Goal: Task Accomplishment & Management: Complete application form

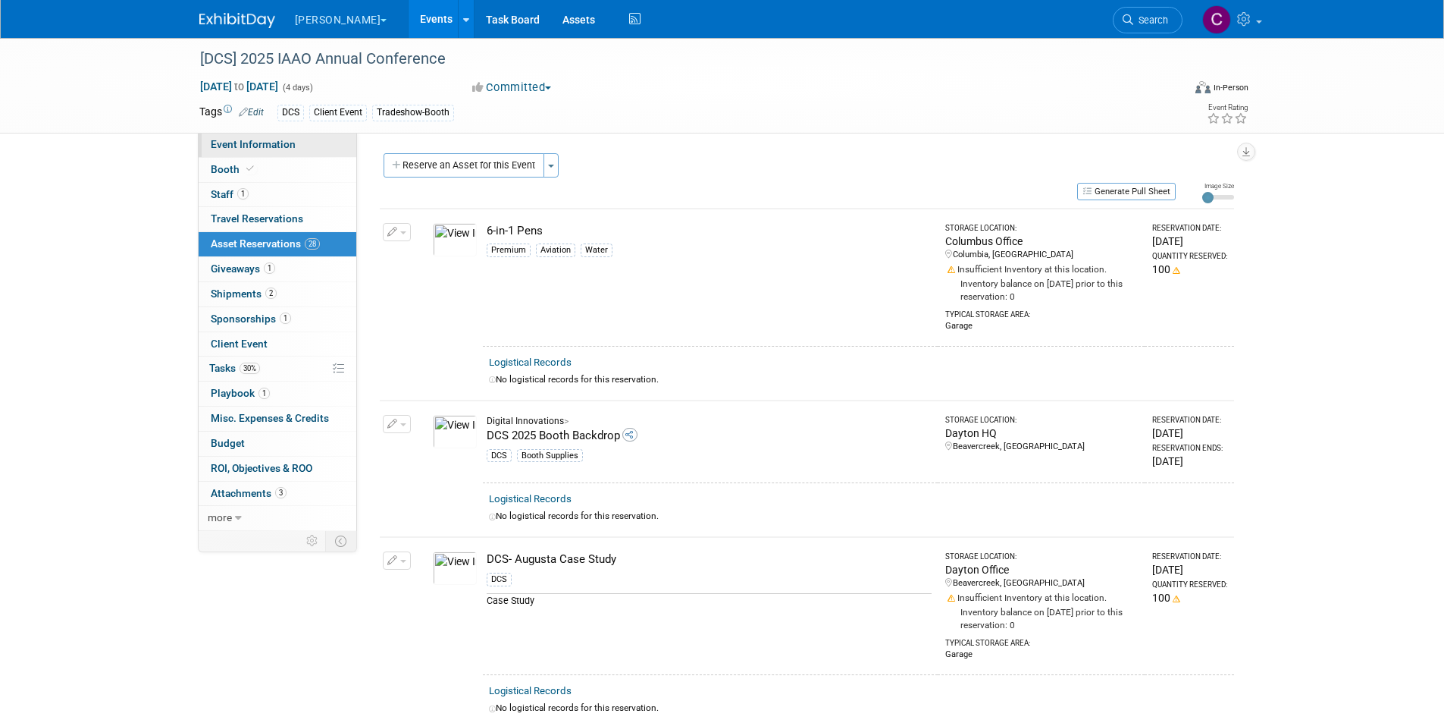
click at [282, 142] on span "Event Information" at bounding box center [253, 144] width 85 height 12
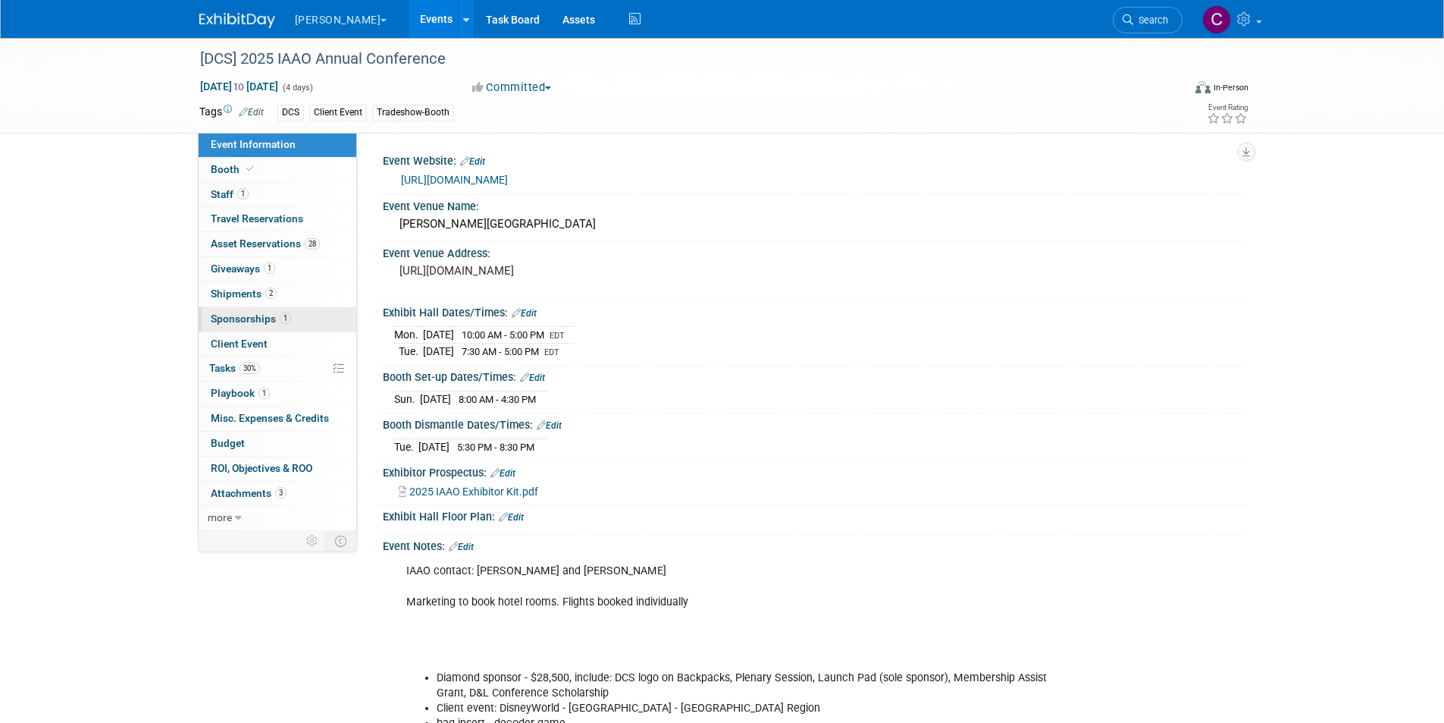
click at [260, 325] on link "1 Sponsorships 1" at bounding box center [278, 319] width 158 height 24
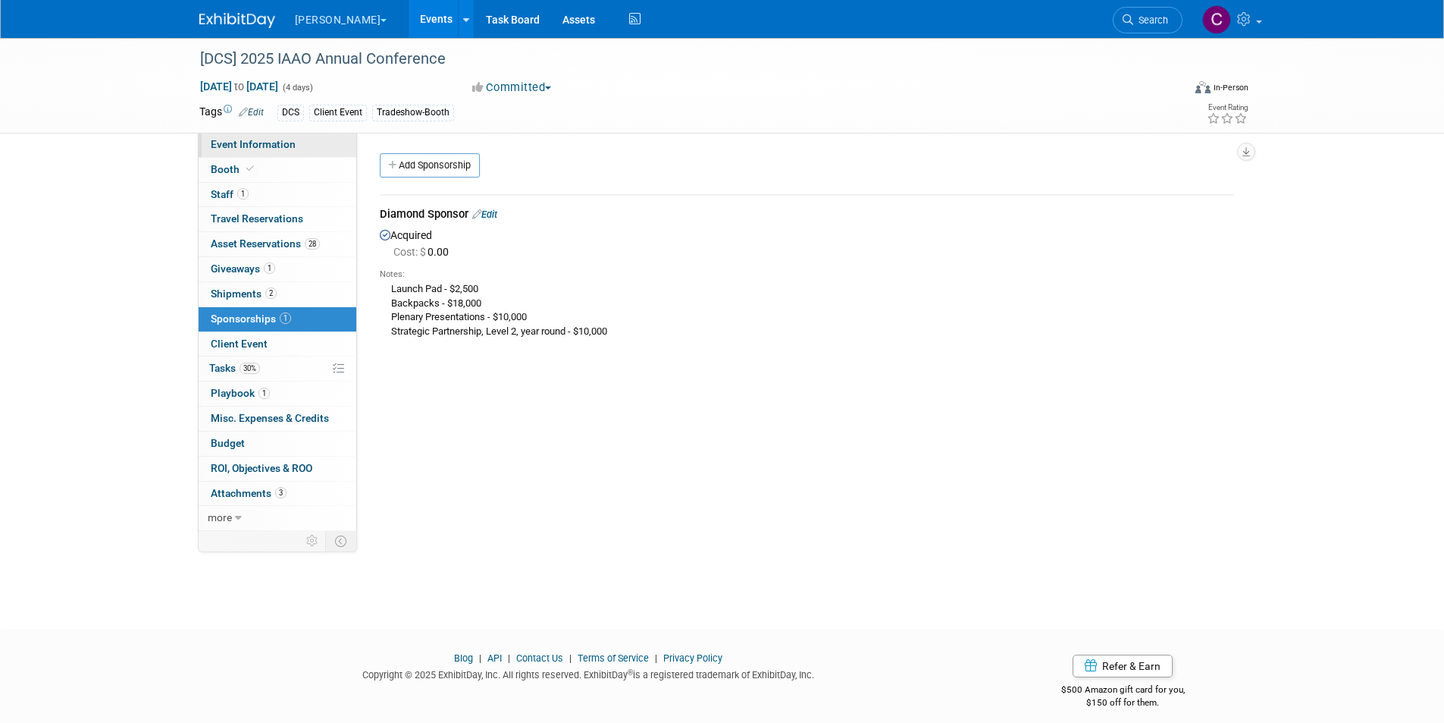
click at [262, 142] on span "Event Information" at bounding box center [253, 144] width 85 height 12
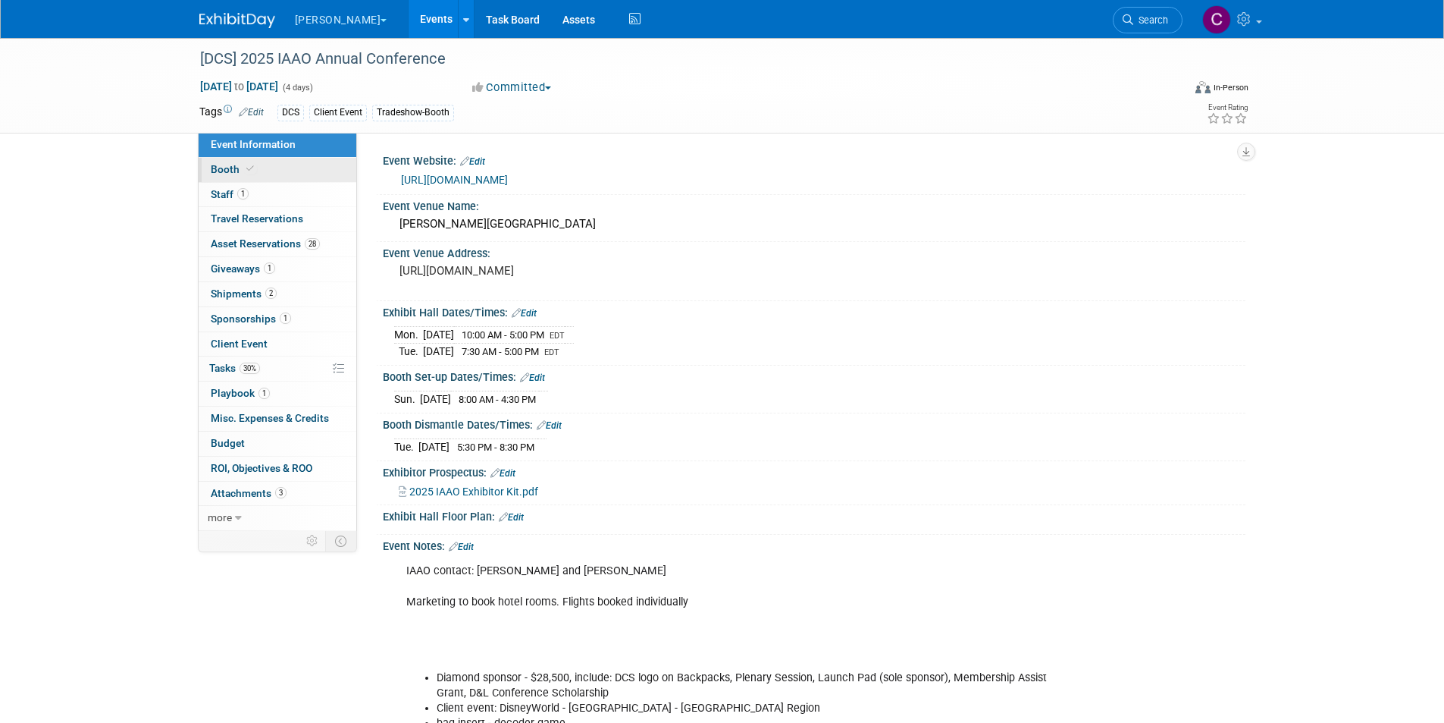
click at [259, 168] on link "Booth" at bounding box center [278, 170] width 158 height 24
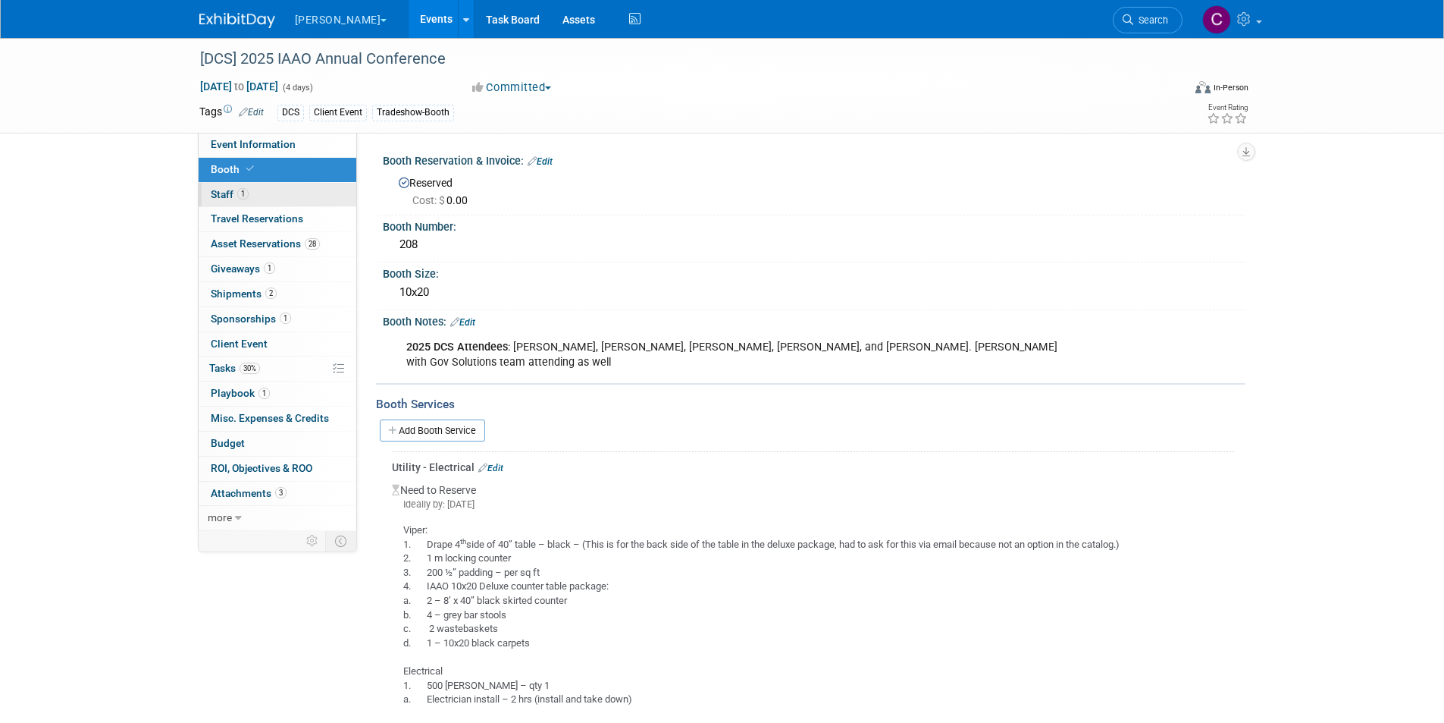
click at [259, 197] on link "1 Staff 1" at bounding box center [278, 195] width 158 height 24
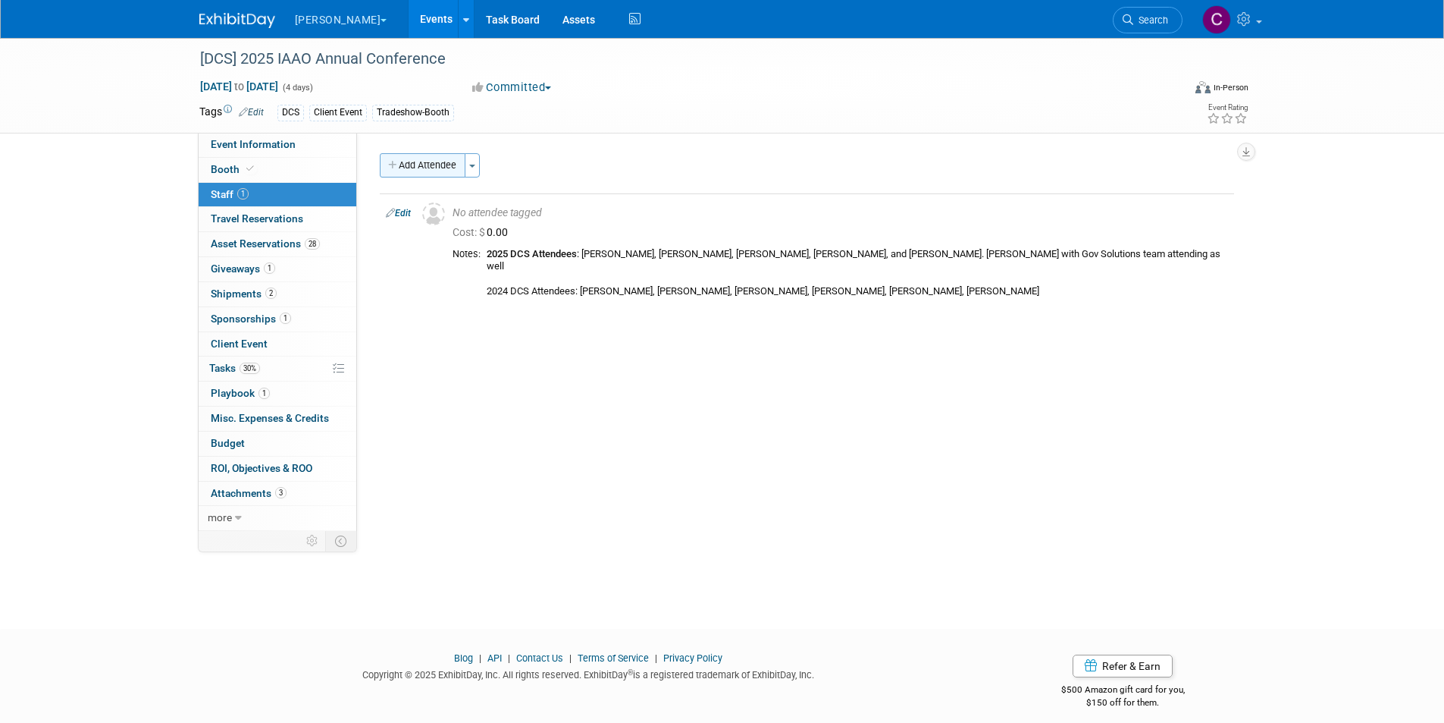
click at [450, 172] on button "Add Attendee" at bounding box center [423, 165] width 86 height 24
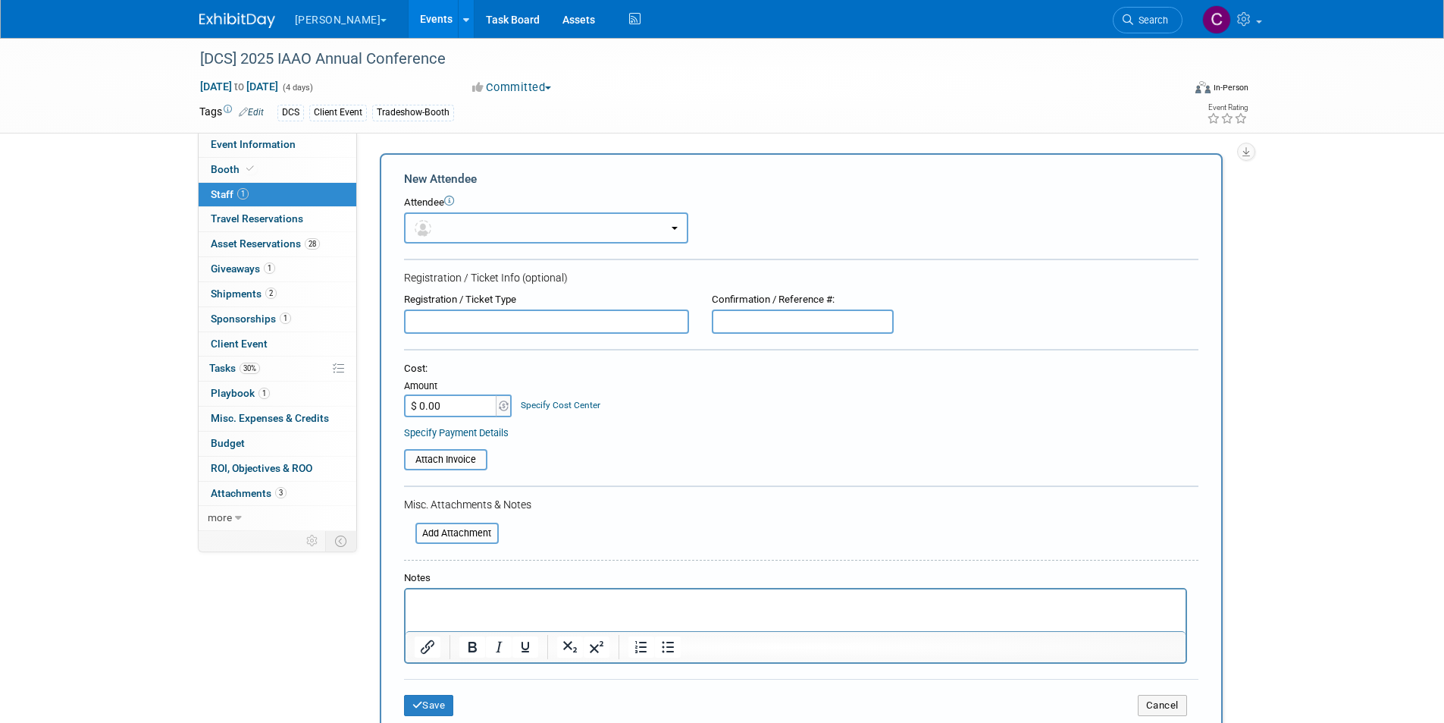
click at [481, 232] on button "button" at bounding box center [546, 227] width 284 height 31
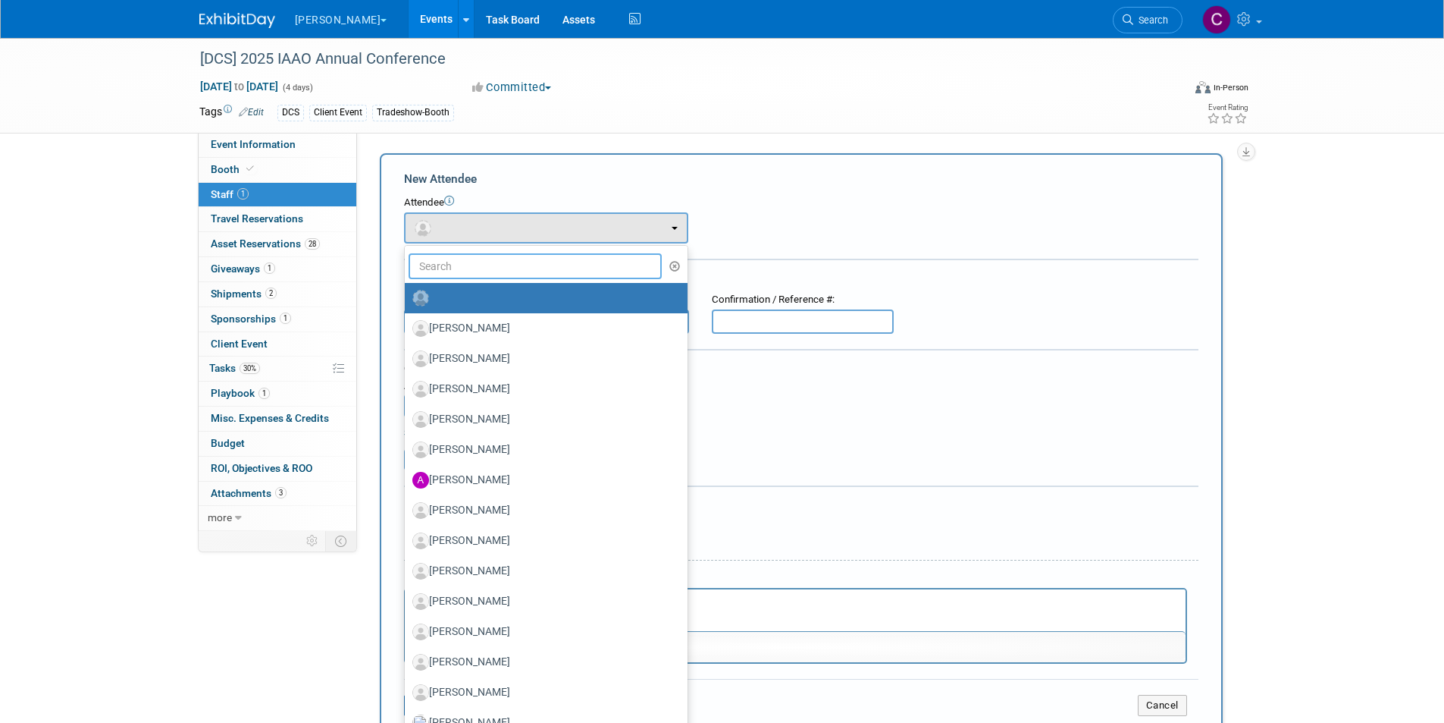
click at [475, 260] on input "text" at bounding box center [536, 266] width 254 height 26
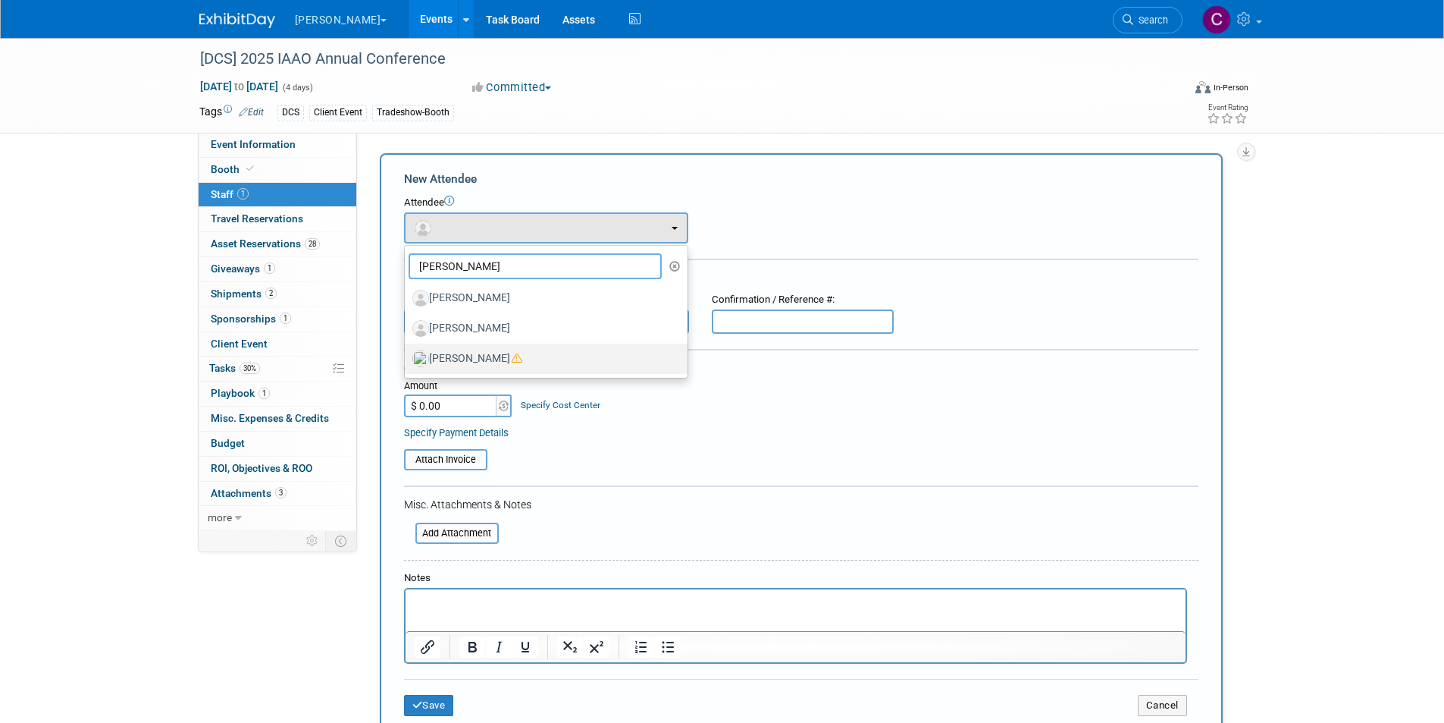
type input "jess"
click at [480, 365] on label "Jessica Baculik" at bounding box center [542, 359] width 260 height 24
click at [407, 362] on input "Jessica Baculik" at bounding box center [402, 357] width 10 height 10
select select "ea9d9a21-a1fd-4cf4-a74b-9d674f5cfeed"
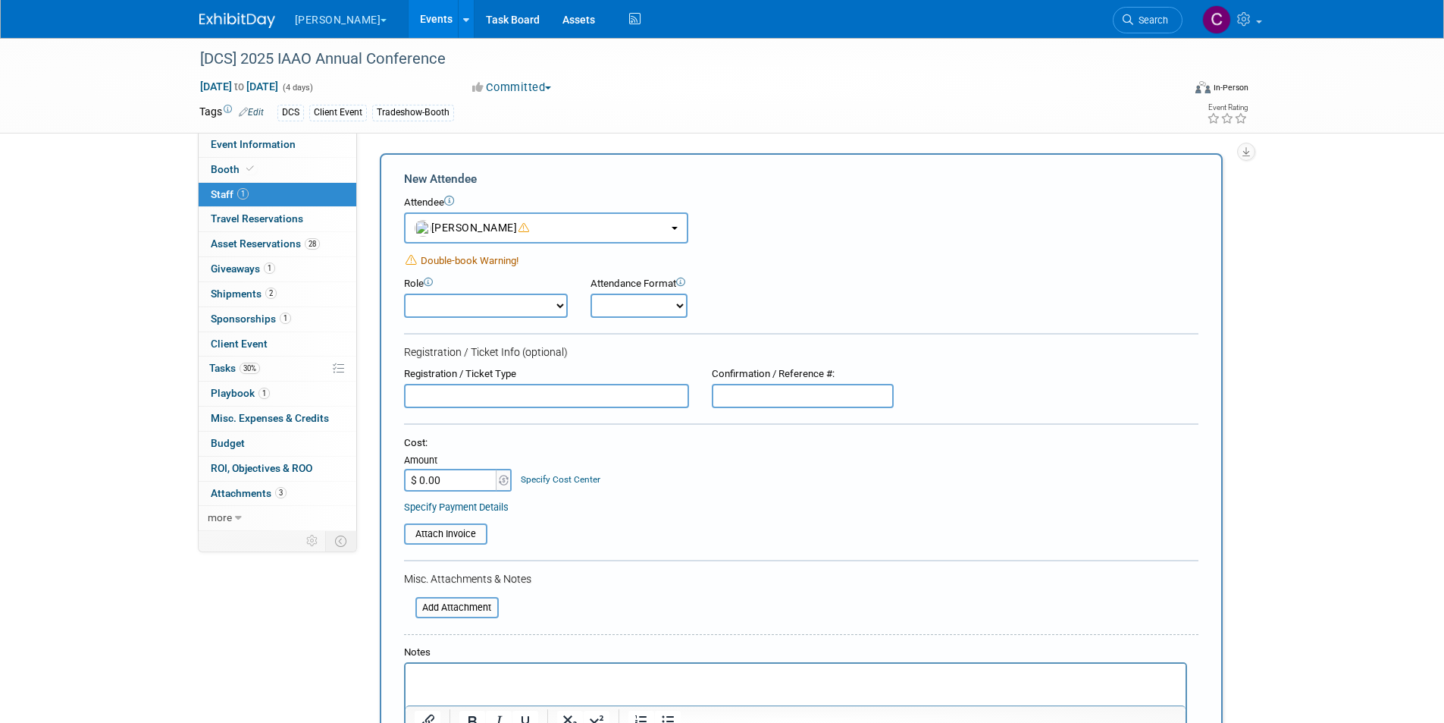
click at [1292, 268] on div "[DCS] 2025 IAAO Annual Conference Sep 21, 2025 to Sep 24, 2025 (4 days) Sep 21,…" at bounding box center [722, 518] width 1444 height 960
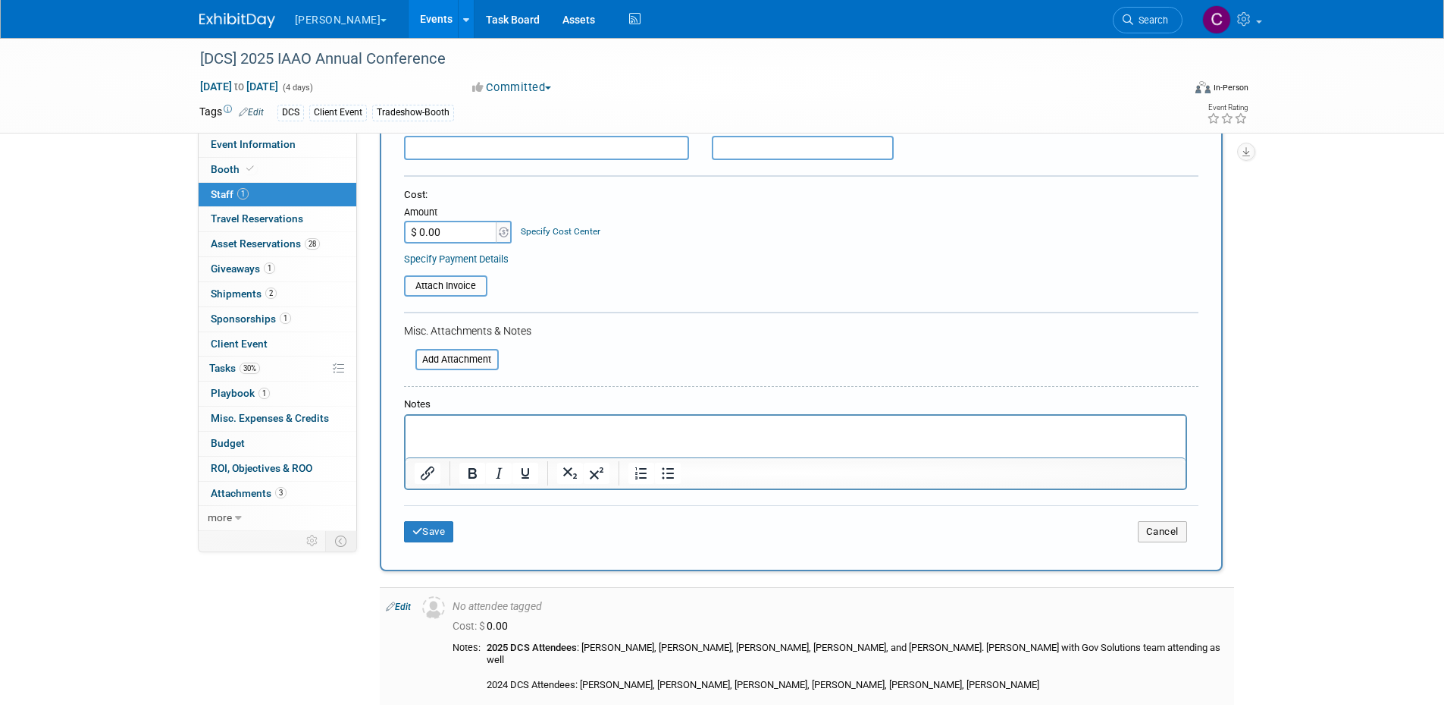
scroll to position [397, 0]
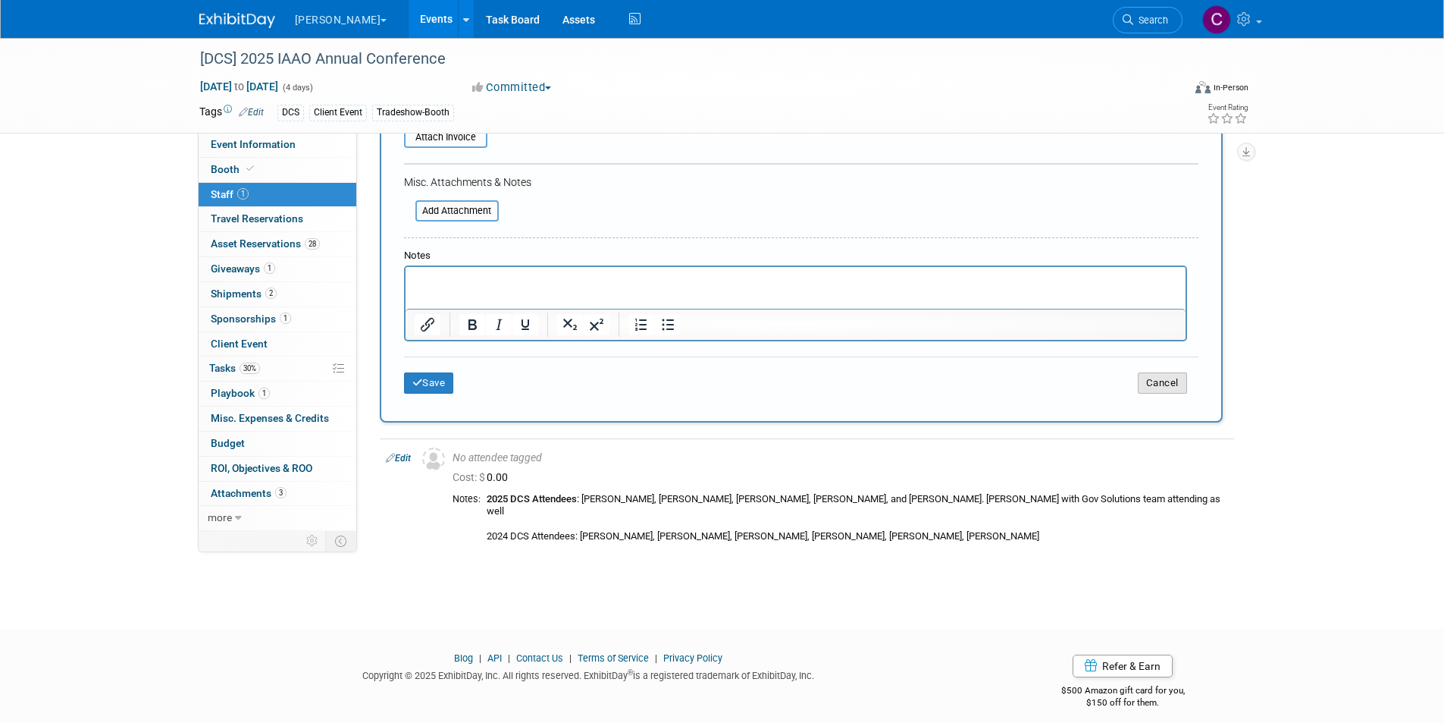
click at [1159, 383] on button "Cancel" at bounding box center [1162, 382] width 49 height 21
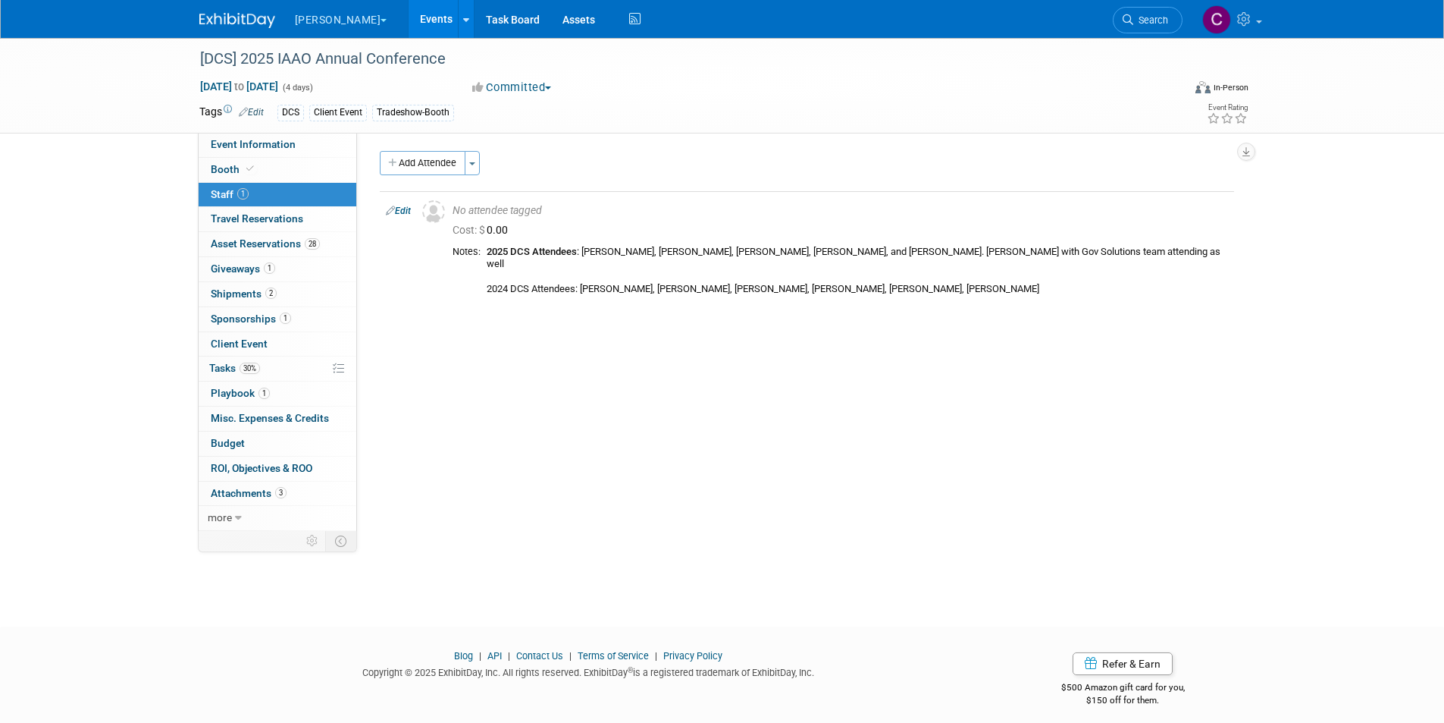
scroll to position [0, 0]
click at [419, 170] on button "Add Attendee" at bounding box center [423, 165] width 86 height 24
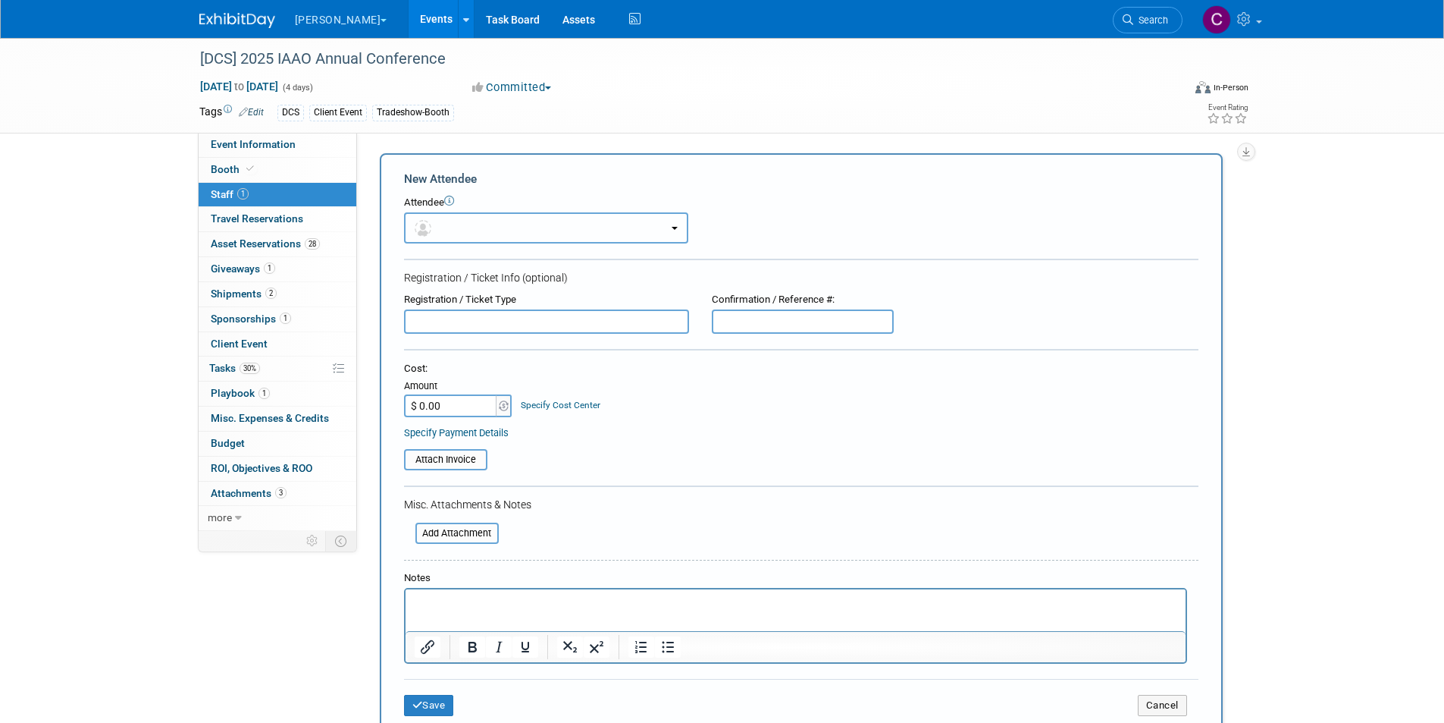
click at [444, 227] on button "button" at bounding box center [546, 227] width 284 height 31
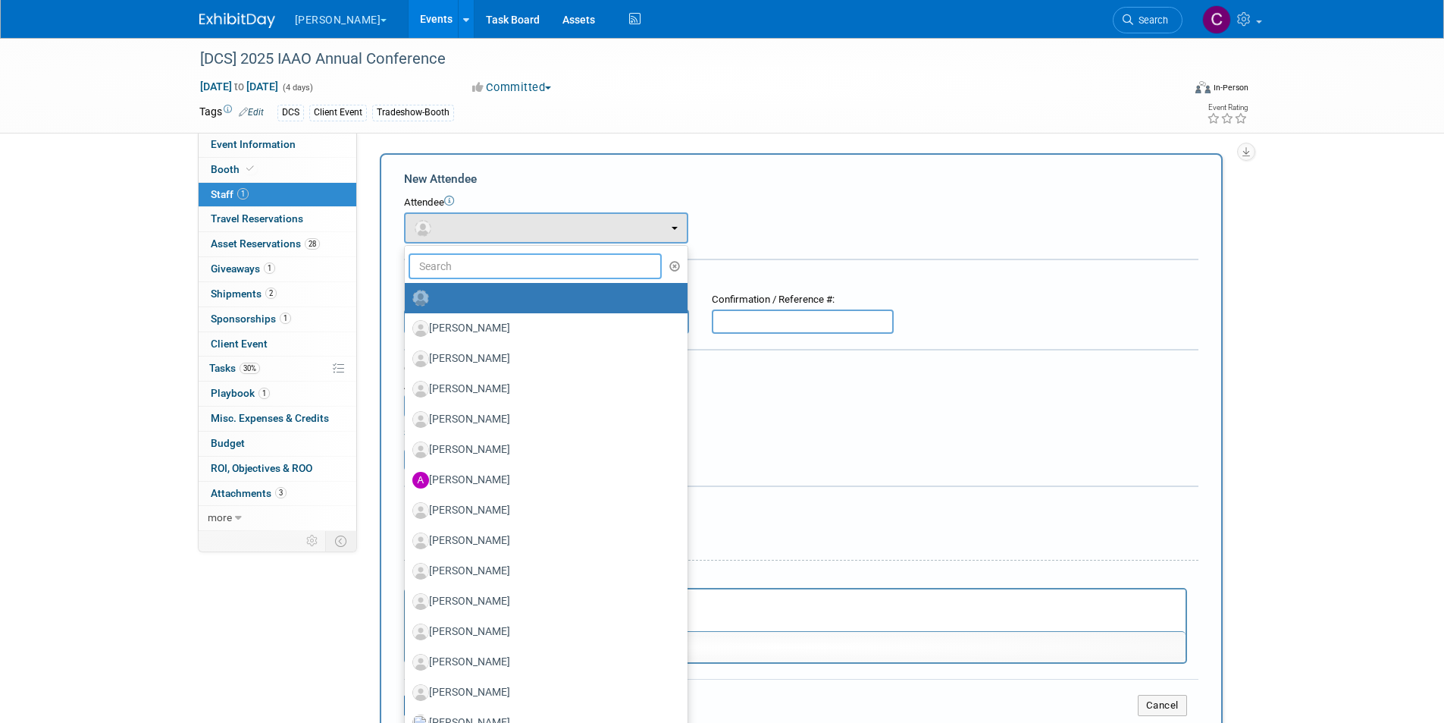
click at [462, 262] on input "text" at bounding box center [536, 266] width 254 height 26
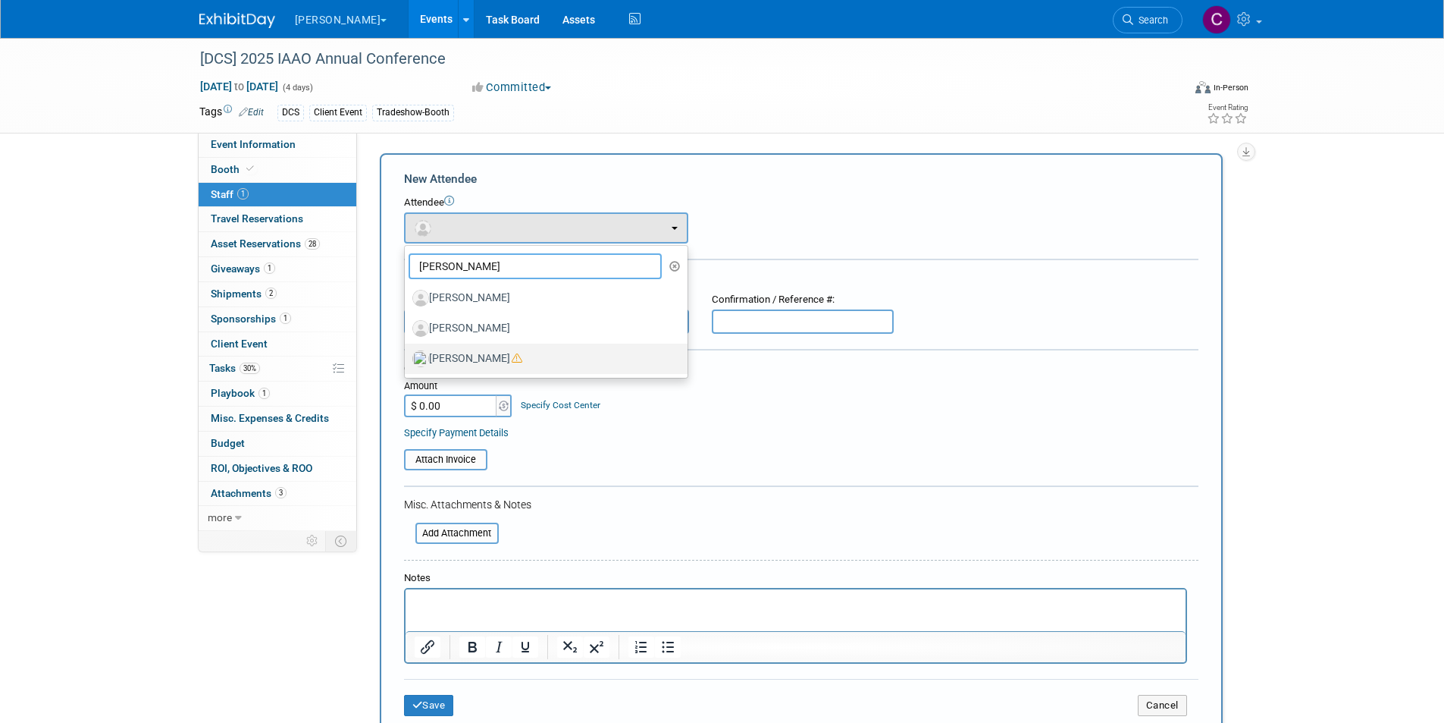
type input "[PERSON_NAME]"
click at [469, 363] on label "[PERSON_NAME]" at bounding box center [542, 359] width 260 height 24
click at [407, 362] on input "[PERSON_NAME]" at bounding box center [402, 357] width 10 height 10
select select "ea9d9a21-a1fd-4cf4-a74b-9d674f5cfeed"
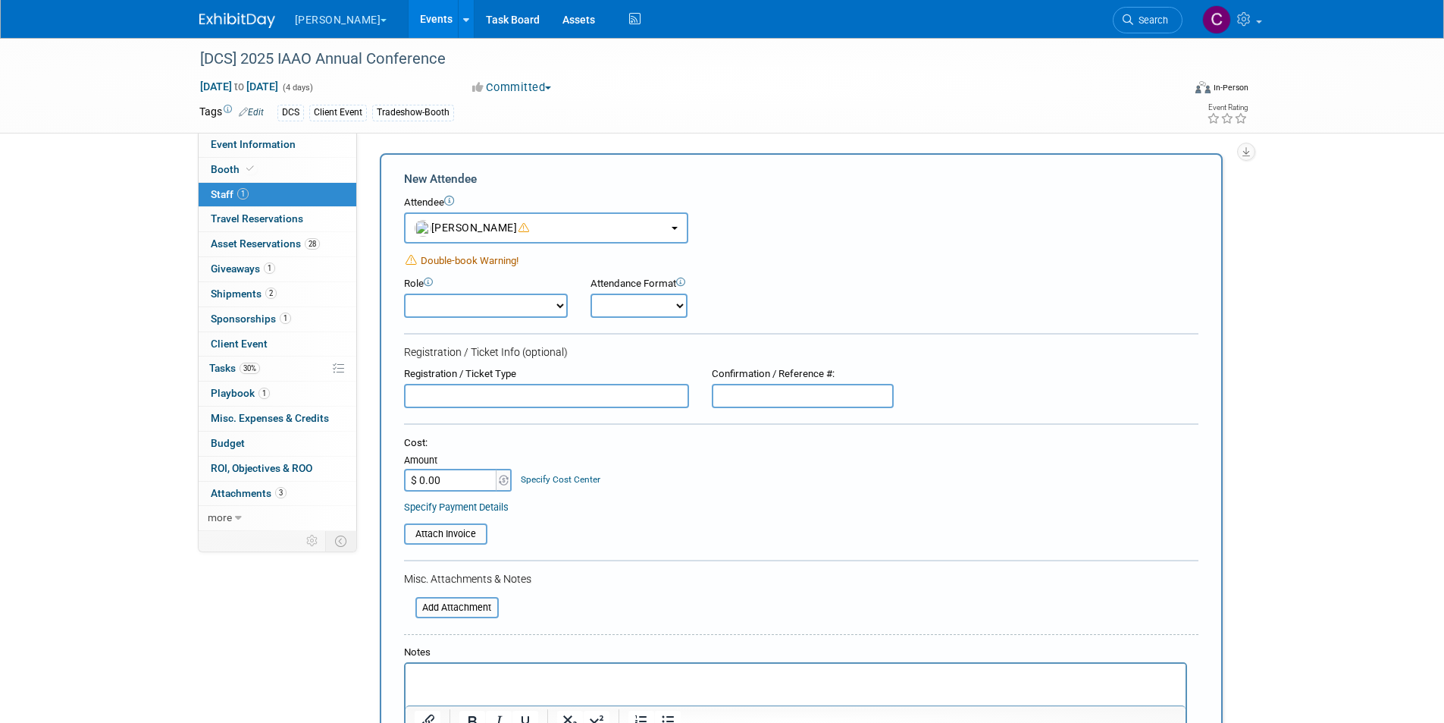
click at [495, 312] on select "Demonstrator Host Planner Presenter Sales Representative Set-up/Dismantle Crew …" at bounding box center [486, 305] width 164 height 24
select select "2"
click at [404, 293] on select "Demonstrator Host Planner Presenter Sales Representative Set-up/Dismantle Crew …" at bounding box center [486, 305] width 164 height 24
click at [635, 297] on select "Onsite Remote" at bounding box center [639, 305] width 97 height 24
select select "1"
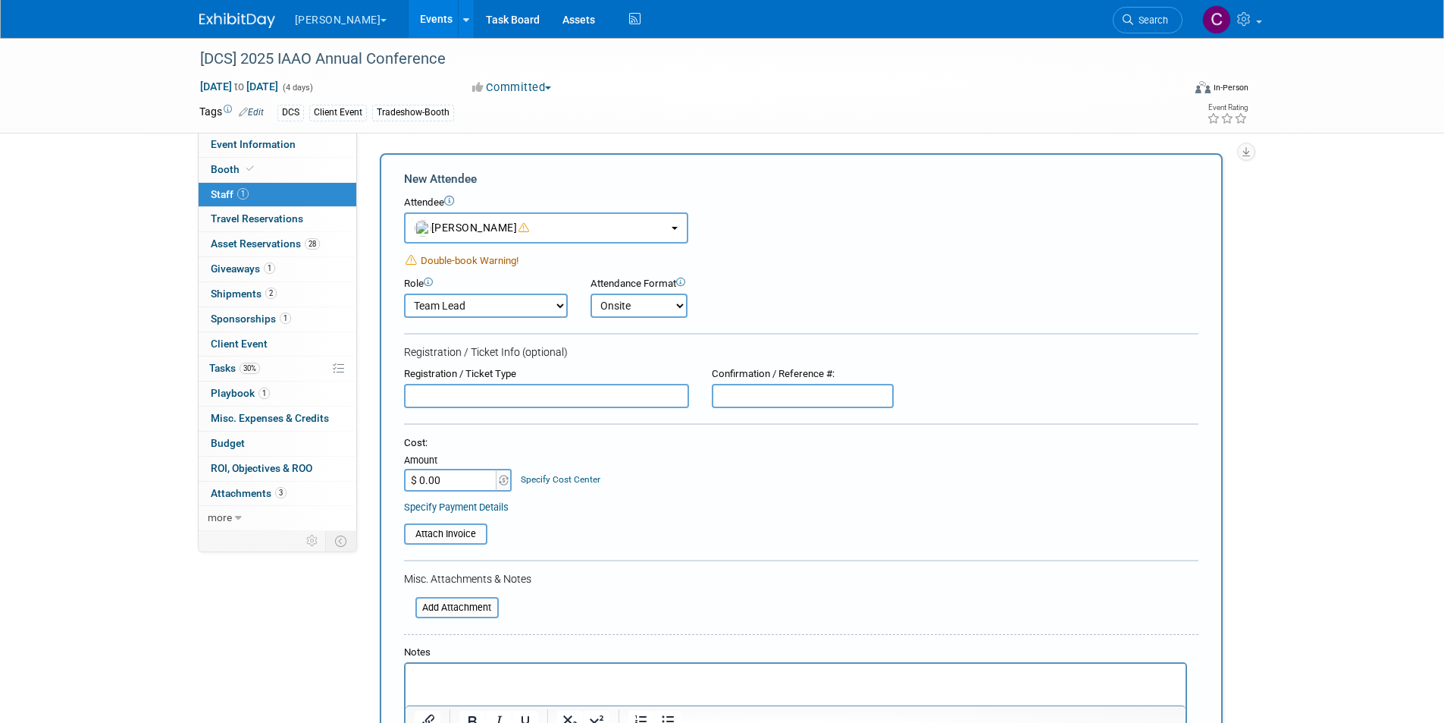
click at [591, 293] on select "Onsite Remote" at bounding box center [639, 305] width 97 height 24
click at [522, 402] on input "text" at bounding box center [546, 396] width 285 height 24
type input "c"
type input "Complimentary registration"
drag, startPoint x: 234, startPoint y: 645, endPoint x: 518, endPoint y: 442, distance: 349.5
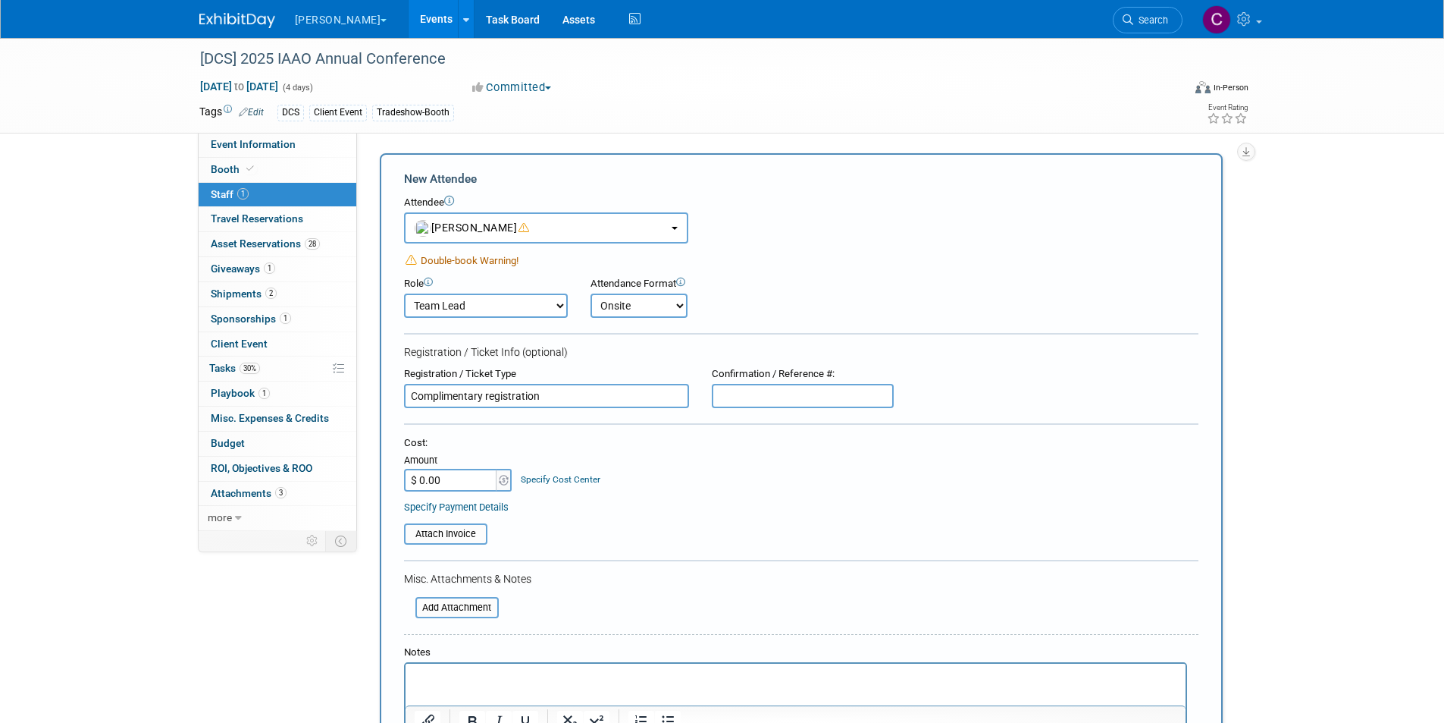
click at [234, 645] on div "Event Information Event Info Booth Booth 1 Staff 1 Staff 0 Travel Reservations …" at bounding box center [722, 503] width 1069 height 930
click at [758, 400] on input "text" at bounding box center [803, 396] width 182 height 24
paste input "X3NRXKWZ8CC"
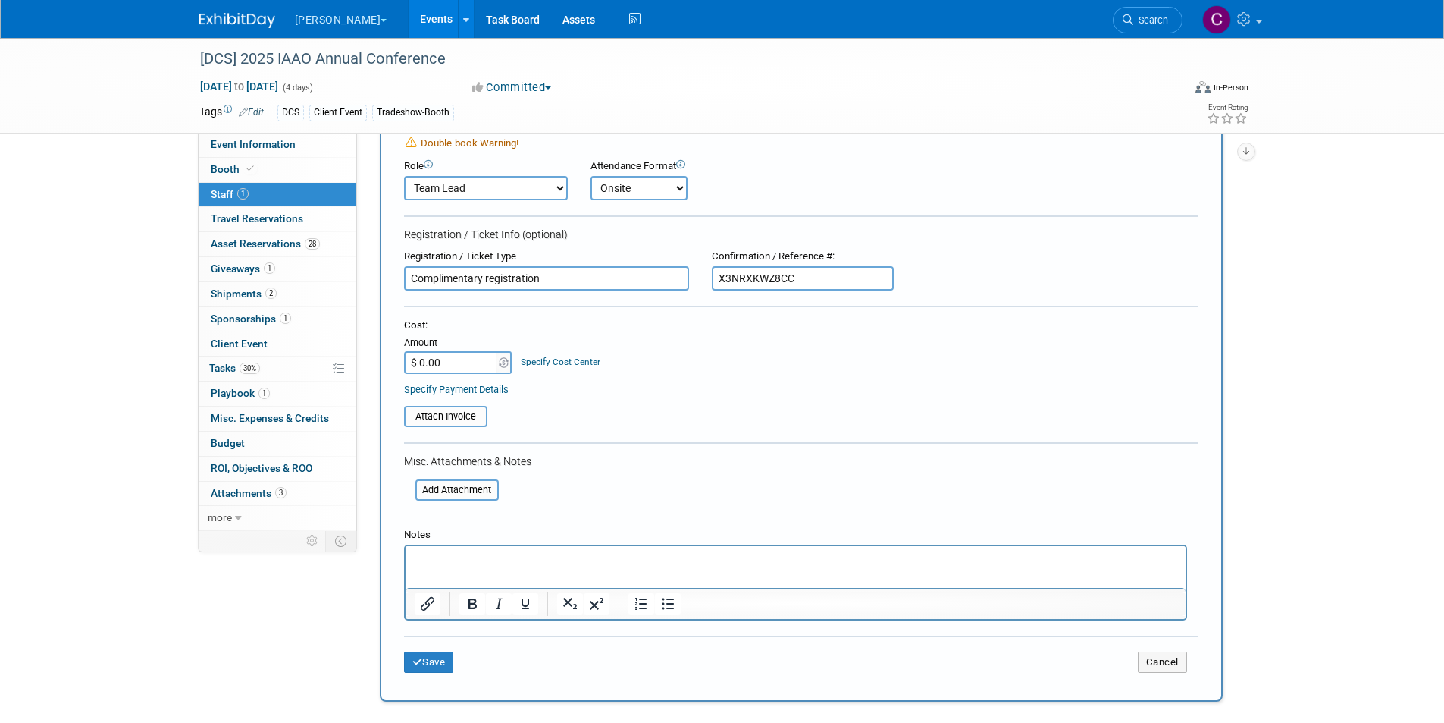
scroll to position [152, 0]
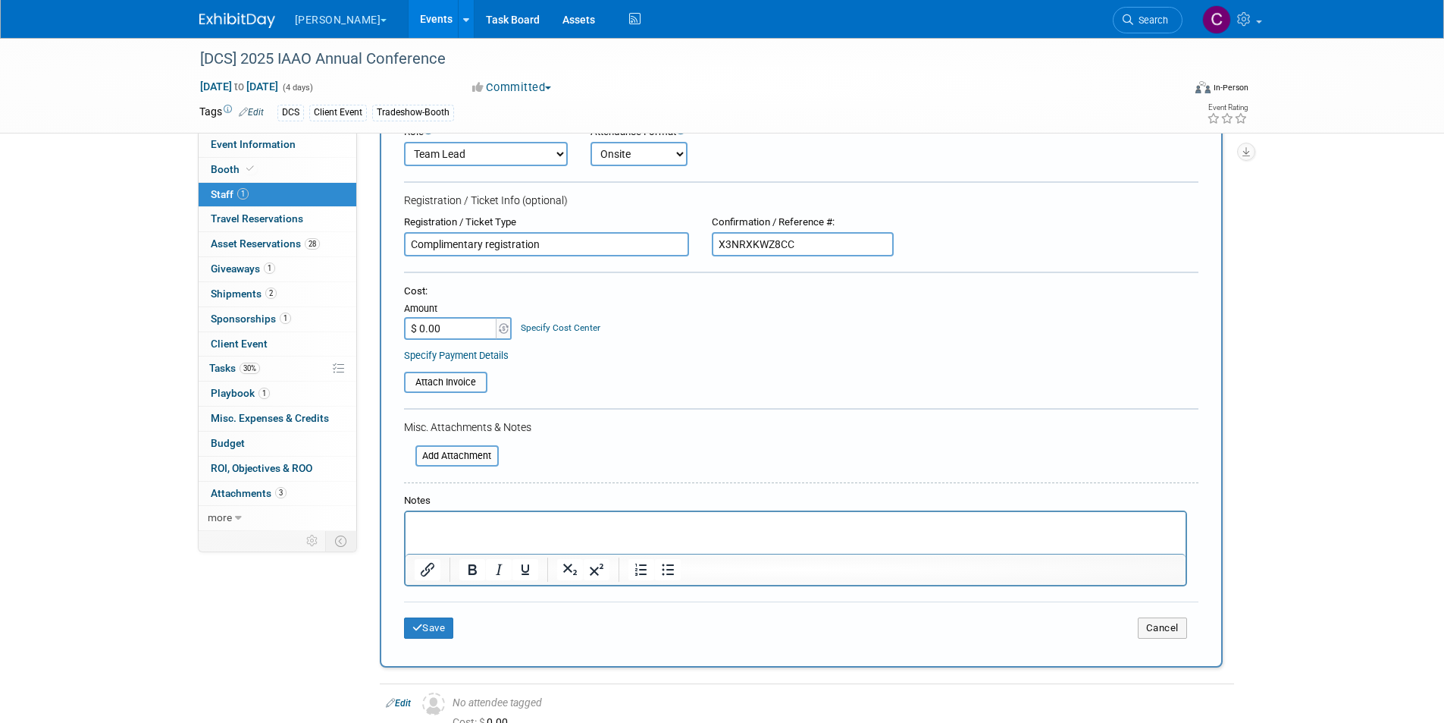
type input "X3NRXKWZ8CC"
click at [475, 456] on input "file" at bounding box center [407, 456] width 180 height 18
click at [453, 380] on input "file" at bounding box center [396, 382] width 180 height 18
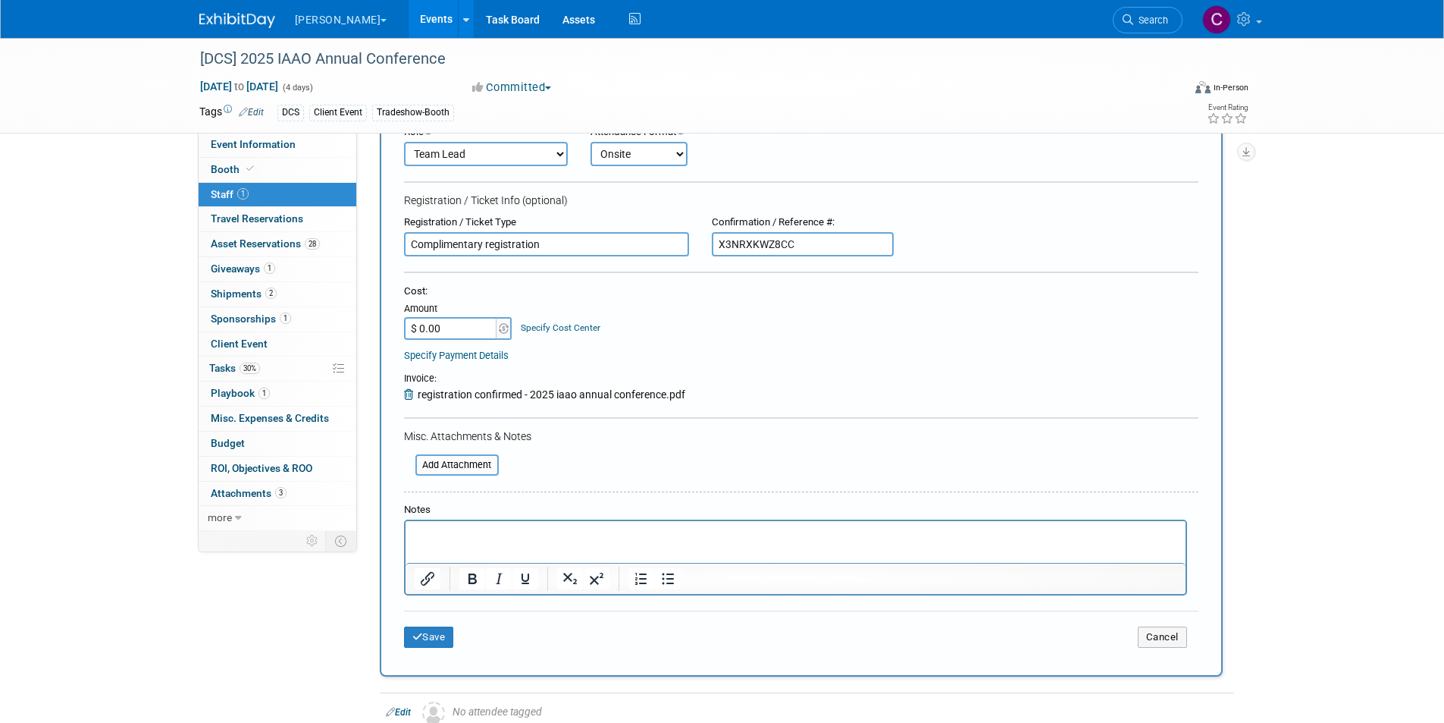
click at [488, 542] on html at bounding box center [795, 531] width 780 height 21
click at [469, 471] on input "file" at bounding box center [407, 465] width 180 height 18
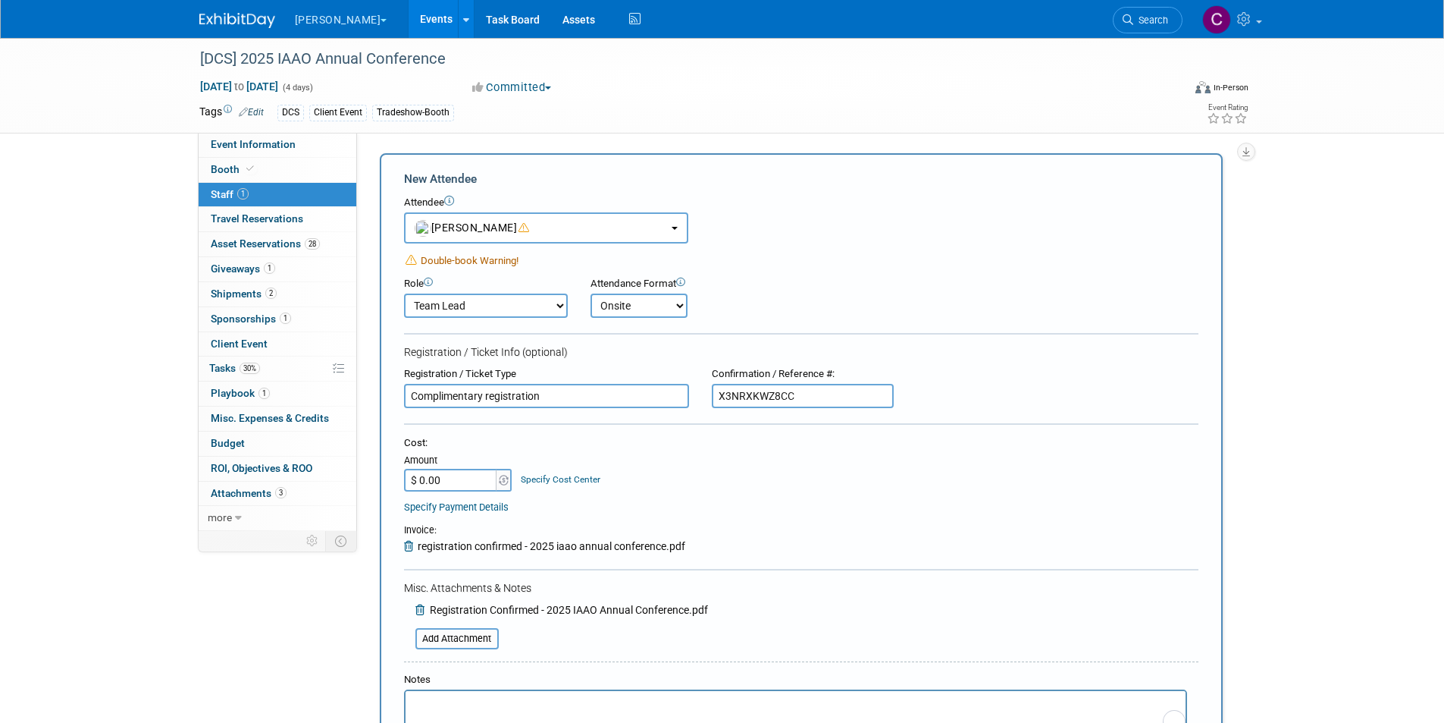
scroll to position [423, 0]
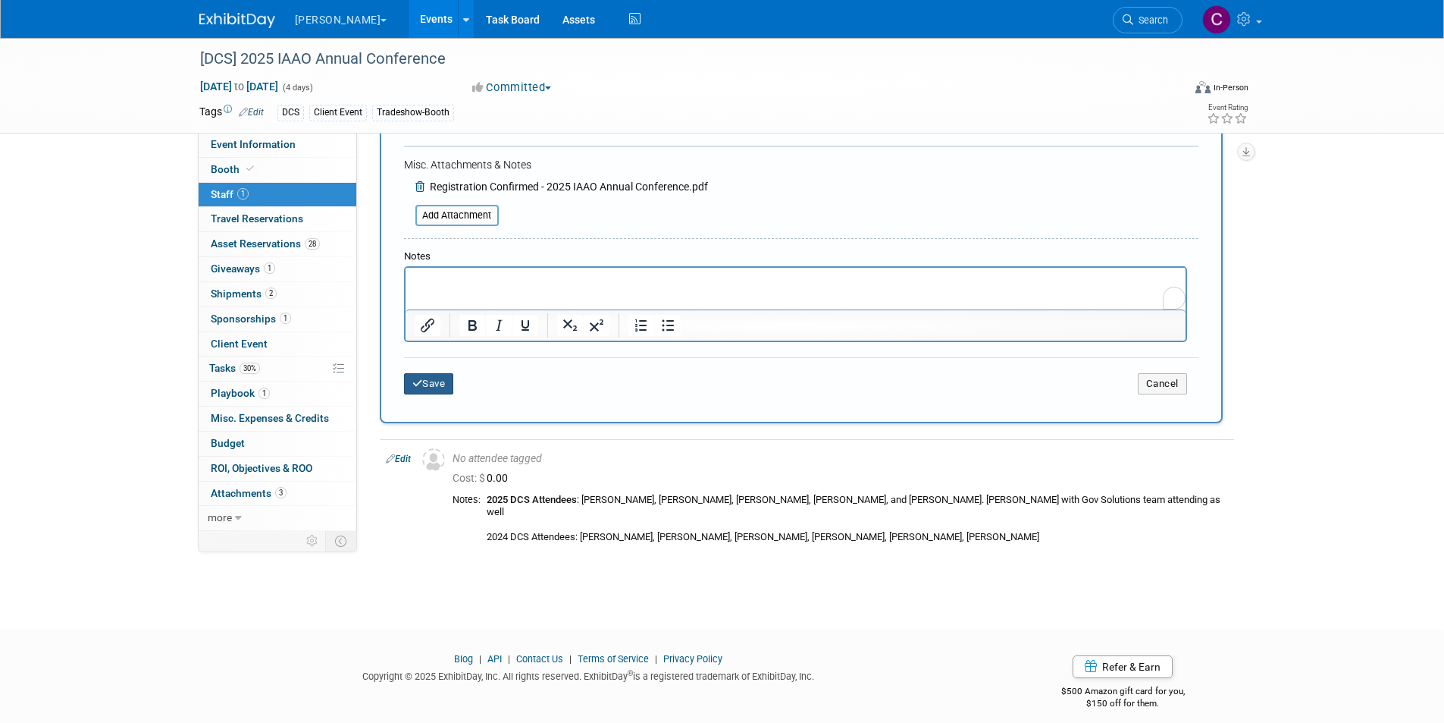
click at [439, 383] on button "Save" at bounding box center [429, 383] width 50 height 21
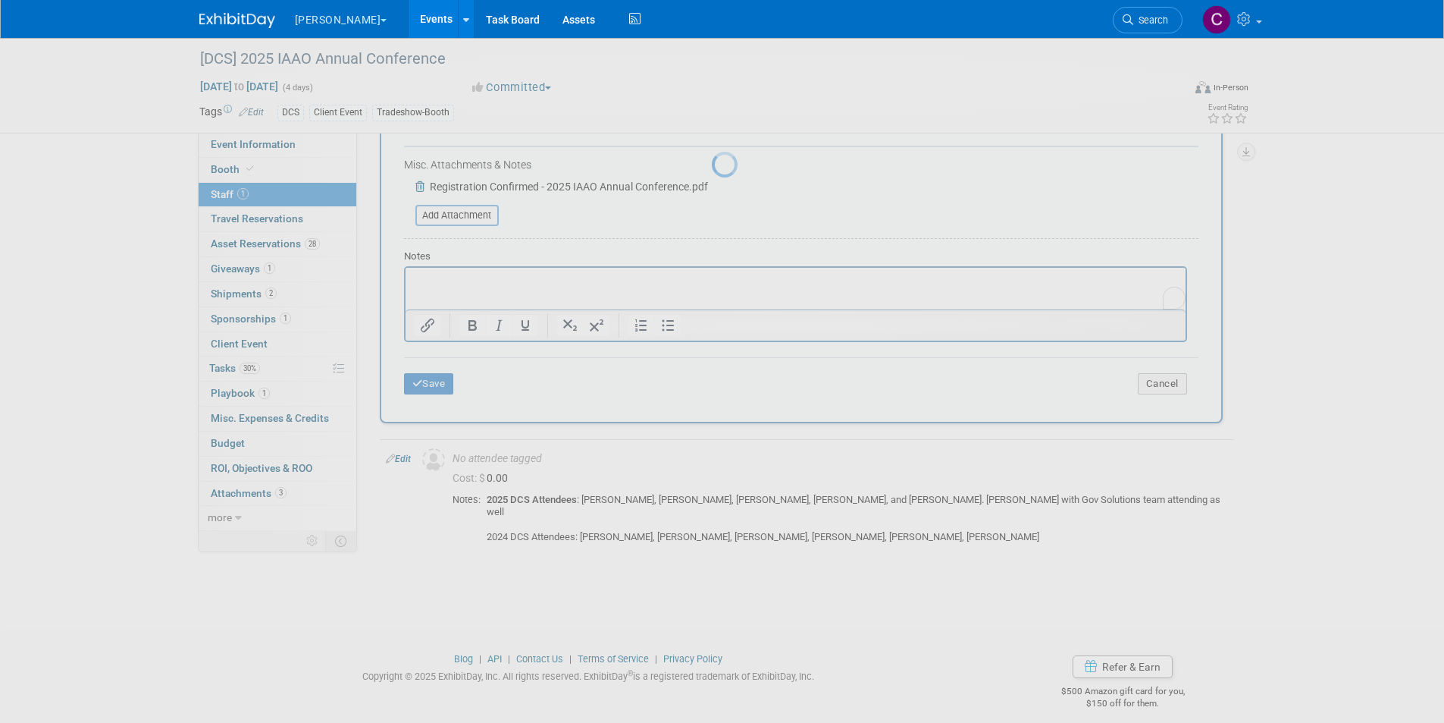
scroll to position [12, 0]
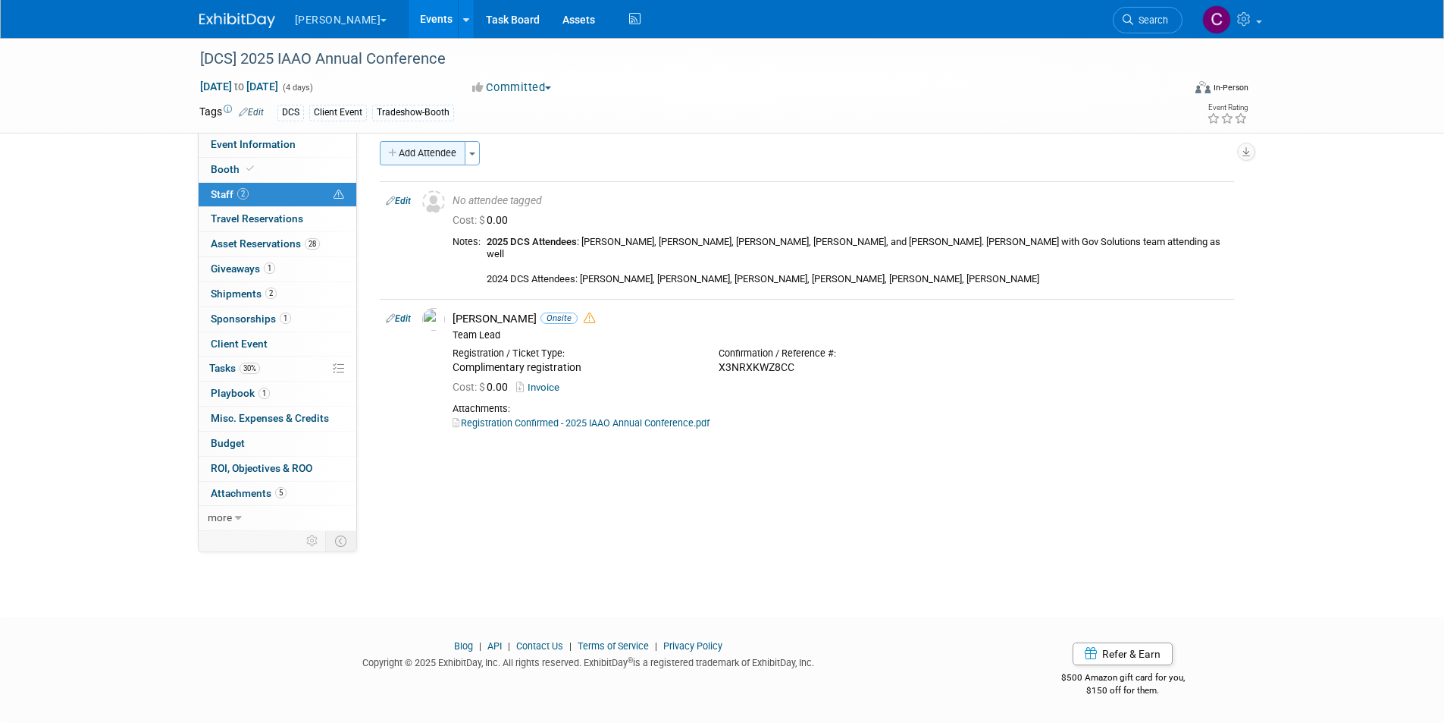
click at [404, 157] on button "Add Attendee" at bounding box center [423, 153] width 86 height 24
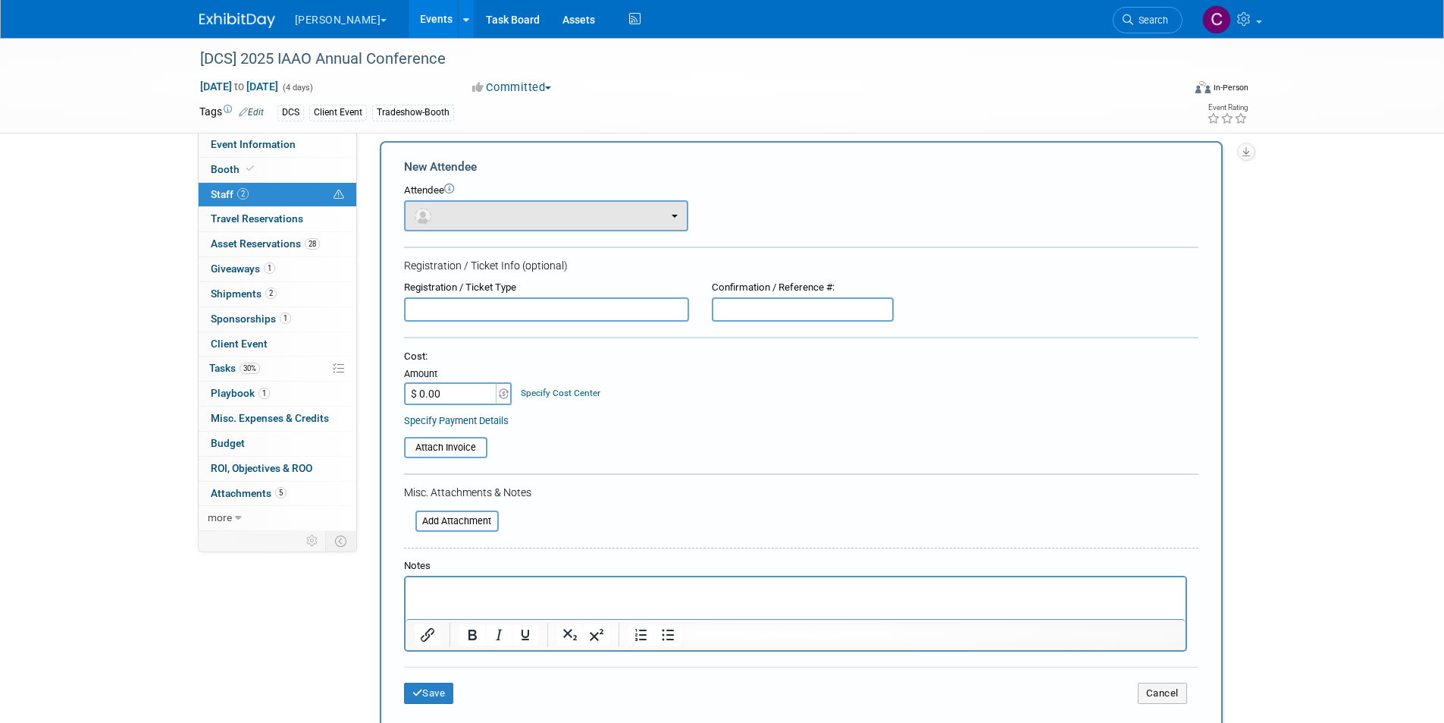
scroll to position [0, 0]
click at [443, 205] on button "button" at bounding box center [546, 215] width 284 height 31
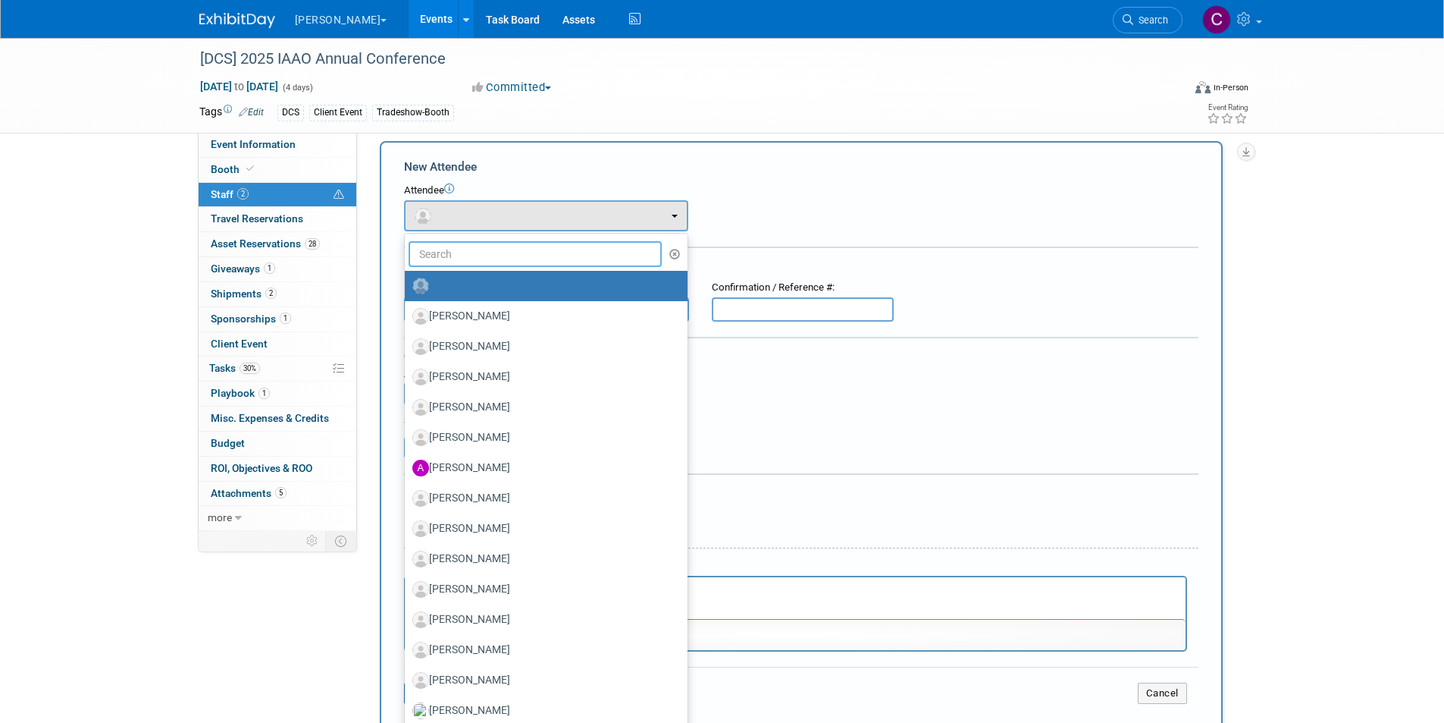
click at [469, 256] on input "text" at bounding box center [536, 254] width 254 height 26
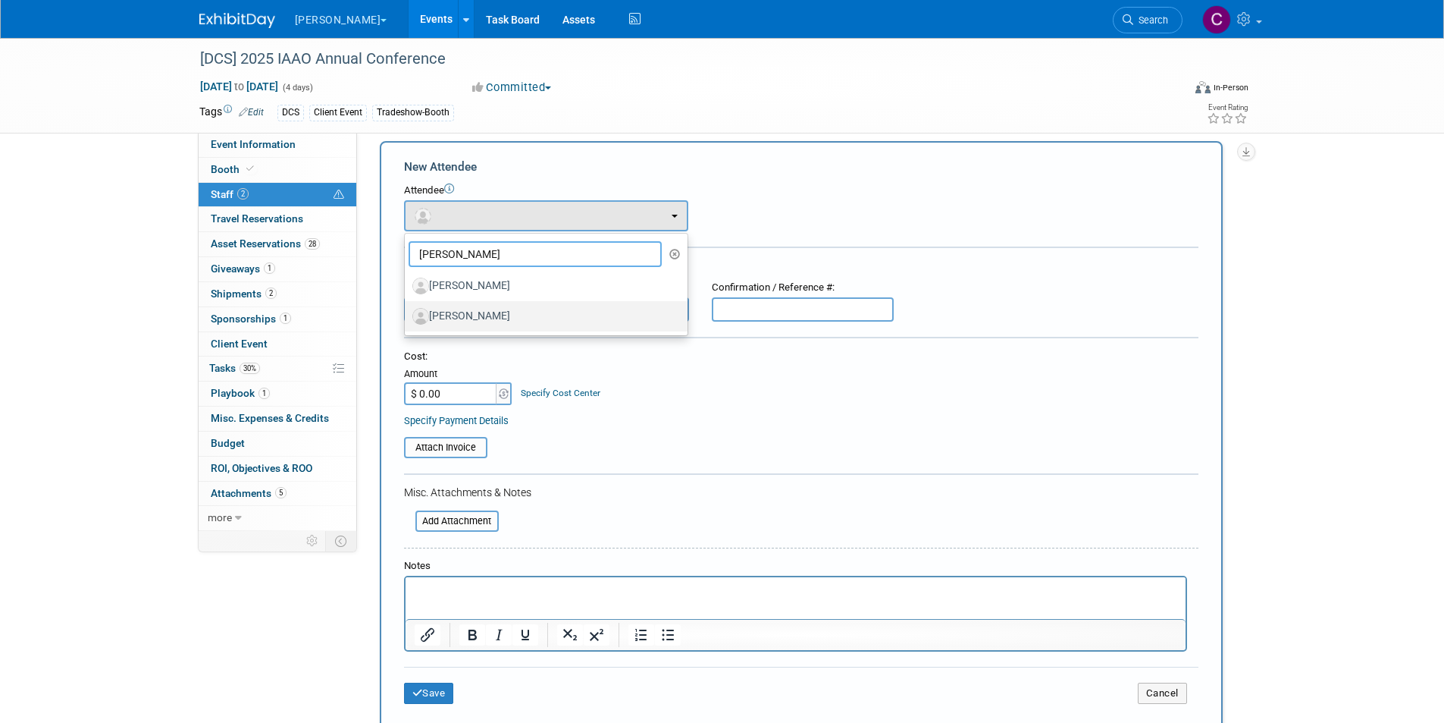
type input "billy"
click at [470, 314] on label "Billy Burle" at bounding box center [542, 316] width 260 height 24
click at [407, 314] on input "Billy Burle" at bounding box center [402, 314] width 10 height 10
select select "c52c36a2-06fc-4f7a-975a-1fbf7a40d049"
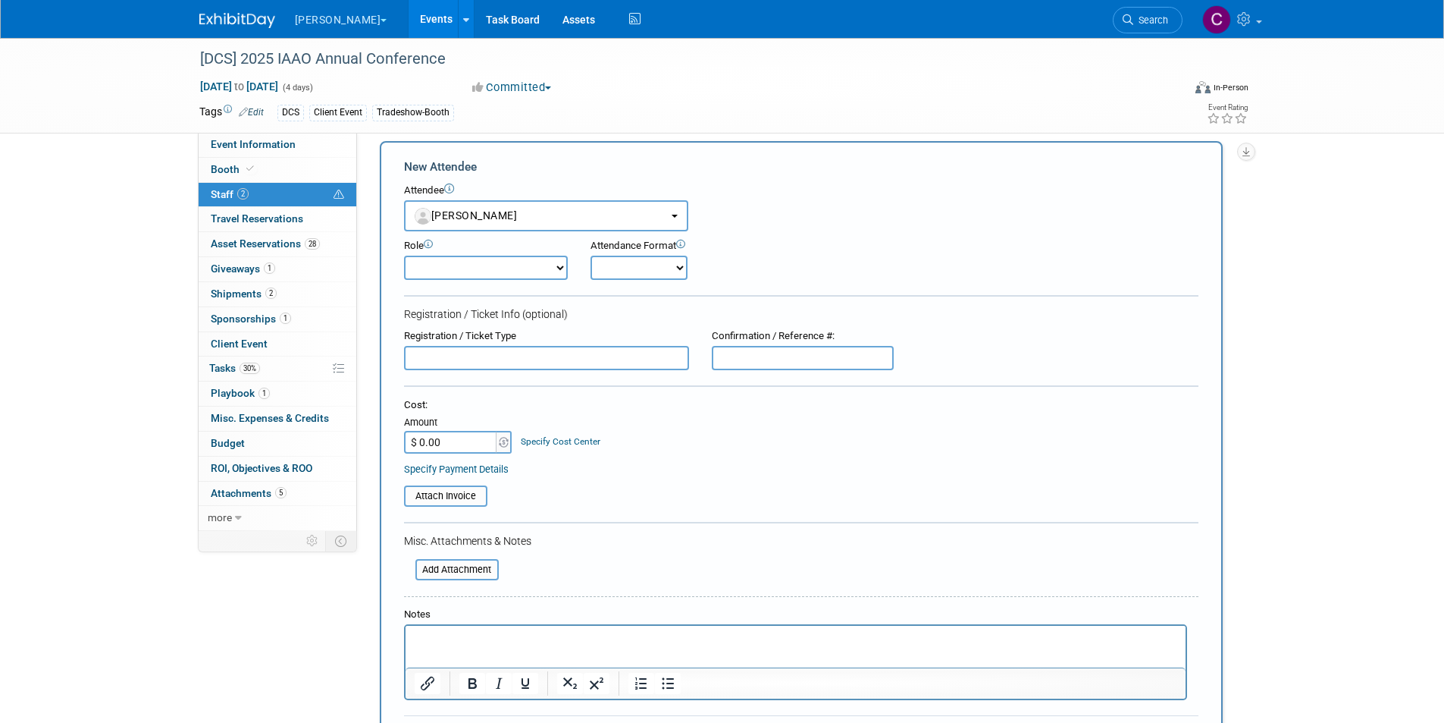
click at [484, 268] on select "Demonstrator Host Planner Presenter Sales Representative Set-up/Dismantle Crew …" at bounding box center [486, 268] width 164 height 24
select select "4"
click at [404, 256] on select "Demonstrator Host Planner Presenter Sales Representative Set-up/Dismantle Crew …" at bounding box center [486, 268] width 164 height 24
click at [619, 273] on select "Onsite Remote" at bounding box center [639, 268] width 97 height 24
select select "1"
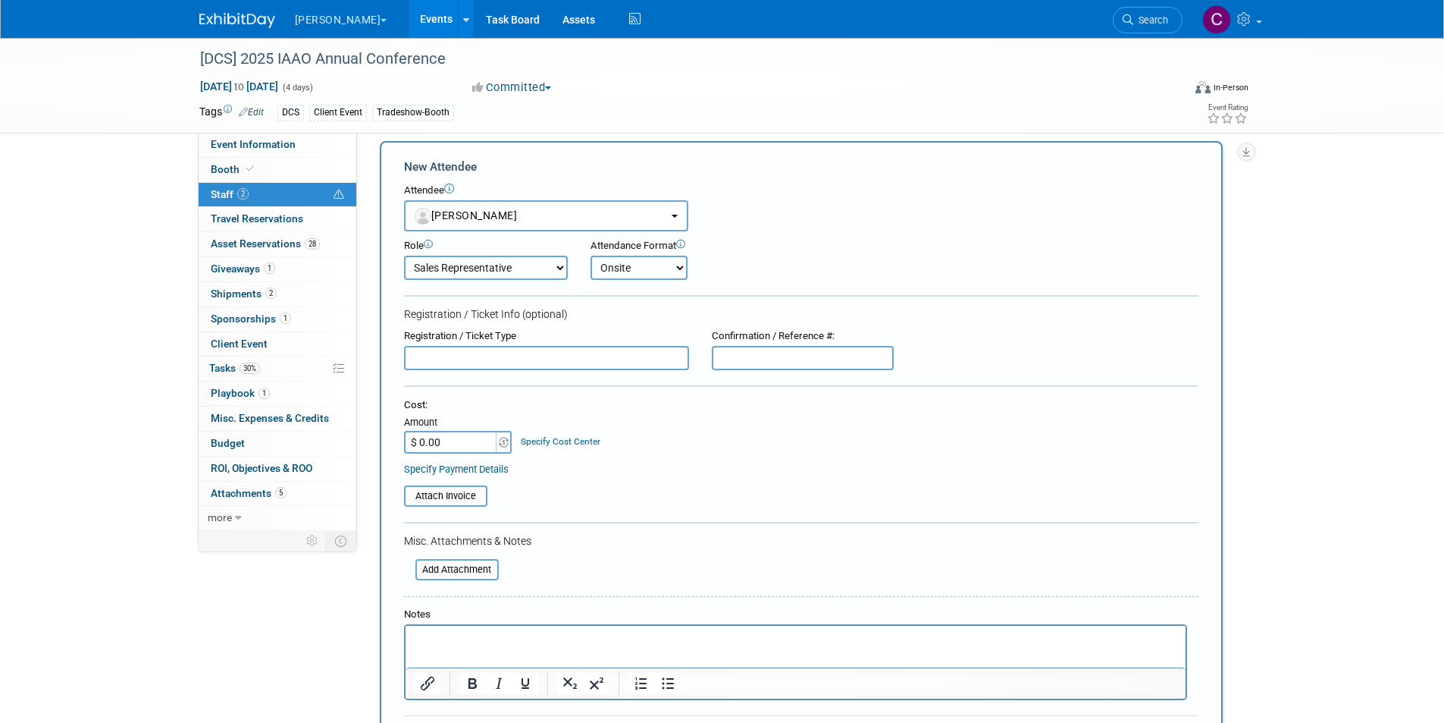
click at [591, 256] on select "Onsite Remote" at bounding box center [639, 268] width 97 height 24
click at [508, 348] on input "text" at bounding box center [546, 358] width 285 height 24
drag, startPoint x: 550, startPoint y: 353, endPoint x: 368, endPoint y: 361, distance: 182.1
click at [368, 361] on div "Add Attendee Toggle Dropdown Quick -Tag Attendees Apply X (me) select all cancel" at bounding box center [806, 461] width 877 height 640
type input "Complimentary registration"
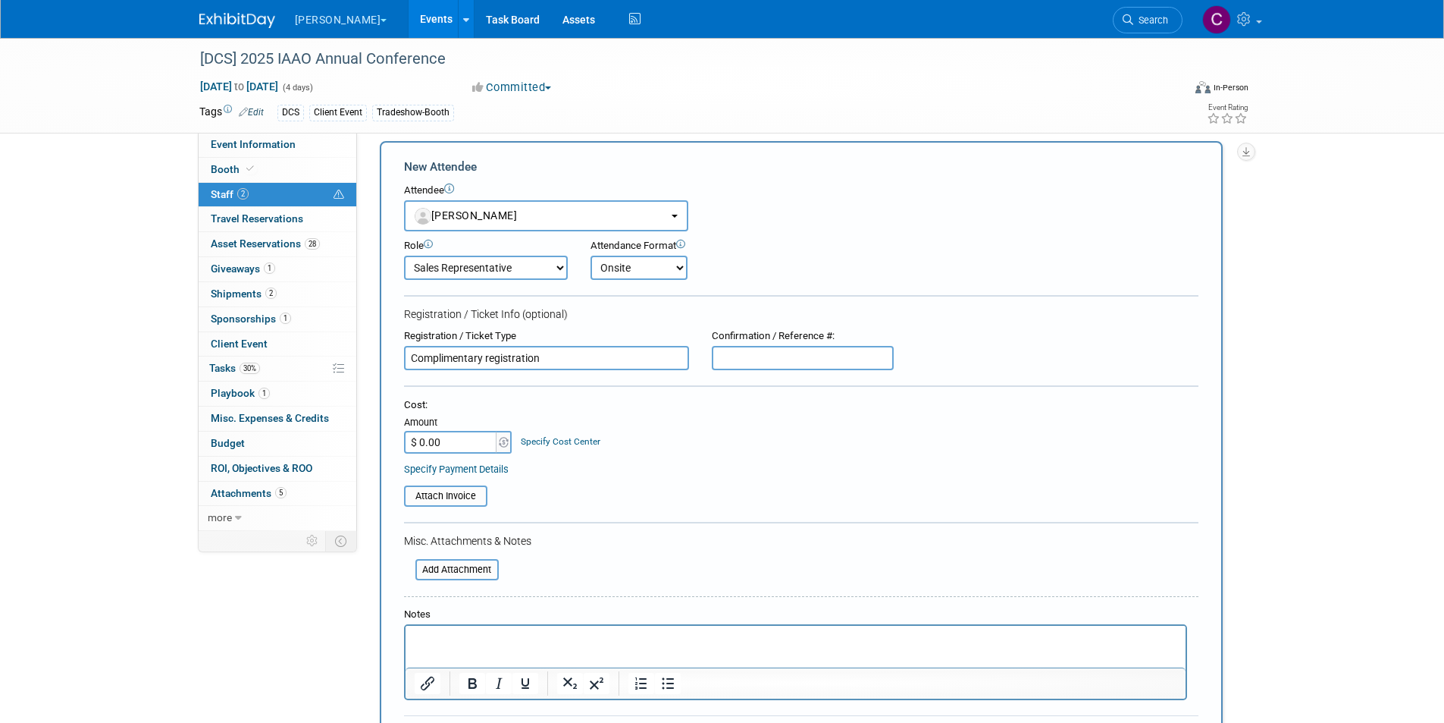
click at [776, 353] on input "text" at bounding box center [803, 358] width 182 height 24
paste input "GTNP3TSPM7H"
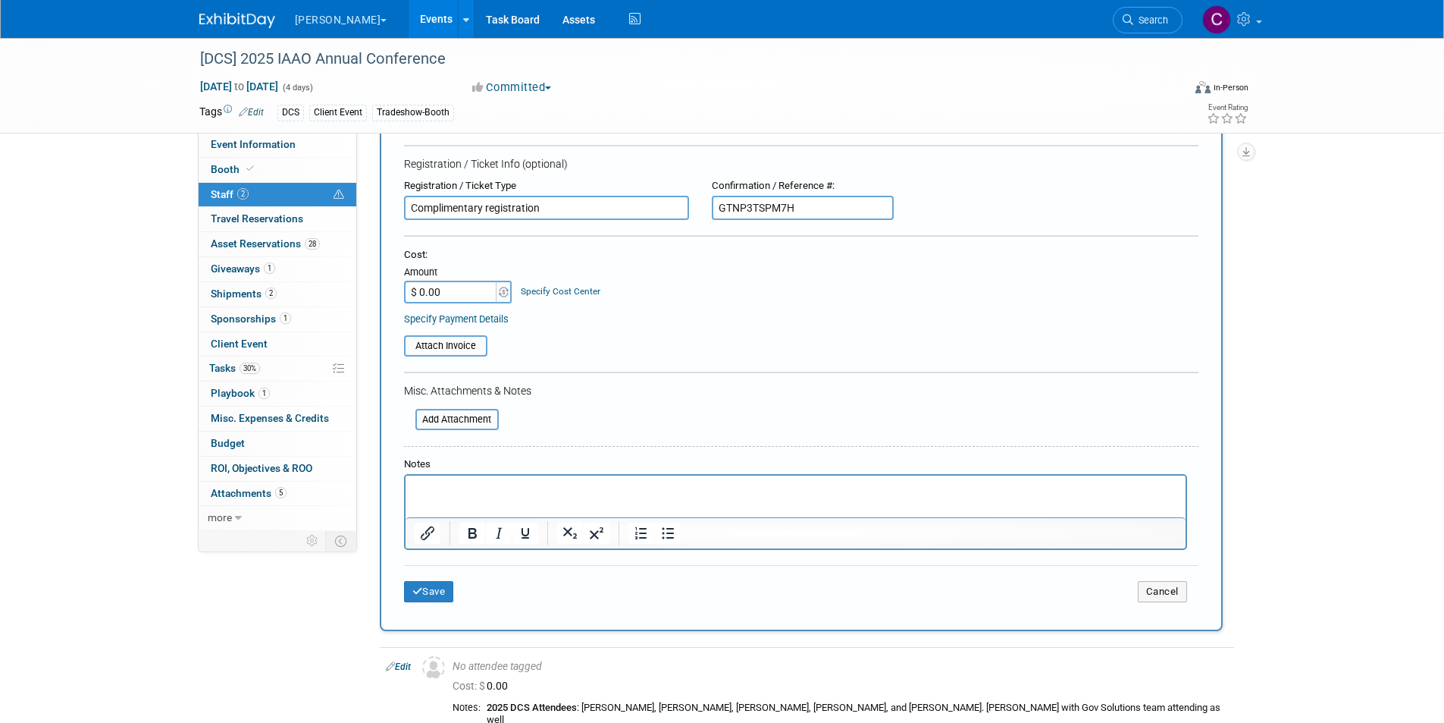
scroll to position [164, 0]
type input "GTNP3TSPM7H"
click at [478, 342] on input "file" at bounding box center [396, 344] width 180 height 18
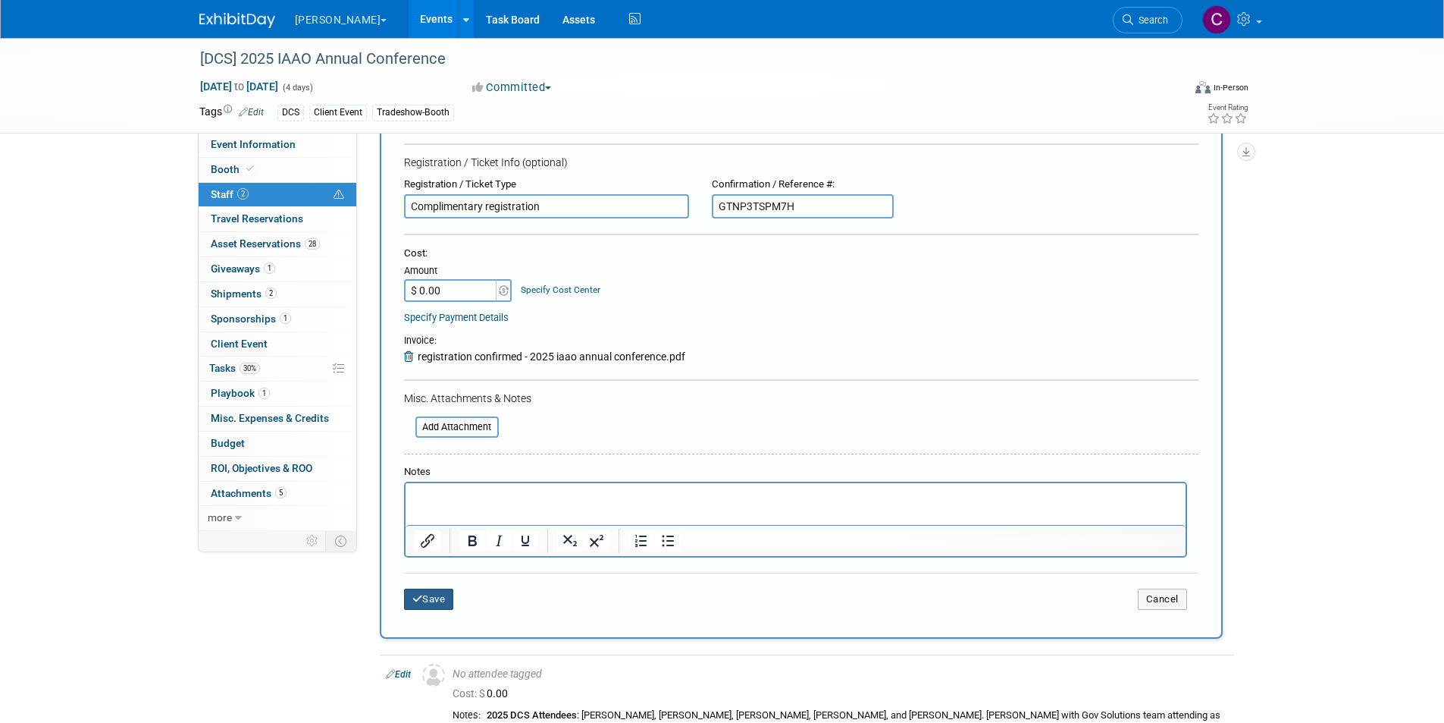
click at [434, 594] on button "Save" at bounding box center [429, 598] width 50 height 21
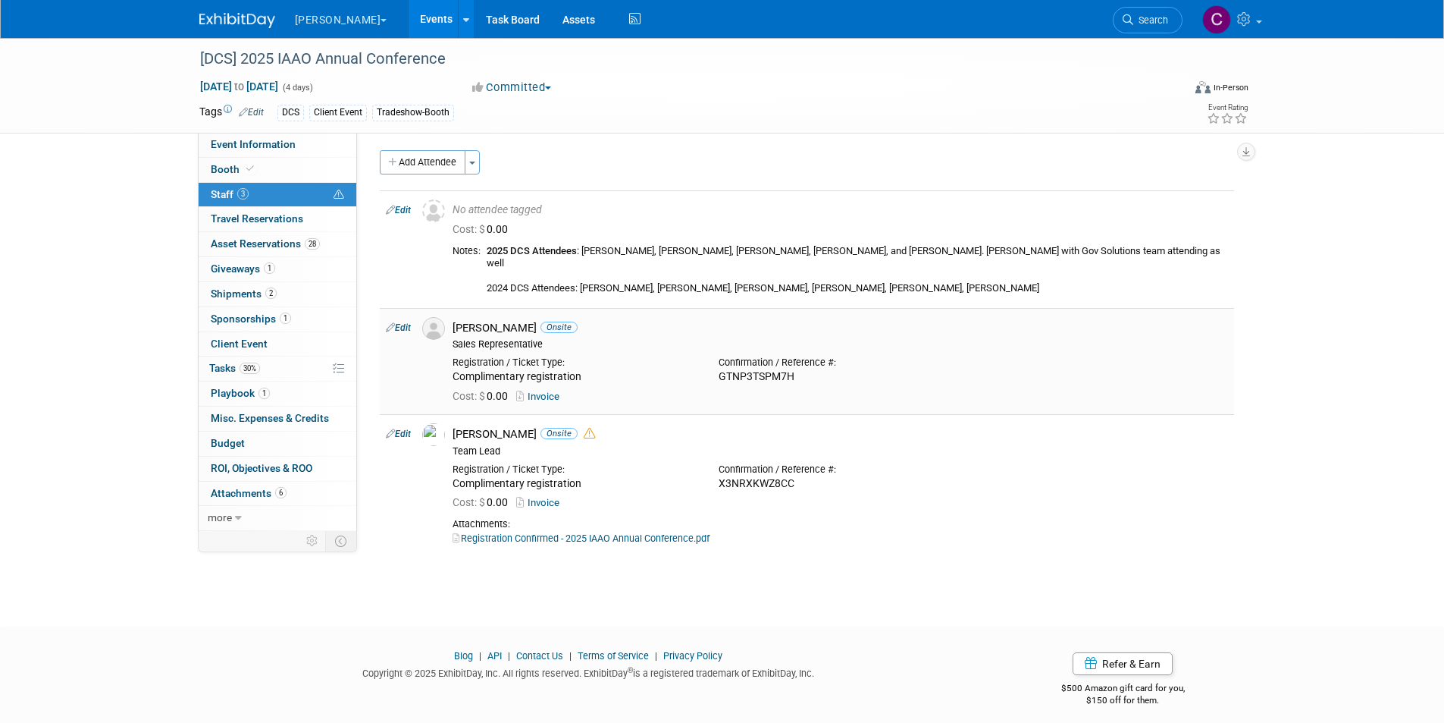
scroll to position [0, 0]
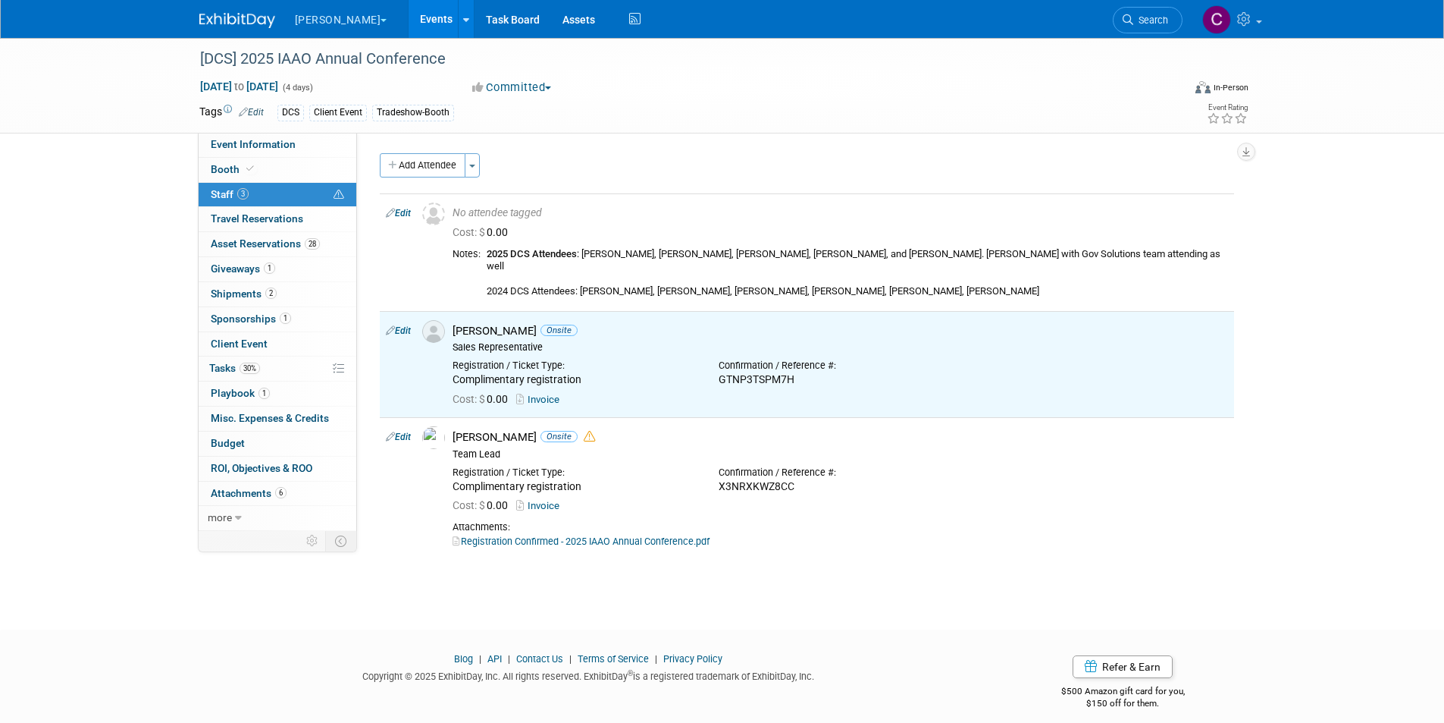
drag, startPoint x: 437, startPoint y: 165, endPoint x: 444, endPoint y: 191, distance: 27.2
click at [437, 165] on button "Add Attendee" at bounding box center [423, 165] width 86 height 24
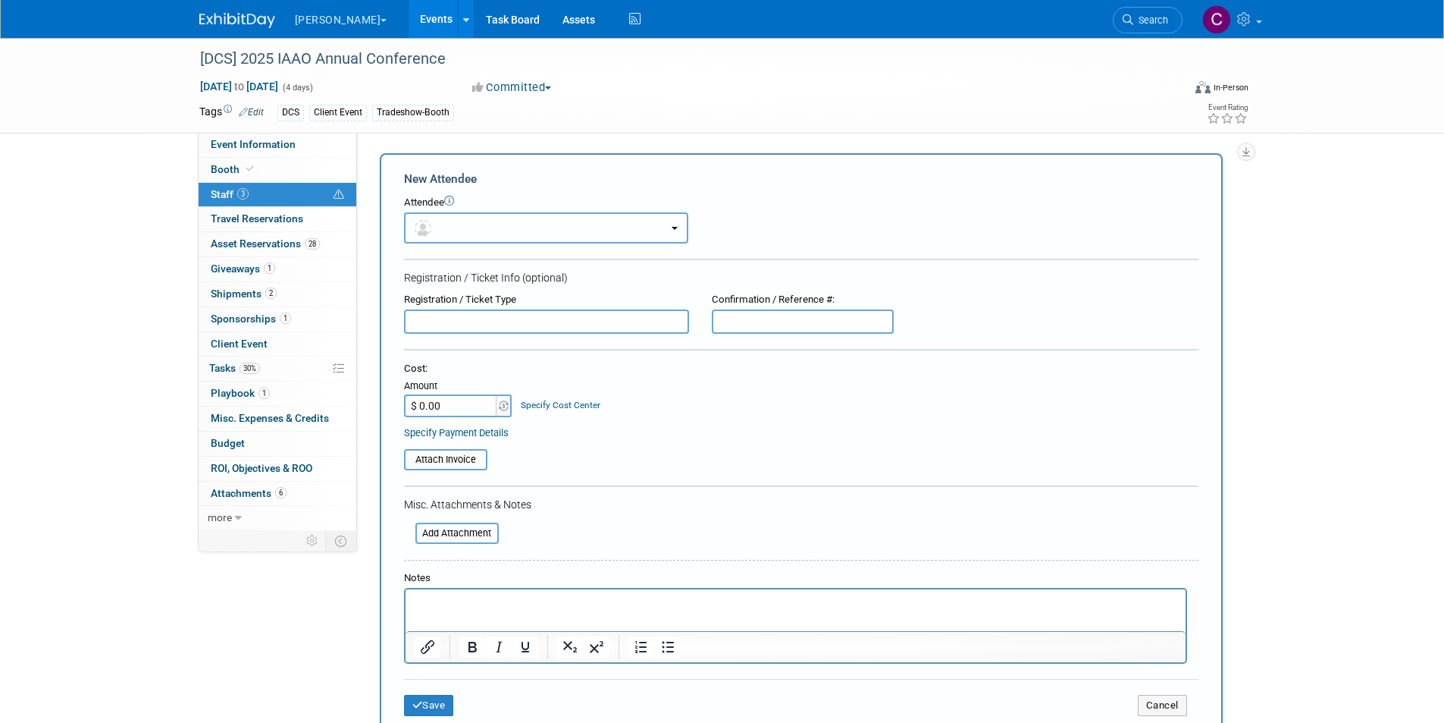
click at [454, 233] on button "button" at bounding box center [546, 227] width 284 height 31
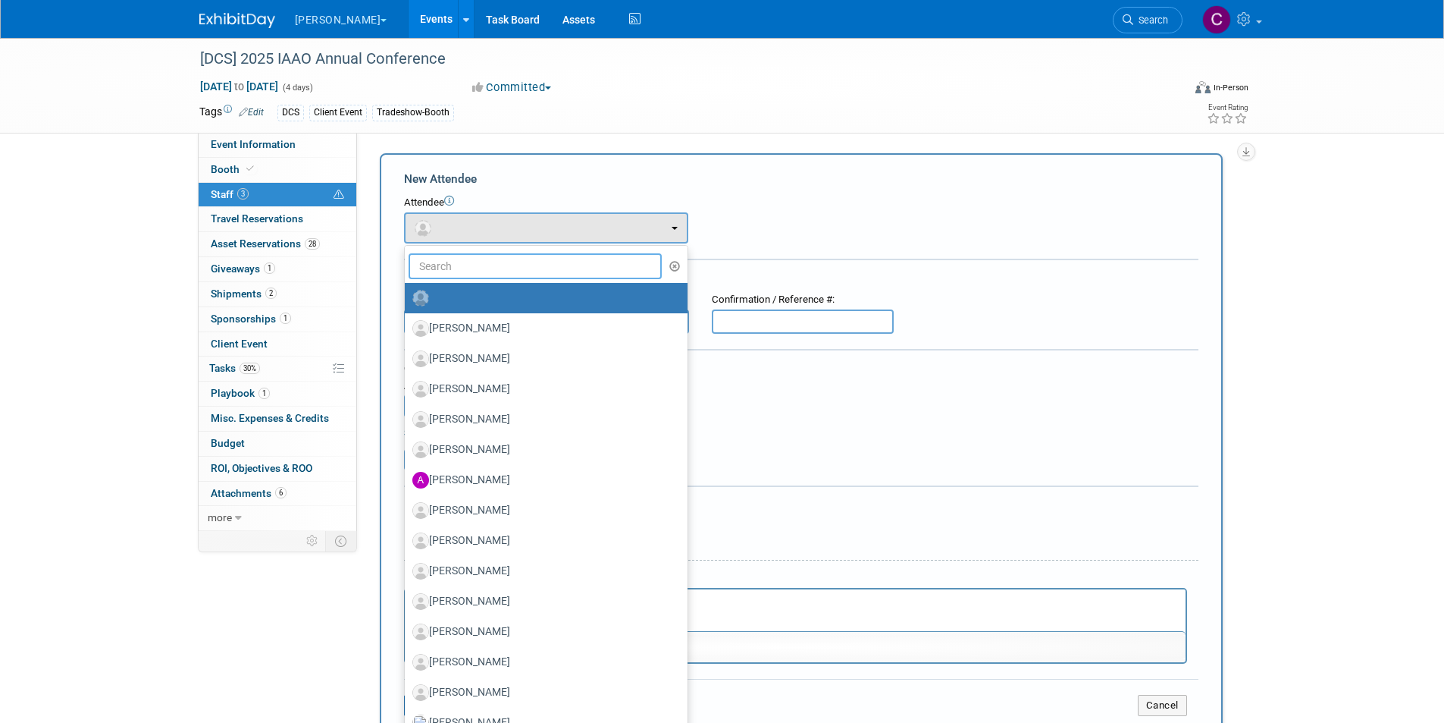
click at [452, 268] on input "text" at bounding box center [536, 266] width 254 height 26
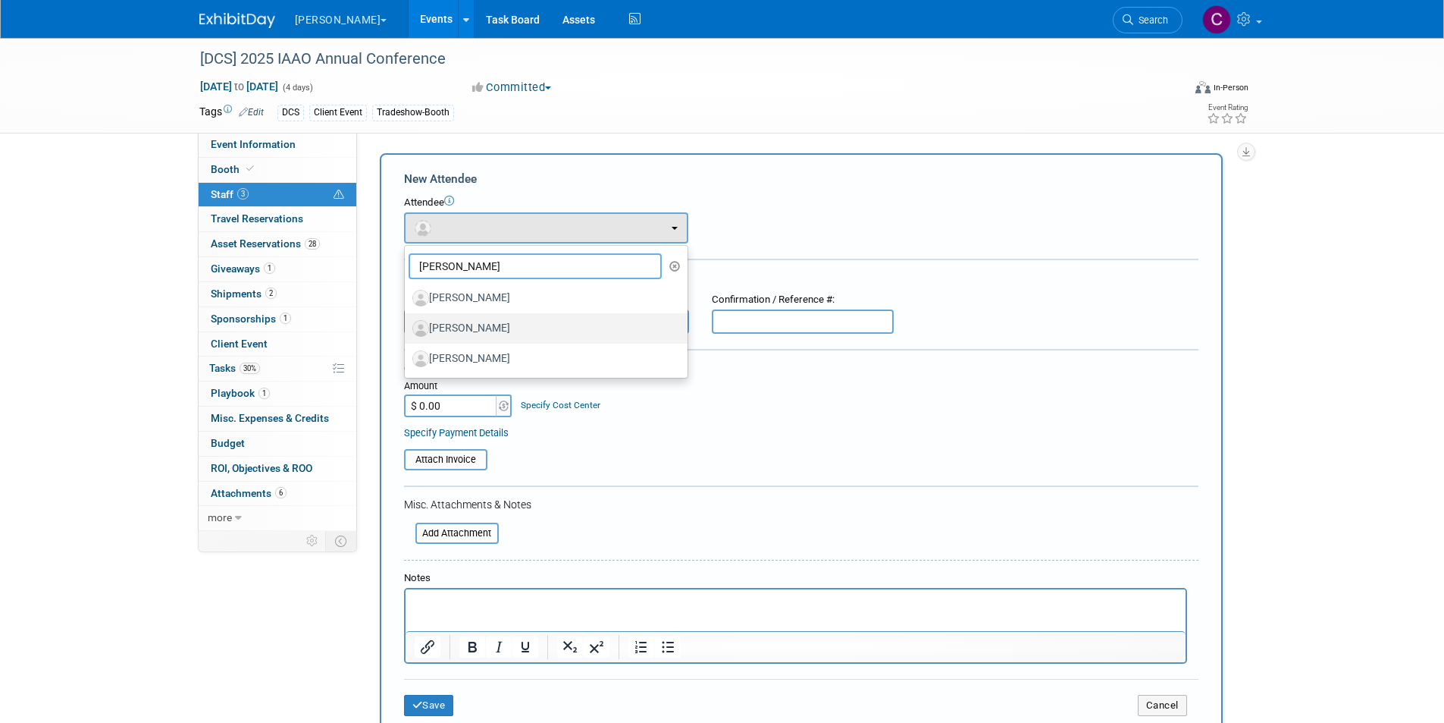
type input "bob"
click at [474, 329] on label "Bob Wood" at bounding box center [542, 328] width 260 height 24
click at [407, 329] on input "Bob Wood" at bounding box center [402, 326] width 10 height 10
select select "12f1d194-911f-4bf1-9934-135d7e9310f3"
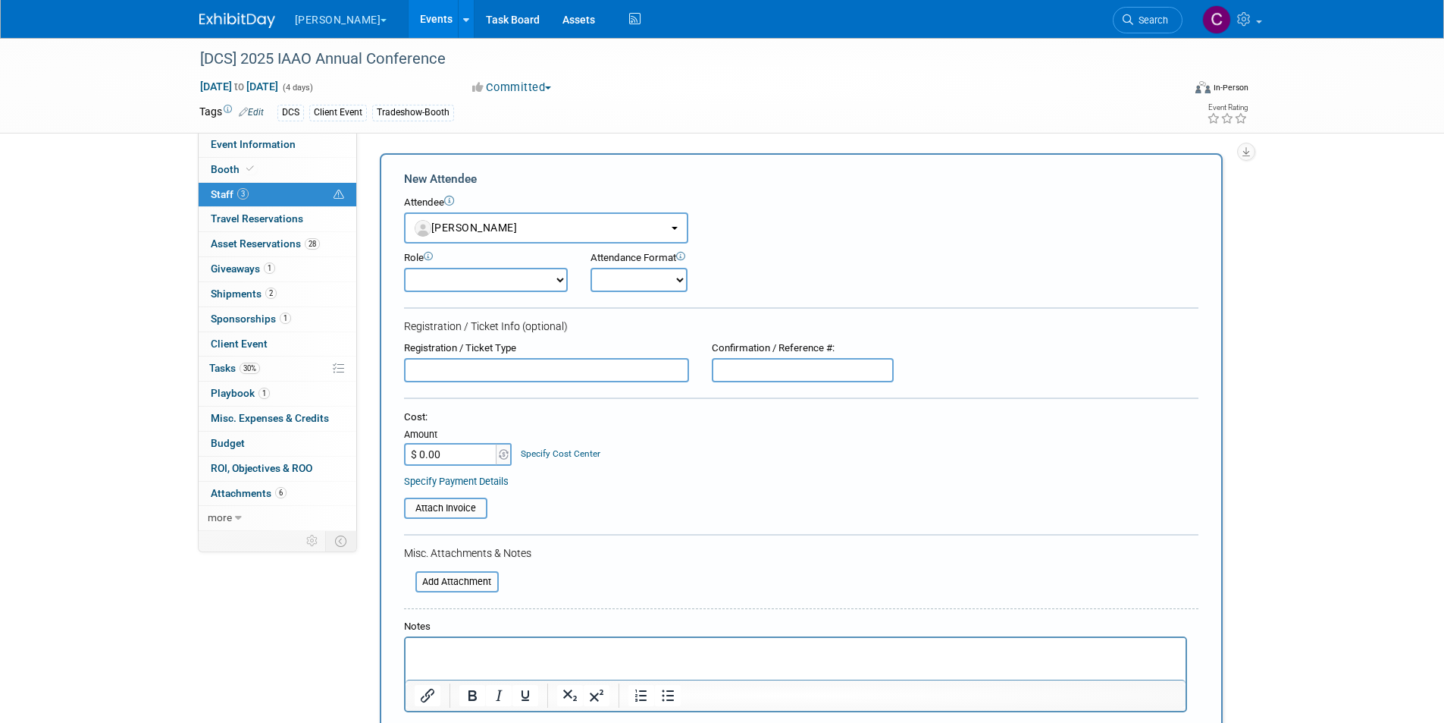
click at [447, 279] on select "Demonstrator Host Planner Presenter Sales Representative Set-up/Dismantle Crew …" at bounding box center [486, 280] width 164 height 24
click at [404, 268] on select "Demonstrator Host Planner Presenter Sales Representative Set-up/Dismantle Crew …" at bounding box center [486, 280] width 164 height 24
click at [656, 279] on select "Onsite Remote" at bounding box center [639, 280] width 97 height 24
select select "1"
click at [591, 268] on select "Onsite Remote" at bounding box center [639, 280] width 97 height 24
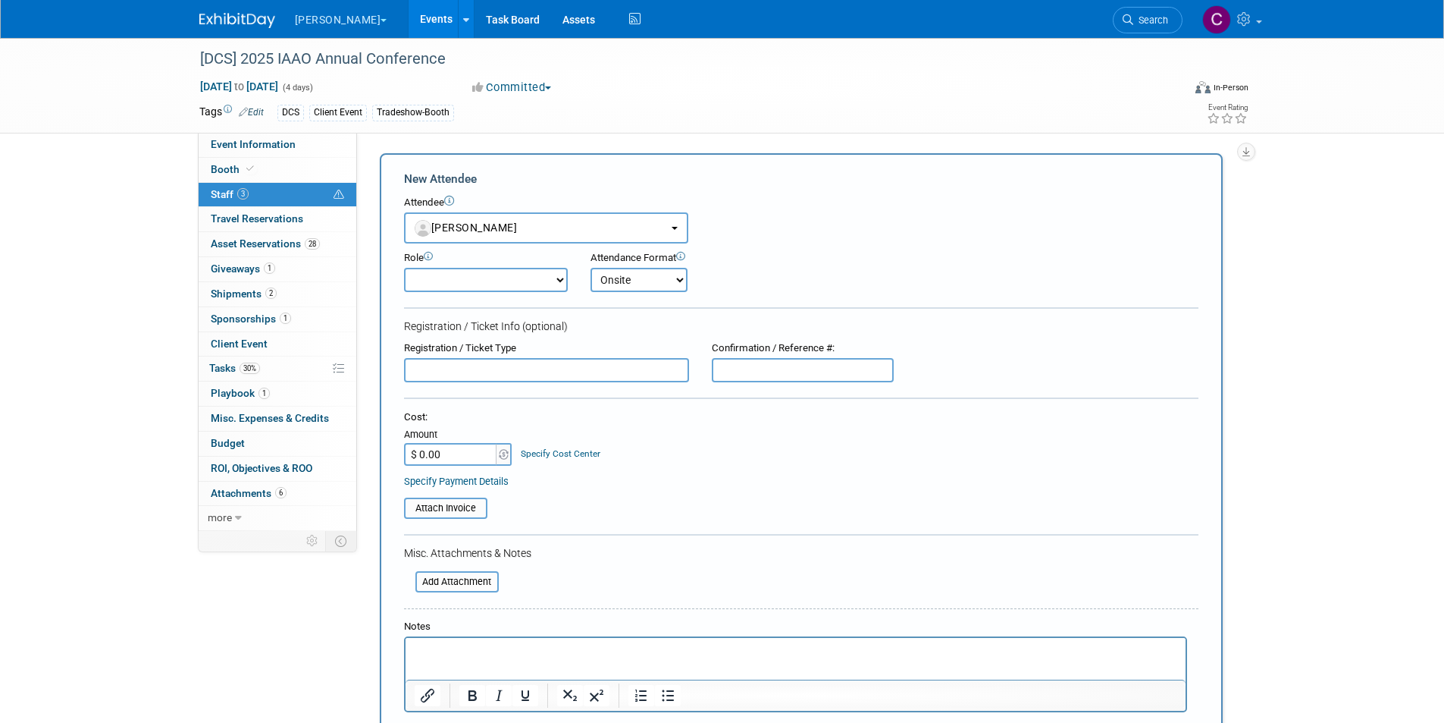
click at [471, 372] on input "text" at bounding box center [546, 370] width 285 height 24
type input "Complimentary registration"
click at [741, 371] on input "text" at bounding box center [803, 370] width 182 height 24
paste input "9RNWXK8PFN9"
type input "9RNWXK8PFN9"
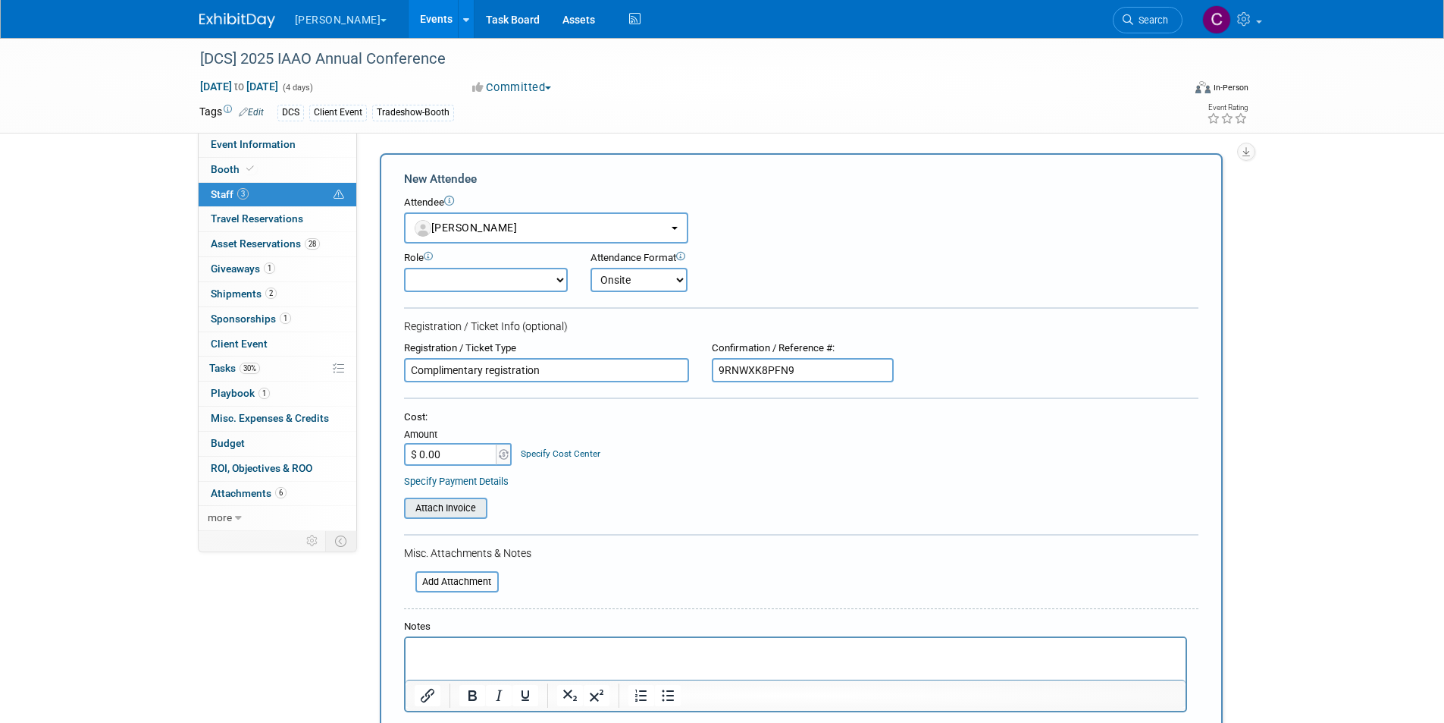
click at [476, 506] on input "file" at bounding box center [396, 508] width 180 height 18
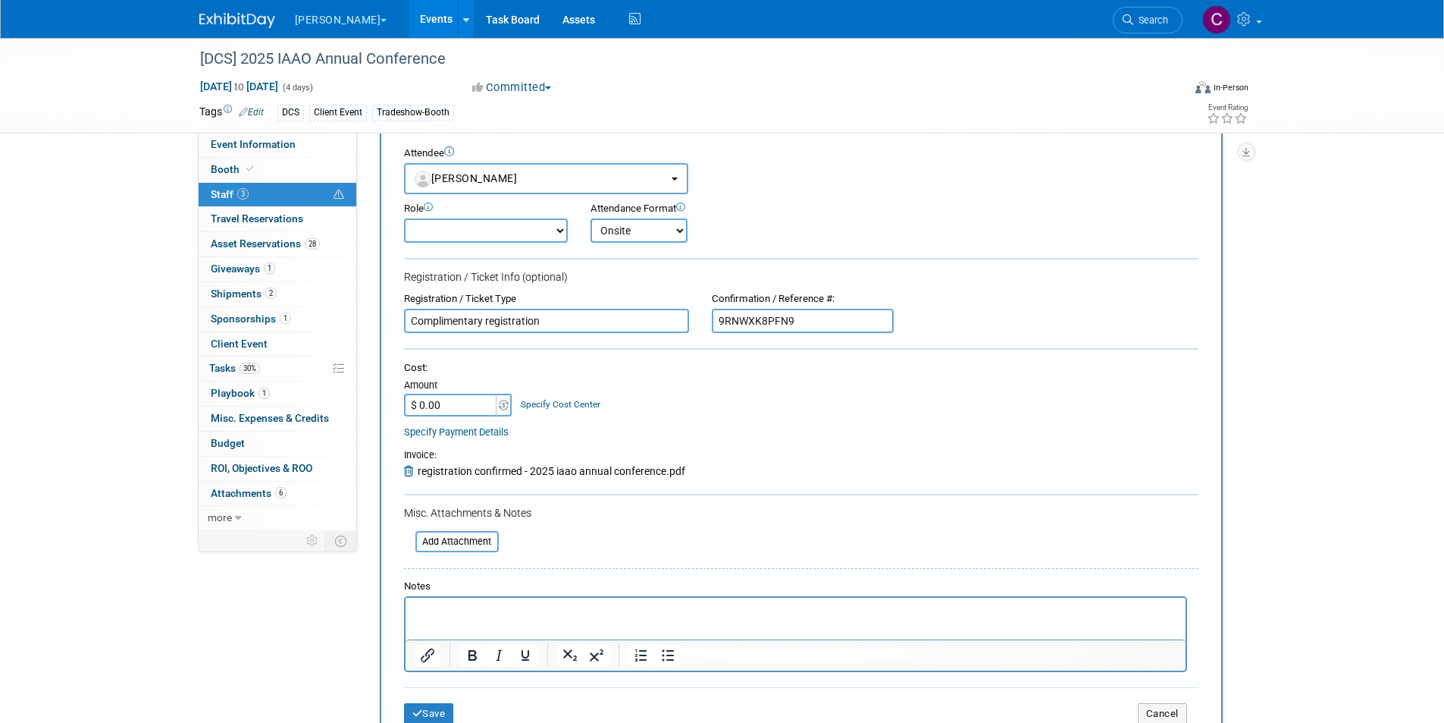
scroll to position [76, 0]
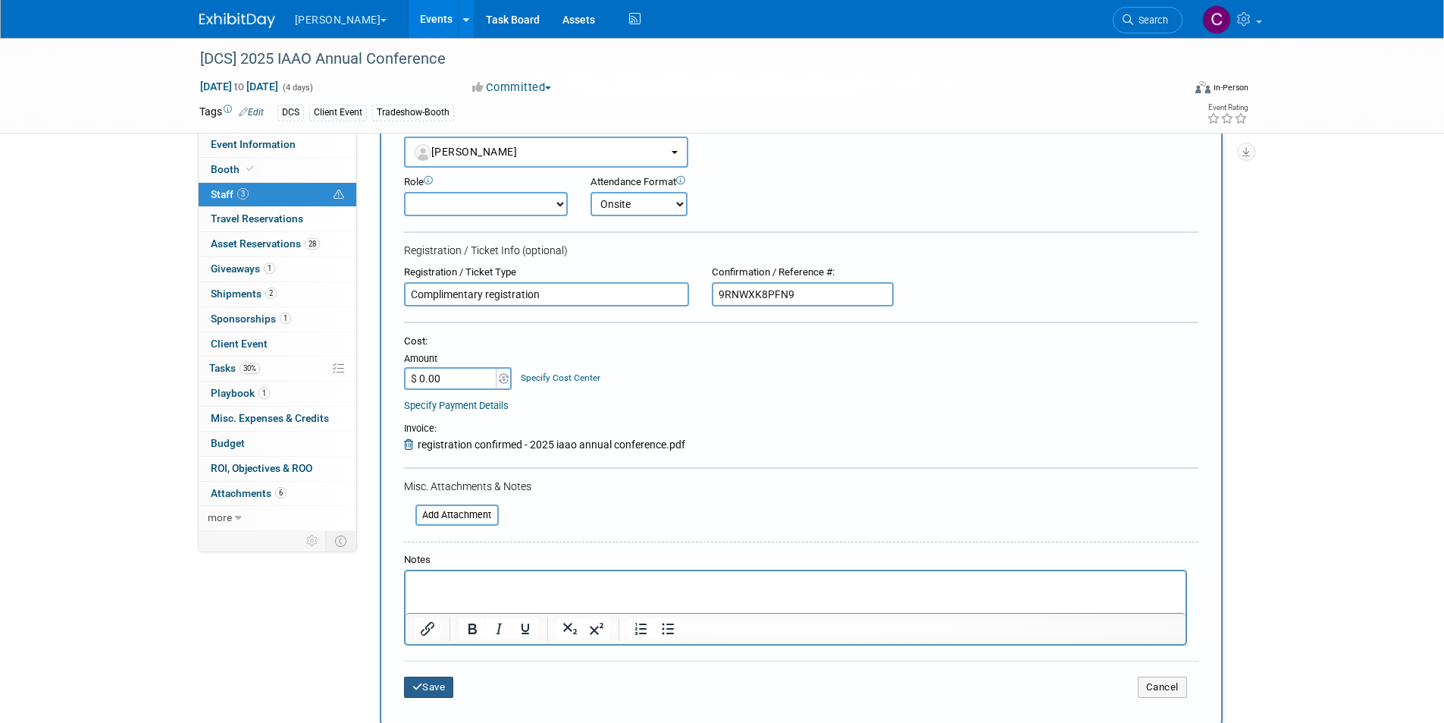
click at [447, 690] on button "Save" at bounding box center [429, 686] width 50 height 21
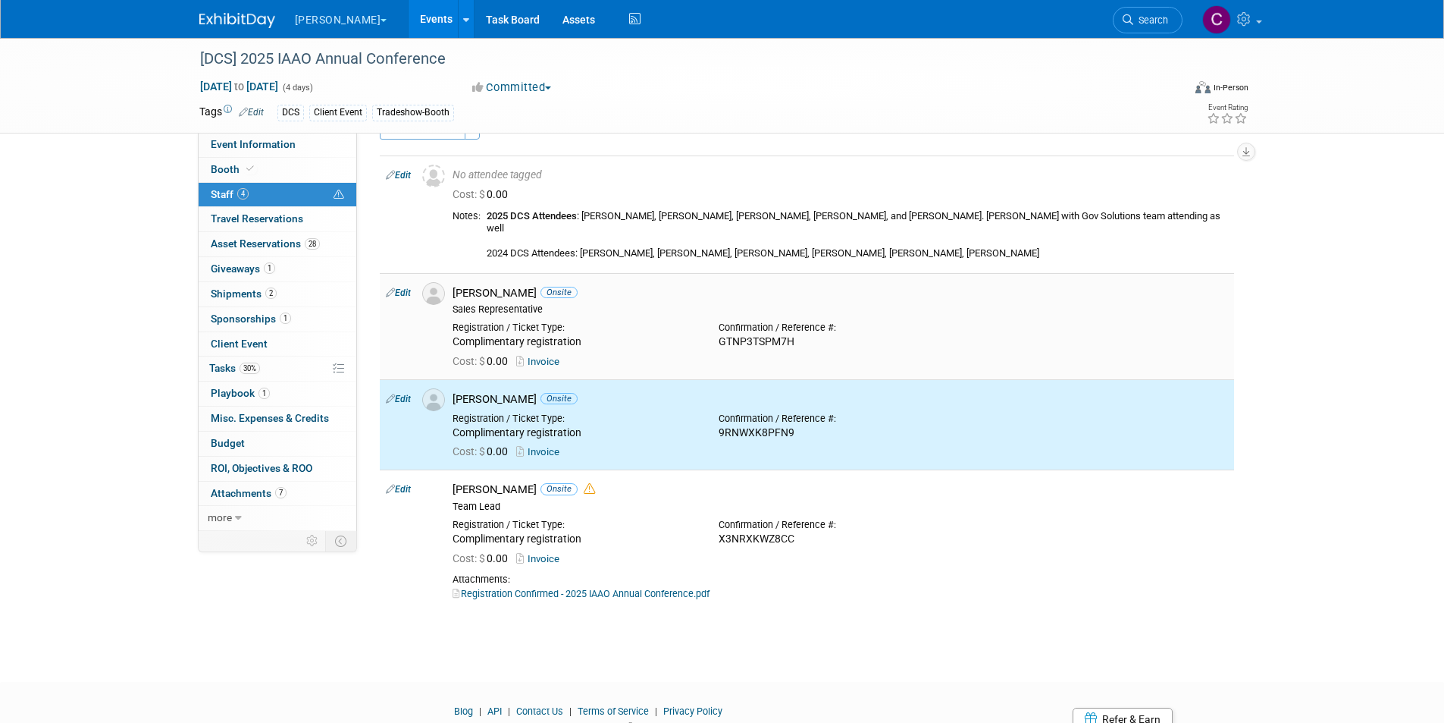
scroll to position [0, 0]
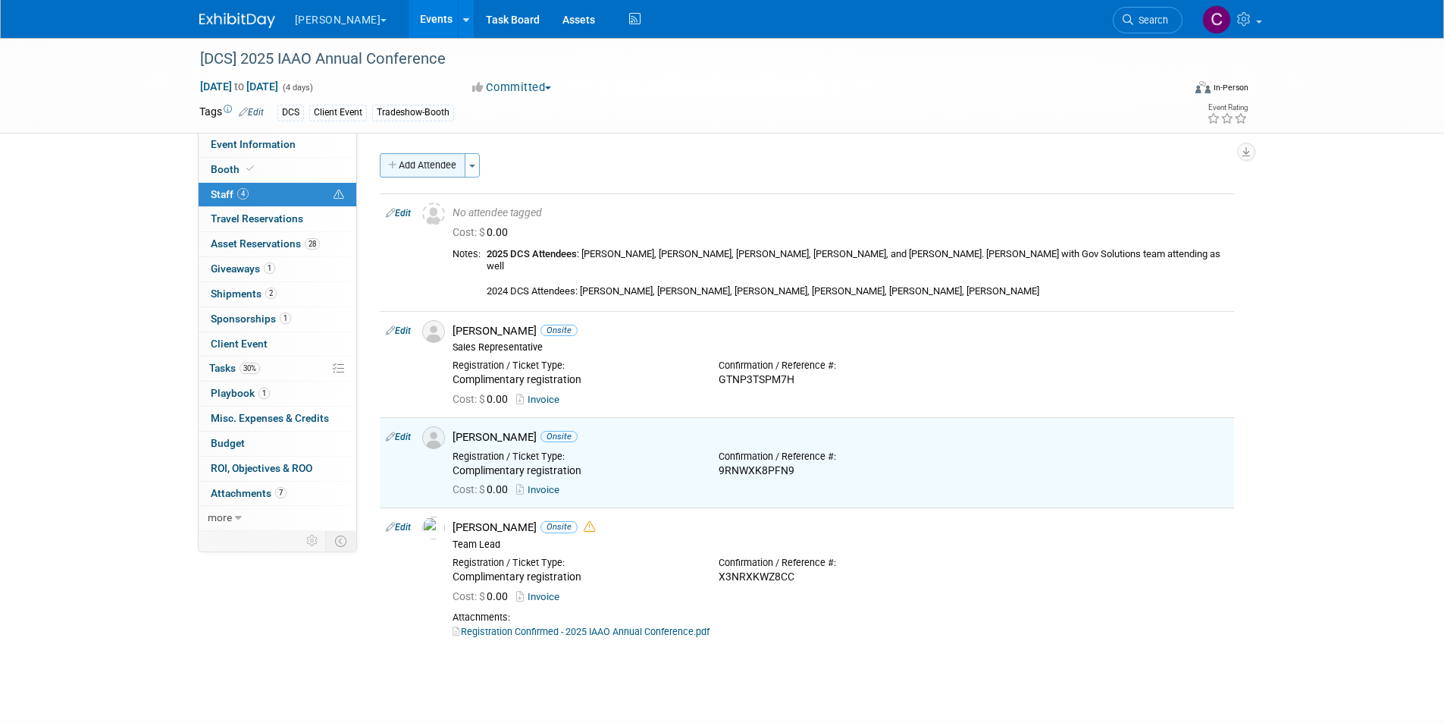
click at [434, 165] on button "Add Attendee" at bounding box center [423, 165] width 86 height 24
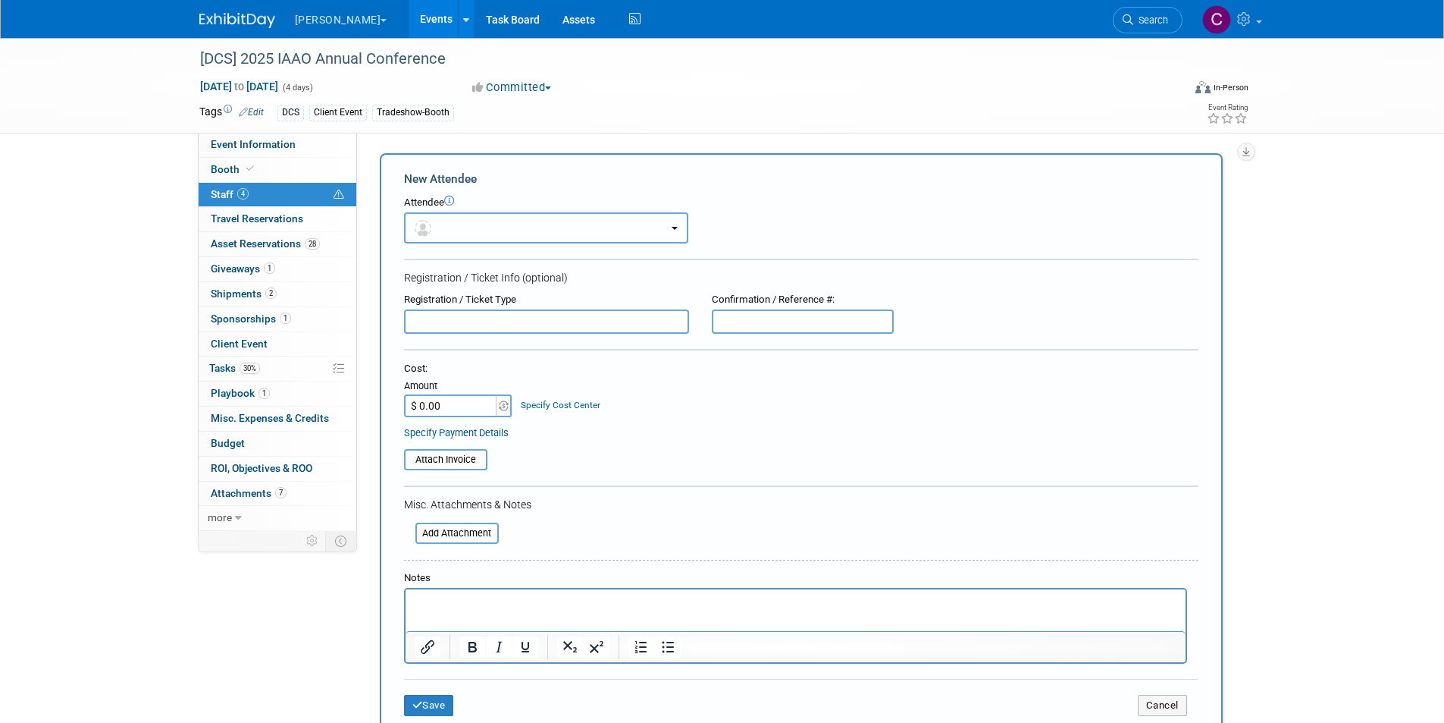
click at [454, 233] on button "button" at bounding box center [546, 227] width 284 height 31
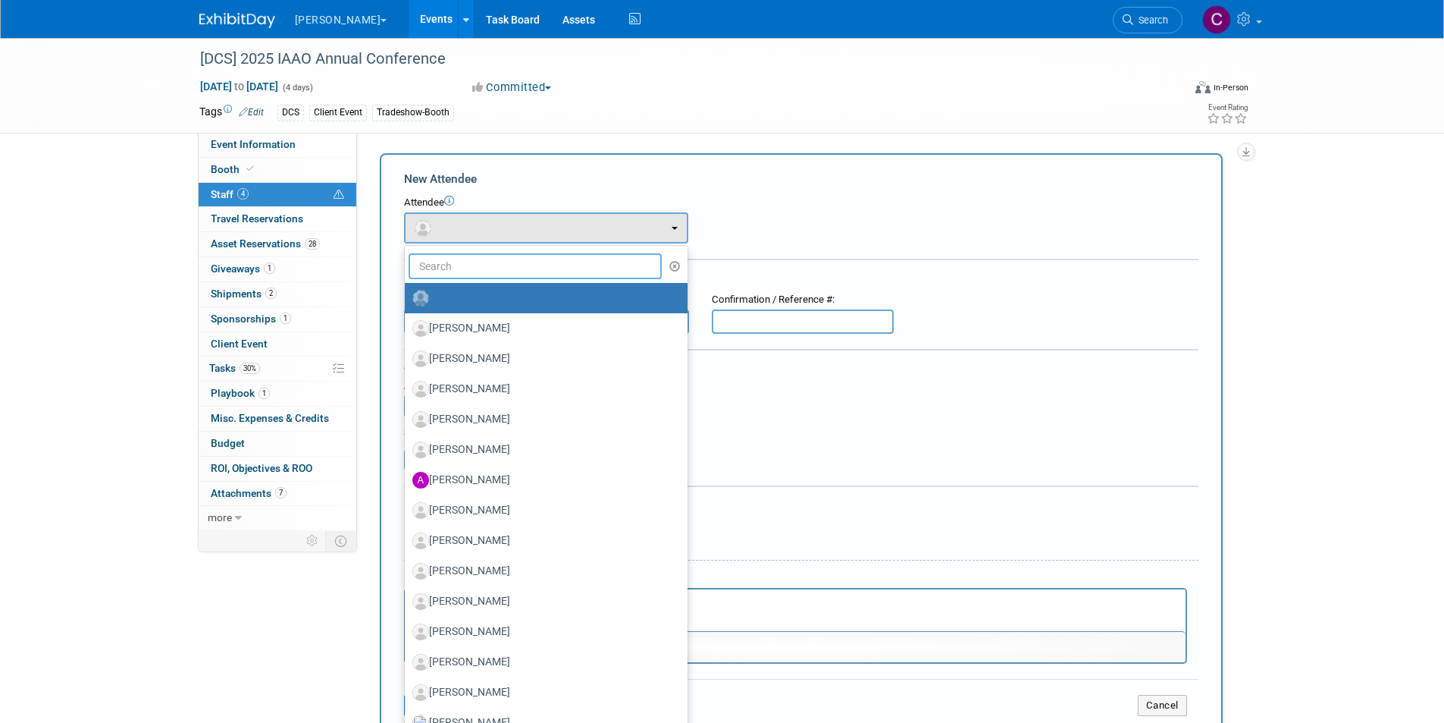
click at [456, 273] on input "text" at bounding box center [536, 266] width 254 height 26
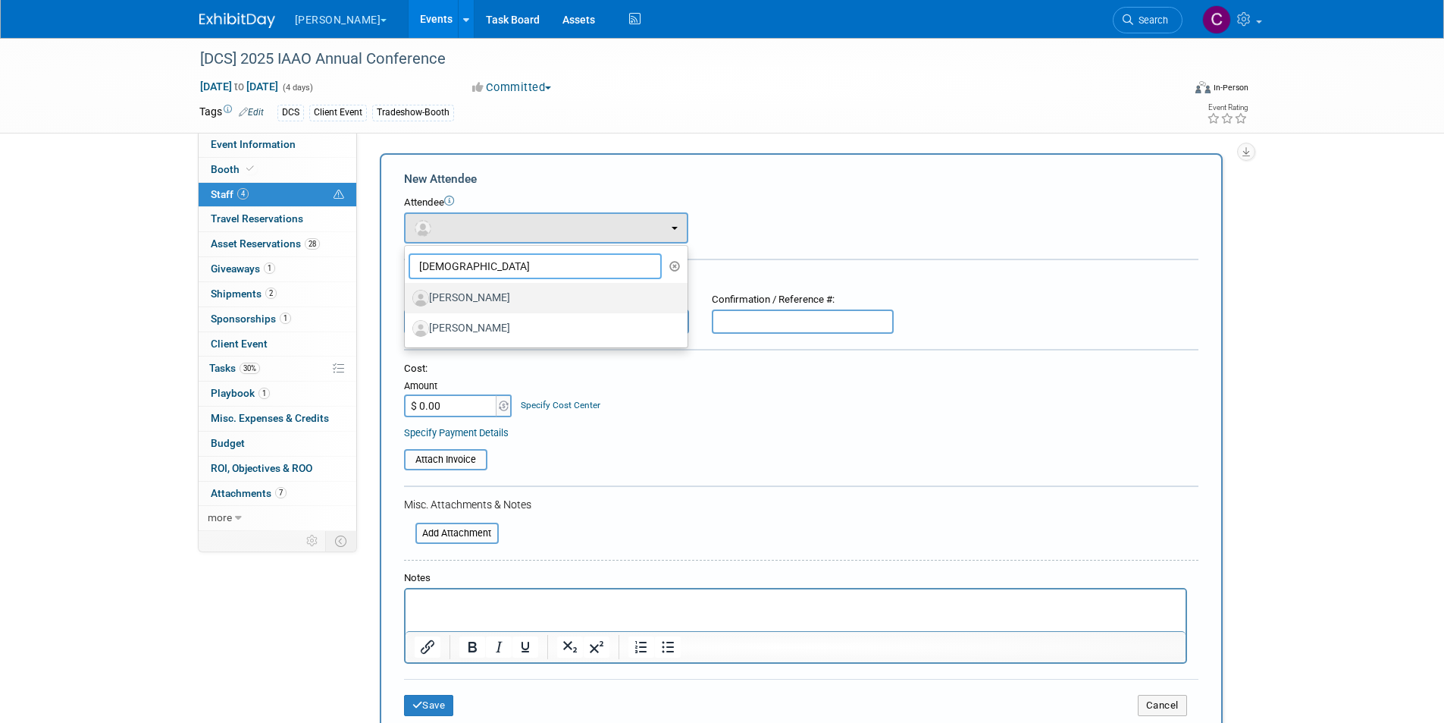
type input "god"
click at [478, 301] on label "Godfrey Day" at bounding box center [542, 298] width 260 height 24
click at [407, 301] on input "Godfrey Day" at bounding box center [402, 296] width 10 height 10
select select "5a8206a1-a939-4b9a-995e-889ad3be88e8"
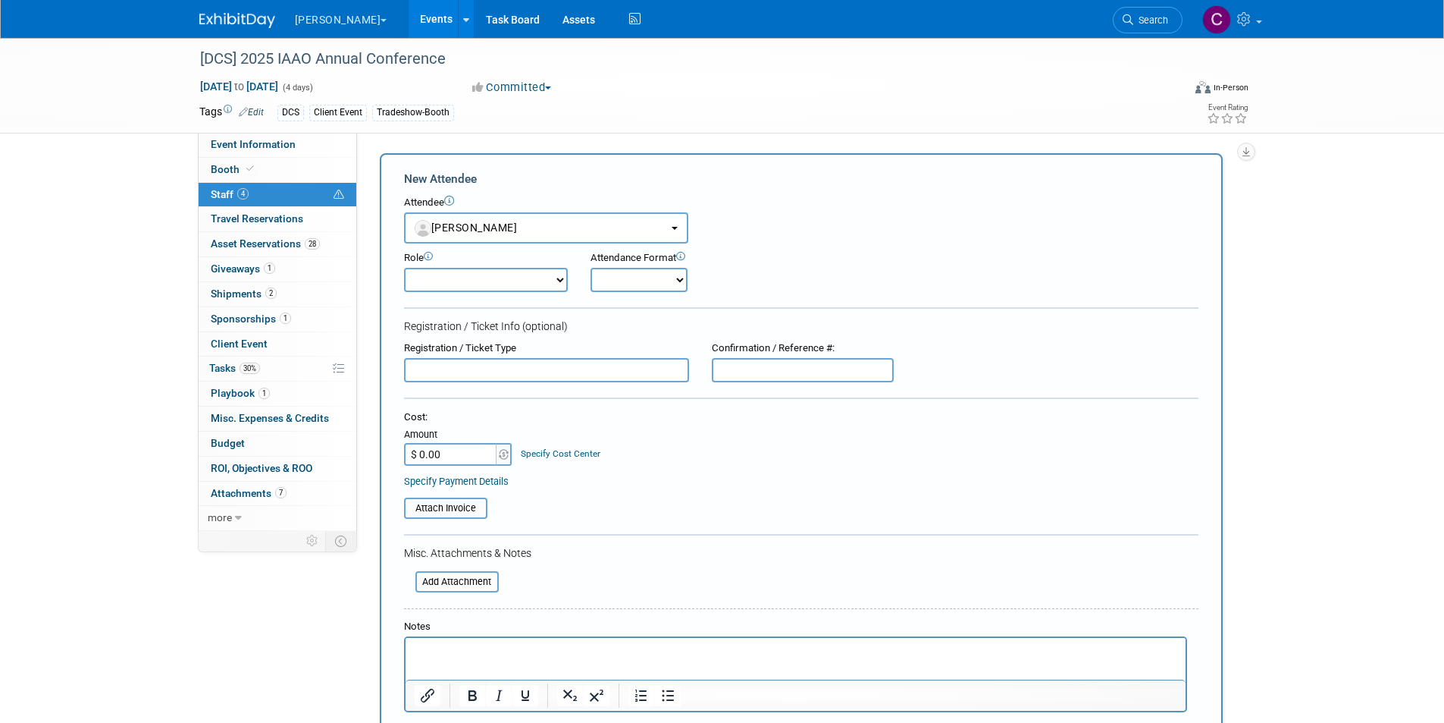
click at [639, 269] on select "Onsite Remote" at bounding box center [639, 280] width 97 height 24
select select "1"
click at [591, 268] on select "Onsite Remote" at bounding box center [639, 280] width 97 height 24
click at [486, 367] on input "text" at bounding box center [546, 370] width 285 height 24
type input "Complimentary registration"
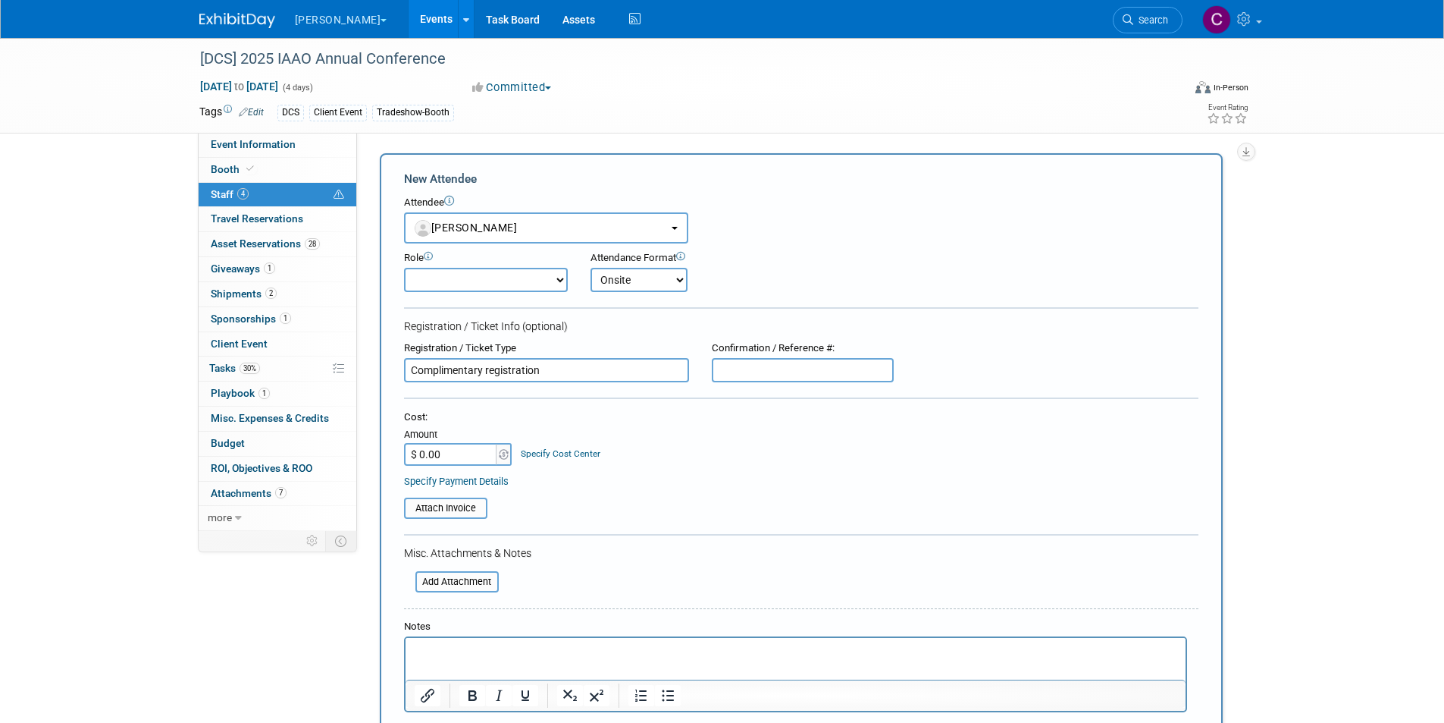
click at [781, 372] on input "text" at bounding box center [803, 370] width 182 height 24
paste input "M8NFS7GJQBT"
type input "M8NFS7GJQBT"
click at [479, 512] on input "file" at bounding box center [396, 508] width 180 height 18
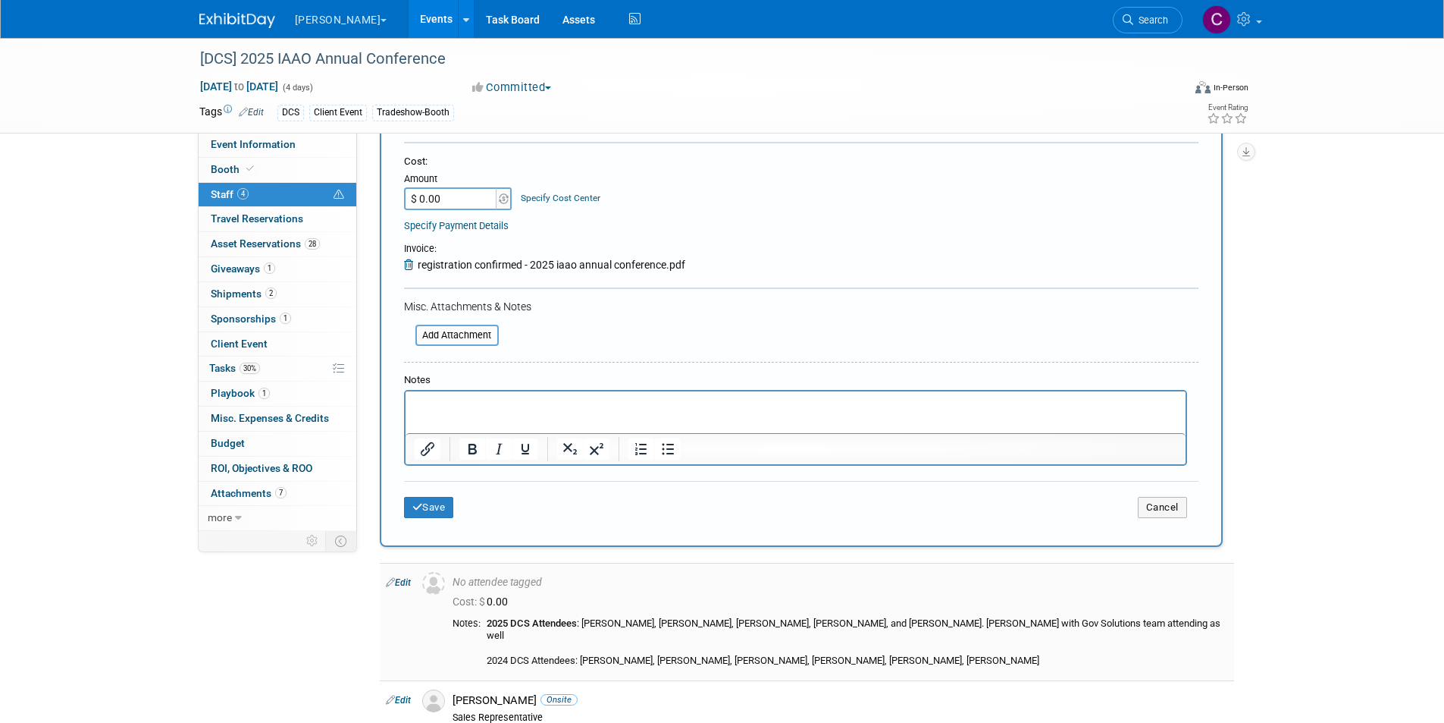
scroll to position [379, 0]
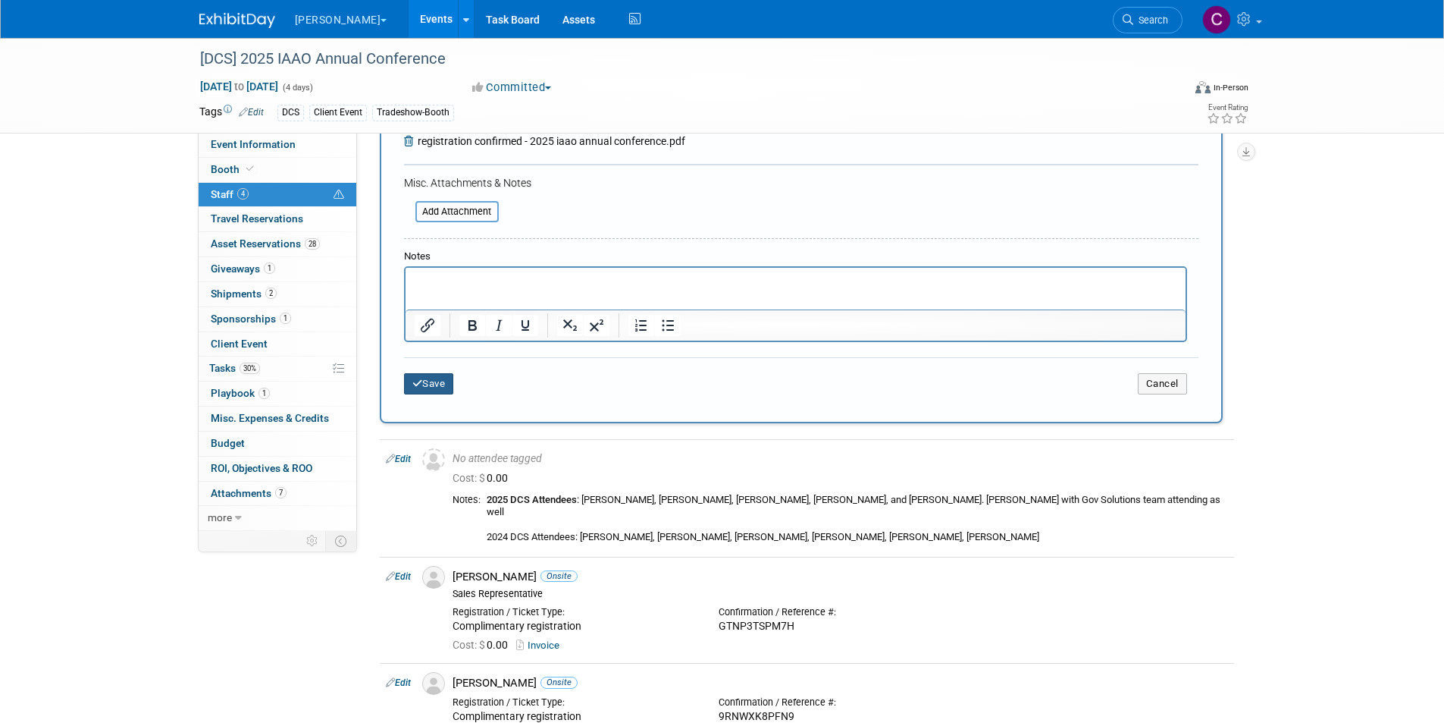
click at [432, 384] on button "Save" at bounding box center [429, 383] width 50 height 21
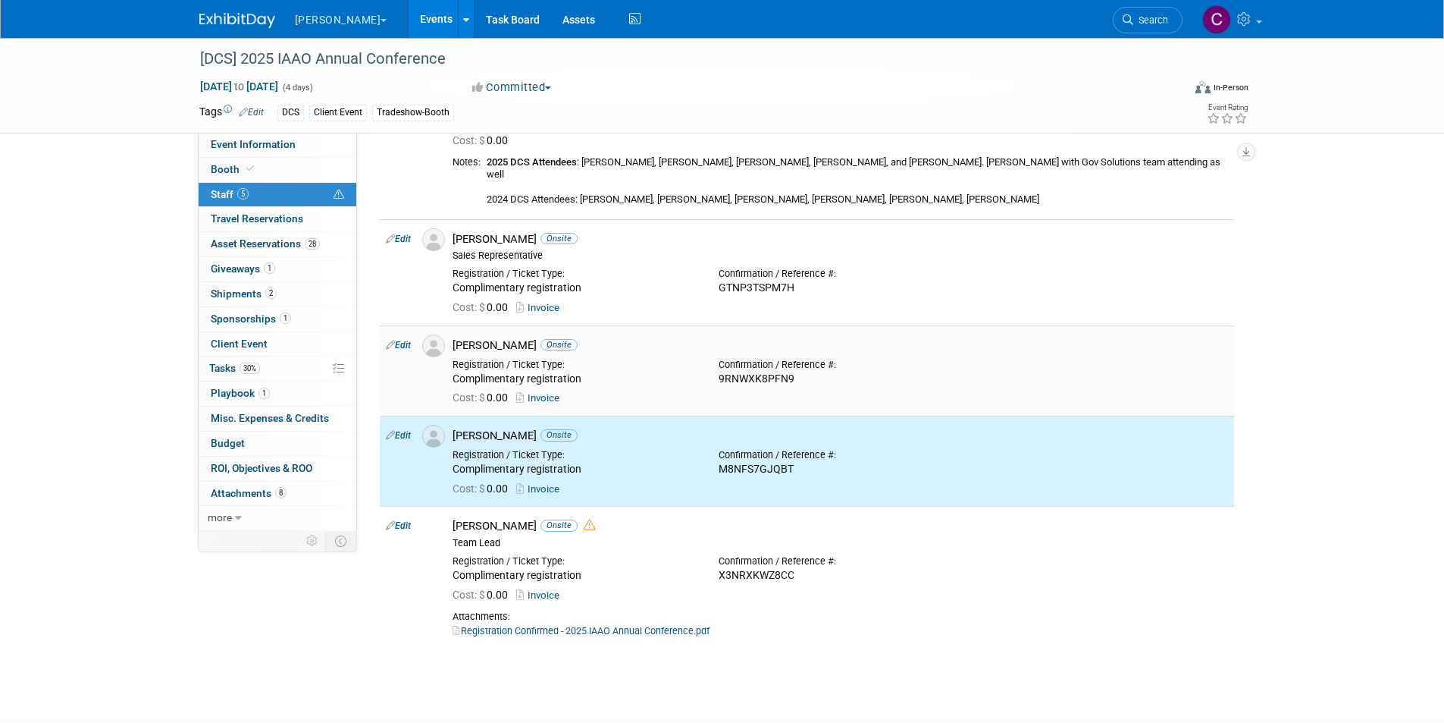
scroll to position [0, 0]
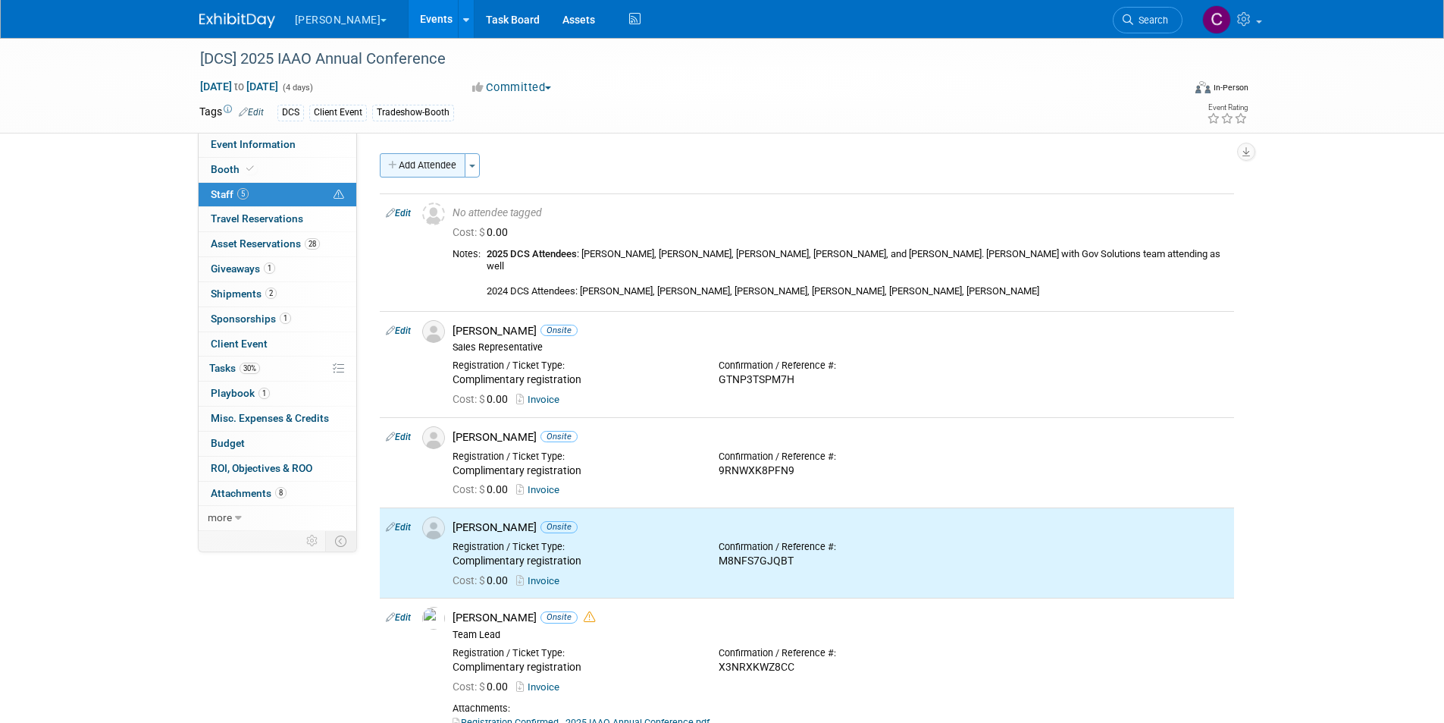
click at [431, 160] on button "Add Attendee" at bounding box center [423, 165] width 86 height 24
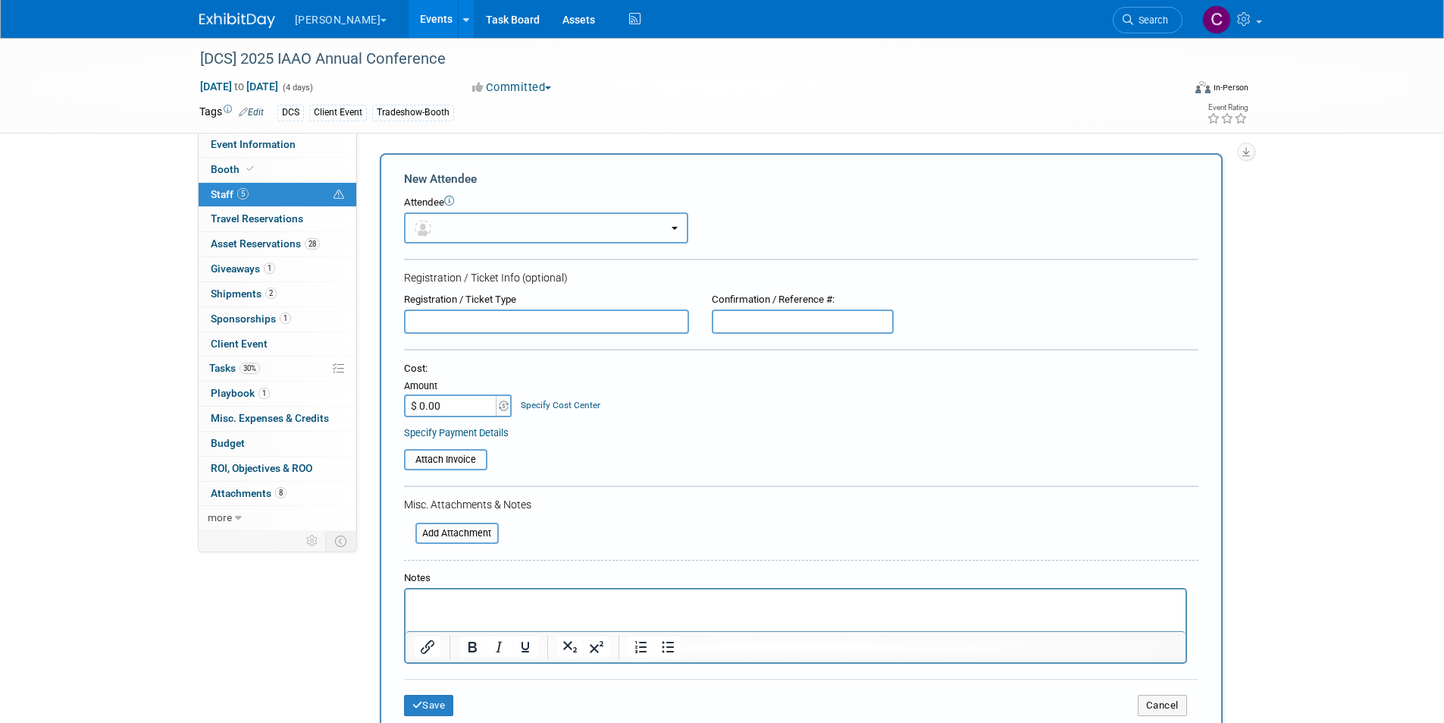
click at [441, 231] on button "button" at bounding box center [546, 227] width 284 height 31
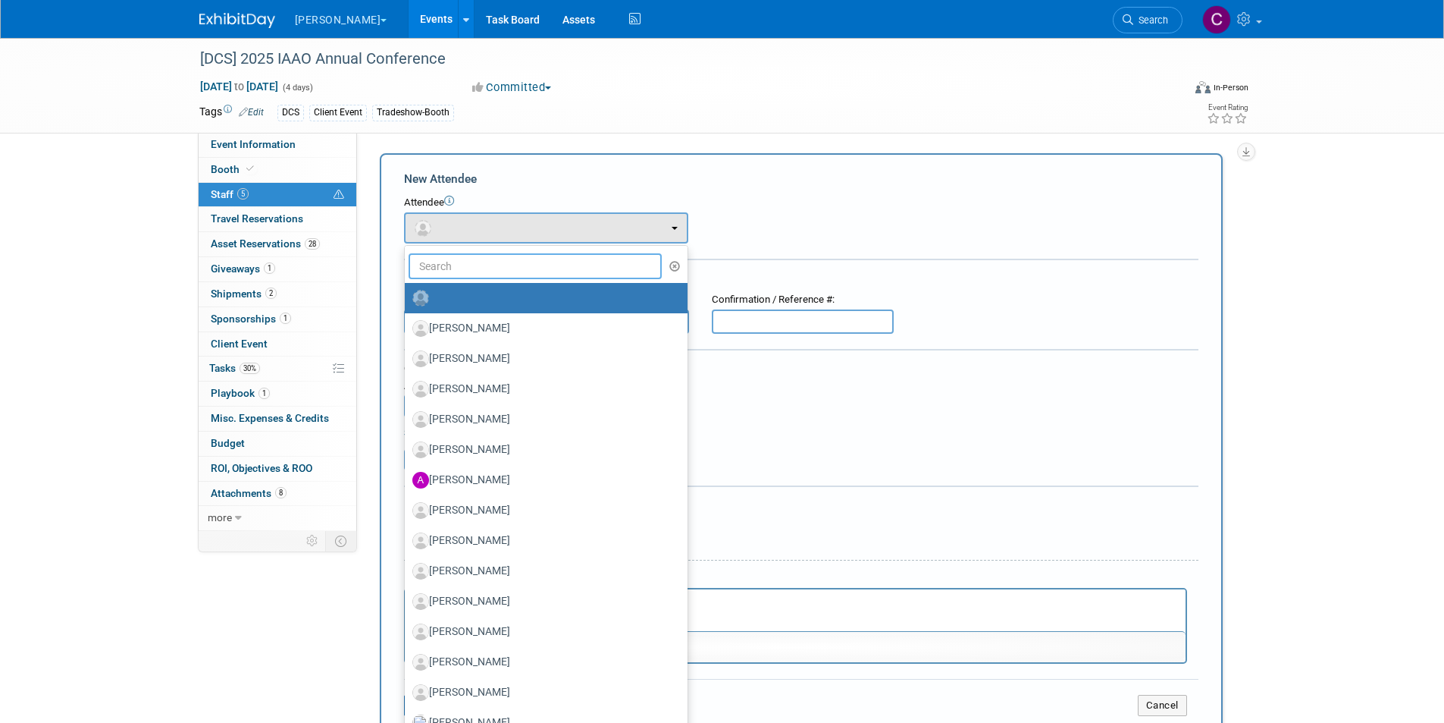
click at [447, 262] on input "text" at bounding box center [536, 266] width 254 height 26
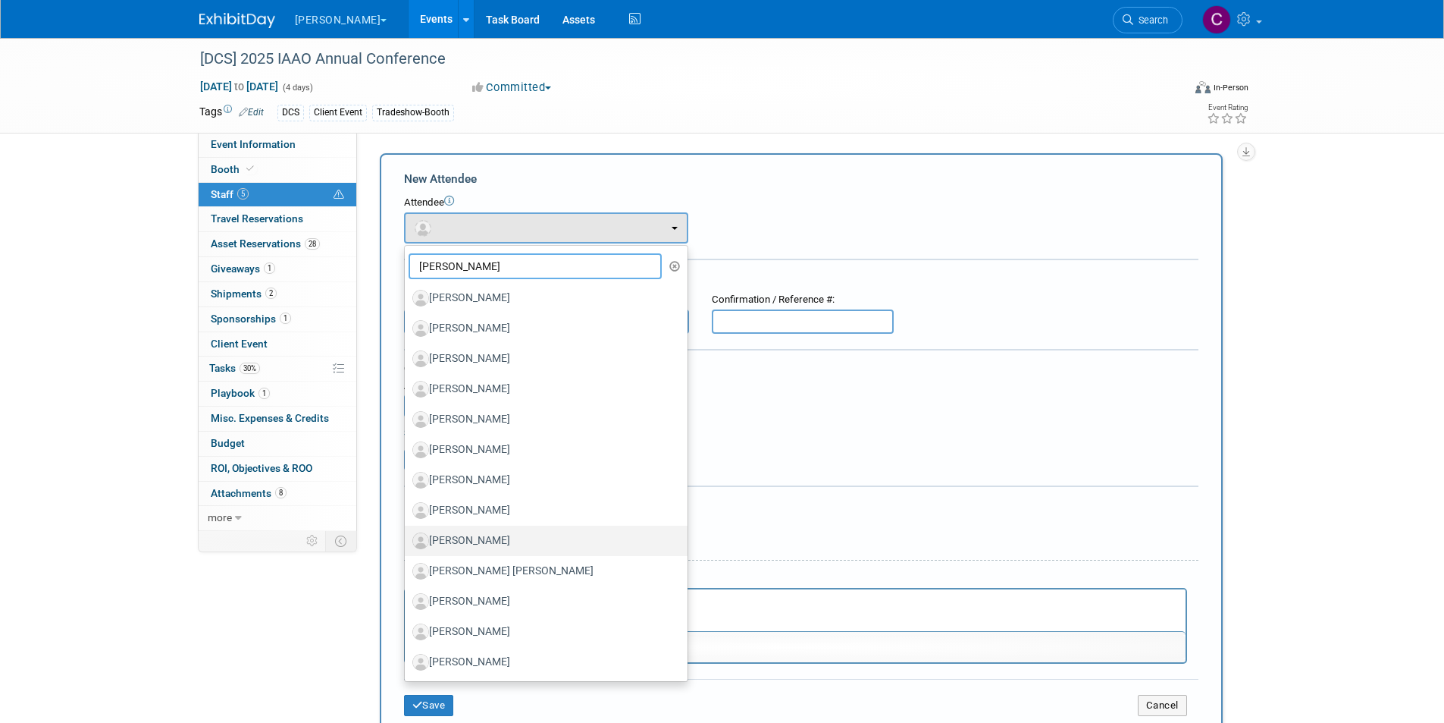
type input "chris"
click at [457, 535] on label "Chris Blessing" at bounding box center [542, 540] width 260 height 24
click at [407, 535] on input "Chris Blessing" at bounding box center [402, 539] width 10 height 10
select select "5f1e0db2-5a00-41c0-beaa-c24f95f2b977"
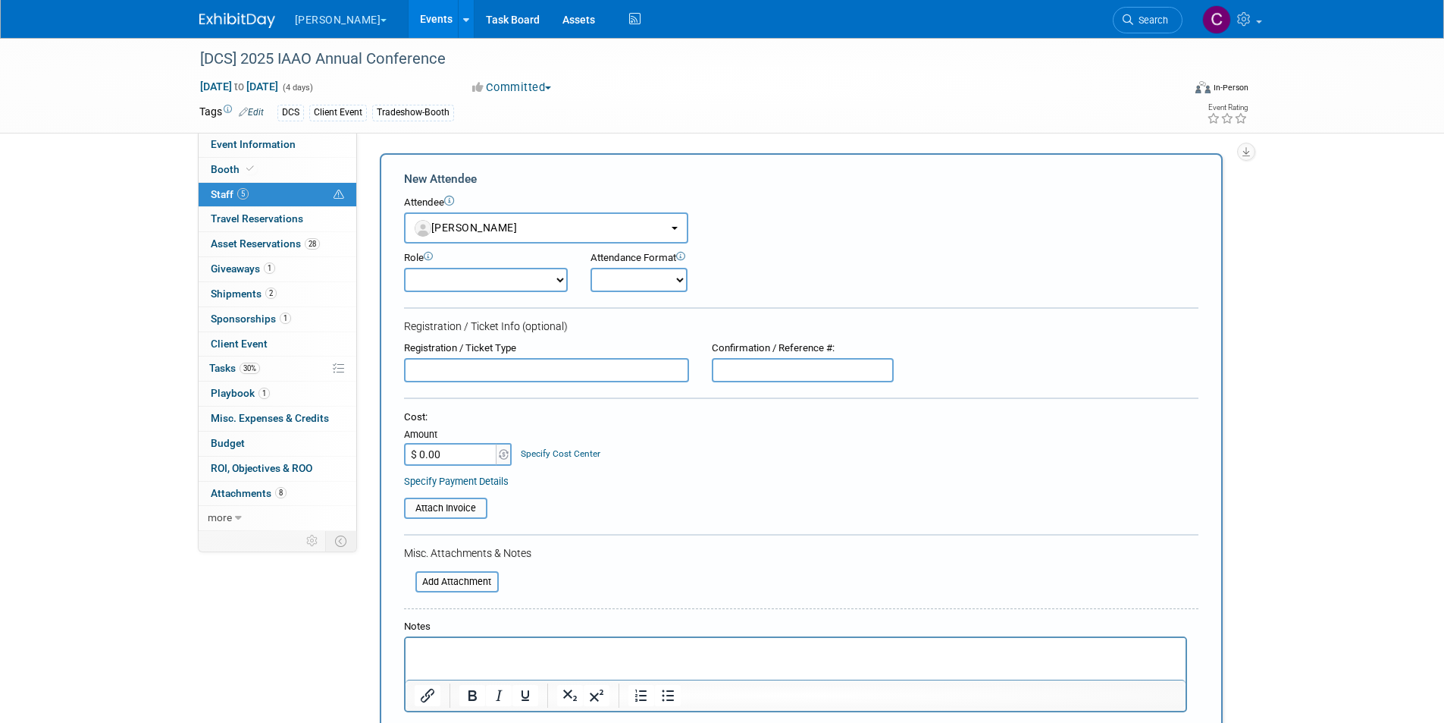
click at [618, 280] on select "Onsite Remote" at bounding box center [639, 280] width 97 height 24
select select "1"
click at [591, 268] on select "Onsite Remote" at bounding box center [639, 280] width 97 height 24
click at [525, 375] on input "text" at bounding box center [546, 370] width 285 height 24
type input "Complimentary registration"
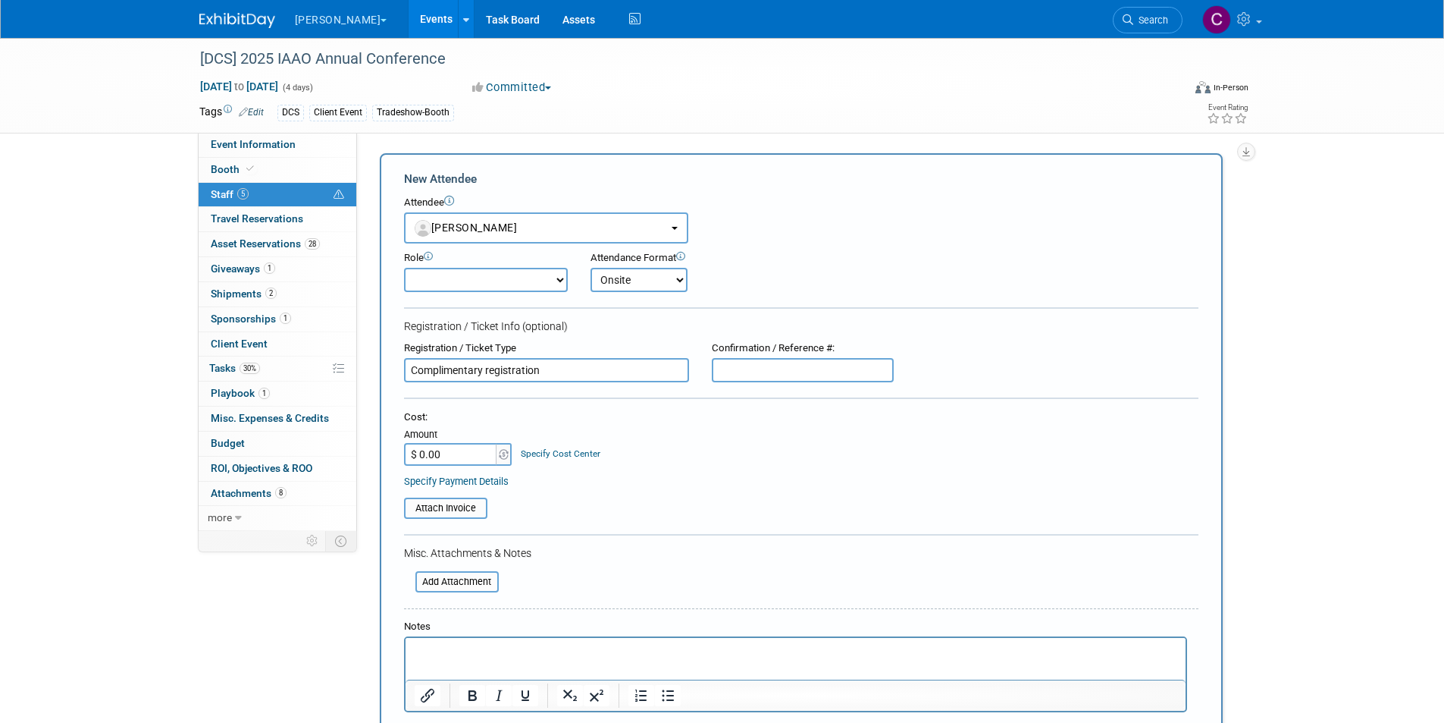
click at [737, 380] on input "text" at bounding box center [803, 370] width 182 height 24
paste input "LWNYNB2XF3Q"
type input "LWNYNB2XF3Q"
click at [445, 508] on input "file" at bounding box center [396, 508] width 180 height 18
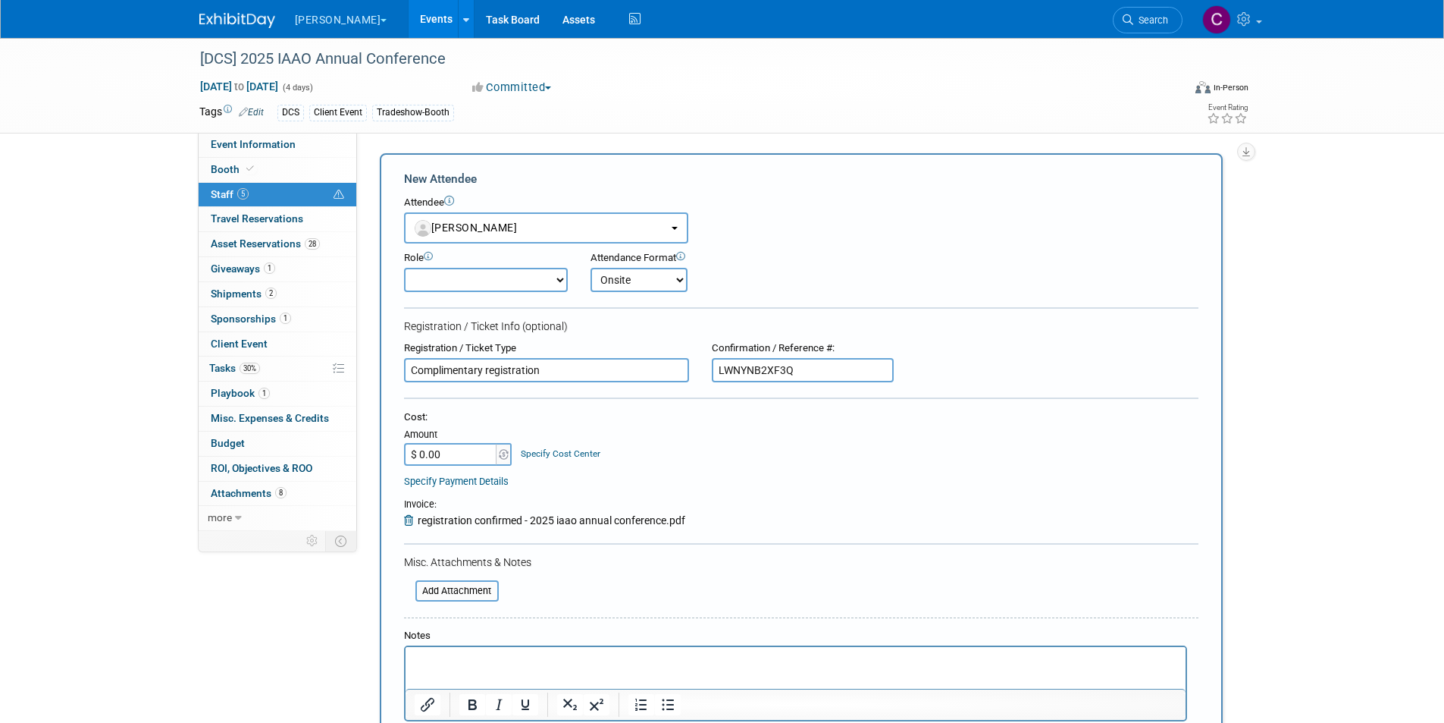
scroll to position [227, 0]
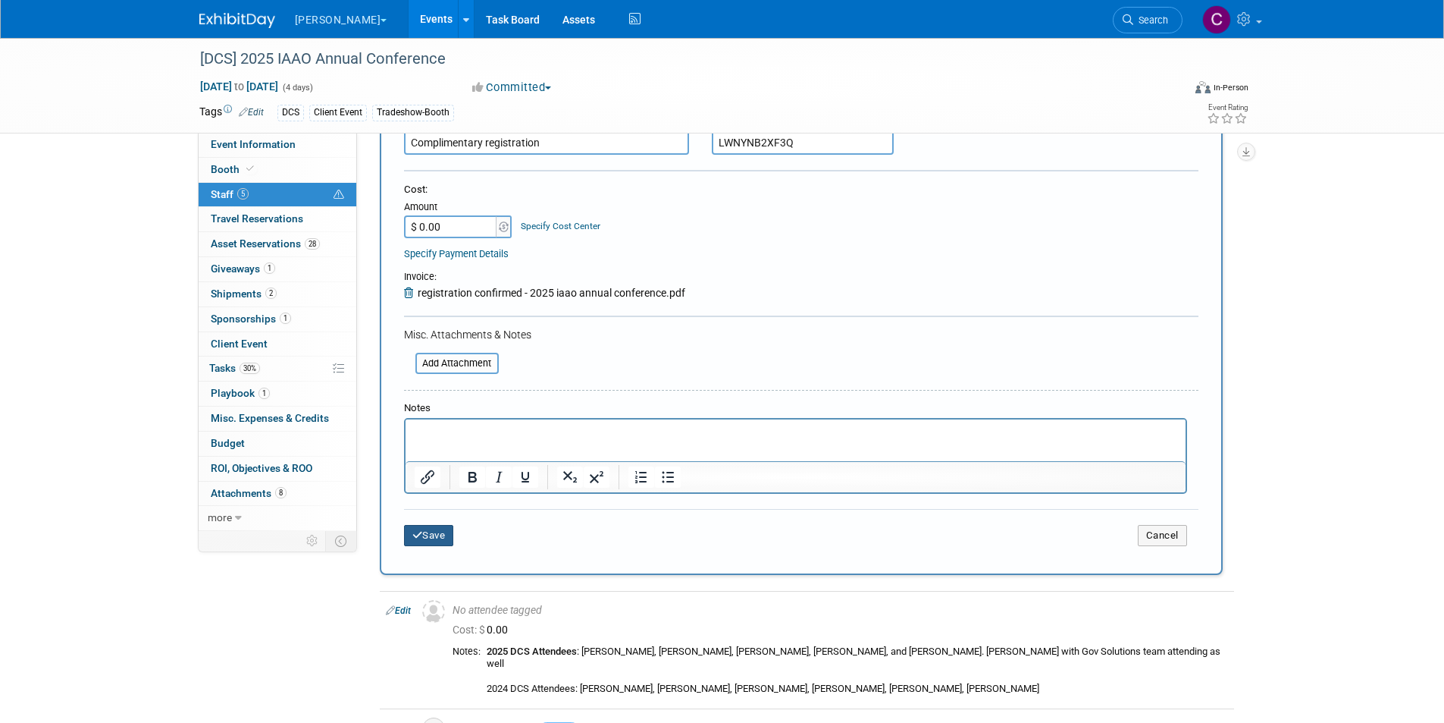
click at [431, 535] on button "Save" at bounding box center [429, 535] width 50 height 21
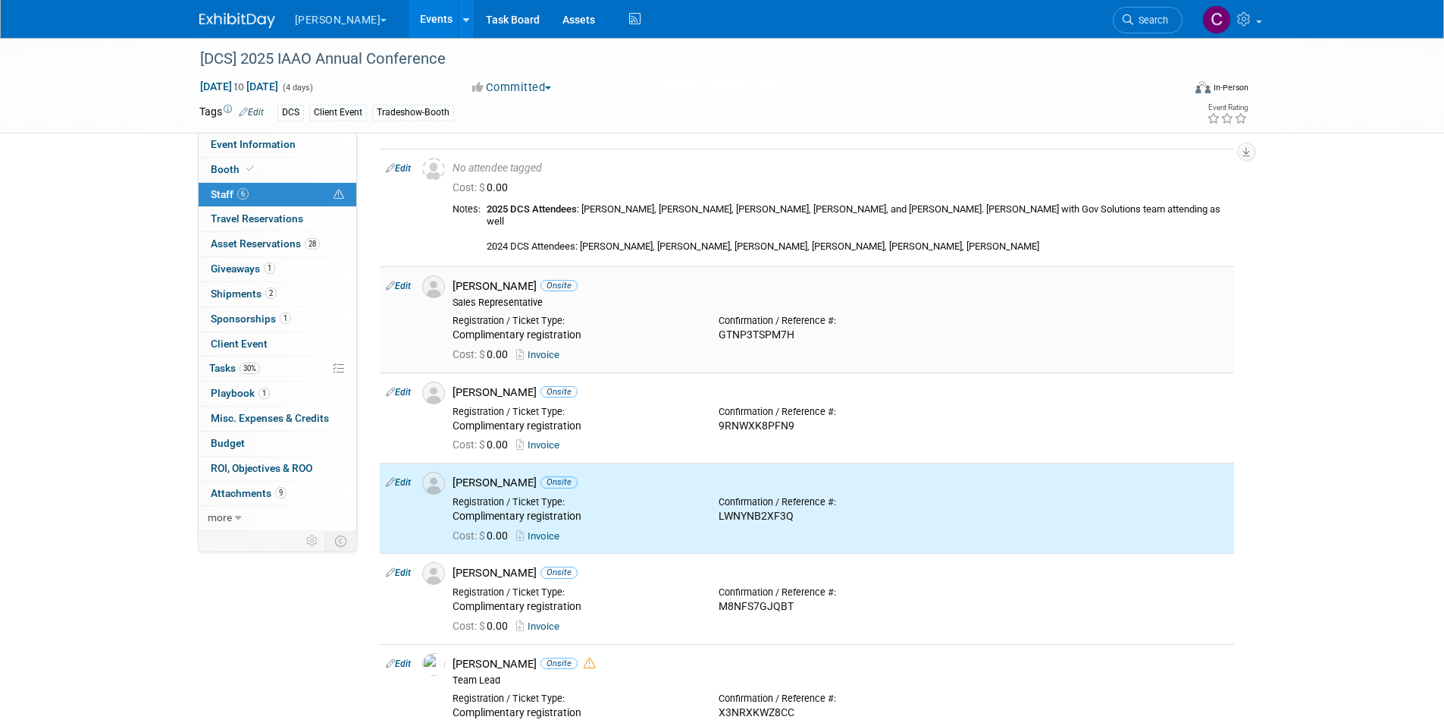
scroll to position [0, 0]
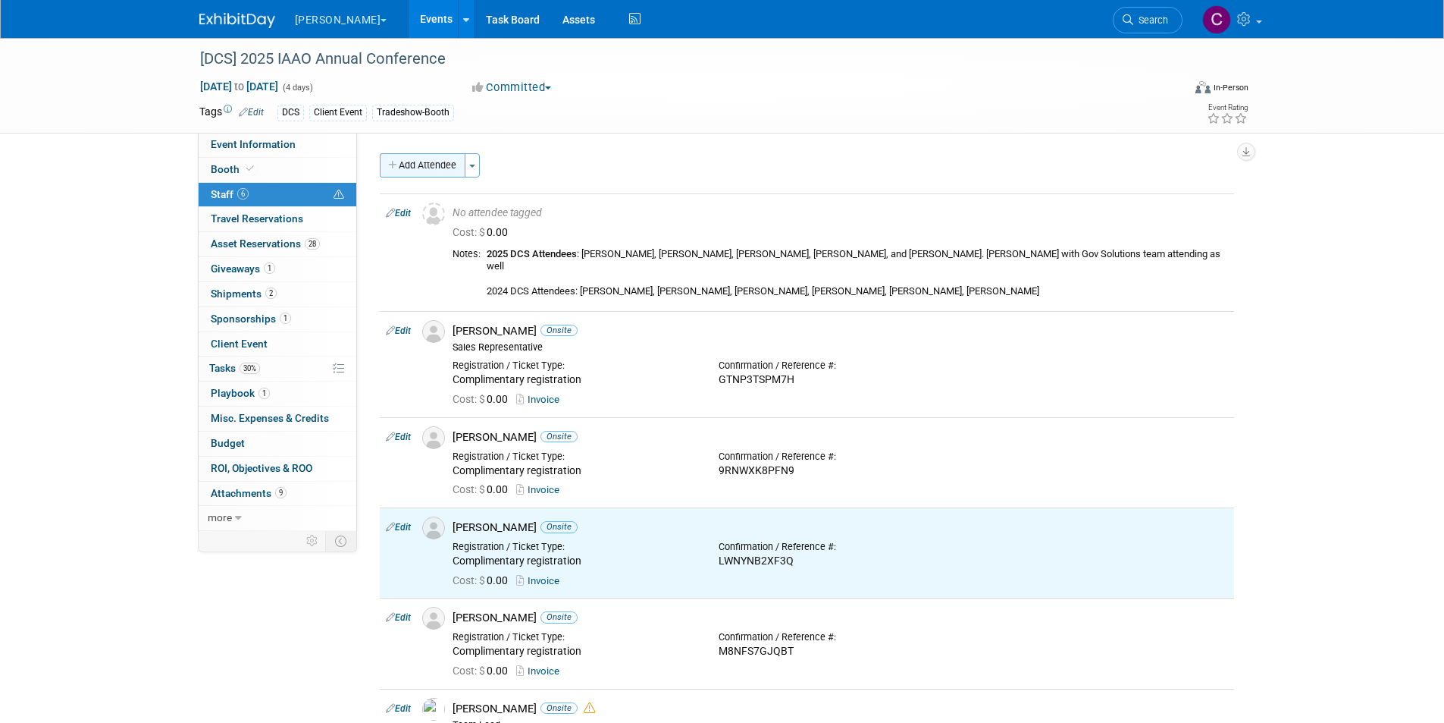
click at [442, 164] on button "Add Attendee" at bounding box center [423, 165] width 86 height 24
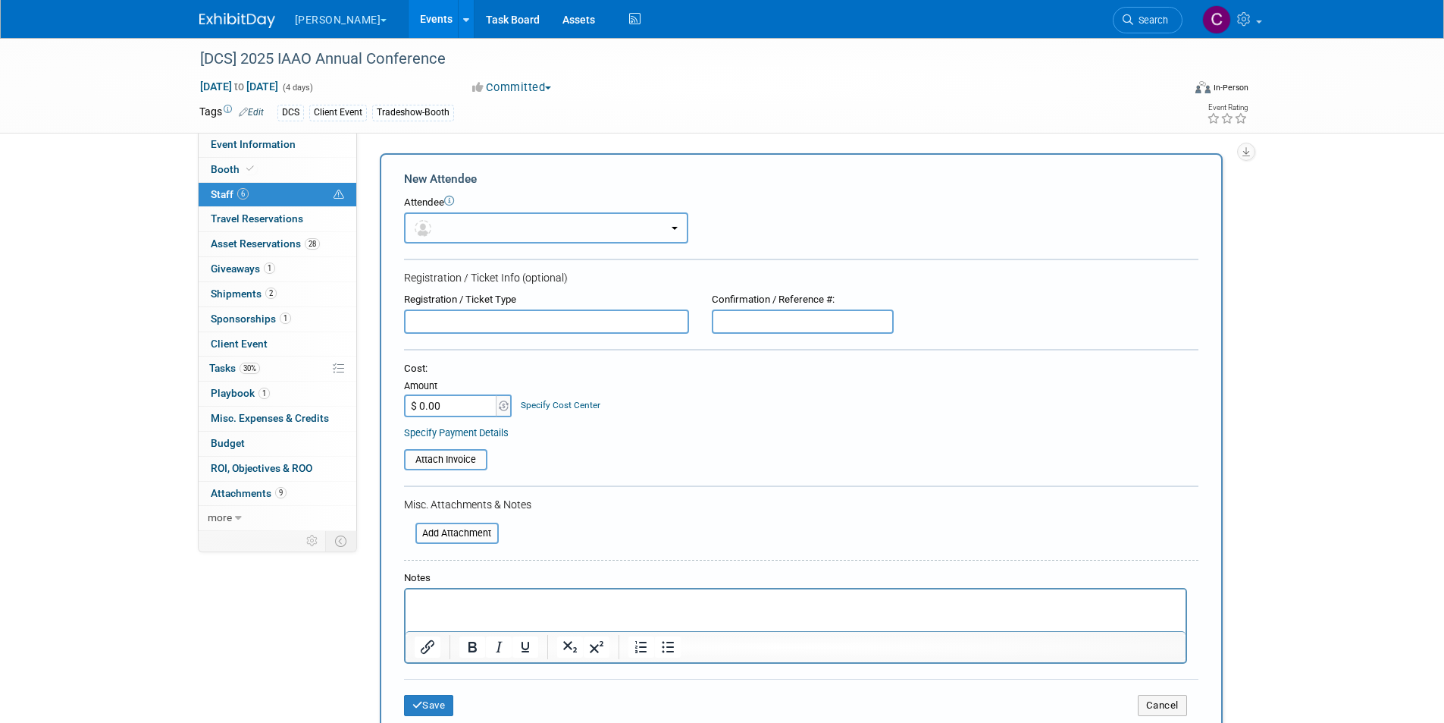
click at [458, 229] on button "button" at bounding box center [546, 227] width 284 height 31
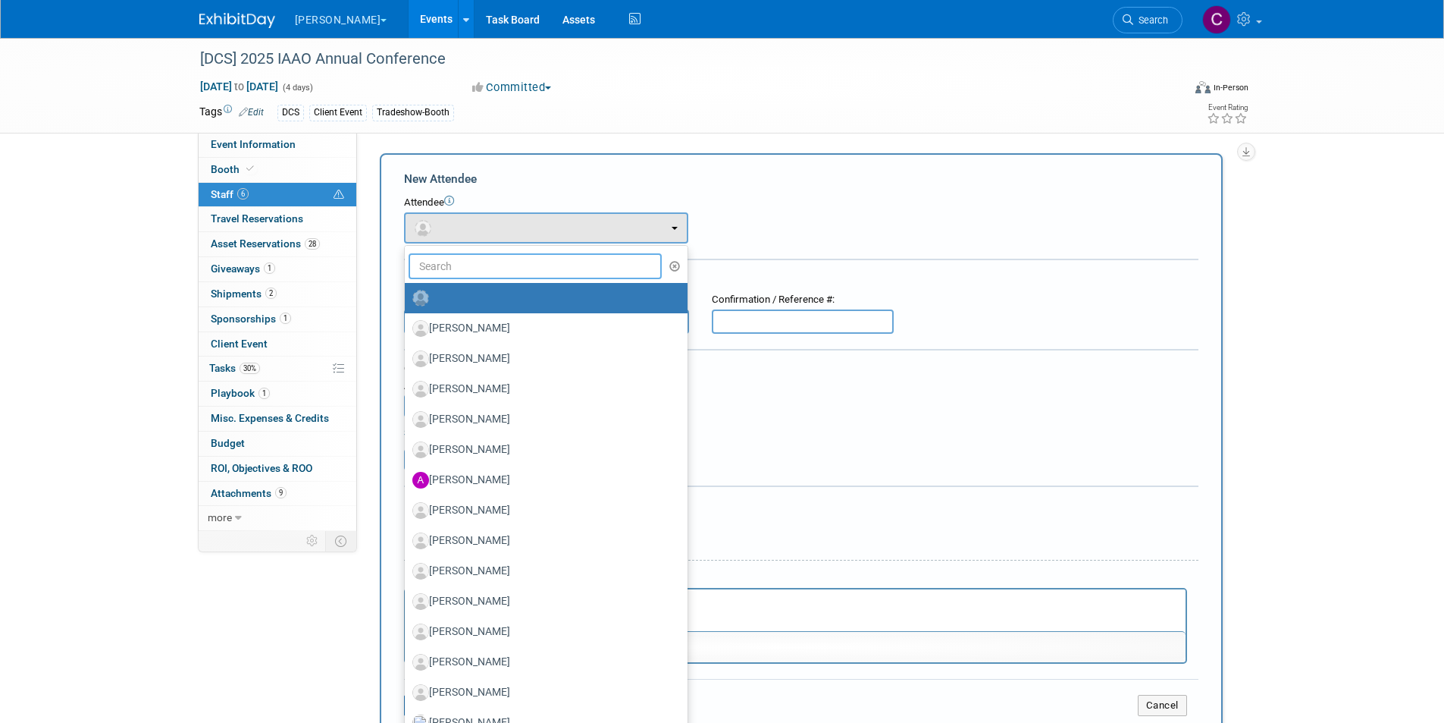
click at [461, 267] on input "text" at bounding box center [536, 266] width 254 height 26
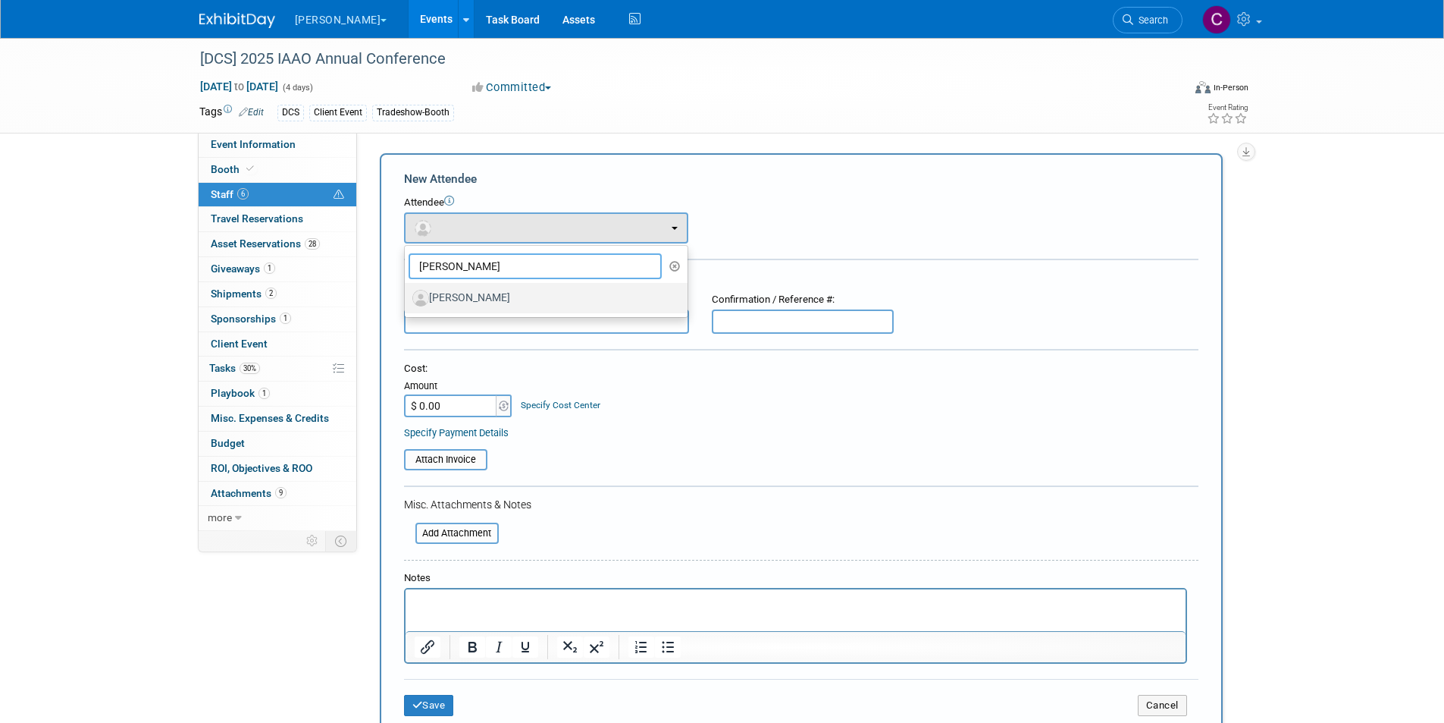
type input "rick hou"
click at [471, 294] on label "Rick Householder" at bounding box center [542, 298] width 260 height 24
click at [407, 294] on input "Rick Householder" at bounding box center [402, 296] width 10 height 10
select select "e21f6aee-8c32-4ed9-8904-89b356e316fc"
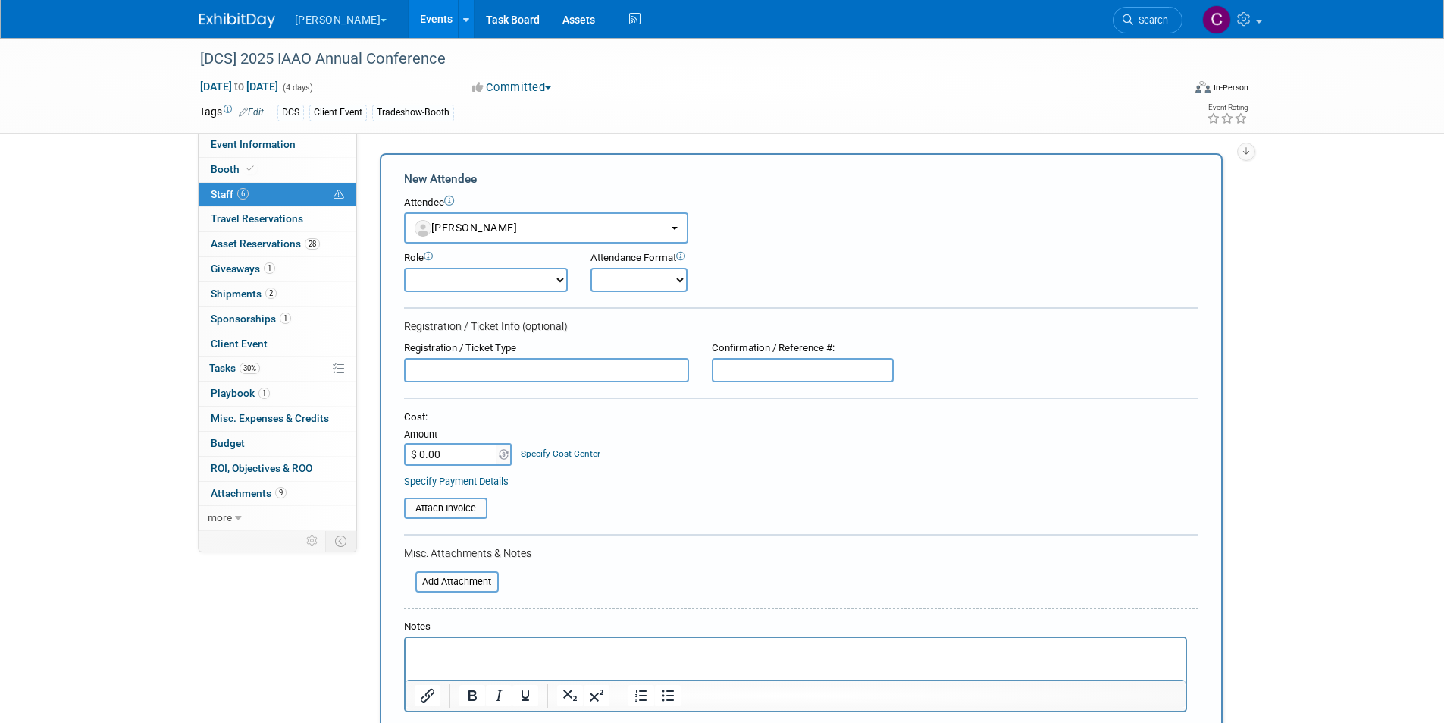
click at [636, 275] on select "Onsite Remote" at bounding box center [639, 280] width 97 height 24
select select "1"
click at [591, 268] on select "Onsite Remote" at bounding box center [639, 280] width 97 height 24
click at [524, 362] on input "text" at bounding box center [546, 370] width 285 height 24
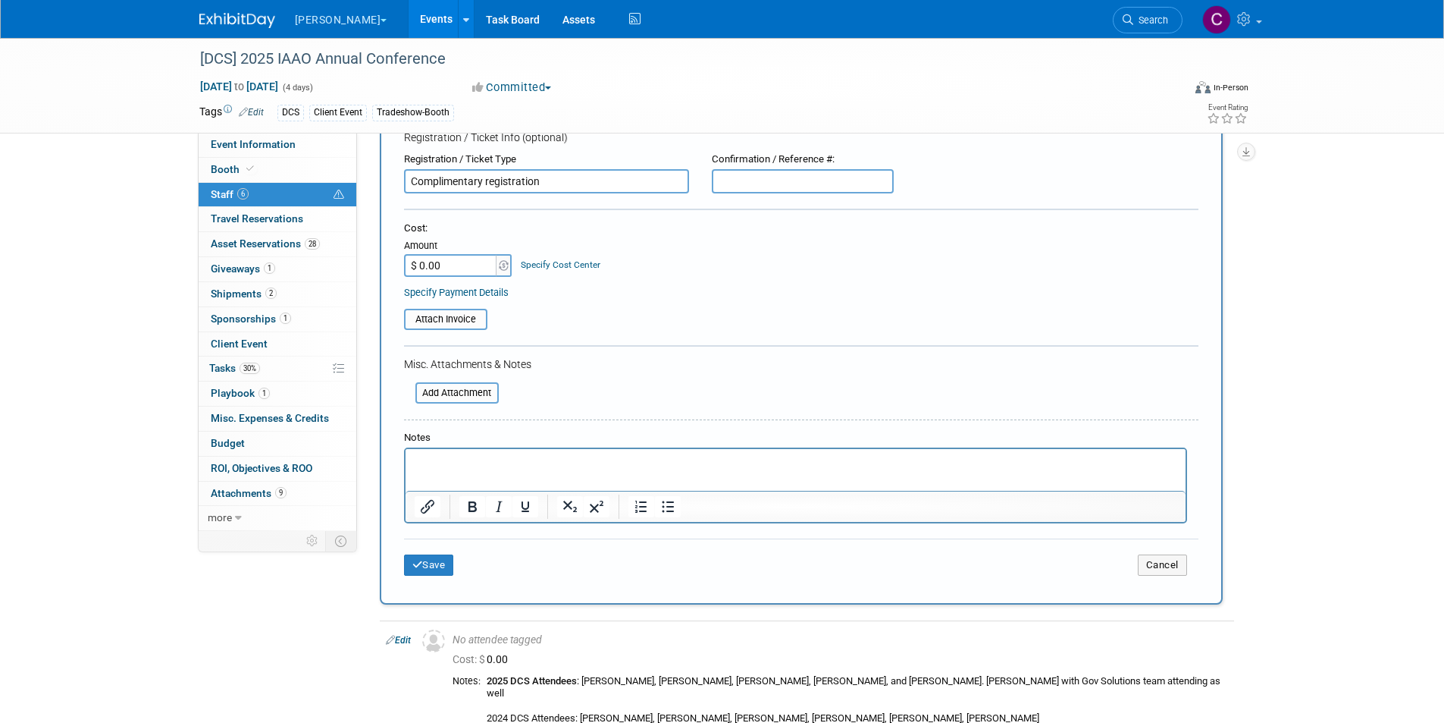
scroll to position [227, 0]
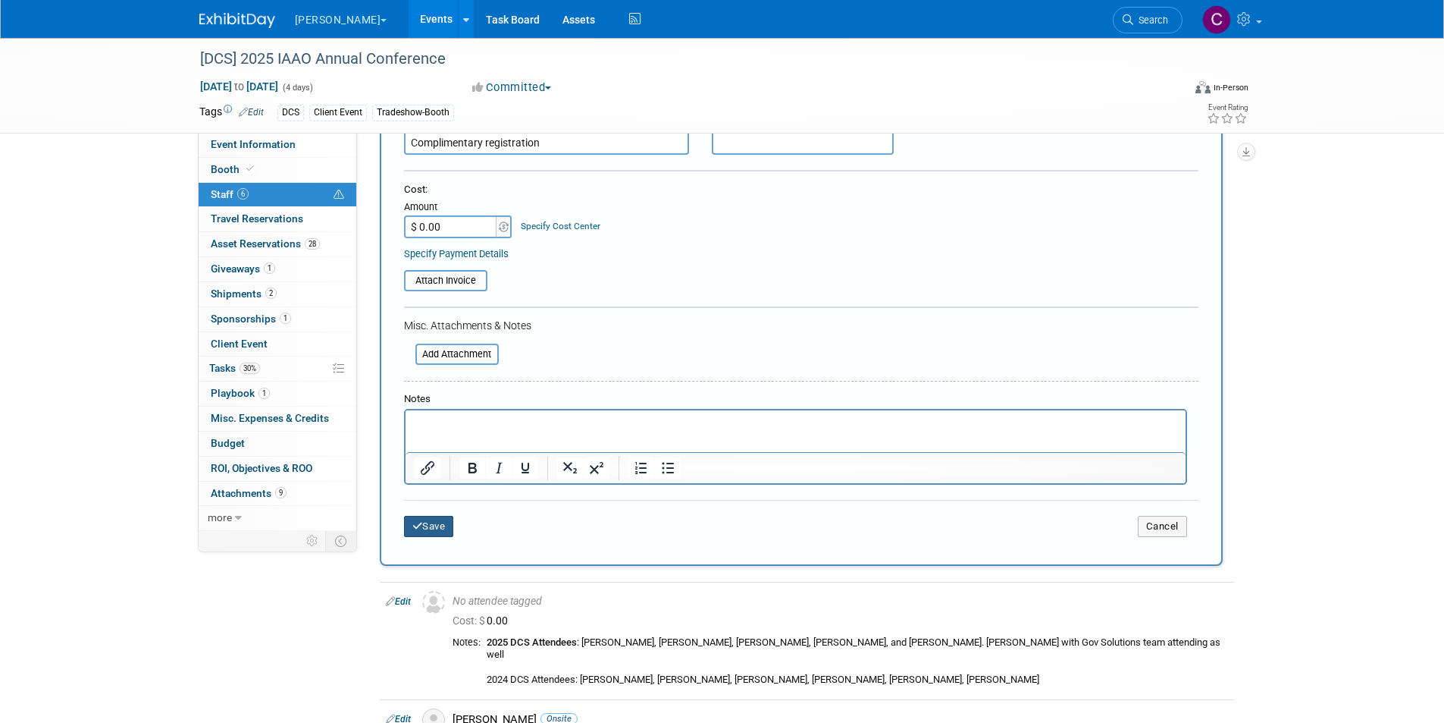
type input "Complimentary registration"
click at [437, 531] on button "Save" at bounding box center [429, 526] width 50 height 21
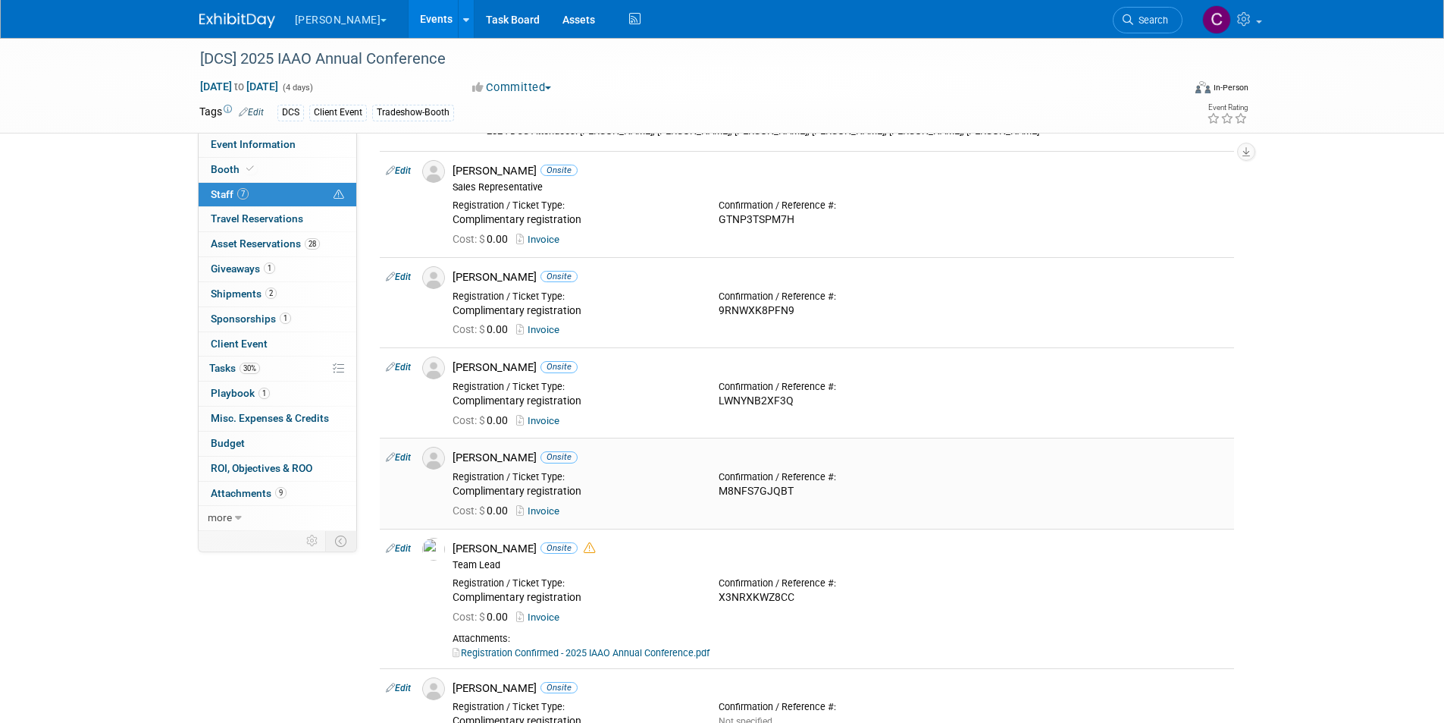
scroll to position [0, 0]
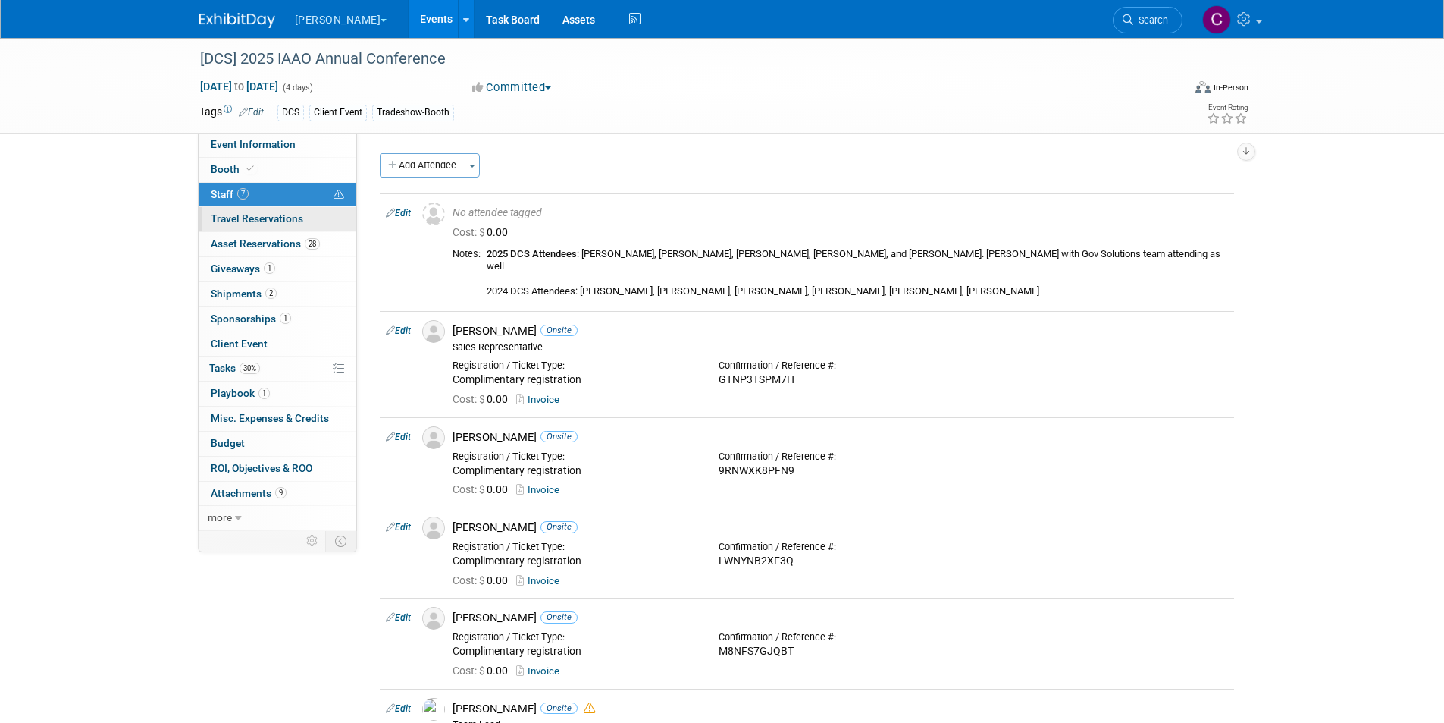
click at [221, 215] on span "Travel Reservations 0" at bounding box center [257, 218] width 93 height 12
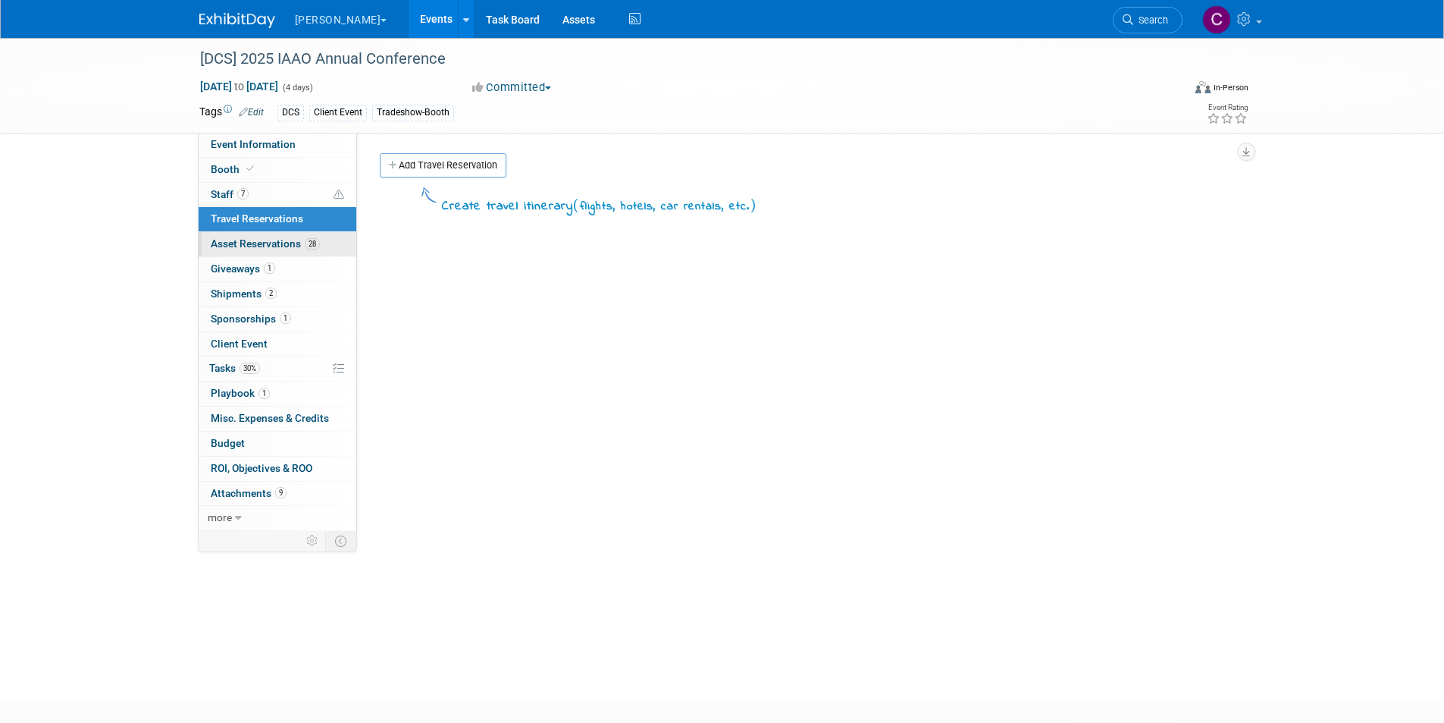
click at [239, 244] on span "Asset Reservations 28" at bounding box center [265, 243] width 109 height 12
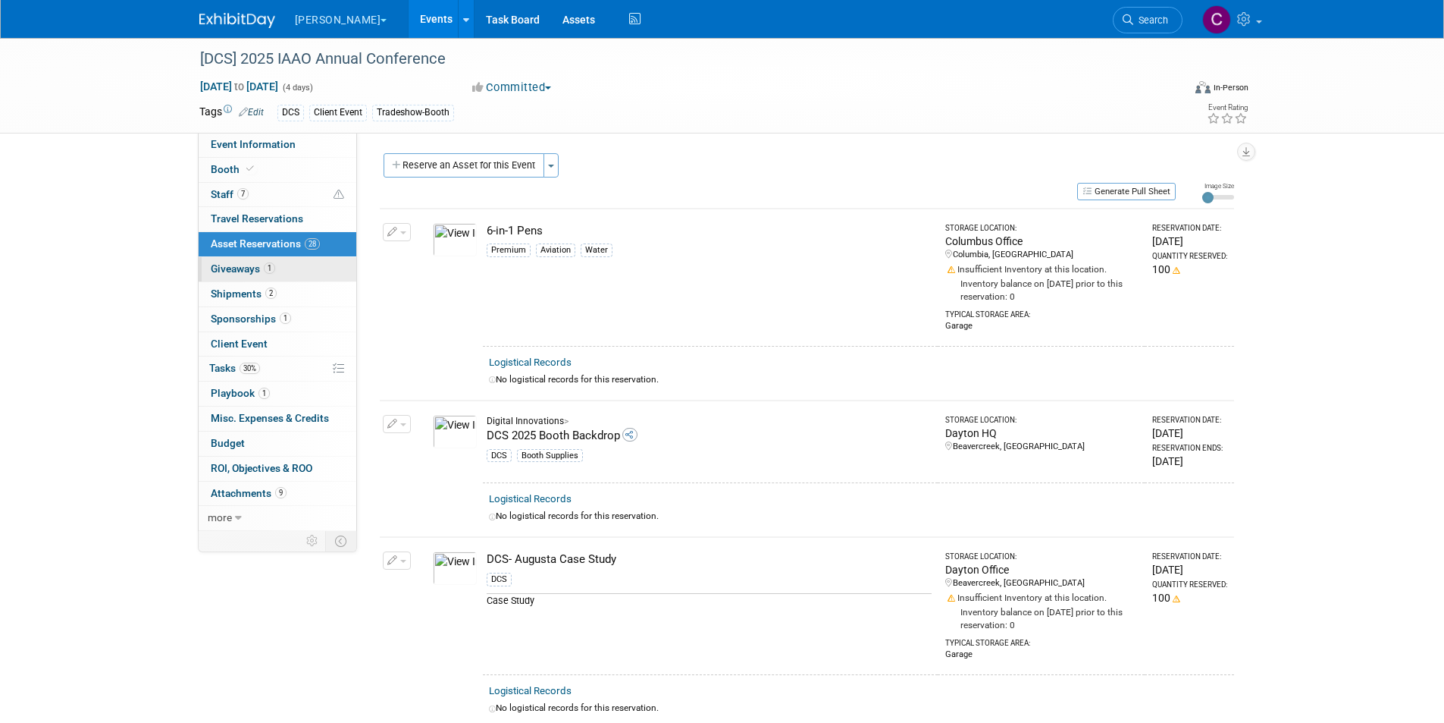
click at [236, 262] on link "1 Giveaways 1" at bounding box center [278, 269] width 158 height 24
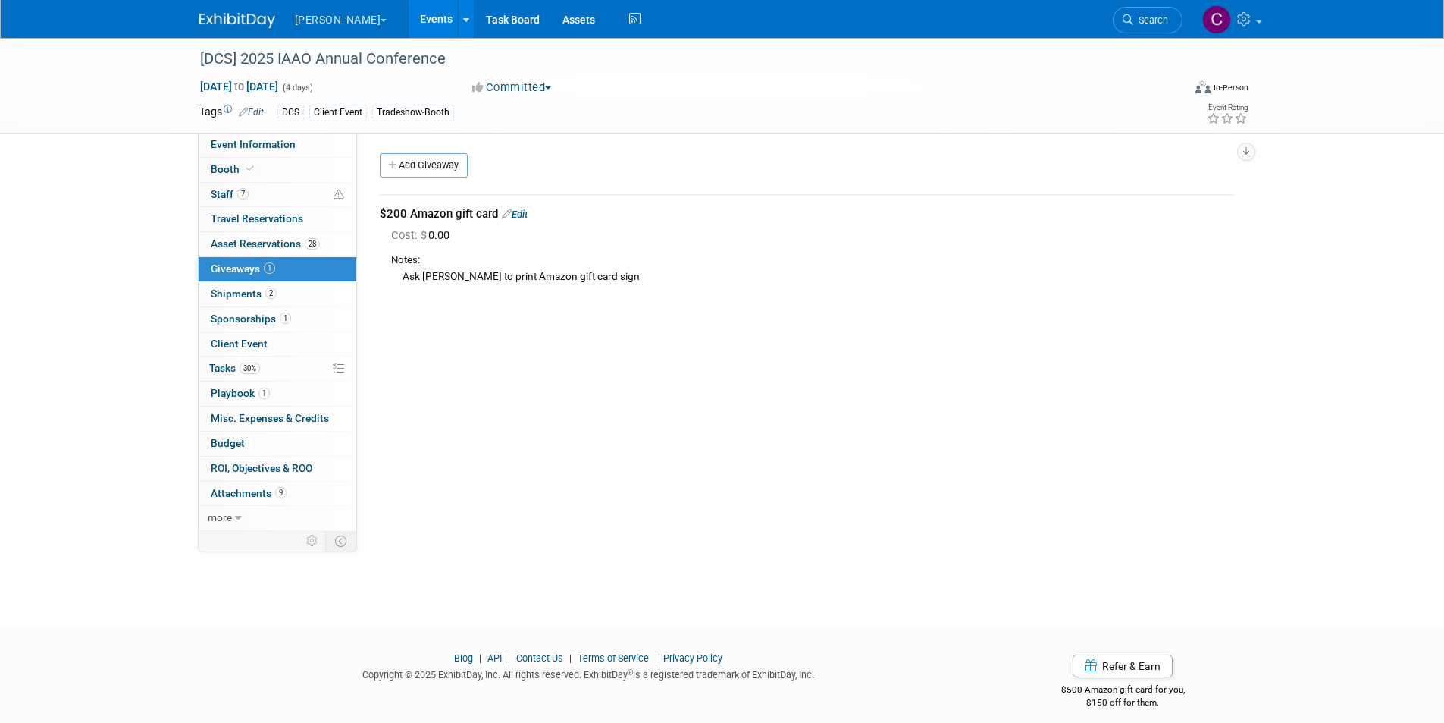
click at [231, 279] on link "1 Giveaways 1" at bounding box center [278, 269] width 158 height 24
click at [230, 296] on span "Shipments 2" at bounding box center [244, 293] width 66 height 12
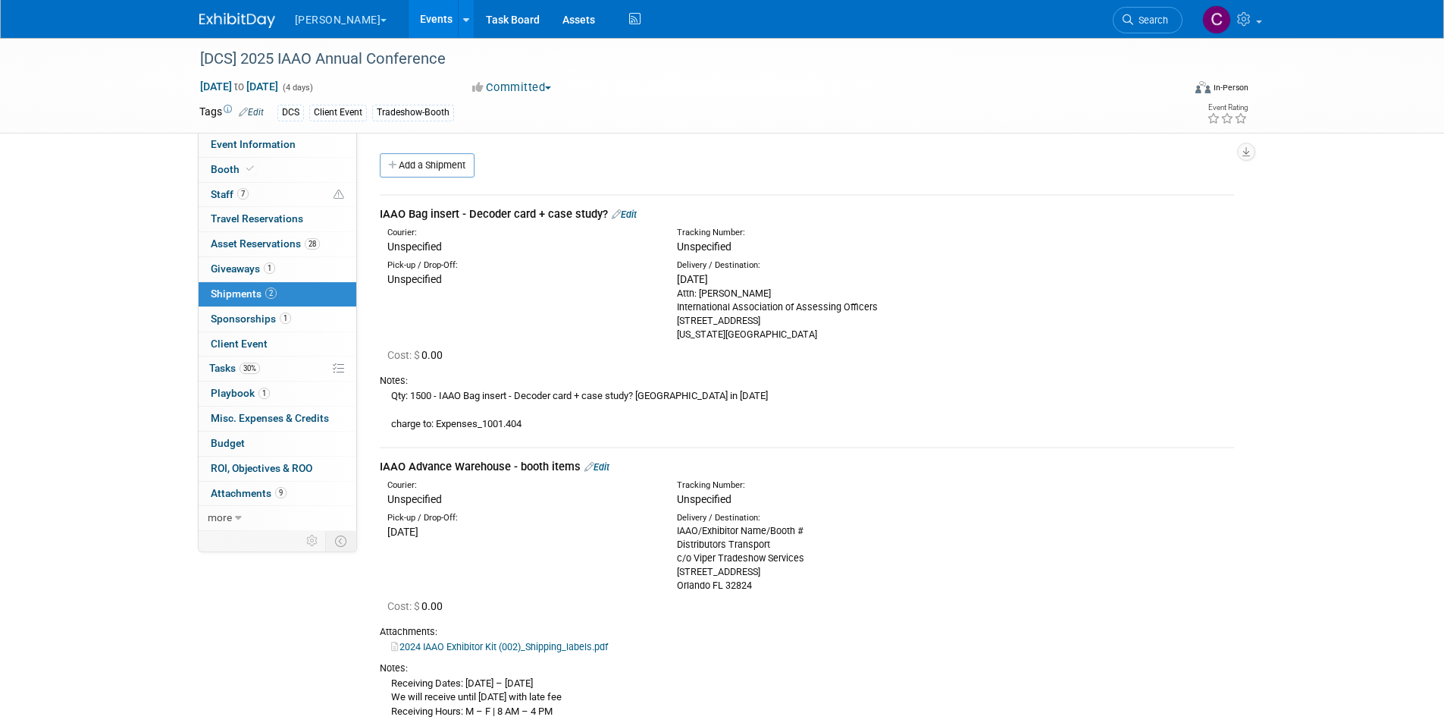
click at [755, 339] on div "Attn: Leann K. Ritter International Association of Assessing Officers 314 W 10t…" at bounding box center [810, 314] width 267 height 55
click at [626, 208] on div "IAAO Bag insert - Decoder card + case study? Edit" at bounding box center [807, 214] width 855 height 16
click at [633, 212] on link "Edit" at bounding box center [624, 214] width 25 height 11
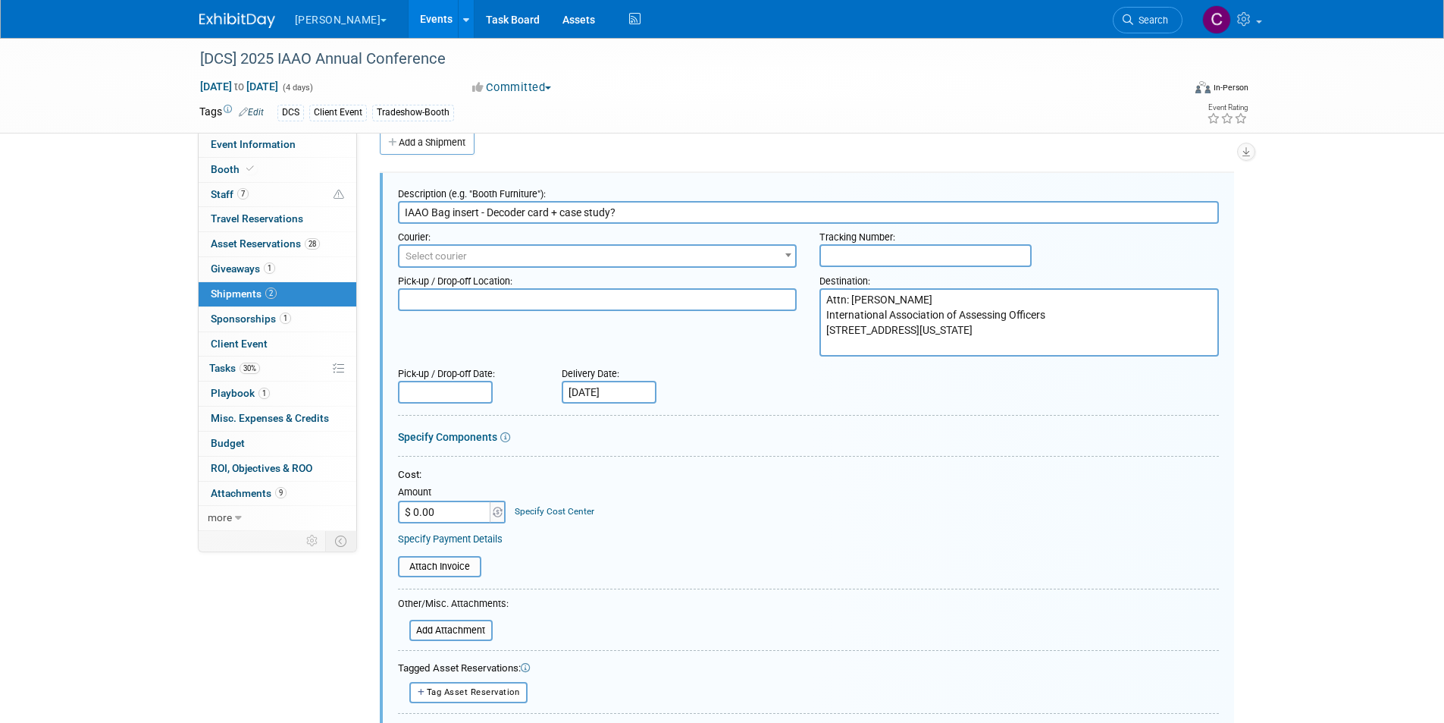
click at [618, 211] on input "IAAO Bag insert - Decoder card + case study?" at bounding box center [808, 212] width 821 height 23
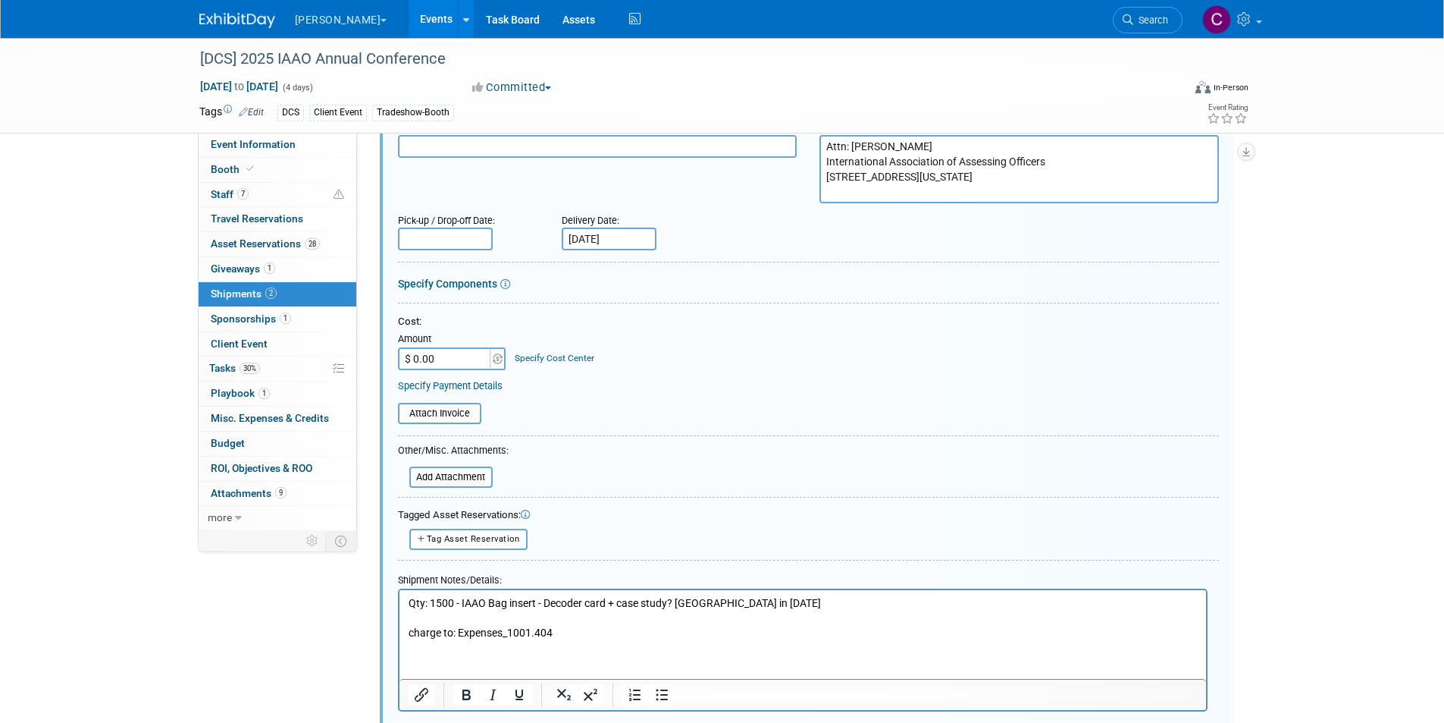
scroll to position [402, 0]
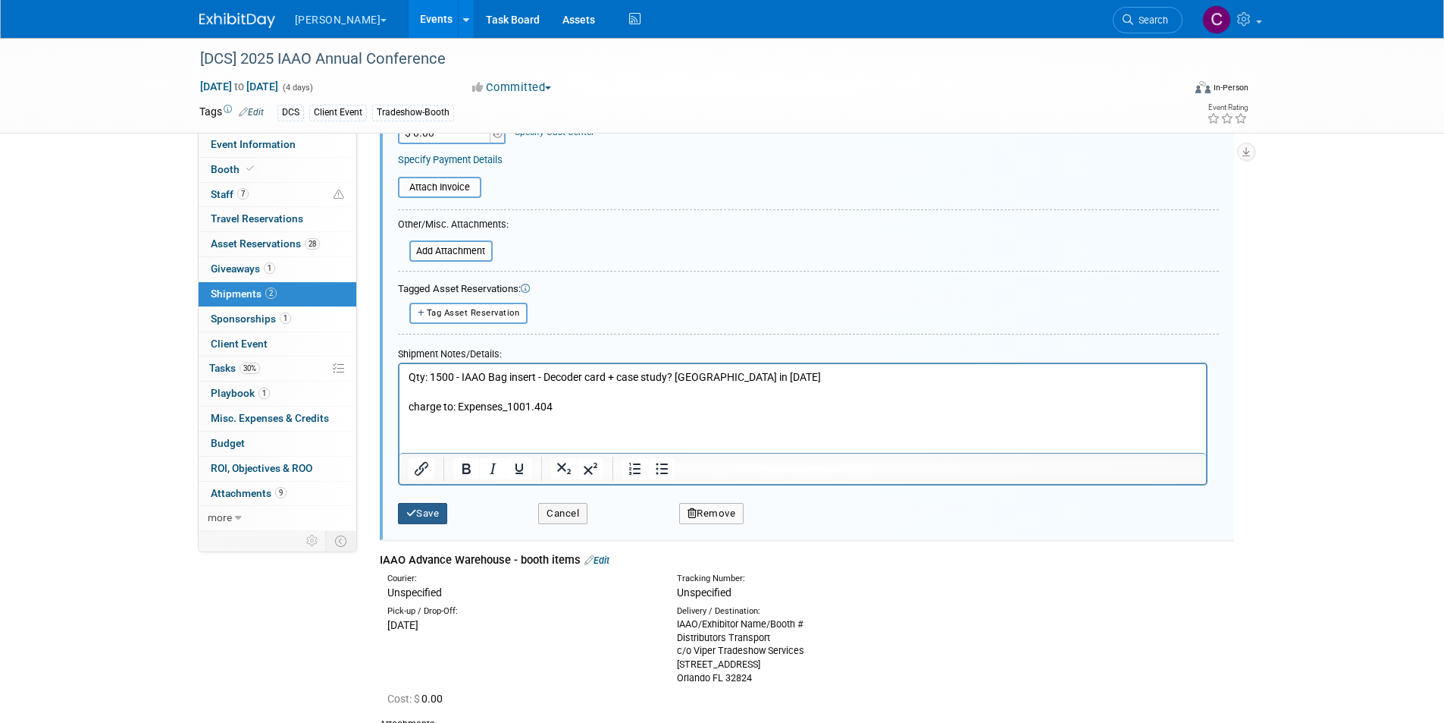
type input "IAAO Bag insert - Decoder card + full page ad (the future is in the cloud)"
click at [443, 504] on button "Save" at bounding box center [423, 513] width 50 height 21
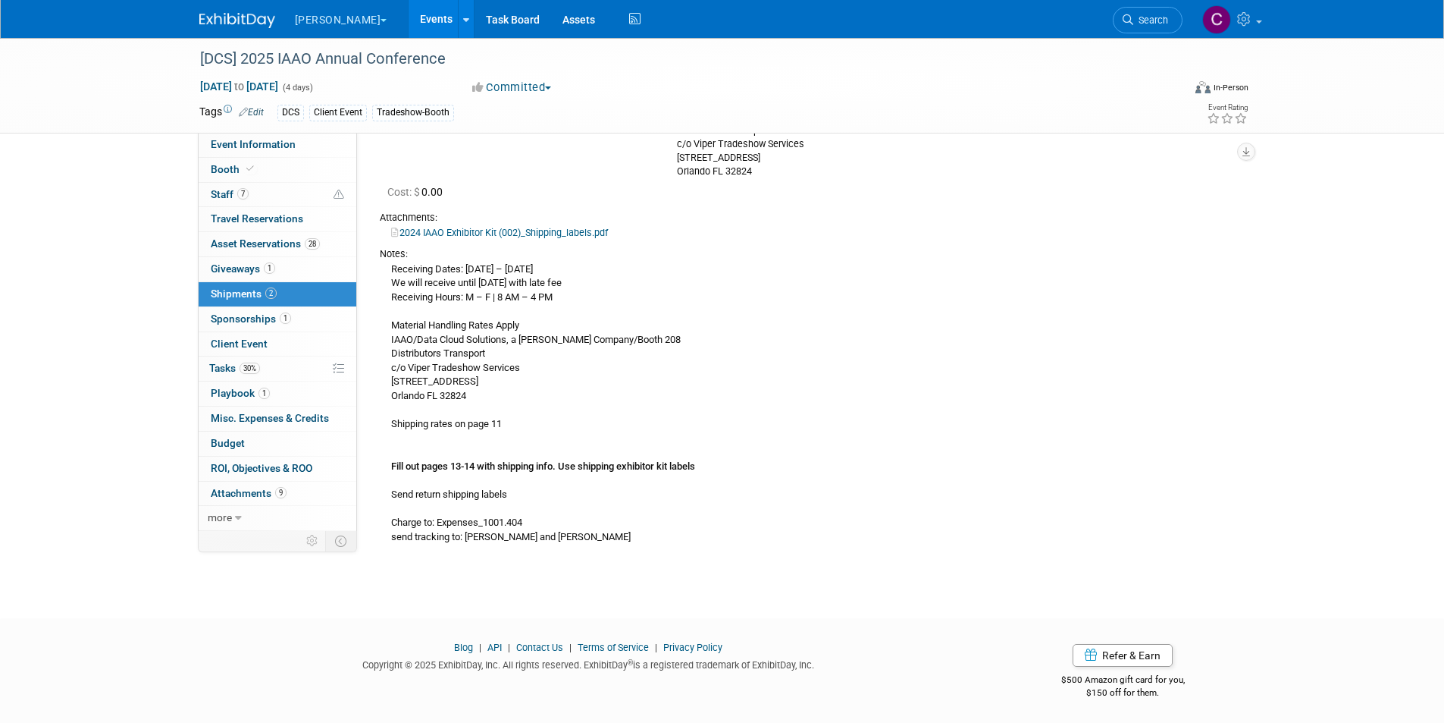
scroll to position [415, 0]
click at [242, 349] on span "Client Event" at bounding box center [239, 343] width 57 height 12
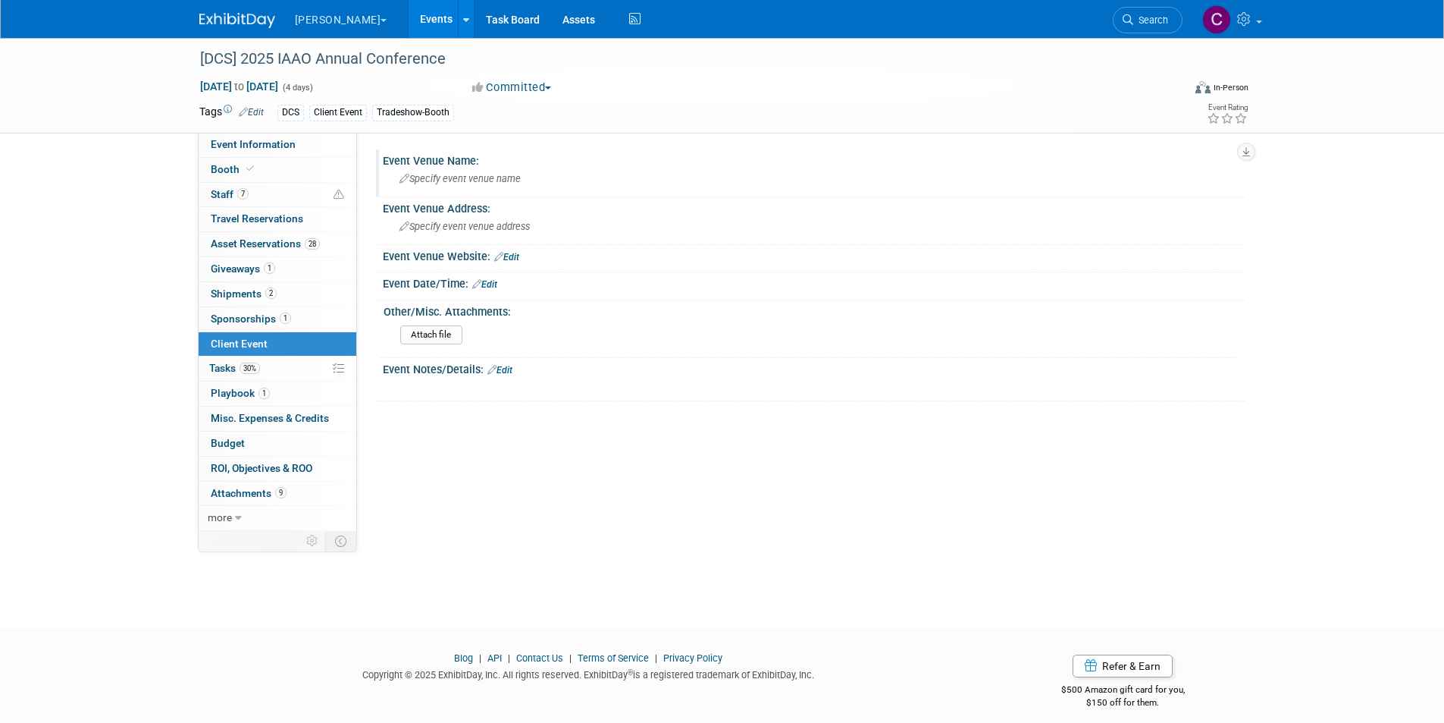
click at [476, 175] on span "Specify event venue name" at bounding box center [460, 178] width 121 height 11
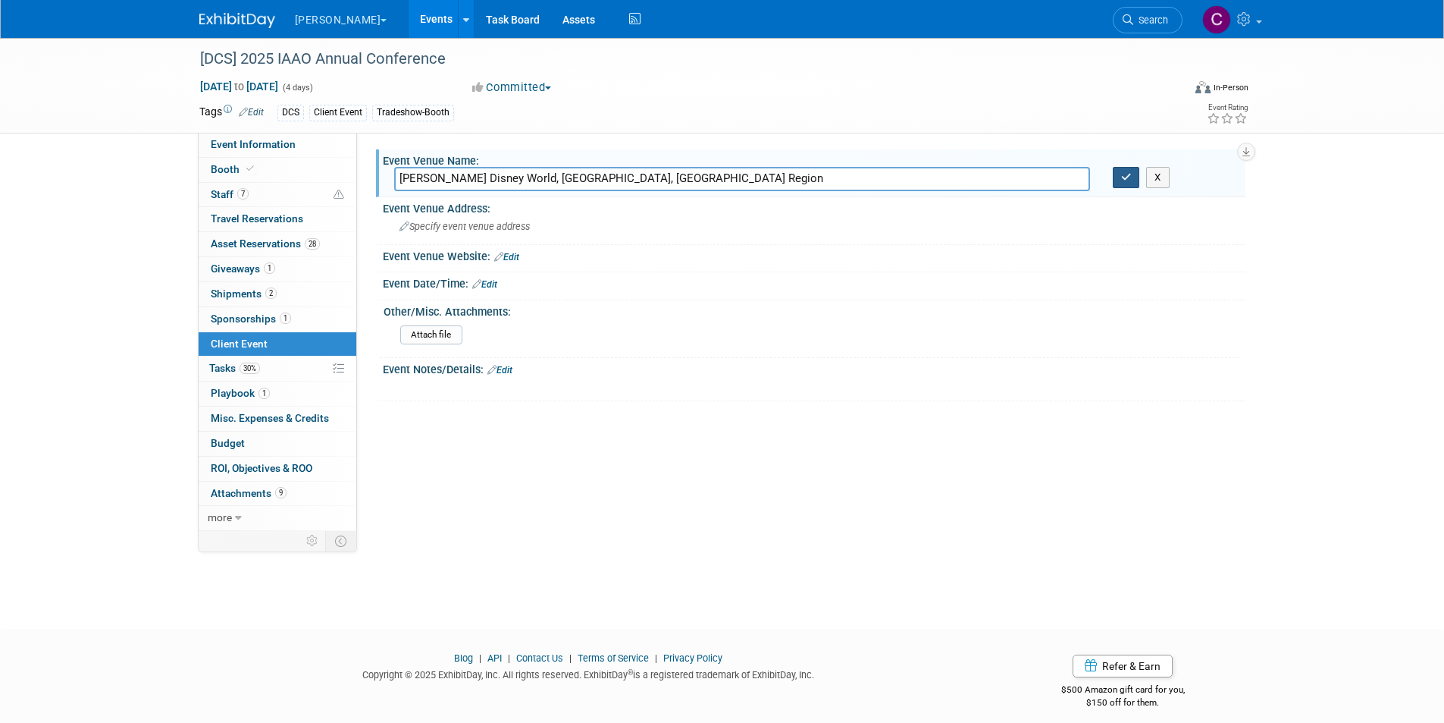
type input "Walt Disney World, Epcot, France Region"
click at [1128, 184] on button "button" at bounding box center [1126, 177] width 27 height 21
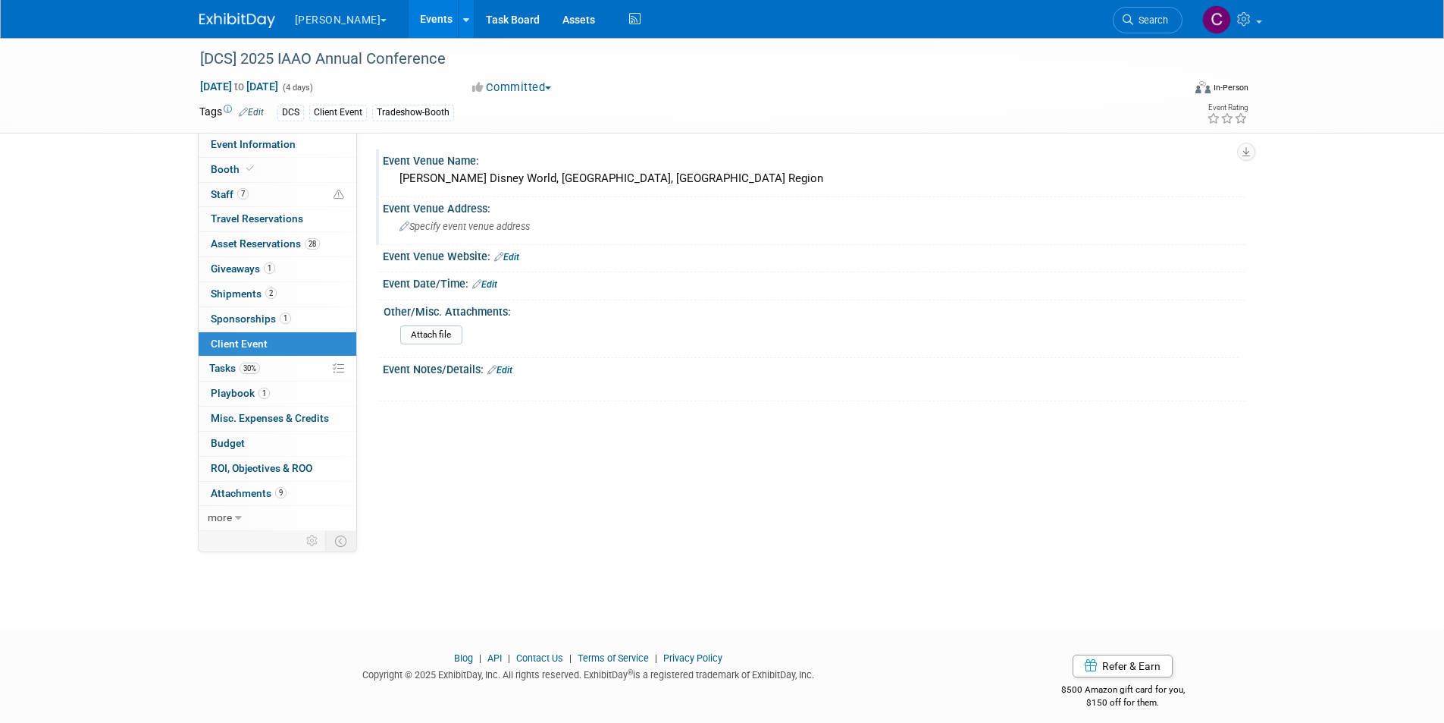
click at [440, 230] on span "Specify event venue address" at bounding box center [465, 226] width 130 height 11
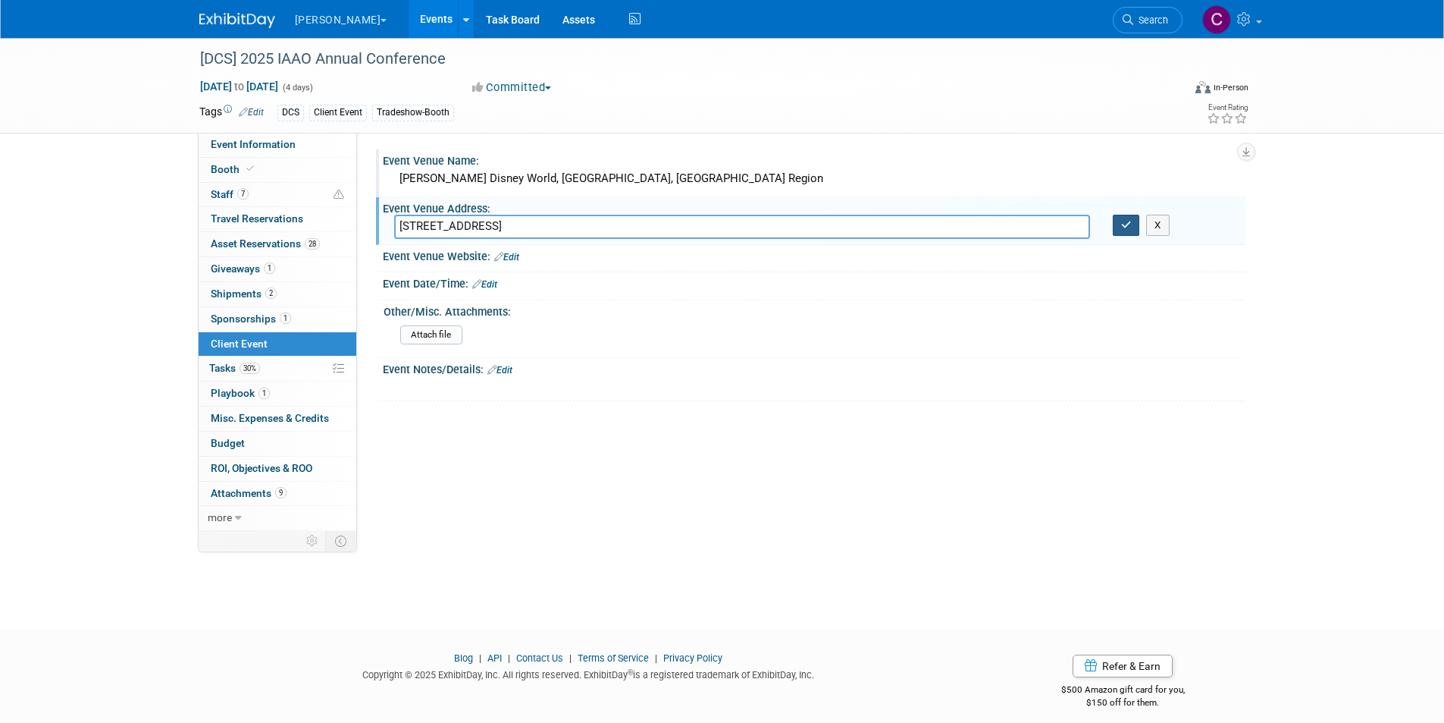
type input "200 Epcot Center Dr, Orlando, FL 32836"
click at [1114, 228] on button "button" at bounding box center [1126, 225] width 27 height 21
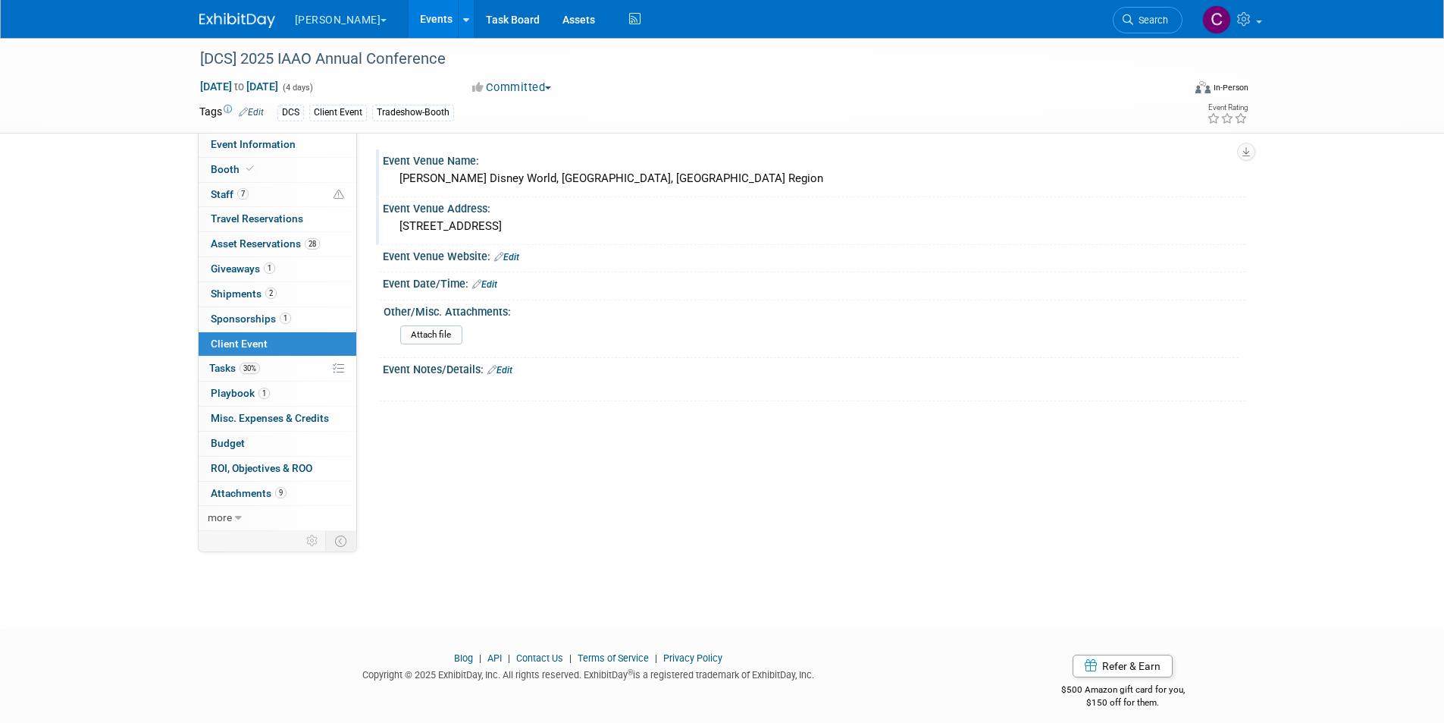
click at [488, 283] on link "Edit" at bounding box center [484, 284] width 25 height 11
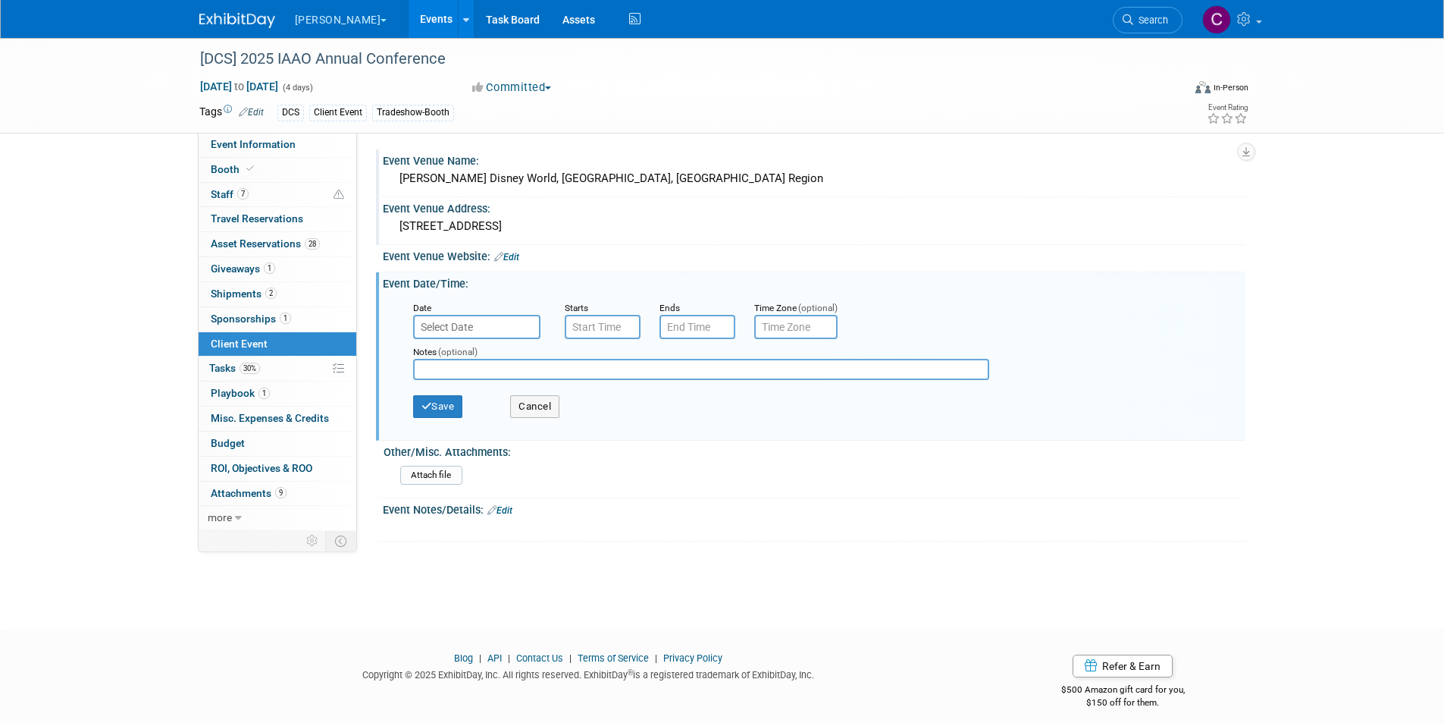
click at [489, 326] on input "text" at bounding box center [476, 327] width 127 height 24
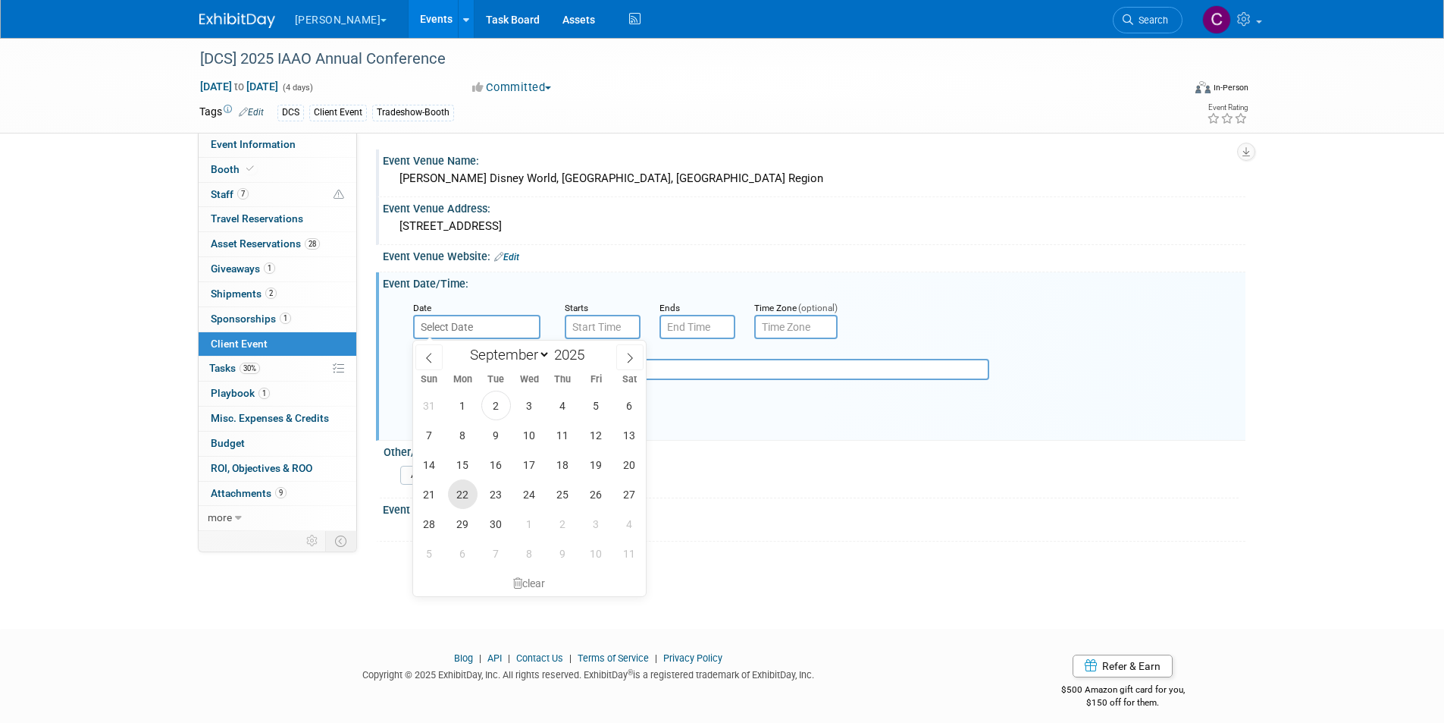
click at [466, 499] on span "22" at bounding box center [463, 494] width 30 height 30
type input "Sep 22, 2025"
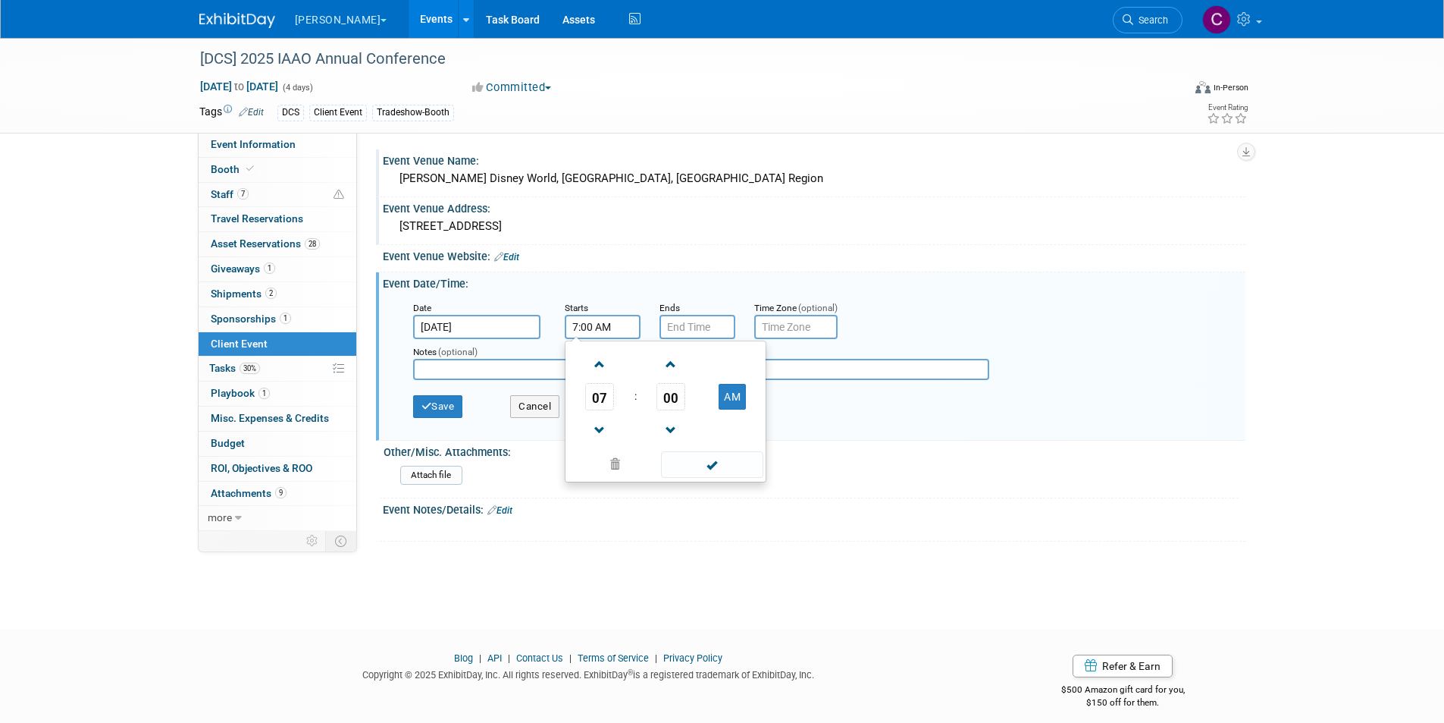
click at [604, 334] on input "7:00 AM" at bounding box center [603, 327] width 76 height 24
click at [737, 404] on button "AM" at bounding box center [732, 397] width 27 height 26
click at [677, 364] on span at bounding box center [671, 364] width 27 height 27
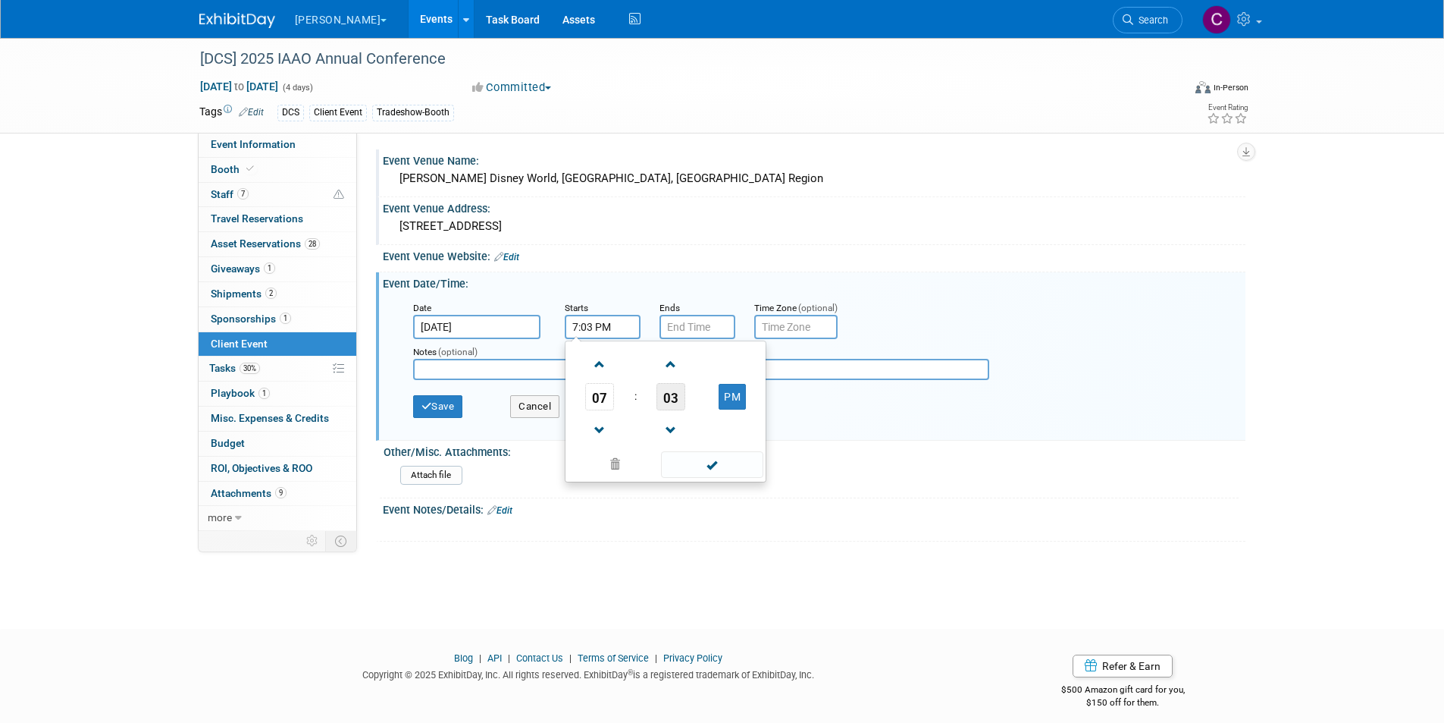
click at [668, 396] on span "03" at bounding box center [671, 396] width 29 height 27
click at [688, 413] on td "30" at bounding box center [690, 405] width 49 height 41
type input "7:30 PM"
click at [691, 328] on input "7:00 PM" at bounding box center [698, 327] width 76 height 24
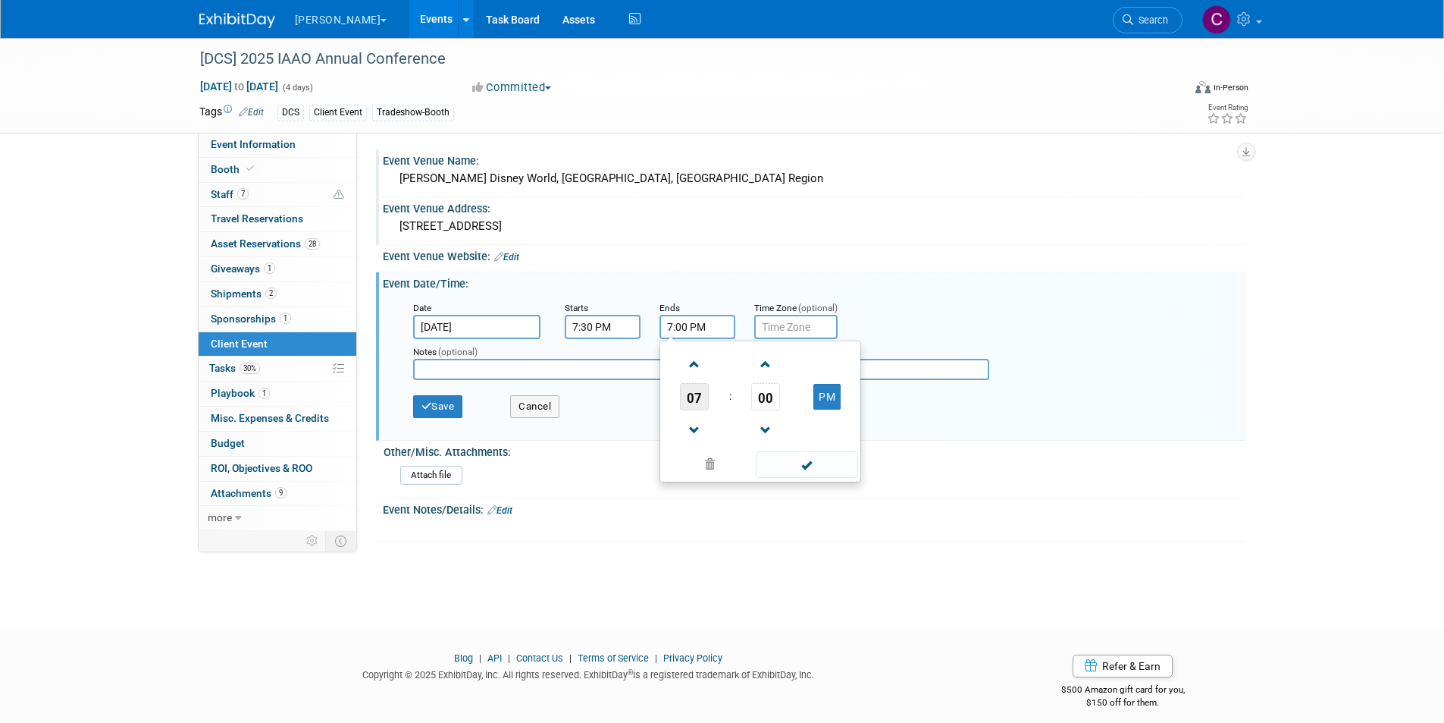
click at [688, 395] on span "07" at bounding box center [694, 396] width 29 height 27
click at [732, 445] on td "09" at bounding box center [736, 446] width 49 height 41
click at [761, 398] on span "00" at bounding box center [765, 396] width 29 height 27
click at [786, 408] on td "30" at bounding box center [784, 405] width 49 height 41
type input "9:30 PM"
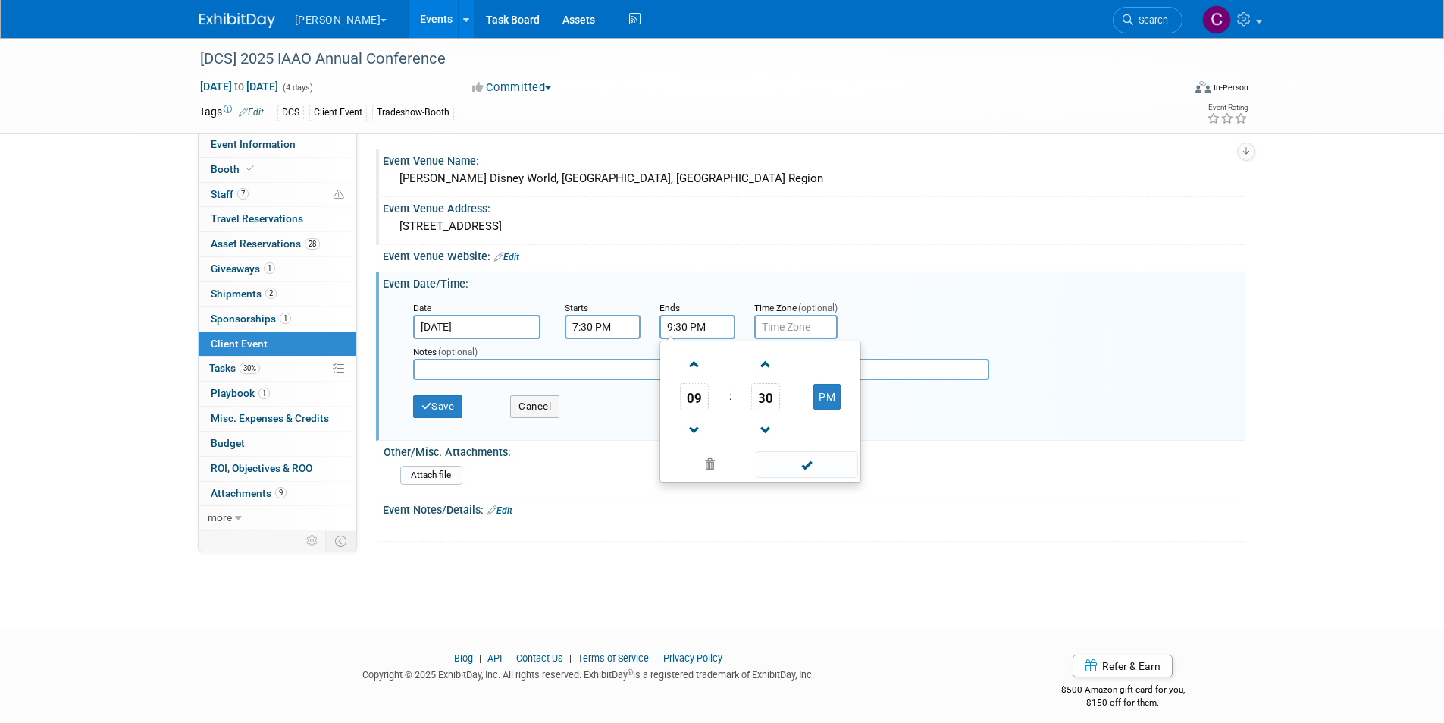
click at [888, 319] on div "Date Sep 22, 2025 Starts 7:30 PM Ends 9:30 PM 09 : 30 PM 12 01 02 03 04 05 06 0…" at bounding box center [818, 318] width 832 height 39
click at [476, 369] on input "text" at bounding box center [701, 369] width 576 height 21
type input "c"
click at [415, 366] on input "fireworks at 9:30" at bounding box center [701, 369] width 576 height 21
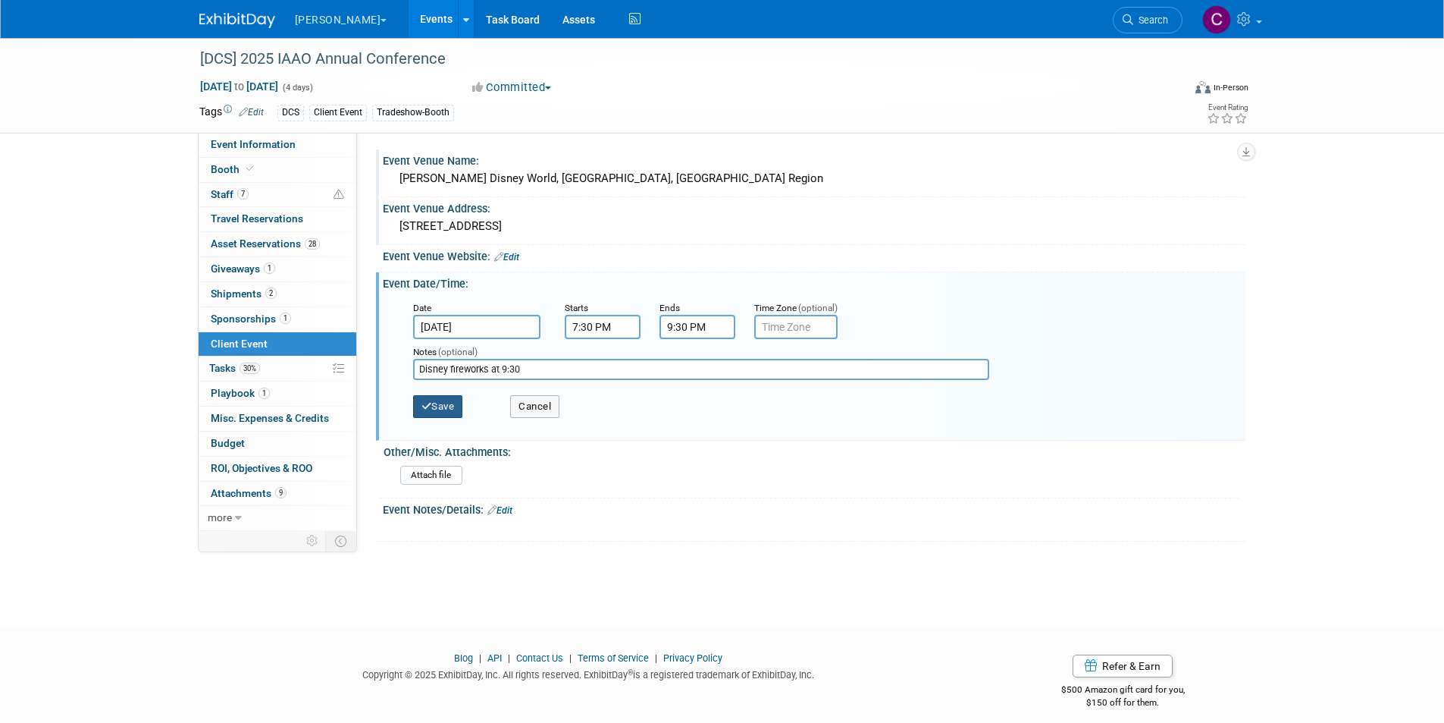
type input "Disney fireworks at 9:30"
click at [444, 399] on button "Save" at bounding box center [438, 406] width 50 height 23
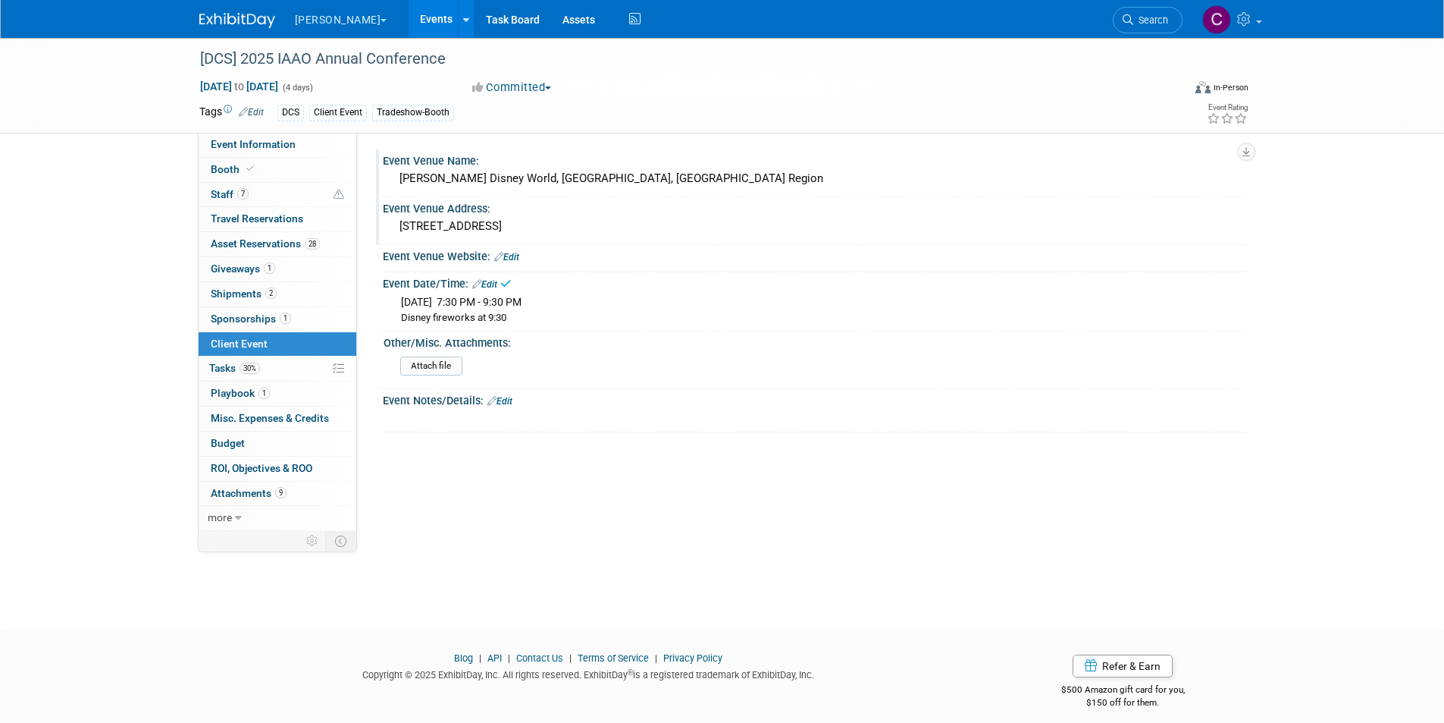
click at [506, 408] on div "X" at bounding box center [812, 411] width 844 height 8
click at [506, 404] on link "Edit" at bounding box center [500, 401] width 25 height 11
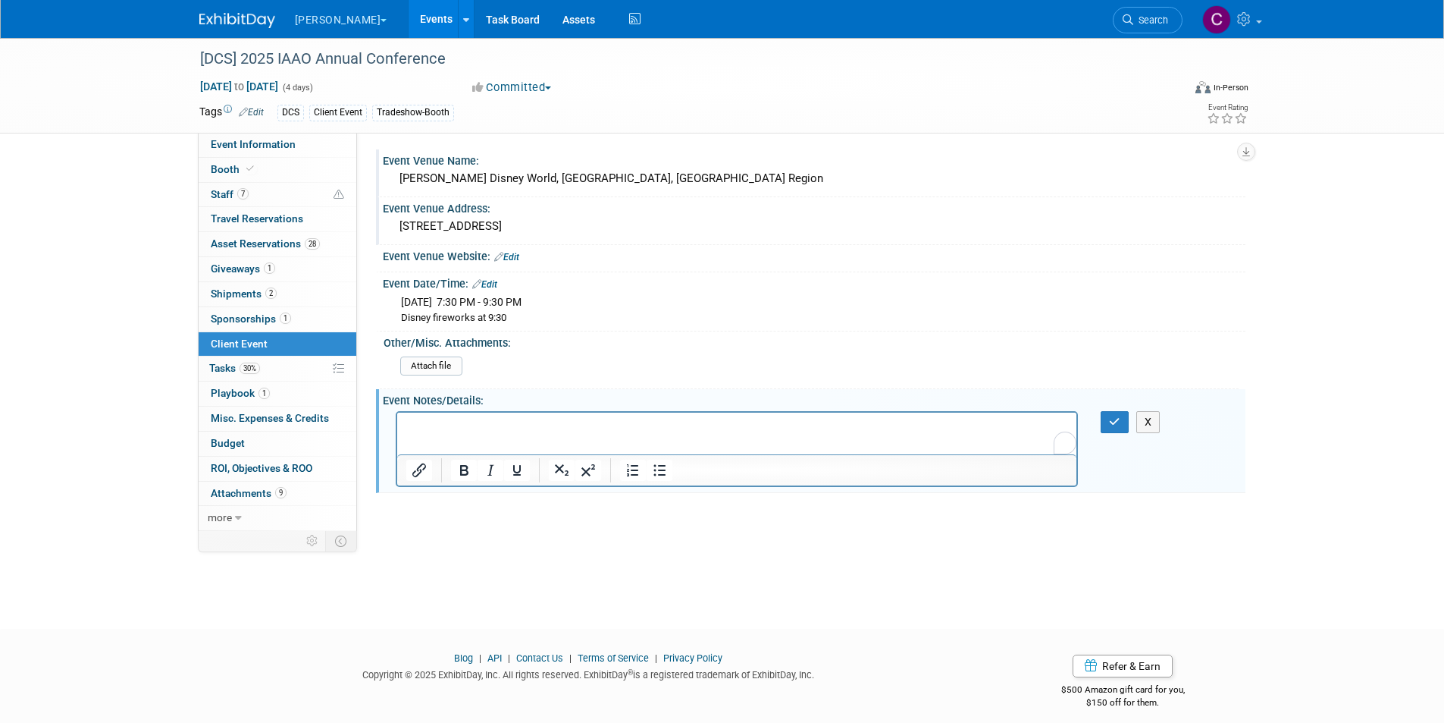
click at [488, 430] on p "To enrich screen reader interactions, please activate Accessibility in Grammarl…" at bounding box center [737, 425] width 663 height 15
paste body "To enrich screen reader interactions, please activate Accessibility in Grammarl…"
click at [742, 433] on p "Client Event Attendee Sheet: https://docs.google.com/spreadsheets/d/1CIe0IwSe6B…" at bounding box center [737, 425] width 663 height 15
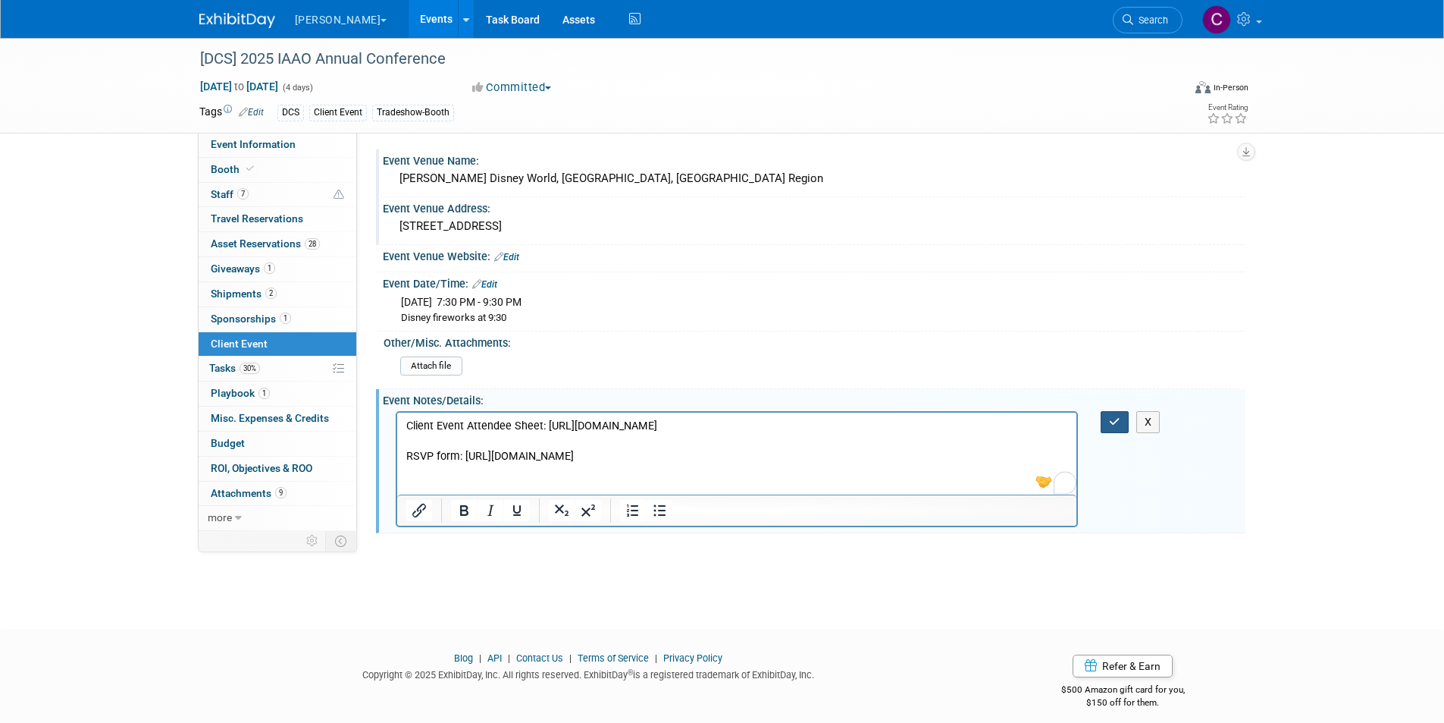
click at [1119, 414] on button "button" at bounding box center [1115, 422] width 28 height 22
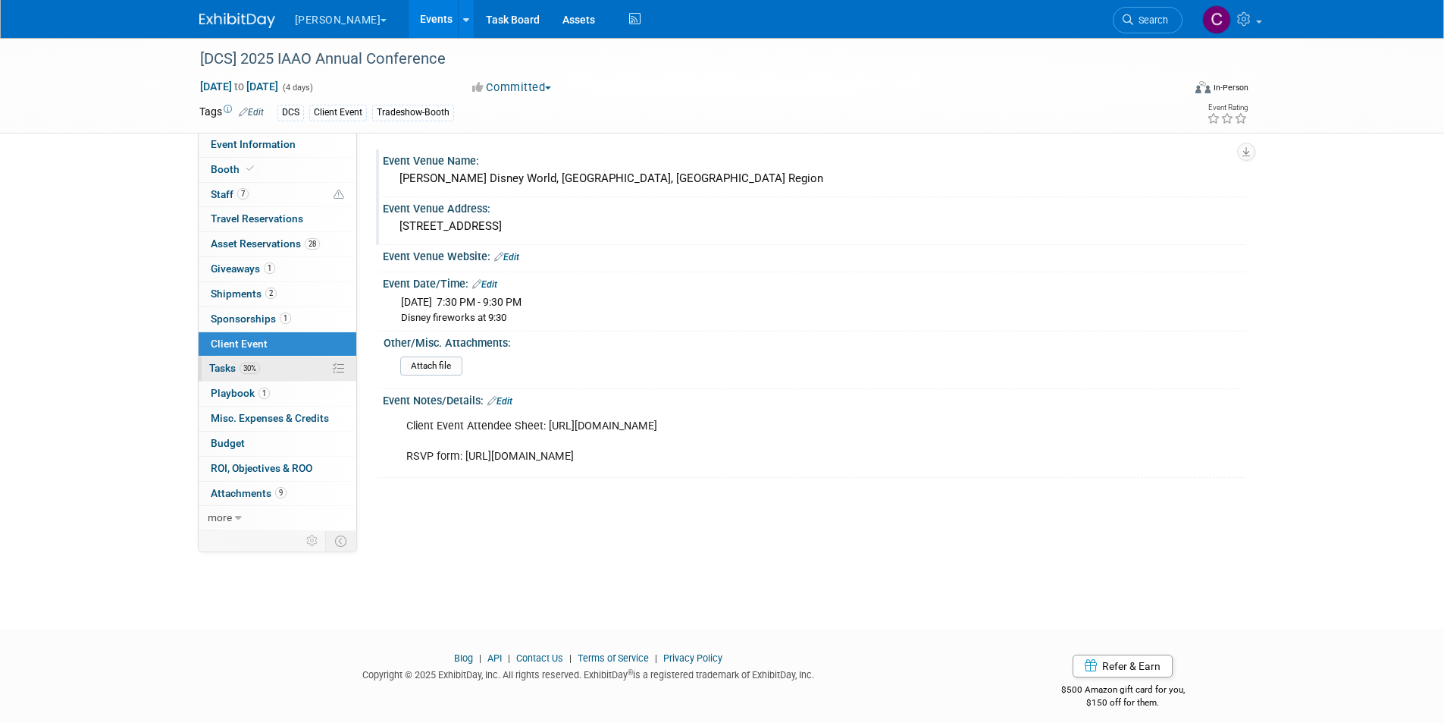
click at [281, 359] on link "30% Tasks 30%" at bounding box center [278, 368] width 158 height 24
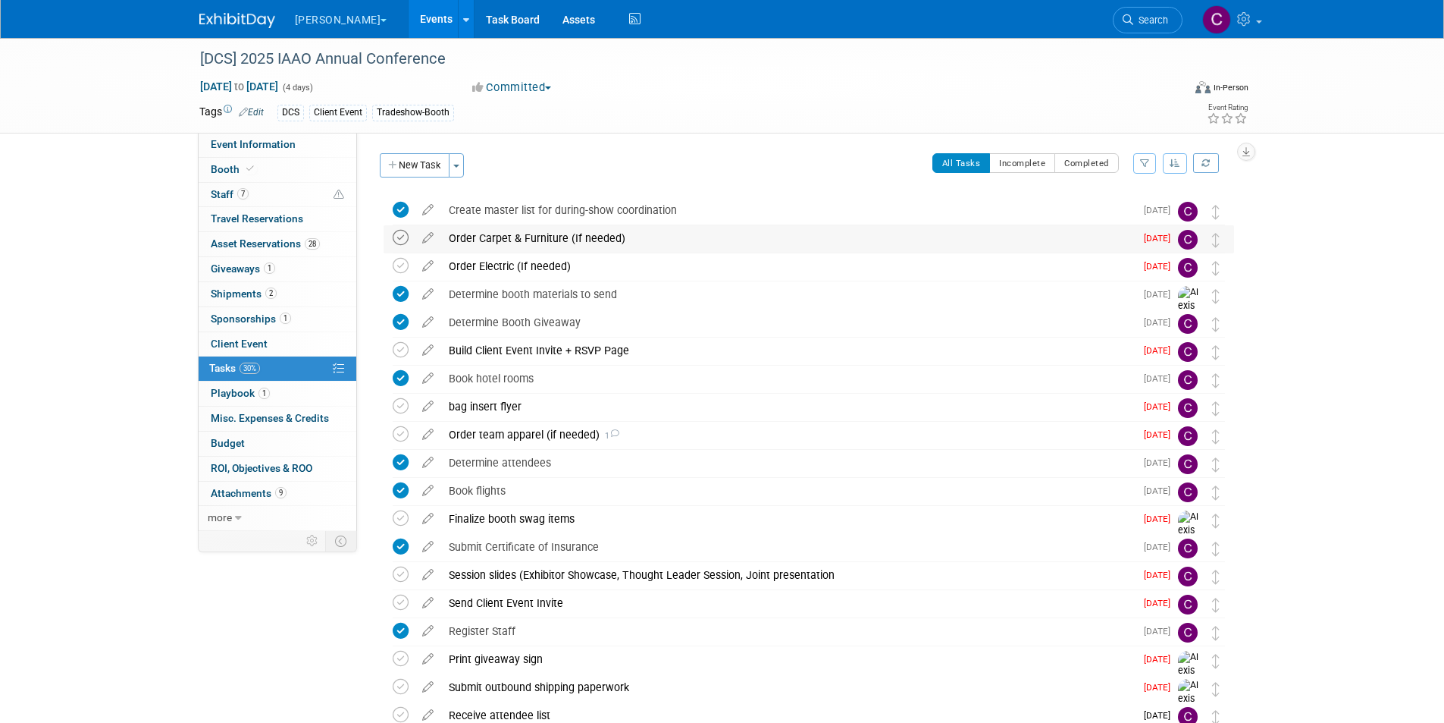
click at [401, 232] on icon at bounding box center [401, 238] width 16 height 16
click at [403, 260] on icon at bounding box center [401, 266] width 16 height 16
click at [399, 350] on icon at bounding box center [401, 350] width 16 height 16
drag, startPoint x: 399, startPoint y: 405, endPoint x: 394, endPoint y: 425, distance: 20.4
click at [400, 405] on icon at bounding box center [401, 406] width 16 height 16
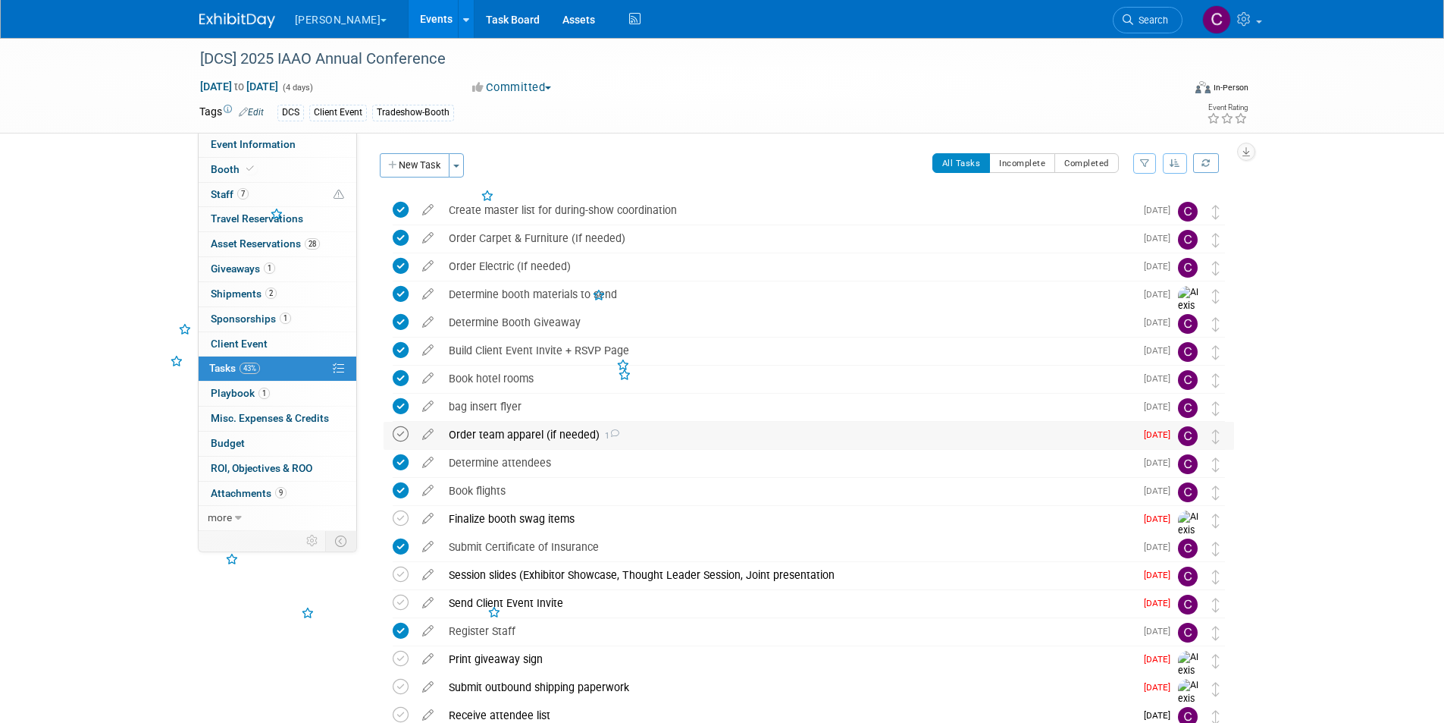
click at [399, 435] on icon at bounding box center [401, 434] width 16 height 16
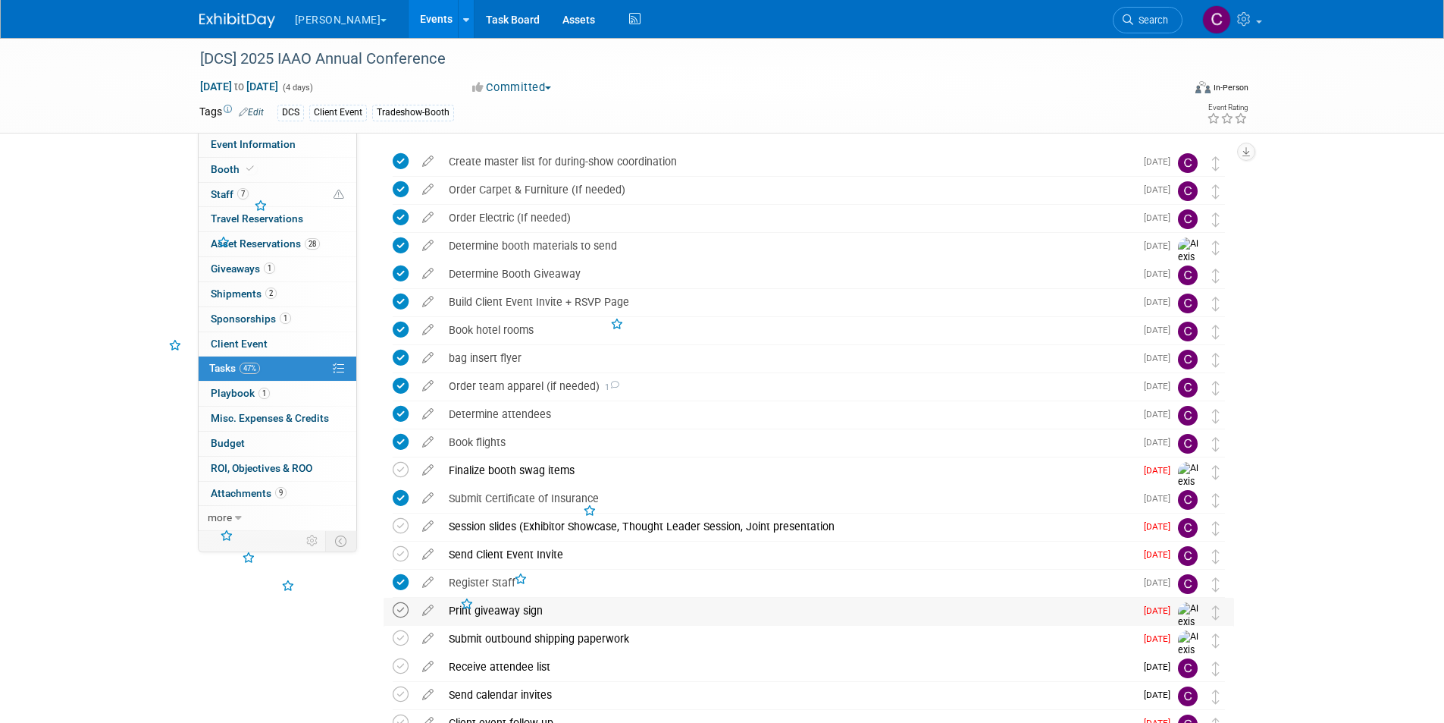
scroll to position [152, 0]
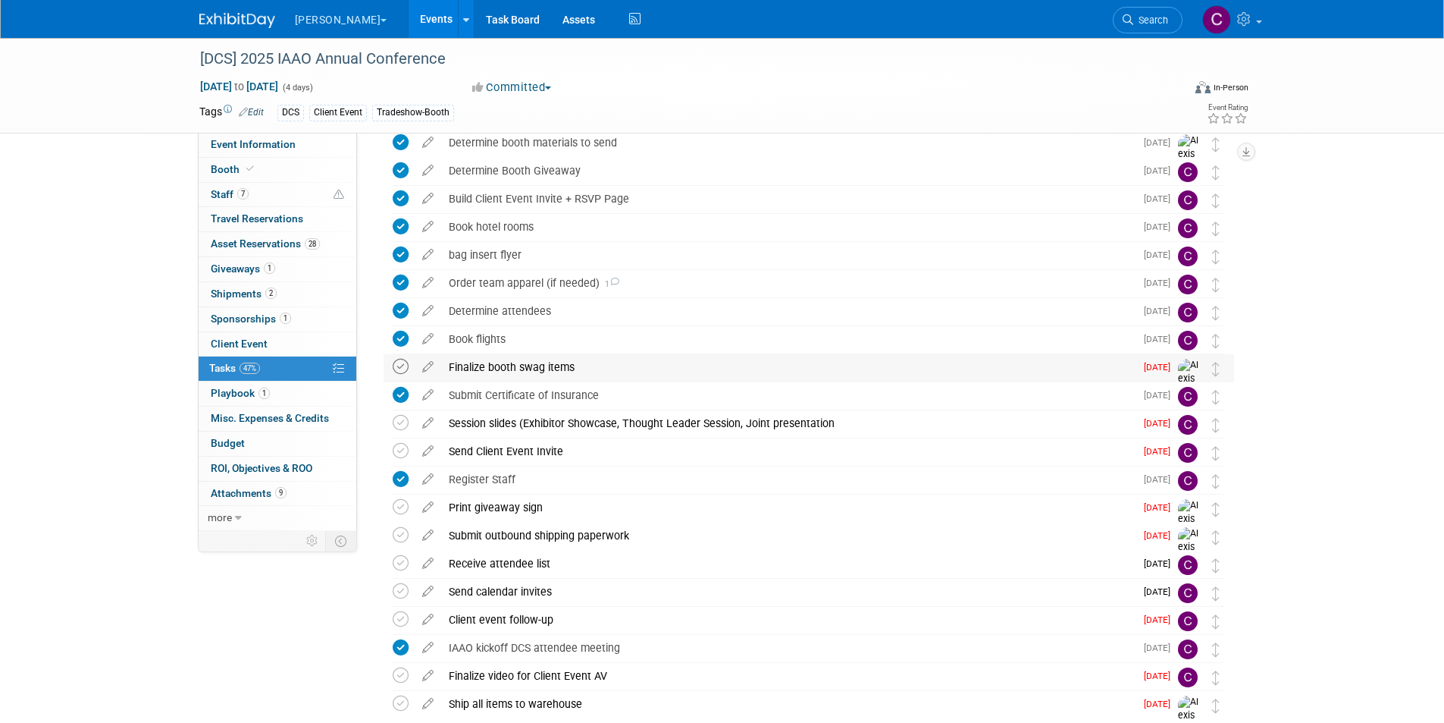
click at [400, 368] on icon at bounding box center [401, 367] width 16 height 16
click at [399, 452] on icon at bounding box center [401, 451] width 16 height 16
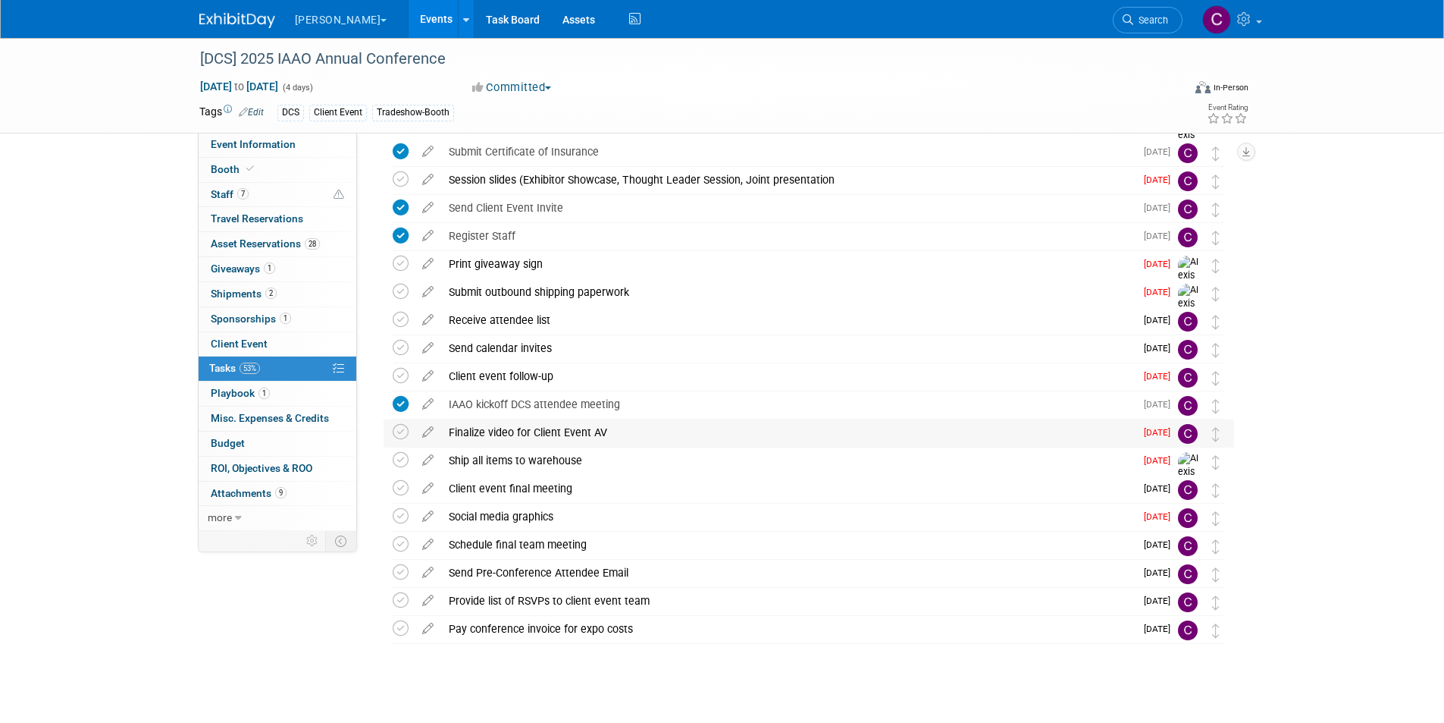
scroll to position [409, 0]
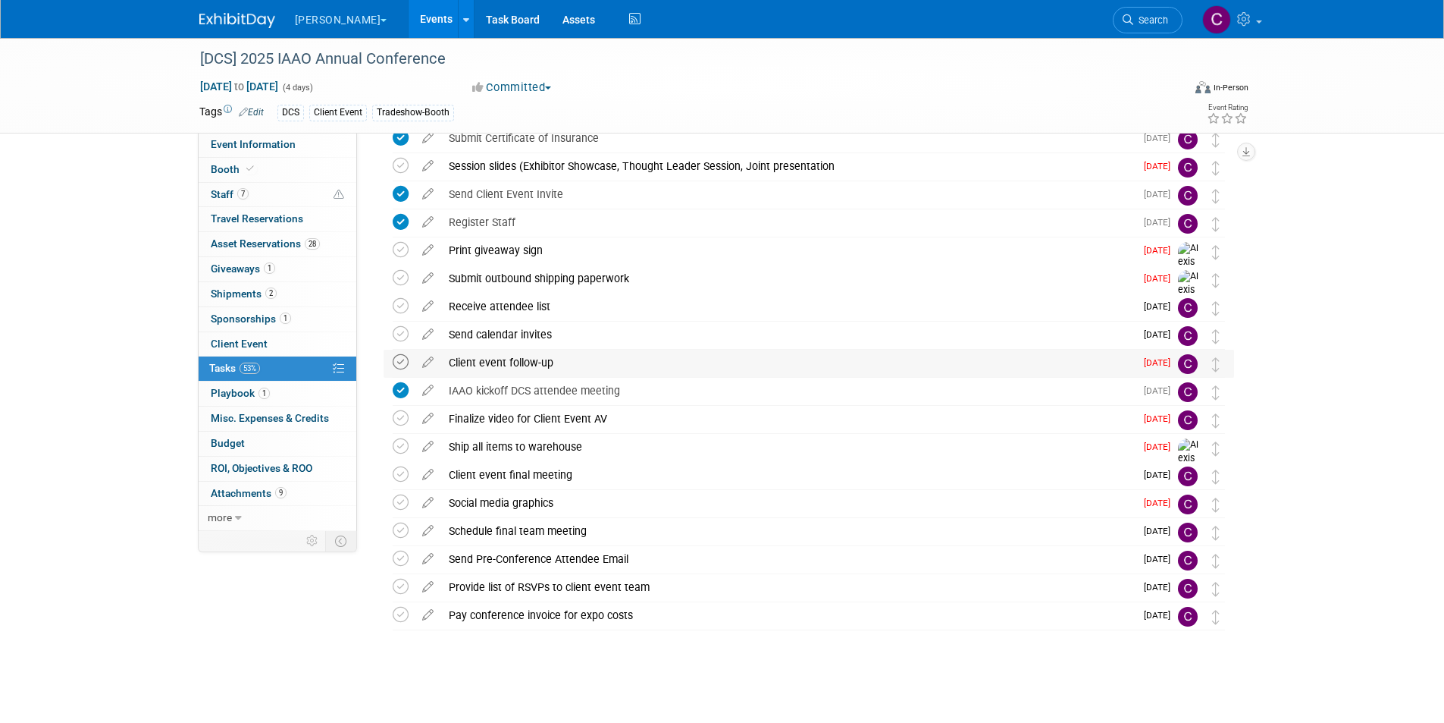
click at [398, 364] on icon at bounding box center [401, 362] width 16 height 16
click at [398, 478] on icon at bounding box center [401, 474] width 16 height 16
click at [396, 534] on icon at bounding box center [401, 530] width 16 height 16
drag, startPoint x: 128, startPoint y: 212, endPoint x: 224, endPoint y: 270, distance: 112.2
click at [128, 212] on div "[DCS] 2025 IAAO Annual Conference Sep 21, 2025 to Sep 24, 2025 (4 days) Sep 21,…" at bounding box center [722, 175] width 1444 height 1093
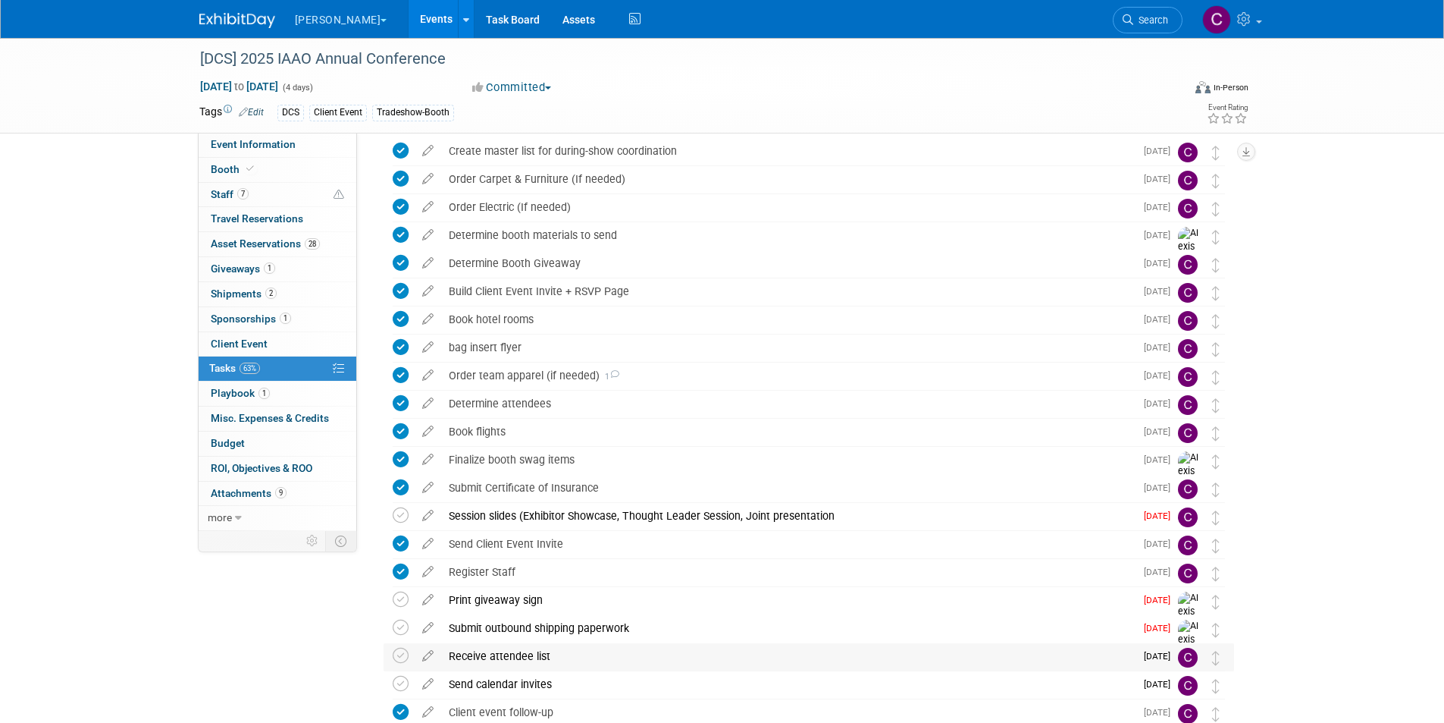
scroll to position [0, 0]
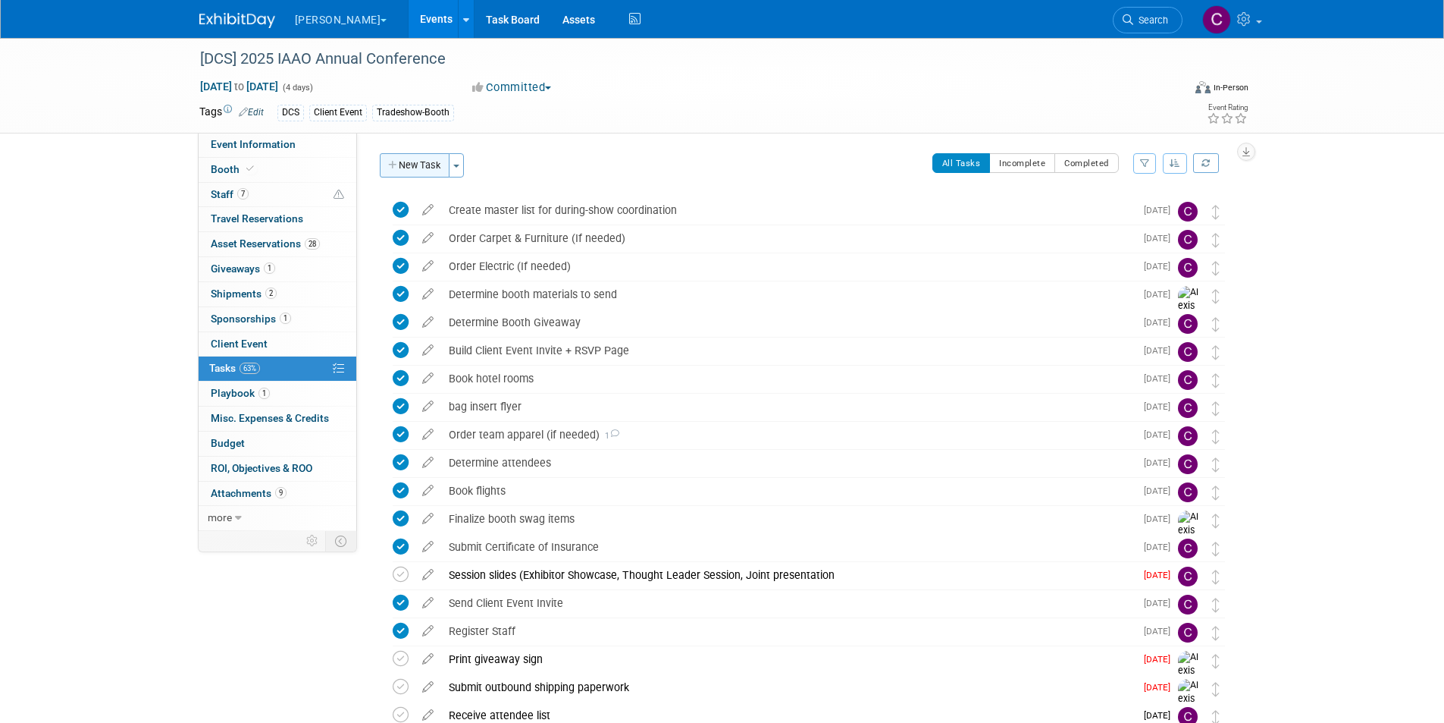
click at [416, 164] on button "New Task" at bounding box center [415, 165] width 70 height 24
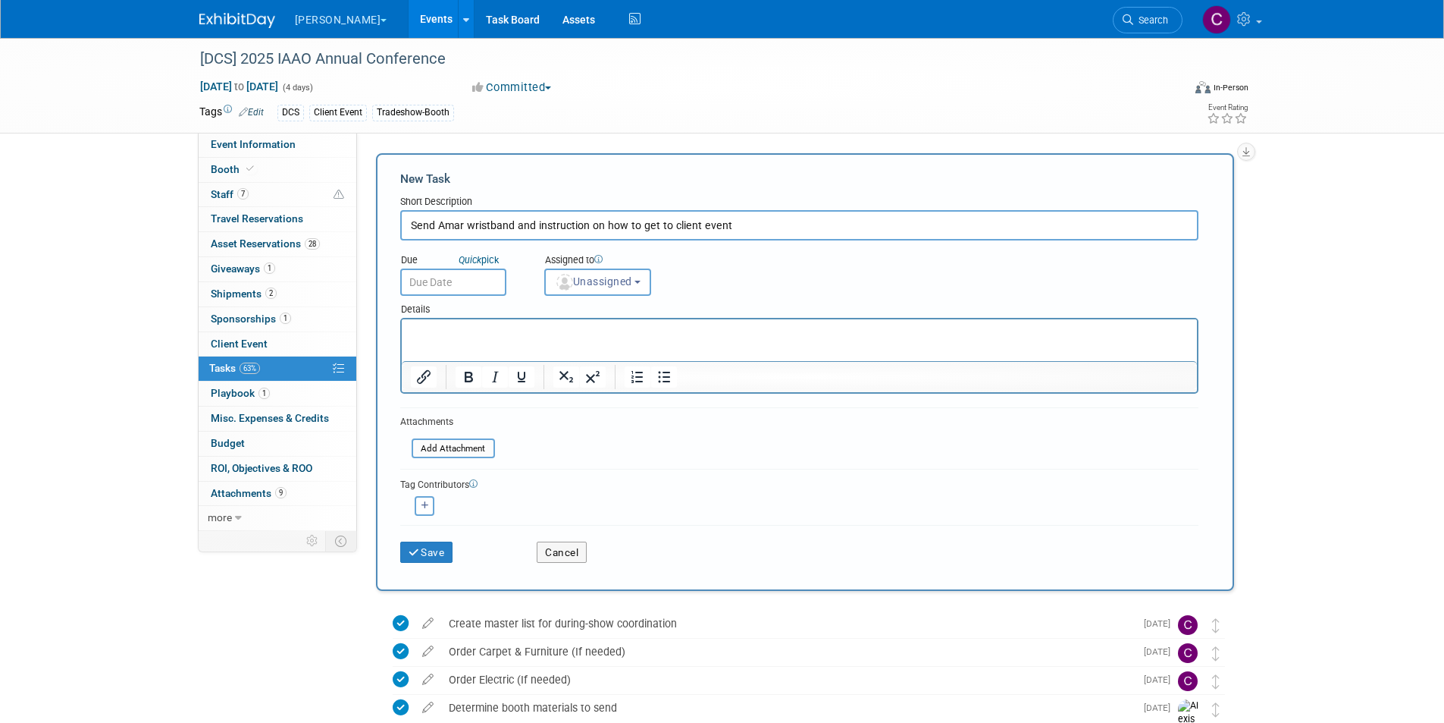
type input "Send Amar wristband and instruction on how to get to client event"
click at [438, 290] on body "Woolpert Explore: My Workspaces 2 Go to Workspace: Digital Innovations Woolpert…" at bounding box center [722, 361] width 1444 height 723
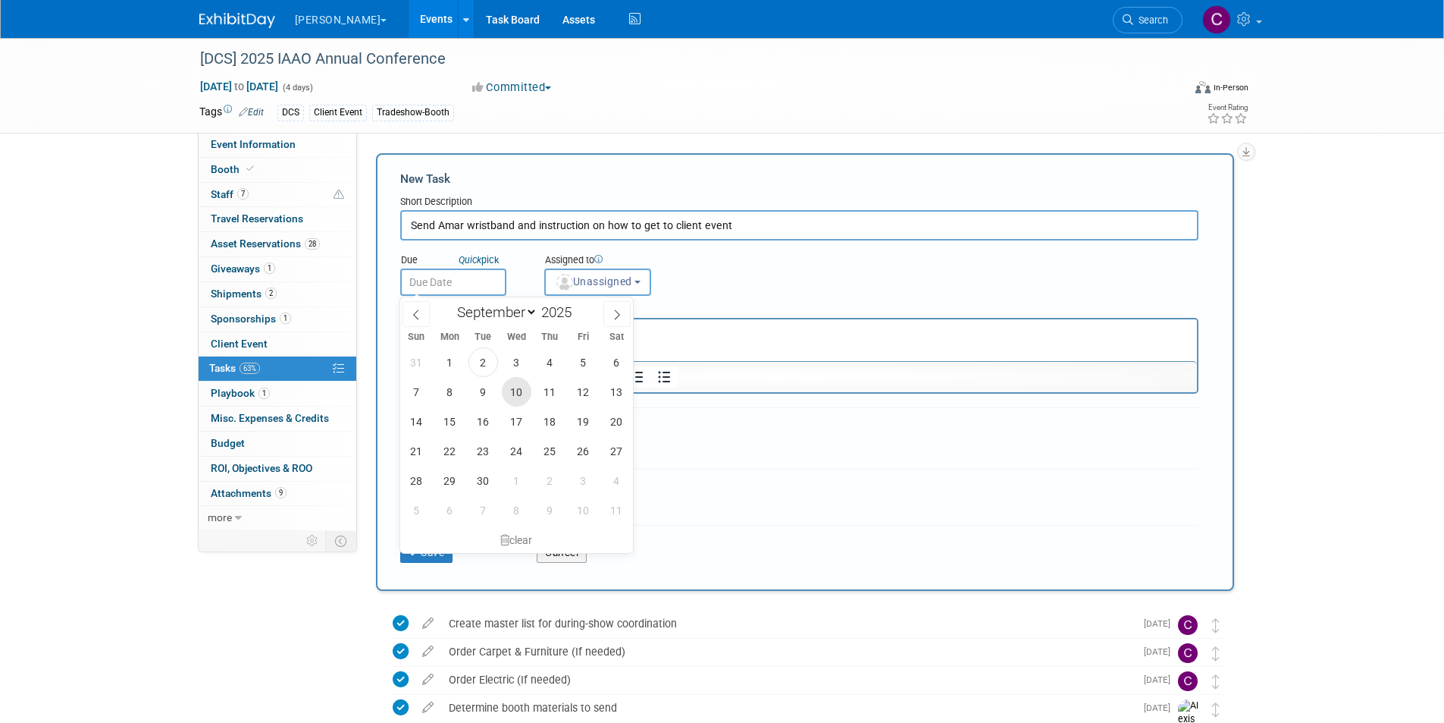
click at [515, 391] on span "10" at bounding box center [517, 392] width 30 height 30
type input "[DATE]"
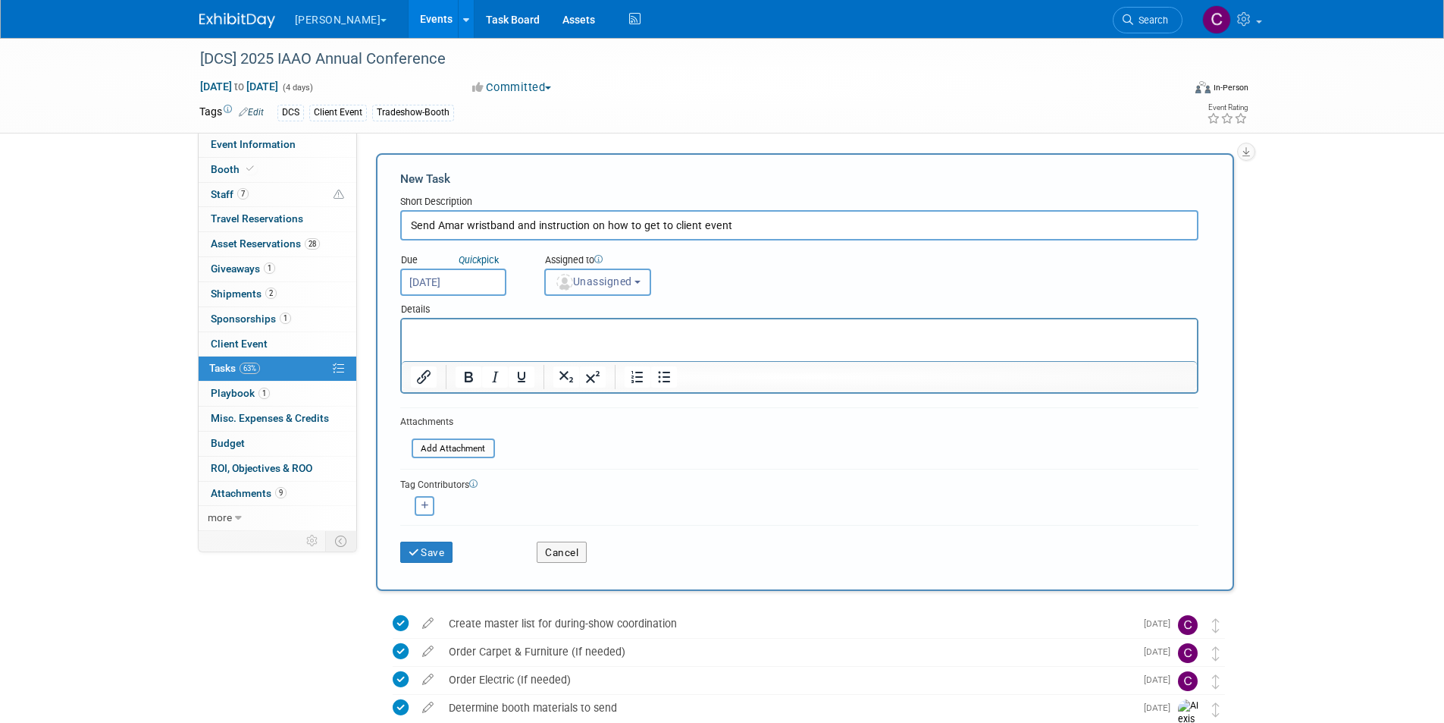
click at [598, 281] on span "Unassigned" at bounding box center [593, 281] width 77 height 12
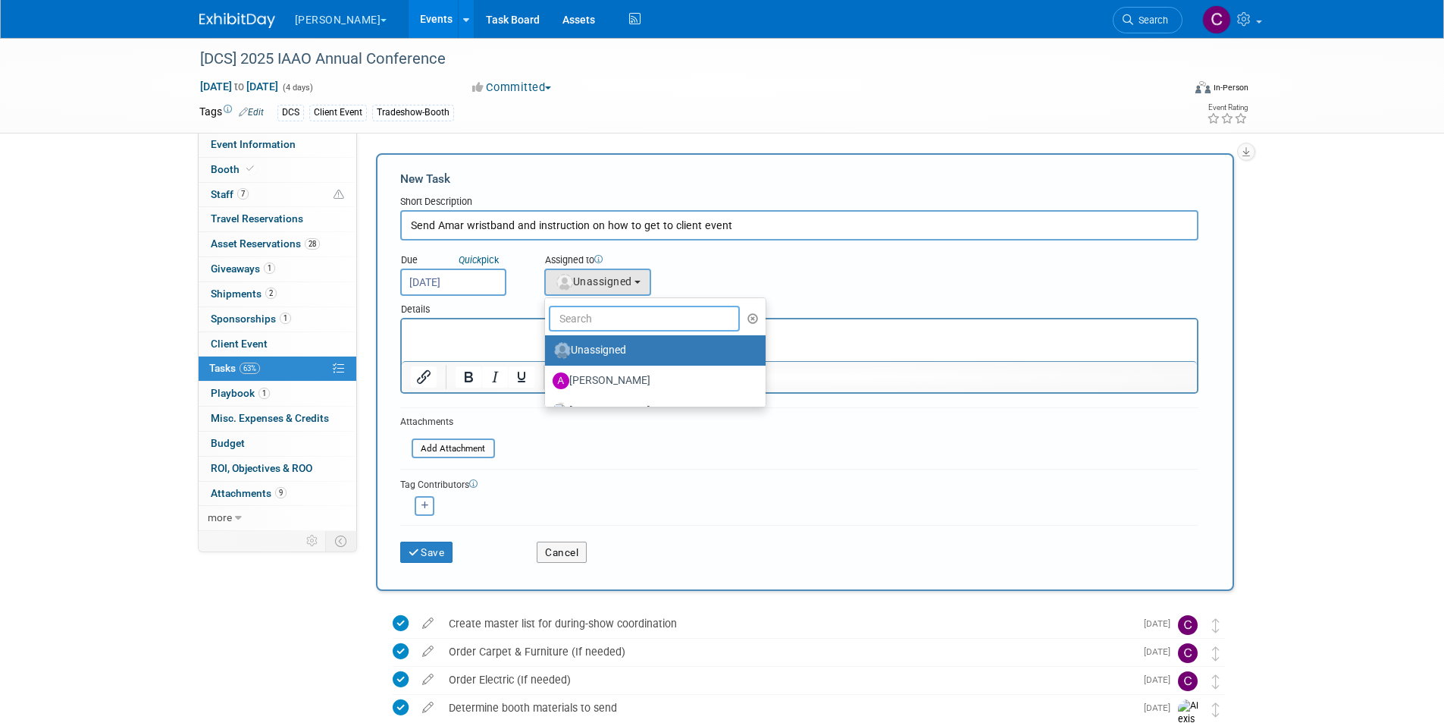
click at [586, 328] on input "text" at bounding box center [645, 319] width 192 height 26
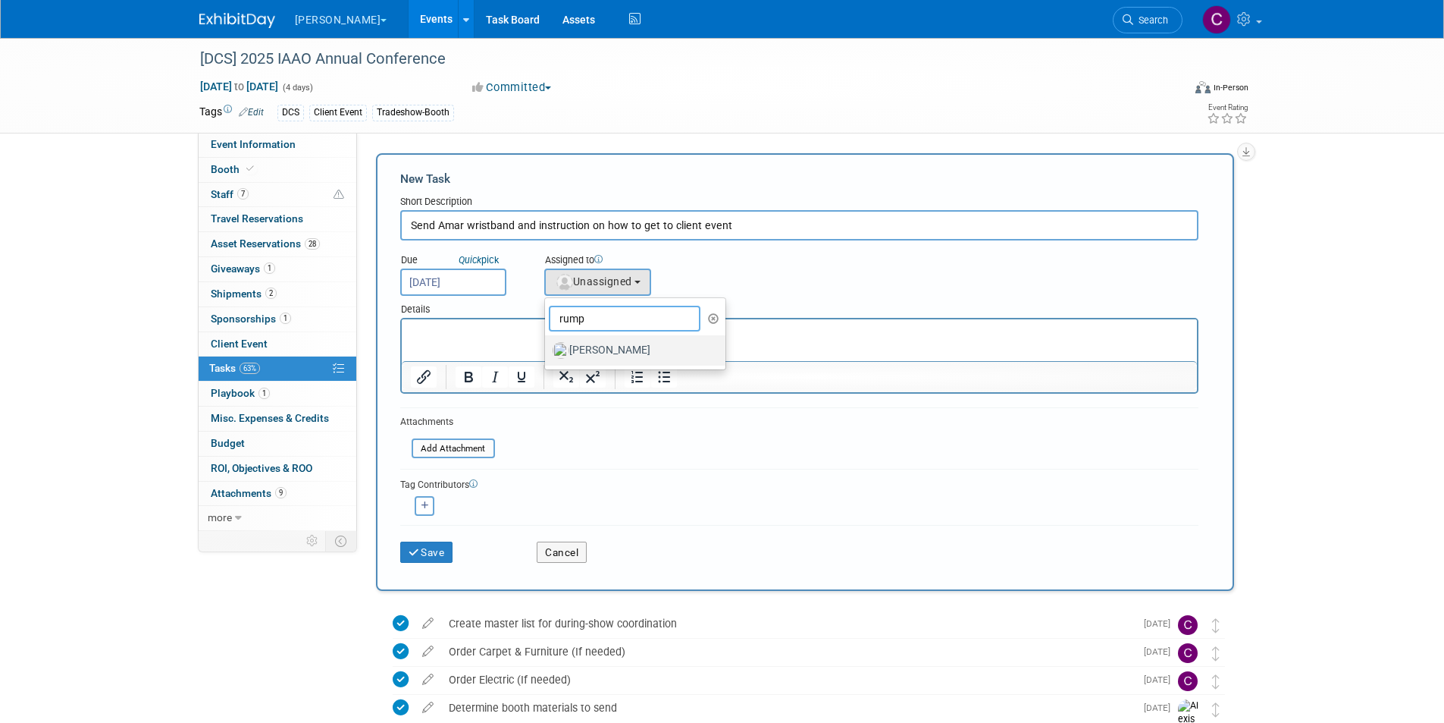
type input "rump"
click at [596, 347] on label "Alexis Rump" at bounding box center [632, 350] width 158 height 24
click at [547, 347] on input "Alexis Rump" at bounding box center [543, 348] width 10 height 10
select select "a07fbb61-dc5e-4bdb-b89a-ed1d7f56fd7e"
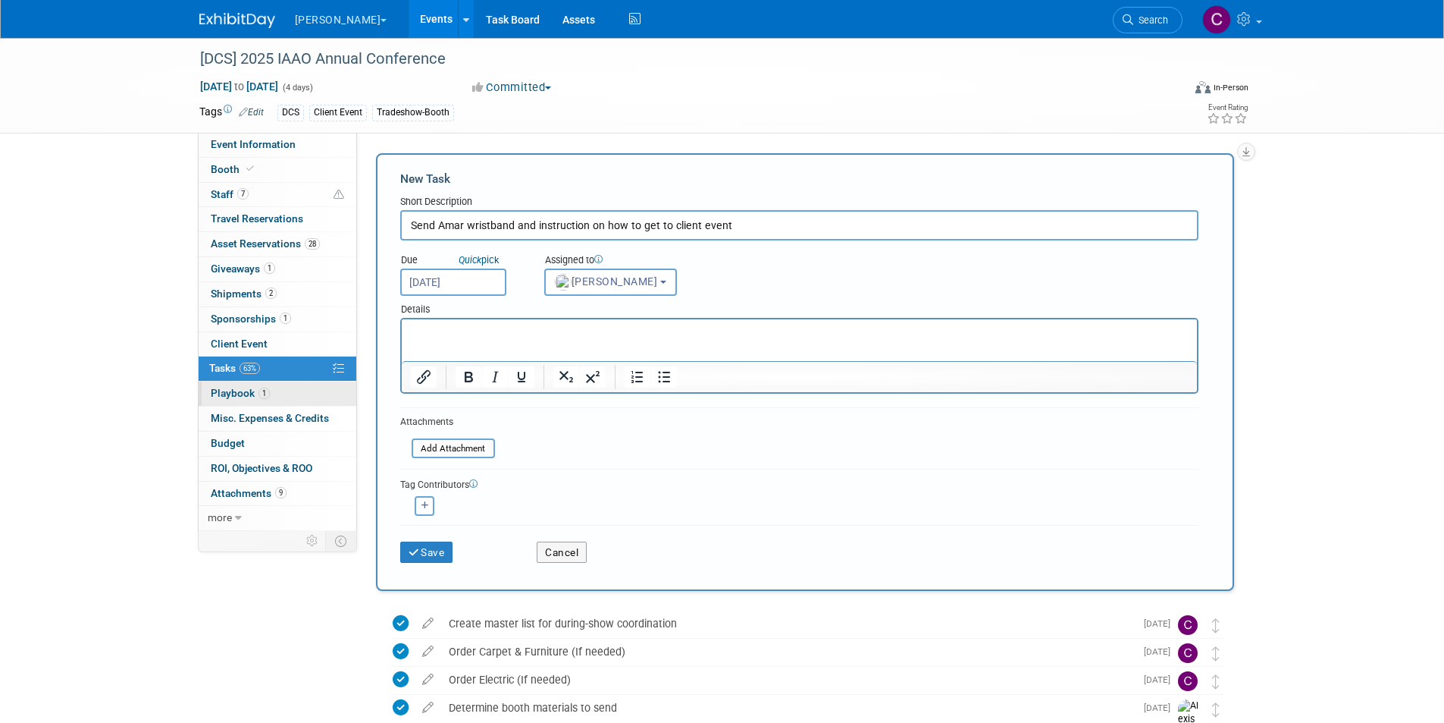
drag, startPoint x: 82, startPoint y: 437, endPoint x: 275, endPoint y: 397, distance: 197.5
click at [491, 327] on p "Rich Text Area. Press ALT-0 for help." at bounding box center [799, 332] width 778 height 15
paste body "To enrich screen reader interactions, please activate Accessibility in Grammarl…"
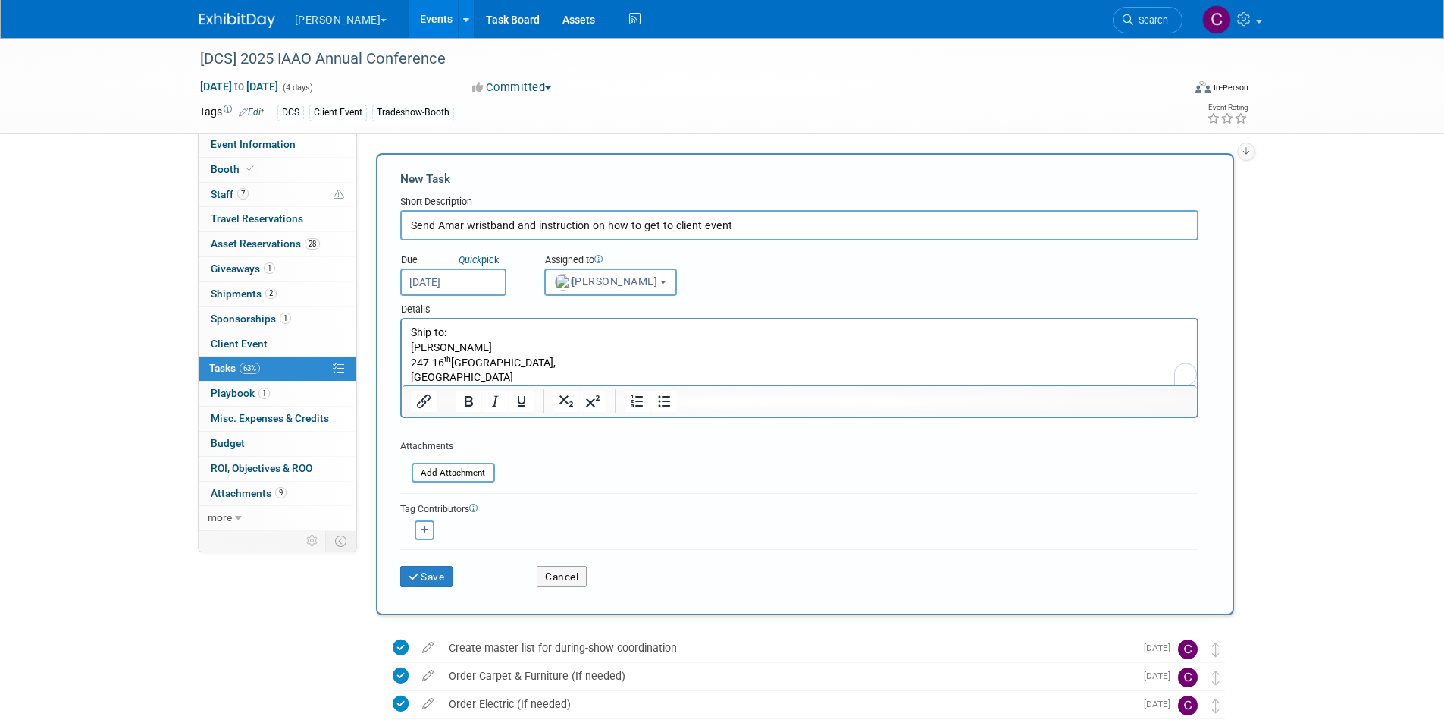
click at [556, 371] on p "St. Petersburg, FL 33704" at bounding box center [799, 377] width 778 height 15
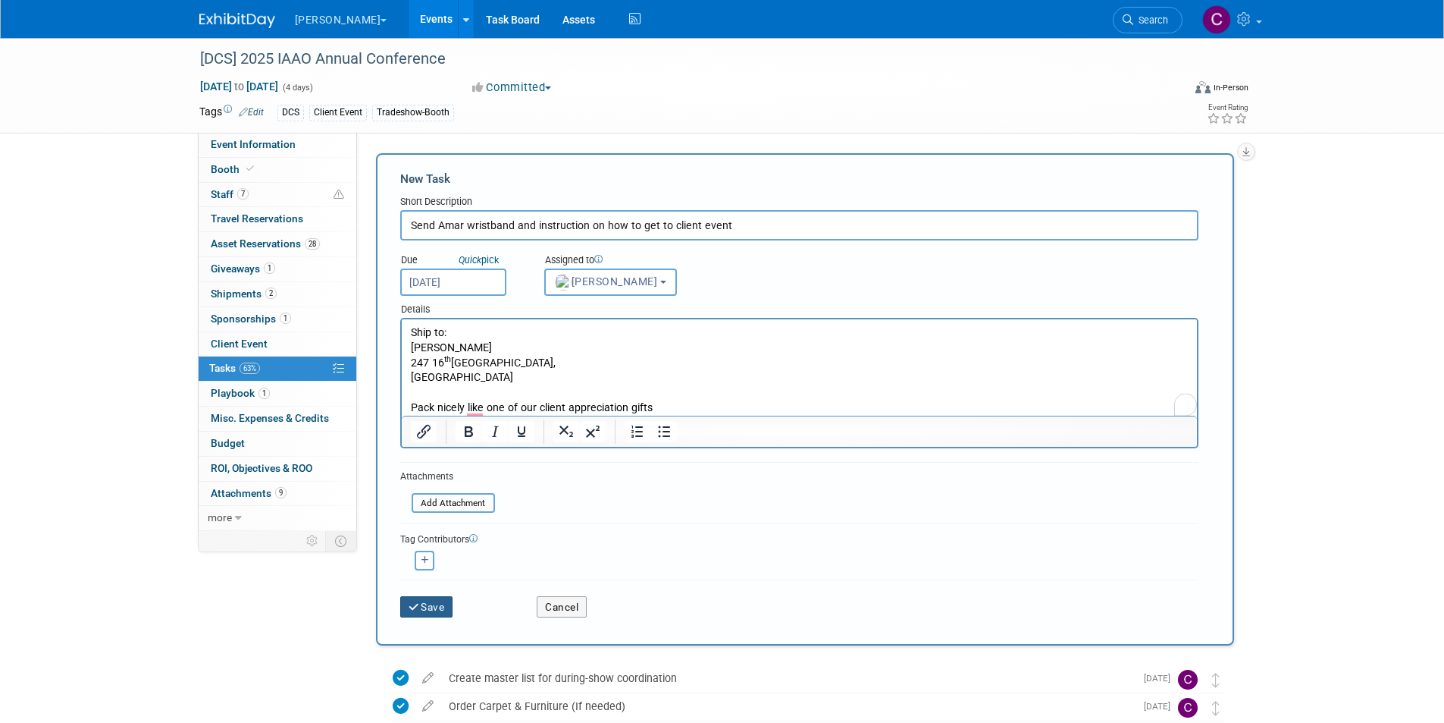
click at [441, 608] on button "Save" at bounding box center [426, 606] width 53 height 21
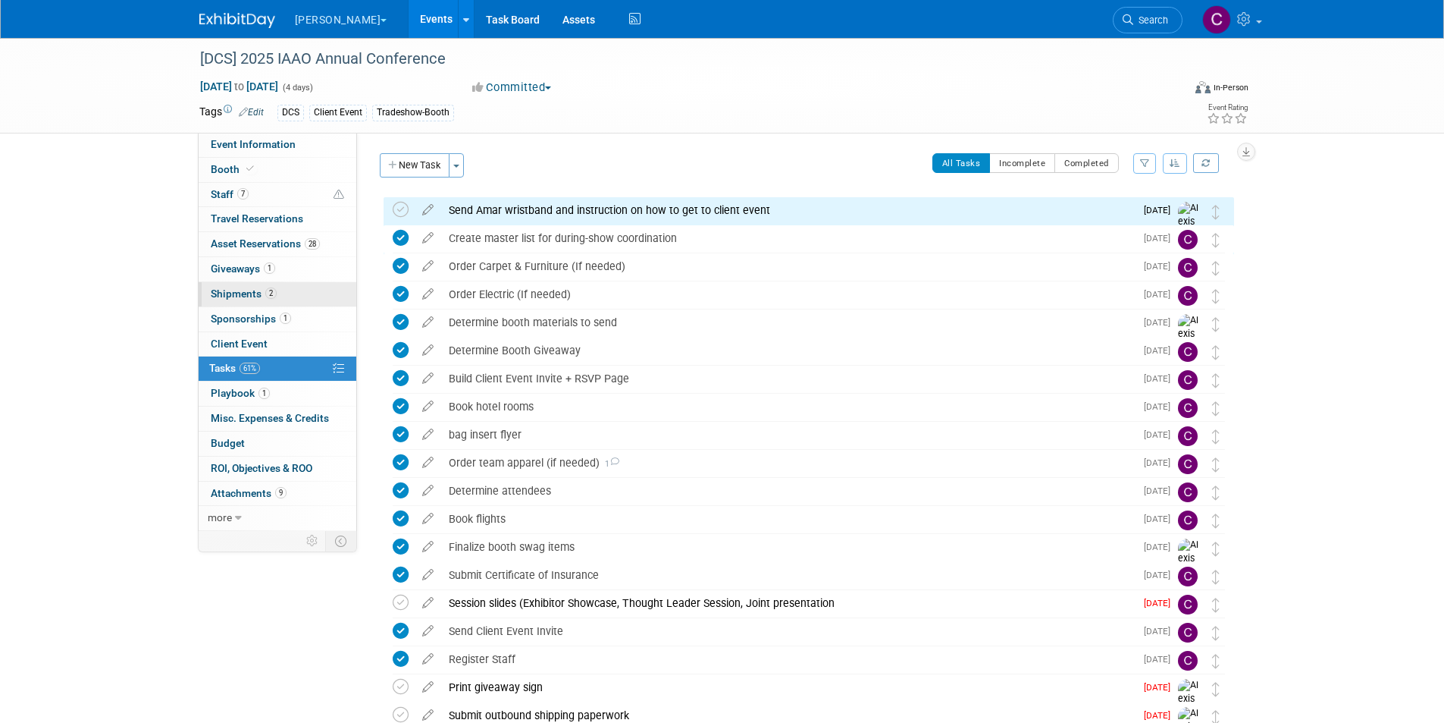
click at [240, 295] on span "Shipments 2" at bounding box center [244, 293] width 66 height 12
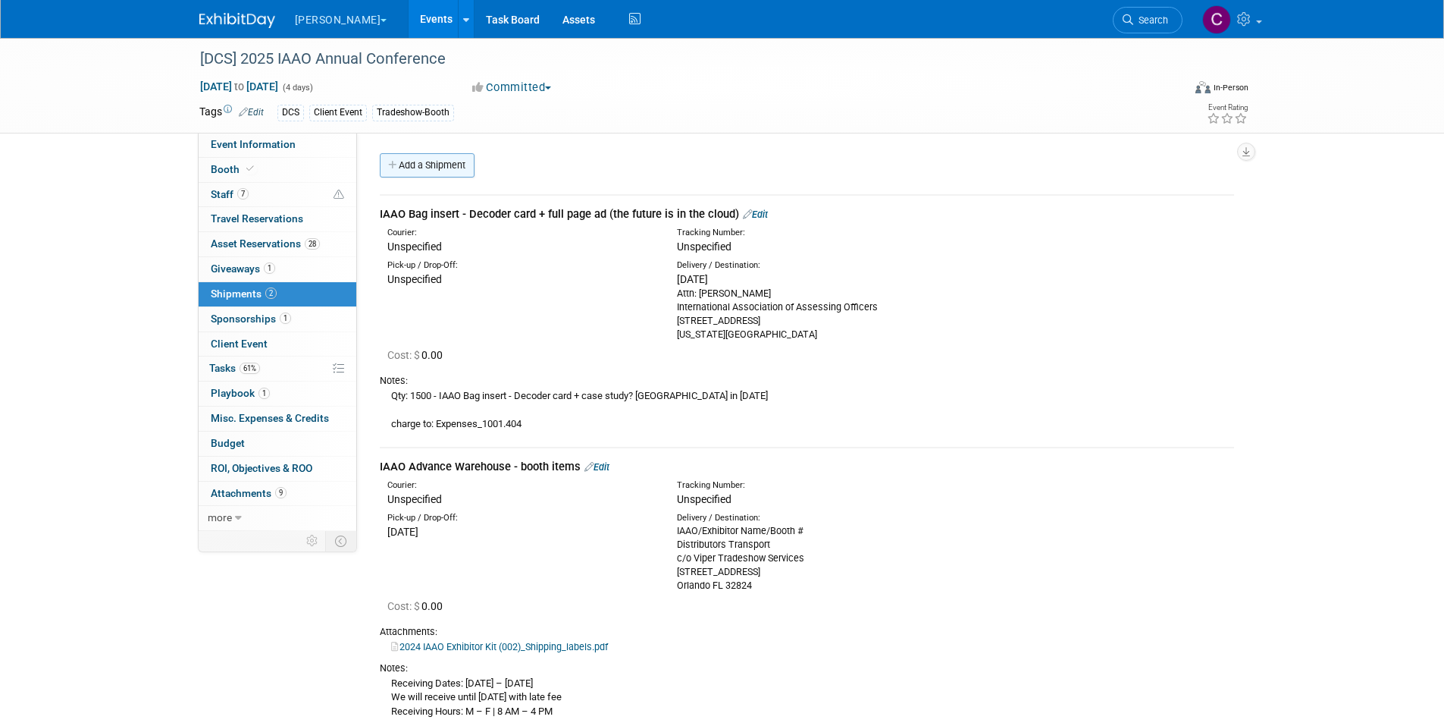
click at [441, 165] on link "Add a Shipment" at bounding box center [427, 165] width 95 height 24
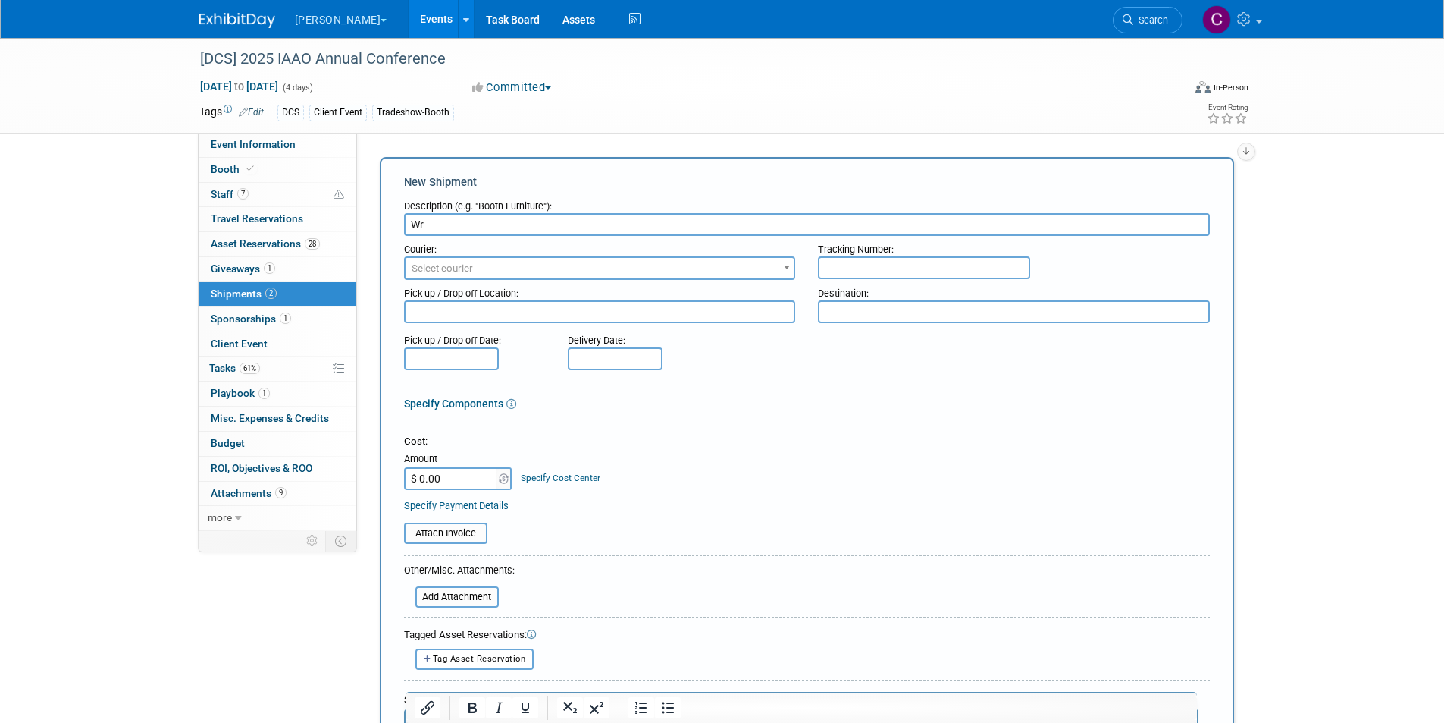
type input "W"
type input "Client event bracelet for Amar"
click at [833, 308] on textarea at bounding box center [1014, 311] width 392 height 23
paste textarea "Amar Nayegandhi 247 16th Ave NE, St. Petersburg, FL 33704"
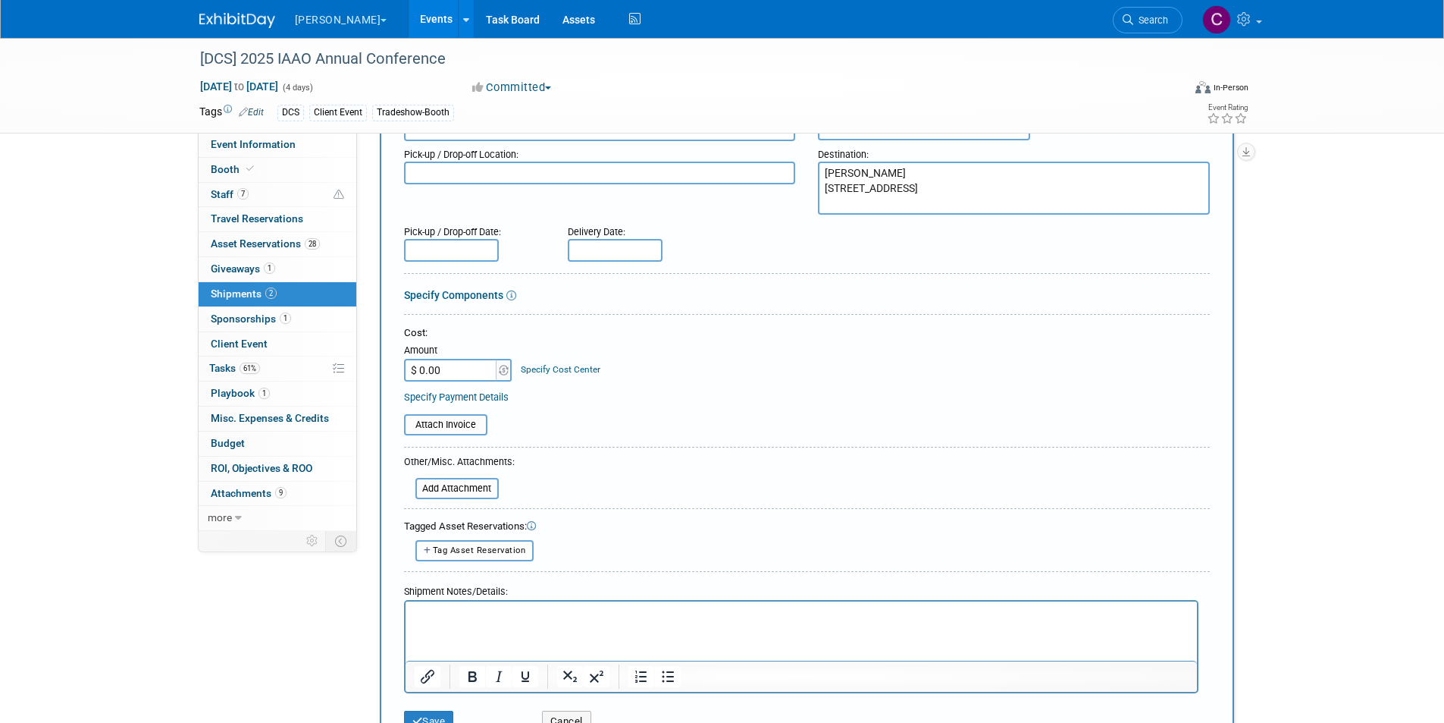
scroll to position [152, 0]
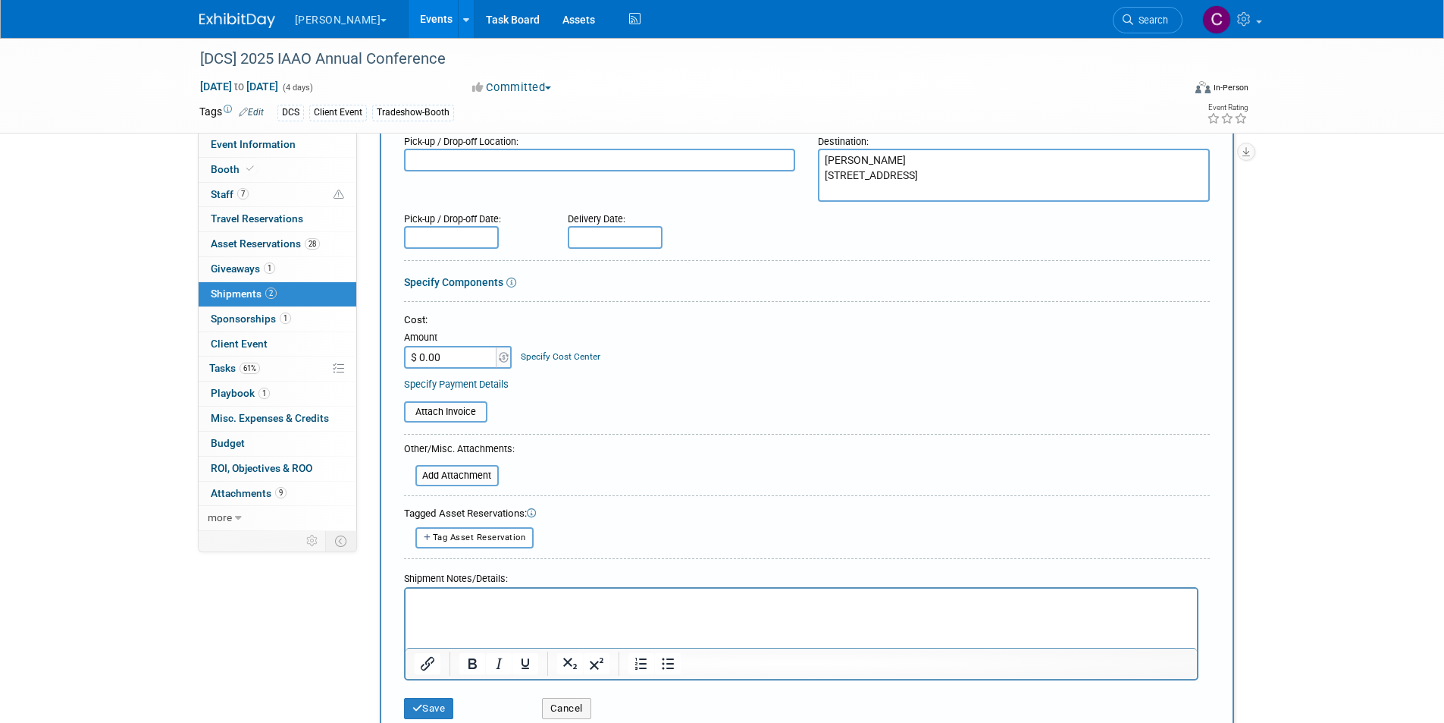
type textarea "Amar Nayegandhi 247 16th Ave NE, St. Petersburg, FL 33704"
click at [619, 228] on input "text" at bounding box center [615, 237] width 95 height 23
click at [678, 378] on span "17" at bounding box center [684, 374] width 30 height 30
type input "Sep 17, 2025"
click at [627, 350] on div "Cost: Amount $ 0.00 Specify Cost Center Cost Center -- Not Specified -- Advisor…" at bounding box center [807, 340] width 806 height 55
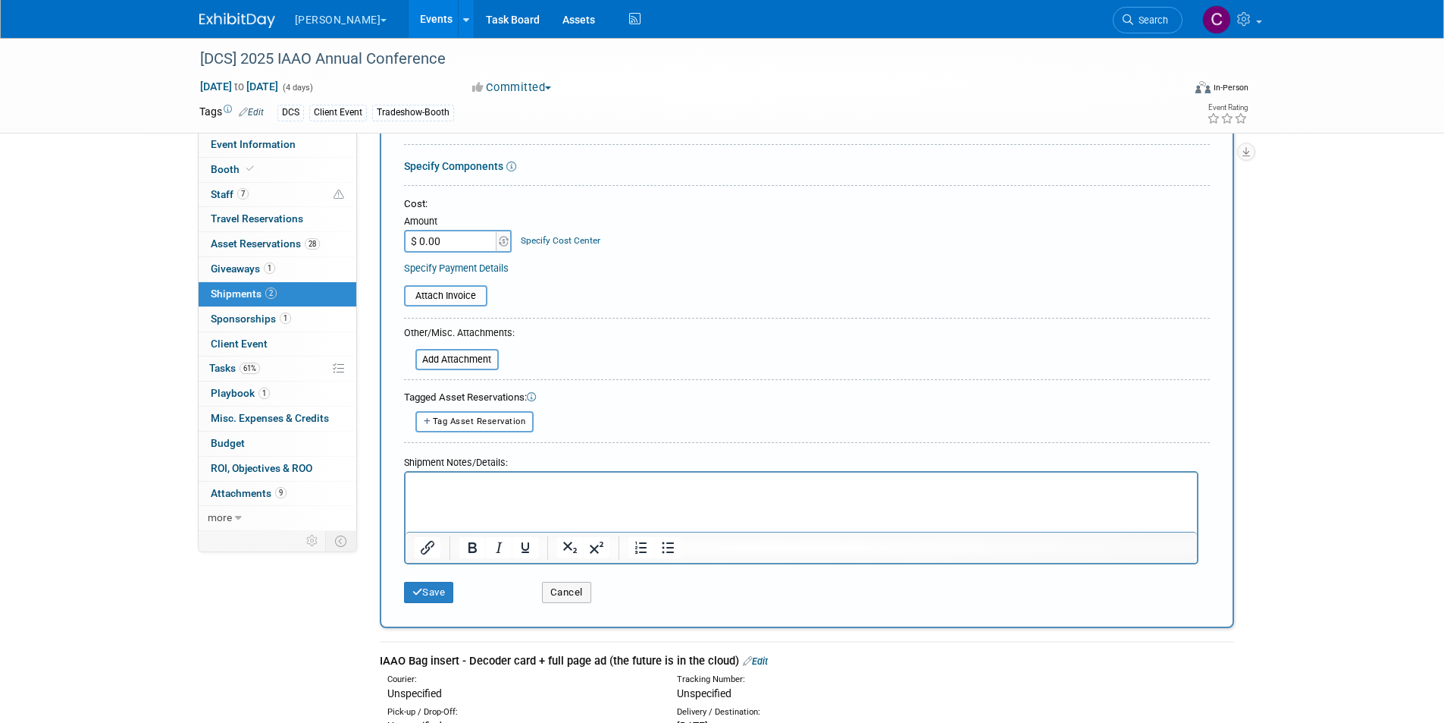
scroll to position [379, 0]
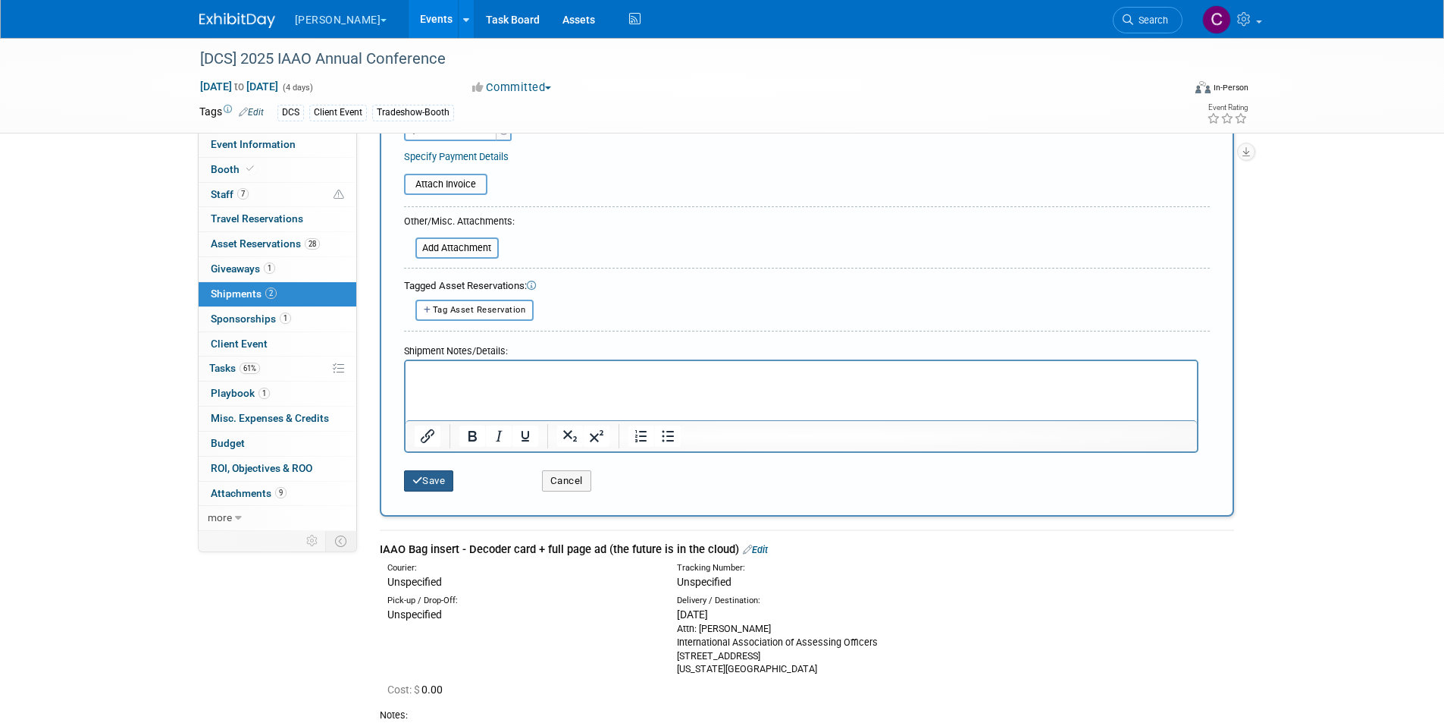
click at [427, 476] on button "Save" at bounding box center [429, 480] width 50 height 21
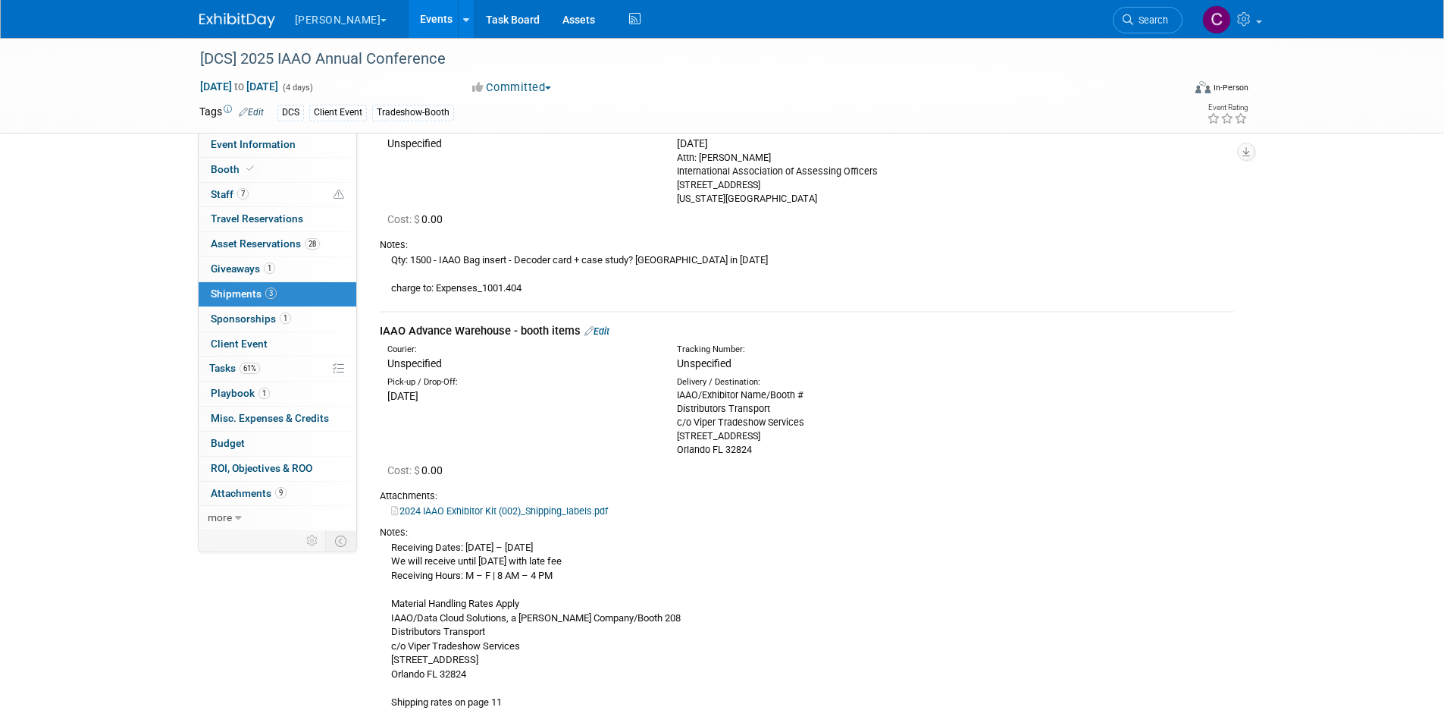
scroll to position [0, 0]
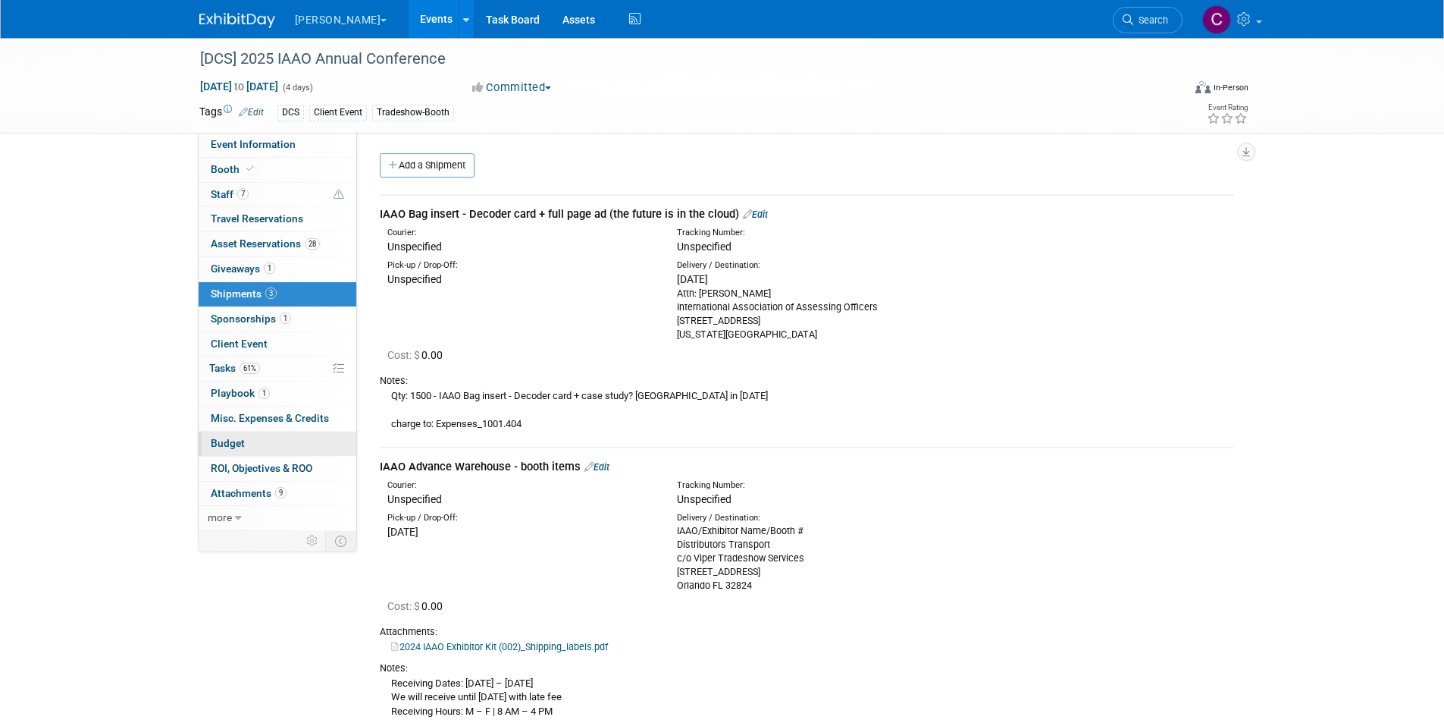
click at [261, 440] on link "Budget" at bounding box center [278, 443] width 158 height 24
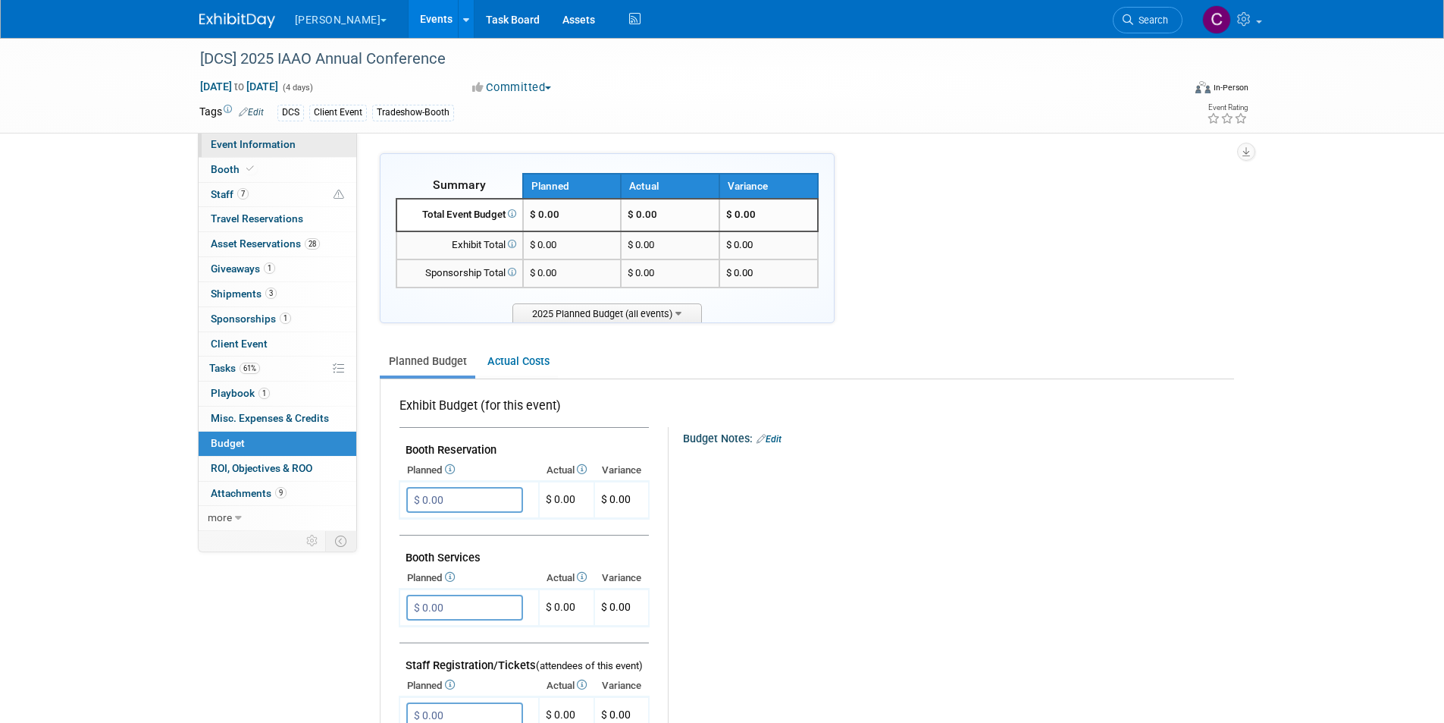
click at [235, 150] on link "Event Information" at bounding box center [278, 145] width 158 height 24
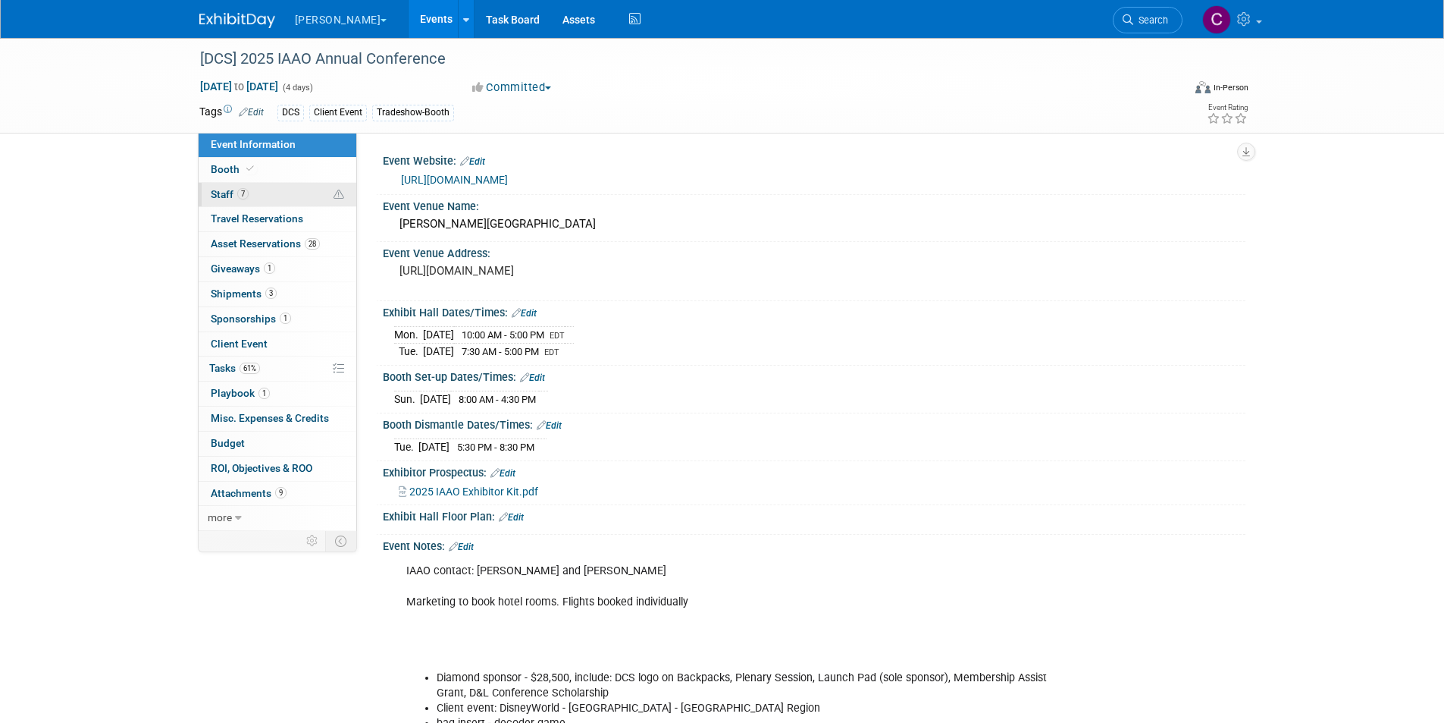
drag, startPoint x: 393, startPoint y: 23, endPoint x: 347, endPoint y: 204, distance: 186.8
click at [409, 23] on link "Events" at bounding box center [436, 19] width 55 height 38
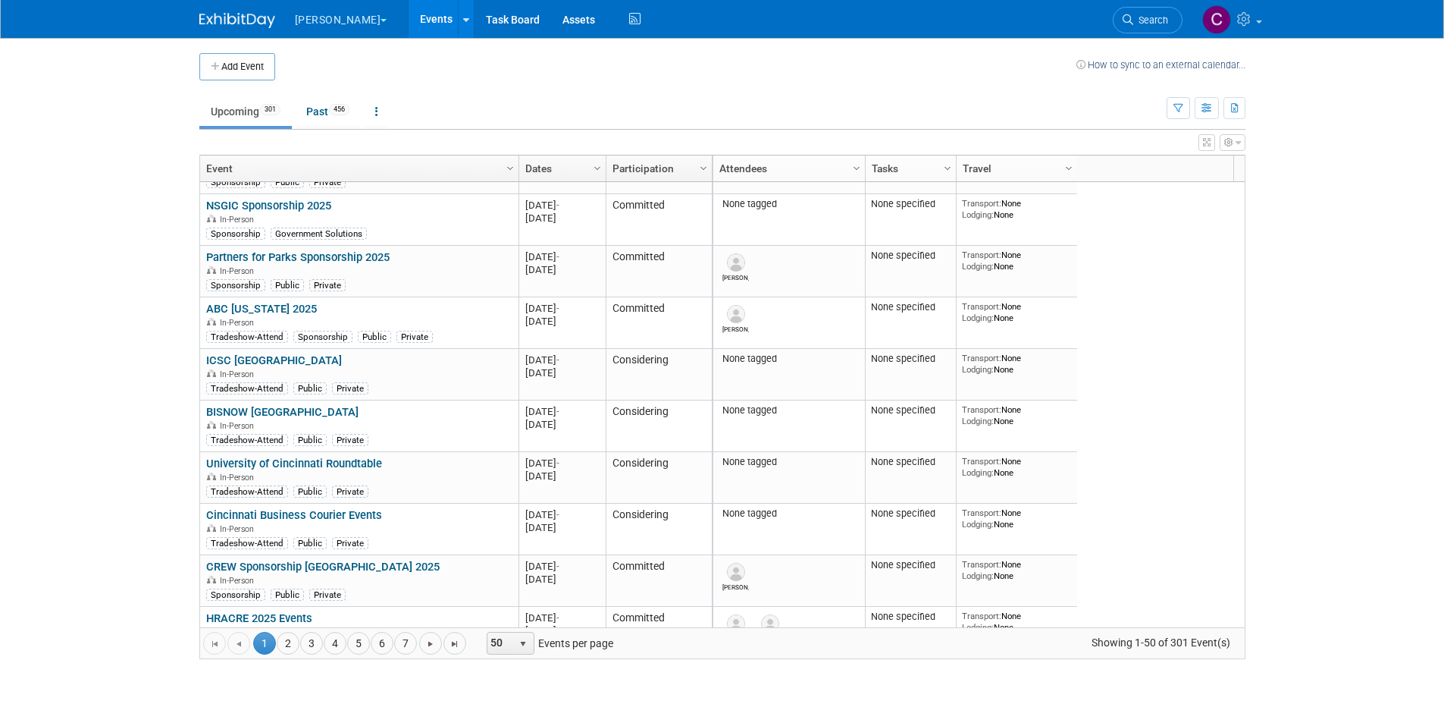
scroll to position [182, 0]
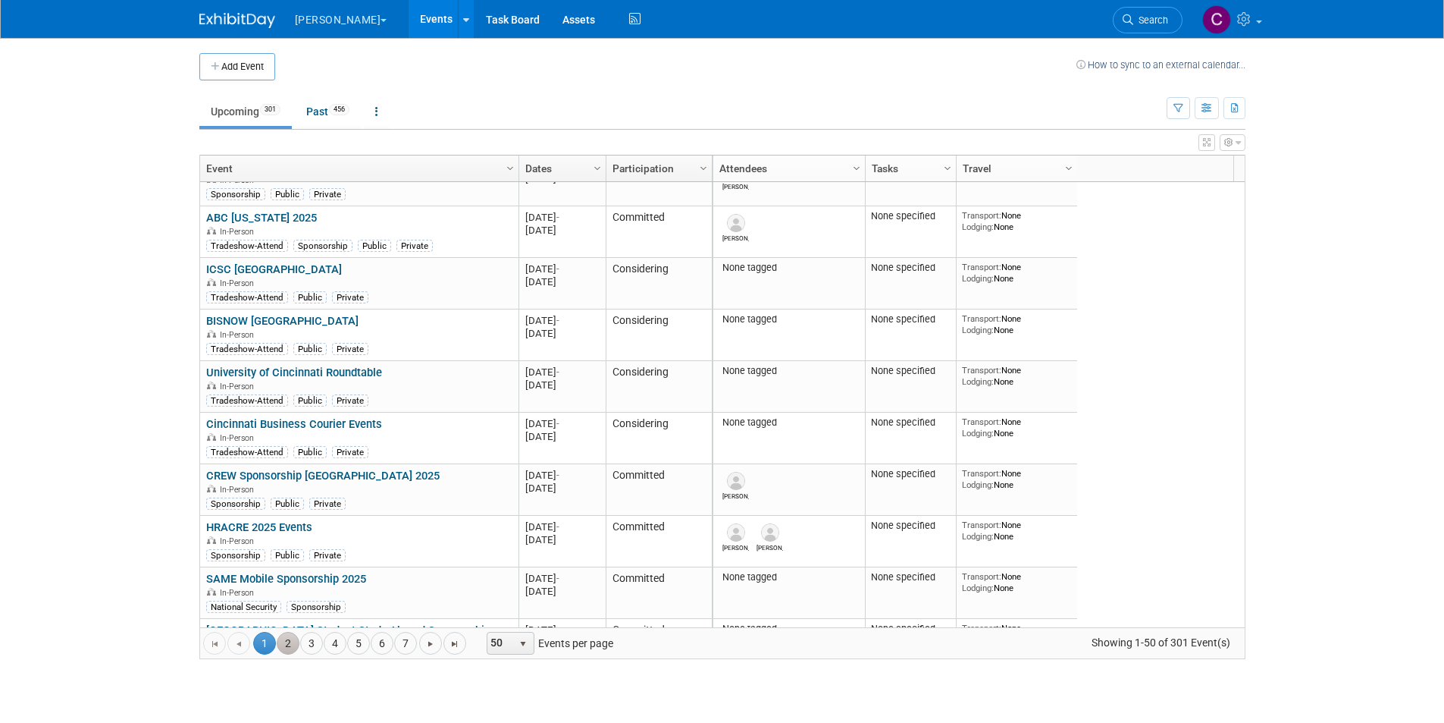
click at [284, 639] on link "2" at bounding box center [288, 643] width 23 height 23
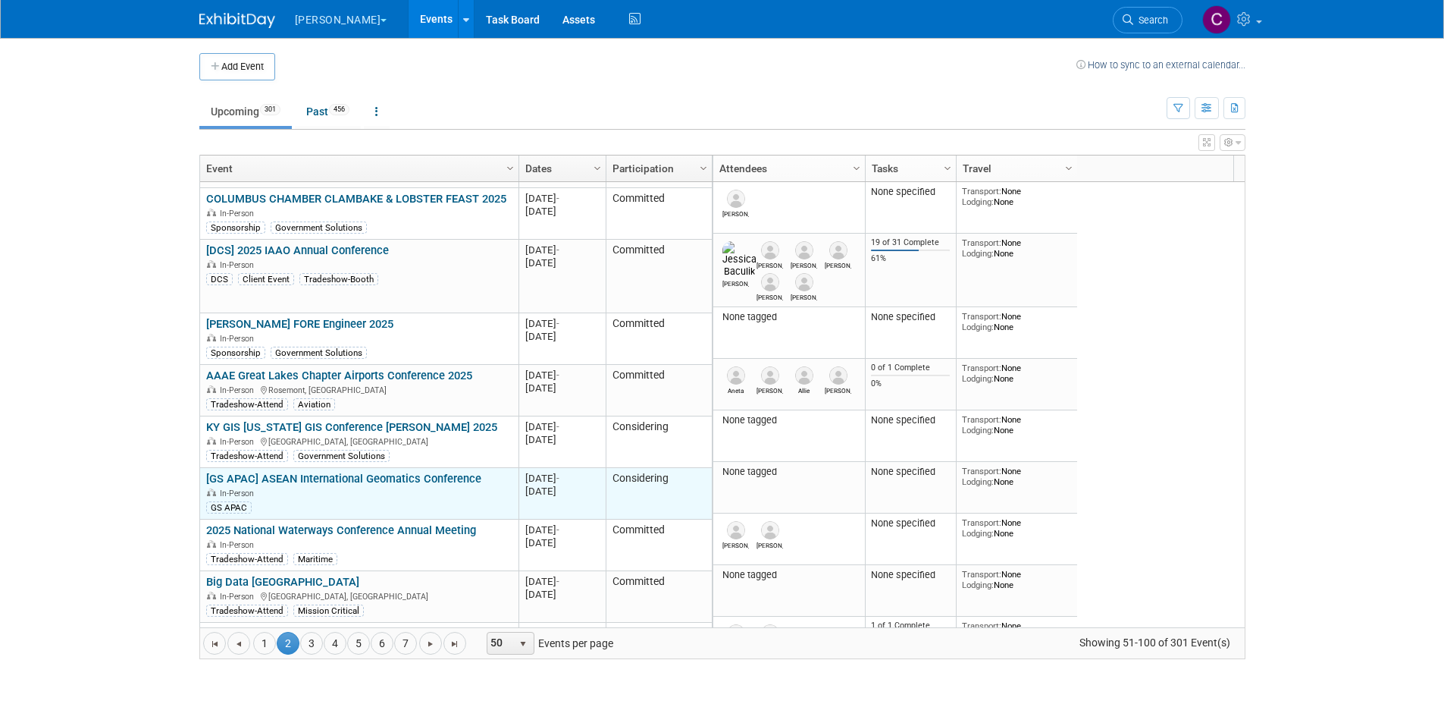
scroll to position [0, 0]
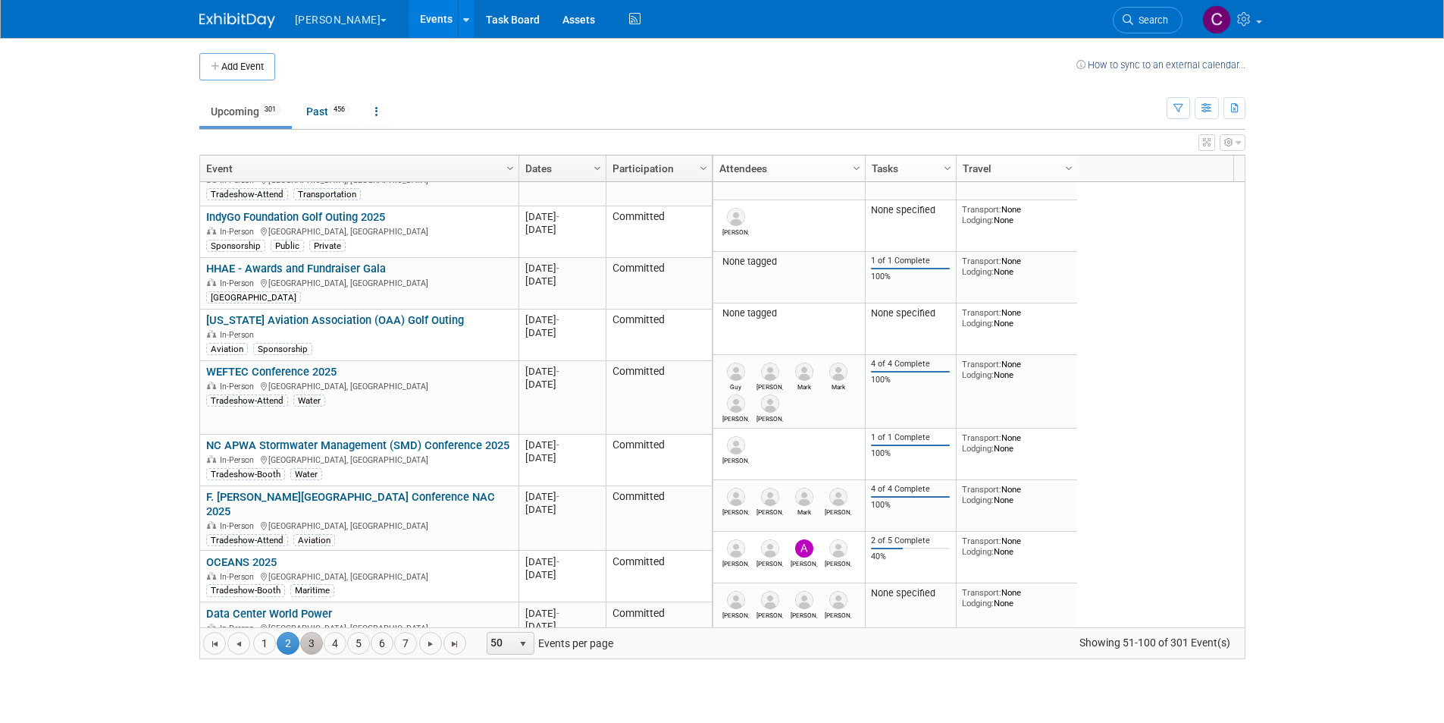
click at [311, 643] on link "3" at bounding box center [311, 643] width 23 height 23
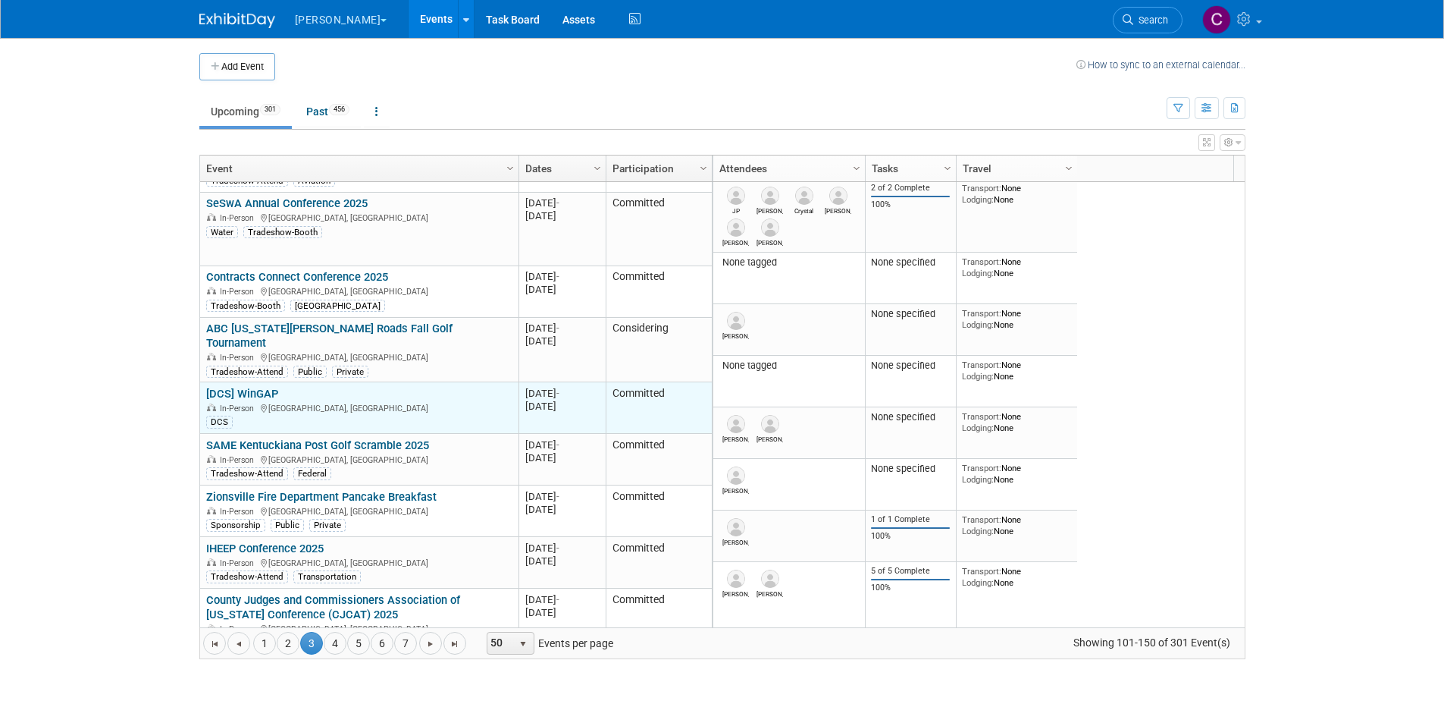
click at [245, 387] on link "[DCS] WinGAP" at bounding box center [242, 394] width 72 height 14
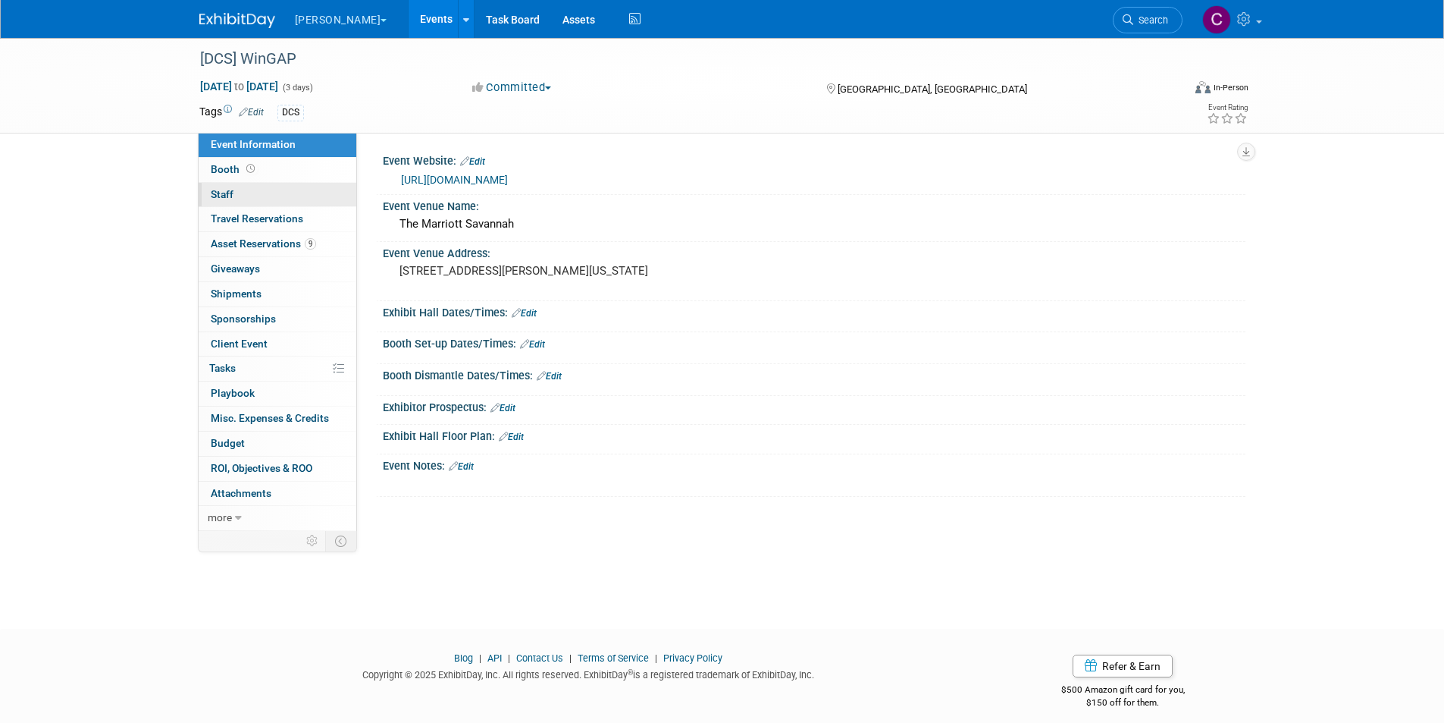
click at [225, 191] on span "Staff 0" at bounding box center [222, 194] width 23 height 12
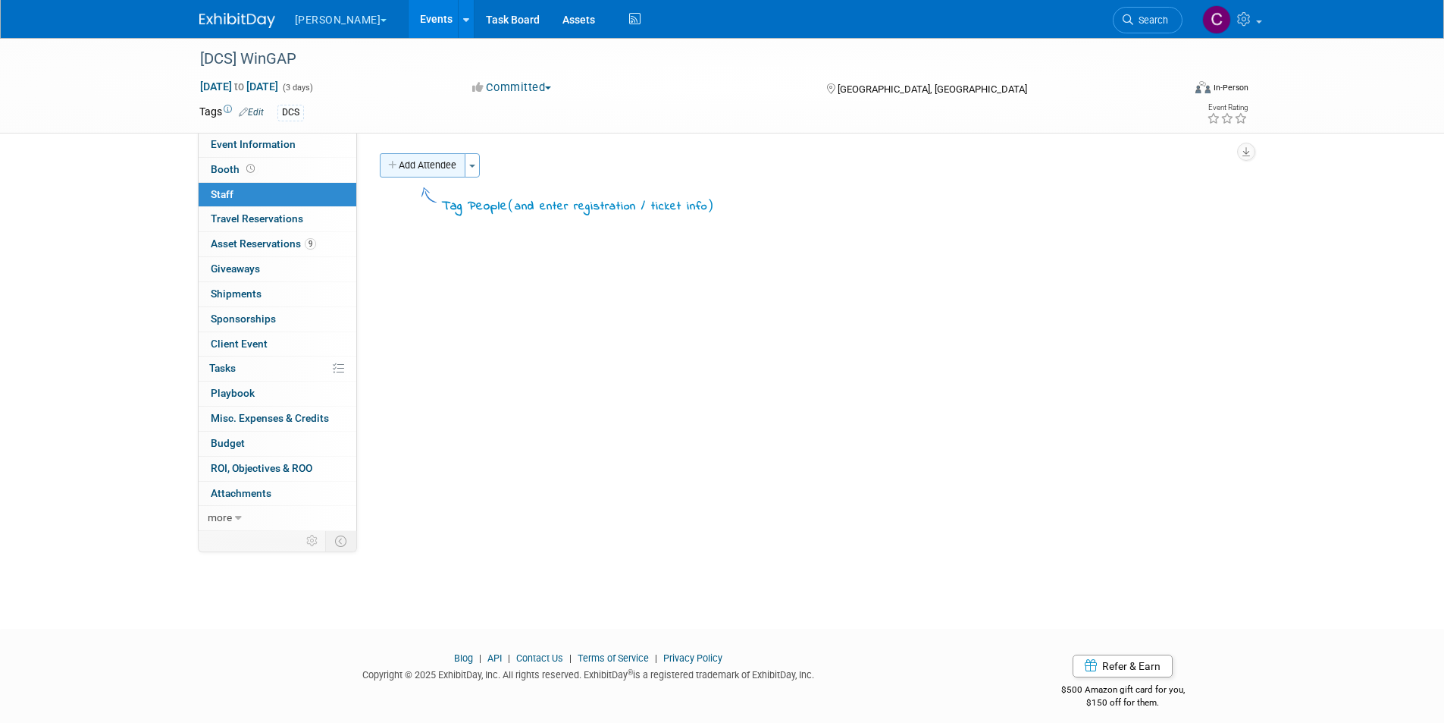
click at [407, 164] on button "Add Attendee" at bounding box center [423, 165] width 86 height 24
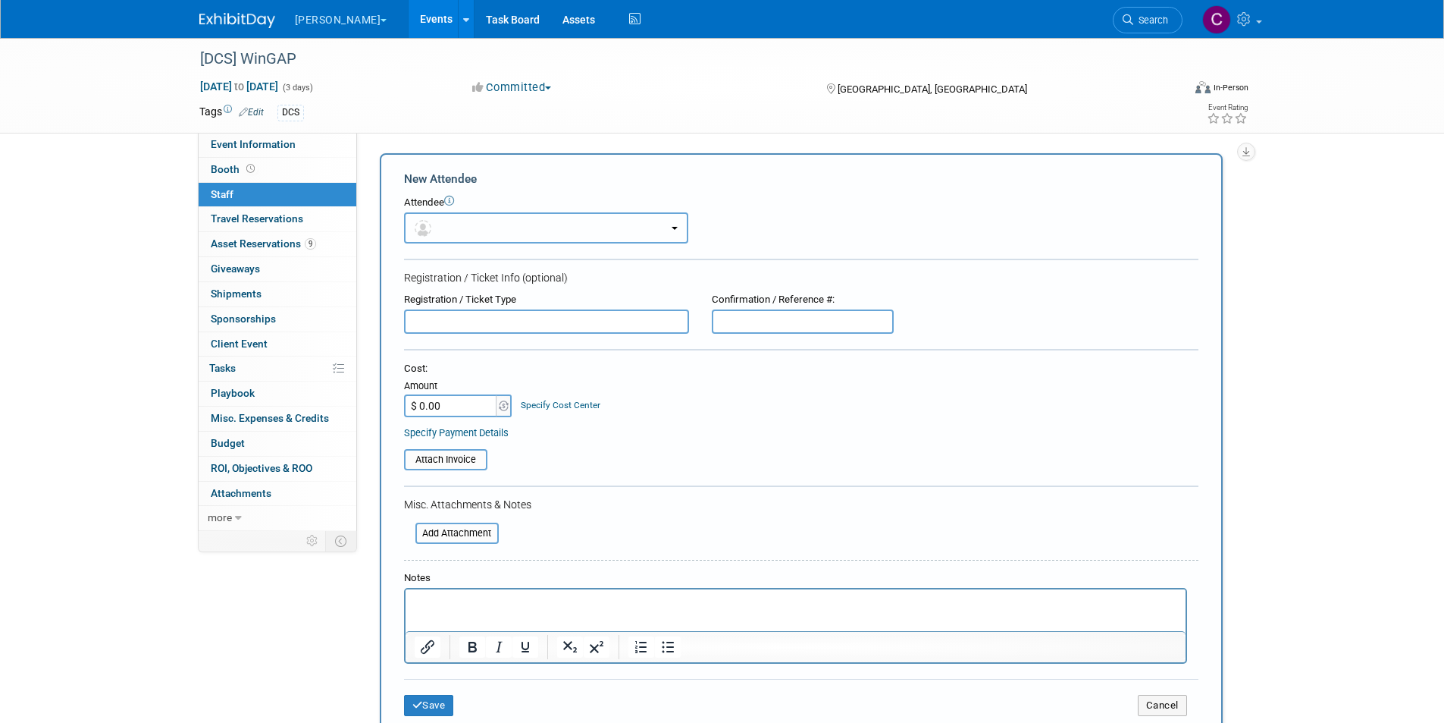
click at [452, 221] on button "button" at bounding box center [546, 227] width 284 height 31
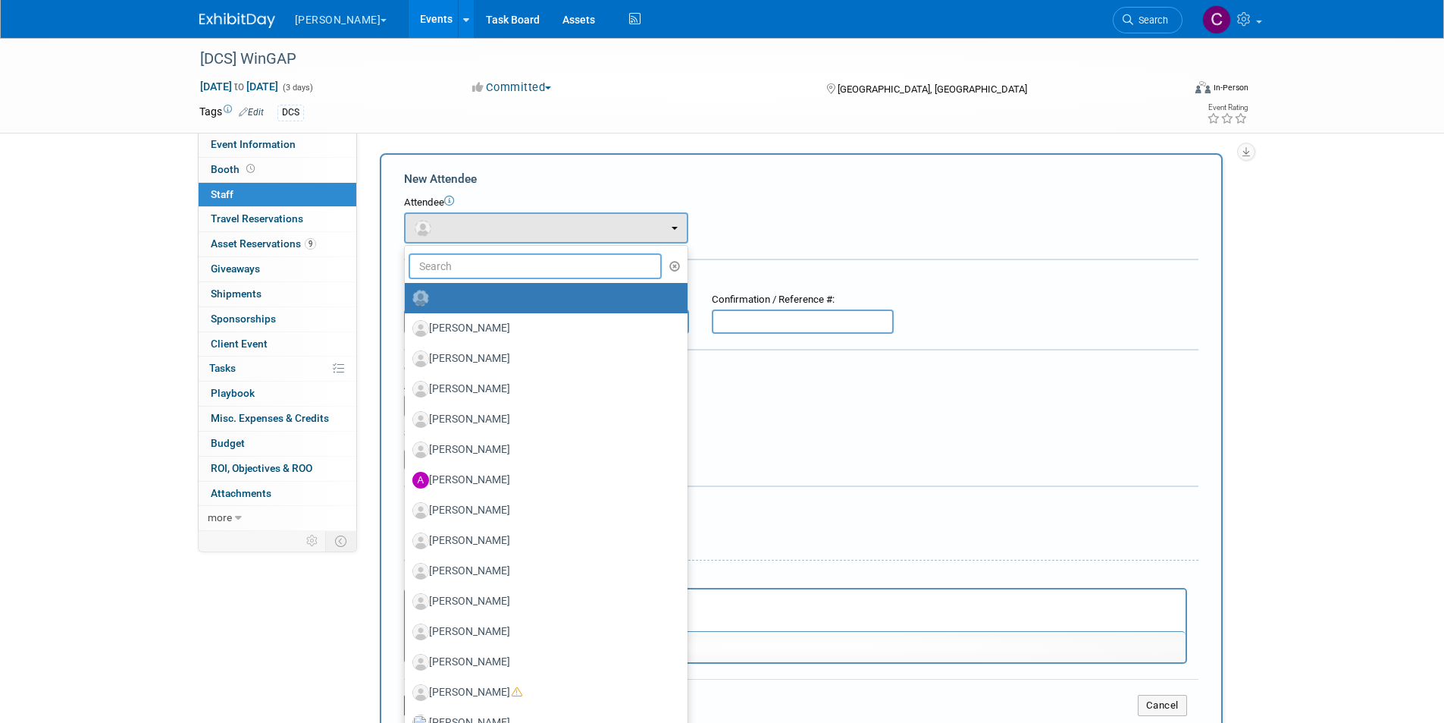
click at [447, 265] on input "text" at bounding box center [536, 266] width 254 height 26
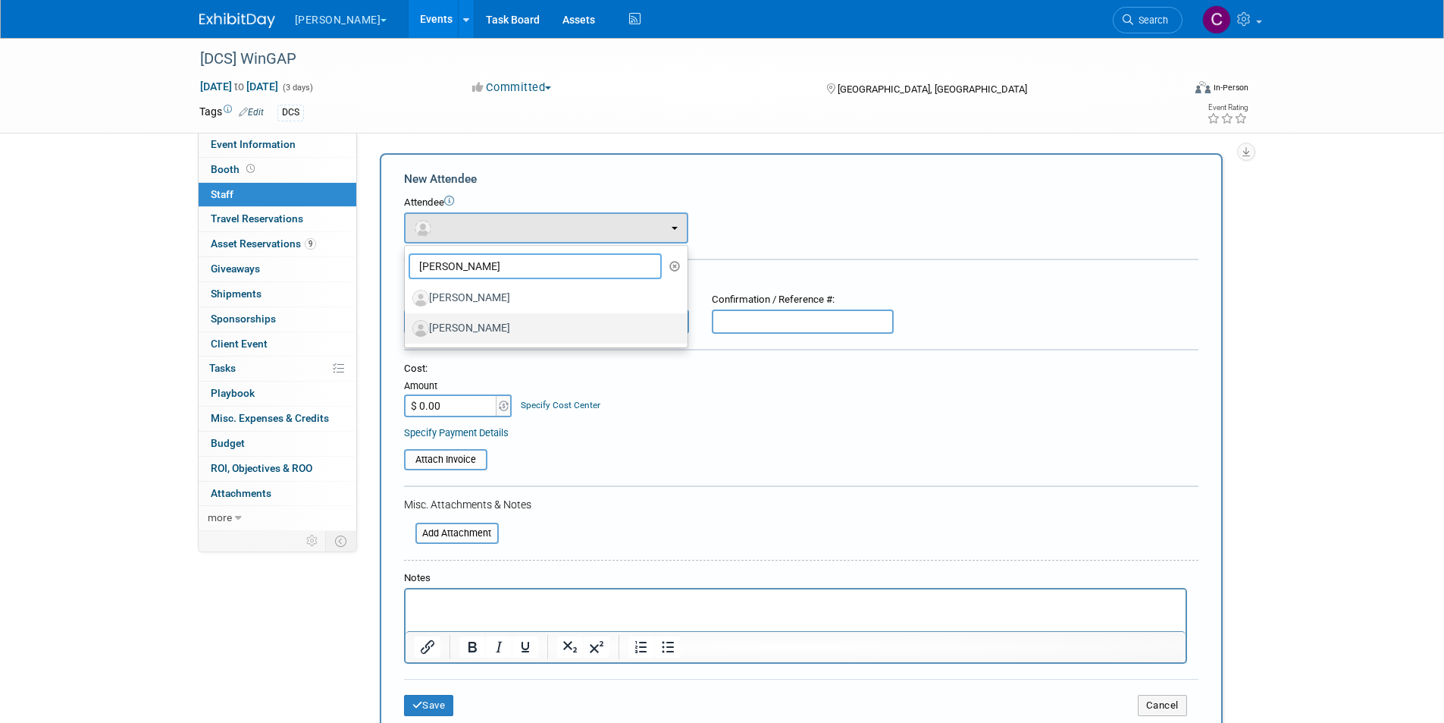
type input "[PERSON_NAME]"
click at [455, 333] on label "[PERSON_NAME]" at bounding box center [542, 328] width 260 height 24
click at [407, 331] on input "[PERSON_NAME]" at bounding box center [402, 326] width 10 height 10
select select "c52c36a2-06fc-4f7a-975a-1fbf7a40d049"
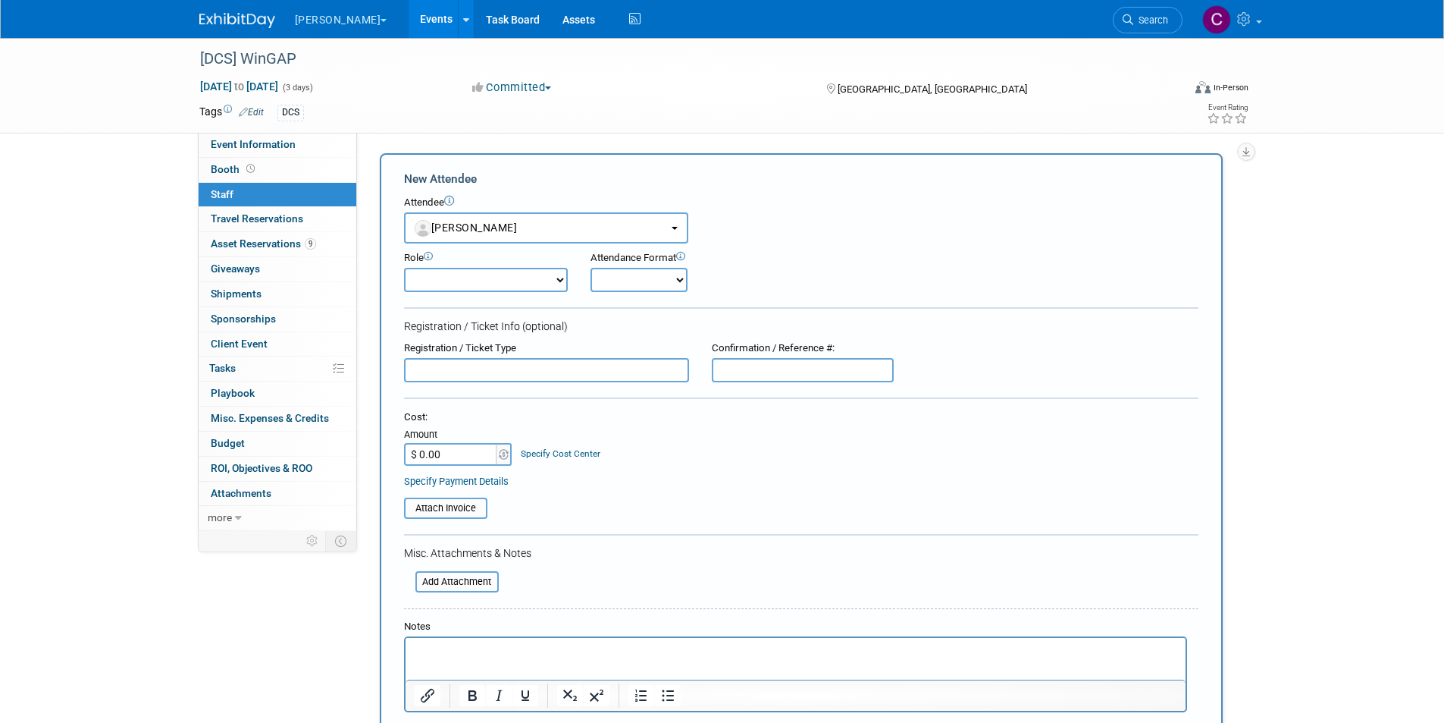
click at [550, 287] on select "Demonstrator Host Planner Presenter Sales Representative Set-up/Dismantle Crew …" at bounding box center [486, 280] width 164 height 24
click at [607, 284] on select "Onsite Remote" at bounding box center [639, 280] width 97 height 24
select select "1"
click at [591, 268] on select "Onsite Remote" at bounding box center [639, 280] width 97 height 24
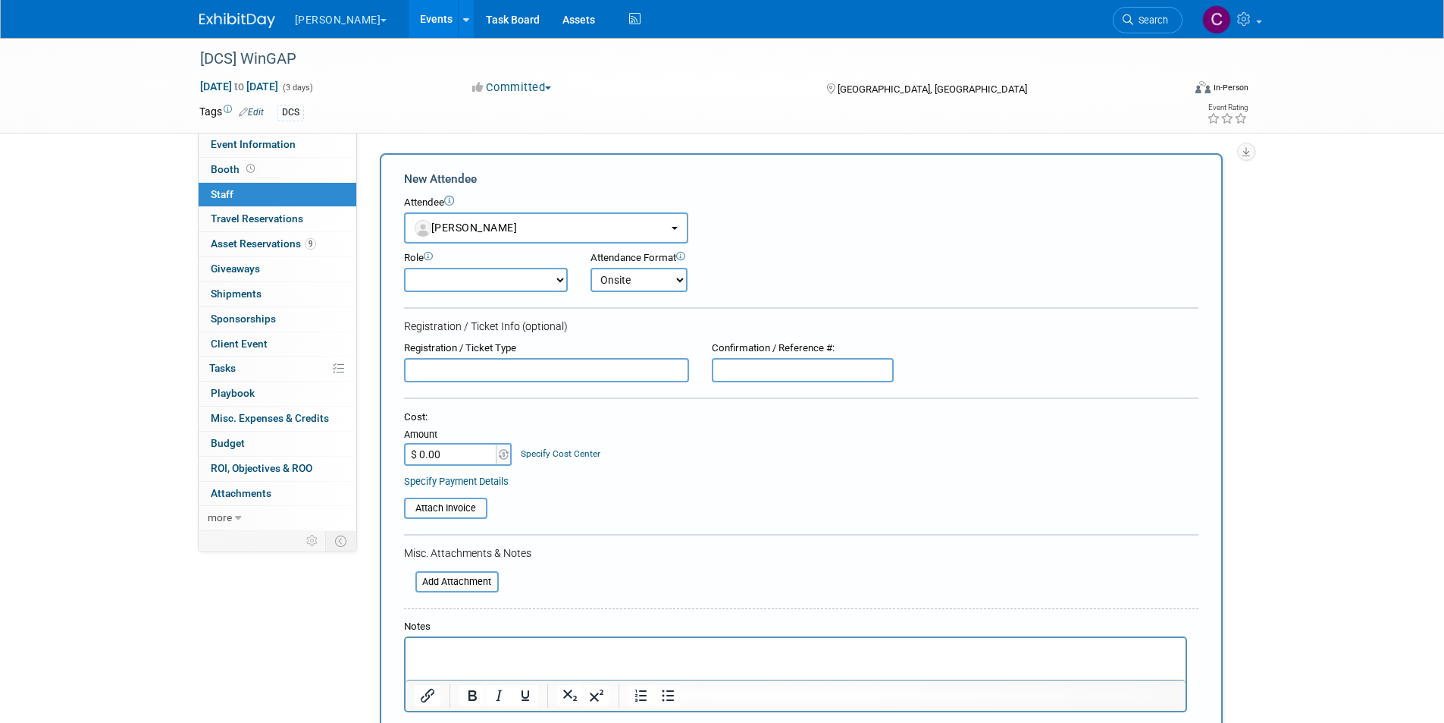
click at [79, 297] on div "[DCS] WinGAP Oct 1, 2025 to Oct 3, 2025 (3 days) Oct 1, 2025 to Oct 3, 2025 Com…" at bounding box center [722, 438] width 1444 height 801
click at [591, 360] on input "text" at bounding box center [546, 370] width 285 height 24
type input "Gold Vendor"
click at [767, 374] on input "text" at bounding box center [803, 370] width 182 height 24
click at [459, 505] on input "file" at bounding box center [396, 508] width 180 height 18
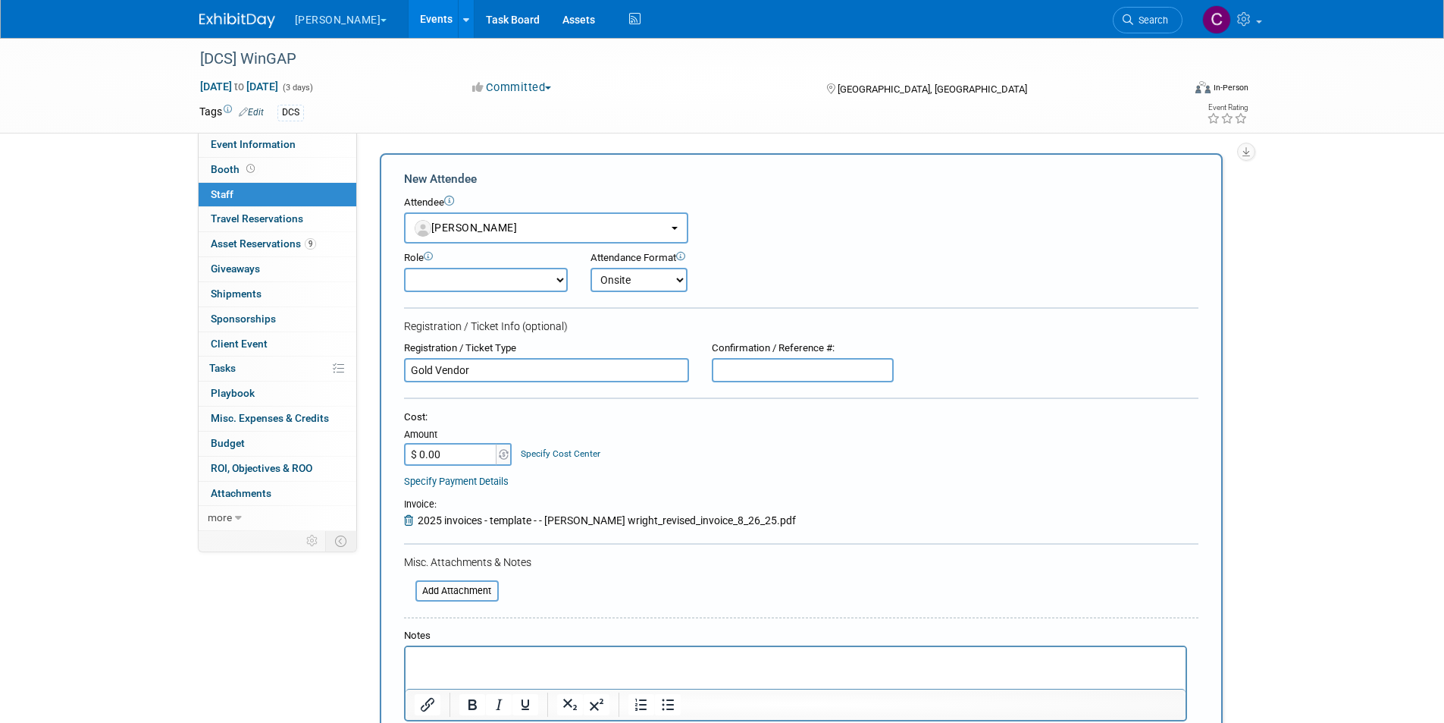
click at [444, 449] on input "$ 0.00" at bounding box center [451, 454] width 95 height 23
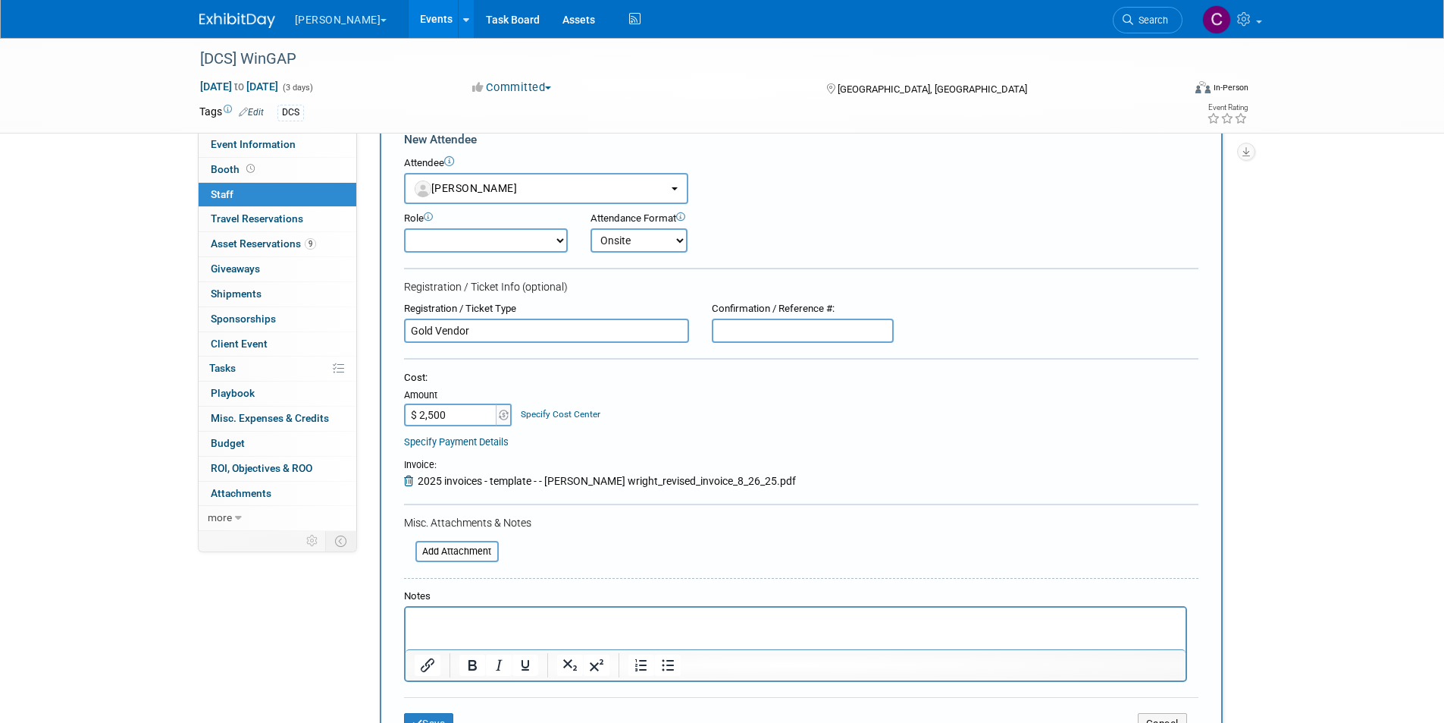
scroll to position [76, 0]
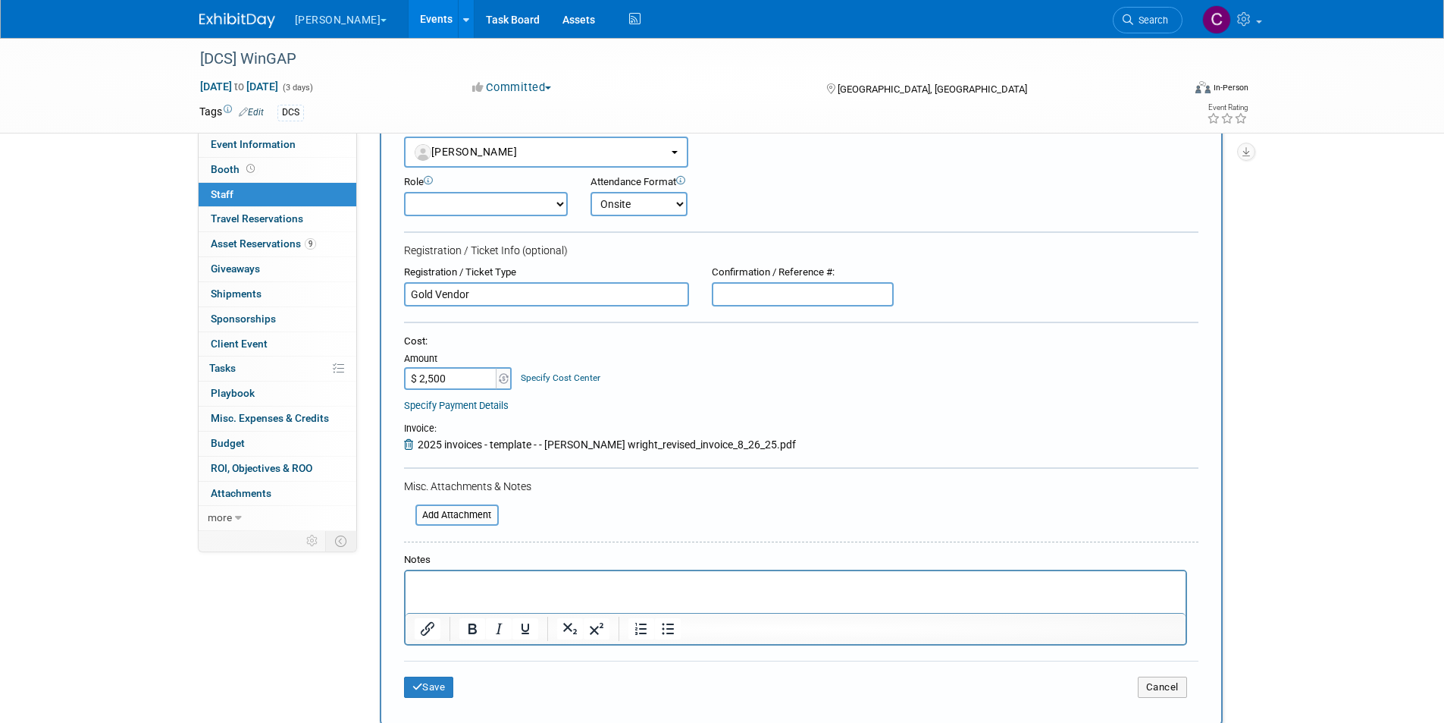
type input "$ 2,500.00"
click at [465, 577] on p "Rich Text Area. Press ALT-0 for help." at bounding box center [795, 584] width 763 height 15
click at [436, 583] on p "To enrich screen reader interactions, please activate Accessibility in Grammarl…" at bounding box center [795, 584] width 763 height 15
paste body "To enrich screen reader interactions, please activate Accessibility in Grammarl…"
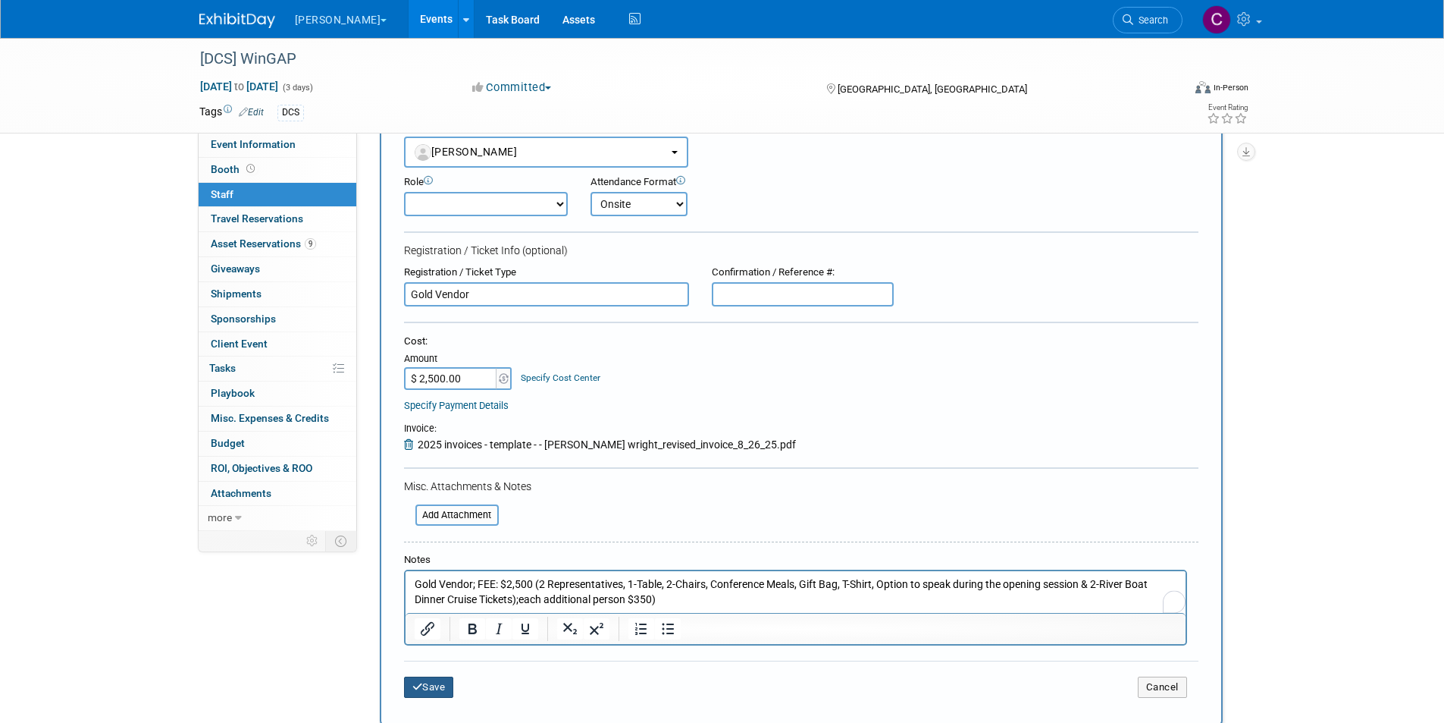
click at [420, 695] on button "Save" at bounding box center [429, 686] width 50 height 21
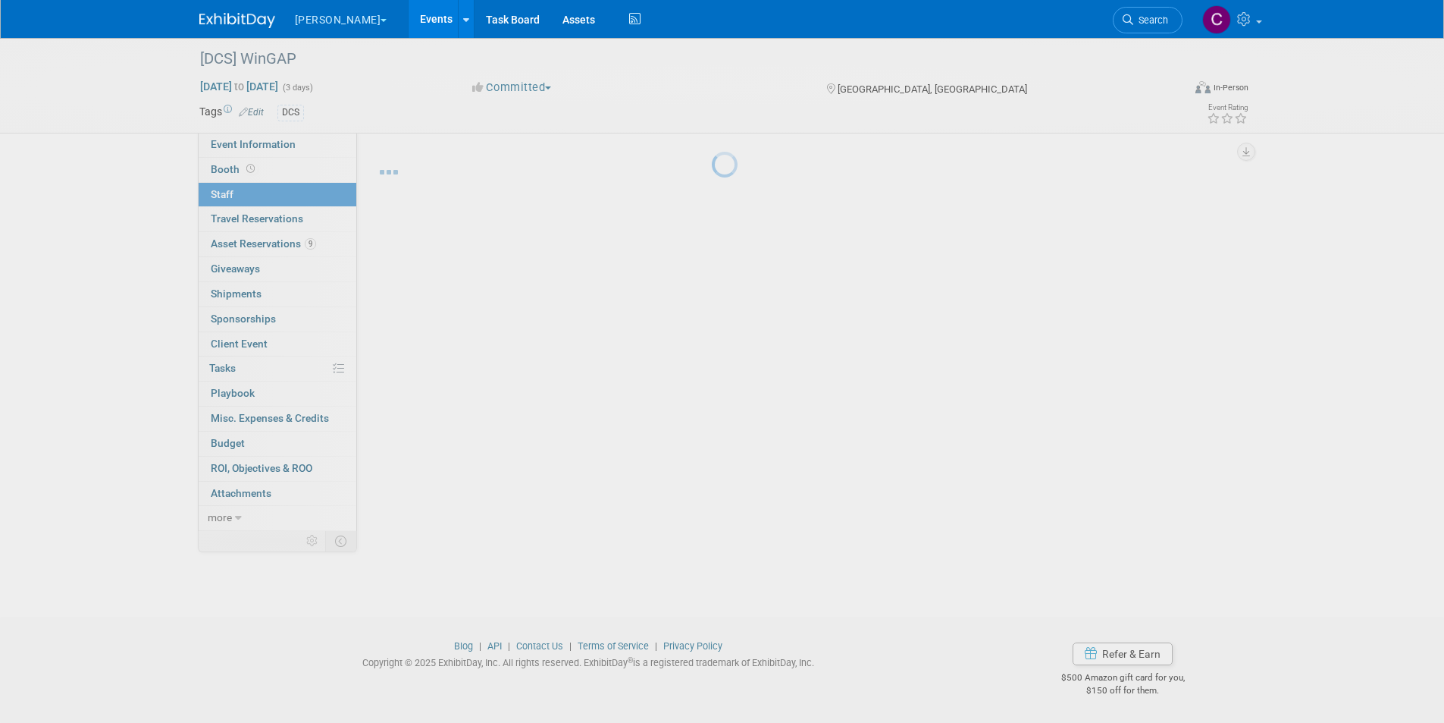
scroll to position [12, 0]
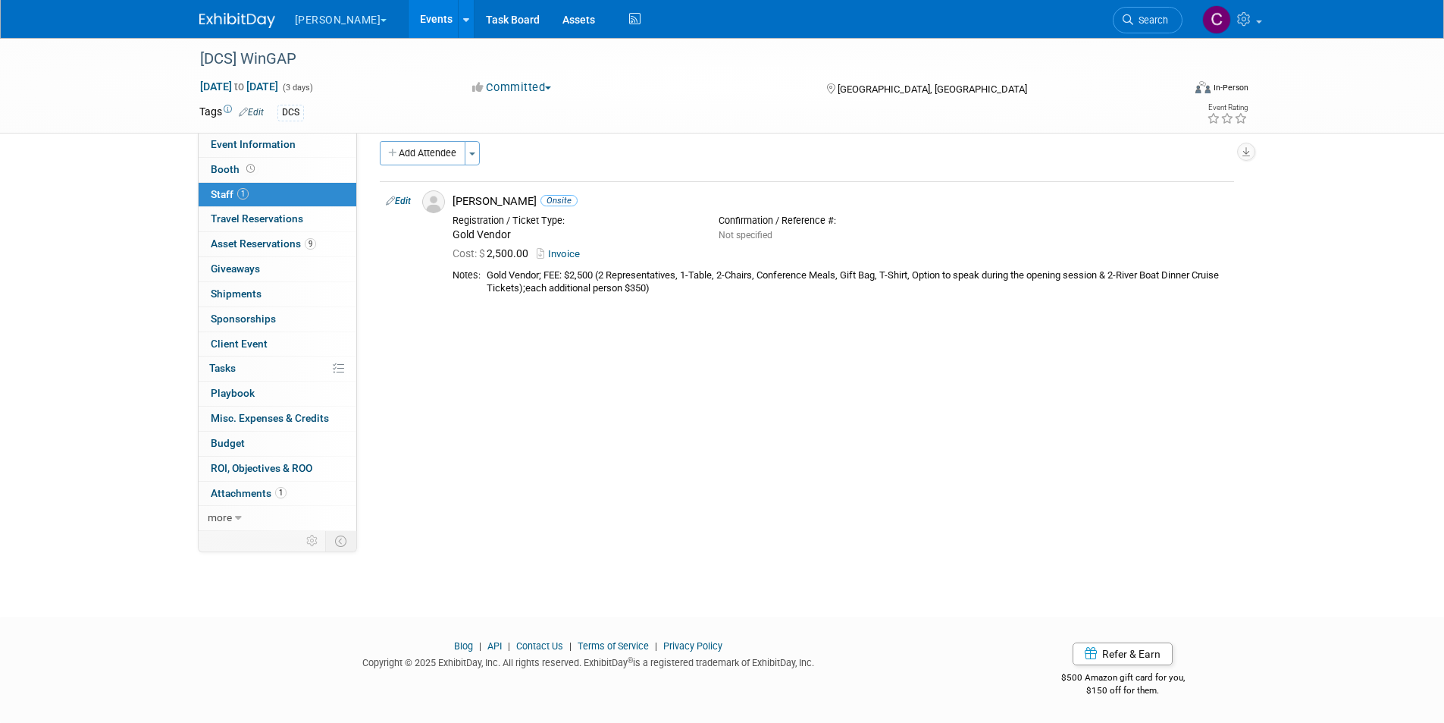
click at [108, 359] on div "[DCS] WinGAP Oct 1, 2025 to Oct 3, 2025 (3 days) Oct 1, 2025 to Oct 3, 2025 Com…" at bounding box center [722, 307] width 1444 height 563
click at [431, 158] on button "Add Attendee" at bounding box center [423, 153] width 86 height 24
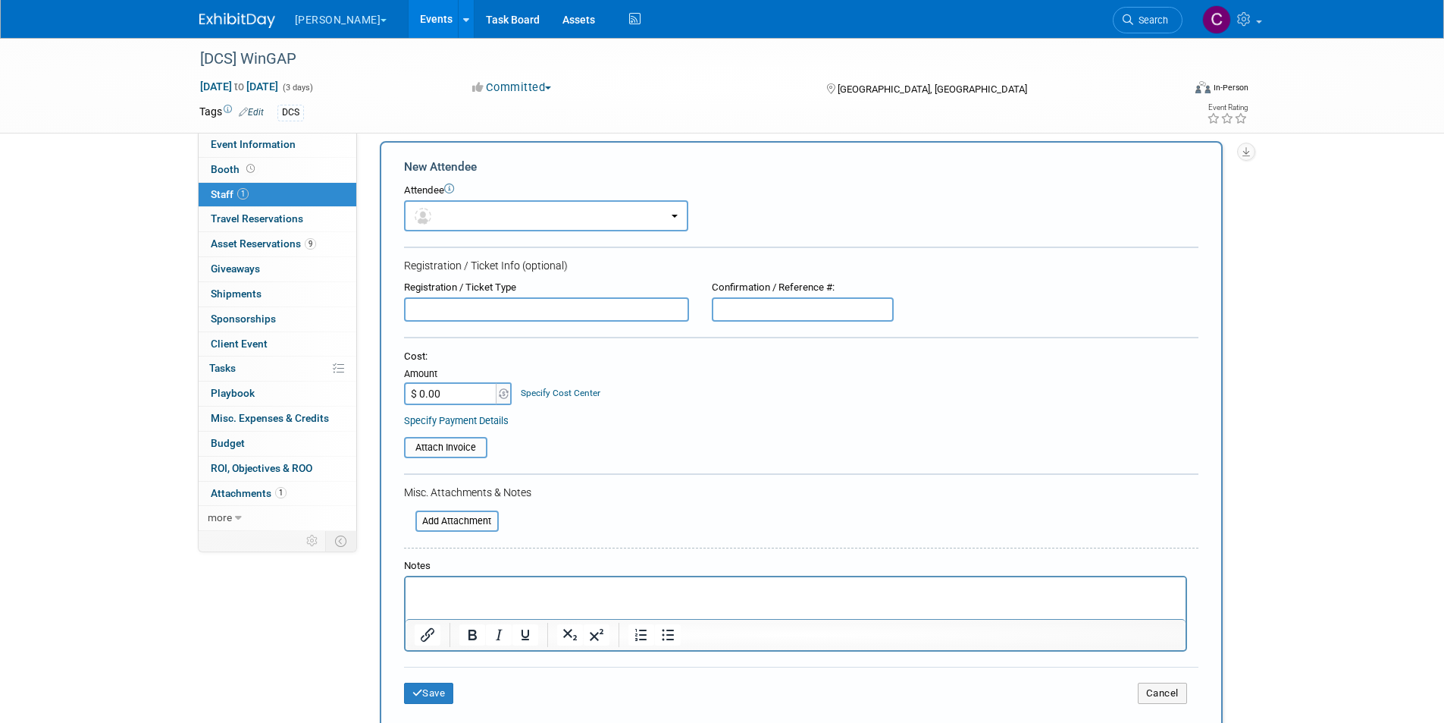
scroll to position [0, 0]
click at [448, 218] on button "button" at bounding box center [546, 215] width 284 height 31
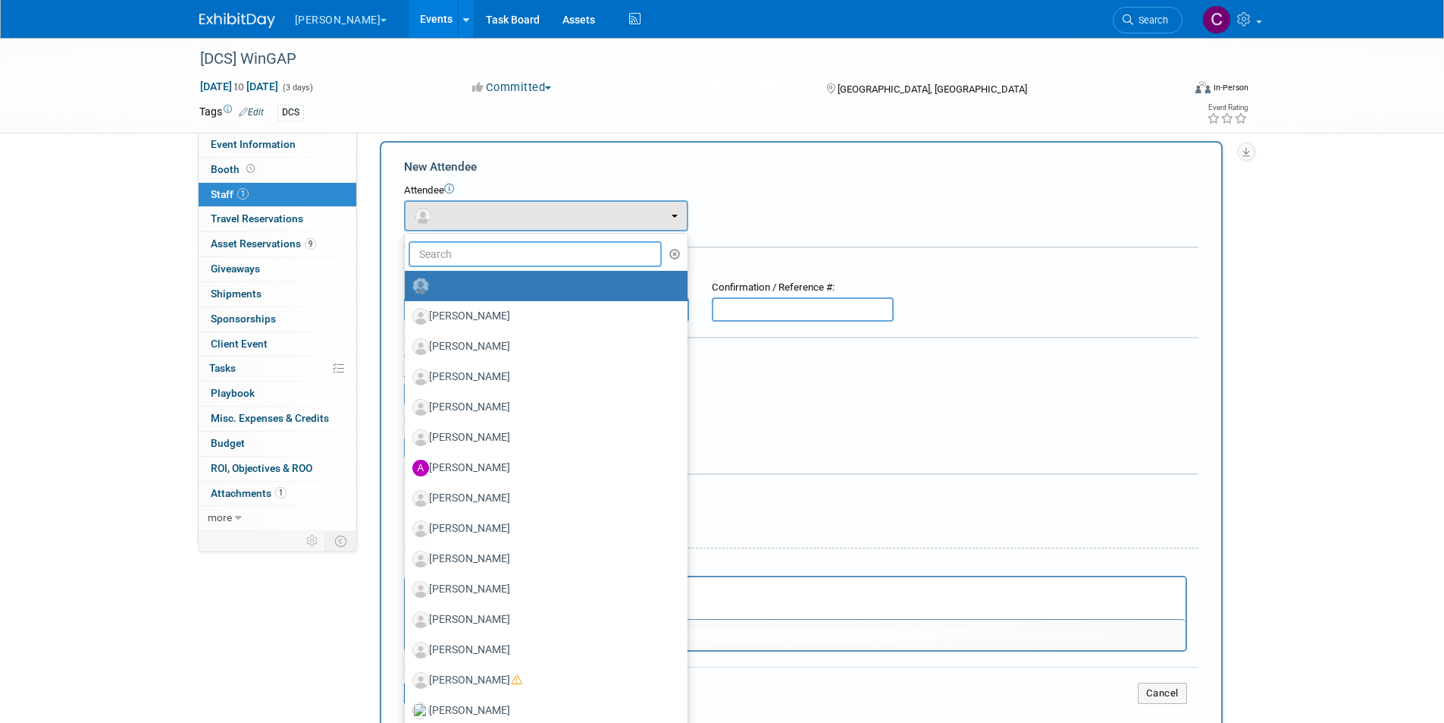
click at [450, 252] on input "text" at bounding box center [536, 254] width 254 height 26
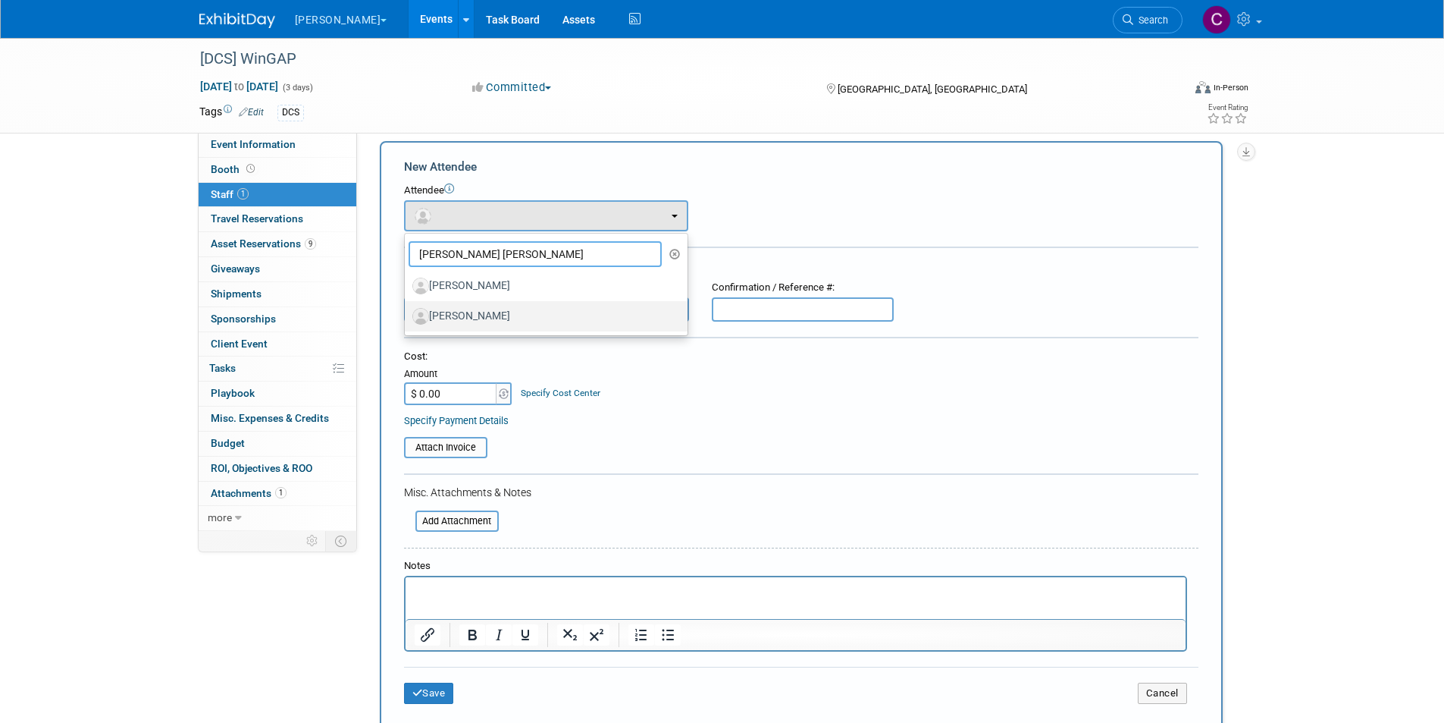
type input "chris bl"
click at [459, 315] on label "[PERSON_NAME]" at bounding box center [542, 316] width 260 height 24
click at [407, 315] on input "[PERSON_NAME]" at bounding box center [402, 314] width 10 height 10
select select "5f1e0db2-5a00-41c0-beaa-c24f95f2b977"
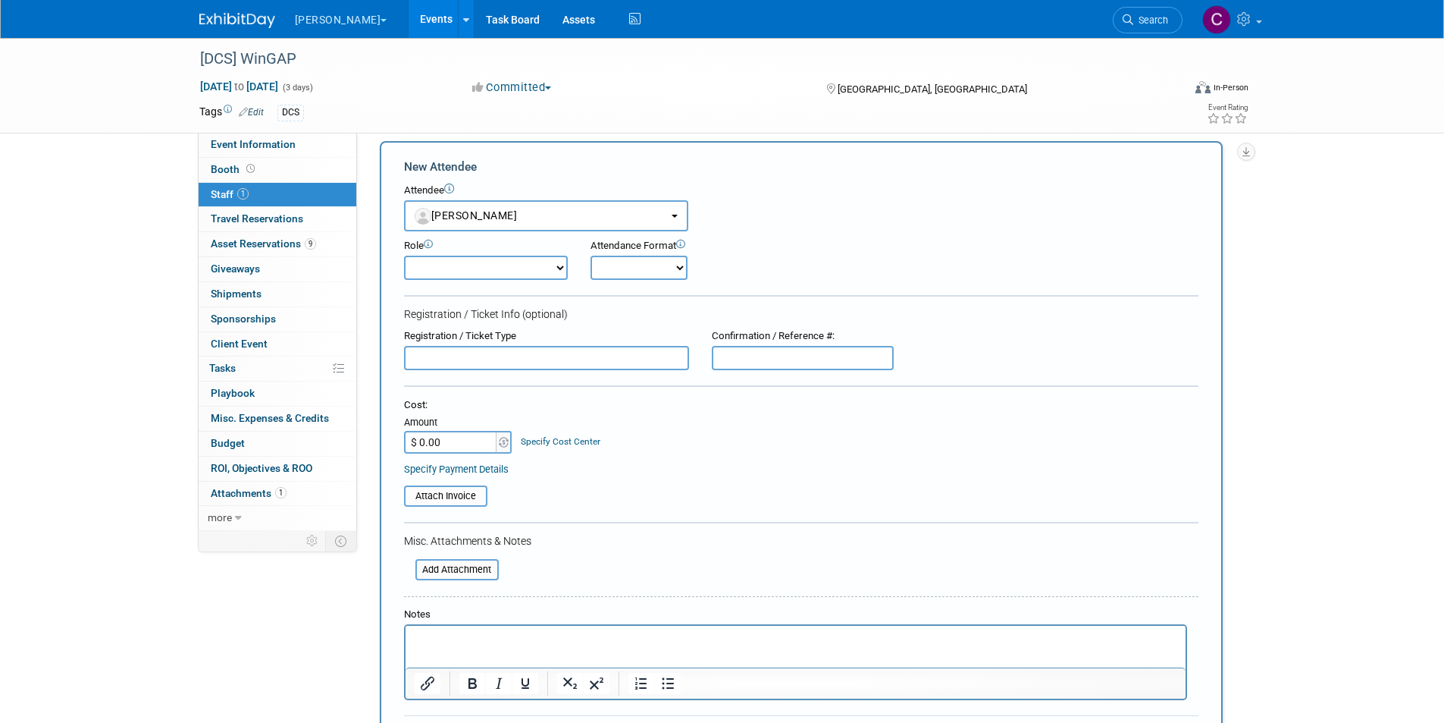
click at [473, 359] on input "text" at bounding box center [546, 358] width 285 height 24
type input "Gold Vendor"
click at [452, 443] on input "$ 0.00" at bounding box center [451, 442] width 95 height 23
type input "$ 2,500.00"
click at [448, 569] on input "file" at bounding box center [407, 569] width 180 height 18
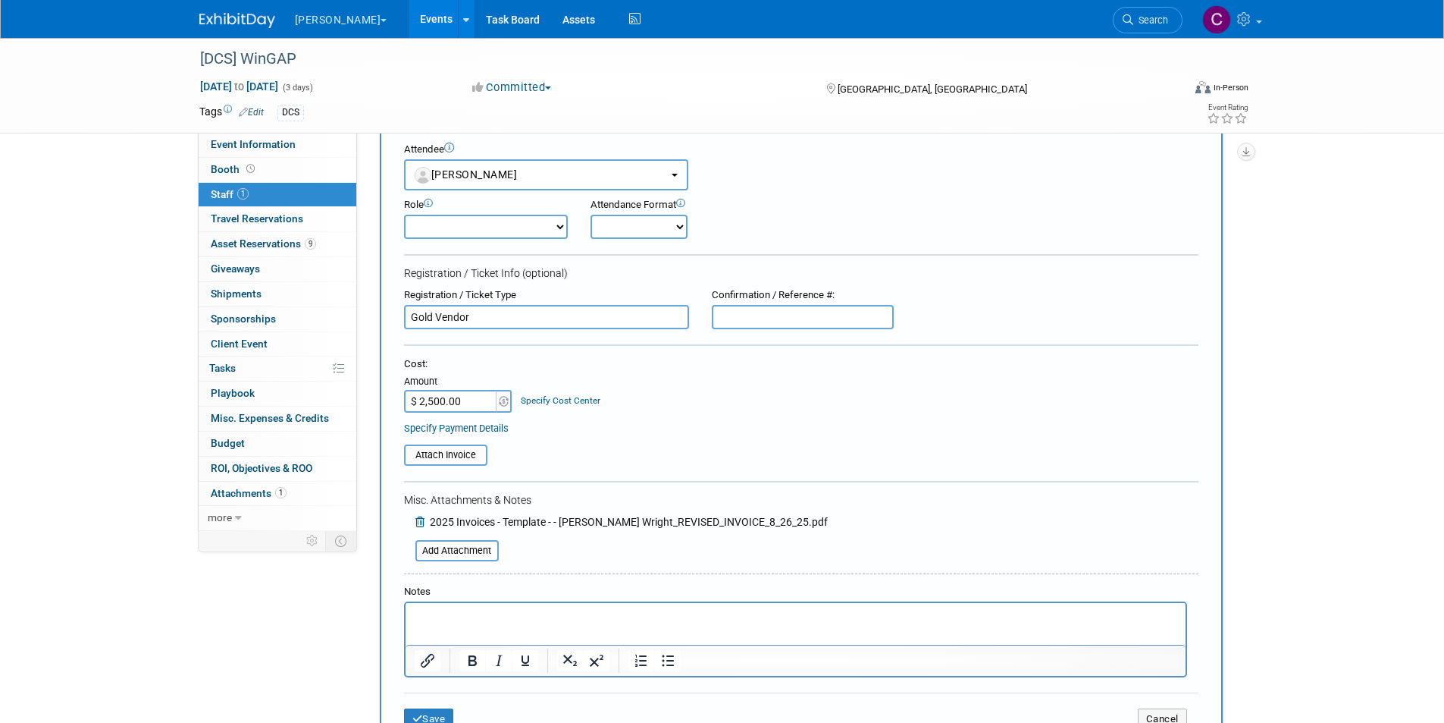
scroll to position [88, 0]
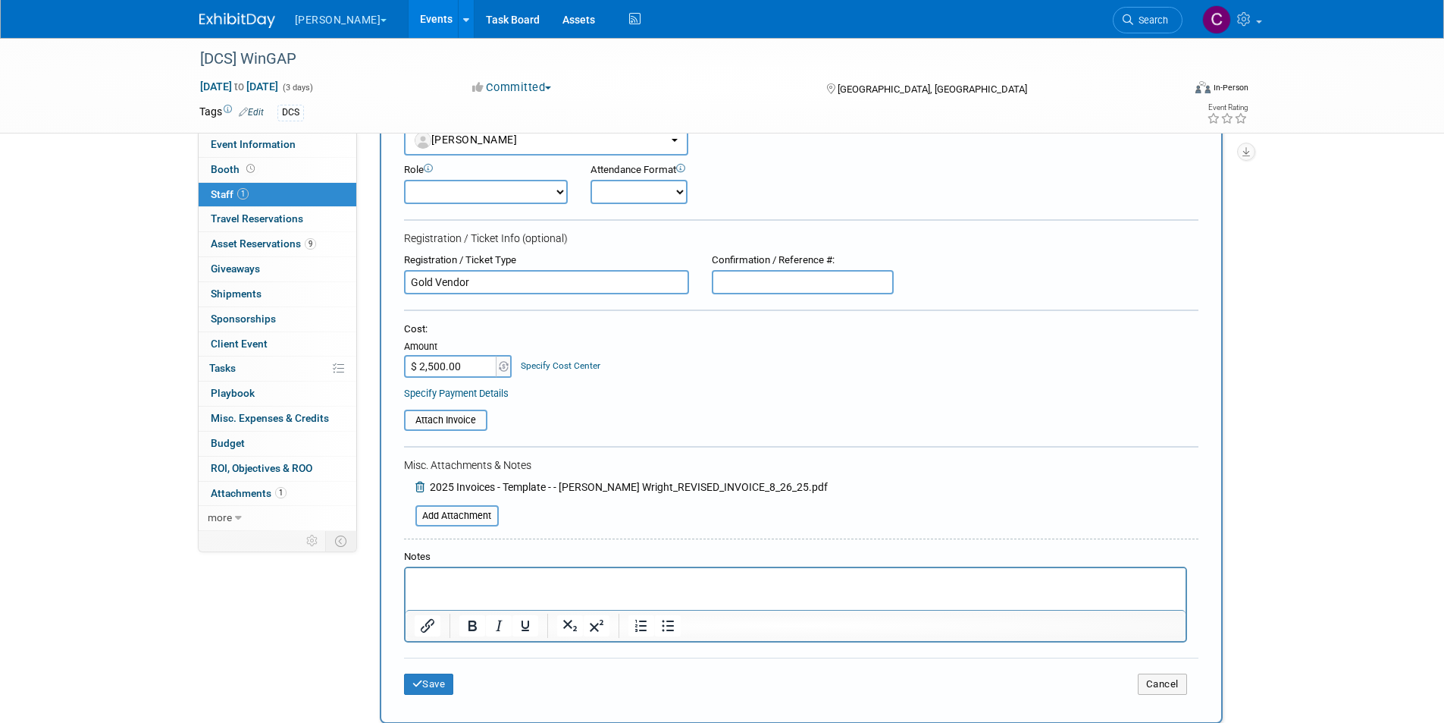
click at [459, 582] on p "Rich Text Area. Press ALT-0 for help." at bounding box center [795, 581] width 763 height 15
type input "$ 1,250.00"
drag, startPoint x: 648, startPoint y: 585, endPoint x: 617, endPoint y: 579, distance: 31.1
click at [617, 579] on p "Gold Vendor: $2,500 split between 2 people so" at bounding box center [795, 581] width 763 height 15
click at [434, 680] on button "Save" at bounding box center [429, 683] width 50 height 21
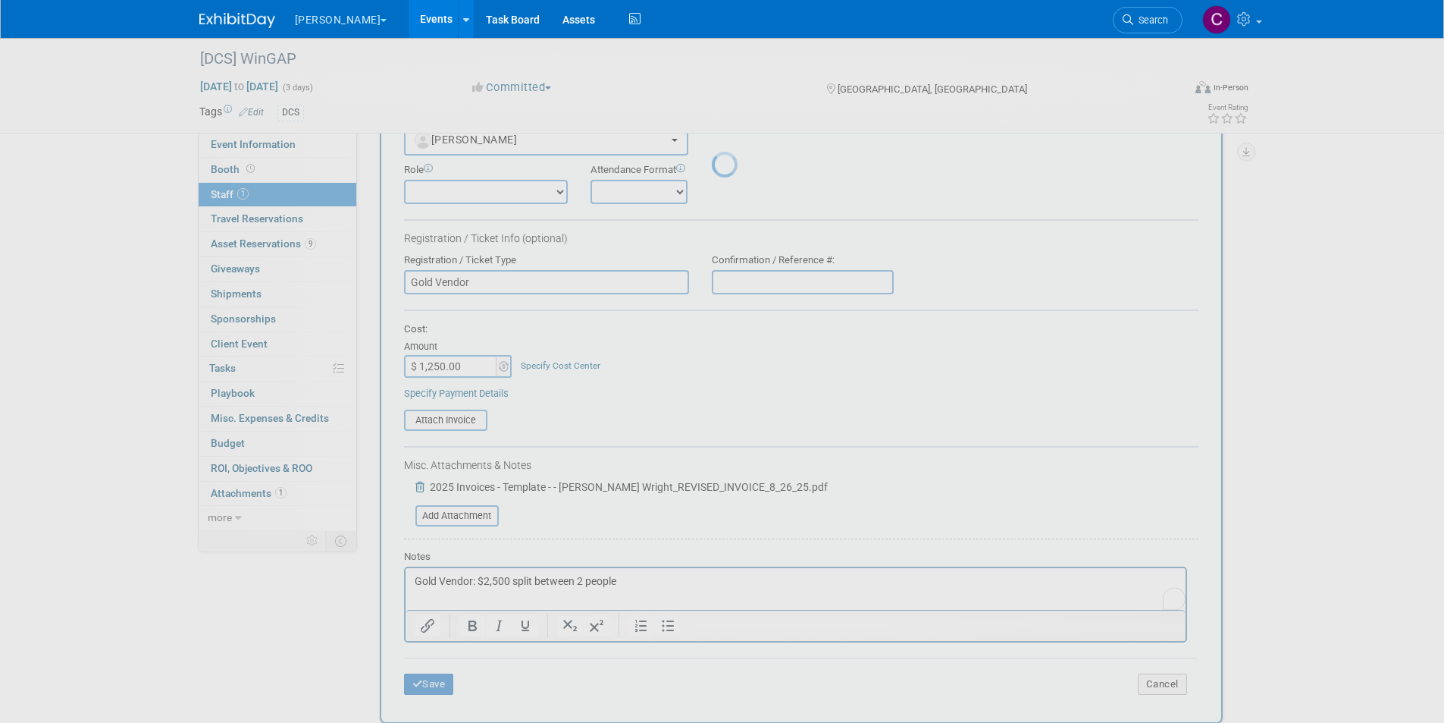
scroll to position [12, 0]
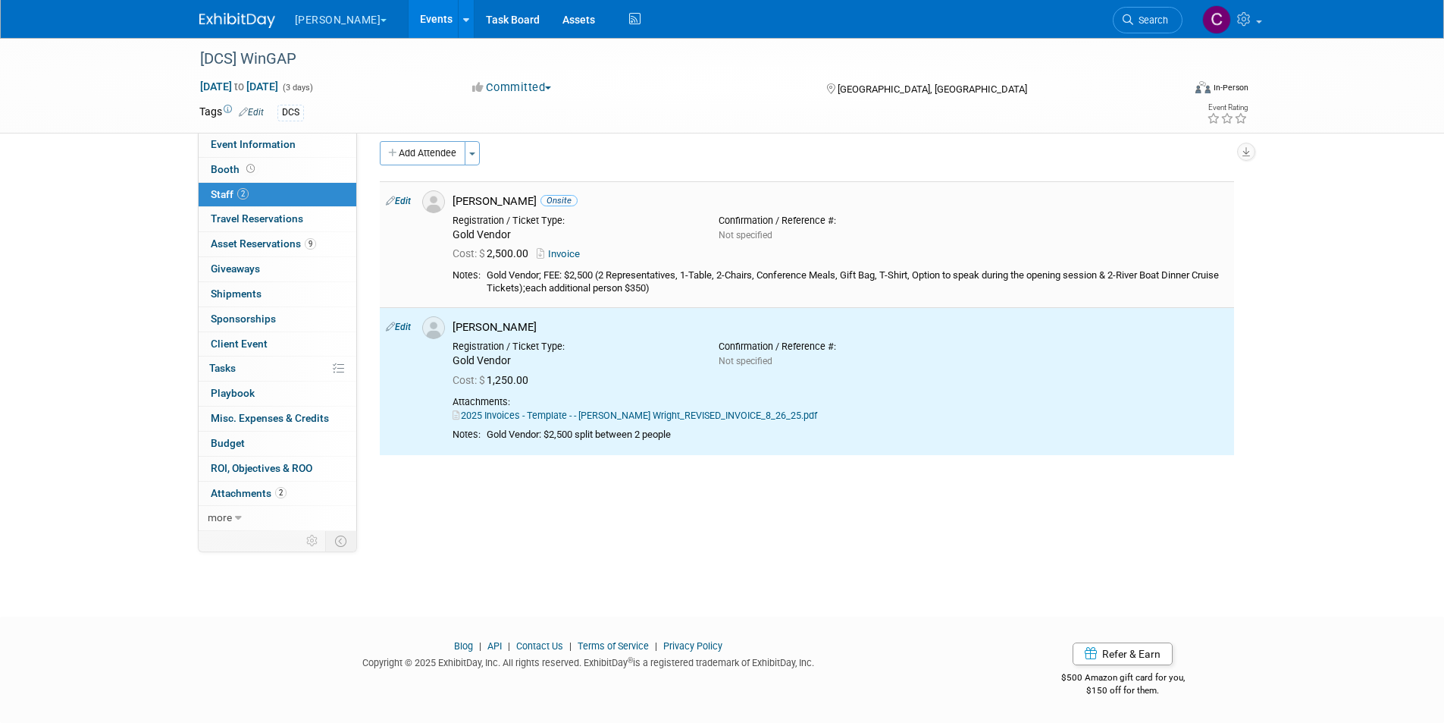
click at [408, 199] on link "Edit" at bounding box center [398, 201] width 25 height 11
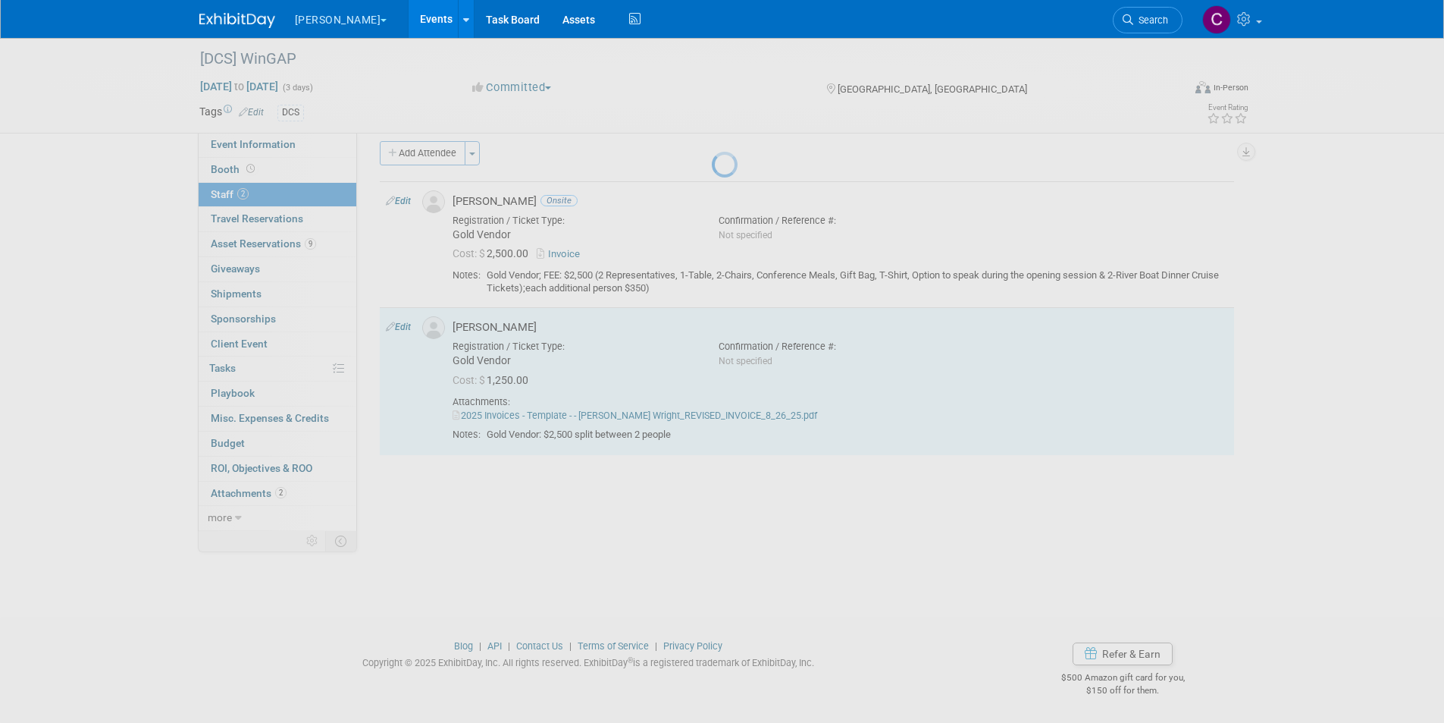
select select "c52c36a2-06fc-4f7a-975a-1fbf7a40d049"
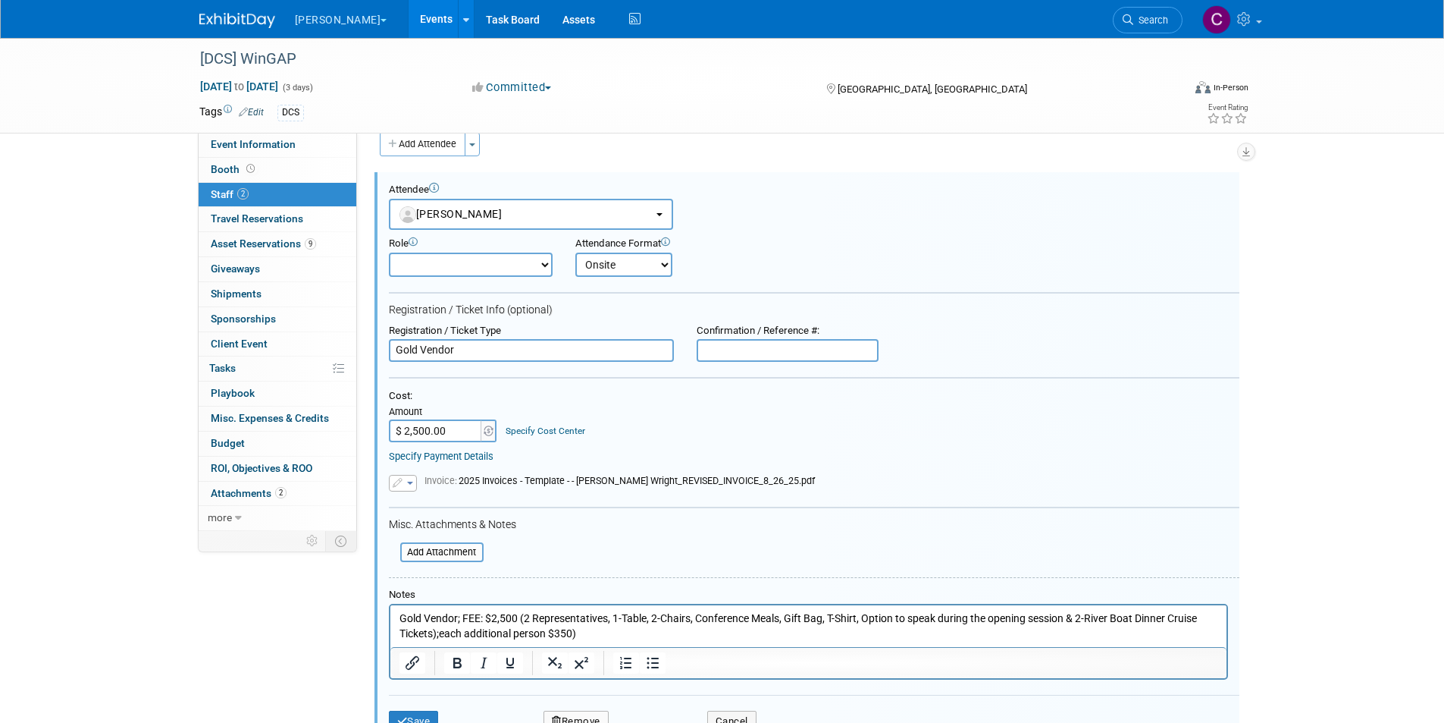
scroll to position [0, 0]
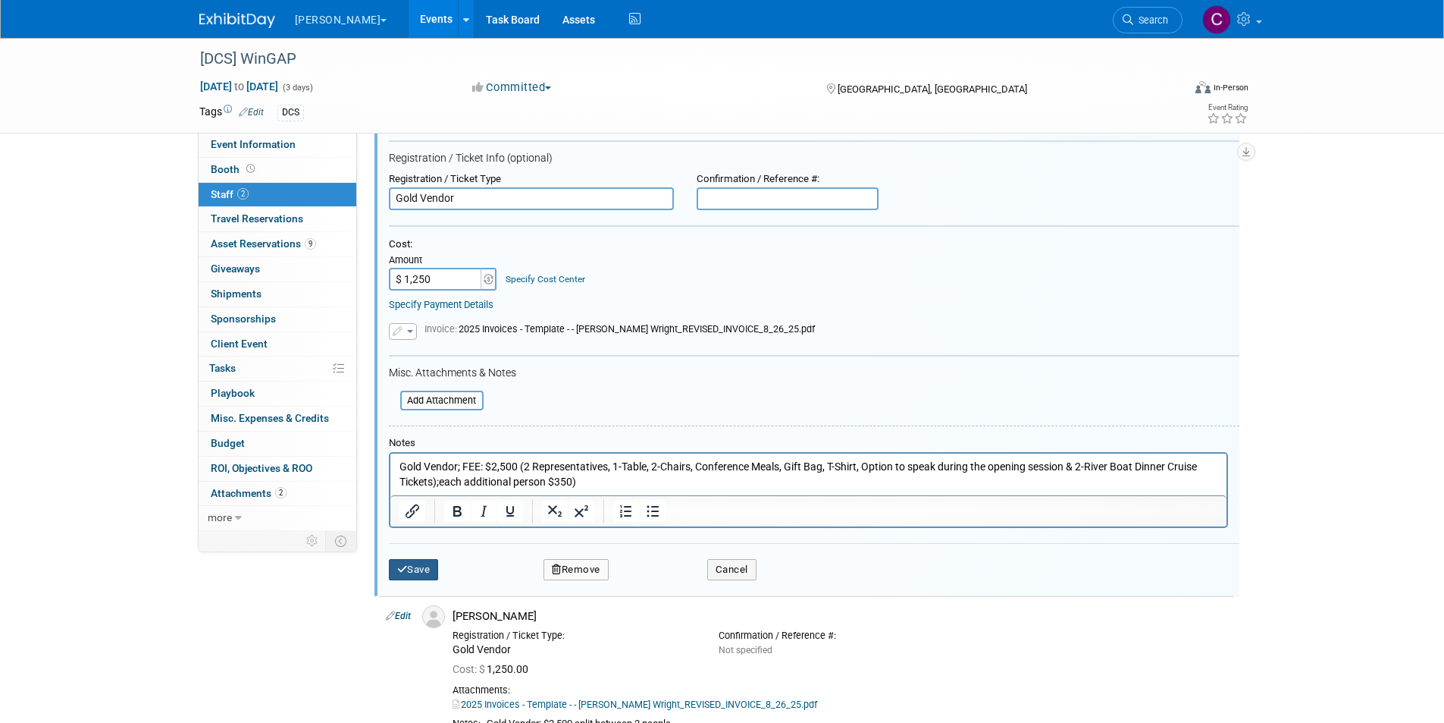
type input "$ 1,250.00"
click at [402, 568] on icon "submit" at bounding box center [402, 569] width 11 height 10
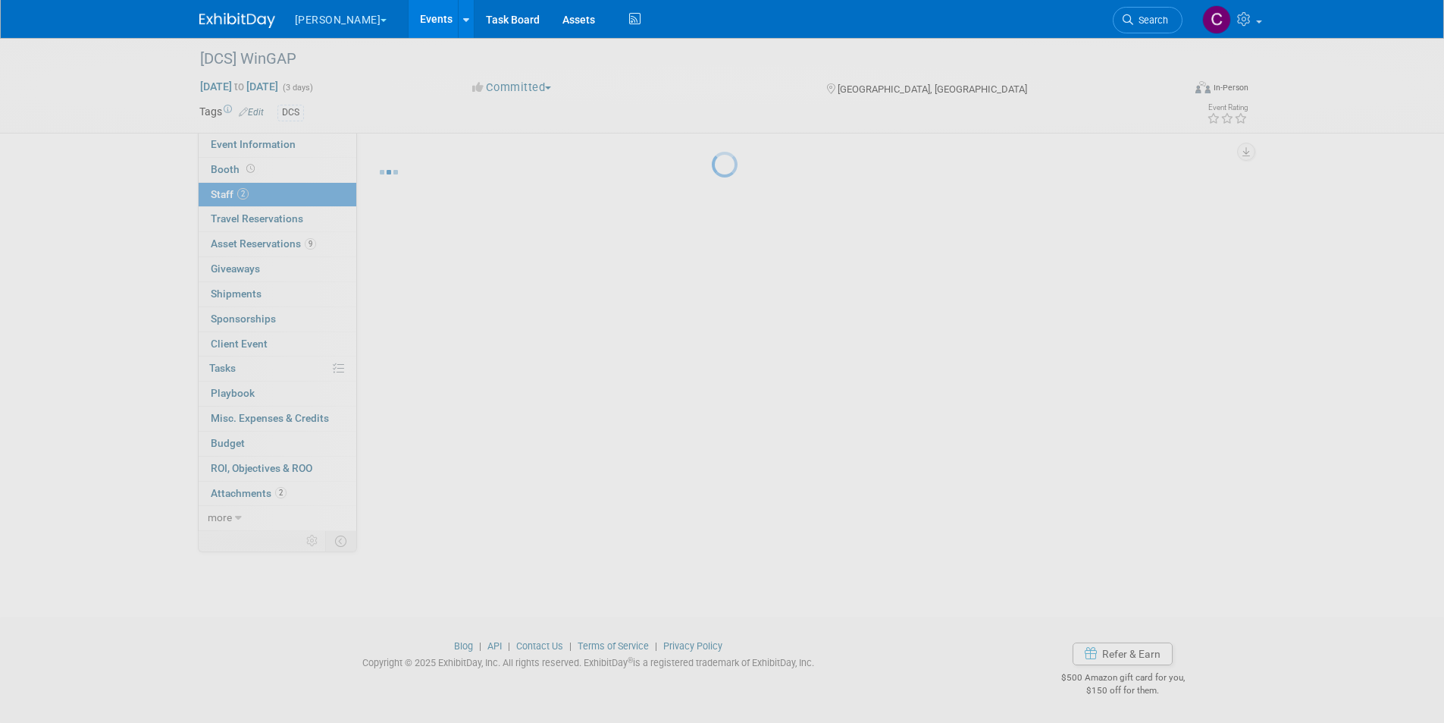
scroll to position [12, 0]
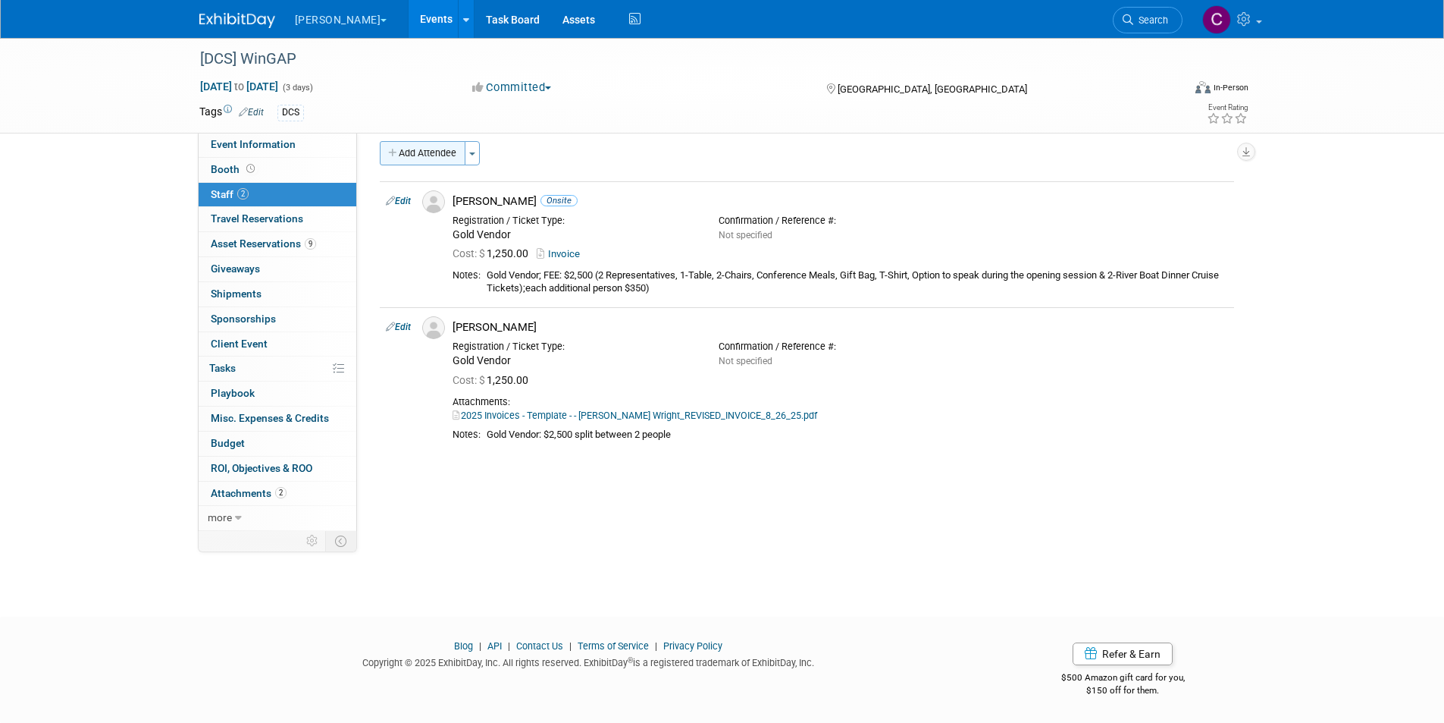
click at [437, 155] on button "Add Attendee" at bounding box center [423, 153] width 86 height 24
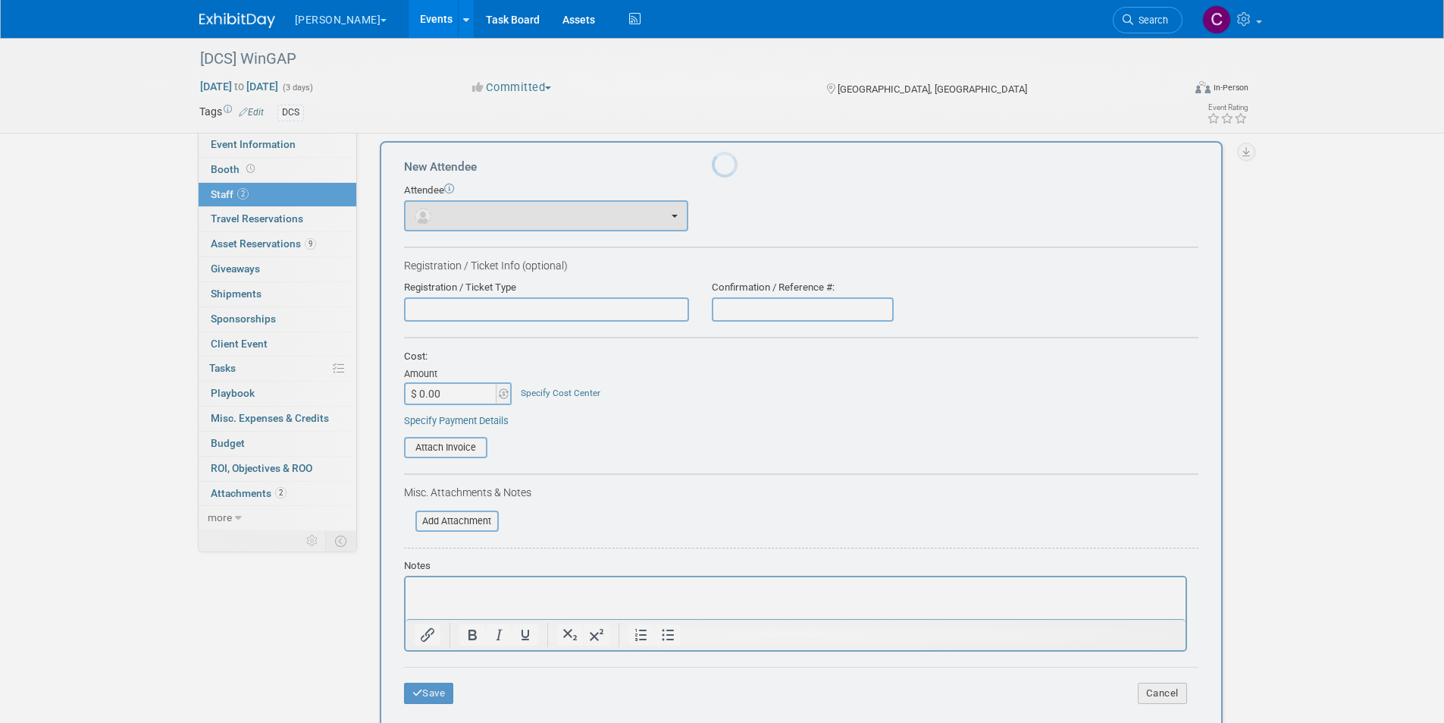
scroll to position [0, 0]
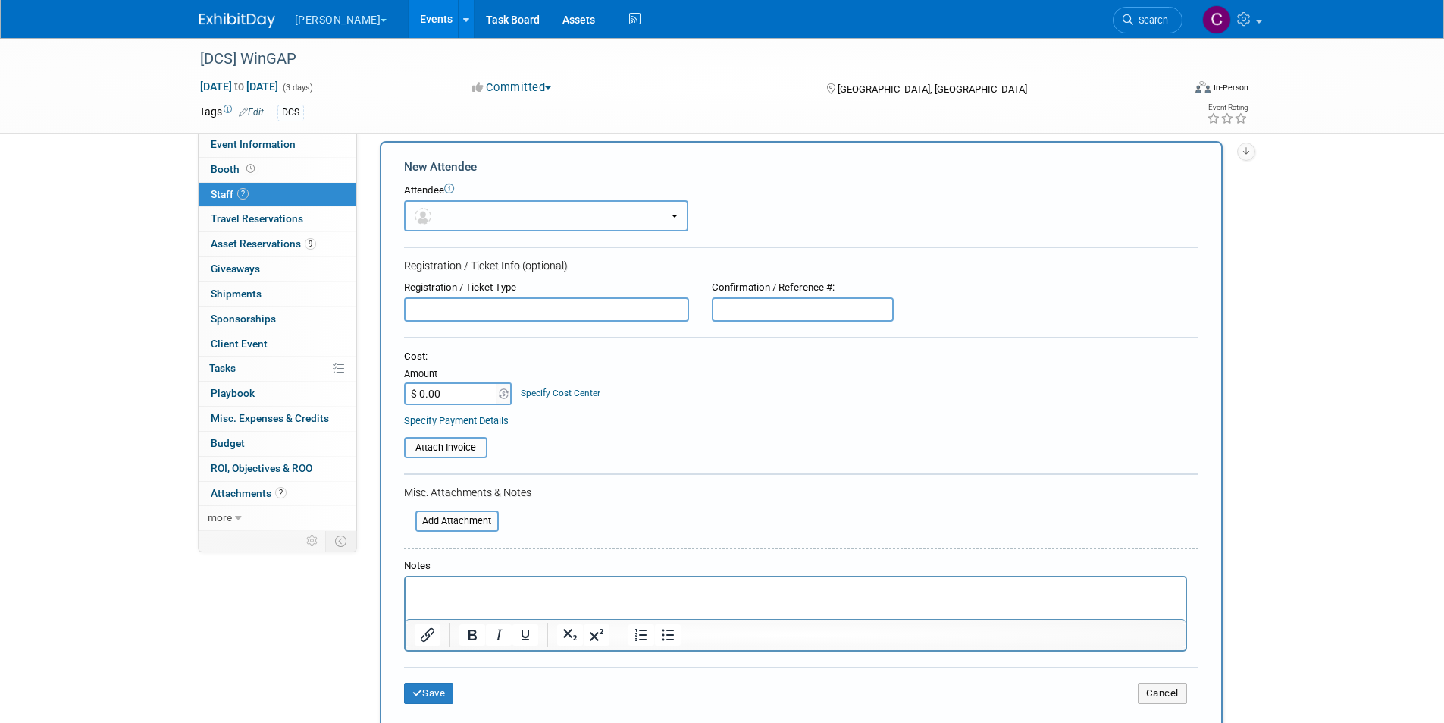
click at [526, 217] on button "button" at bounding box center [546, 215] width 284 height 31
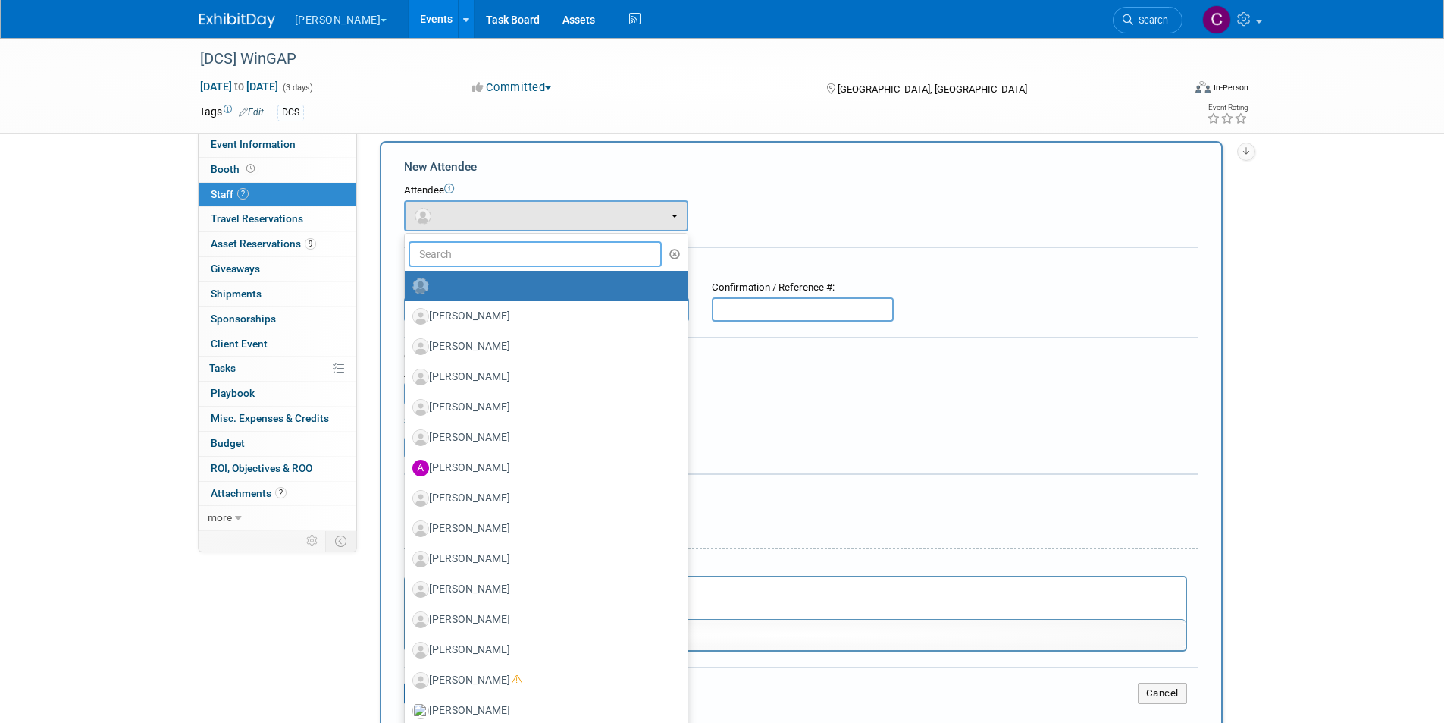
click at [484, 254] on input "text" at bounding box center [536, 254] width 254 height 26
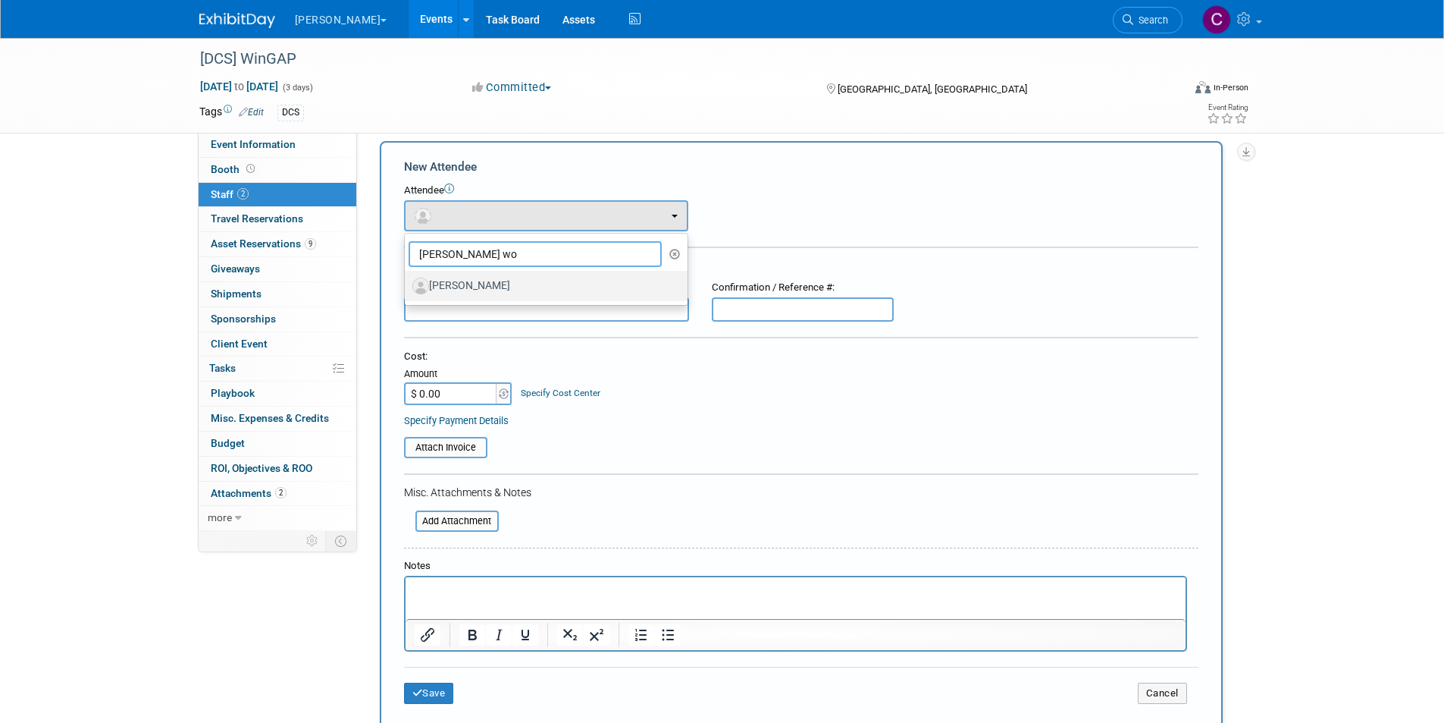
type input "bob wo"
click at [474, 287] on label "[PERSON_NAME]" at bounding box center [542, 286] width 260 height 24
click at [407, 287] on input "[PERSON_NAME]" at bounding box center [402, 284] width 10 height 10
select select "12f1d194-911f-4bf1-9934-135d7e9310f3"
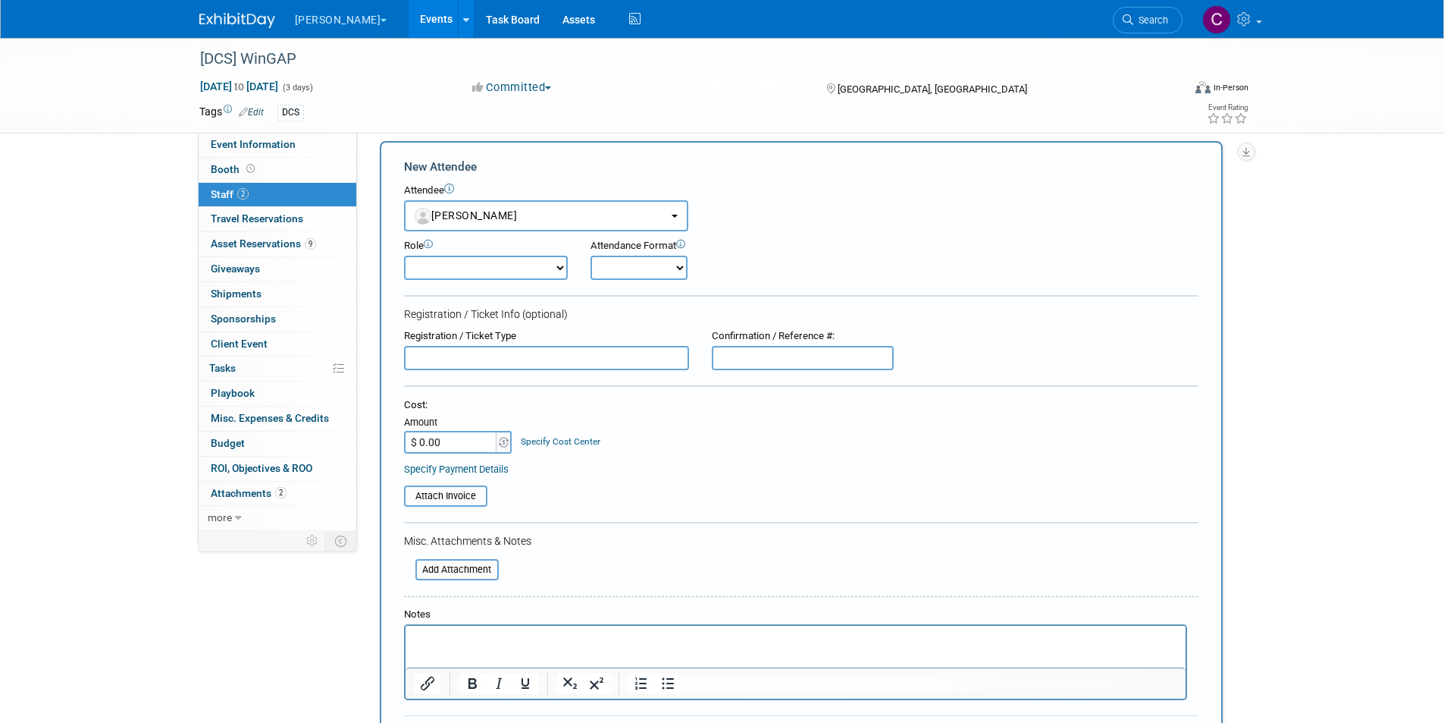
click at [478, 359] on input "text" at bounding box center [546, 358] width 285 height 24
type input "Additional ticket"
click at [463, 448] on input "$ 0.00" at bounding box center [451, 442] width 95 height 23
type input "$ 350.00"
click at [465, 494] on input "file" at bounding box center [396, 496] width 180 height 18
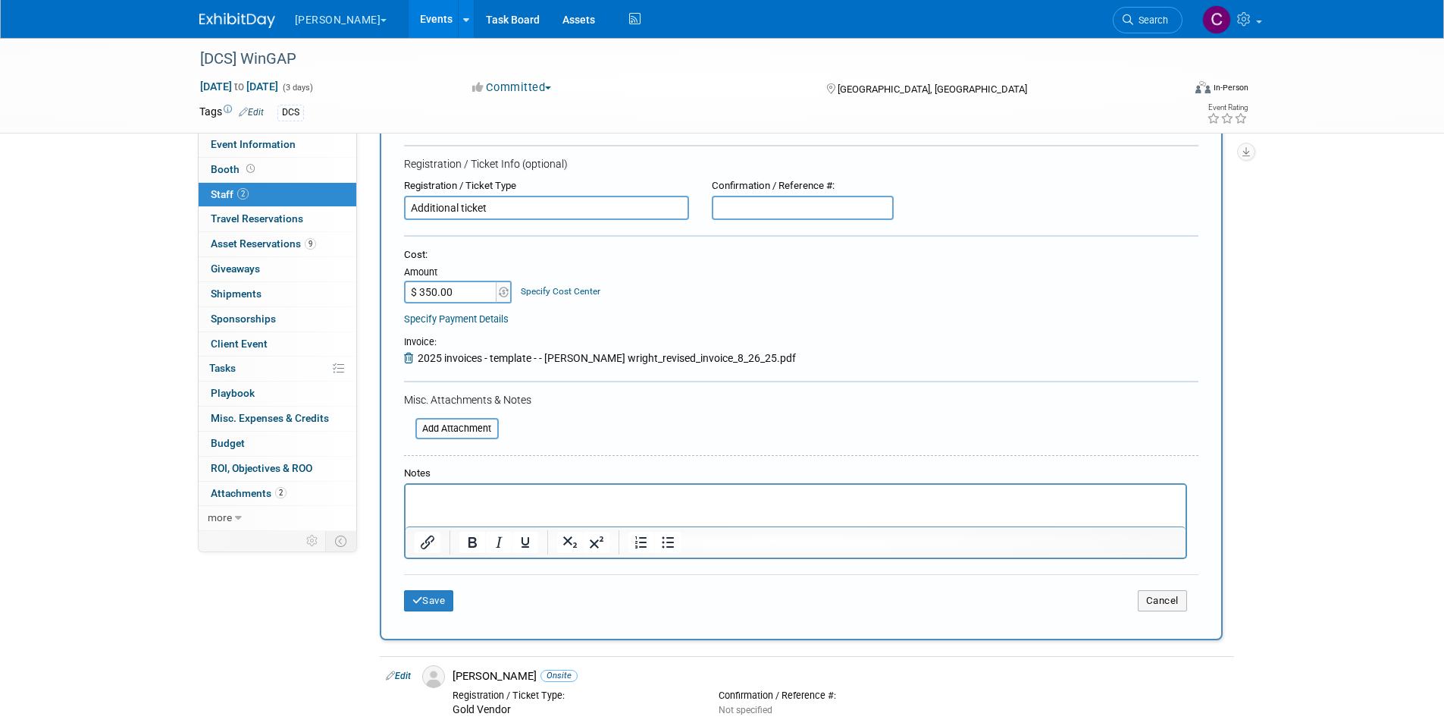
scroll to position [164, 0]
click at [434, 602] on button "Save" at bounding box center [429, 598] width 50 height 21
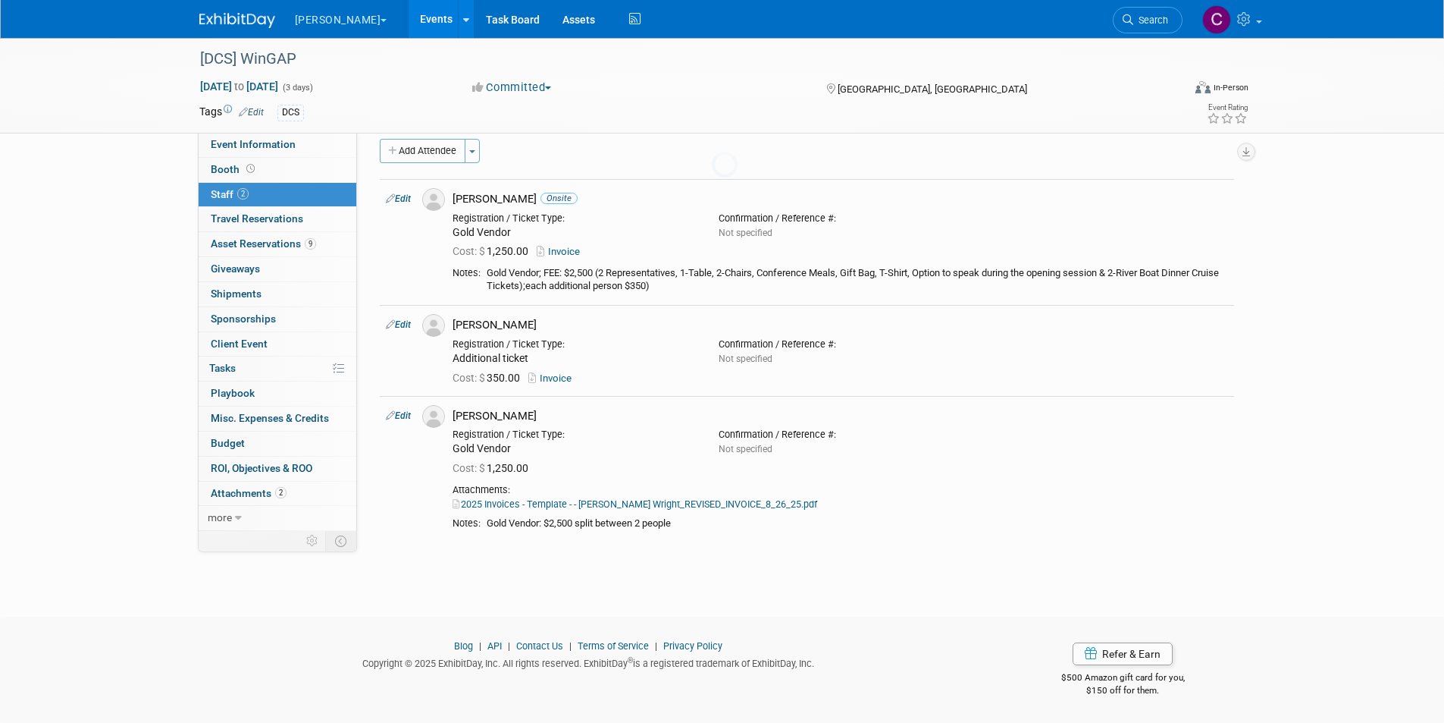
scroll to position [14, 0]
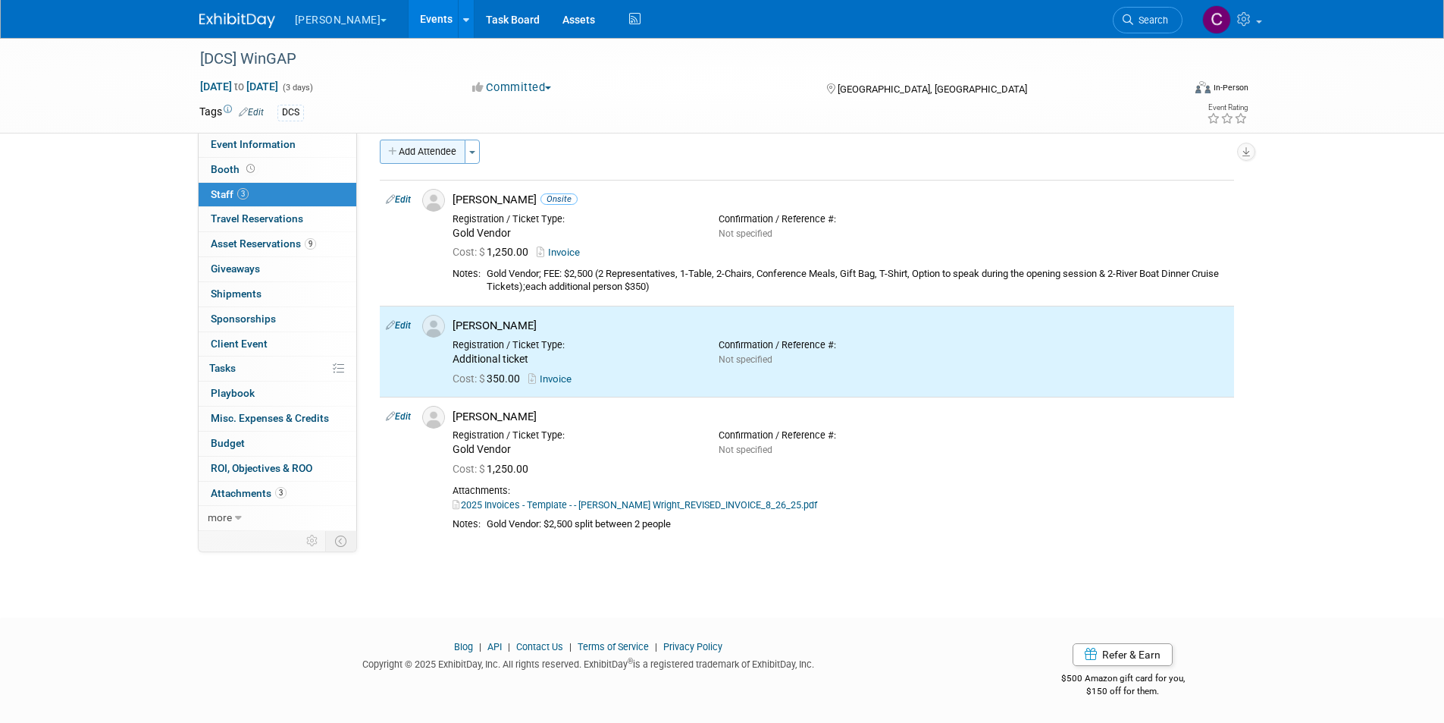
click at [432, 155] on button "Add Attendee" at bounding box center [423, 152] width 86 height 24
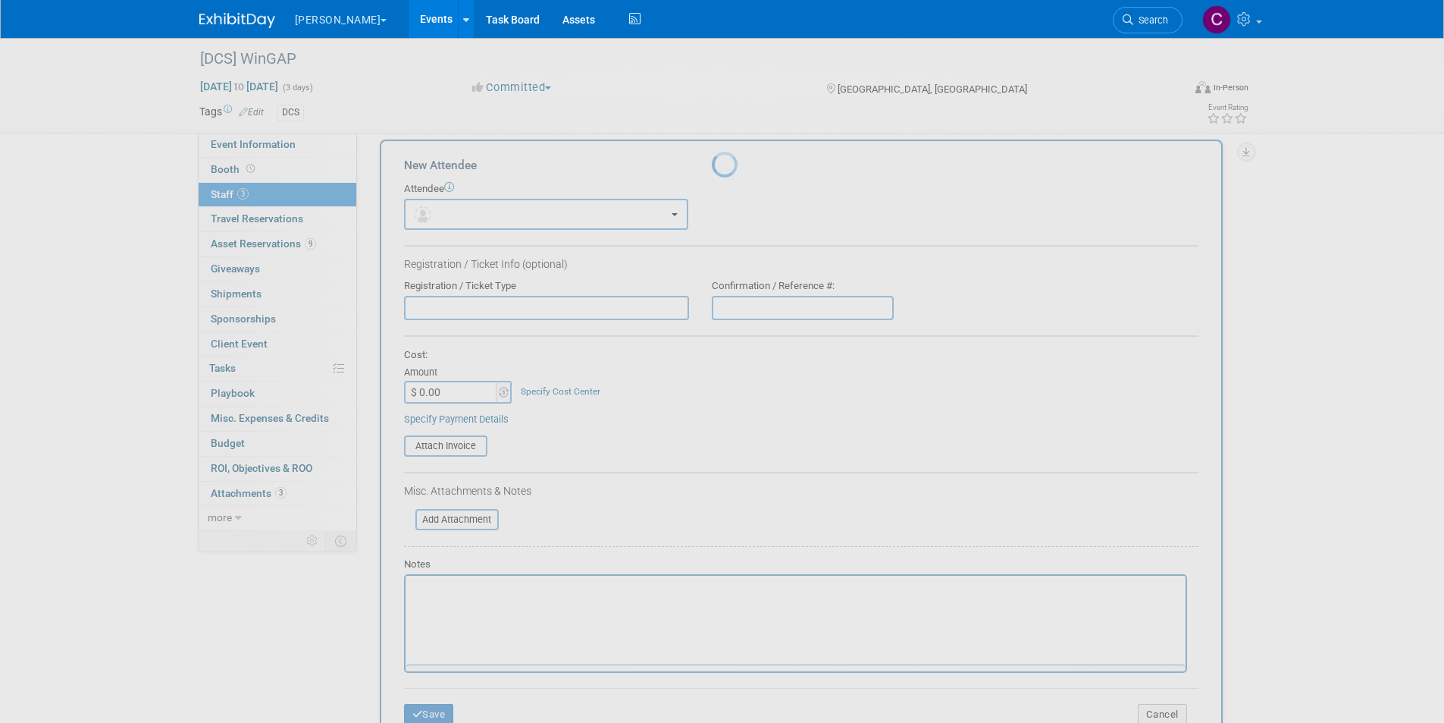
scroll to position [0, 0]
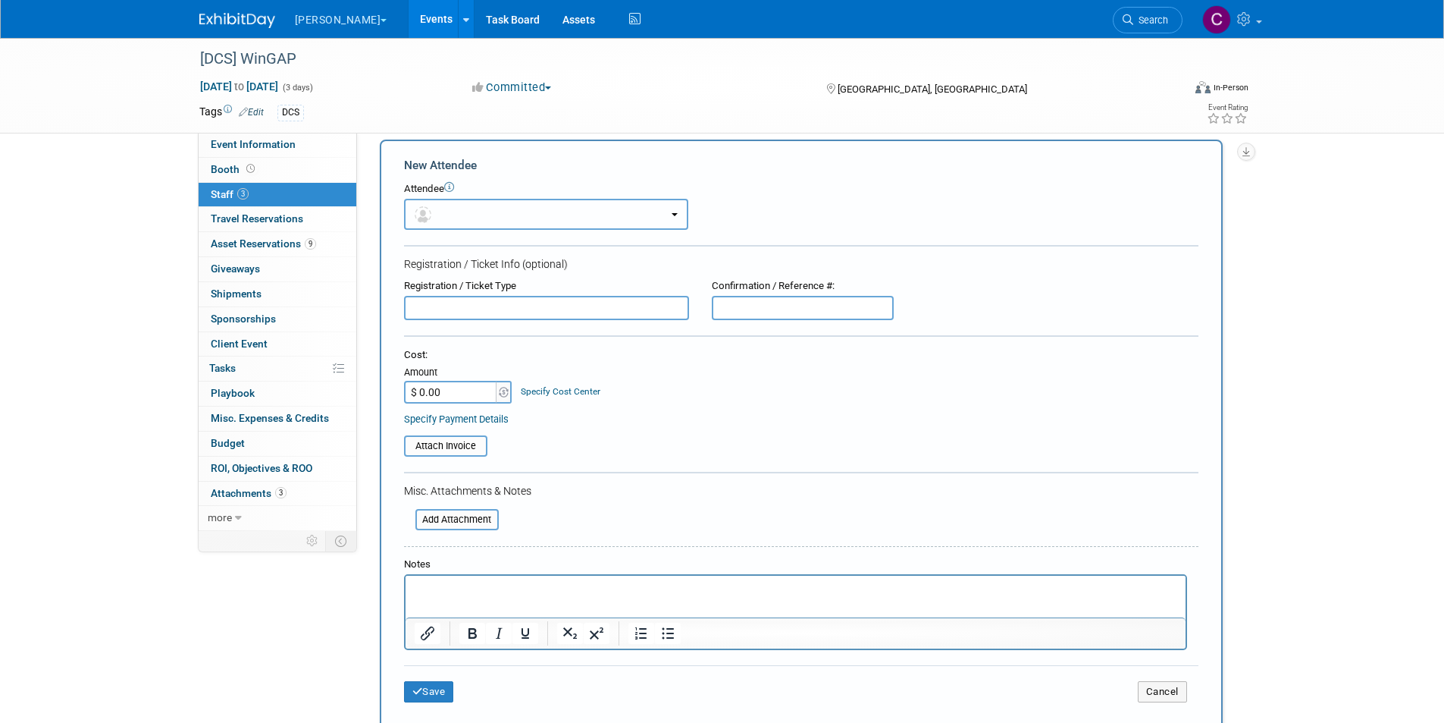
click at [459, 209] on button "button" at bounding box center [546, 214] width 284 height 31
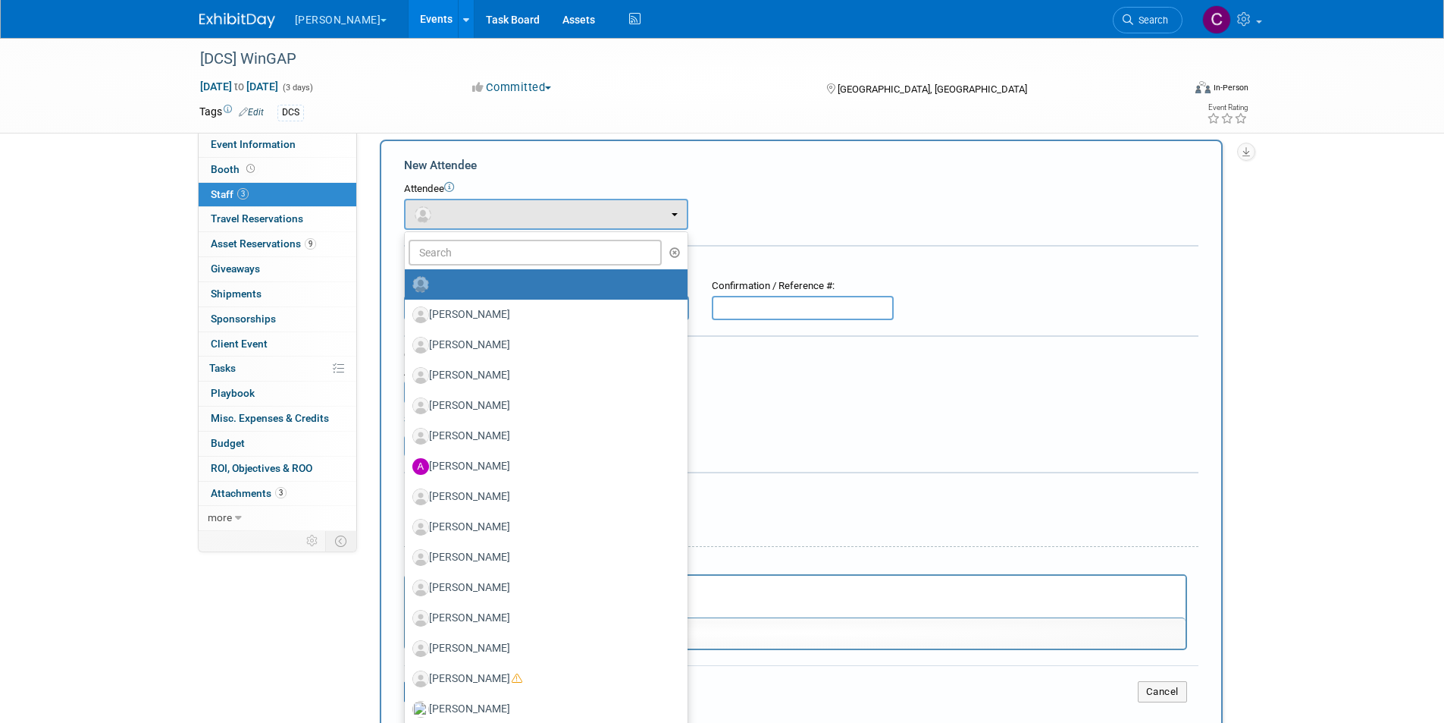
click at [862, 155] on div "New Attendee Attendee <img src="https://www.exhibitday.com/Images/Unassigned-Us…" at bounding box center [801, 435] width 843 height 591
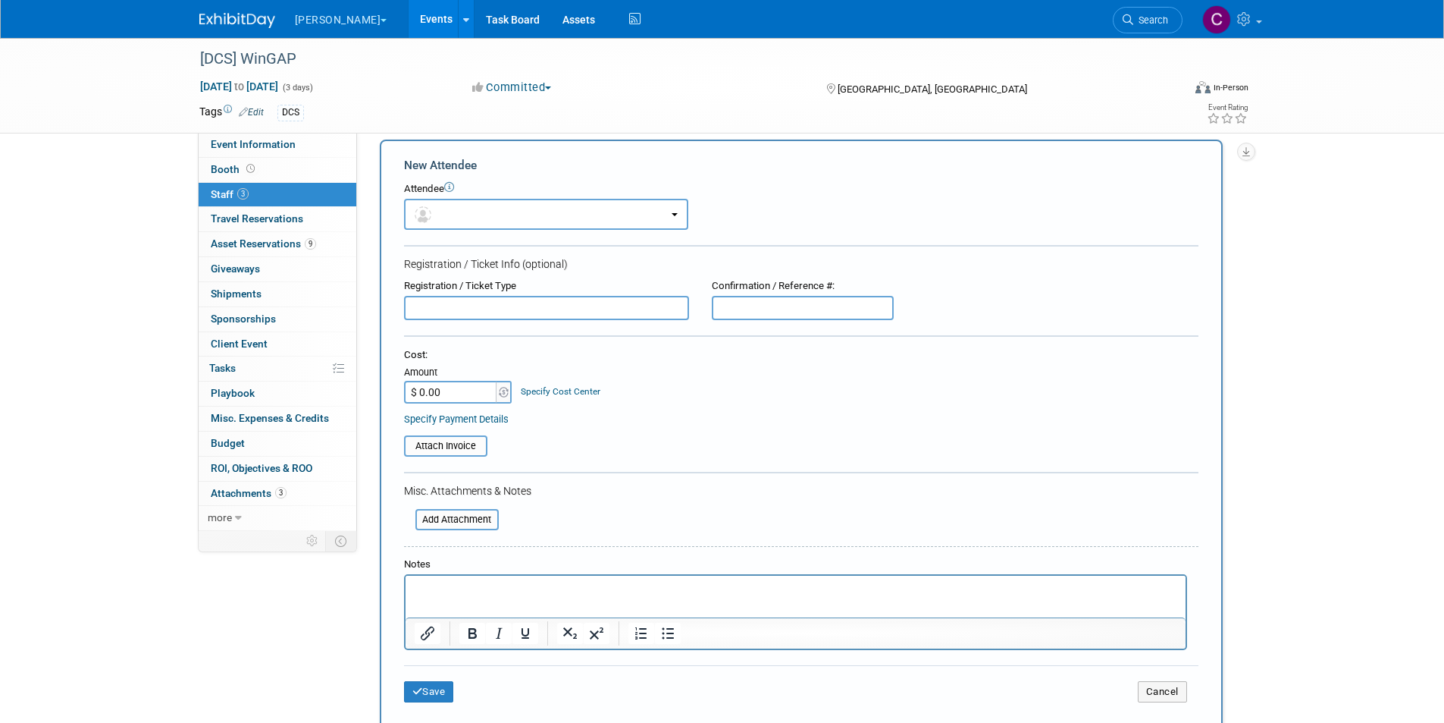
click at [433, 389] on input "$ 0.00" at bounding box center [451, 392] width 95 height 23
type input "$ 350.00"
click at [431, 597] on html at bounding box center [795, 585] width 780 height 21
click at [436, 691] on button "Save" at bounding box center [429, 691] width 50 height 21
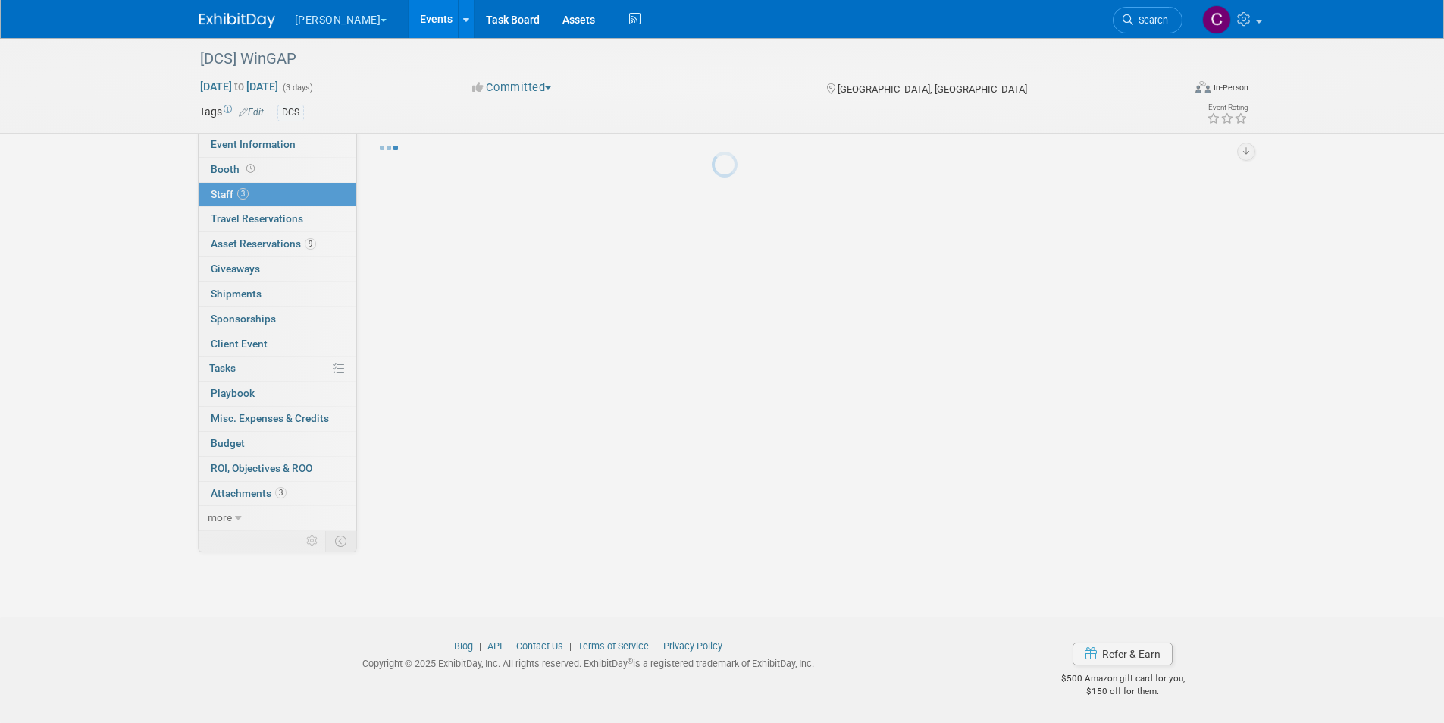
scroll to position [14, 0]
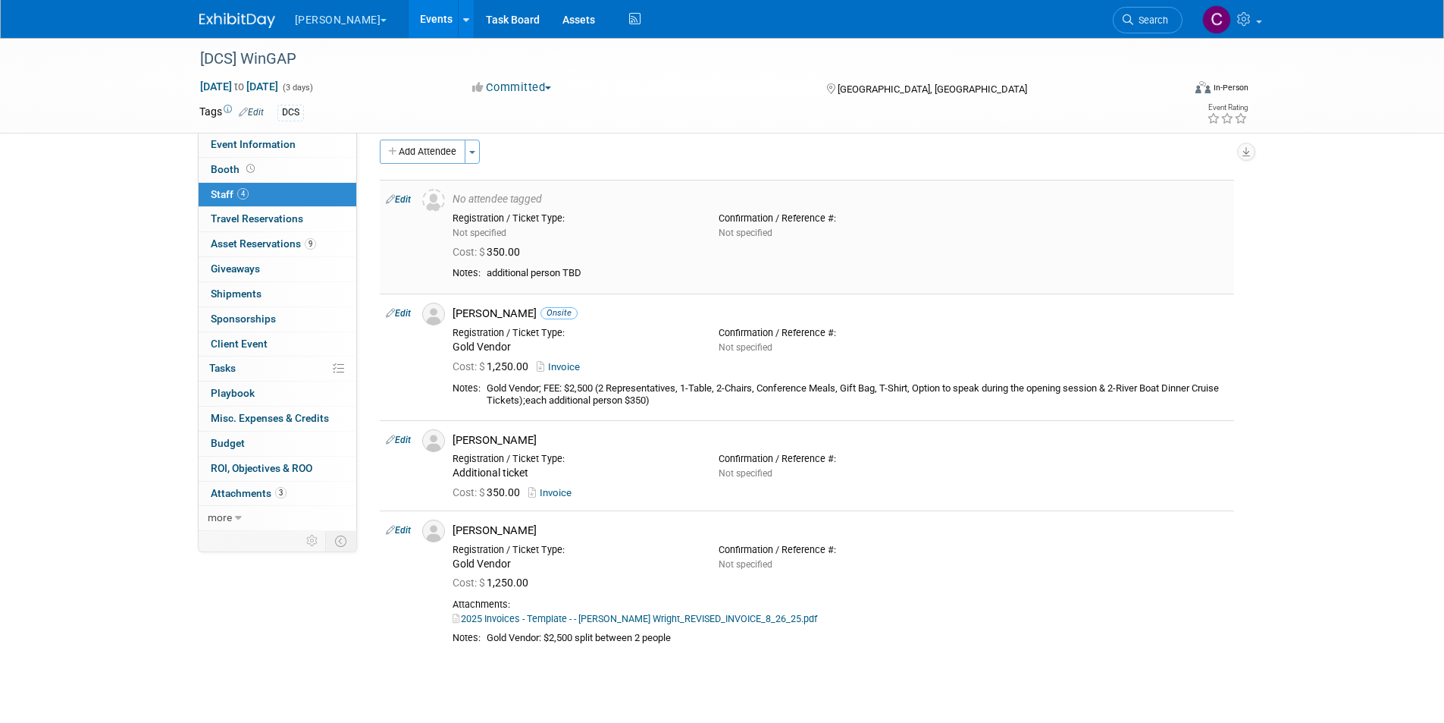
click at [403, 194] on link "Edit" at bounding box center [398, 199] width 25 height 11
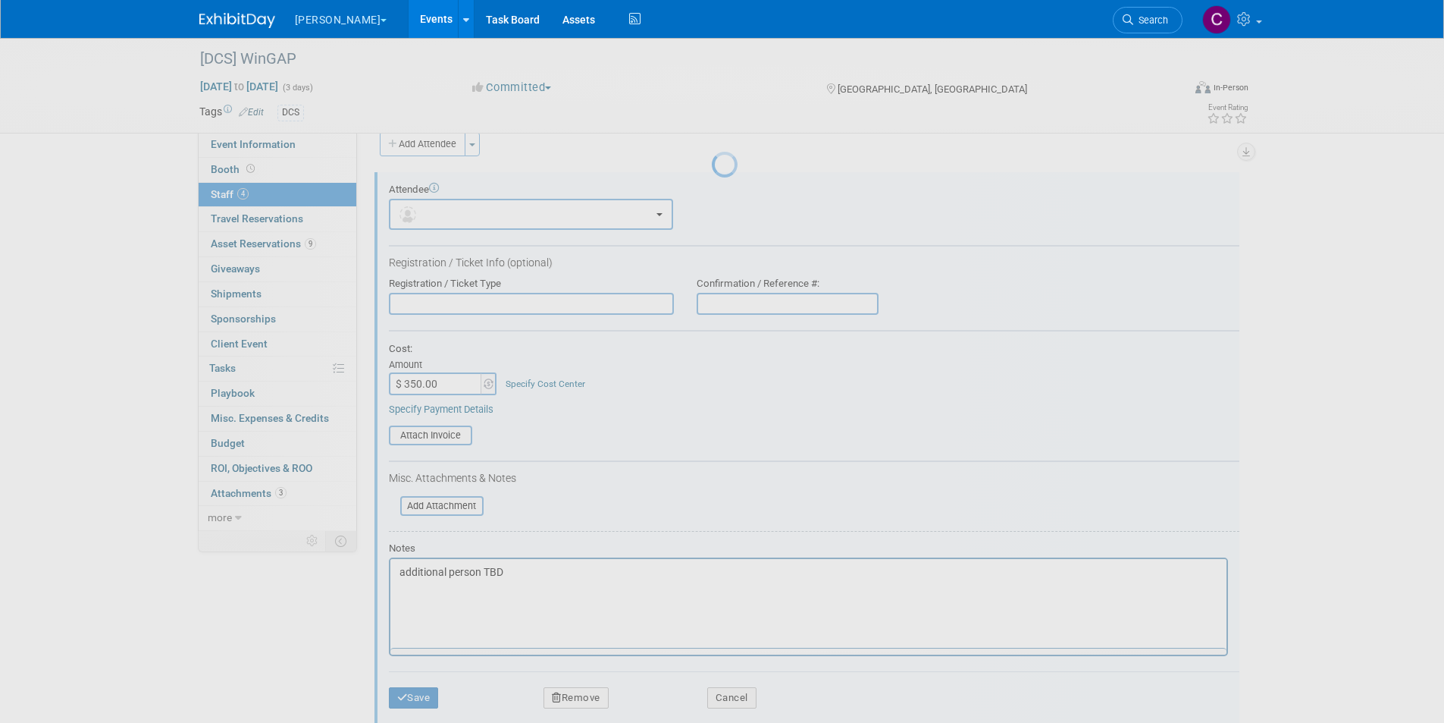
scroll to position [0, 0]
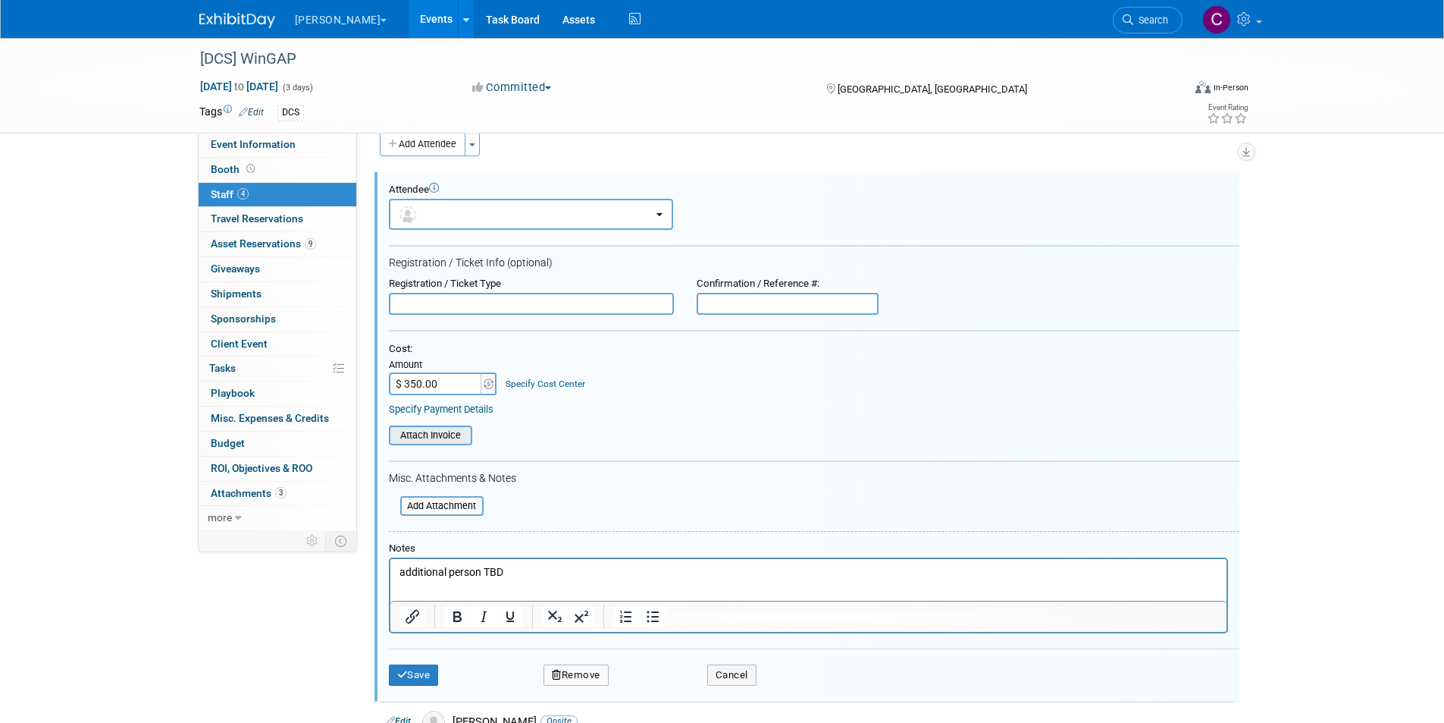
click at [427, 427] on input "file" at bounding box center [380, 435] width 180 height 17
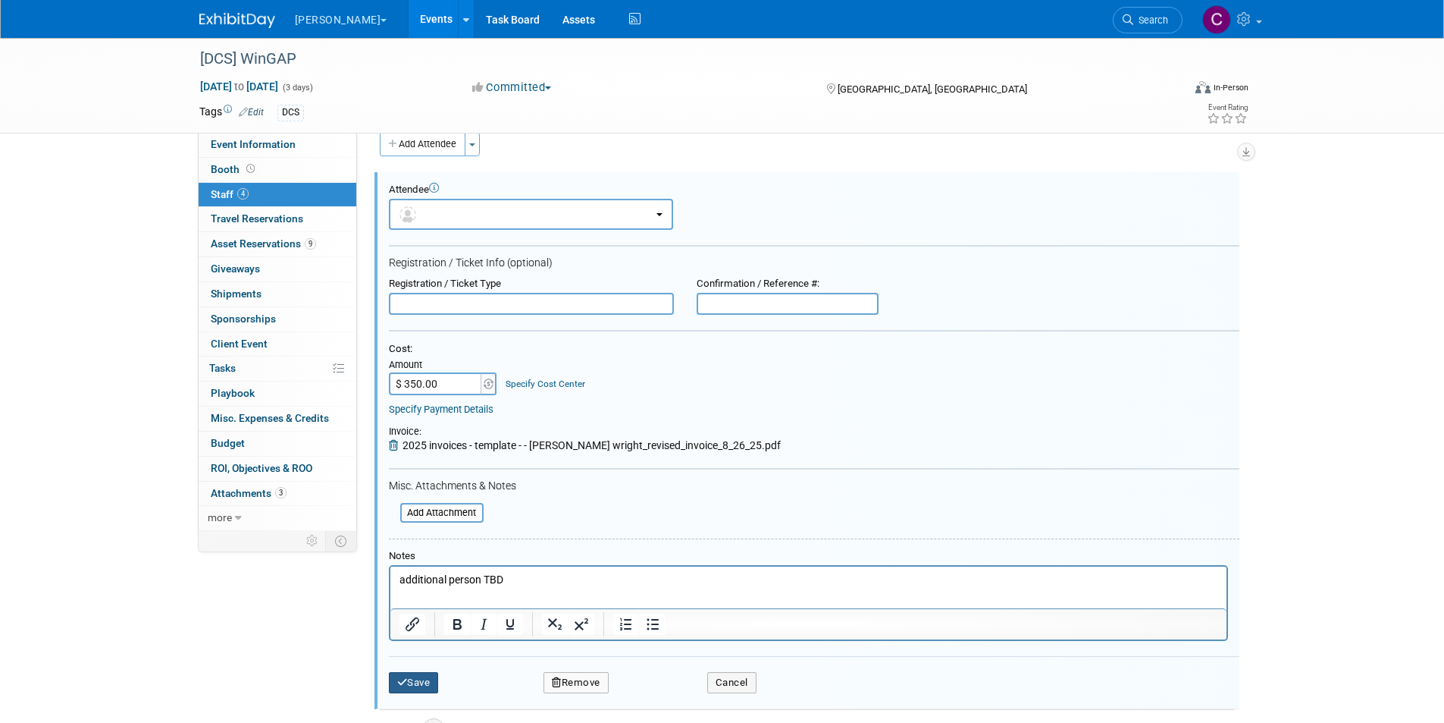
click at [417, 680] on button "Save" at bounding box center [414, 682] width 50 height 21
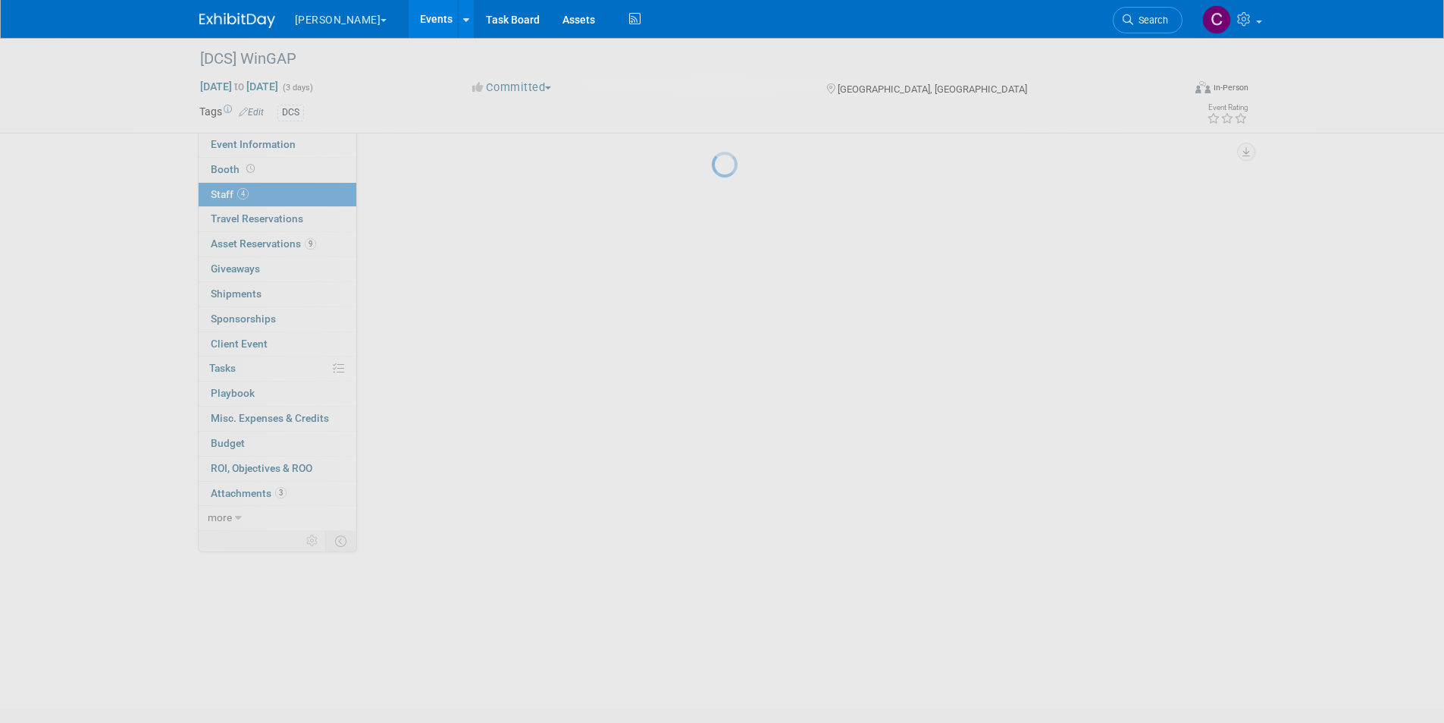
scroll to position [21, 0]
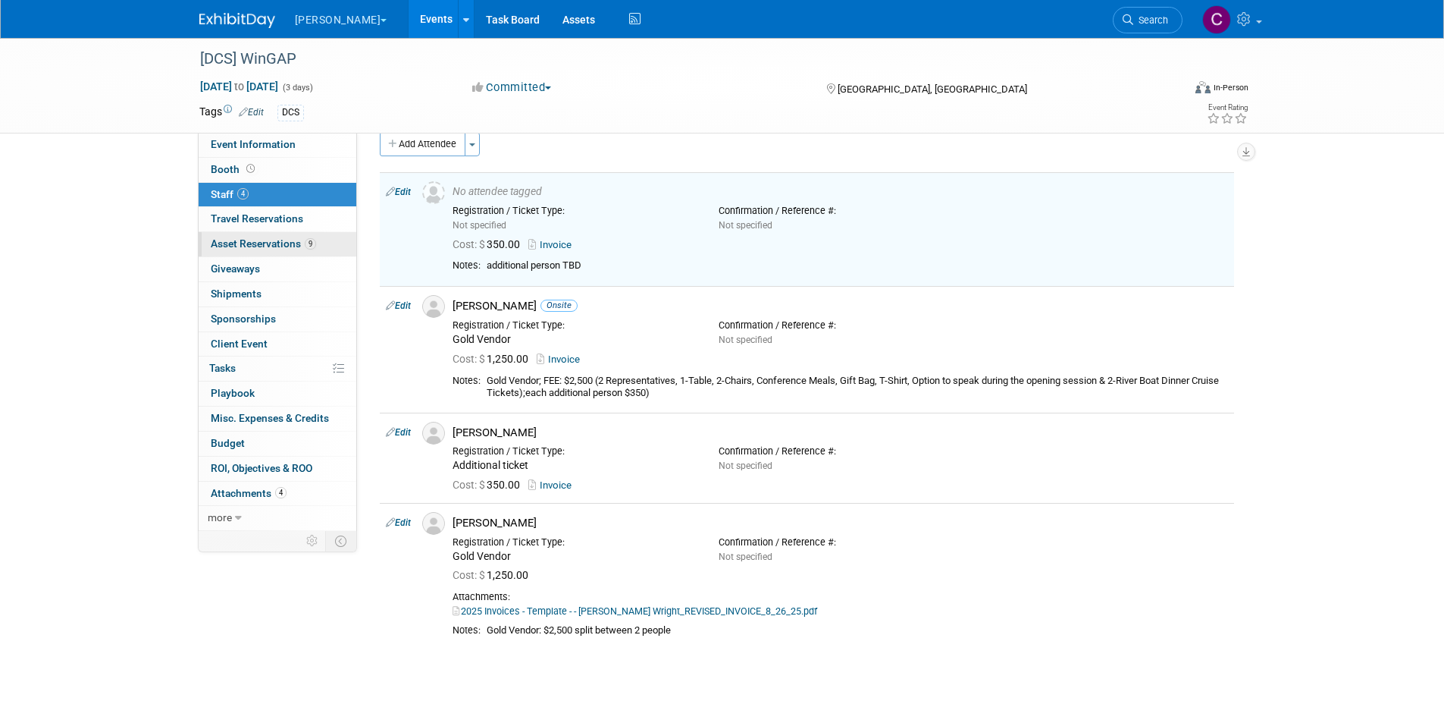
click at [274, 243] on span "Asset Reservations 9" at bounding box center [263, 243] width 105 height 12
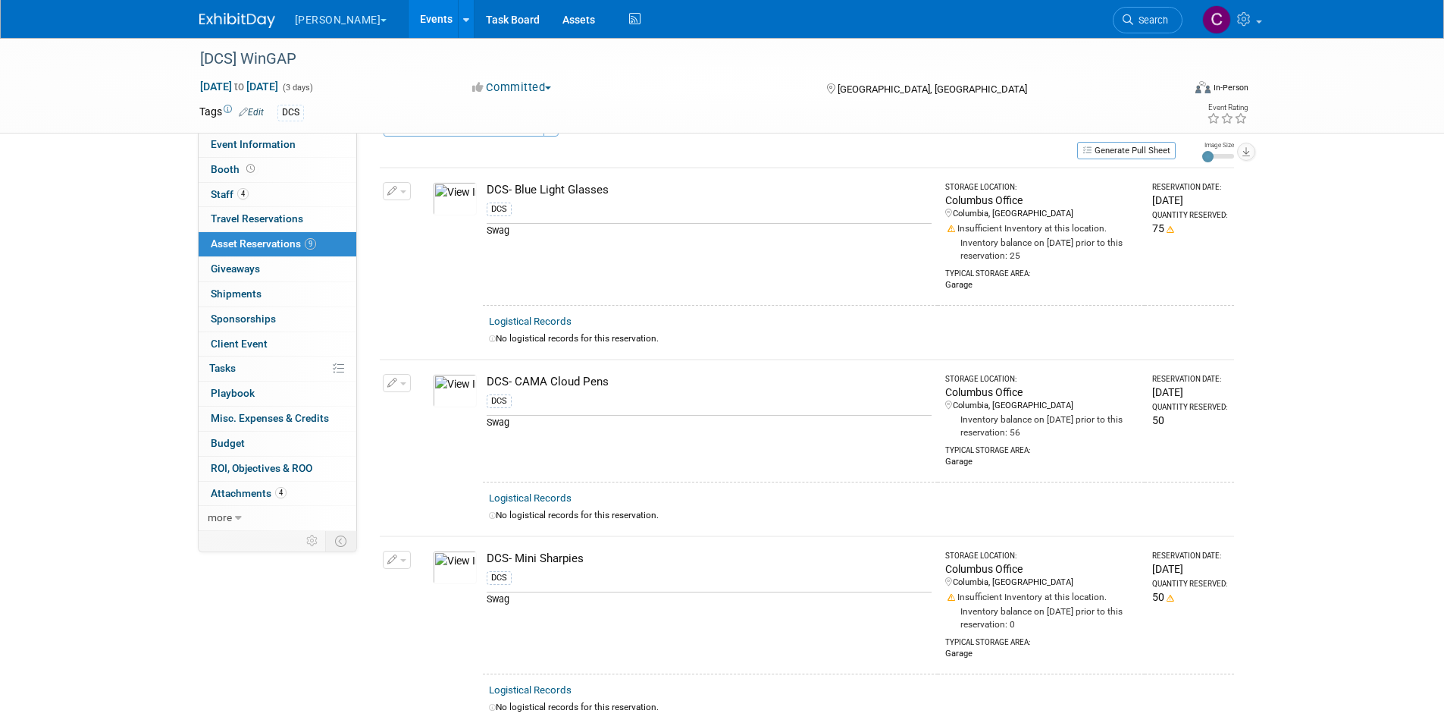
scroll to position [0, 0]
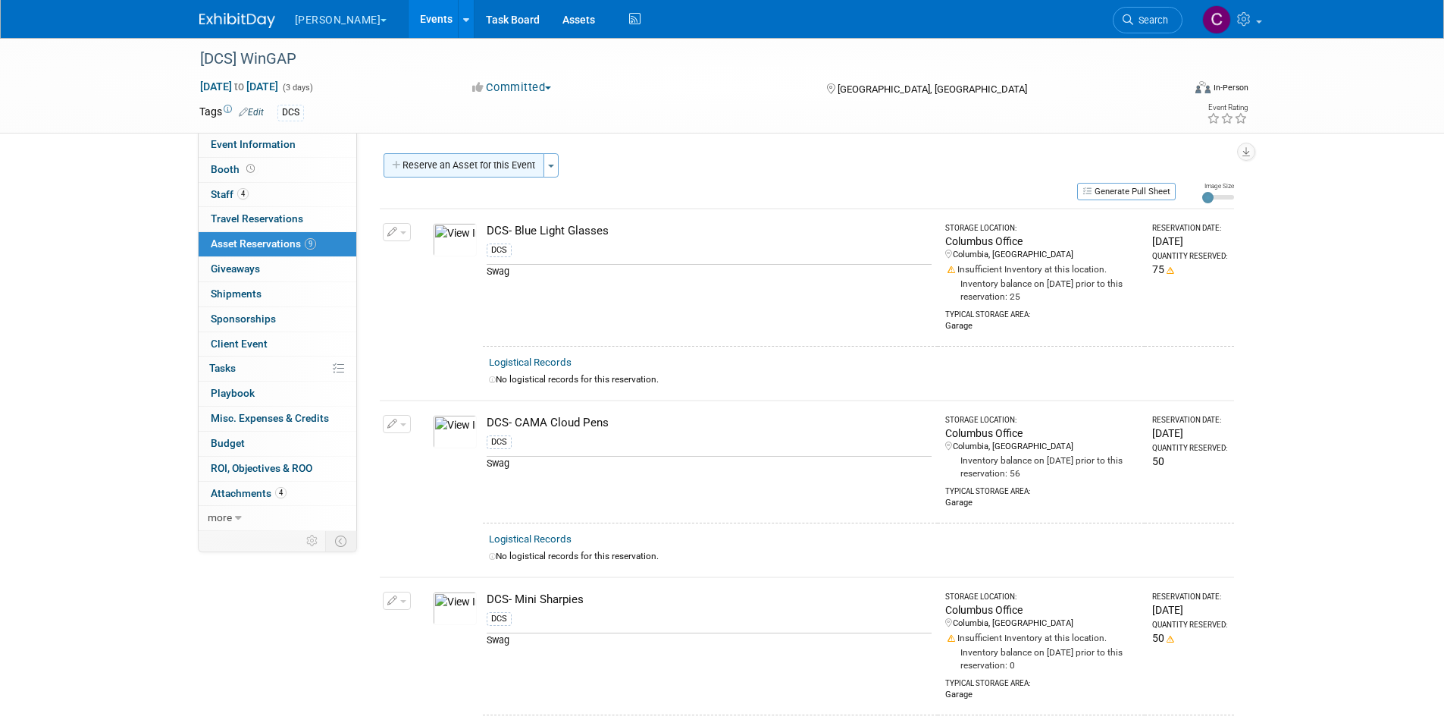
click at [434, 168] on button "Reserve an Asset for this Event" at bounding box center [464, 165] width 161 height 24
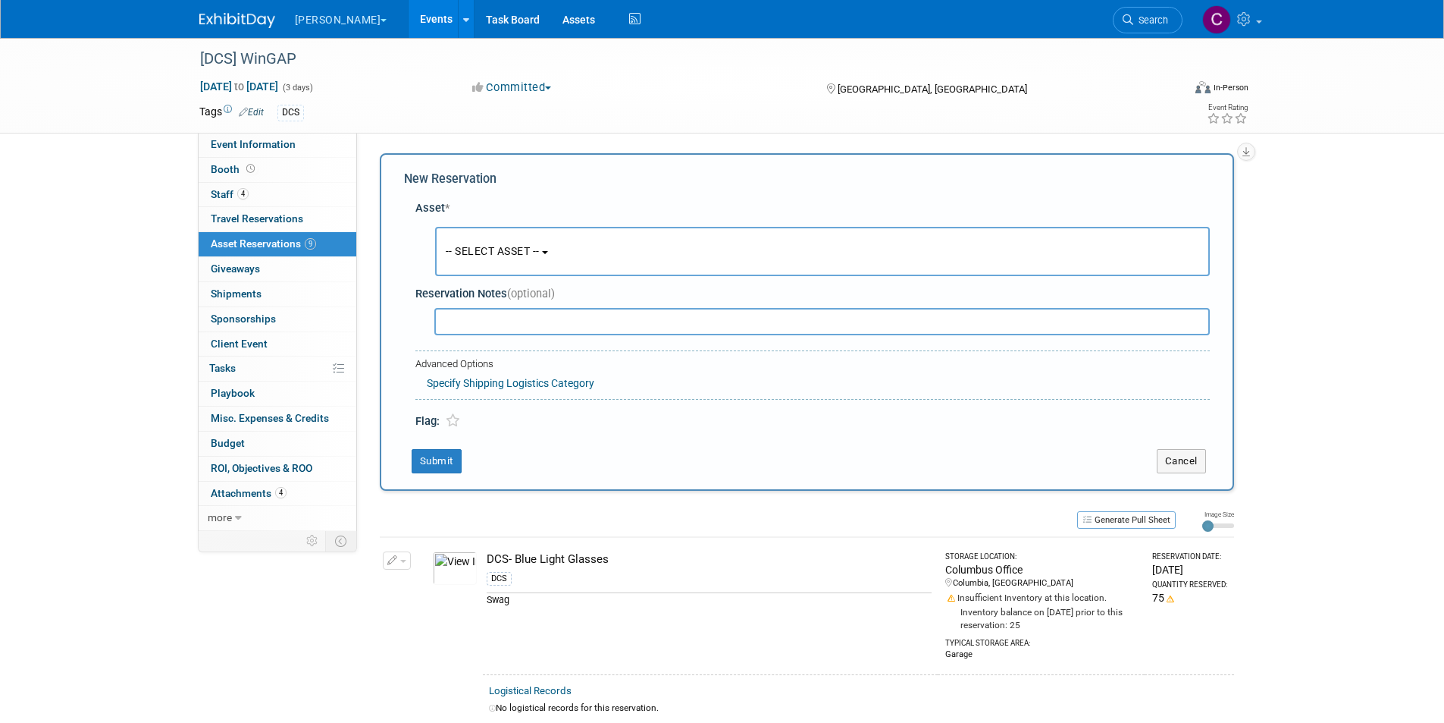
scroll to position [14, 0]
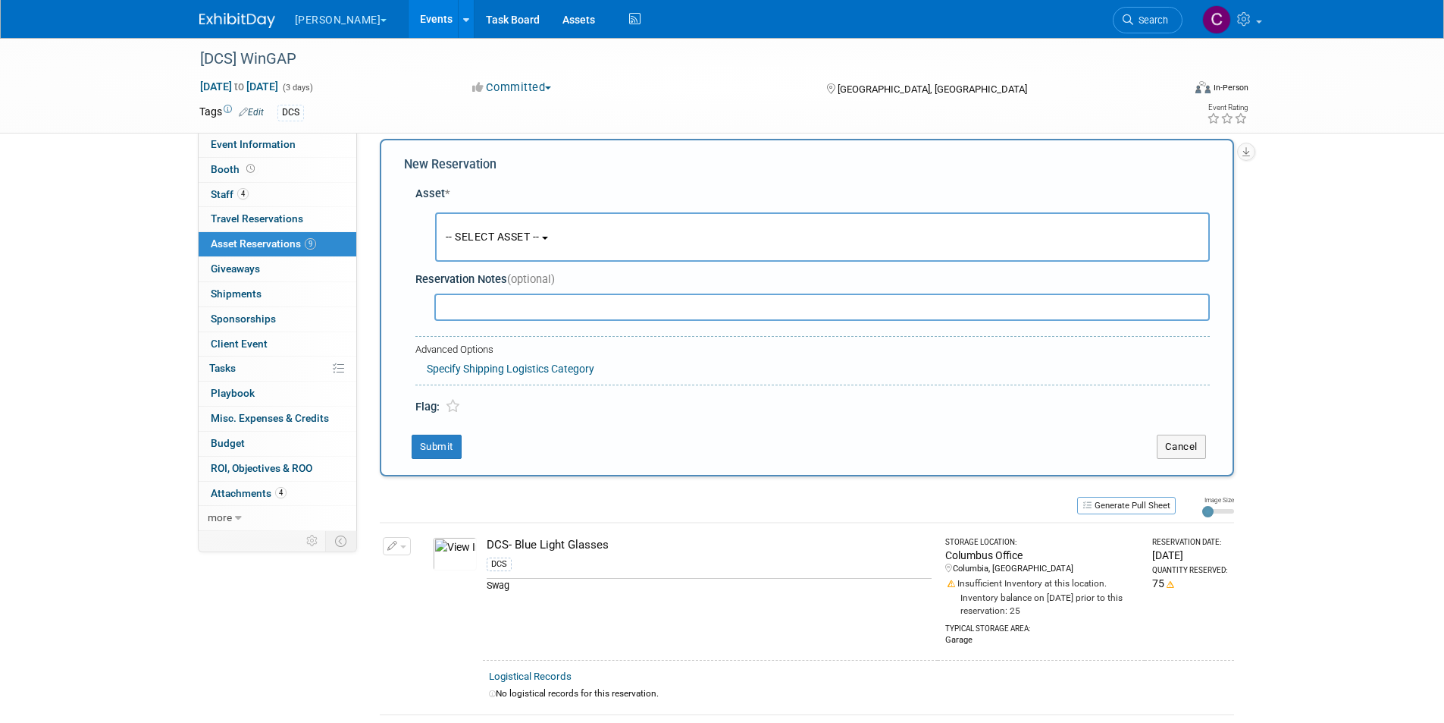
click at [483, 236] on span "-- SELECT ASSET --" at bounding box center [493, 236] width 94 height 12
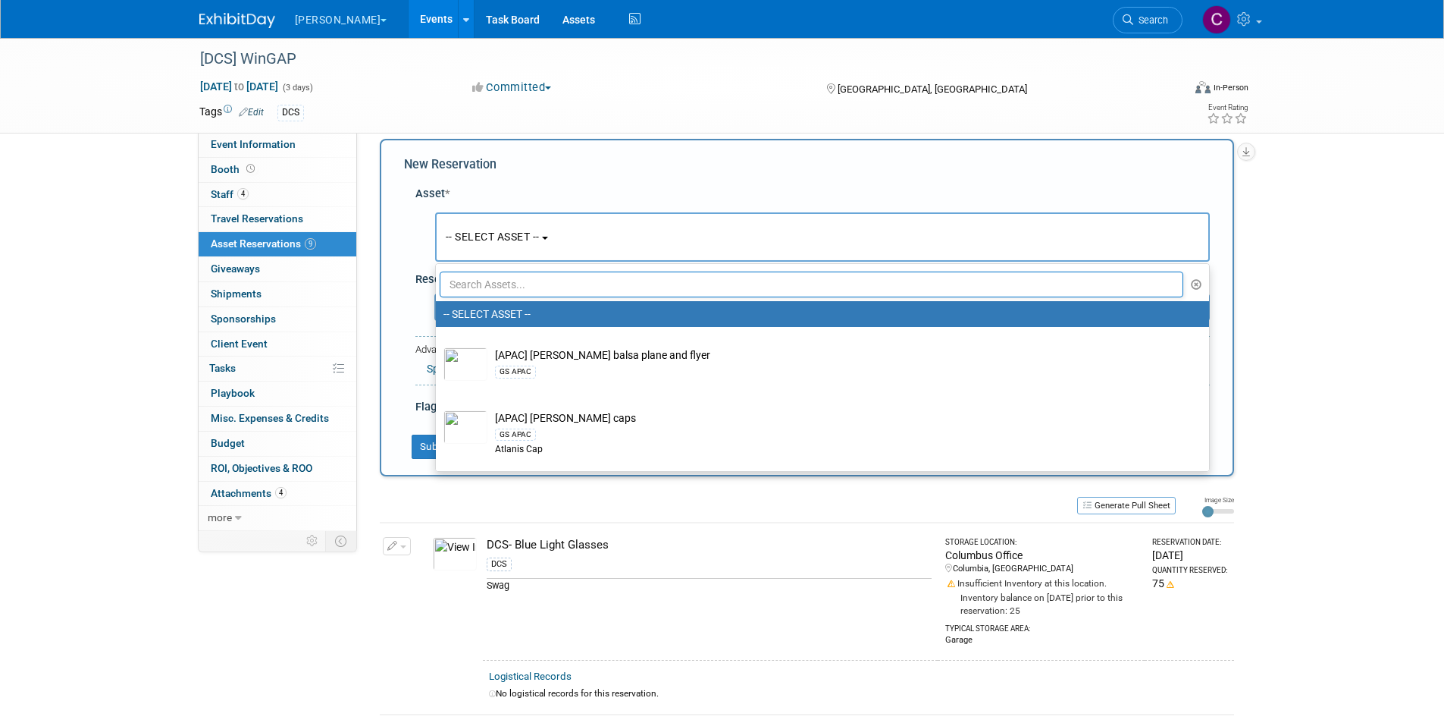
click at [475, 280] on input "text" at bounding box center [812, 284] width 745 height 26
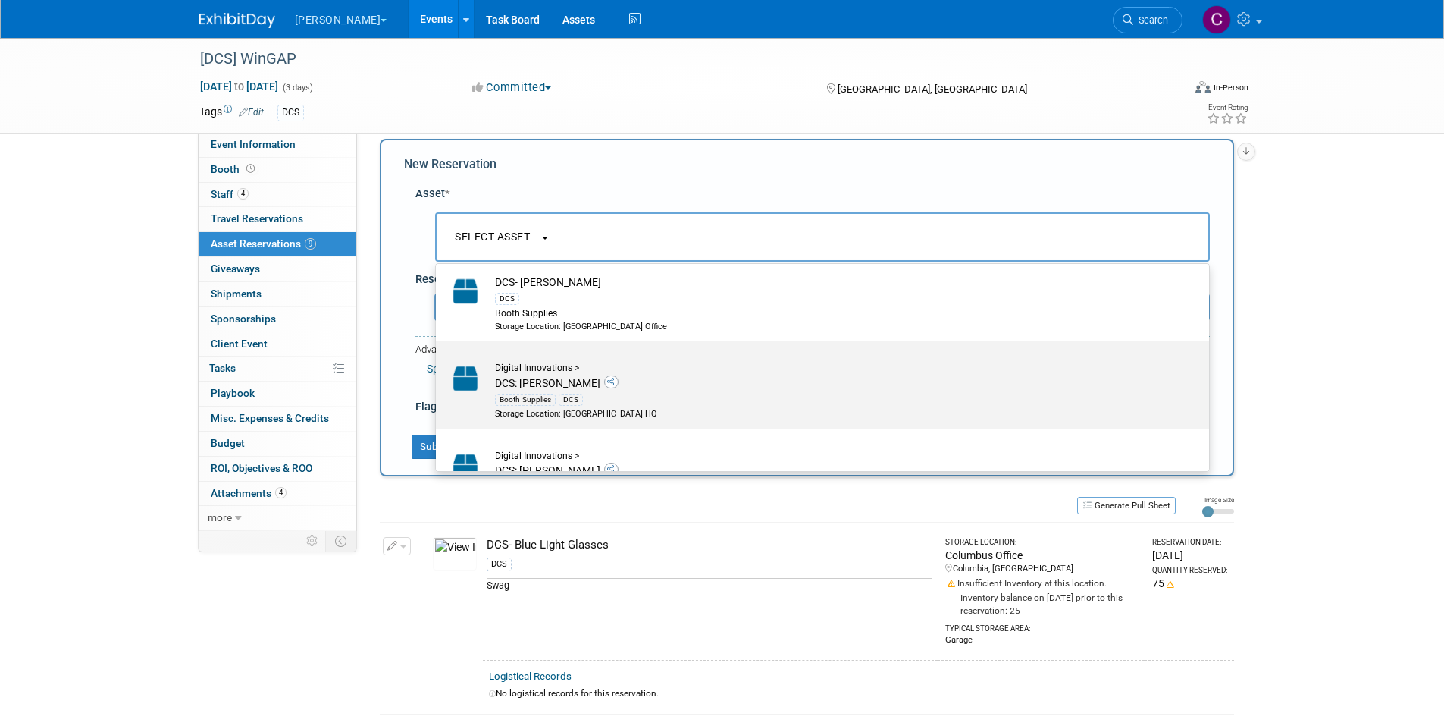
scroll to position [0, 0]
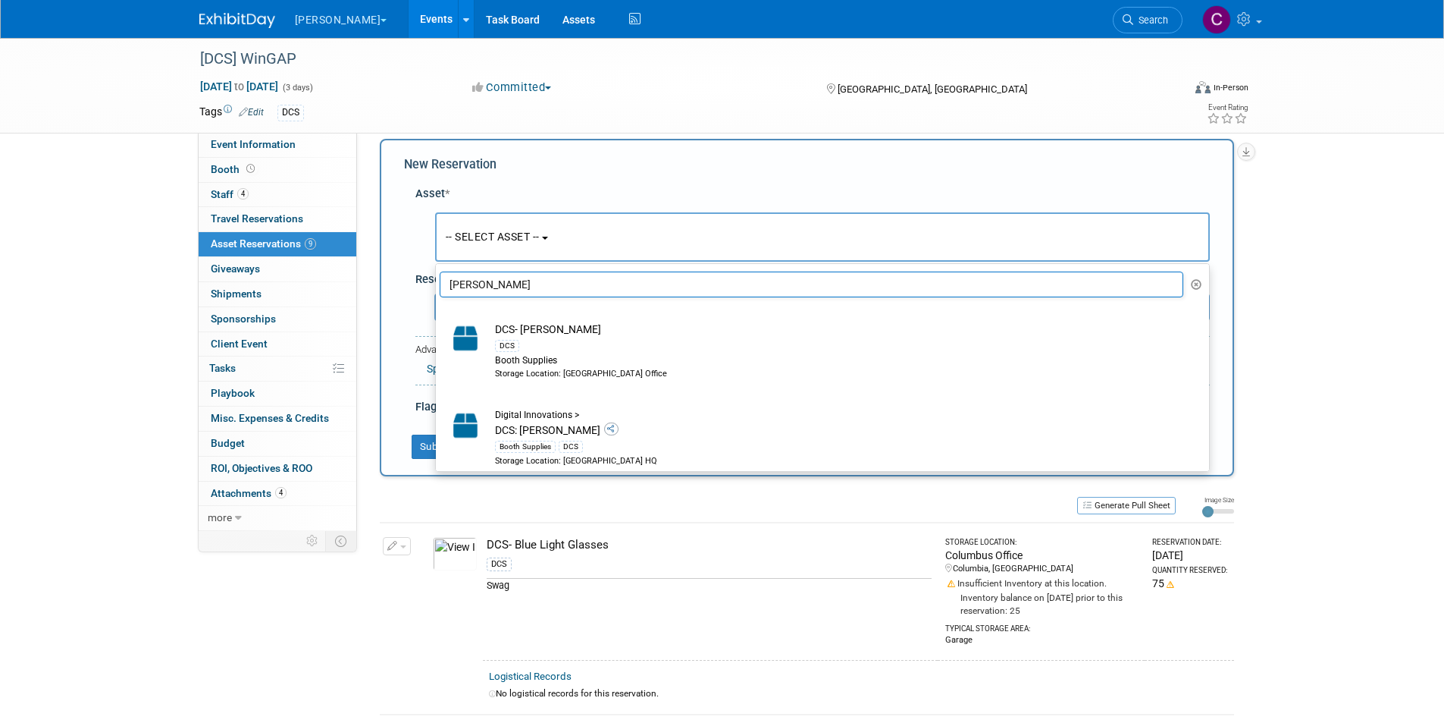
click at [387, 271] on div "New Reservation Asset * -- SELECT ASSET --" at bounding box center [807, 307] width 855 height 337
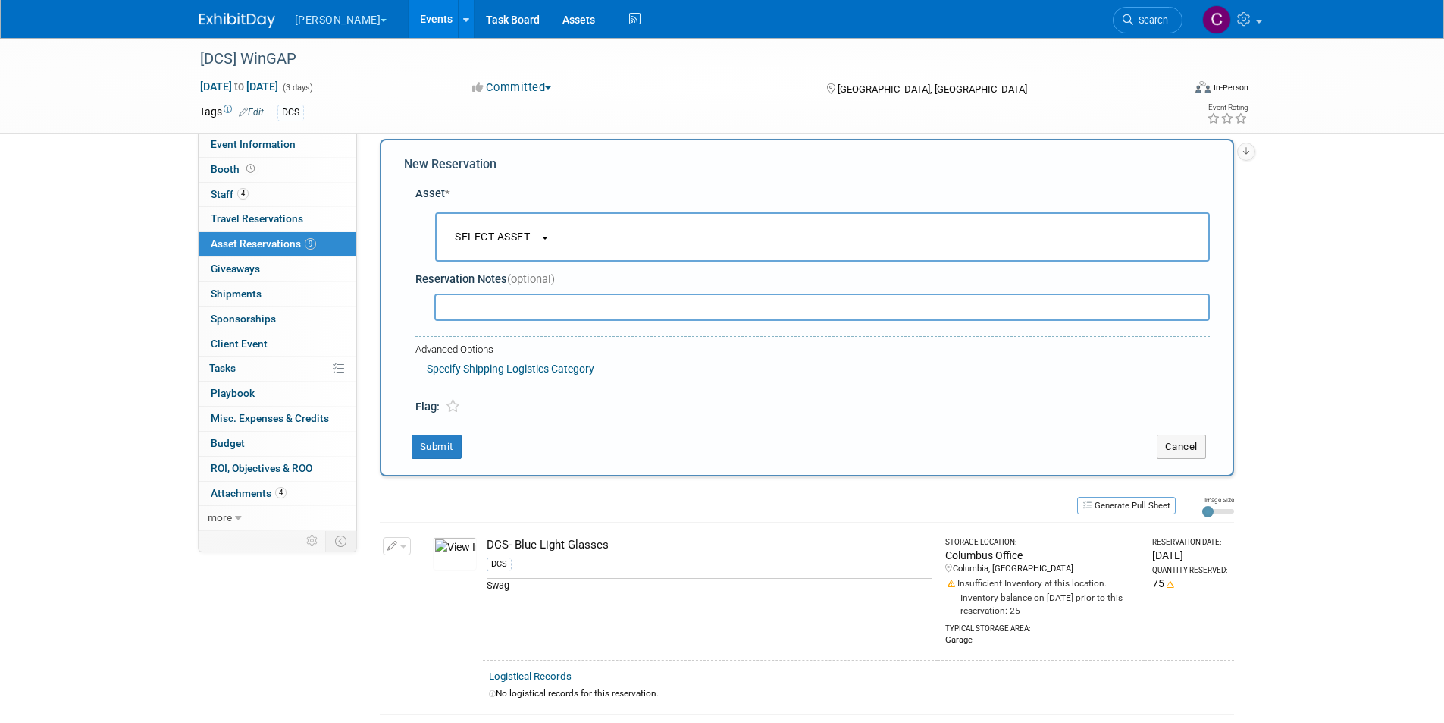
click at [527, 235] on span "-- SELECT ASSET --" at bounding box center [493, 236] width 94 height 12
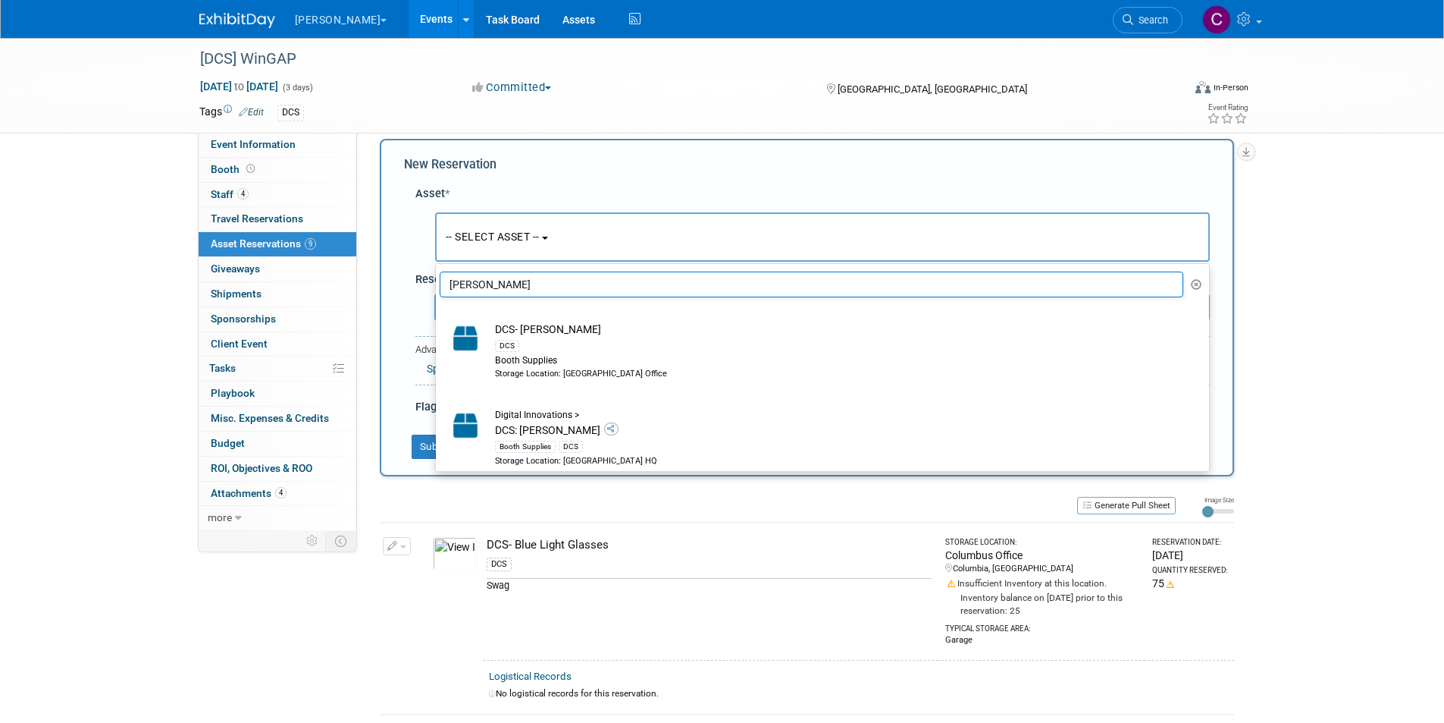
click at [475, 281] on input "billy" at bounding box center [812, 284] width 745 height 26
drag, startPoint x: 490, startPoint y: 283, endPoint x: 375, endPoint y: 292, distance: 114.9
click at [375, 292] on div "Event Website: Edit https://wingap.com/wingap-conference/ Event Venue Name: The…" at bounding box center [801, 317] width 889 height 398
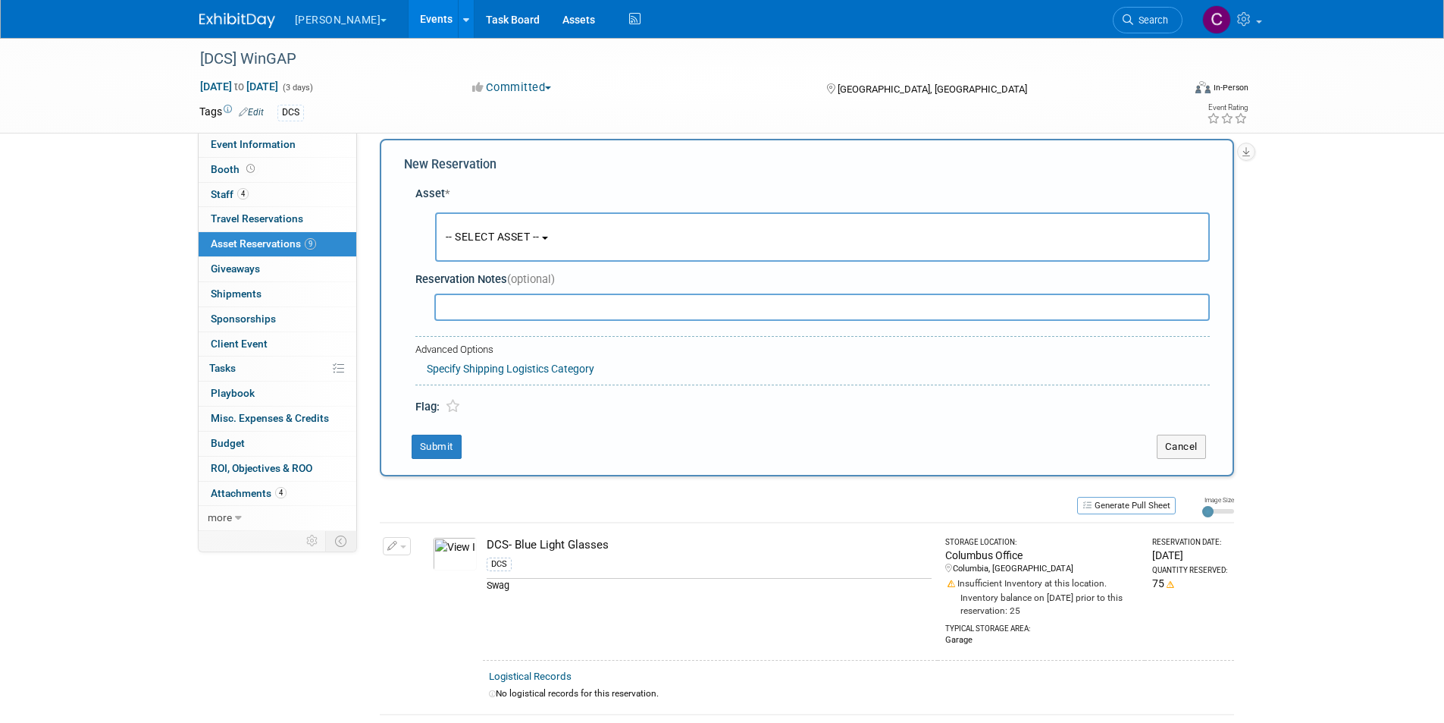
click at [485, 227] on button "-- SELECT ASSET --" at bounding box center [822, 236] width 775 height 49
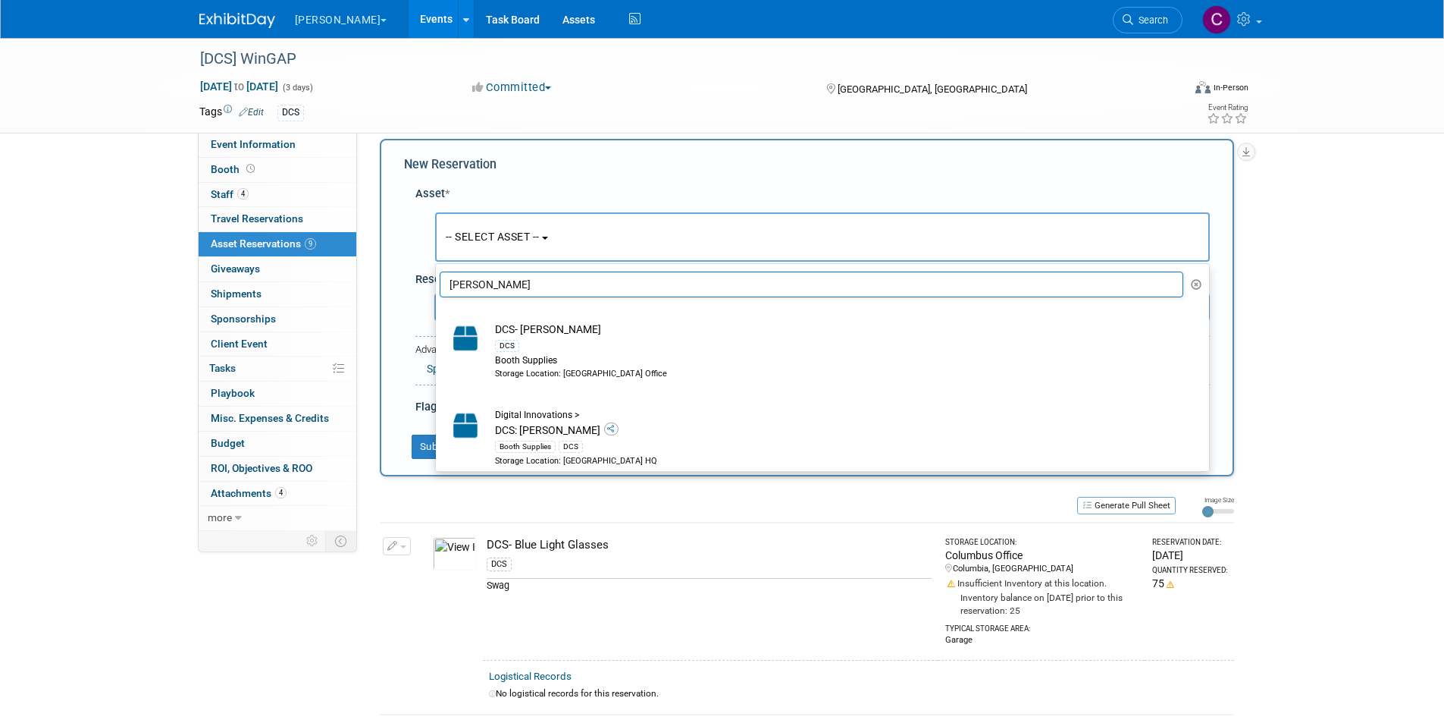
click at [469, 284] on input "billy" at bounding box center [812, 284] width 745 height 26
type input "b"
type input "billy"
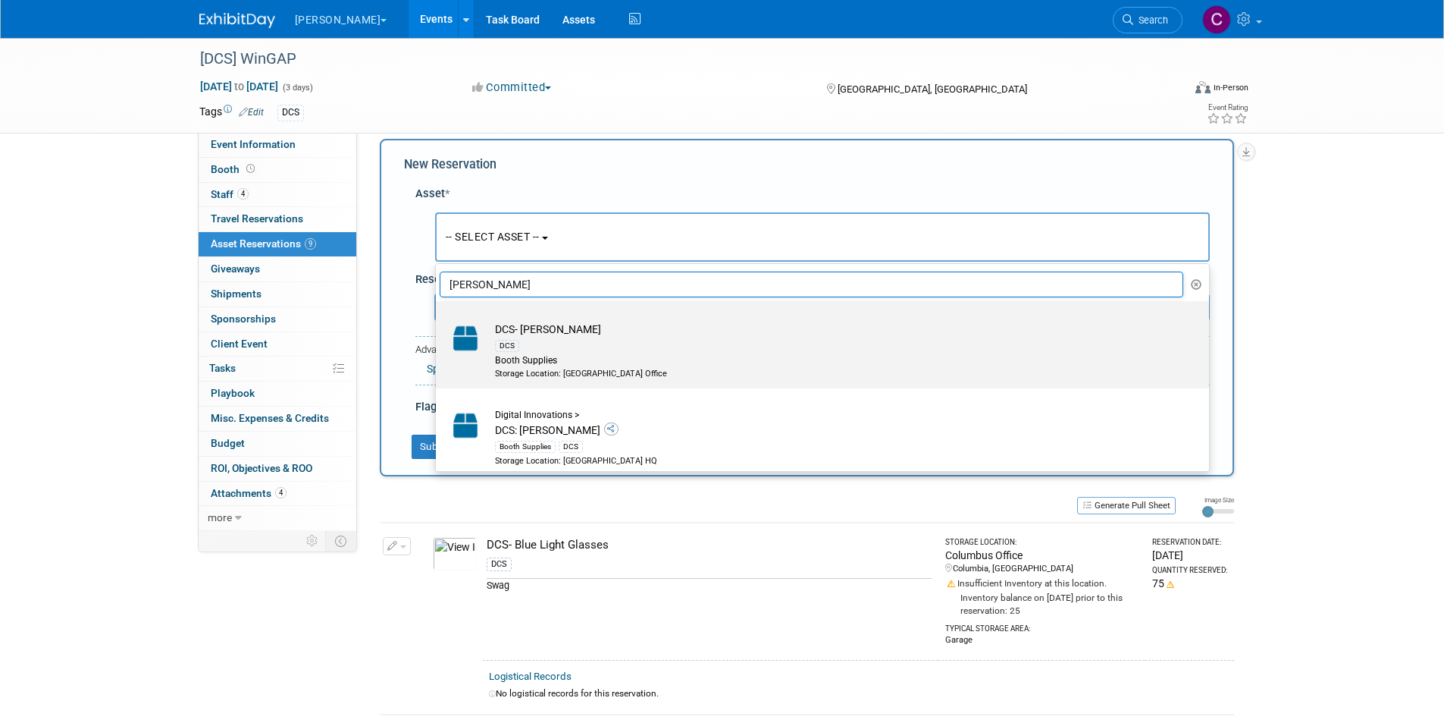
click at [566, 337] on div "DCS" at bounding box center [837, 345] width 684 height 17
click at [438, 319] on input "DCS- Billy Bannerstand DCS Booth Supplies Storage Location: Dayton Office" at bounding box center [433, 314] width 10 height 10
select select "10727688"
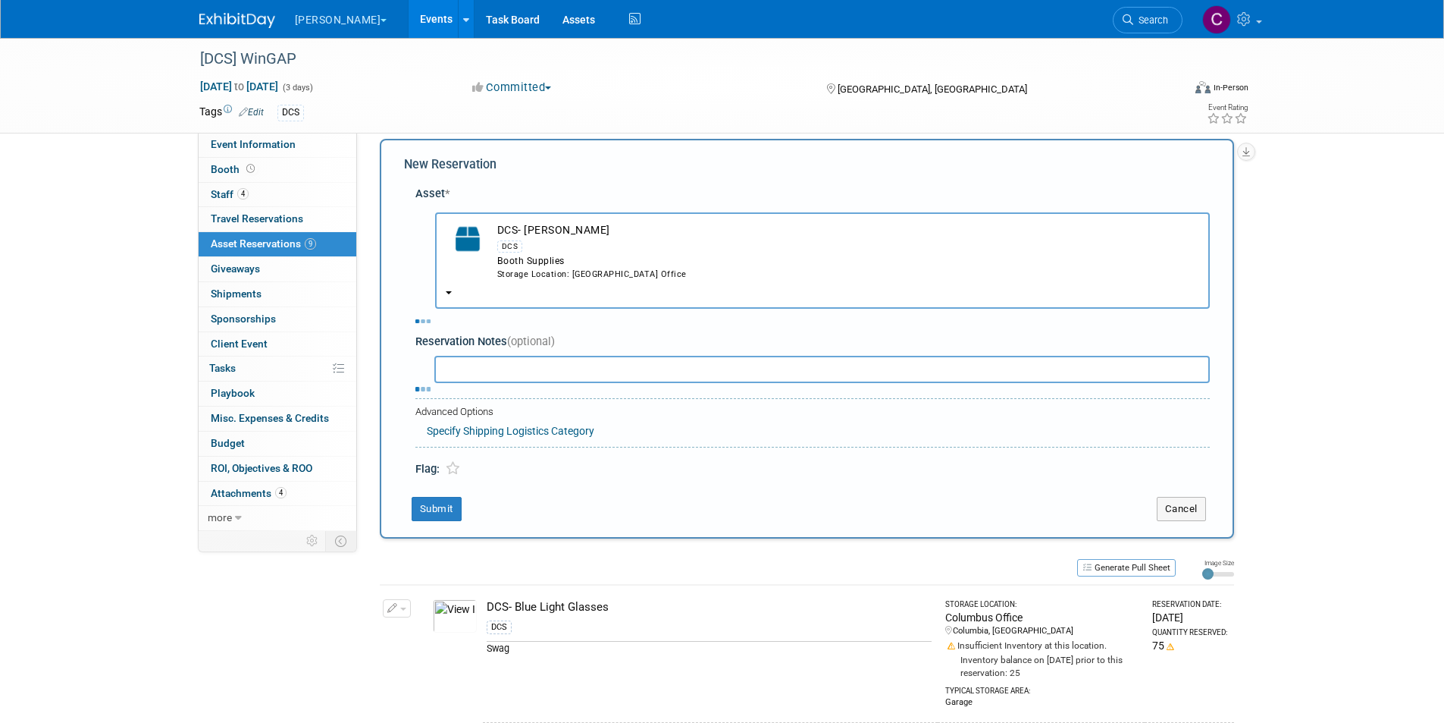
select select "9"
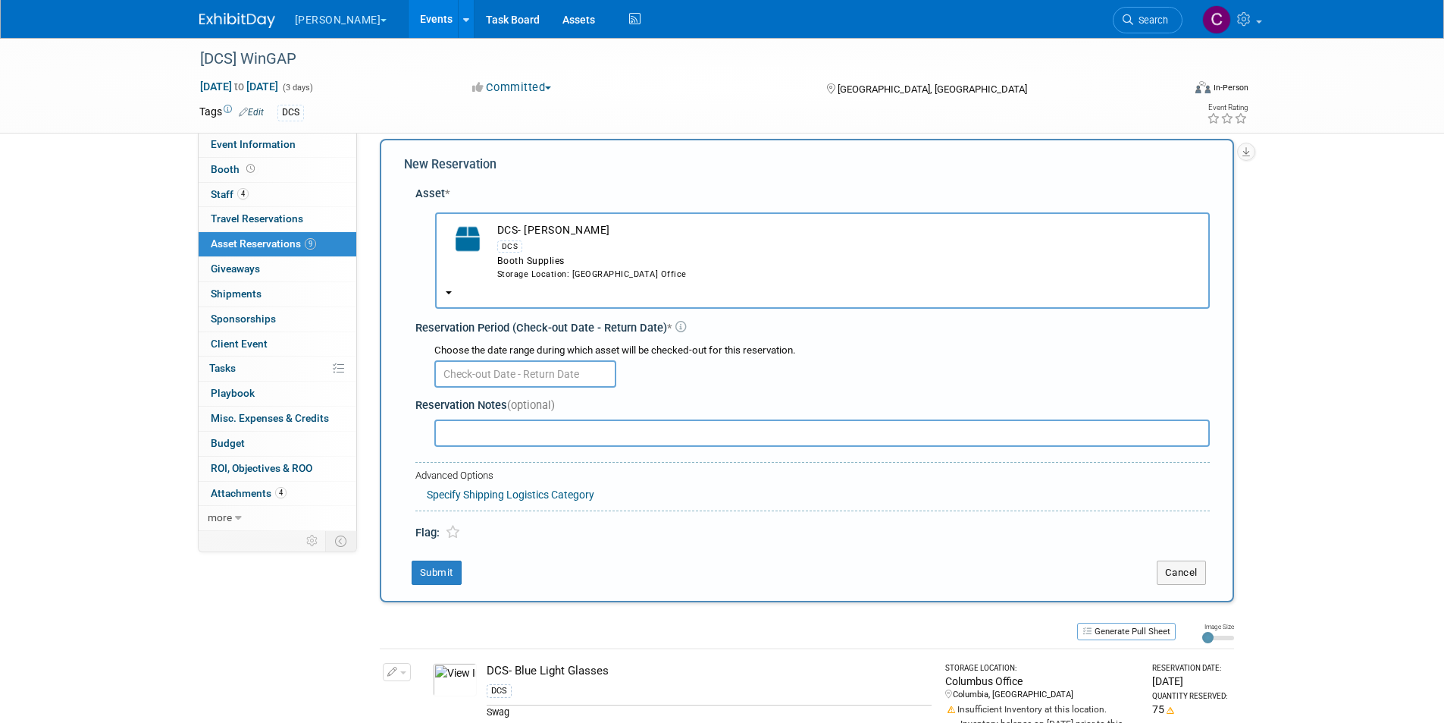
click at [535, 372] on input "text" at bounding box center [525, 373] width 182 height 27
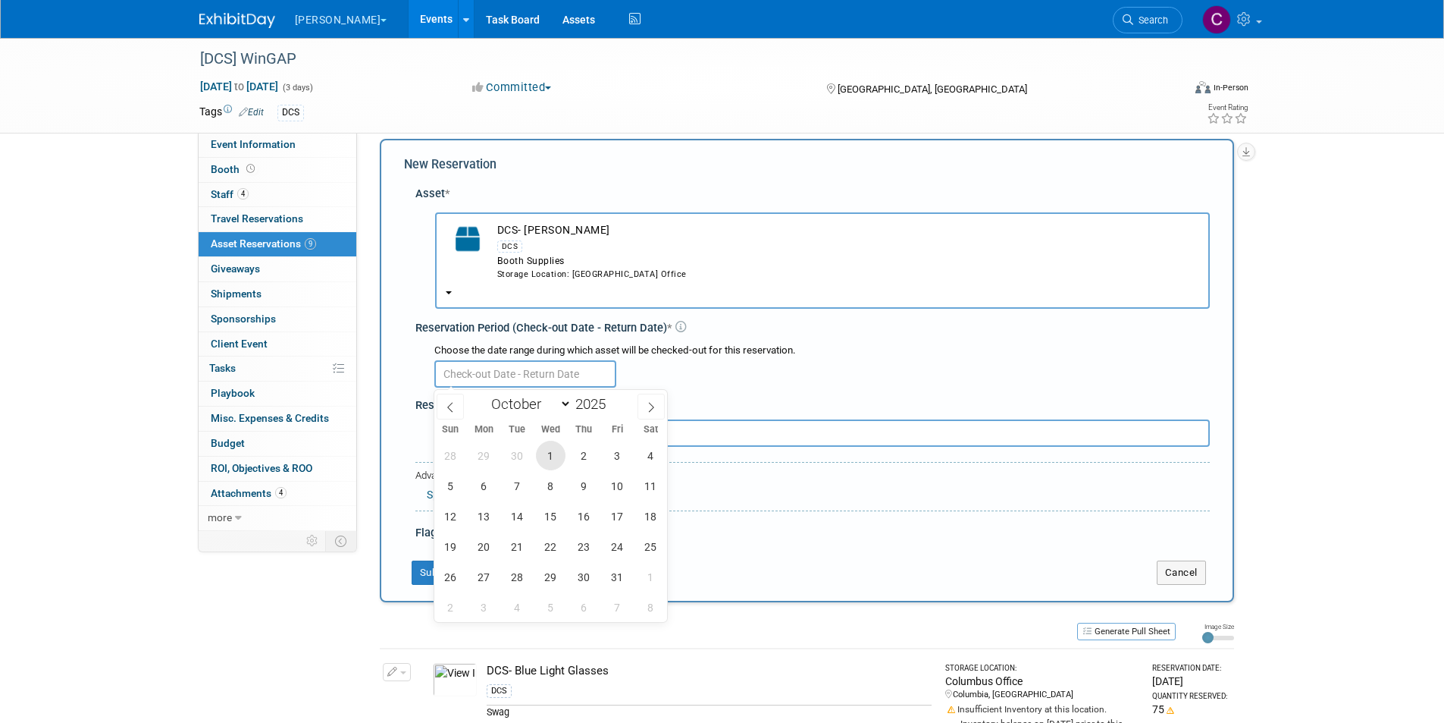
click at [544, 463] on span "1" at bounding box center [551, 456] width 30 height 30
click at [626, 483] on span "10" at bounding box center [618, 486] width 30 height 30
type input "Oct 1, 2025 to Oct 10, 2025"
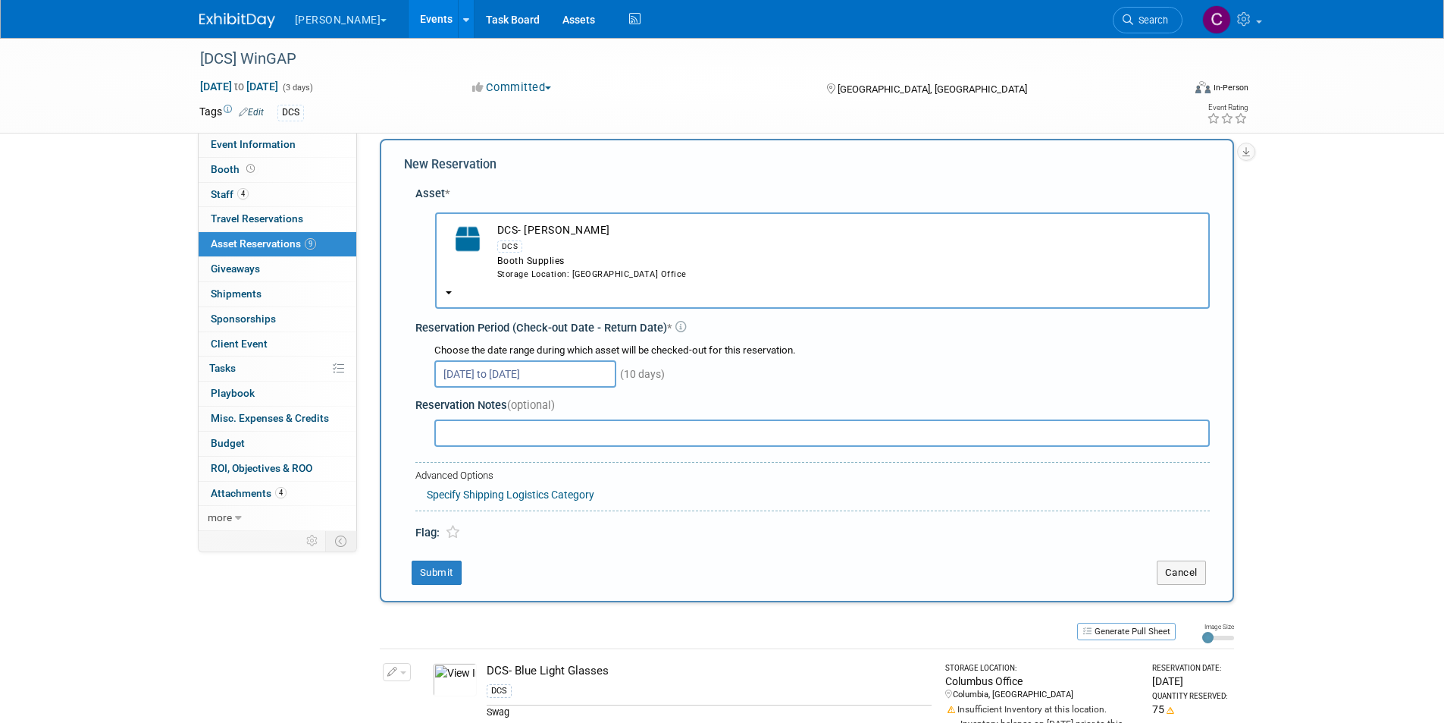
click at [484, 440] on input "text" at bounding box center [822, 432] width 776 height 27
type input "With Billy Burle"
click at [448, 562] on button "Submit" at bounding box center [437, 572] width 50 height 24
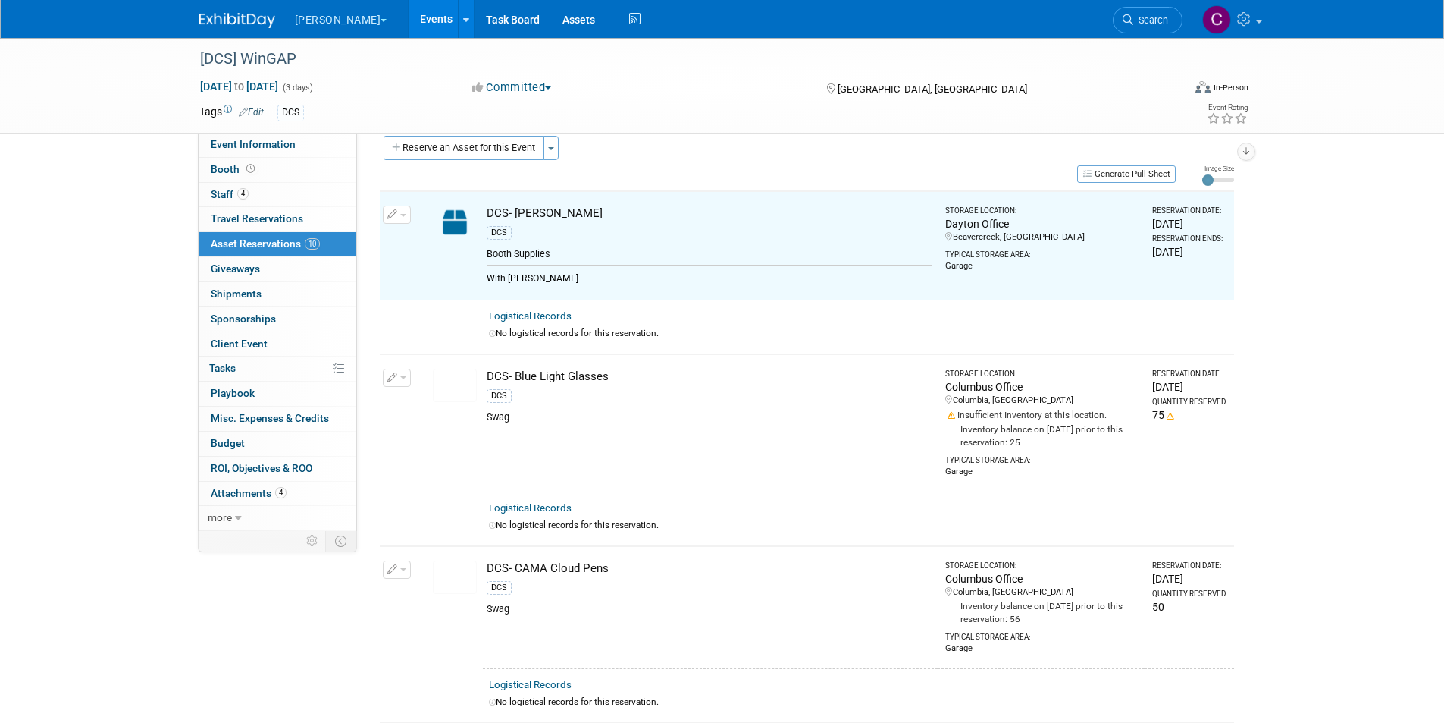
scroll to position [19, 0]
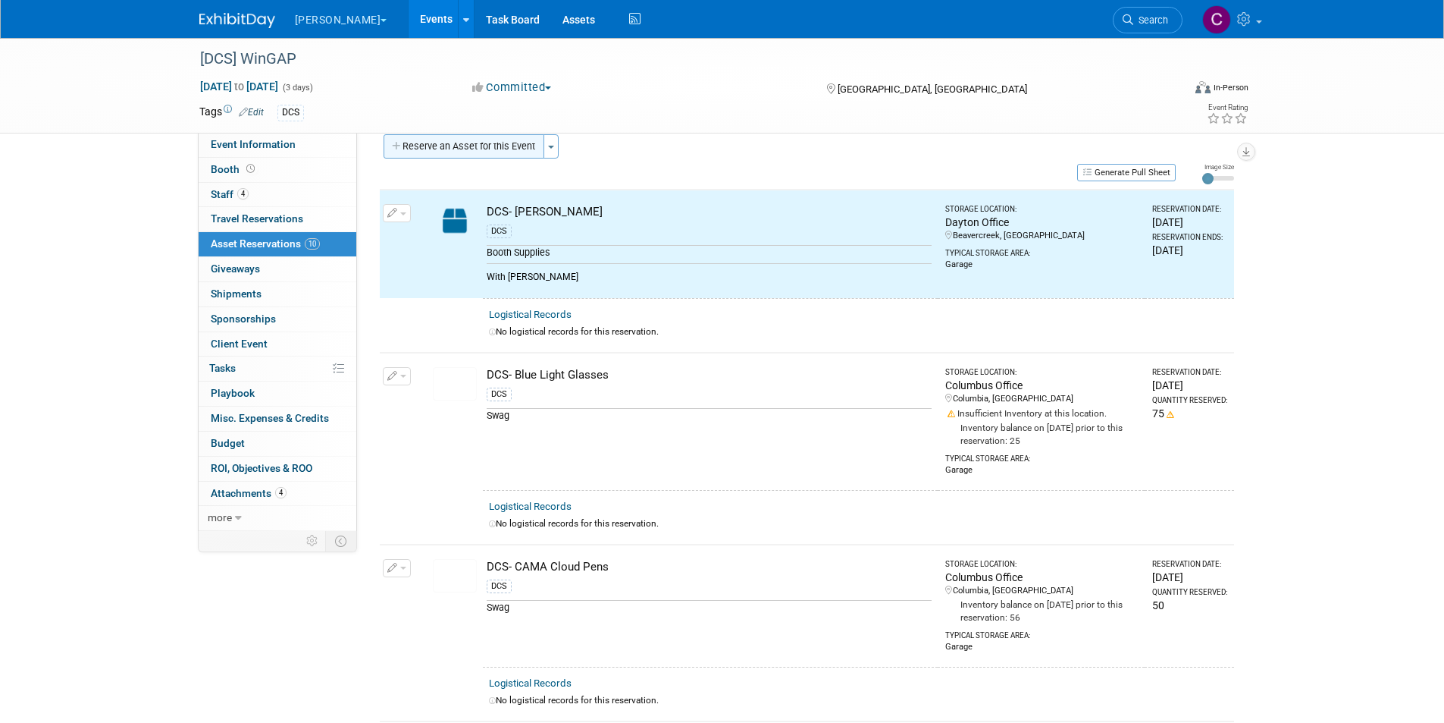
click at [477, 149] on button "Reserve an Asset for this Event" at bounding box center [464, 146] width 161 height 24
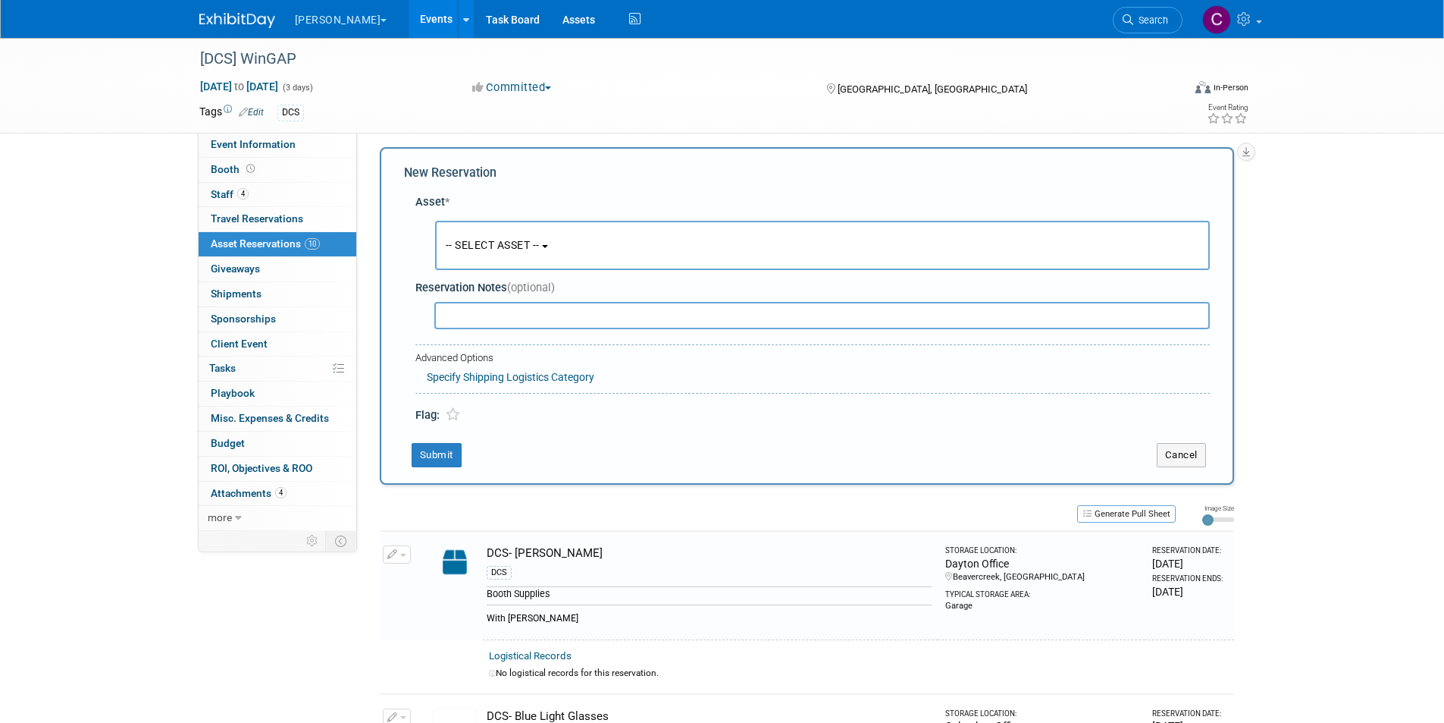
scroll to position [14, 0]
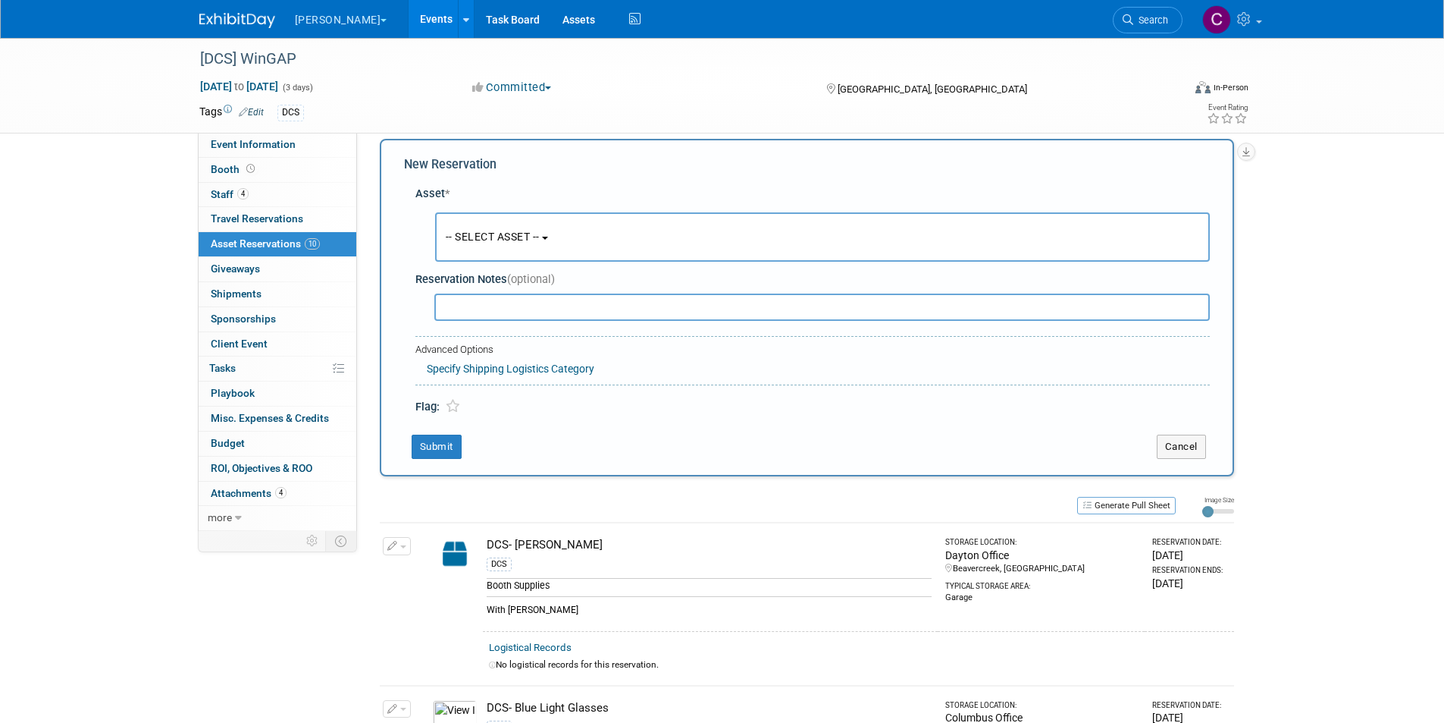
click at [504, 237] on span "-- SELECT ASSET --" at bounding box center [493, 236] width 94 height 12
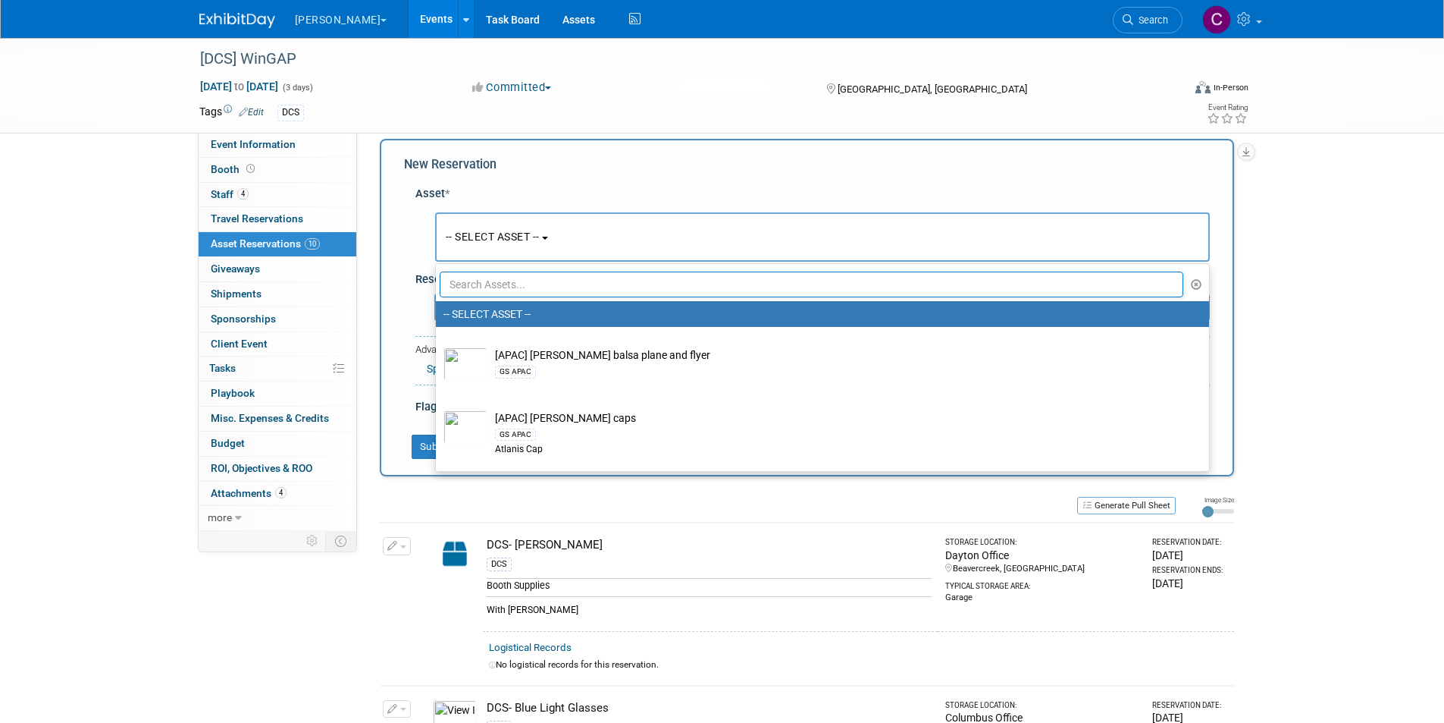
click at [491, 283] on input "text" at bounding box center [812, 284] width 745 height 26
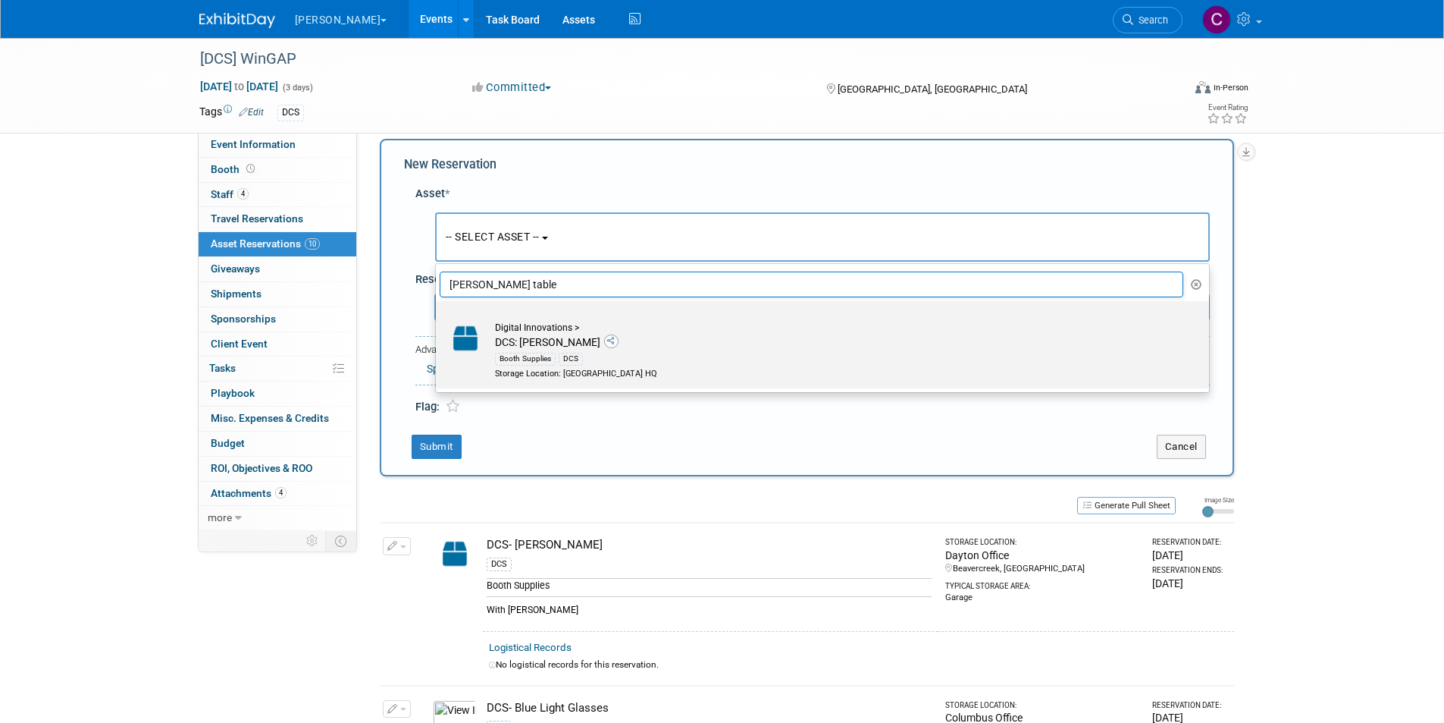
type input "billy table"
click at [495, 350] on div "Booth Supplies DCS" at bounding box center [837, 358] width 684 height 17
click at [438, 319] on input "Digital Innovations > DCS: Billy tablecloth Booth Supplies DCS Storage Location…" at bounding box center [433, 314] width 10 height 10
select select "10720053"
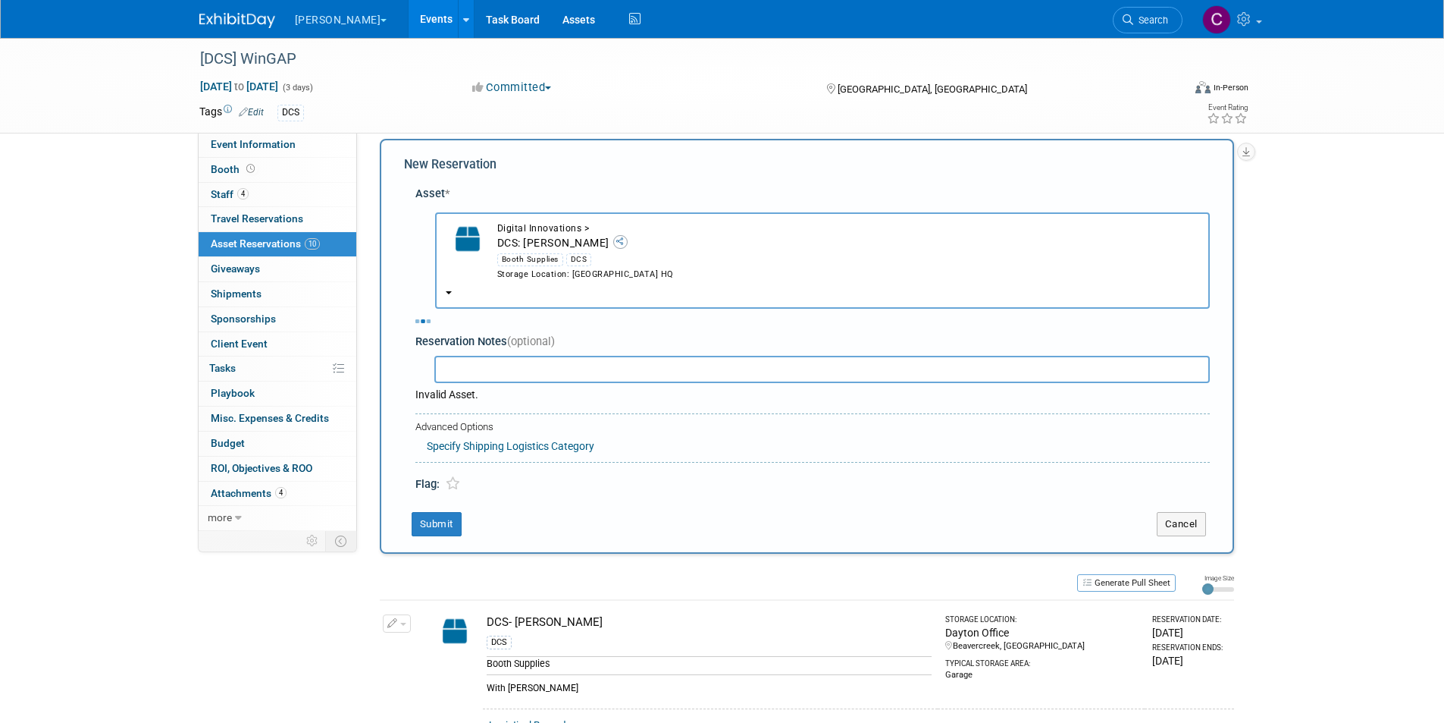
select select "9"
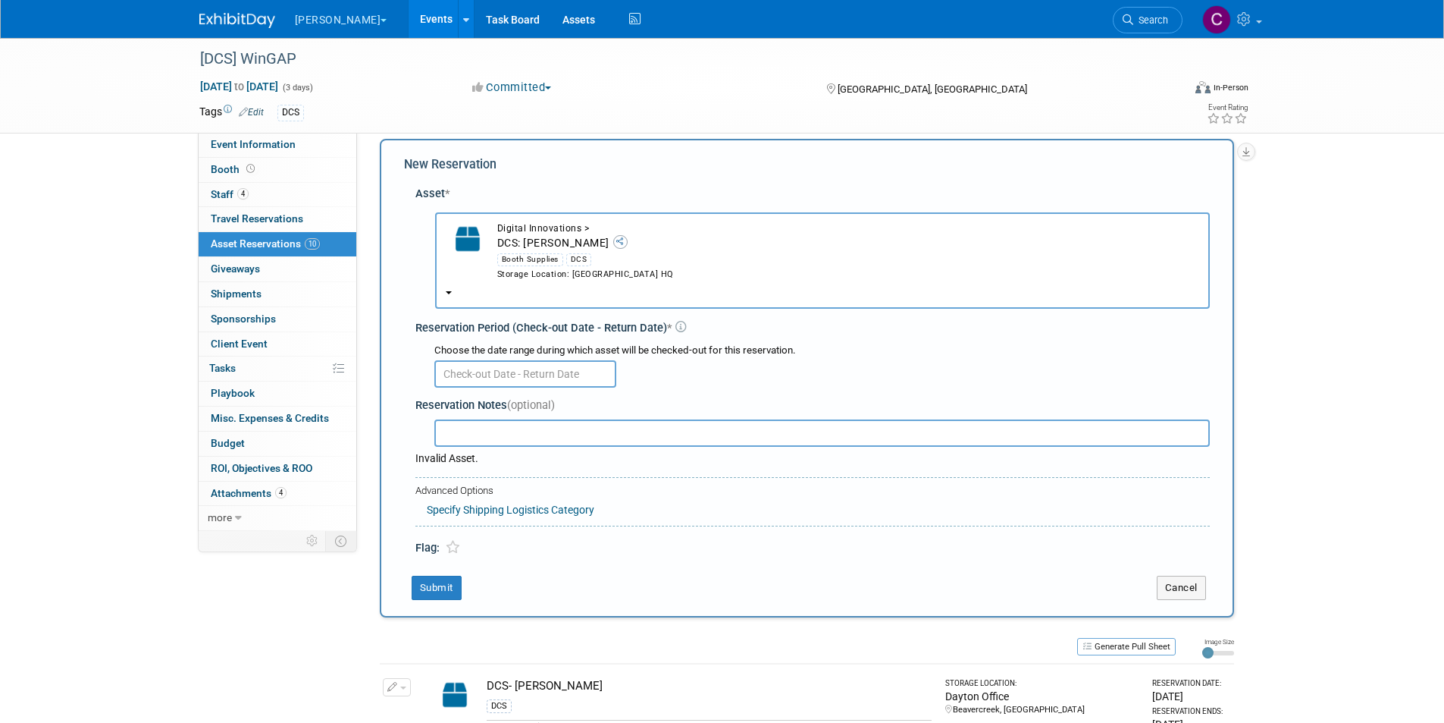
click at [491, 372] on input "text" at bounding box center [525, 373] width 182 height 27
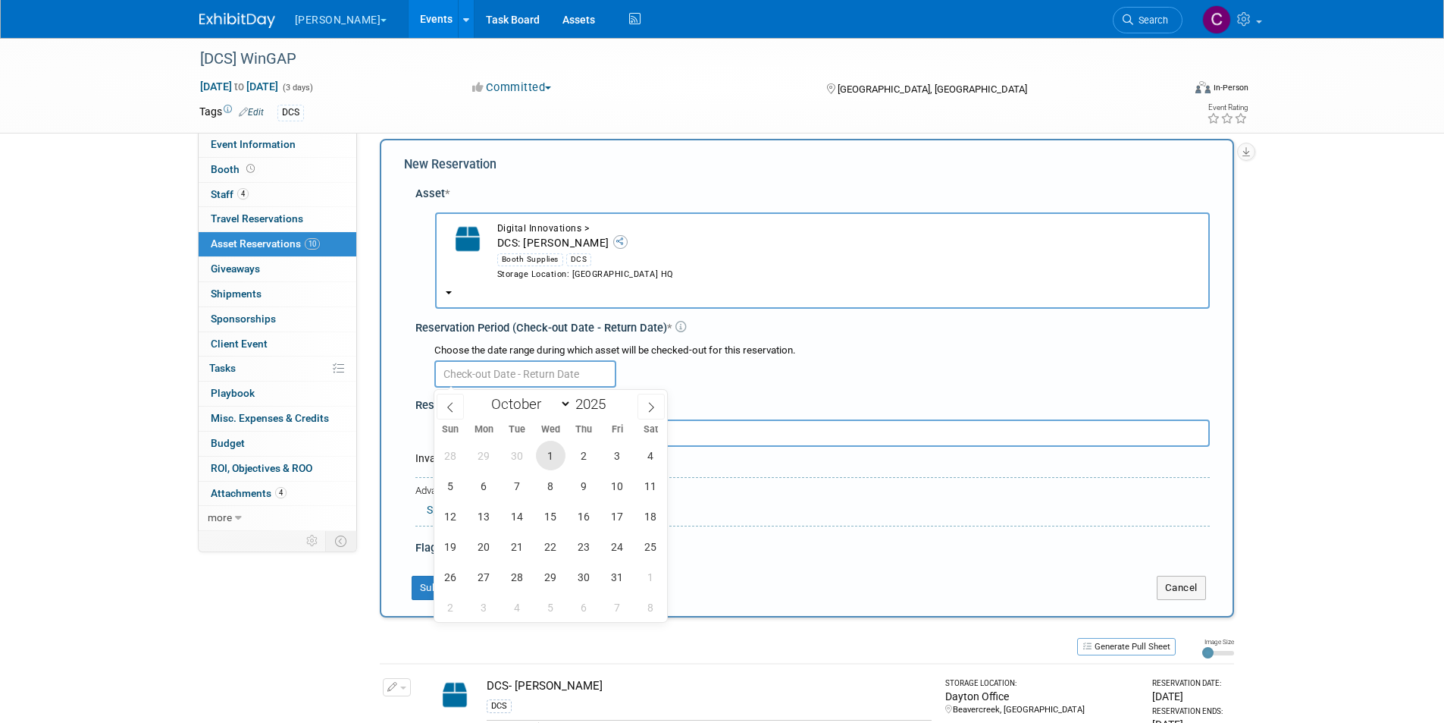
click at [545, 451] on span "1" at bounding box center [551, 456] width 30 height 30
click at [622, 484] on span "10" at bounding box center [618, 486] width 30 height 30
type input "Oct 1, 2025 to Oct 10, 2025"
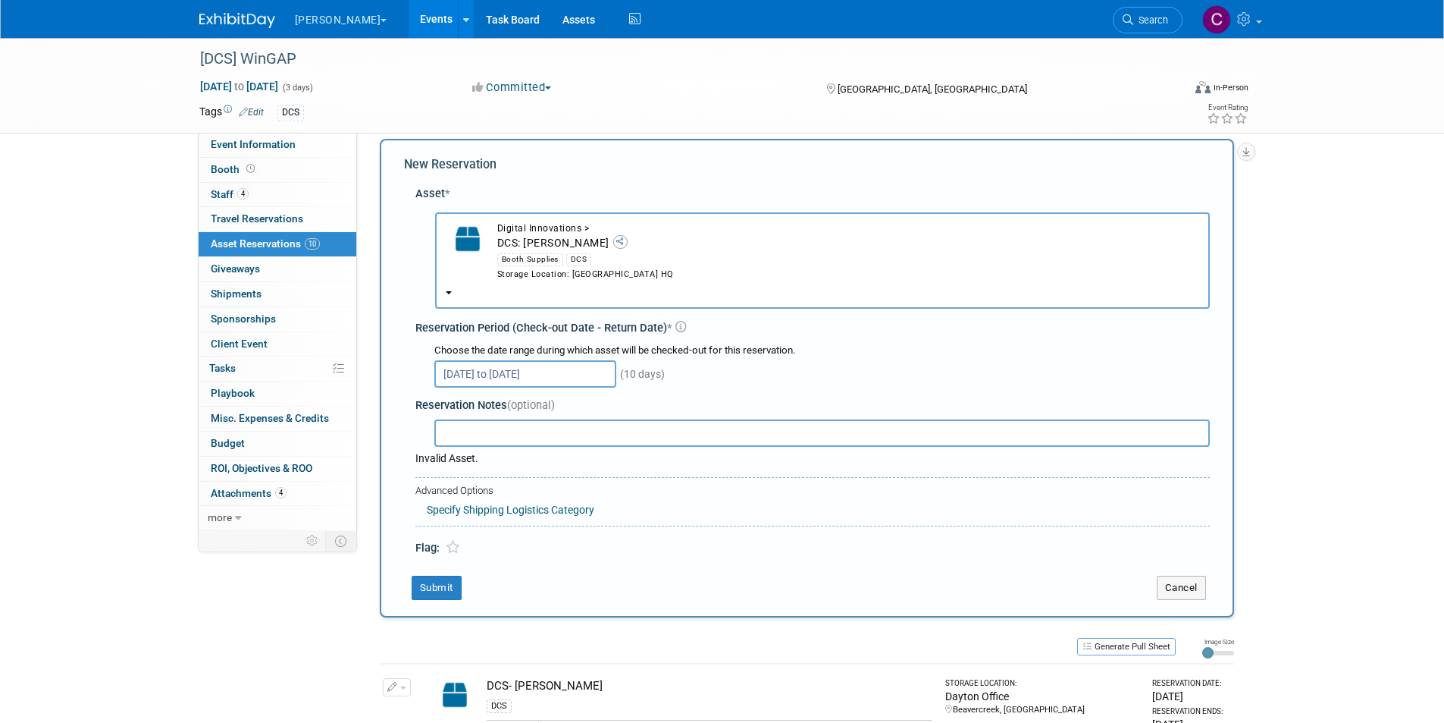
click at [487, 428] on input "text" at bounding box center [822, 432] width 776 height 27
type input "w"
type input "B"
type input "with Billy Burle"
click at [441, 585] on button "Submit" at bounding box center [437, 587] width 50 height 24
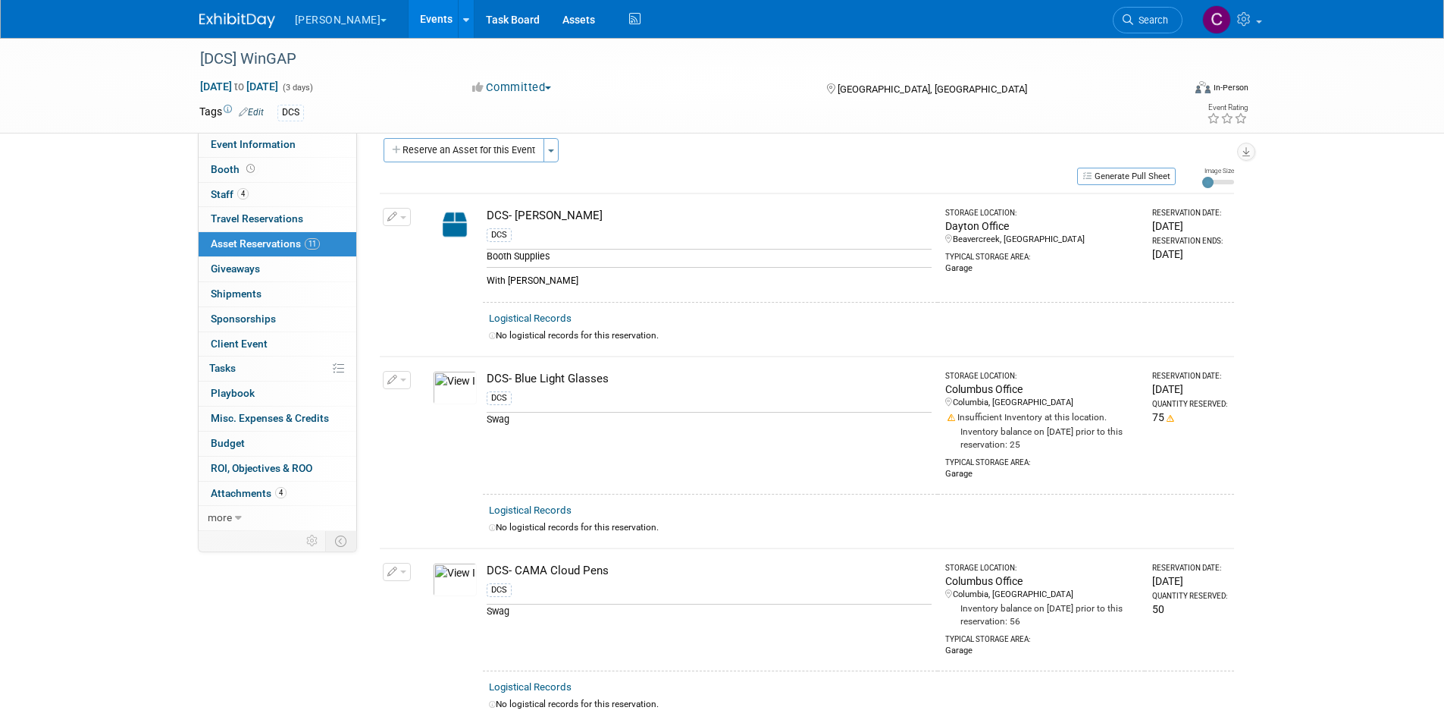
scroll to position [0, 0]
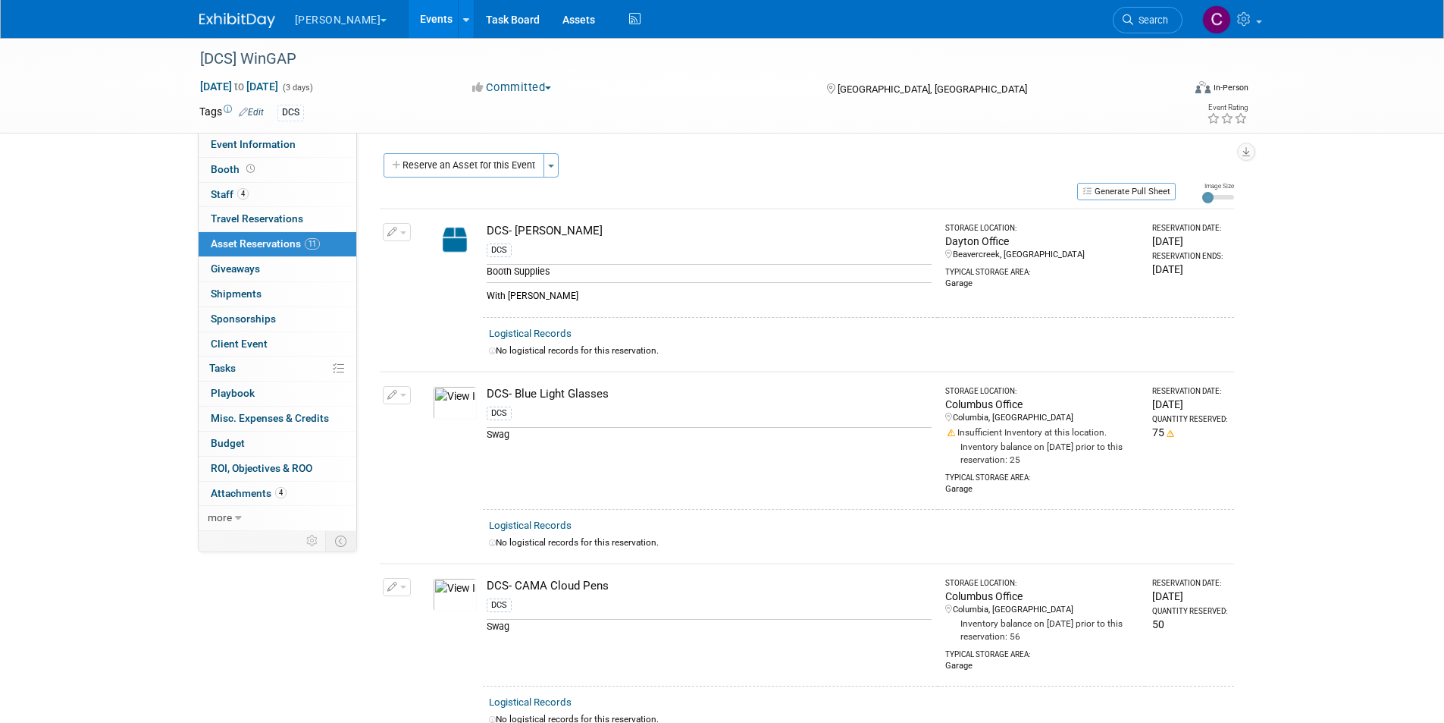
click at [409, 20] on link "Events" at bounding box center [436, 19] width 55 height 38
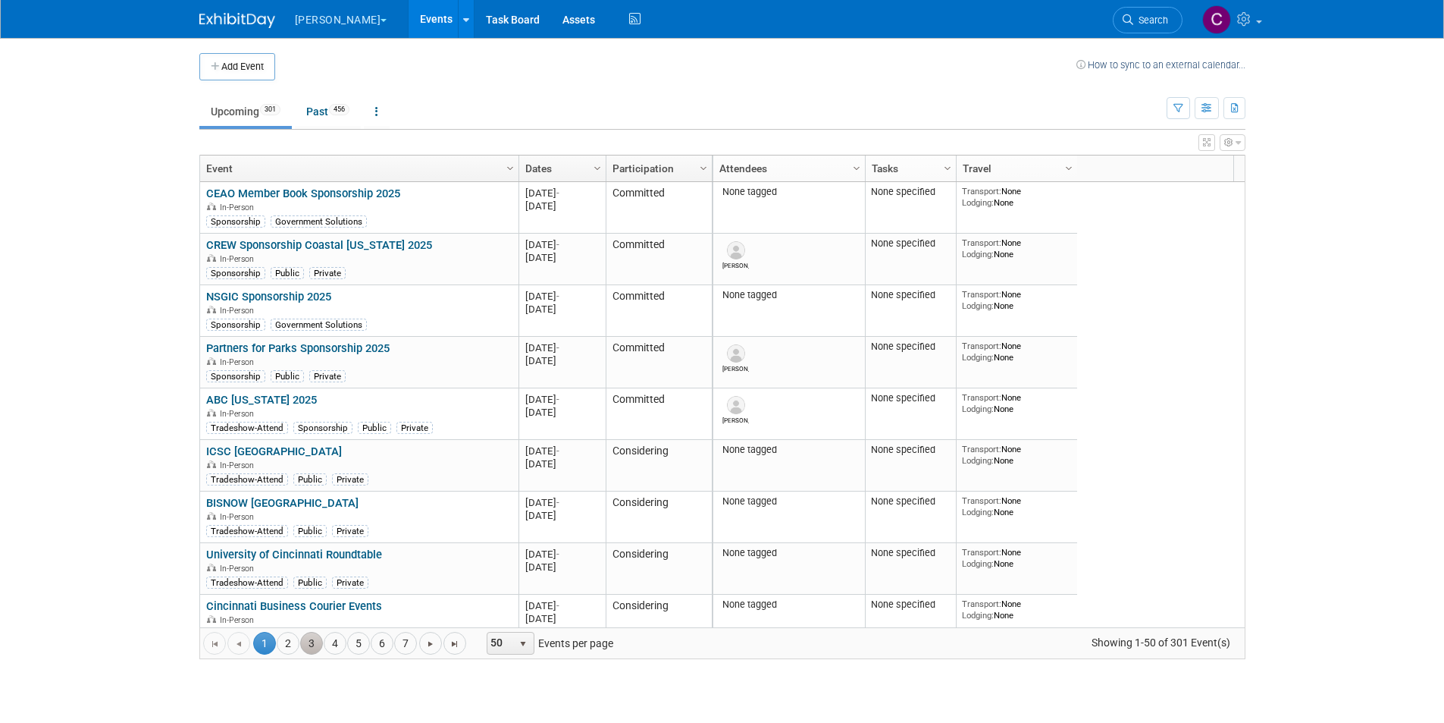
click at [315, 702] on div "HRACRE 2025 Events In-Person Sponsorship Public Private" at bounding box center [359, 723] width 306 height 42
click at [317, 639] on link "3" at bounding box center [311, 643] width 23 height 23
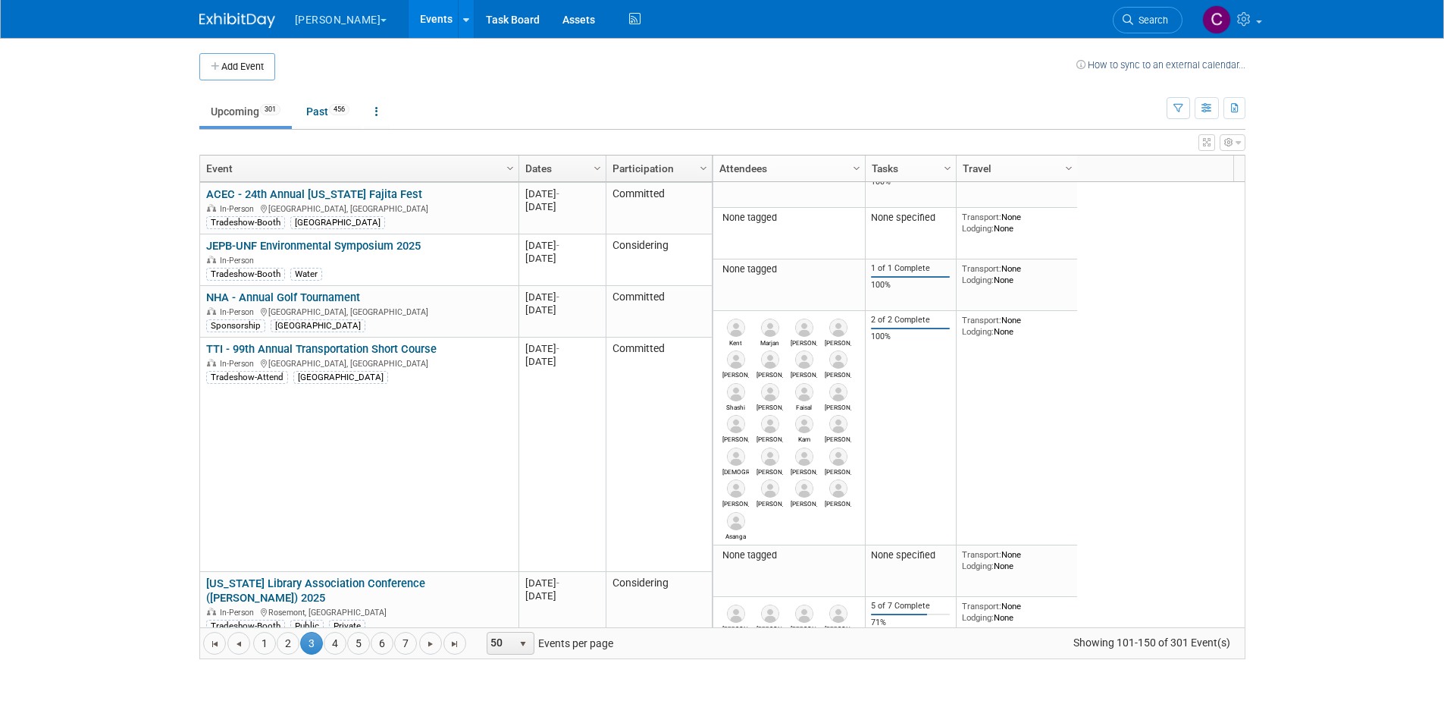
scroll to position [2592, 0]
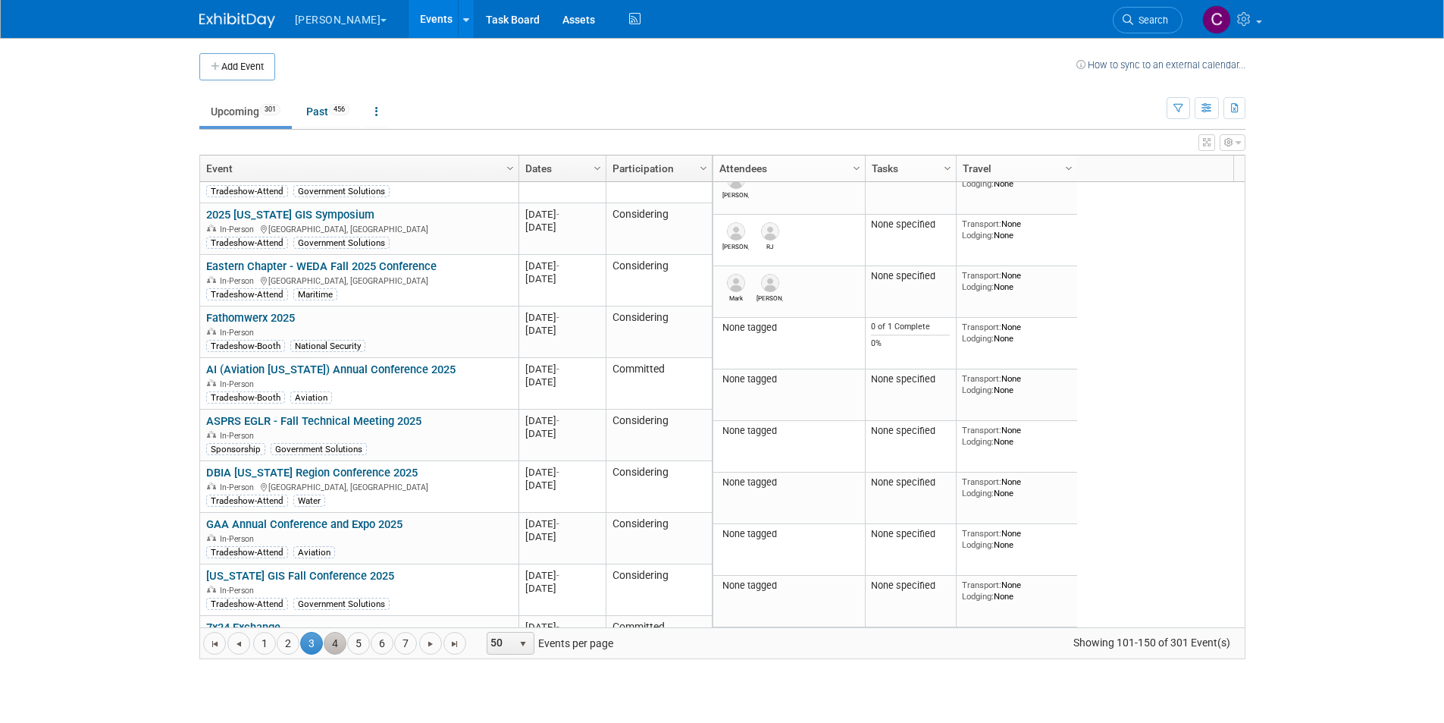
click at [338, 641] on link "4" at bounding box center [335, 643] width 23 height 23
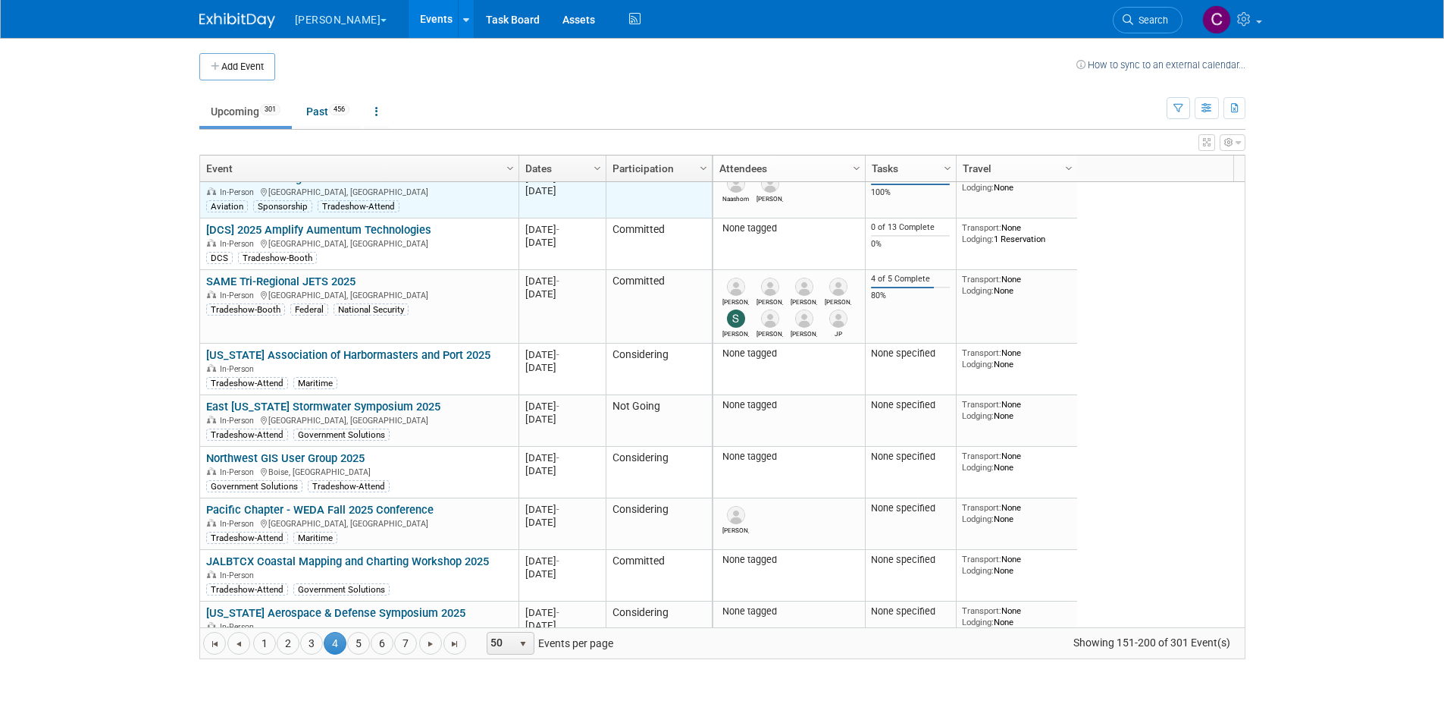
scroll to position [0, 0]
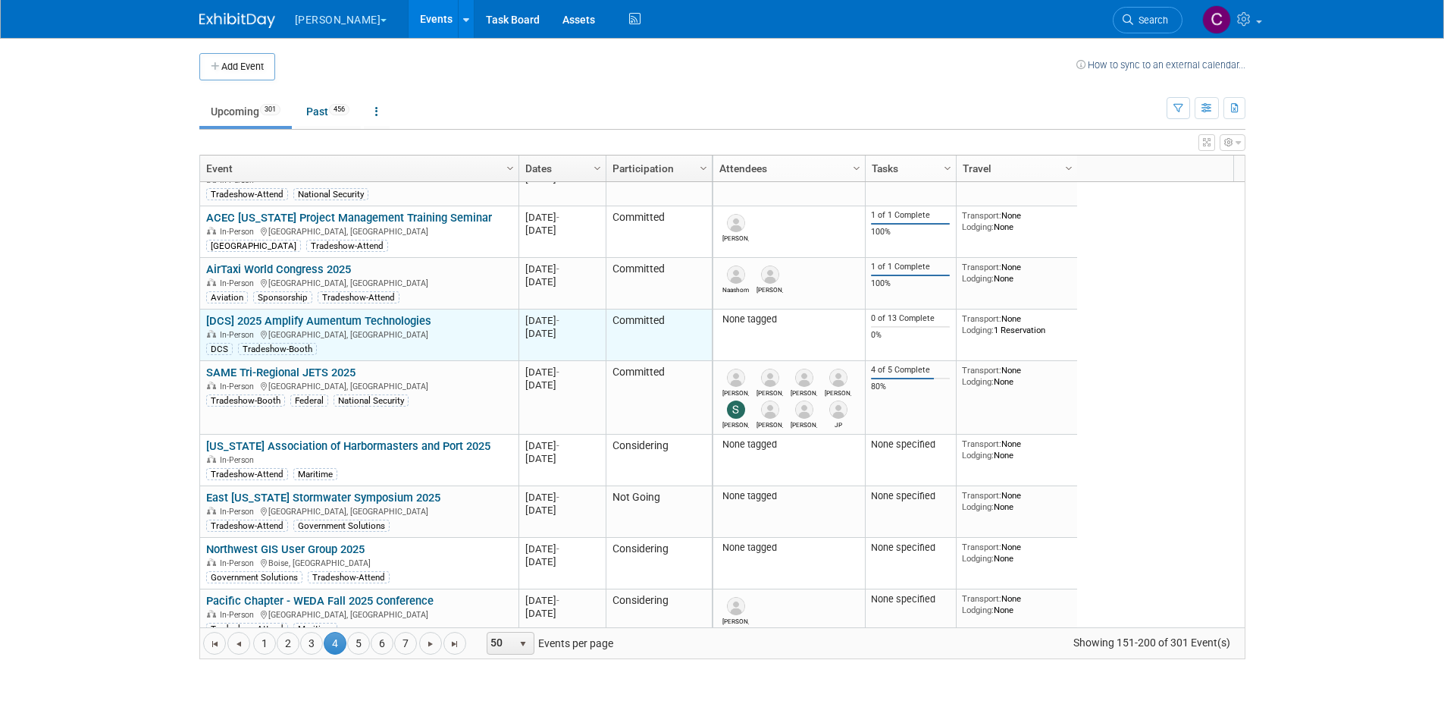
click at [370, 316] on link "[DCS] 2025 Amplify Aumentum Technologies" at bounding box center [318, 321] width 225 height 14
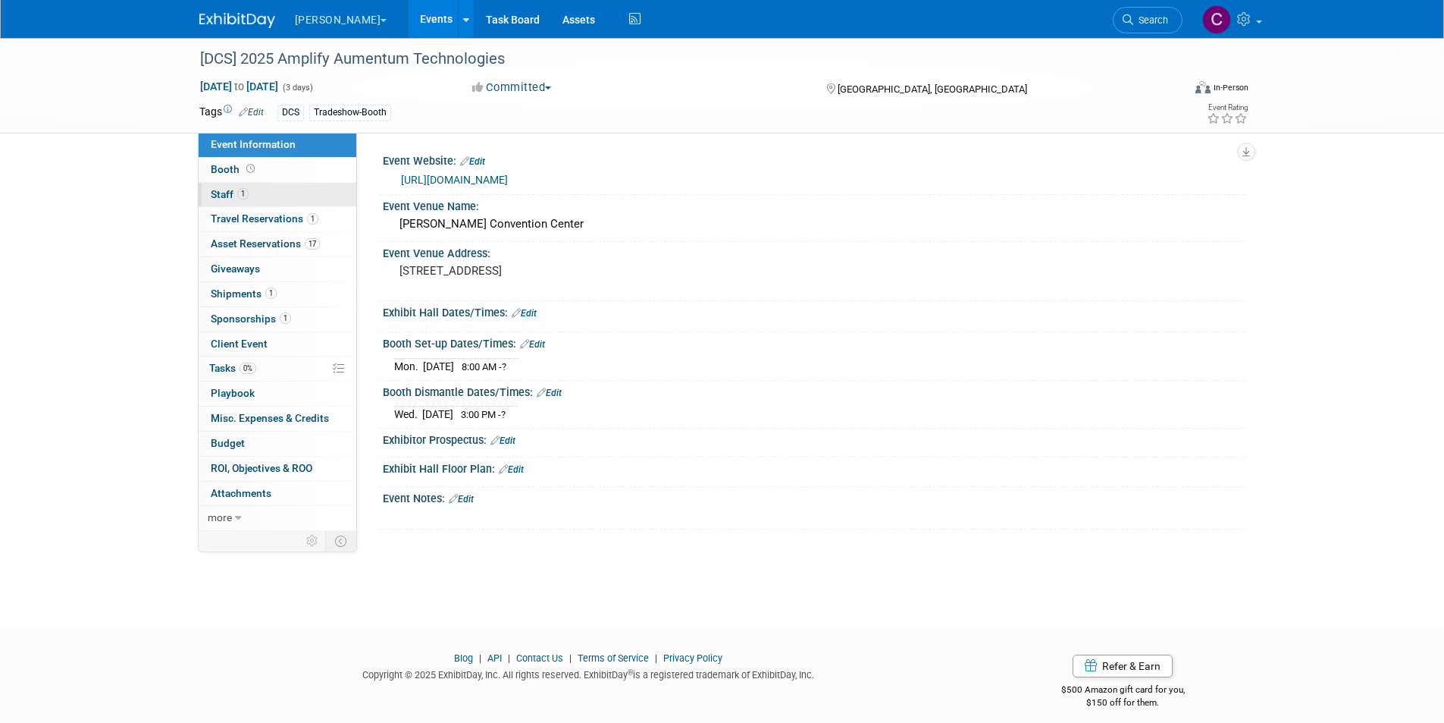
click at [251, 193] on link "1 Staff 1" at bounding box center [278, 195] width 158 height 24
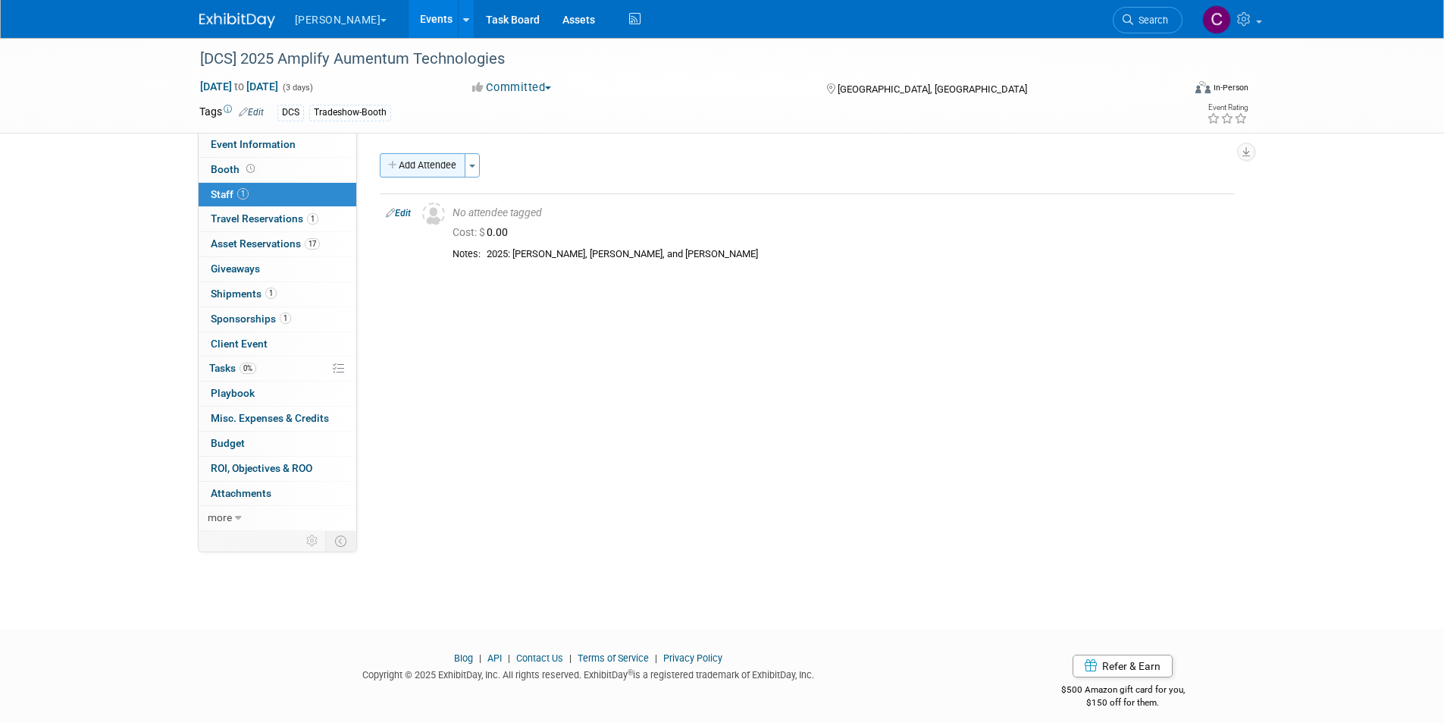
click at [418, 165] on button "Add Attendee" at bounding box center [423, 165] width 86 height 24
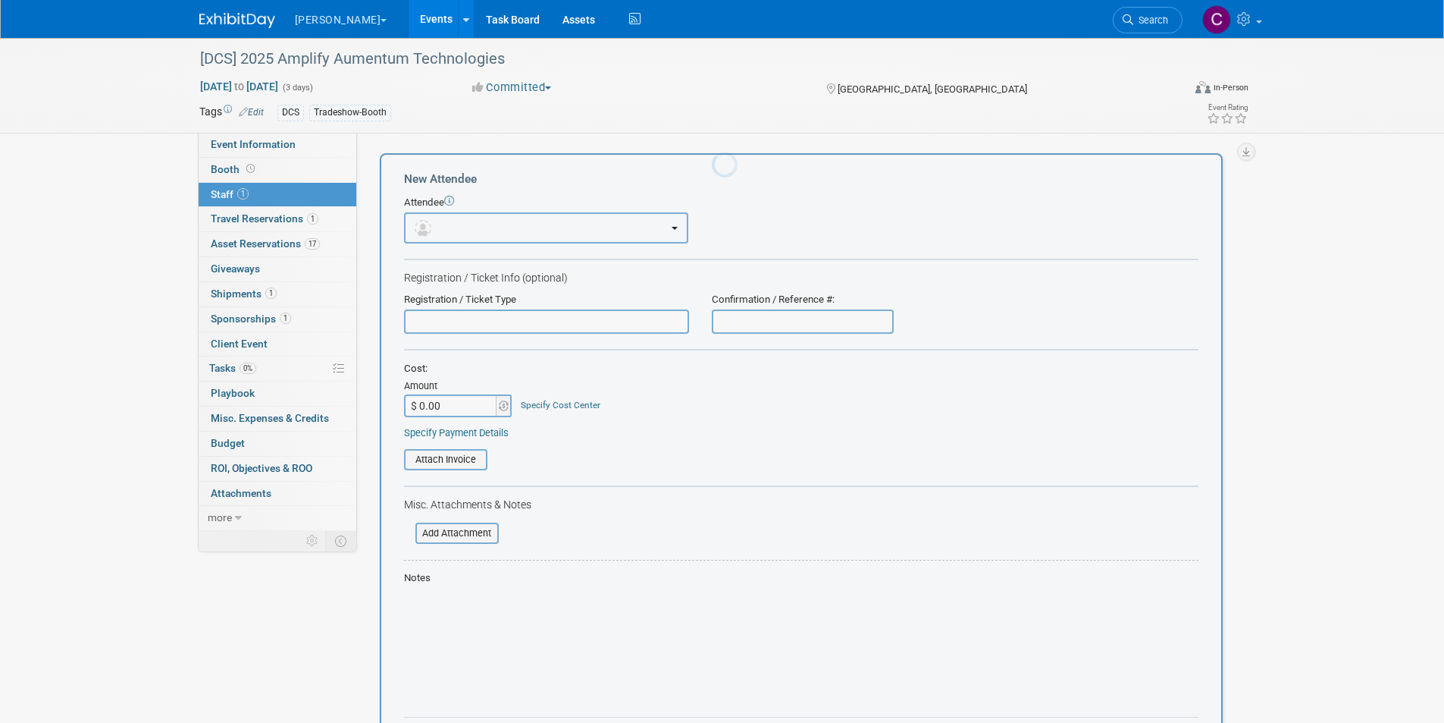
click at [431, 221] on span "button" at bounding box center [426, 227] width 22 height 12
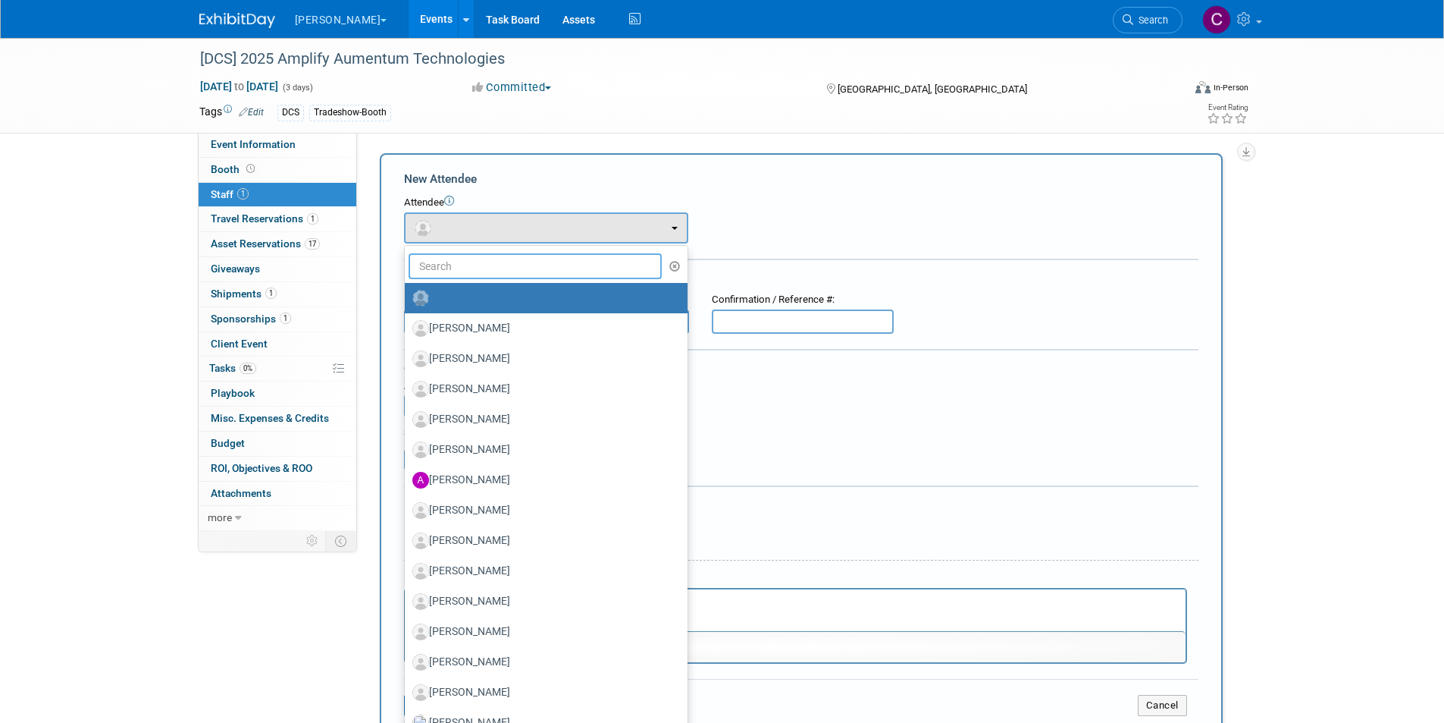
click at [437, 265] on input "text" at bounding box center [536, 266] width 254 height 26
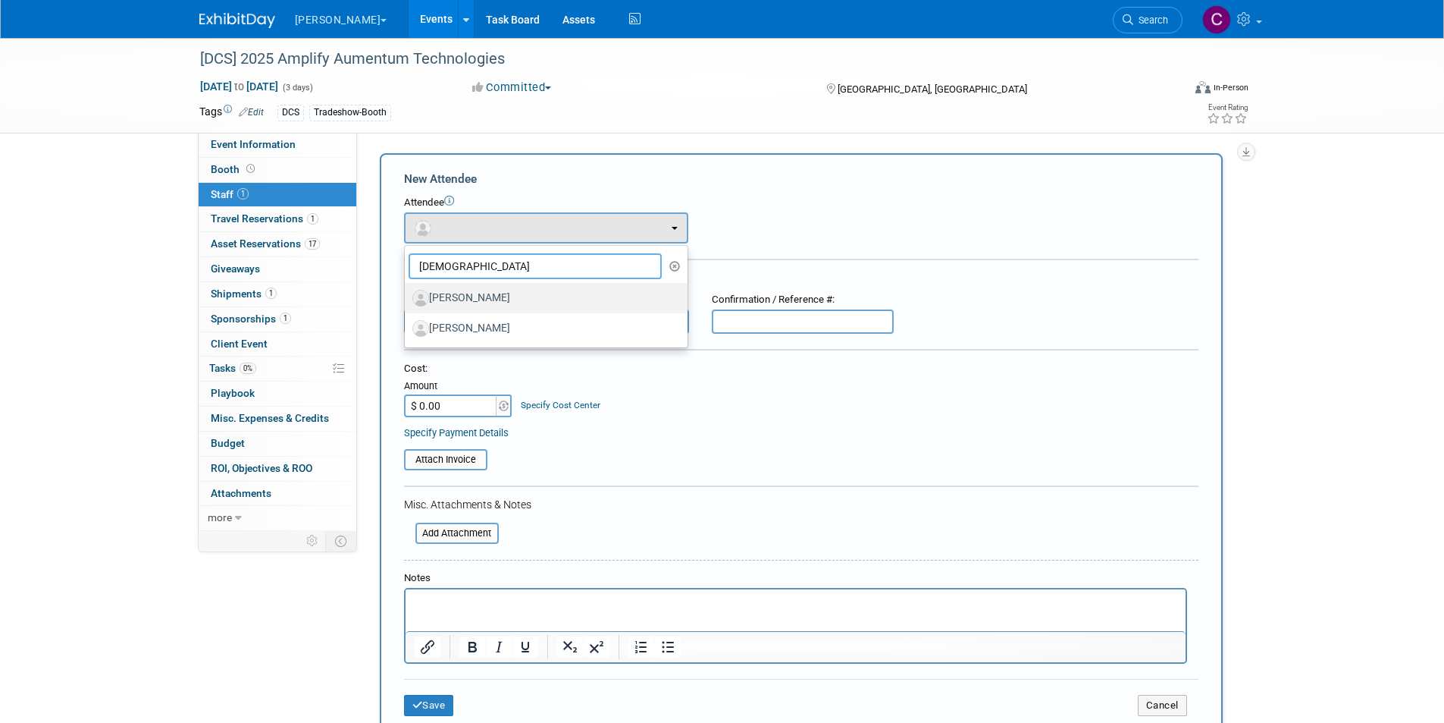
type input "God"
click at [473, 299] on label "Godfrey Day" at bounding box center [542, 298] width 260 height 24
click at [407, 299] on input "Godfrey Day" at bounding box center [402, 296] width 10 height 10
select select "5a8206a1-a939-4b9a-995e-889ad3be88e8"
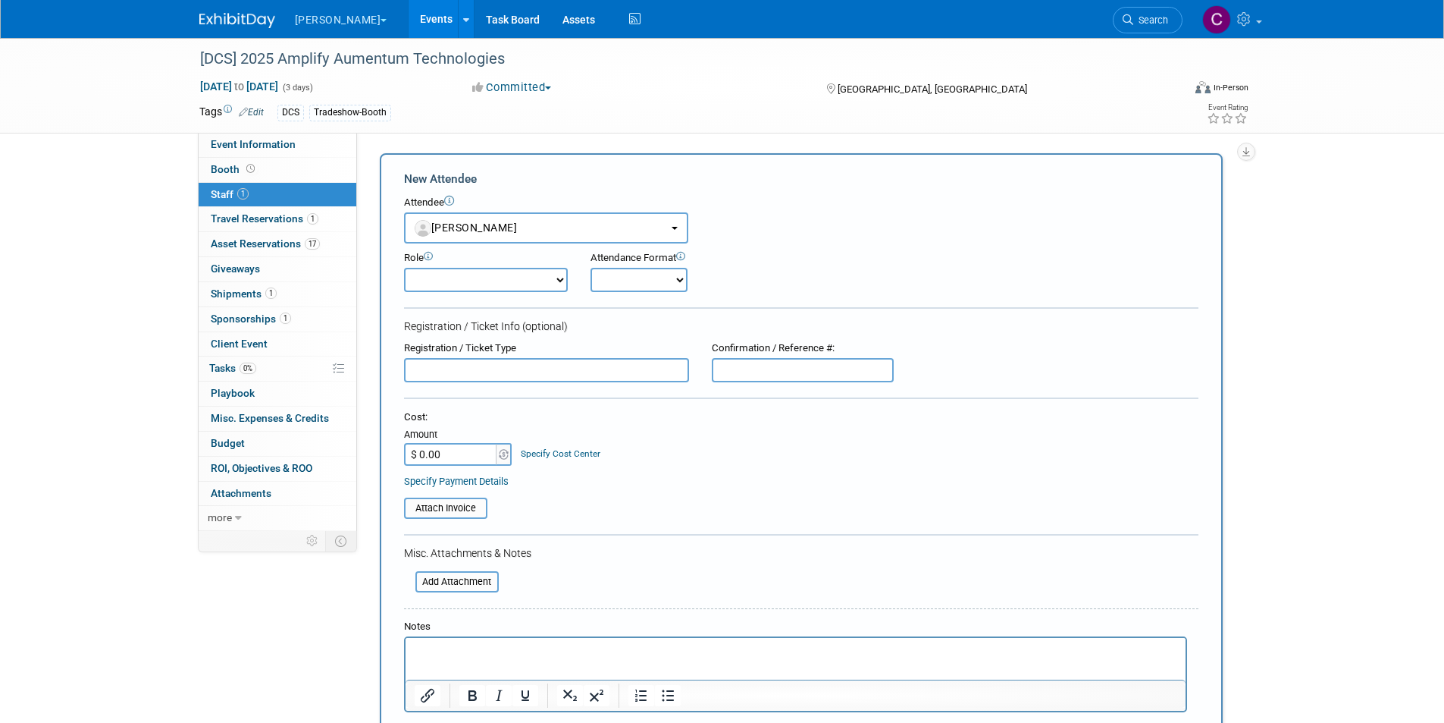
click at [459, 375] on input "text" at bounding box center [546, 370] width 285 height 24
type input "Platinum sponsor"
click at [469, 453] on input "$ 0.00" at bounding box center [451, 454] width 95 height 23
type input "$ 1,666.00"
click at [447, 514] on input "file" at bounding box center [396, 508] width 180 height 18
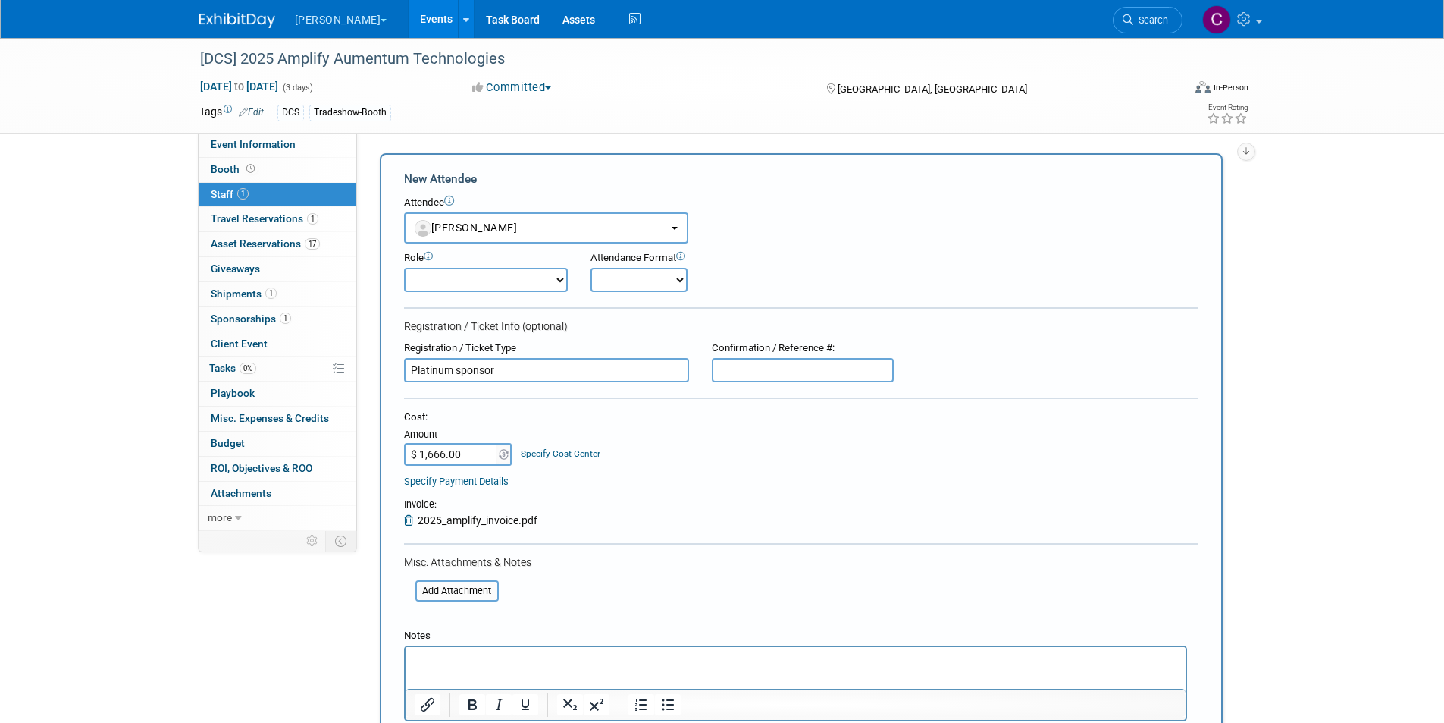
click at [476, 654] on p "Rich Text Area. Press ALT-0 for help." at bounding box center [795, 660] width 763 height 15
drag, startPoint x: 573, startPoint y: 658, endPoint x: 411, endPoint y: 648, distance: 162.6
click at [411, 648] on html "Platinum sponsor: $5,000" at bounding box center [795, 657] width 780 height 21
click at [457, 586] on input "file" at bounding box center [407, 591] width 180 height 18
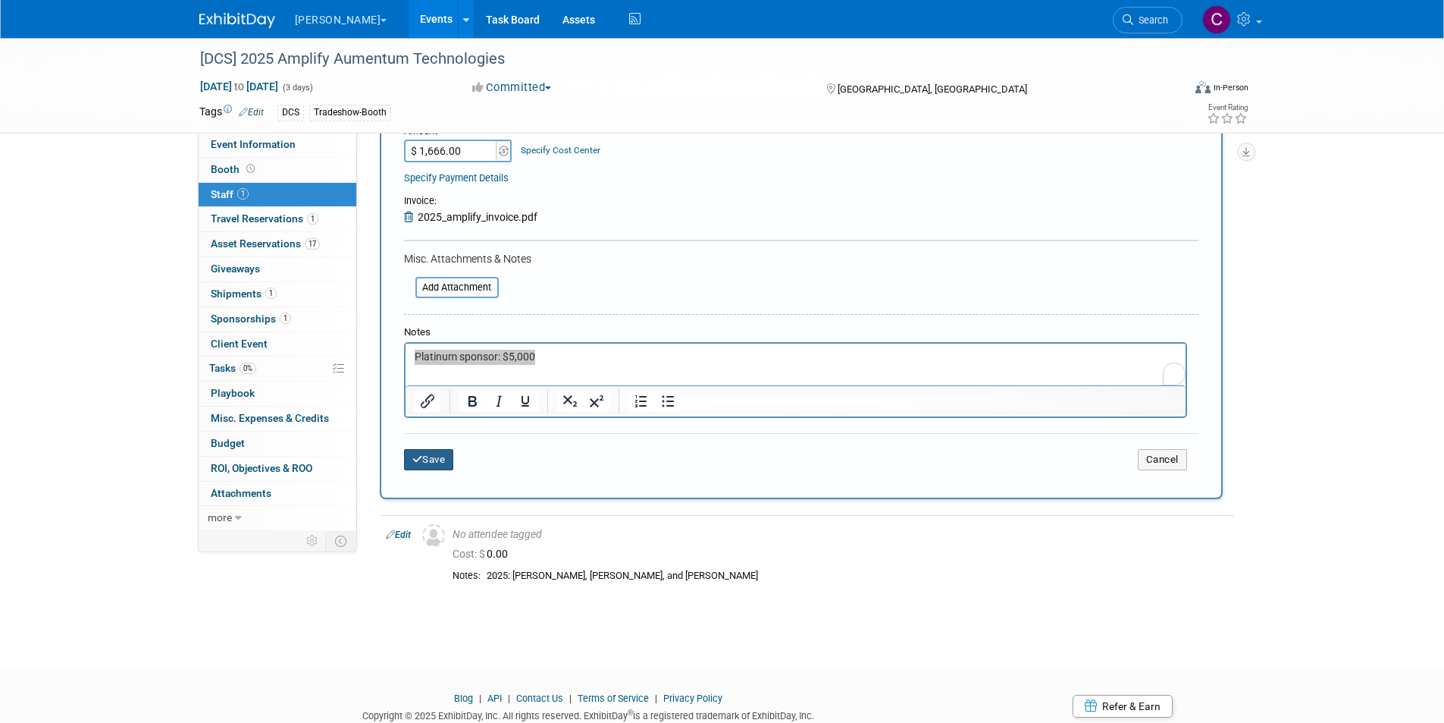
click at [432, 463] on button "Save" at bounding box center [429, 459] width 50 height 21
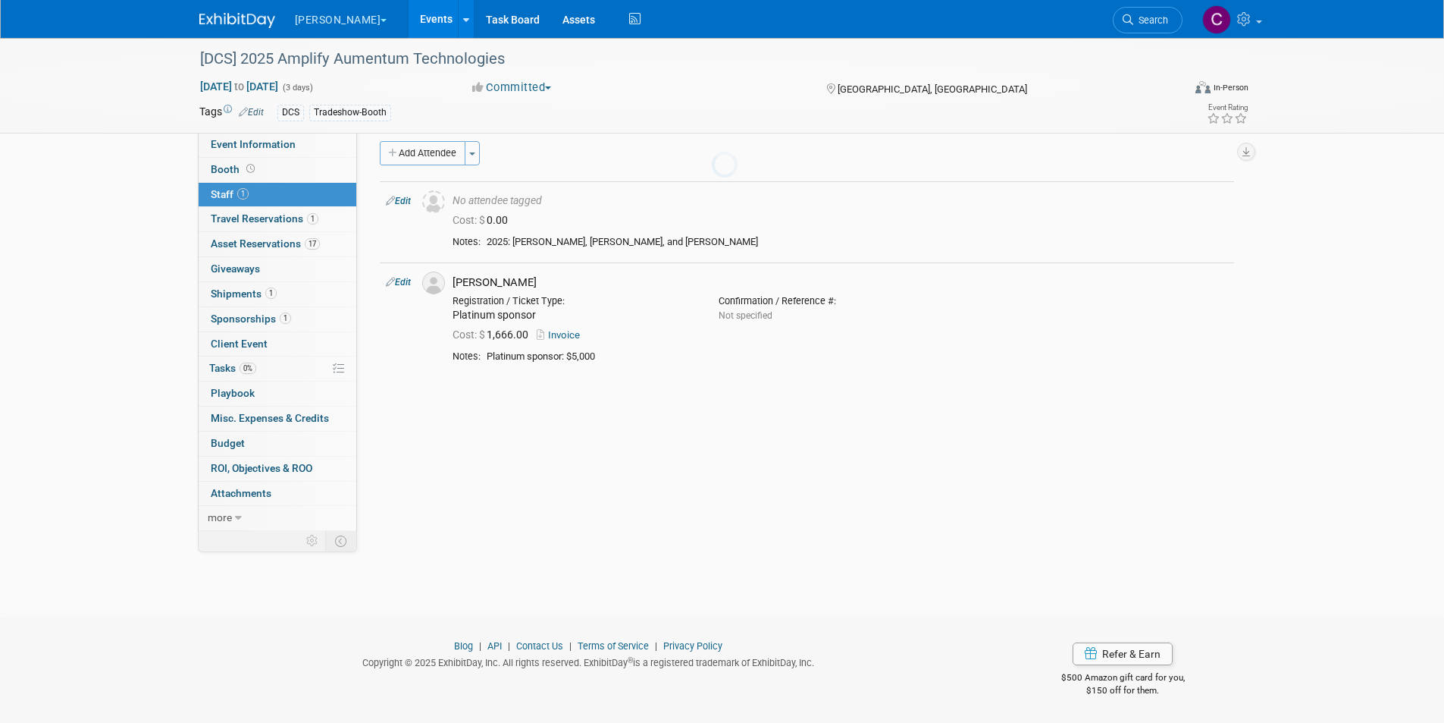
scroll to position [12, 0]
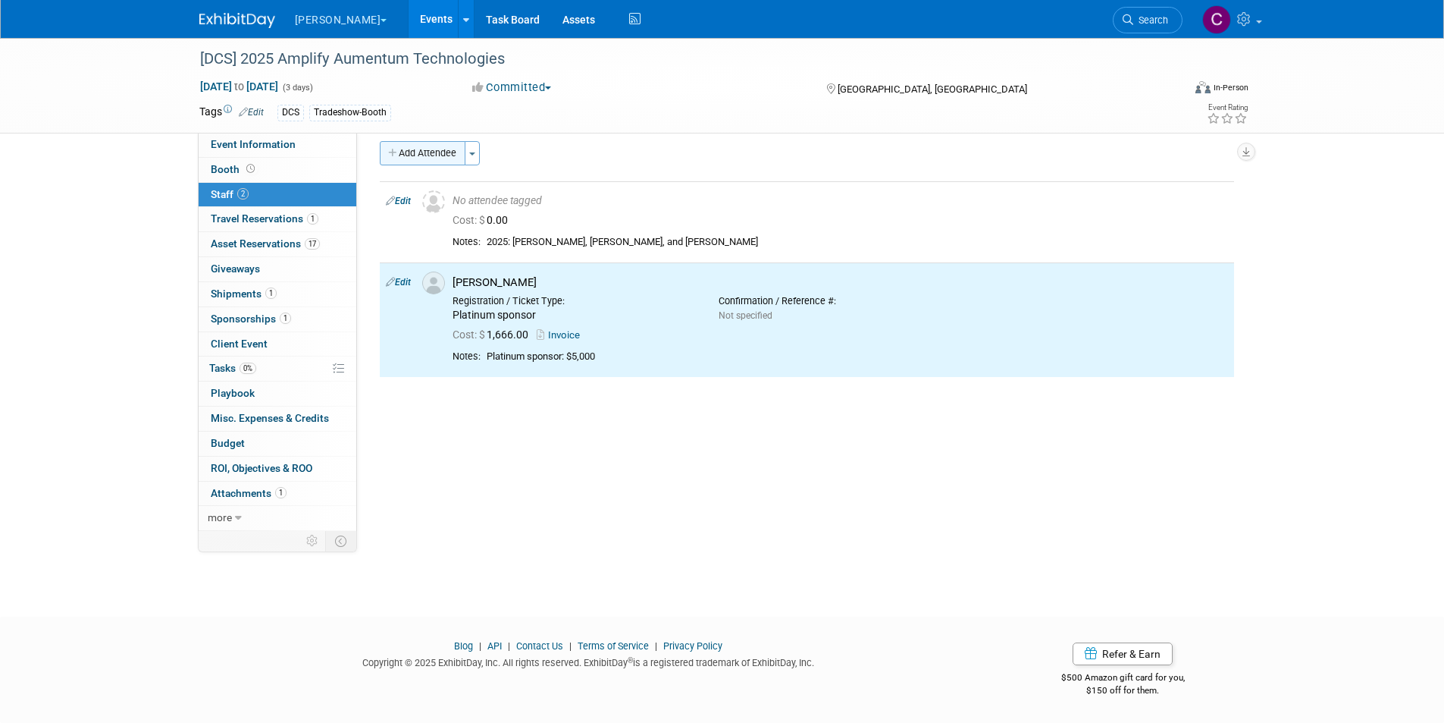
click at [444, 152] on button "Add Attendee" at bounding box center [423, 153] width 86 height 24
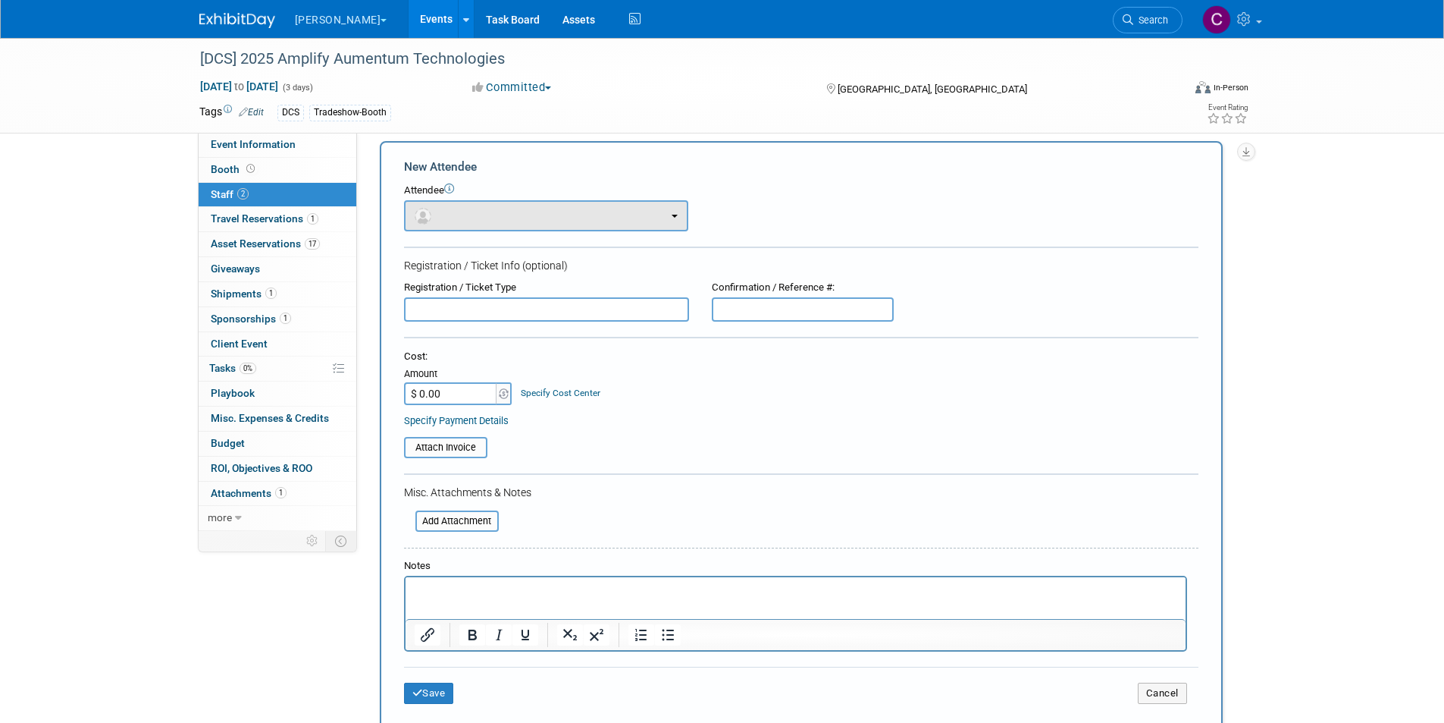
scroll to position [0, 0]
click at [447, 208] on button "button" at bounding box center [546, 215] width 284 height 31
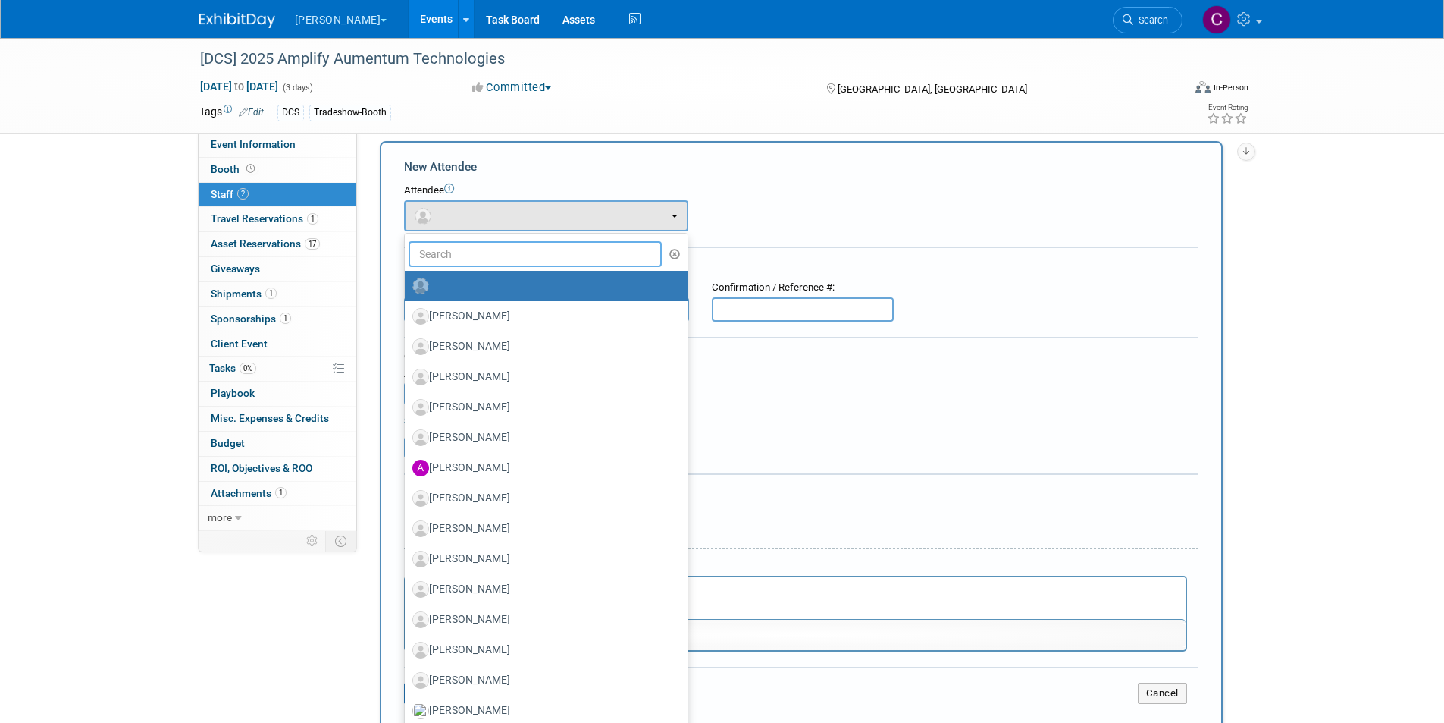
click at [442, 249] on input "text" at bounding box center [536, 254] width 254 height 26
click at [444, 248] on input "text" at bounding box center [536, 254] width 254 height 26
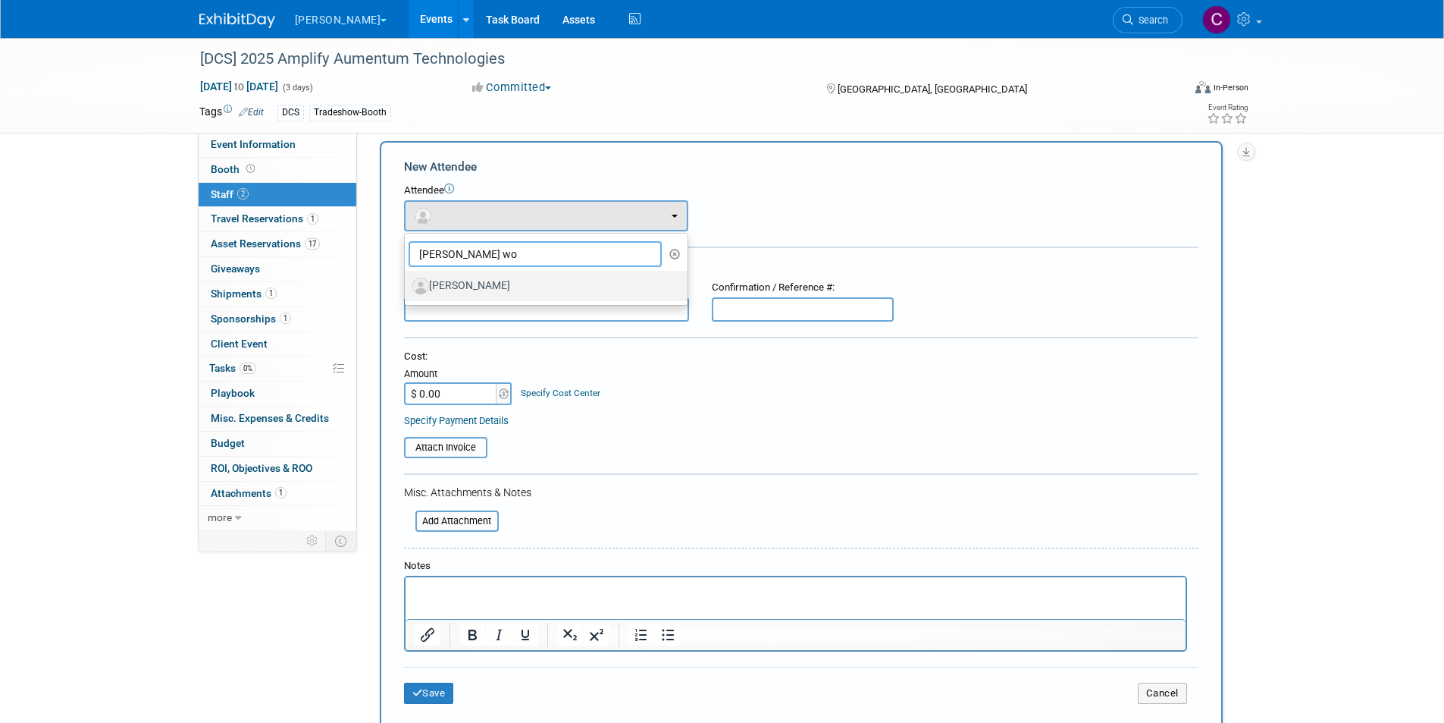
type input "bob wo"
click at [463, 278] on label "[PERSON_NAME]" at bounding box center [542, 286] width 260 height 24
click at [407, 279] on input "[PERSON_NAME]" at bounding box center [402, 284] width 10 height 10
select select "12f1d194-911f-4bf1-9934-135d7e9310f3"
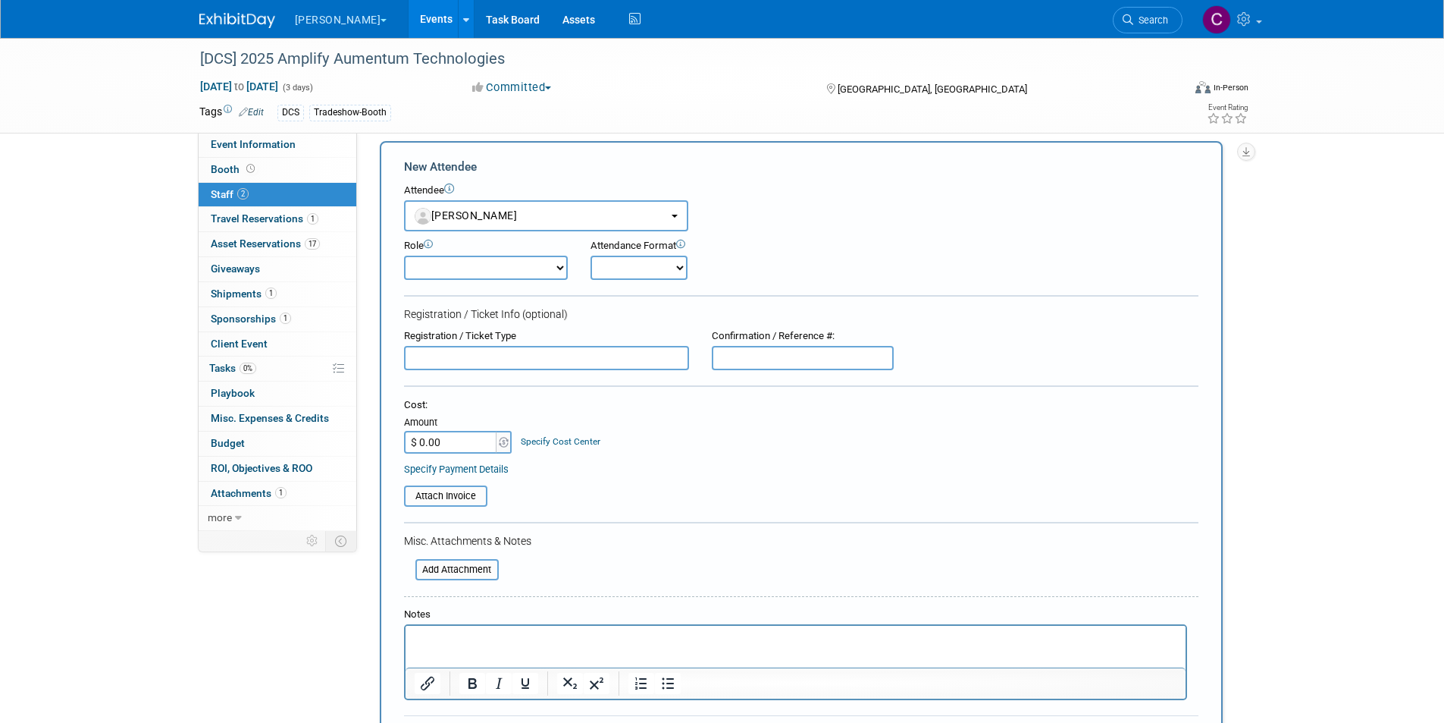
click at [482, 360] on input "text" at bounding box center [546, 358] width 285 height 24
type input "Platinum sponsor"
click at [442, 442] on input "$ 0.00" at bounding box center [451, 442] width 95 height 23
type input "$ 1,667.00"
click at [456, 497] on input "file" at bounding box center [396, 496] width 180 height 18
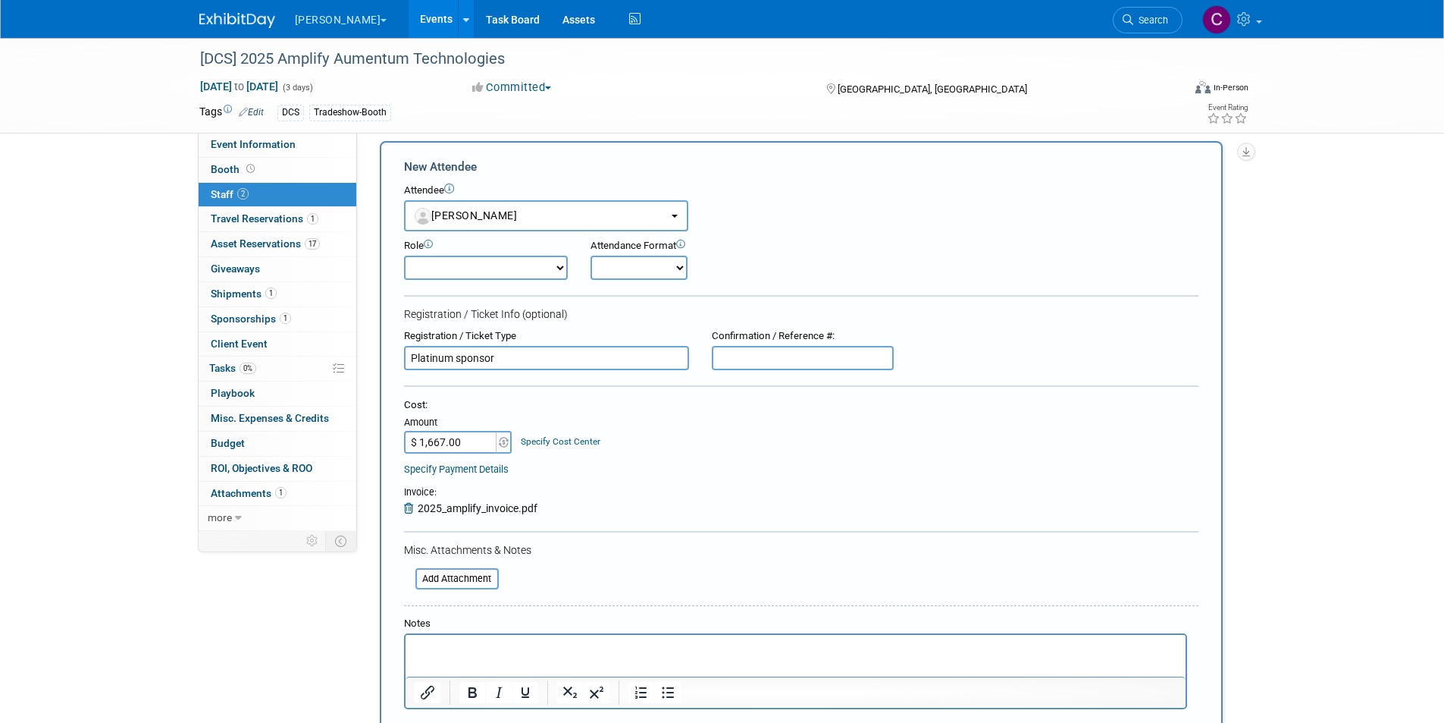
click at [491, 654] on p "Rich Text Area. Press ALT-0 for help." at bounding box center [795, 648] width 763 height 15
drag, startPoint x: 618, startPoint y: 646, endPoint x: 791, endPoint y: 1284, distance: 660.7
click at [405, 648] on html "Plantinum sponsor for gold pricing: $5,000" at bounding box center [795, 645] width 780 height 21
copy p "Plantinum sponsor for gold pricing: $5,000"
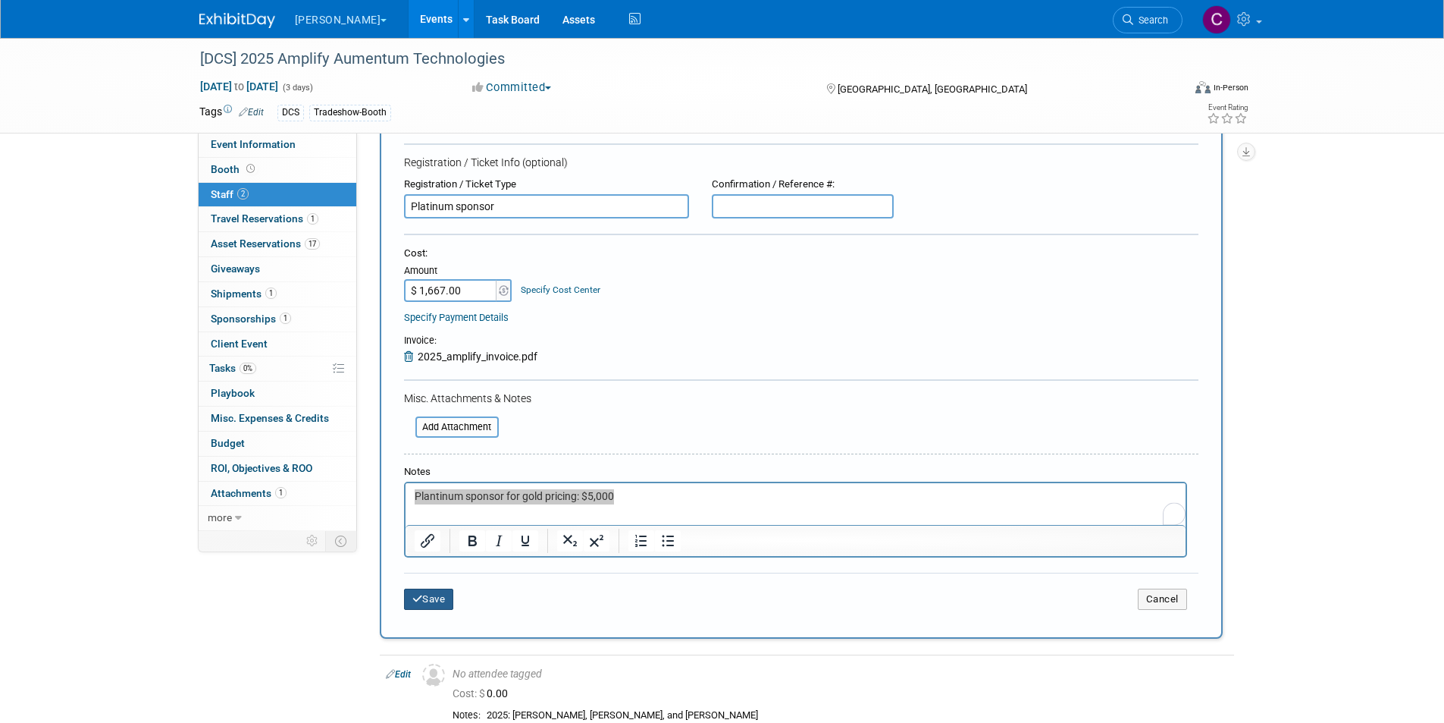
click at [437, 594] on button "Save" at bounding box center [429, 598] width 50 height 21
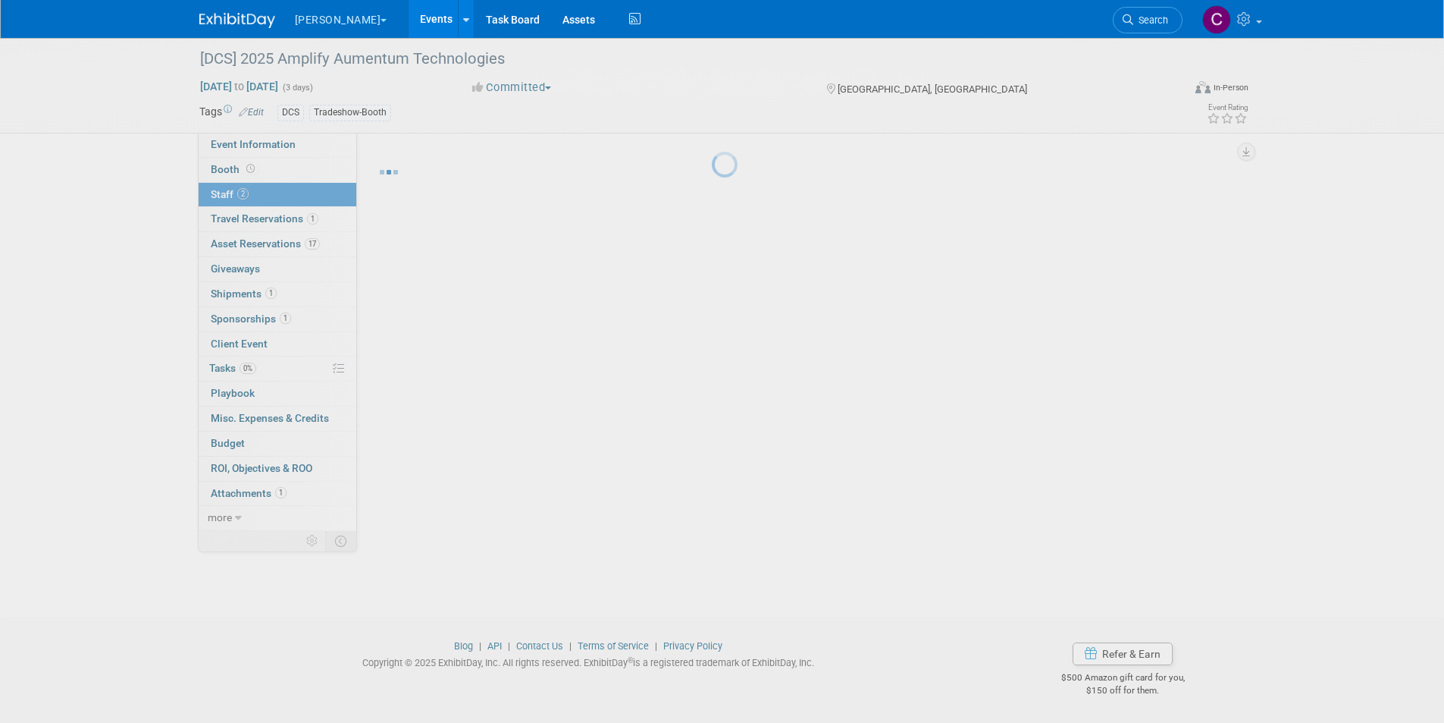
scroll to position [12, 0]
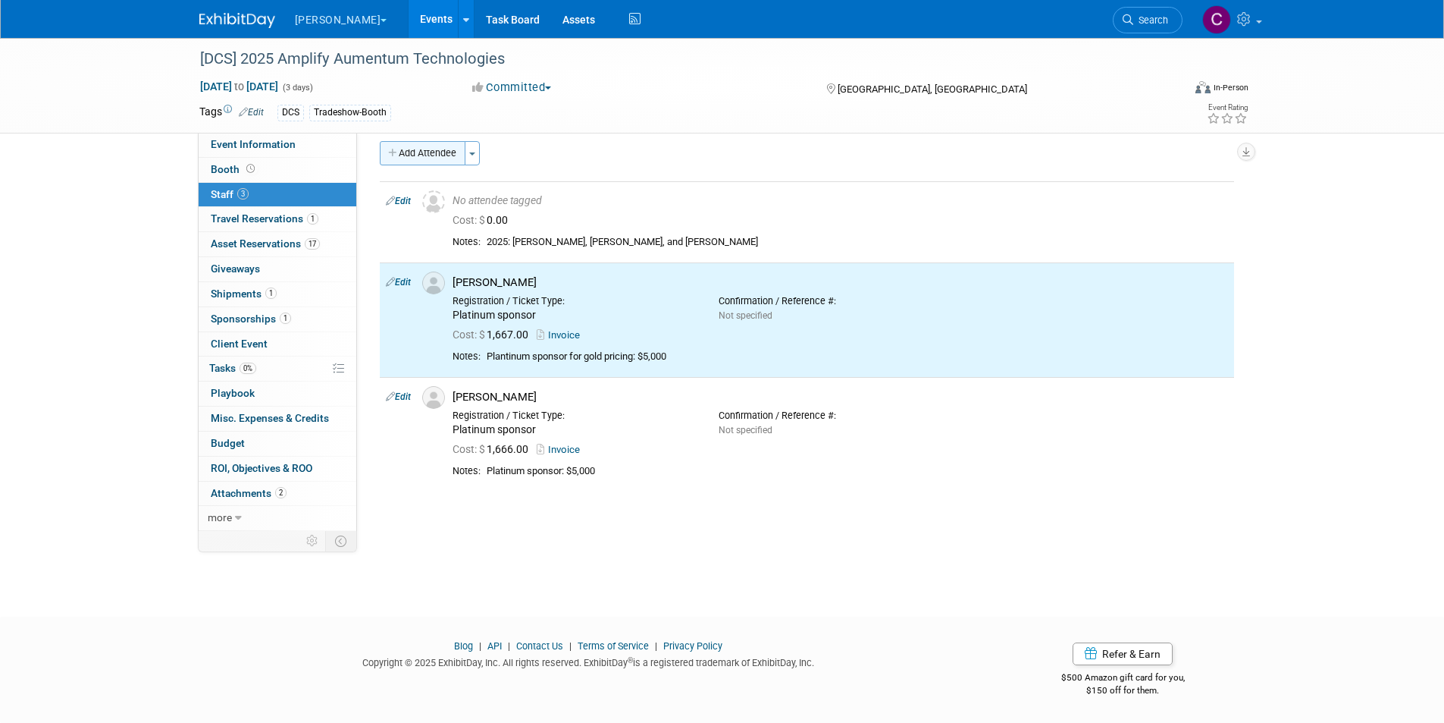
click at [429, 152] on button "Add Attendee" at bounding box center [423, 153] width 86 height 24
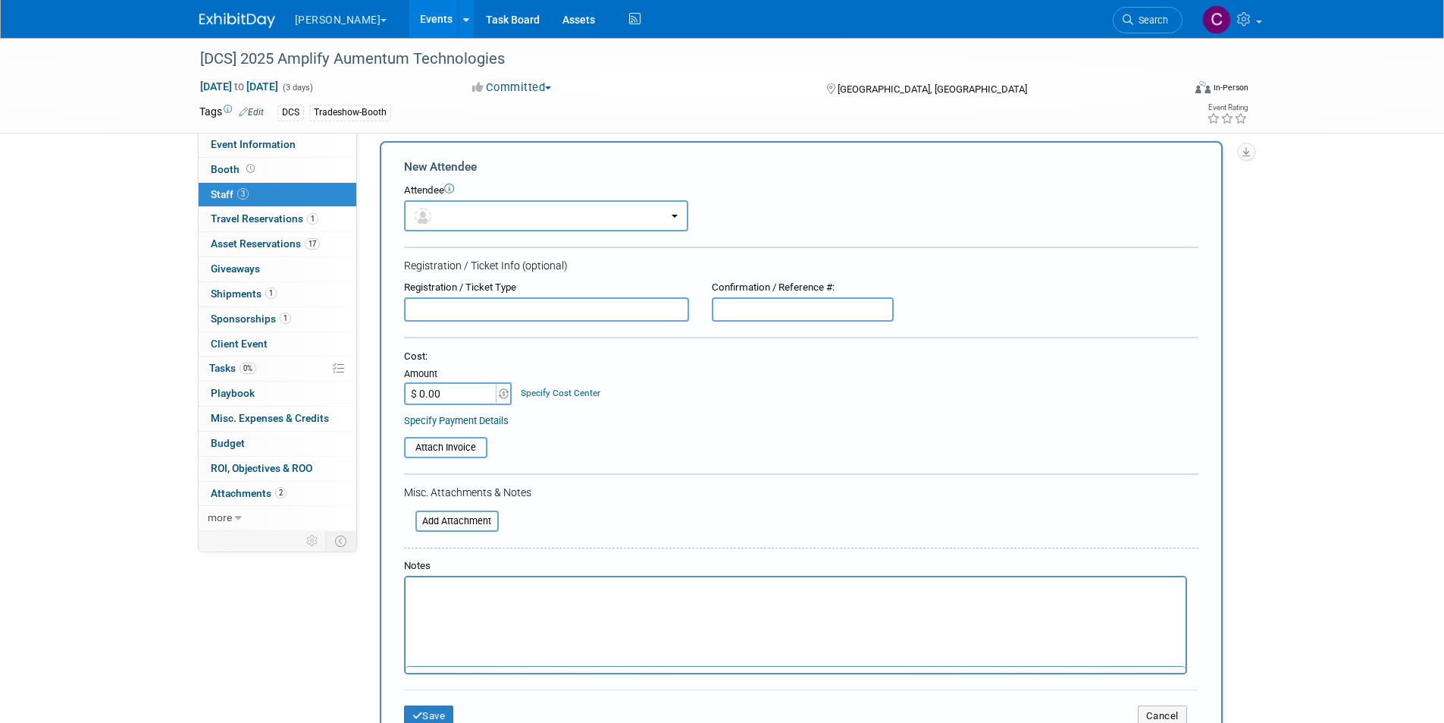
scroll to position [0, 0]
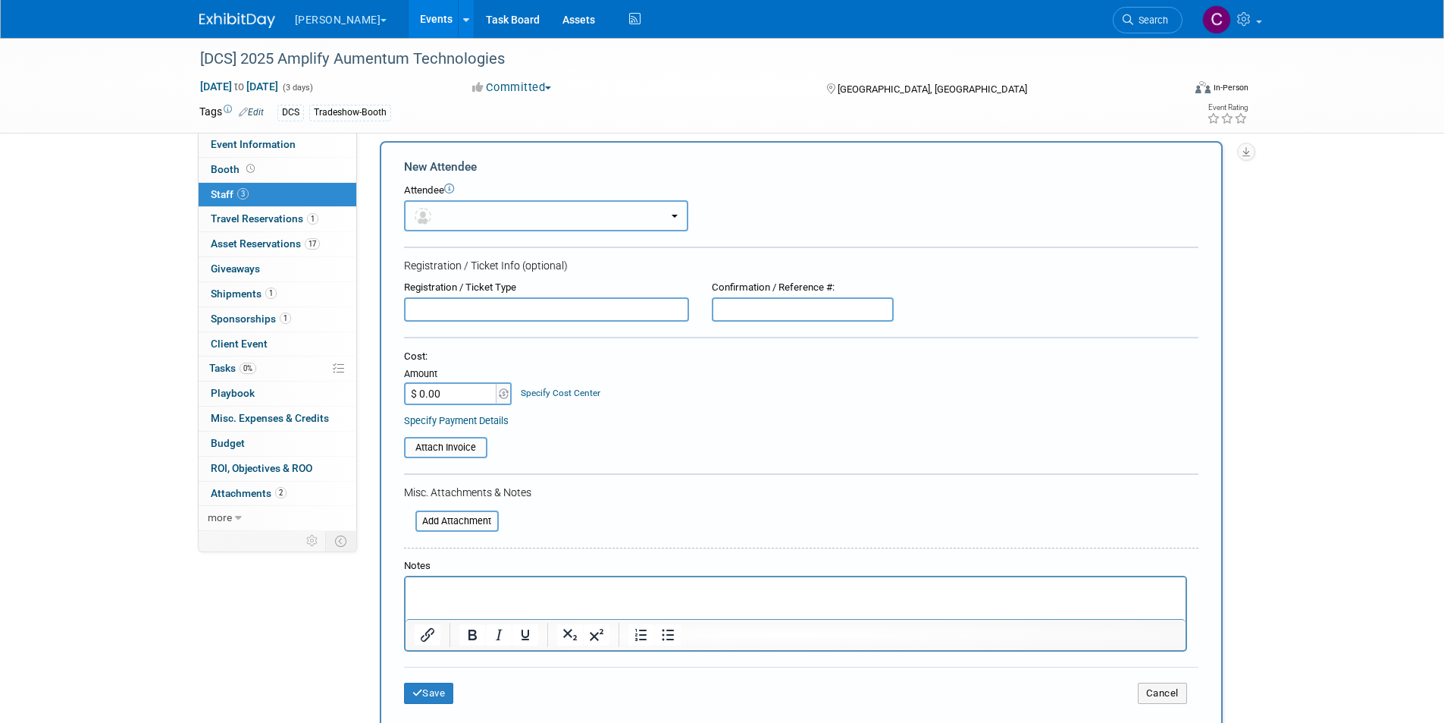
click at [469, 218] on button "button" at bounding box center [546, 215] width 284 height 31
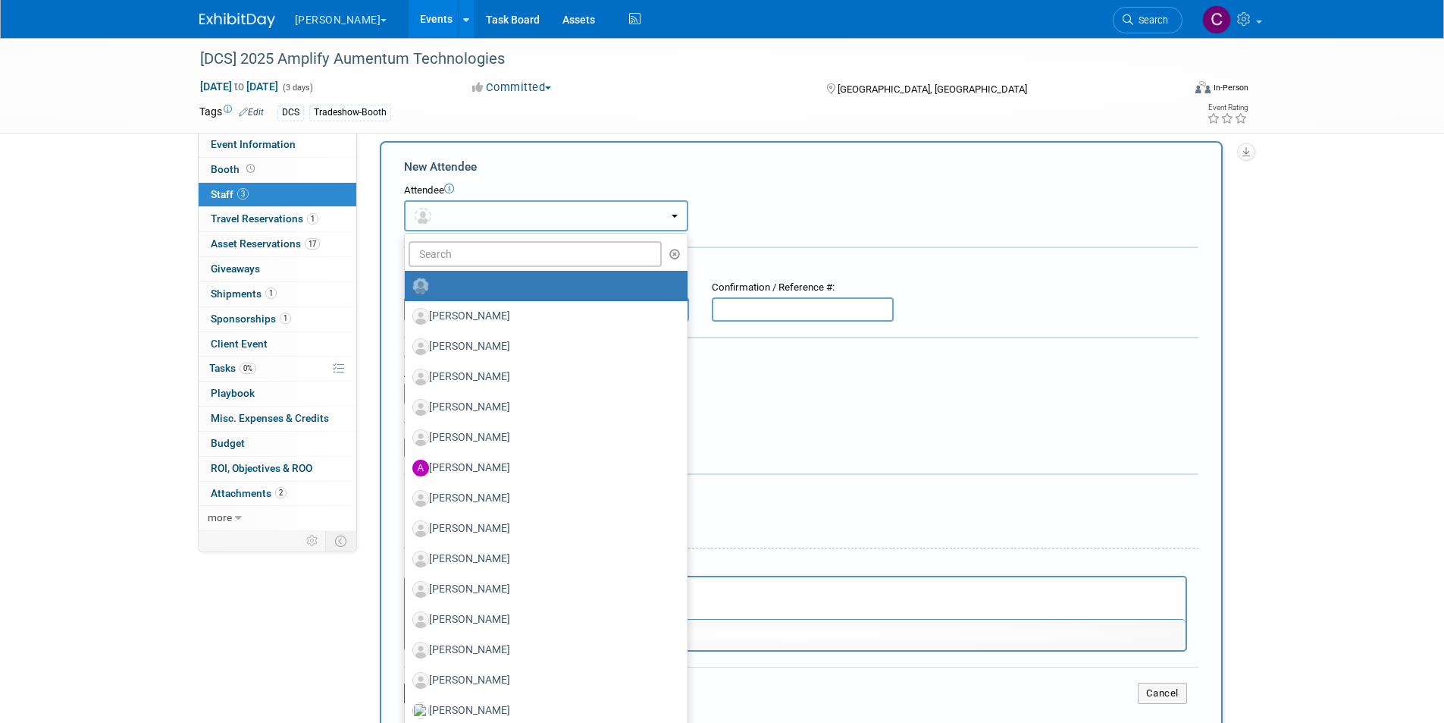
click at [469, 223] on button "button" at bounding box center [546, 215] width 284 height 31
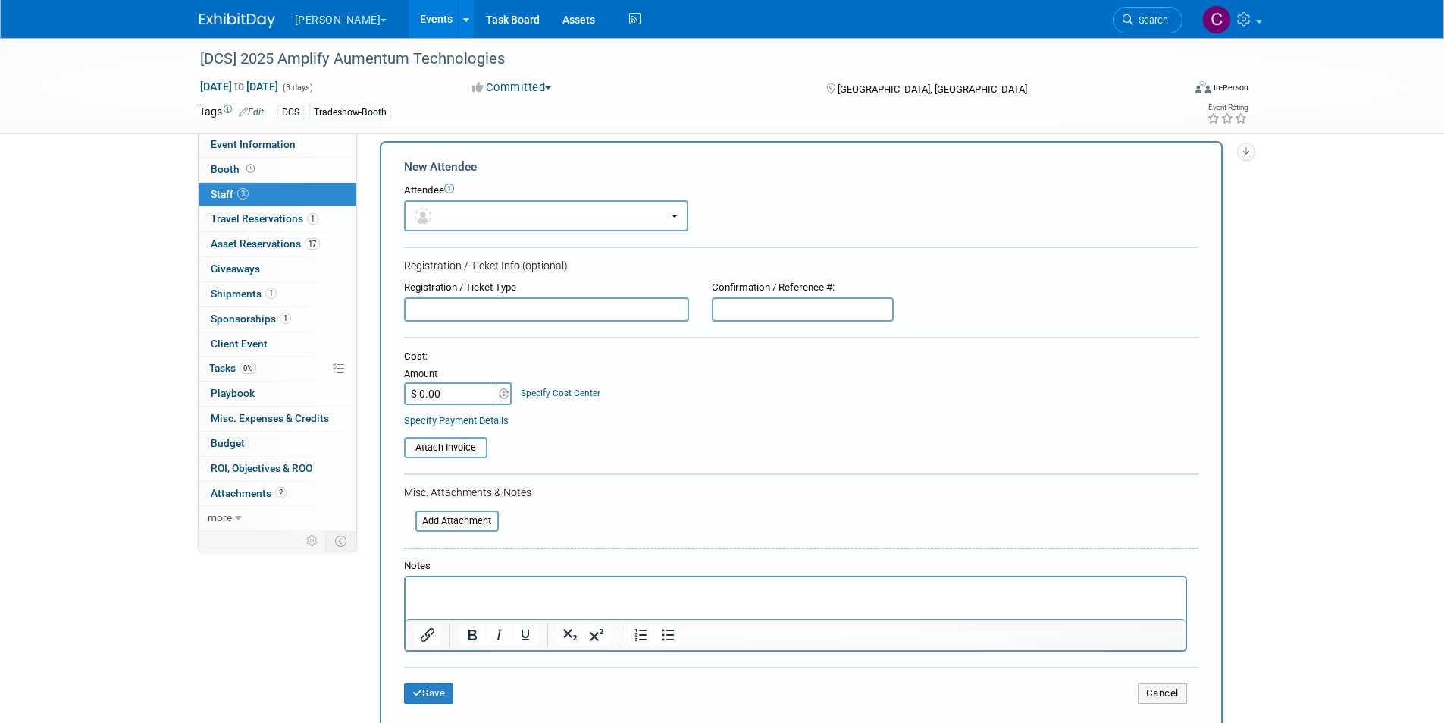
click at [459, 310] on input "text" at bounding box center [546, 309] width 285 height 24
type input "Platinum sponsor"
click at [444, 393] on input "$ 0.00" at bounding box center [451, 393] width 95 height 23
type input "$ 1,667.00"
click at [455, 591] on p "Rich Text Area. Press ALT-0 for help." at bounding box center [795, 590] width 763 height 15
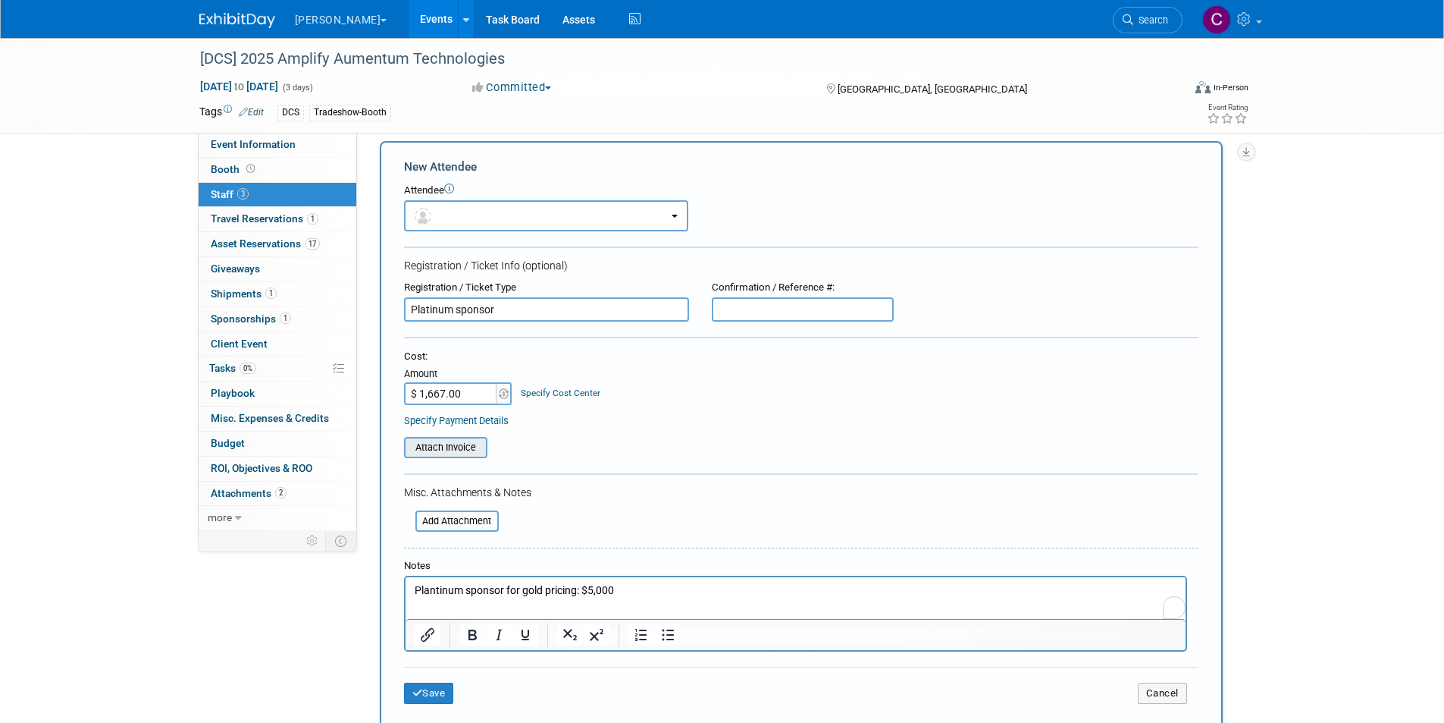
click at [419, 453] on input "file" at bounding box center [396, 447] width 180 height 18
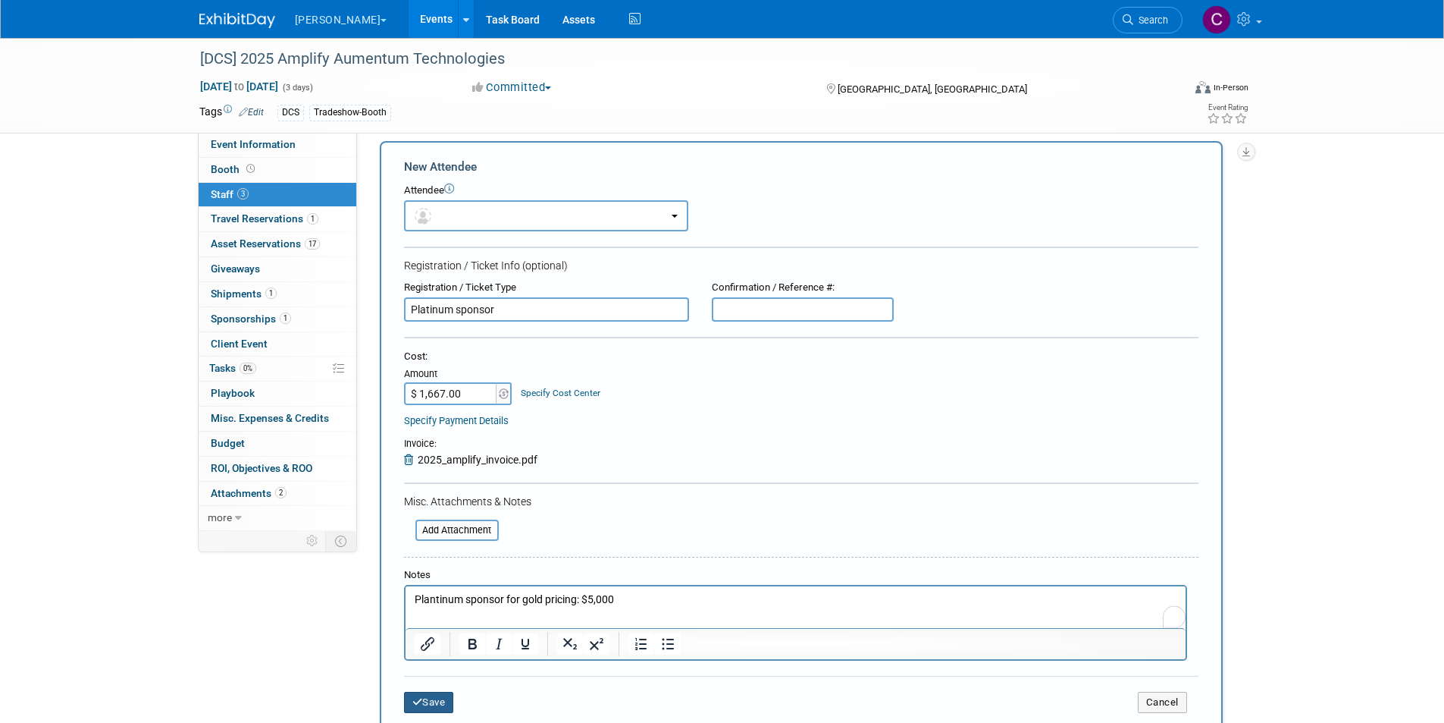
click at [430, 698] on button "Save" at bounding box center [429, 701] width 50 height 21
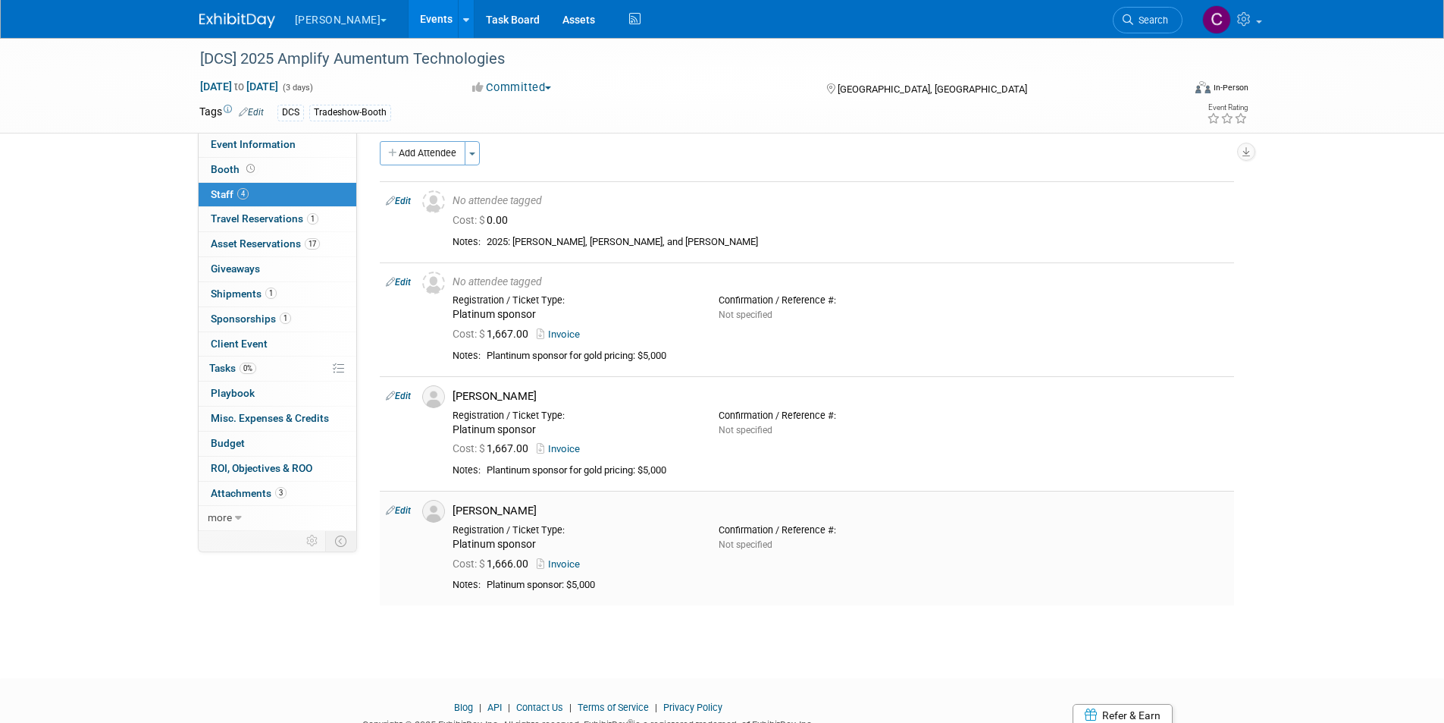
click at [394, 513] on icon at bounding box center [390, 510] width 9 height 16
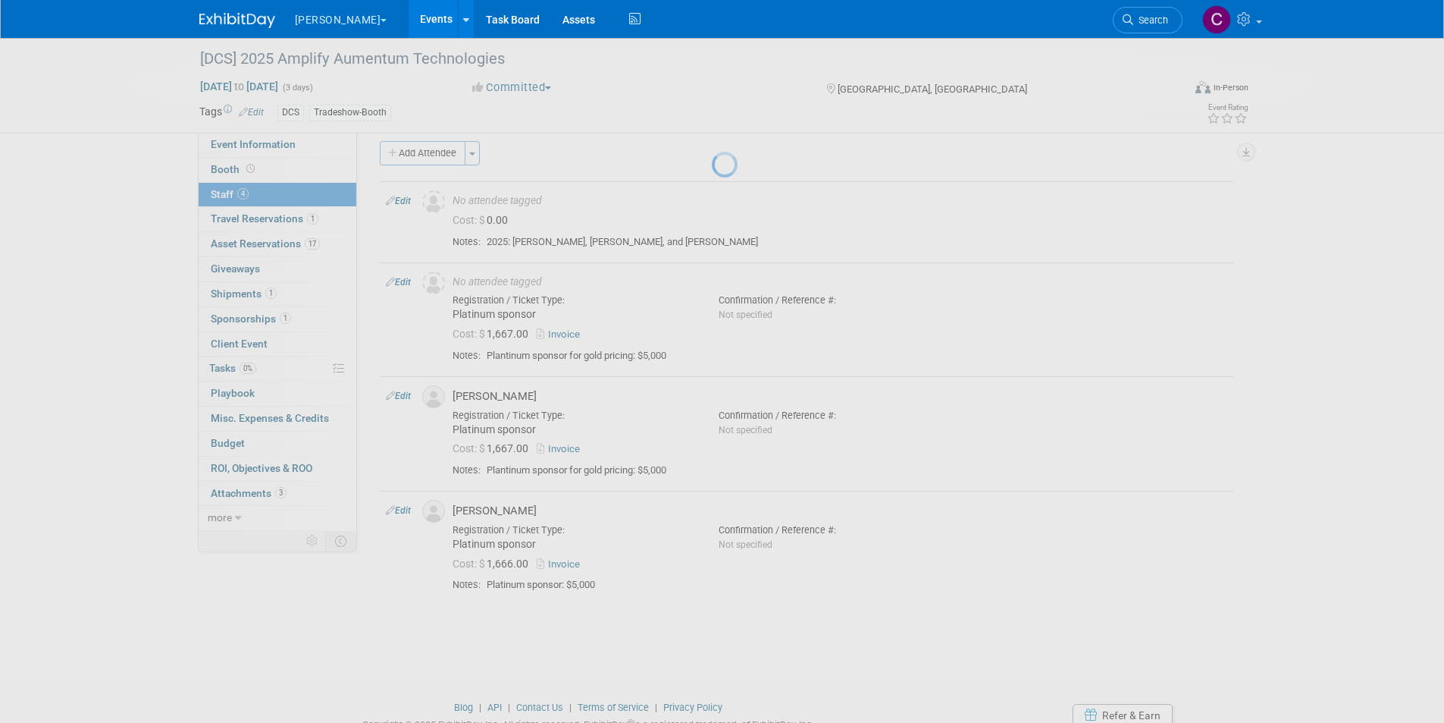
select select "5a8206a1-a939-4b9a-995e-889ad3be88e8"
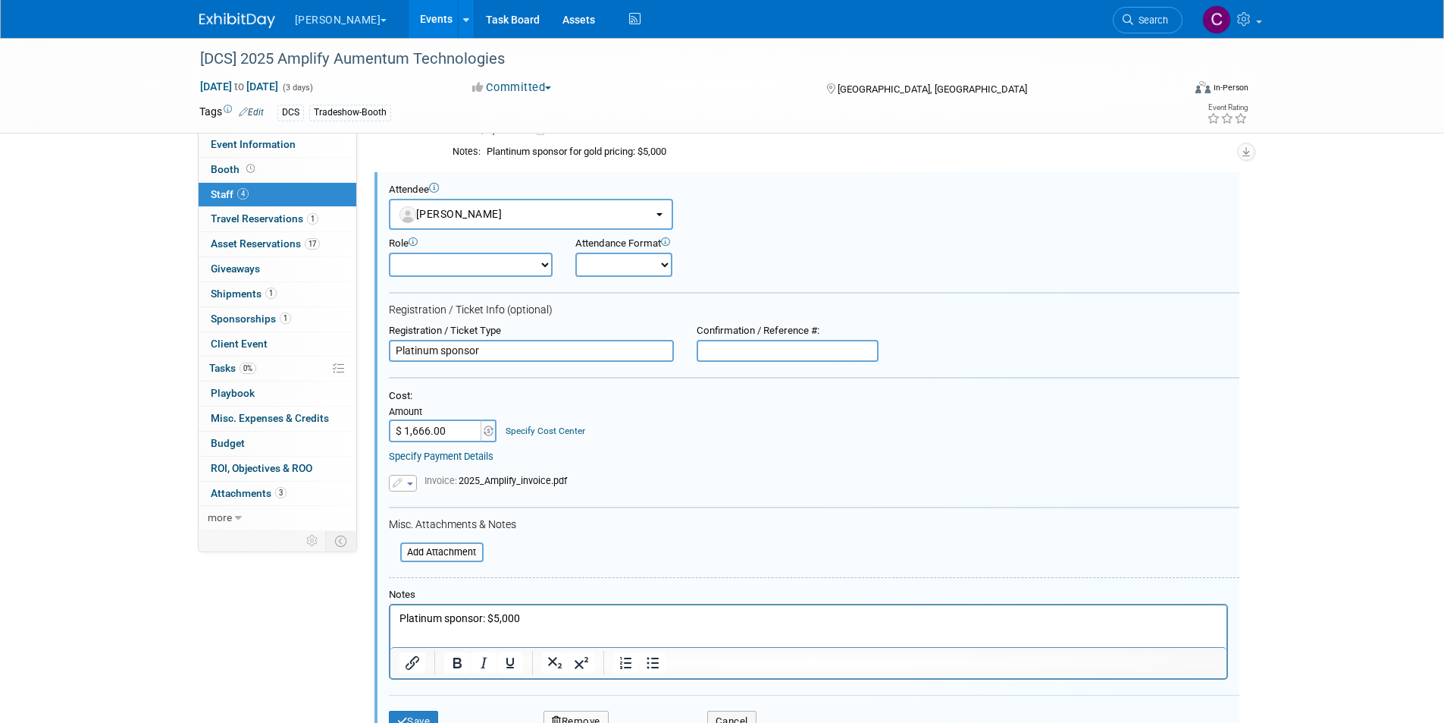
click at [431, 431] on input "$ 1,666.00" at bounding box center [436, 430] width 95 height 23
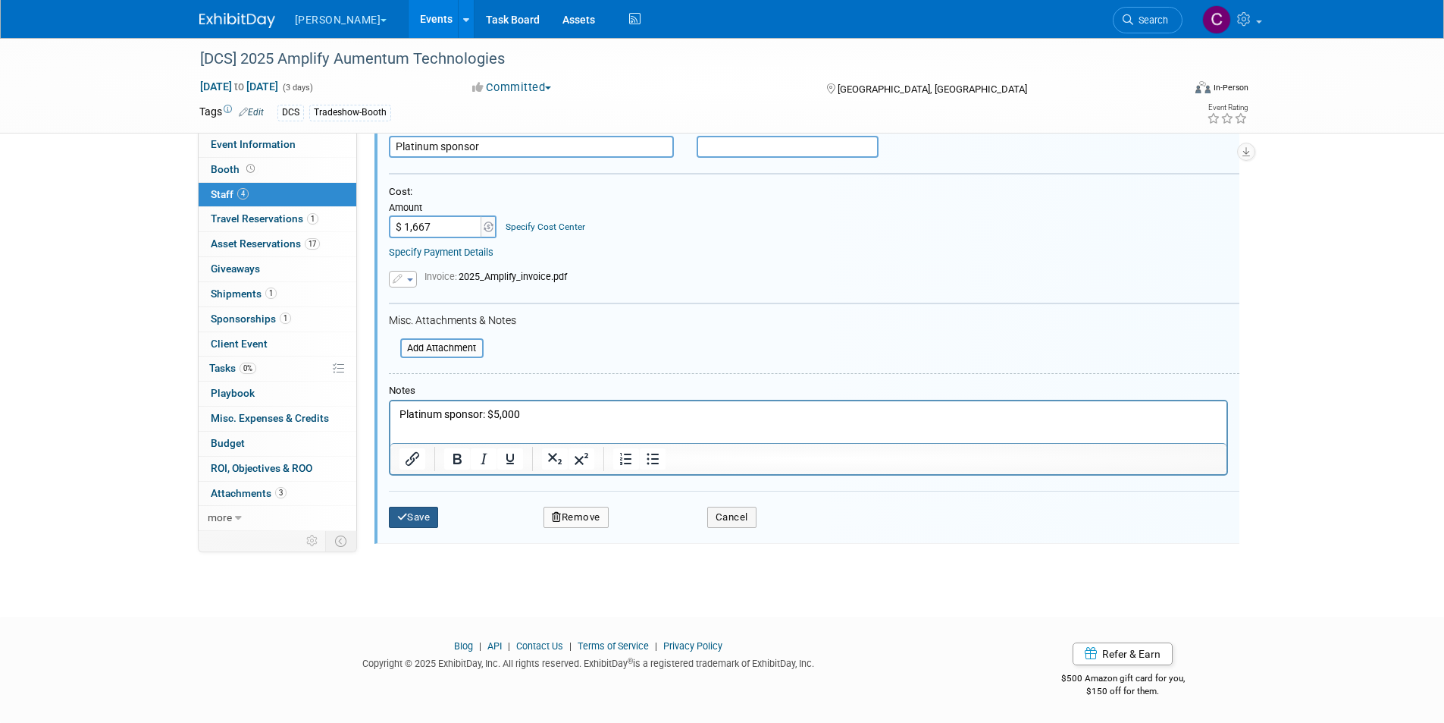
type input "$ 1,667.00"
click at [422, 513] on button "Save" at bounding box center [414, 516] width 50 height 21
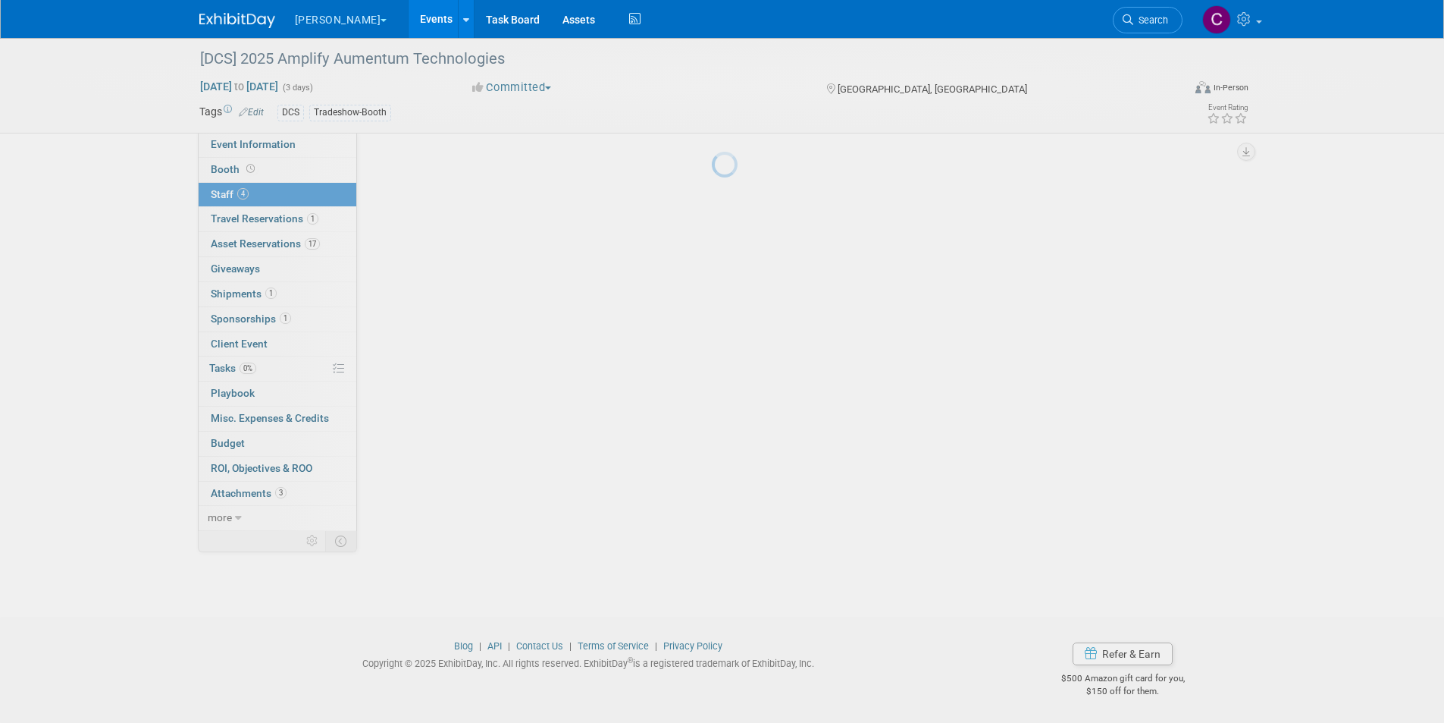
scroll to position [74, 0]
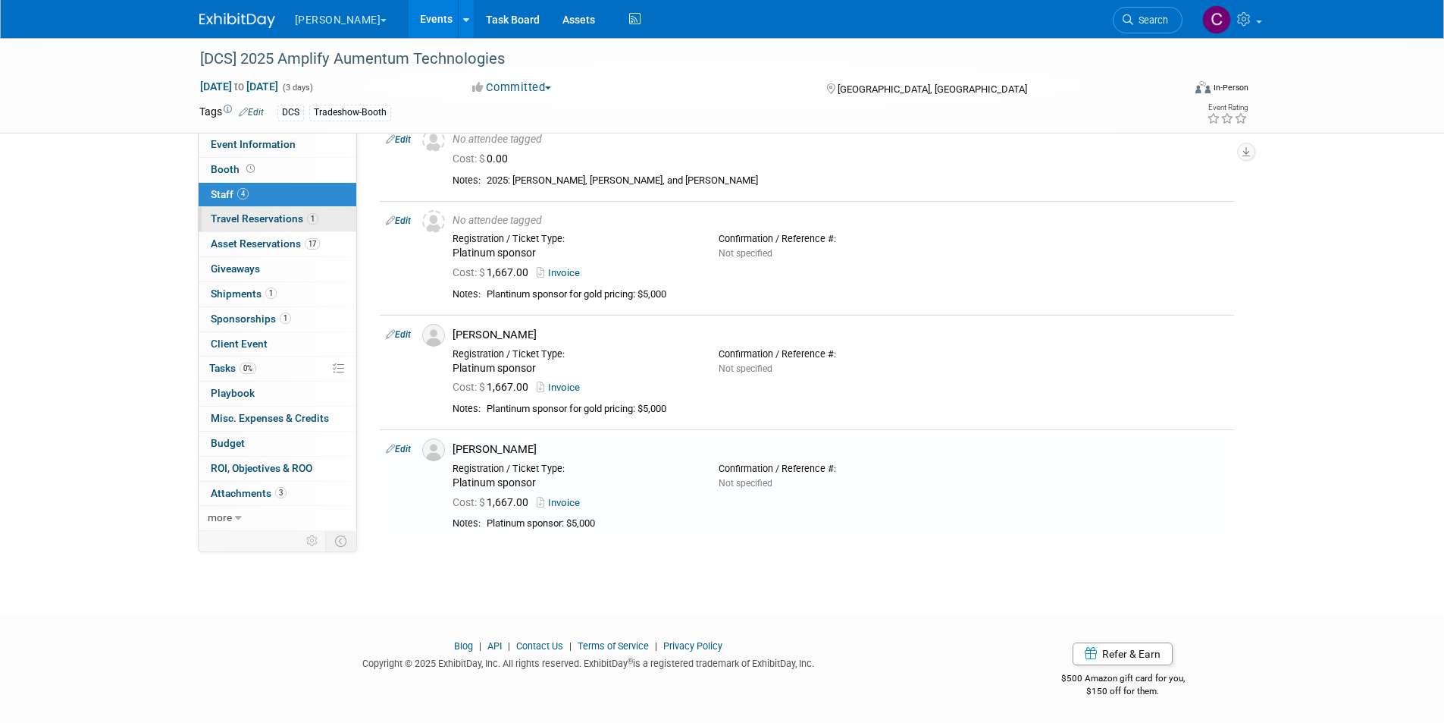
click at [286, 219] on span "Travel Reservations 1" at bounding box center [265, 218] width 108 height 12
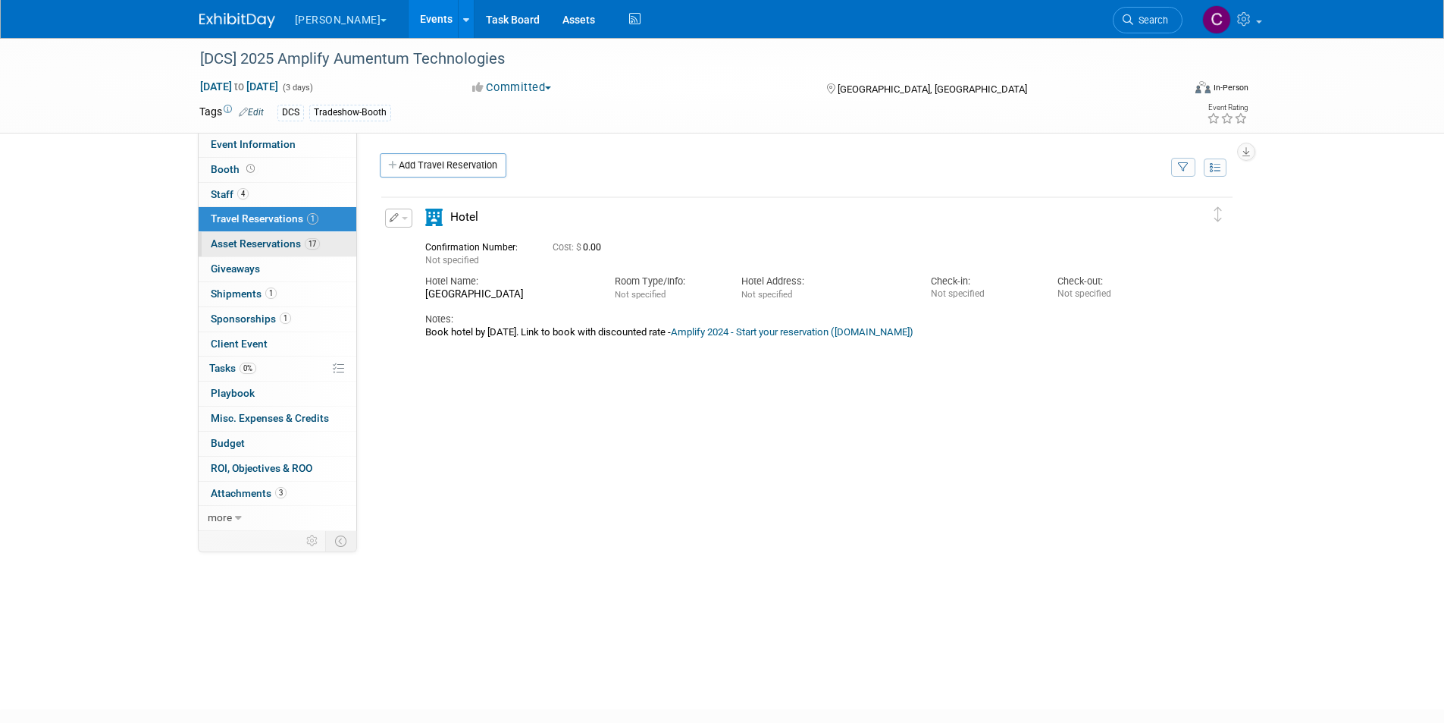
click at [276, 240] on span "Asset Reservations 17" at bounding box center [265, 243] width 109 height 12
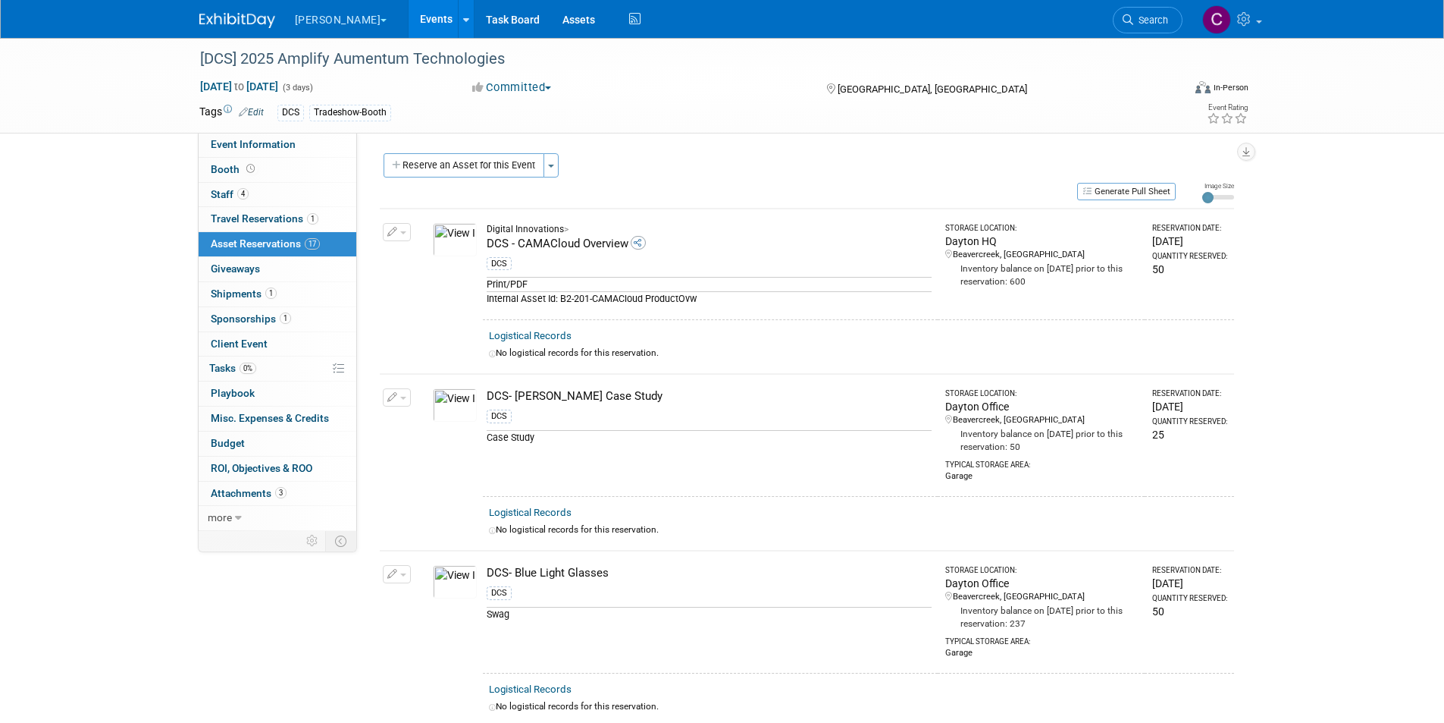
click at [409, 13] on link "Events" at bounding box center [436, 19] width 55 height 38
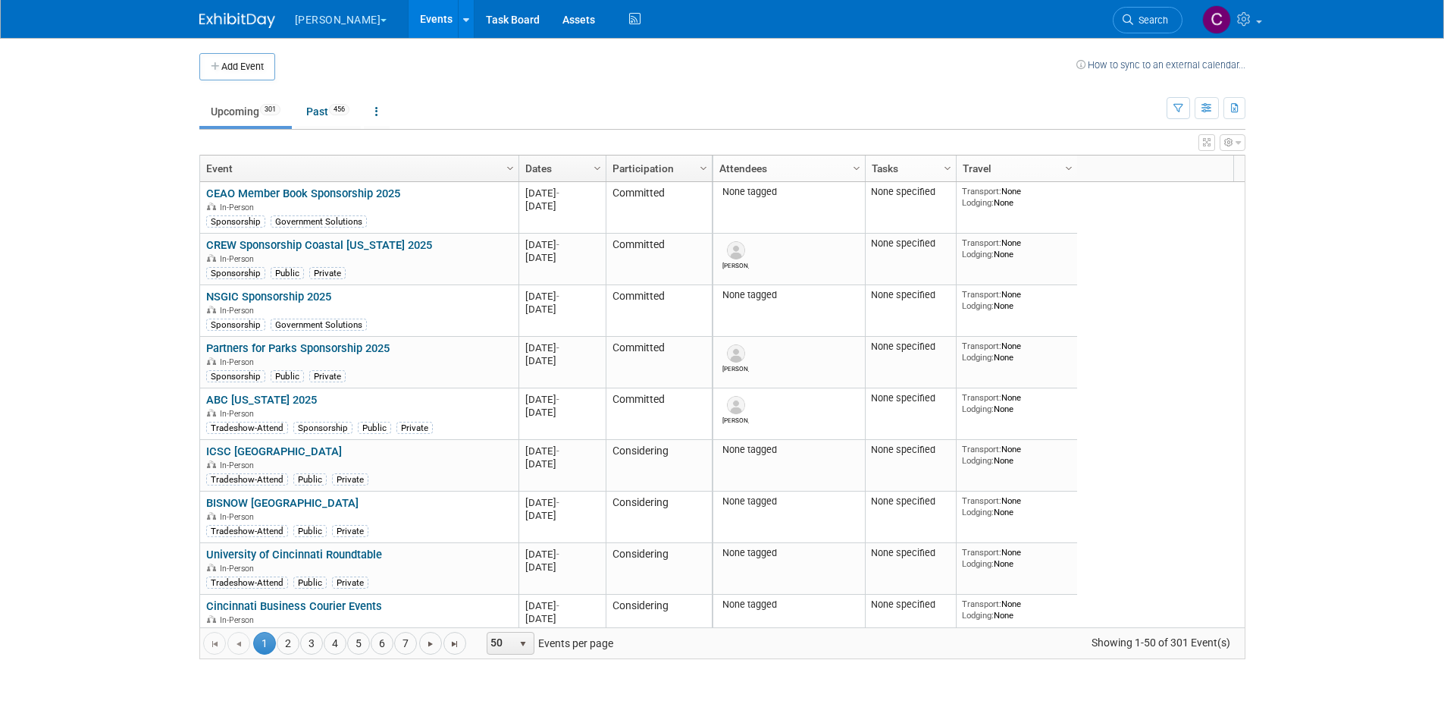
scroll to position [455, 0]
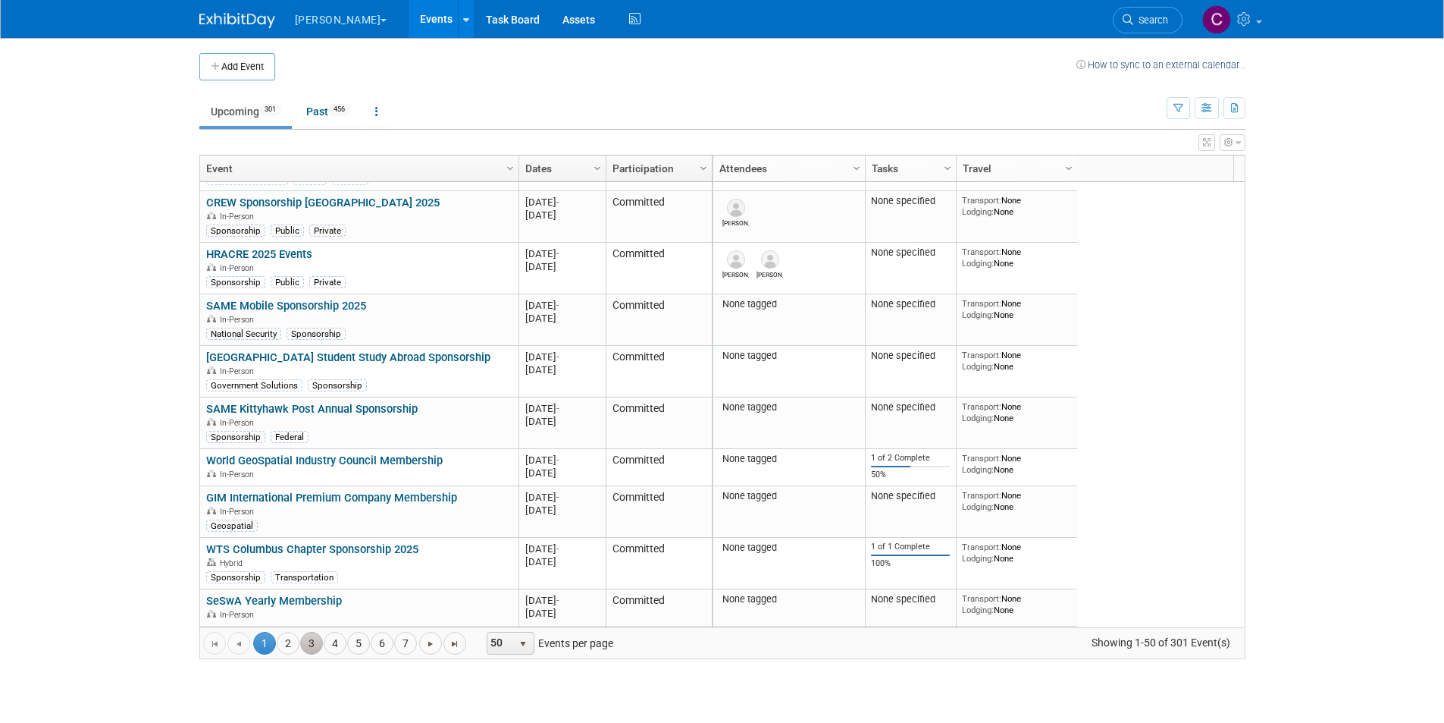
click at [321, 643] on link "3" at bounding box center [311, 643] width 23 height 23
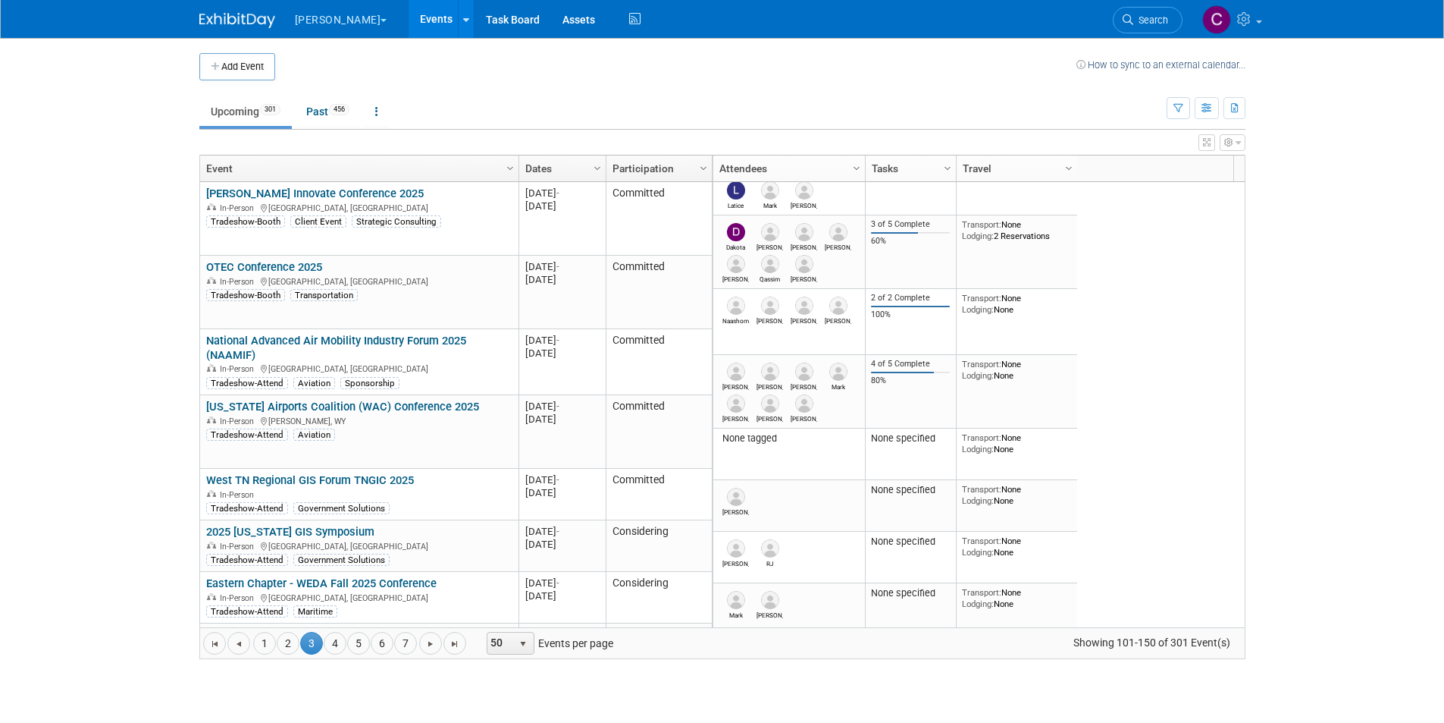
scroll to position [2592, 0]
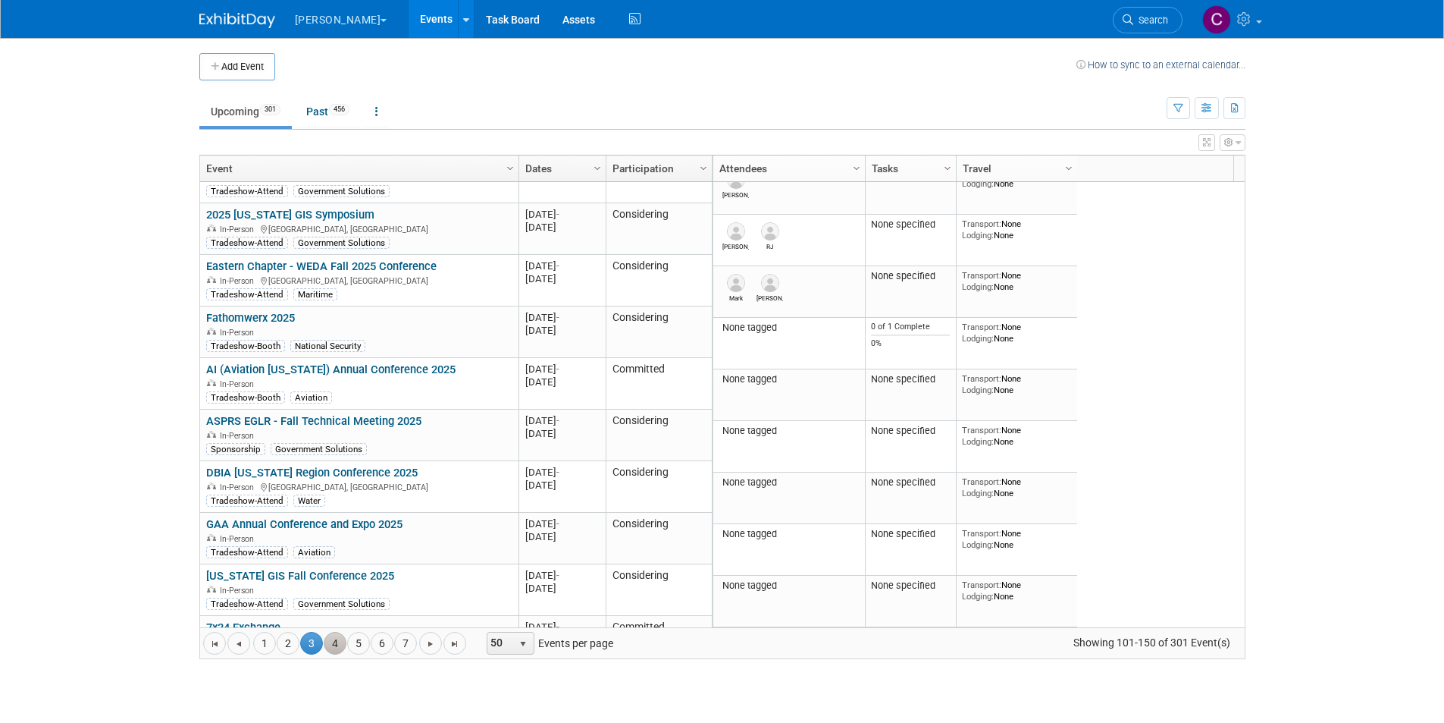
click at [331, 639] on link "4" at bounding box center [335, 643] width 23 height 23
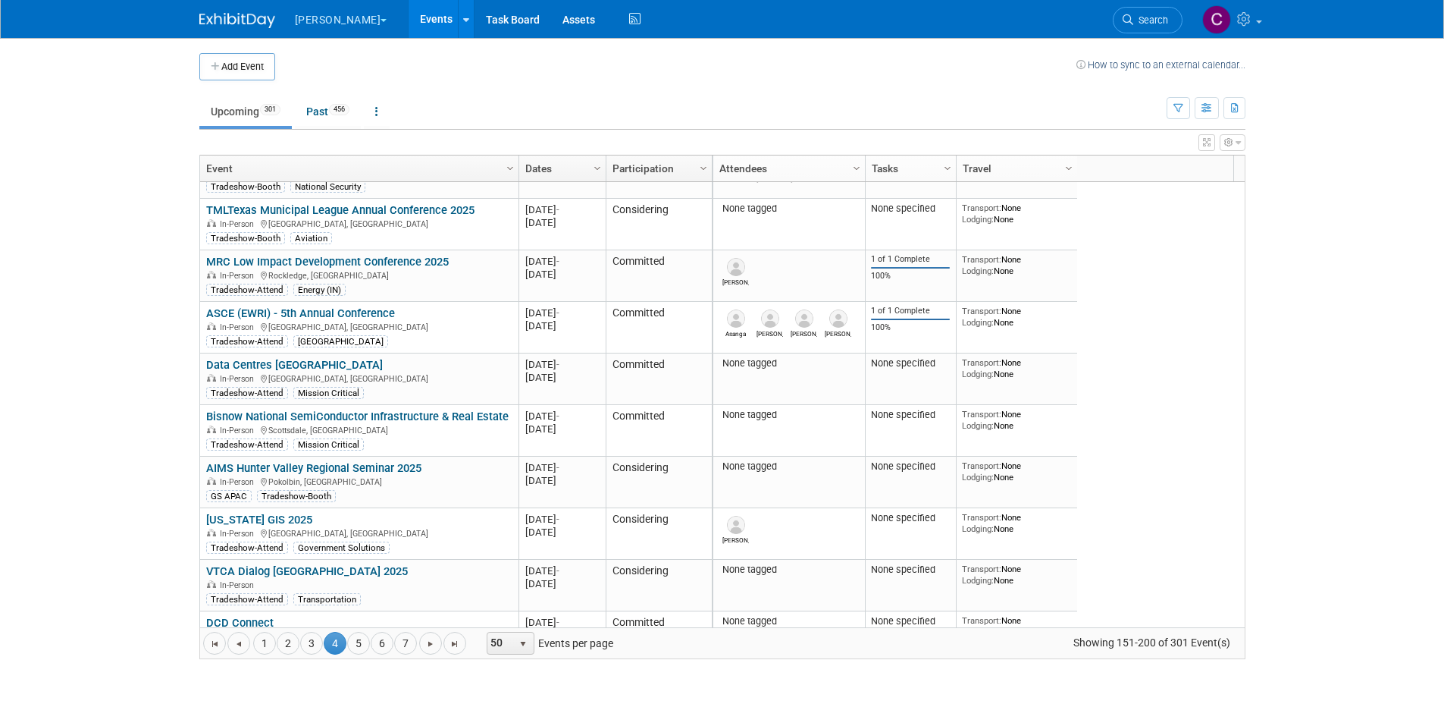
scroll to position [1048, 0]
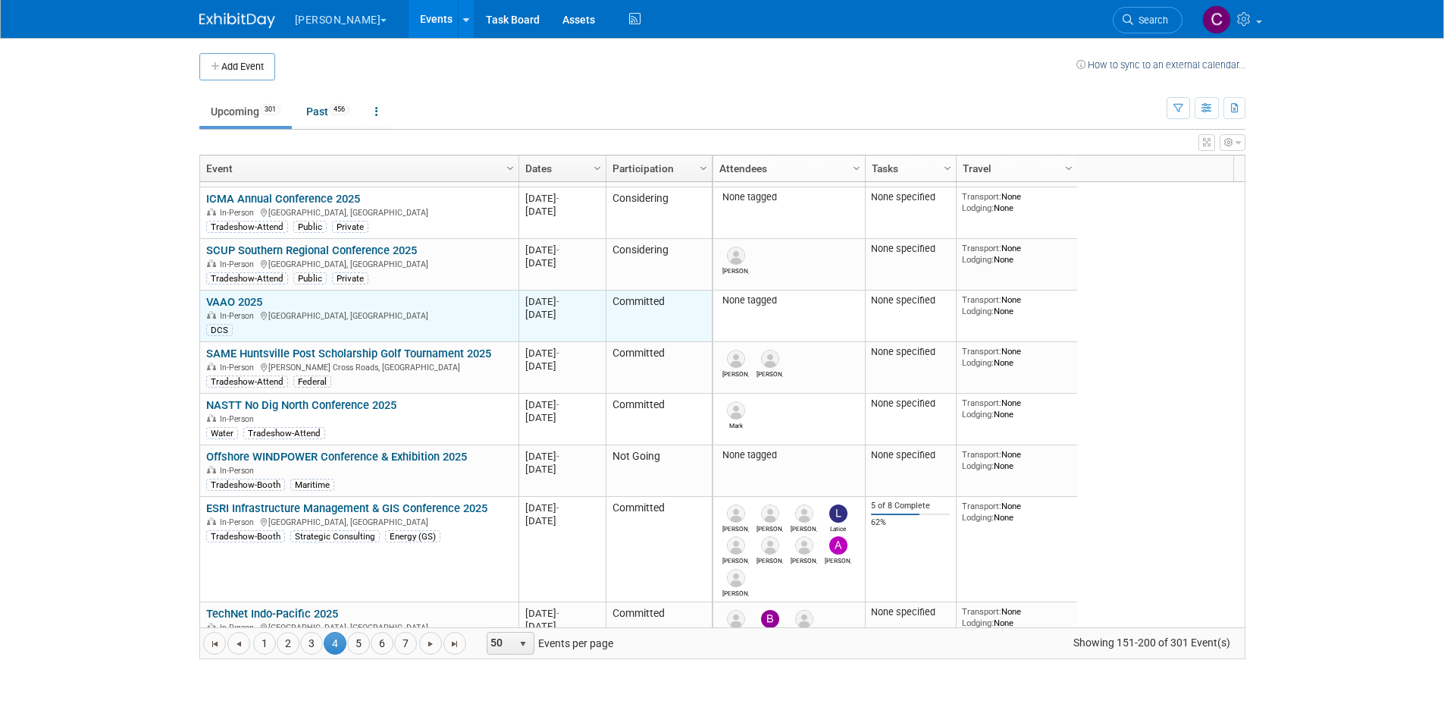
click at [245, 298] on link "VAAO 2025" at bounding box center [234, 302] width 56 height 14
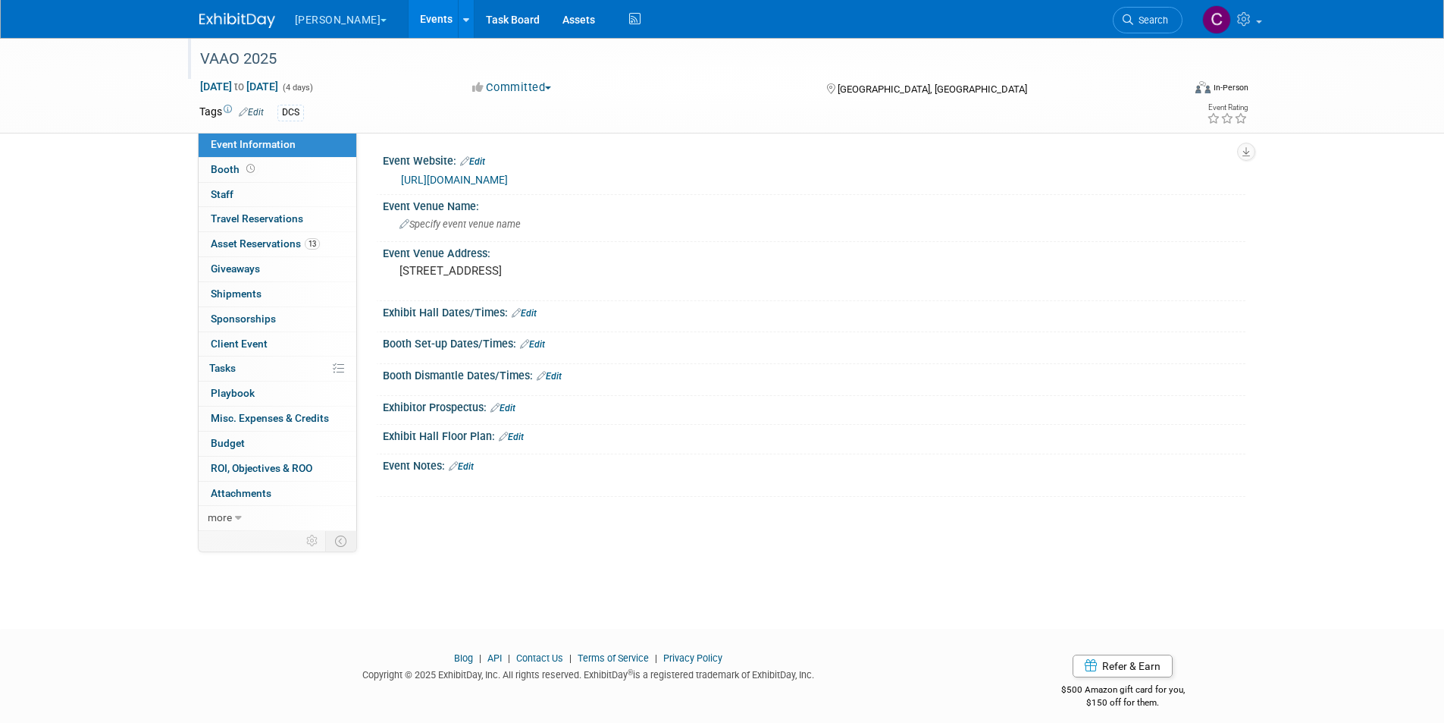
click at [199, 52] on div "VAAO 2025" at bounding box center [677, 58] width 965 height 27
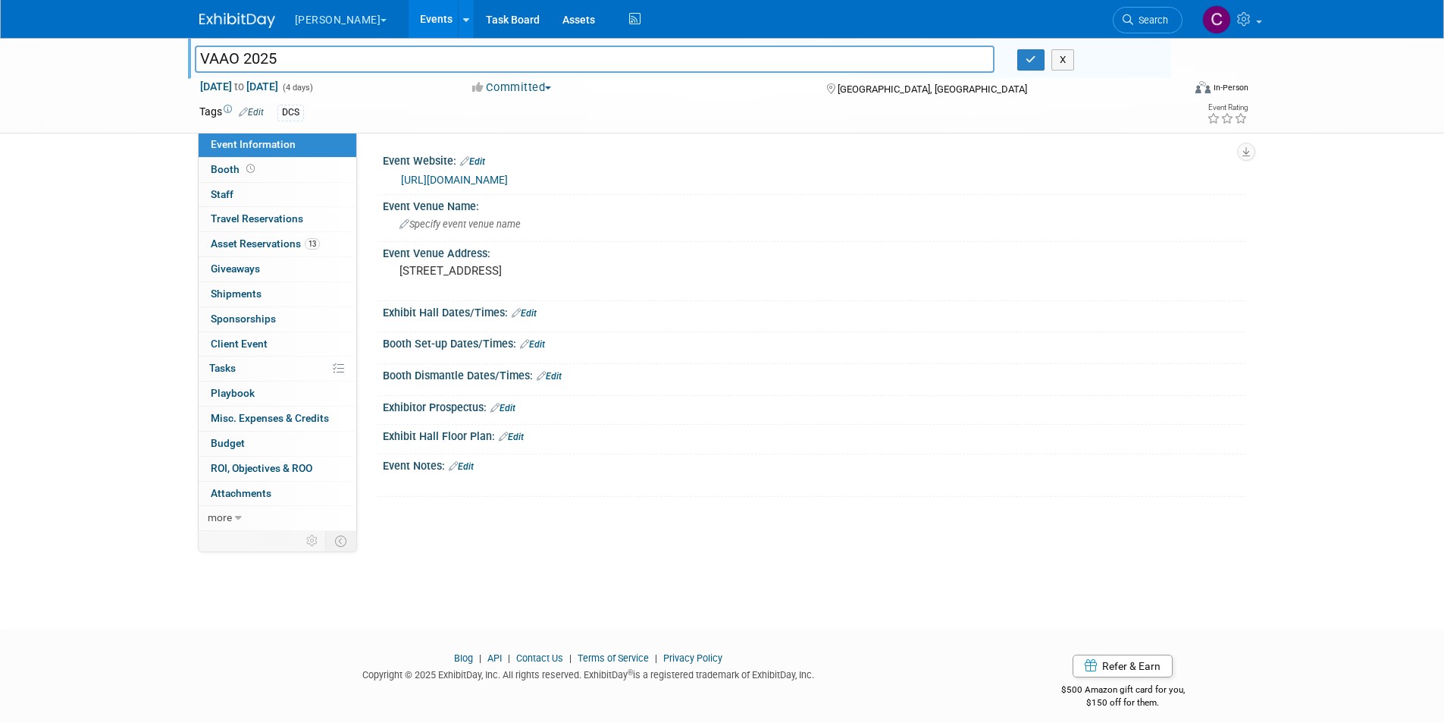
click at [201, 57] on input "VAAO 2025" at bounding box center [595, 58] width 801 height 27
type input "[DCS] VAAO 2025"
click at [1027, 61] on icon "button" at bounding box center [1031, 60] width 11 height 10
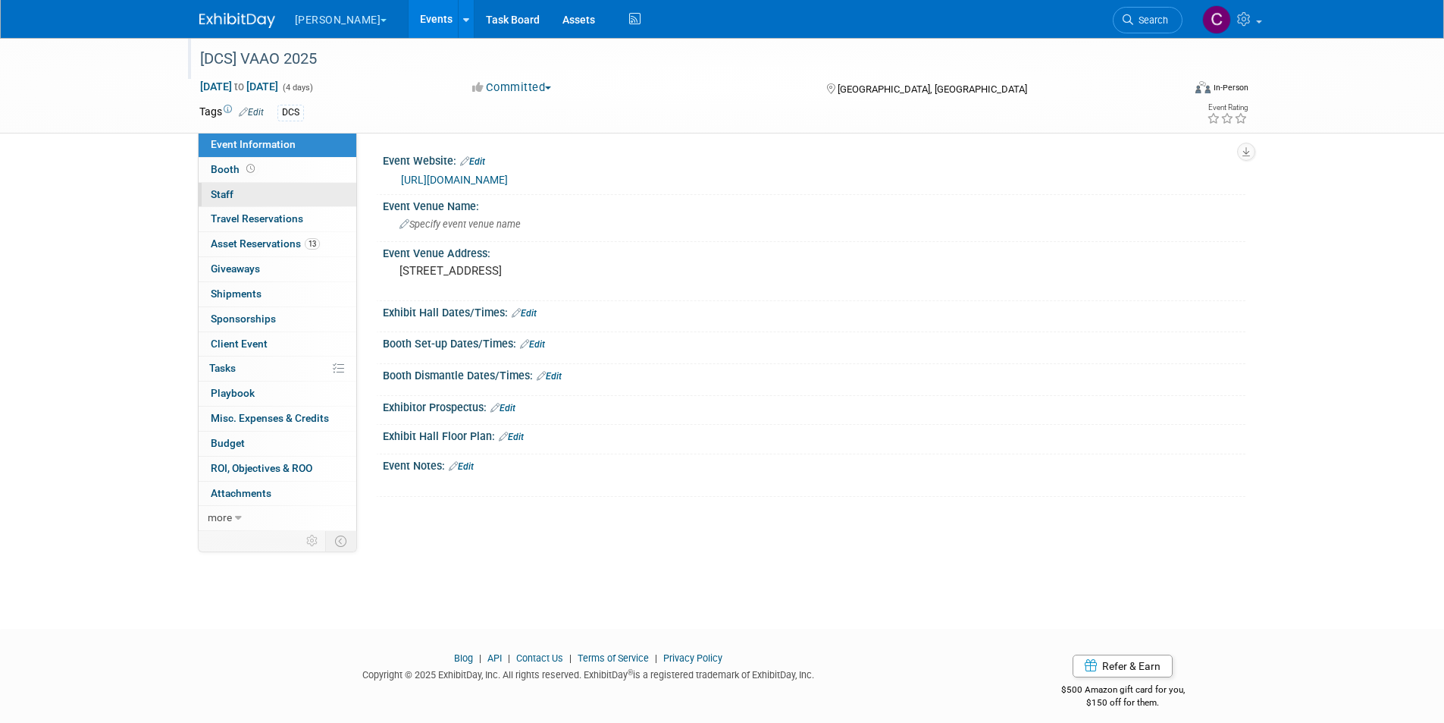
click at [262, 187] on link "0 Staff 0" at bounding box center [278, 195] width 158 height 24
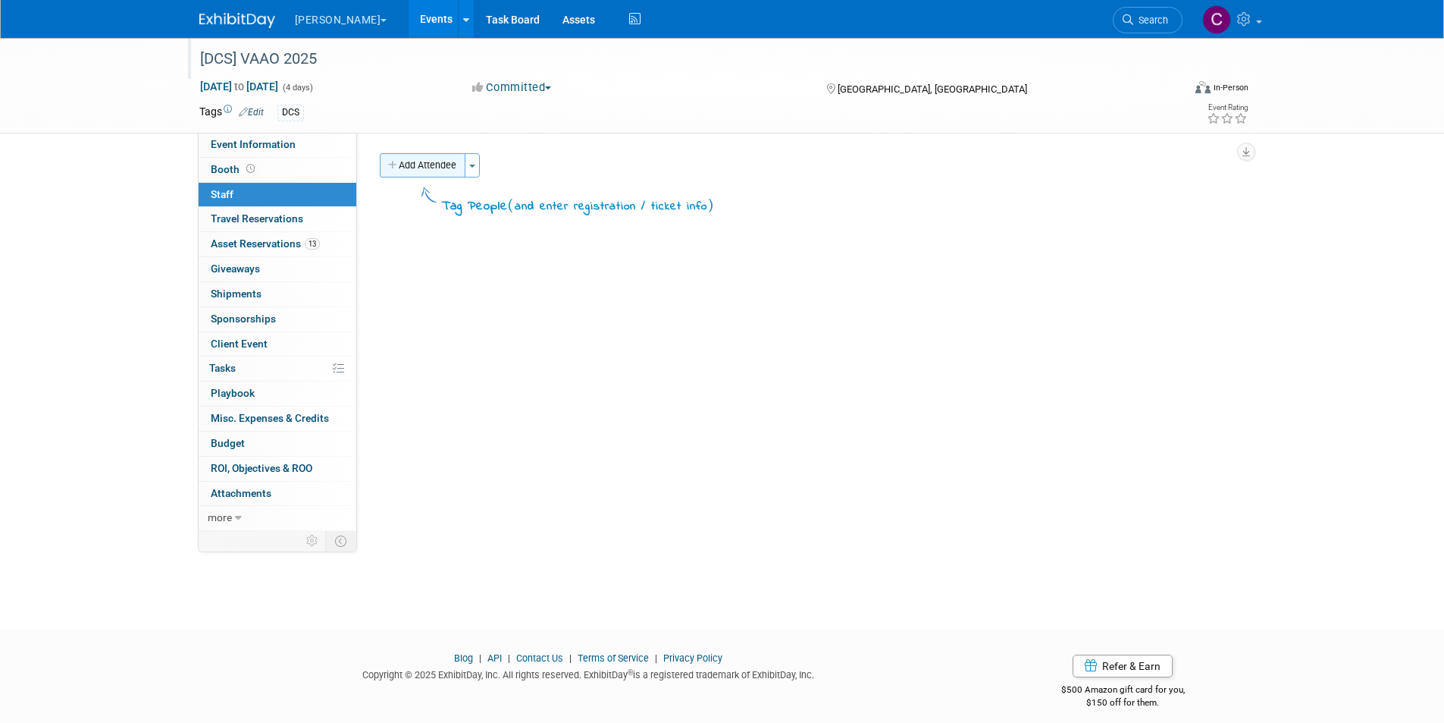
click at [450, 166] on button "Add Attendee" at bounding box center [423, 165] width 86 height 24
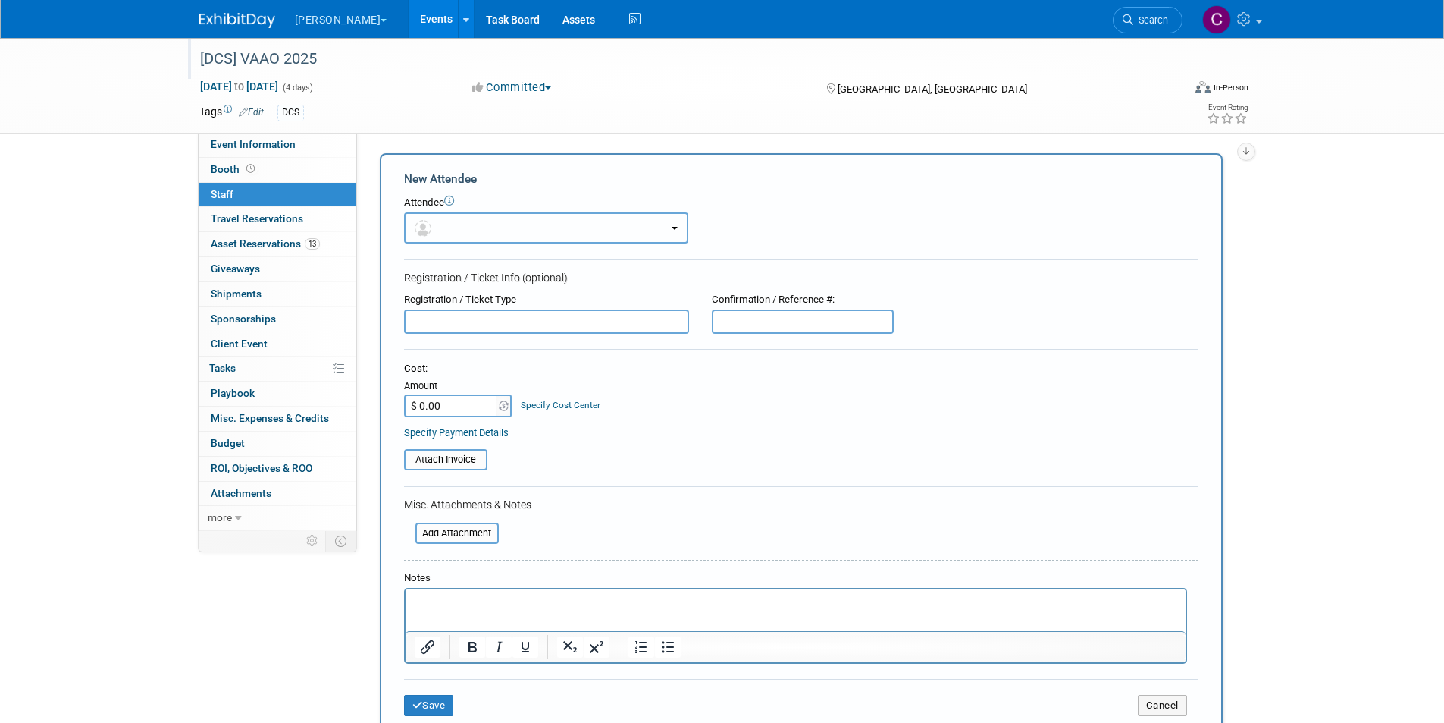
click at [448, 219] on button "button" at bounding box center [546, 227] width 284 height 31
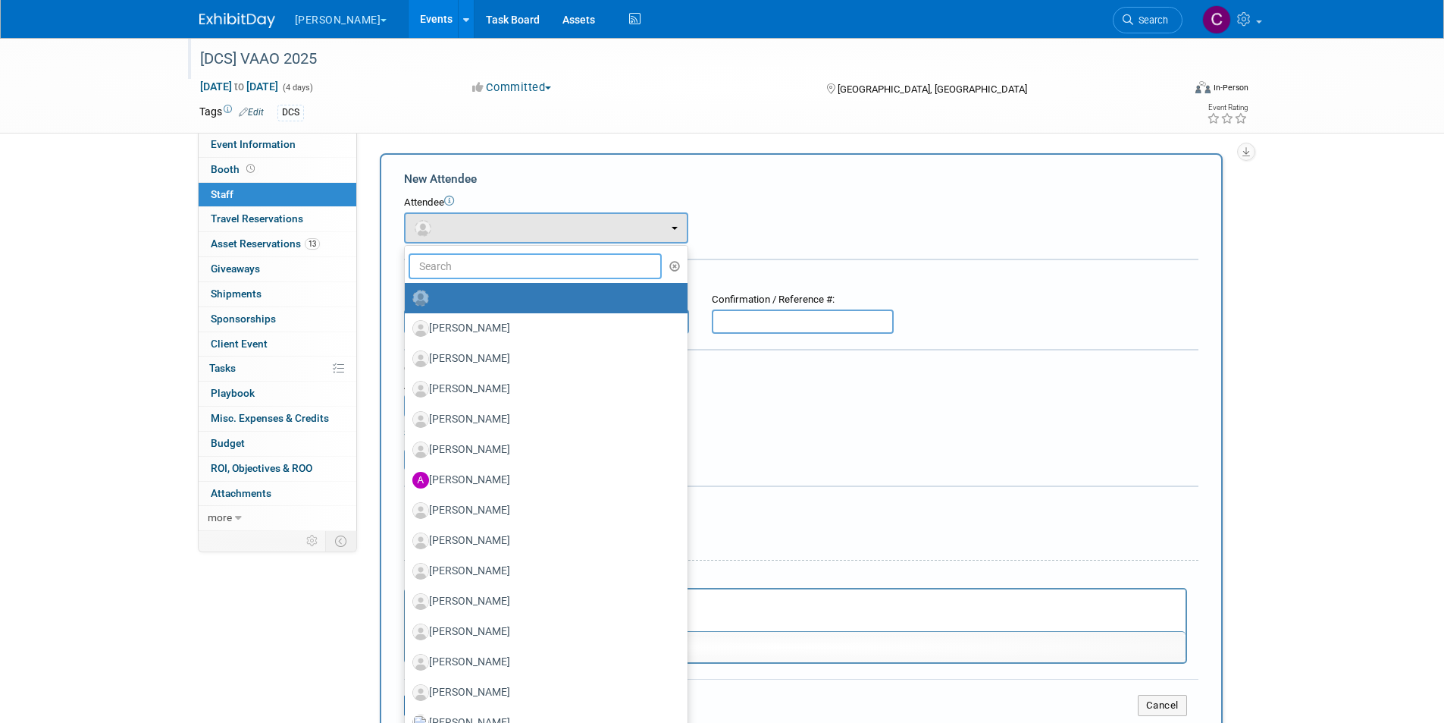
click at [441, 259] on input "text" at bounding box center [536, 266] width 254 height 26
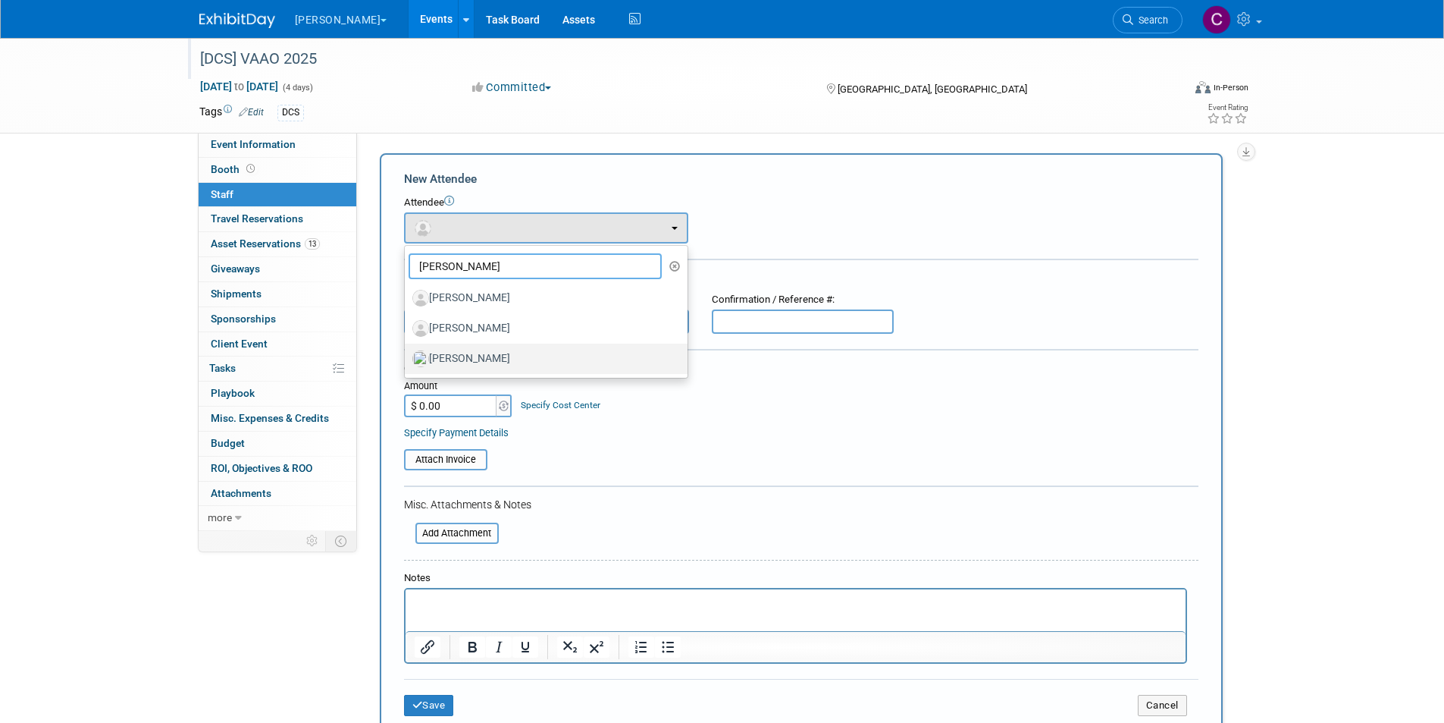
type input "[PERSON_NAME]"
click at [453, 355] on label "[PERSON_NAME]" at bounding box center [542, 359] width 260 height 24
click at [407, 355] on input "[PERSON_NAME]" at bounding box center [402, 357] width 10 height 10
select select "ea9d9a21-a1fd-4cf4-a74b-9d674f5cfeed"
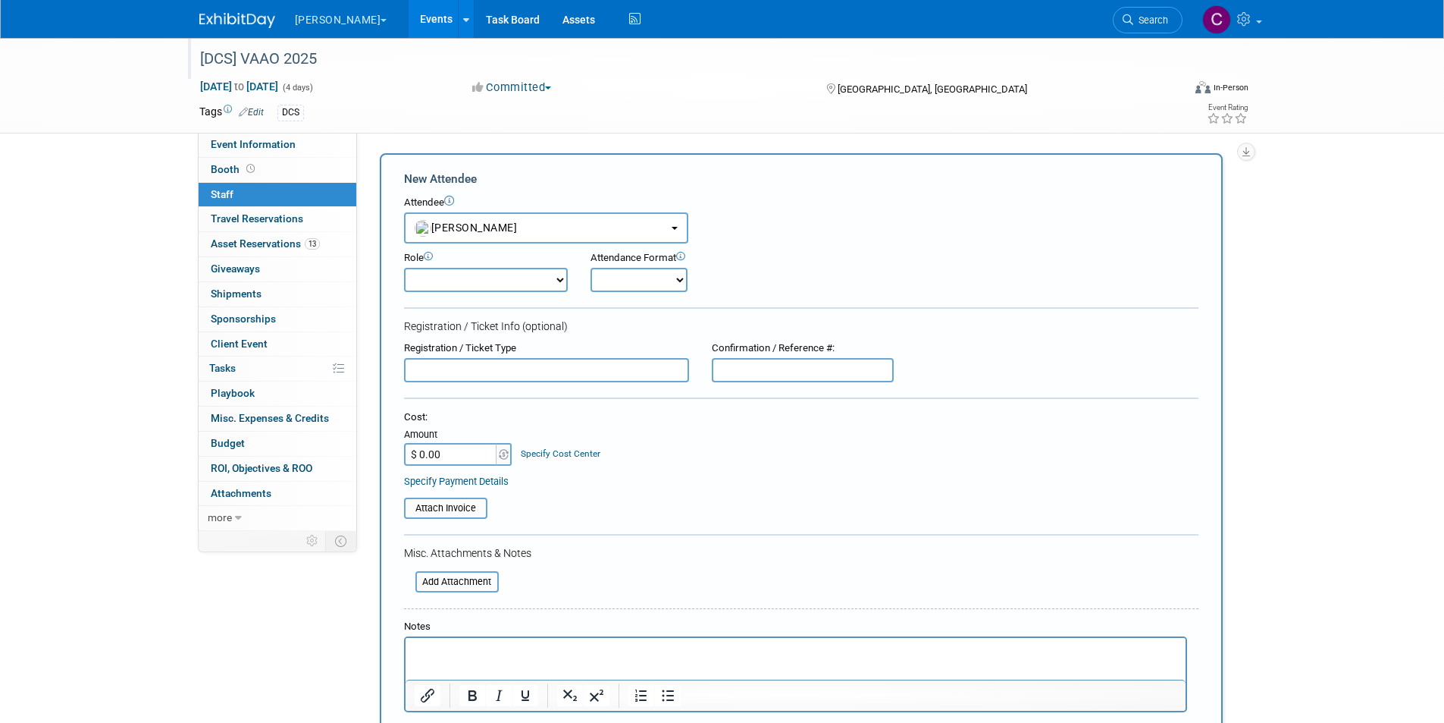
click at [446, 377] on input "text" at bounding box center [546, 370] width 285 height 24
type input "Silver sponsor"
click at [437, 456] on input "$ 0.00" at bounding box center [451, 454] width 95 height 23
type input "$ 1,025.00"
click at [437, 511] on input "file" at bounding box center [396, 508] width 180 height 18
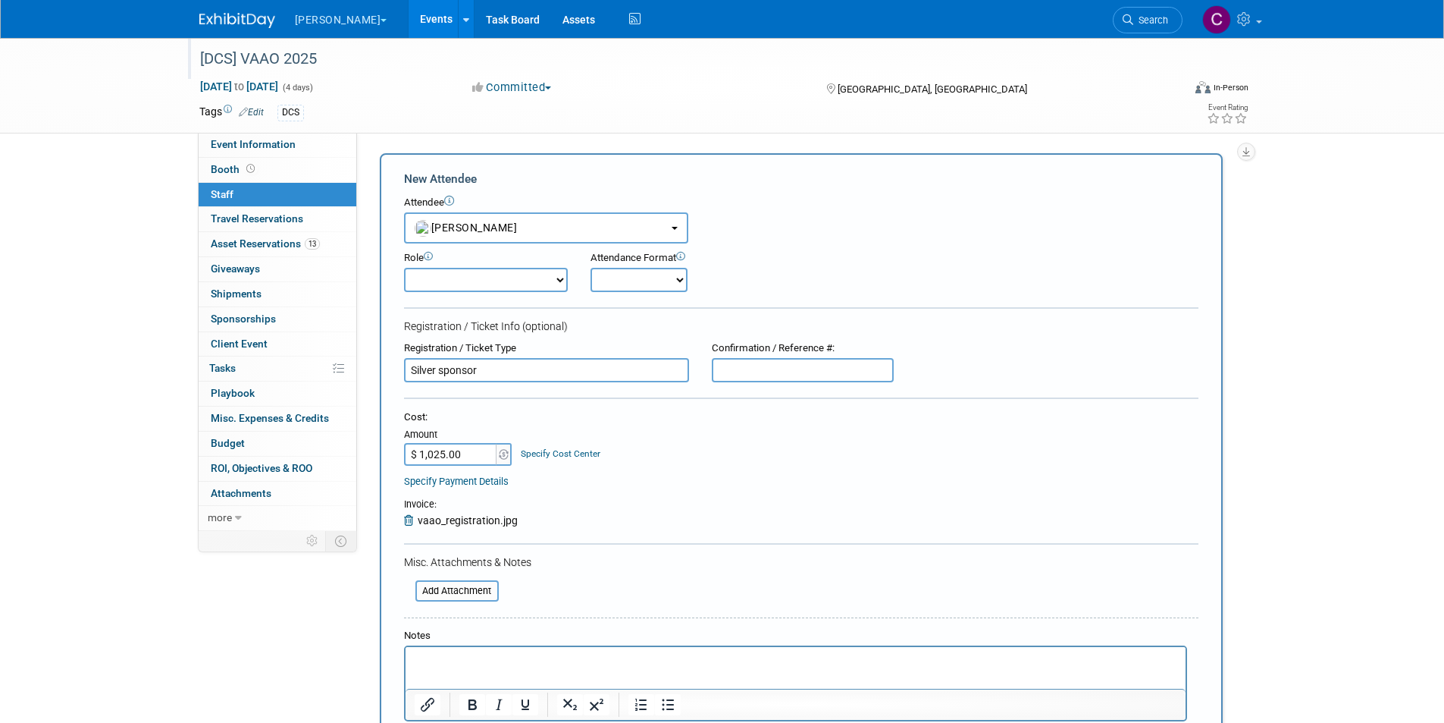
click at [465, 668] on html at bounding box center [795, 657] width 780 height 21
click at [462, 668] on html at bounding box center [795, 657] width 780 height 21
drag, startPoint x: 497, startPoint y: 667, endPoint x: 782, endPoint y: 1299, distance: 692.9
click at [405, 651] on html "Silver Sponsor: $2,500" at bounding box center [795, 657] width 780 height 21
copy p "Silver Sponsor: $2,500"
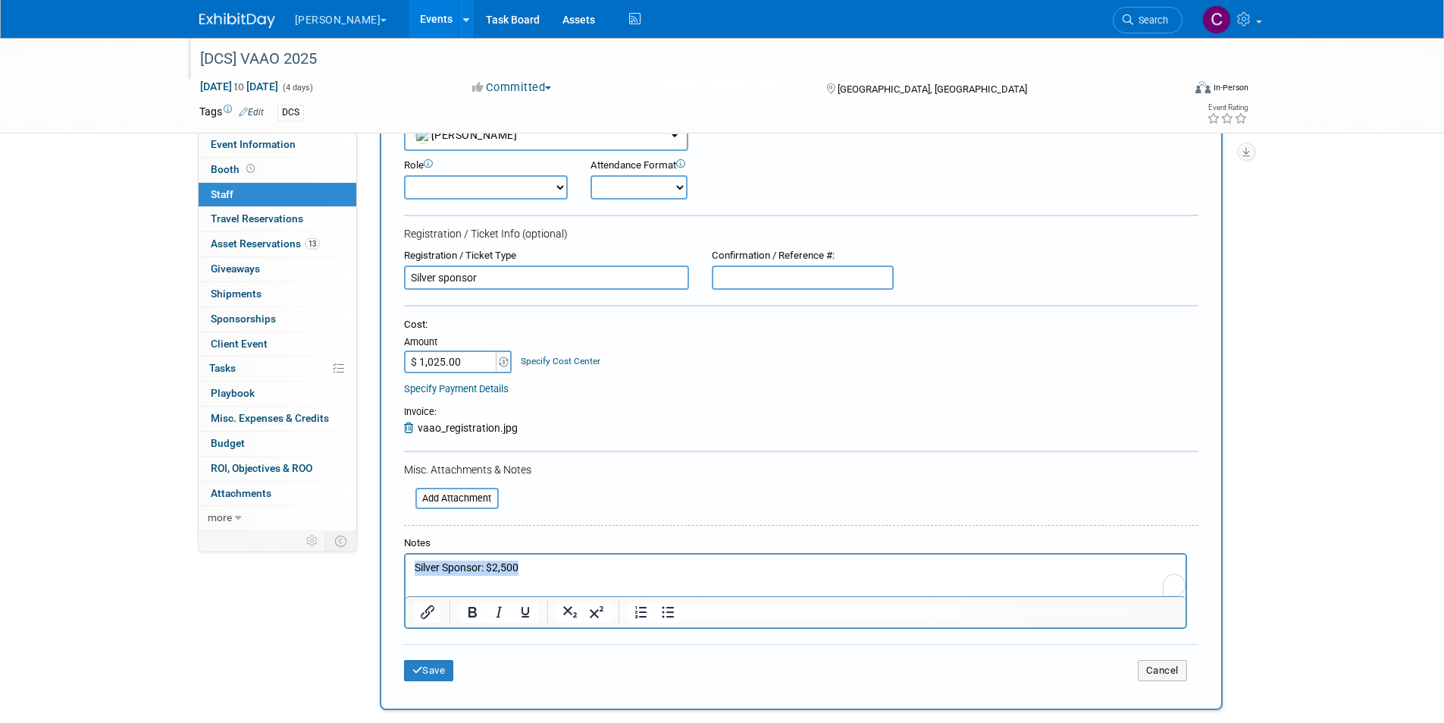
scroll to position [227, 0]
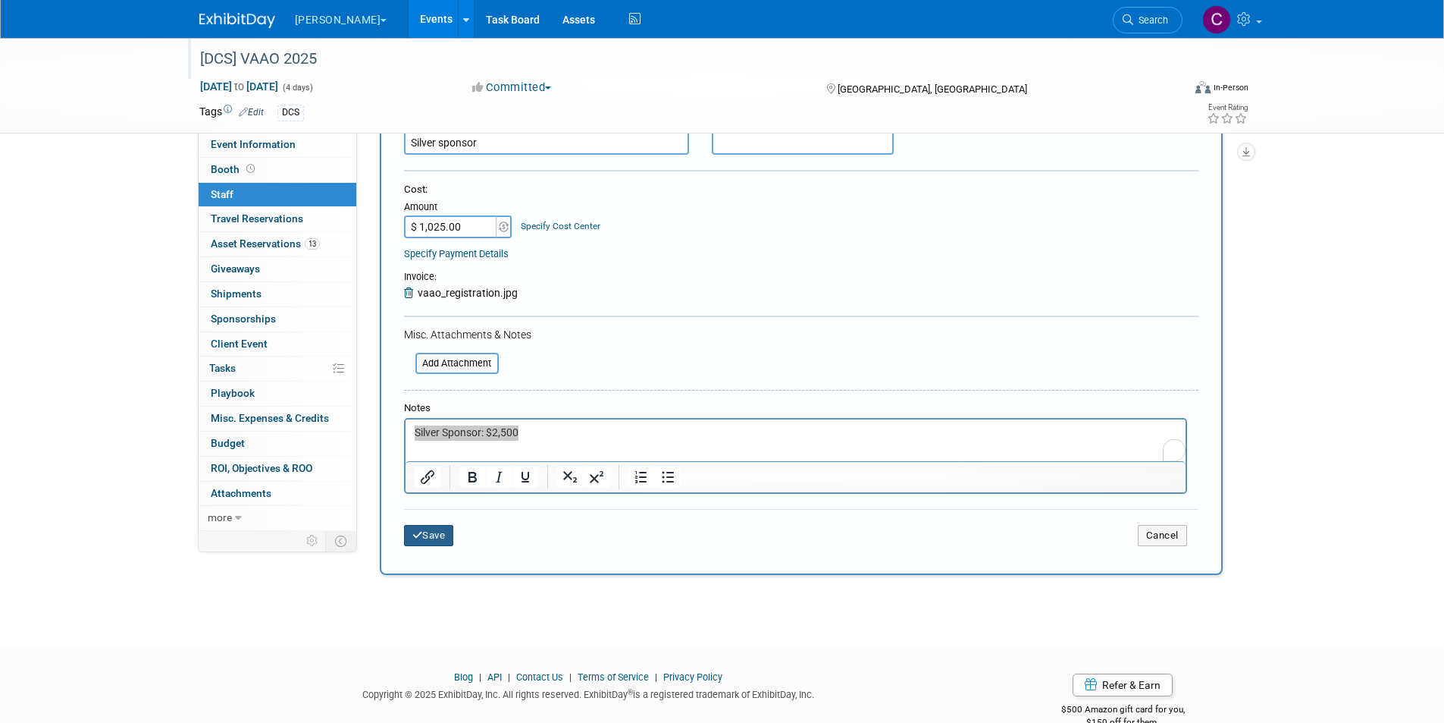
click at [427, 538] on button "Save" at bounding box center [429, 535] width 50 height 21
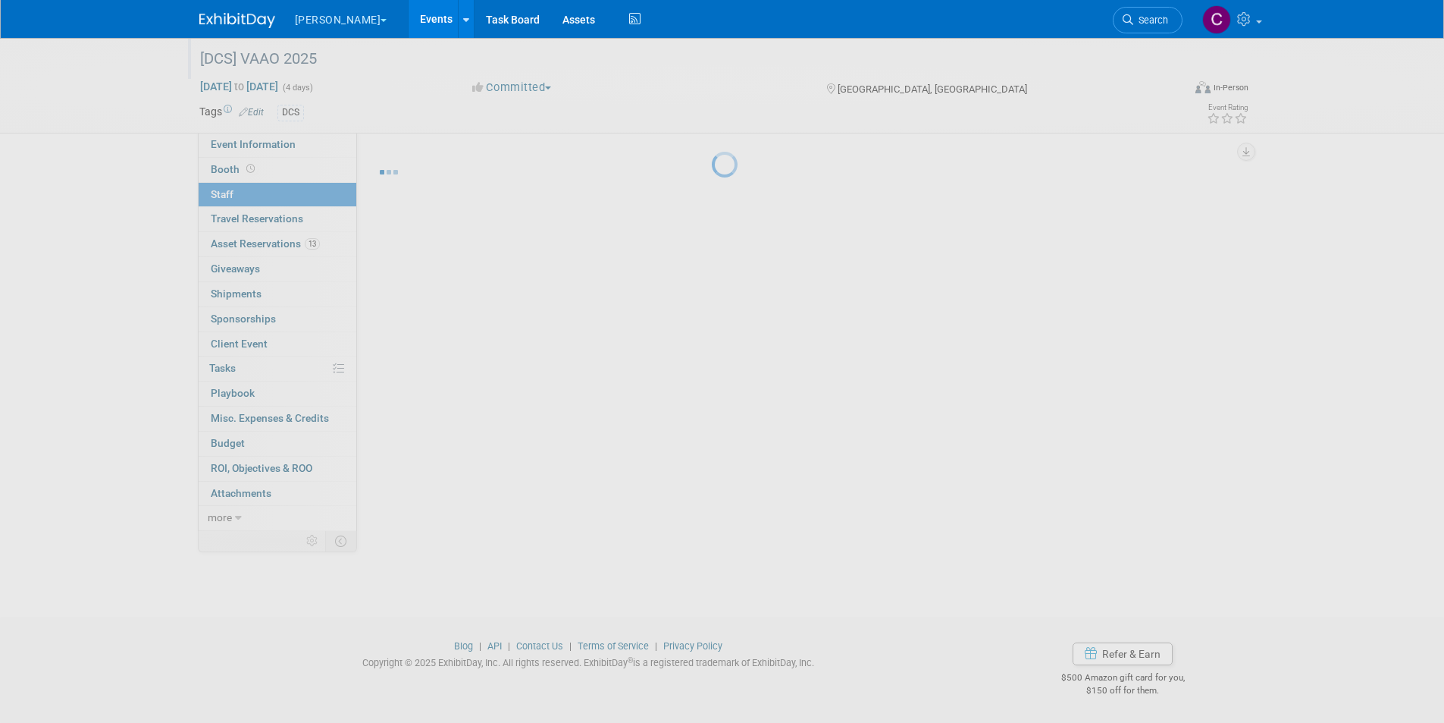
scroll to position [12, 0]
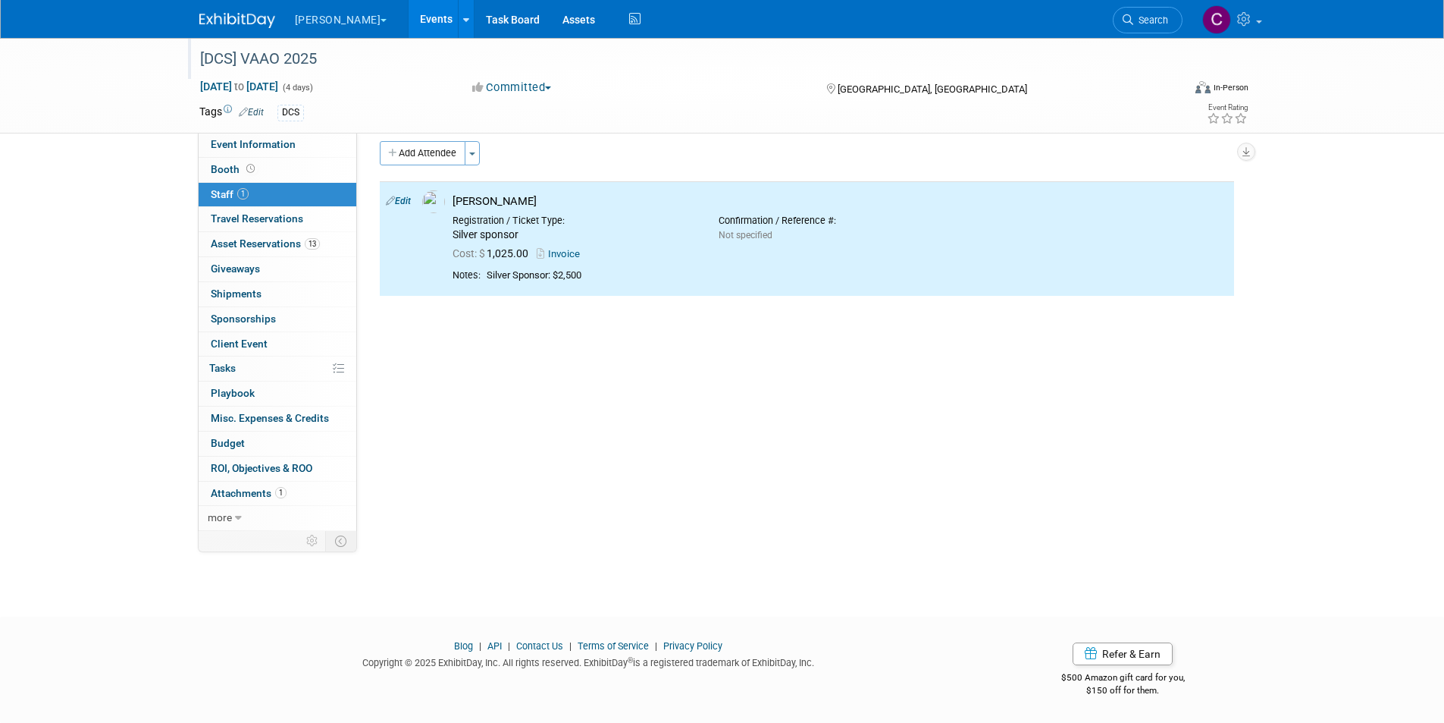
click at [432, 148] on button "Add Attendee" at bounding box center [423, 153] width 86 height 24
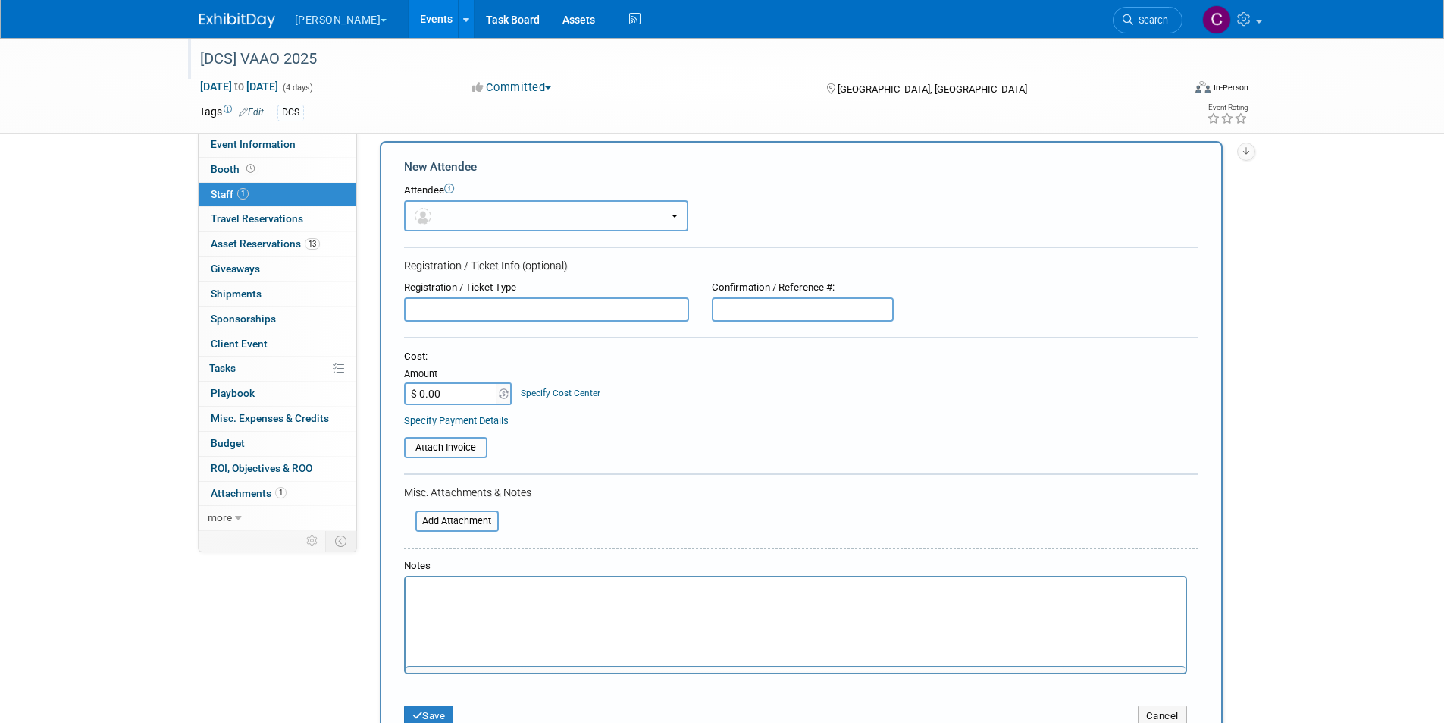
click at [459, 206] on button "button" at bounding box center [546, 215] width 284 height 31
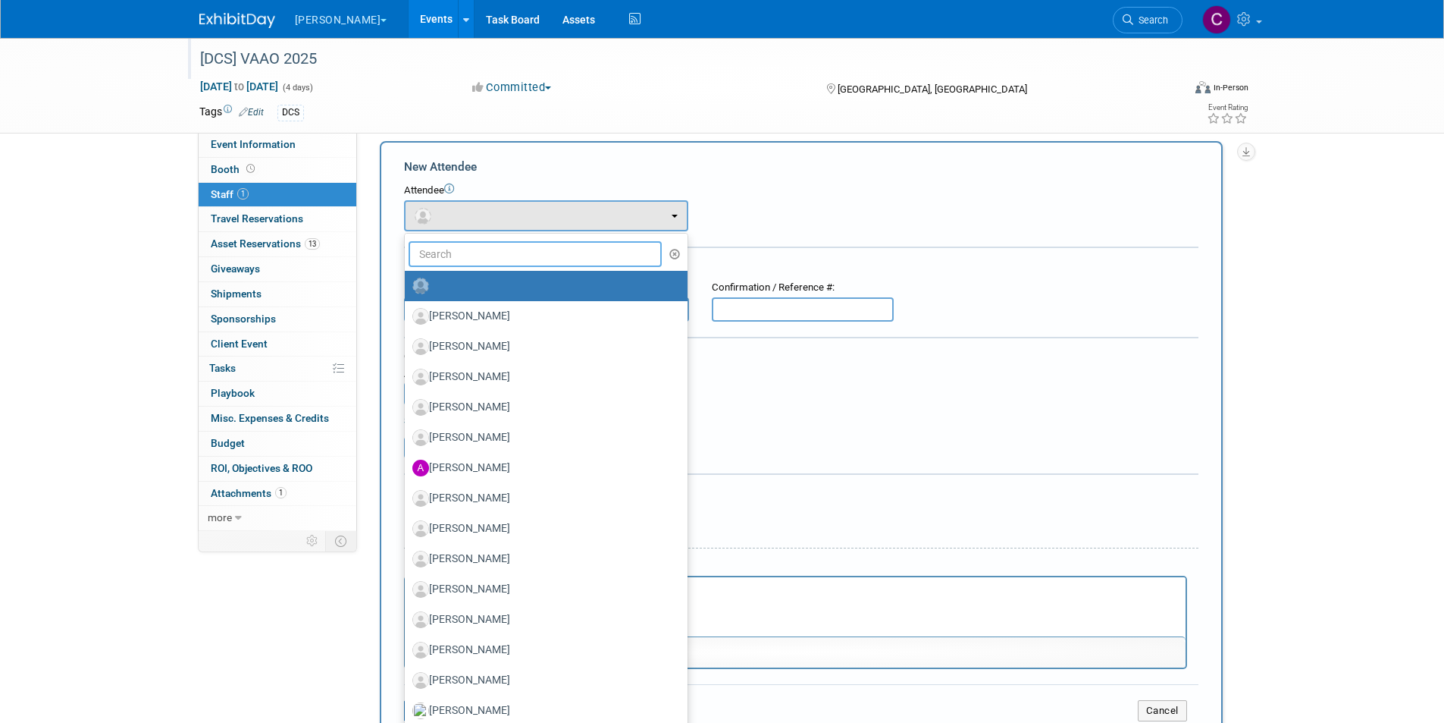
click at [450, 243] on input "text" at bounding box center [536, 254] width 254 height 26
click at [450, 246] on input "text" at bounding box center [536, 254] width 254 height 26
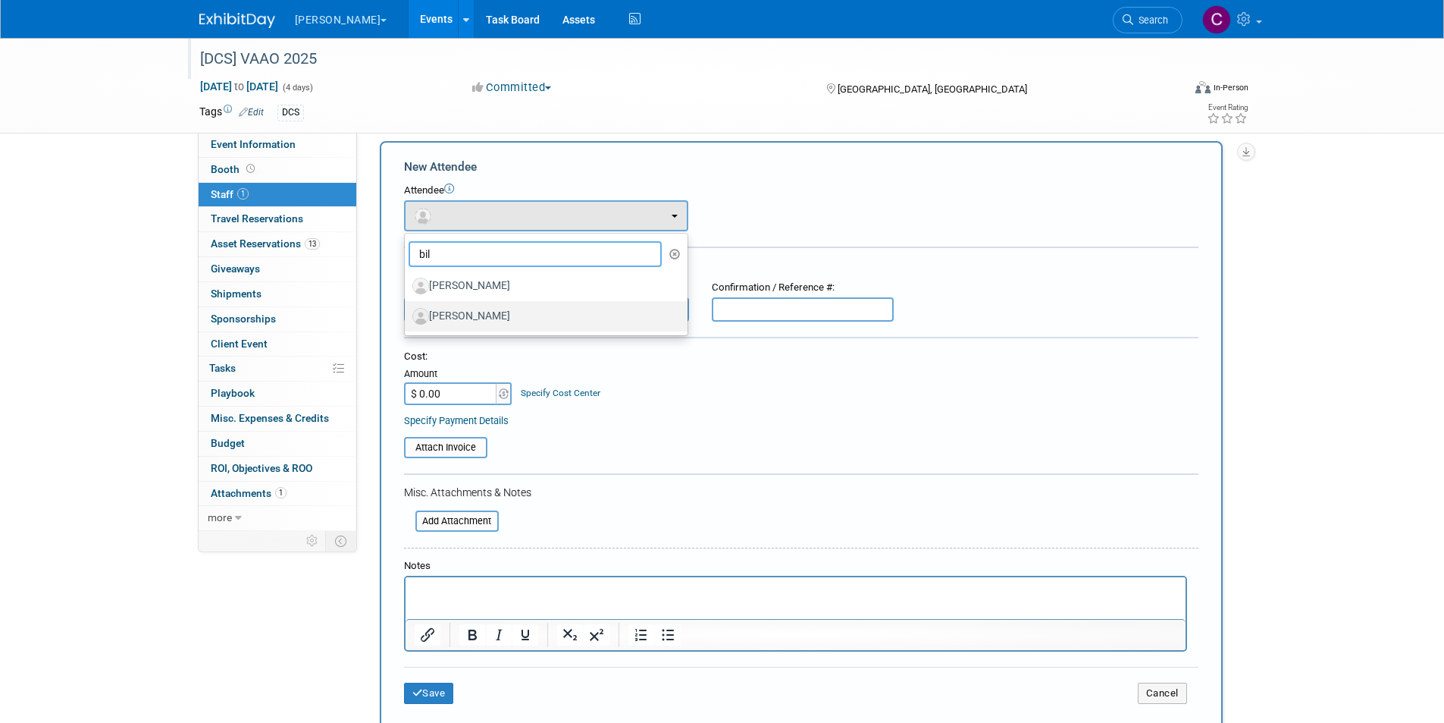
type input "bil"
click at [453, 314] on label "[PERSON_NAME]" at bounding box center [542, 316] width 260 height 24
click at [407, 314] on input "[PERSON_NAME]" at bounding box center [402, 314] width 10 height 10
select select "c52c36a2-06fc-4f7a-975a-1fbf7a40d049"
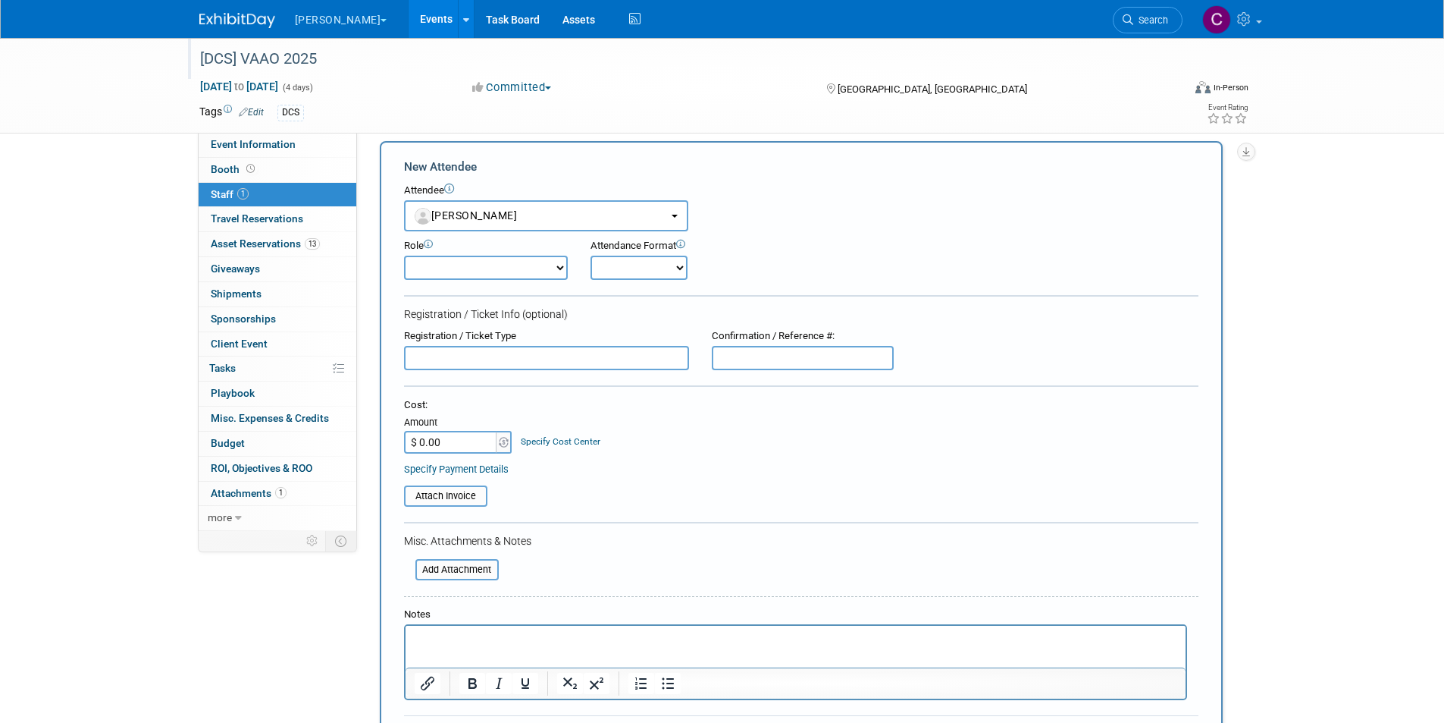
click at [432, 366] on input "text" at bounding box center [546, 358] width 285 height 24
type input "Silver sponsor"
click at [470, 444] on input "$ 0.00" at bounding box center [451, 442] width 95 height 23
type input "$ 1,025.00"
click at [448, 647] on html at bounding box center [795, 636] width 780 height 21
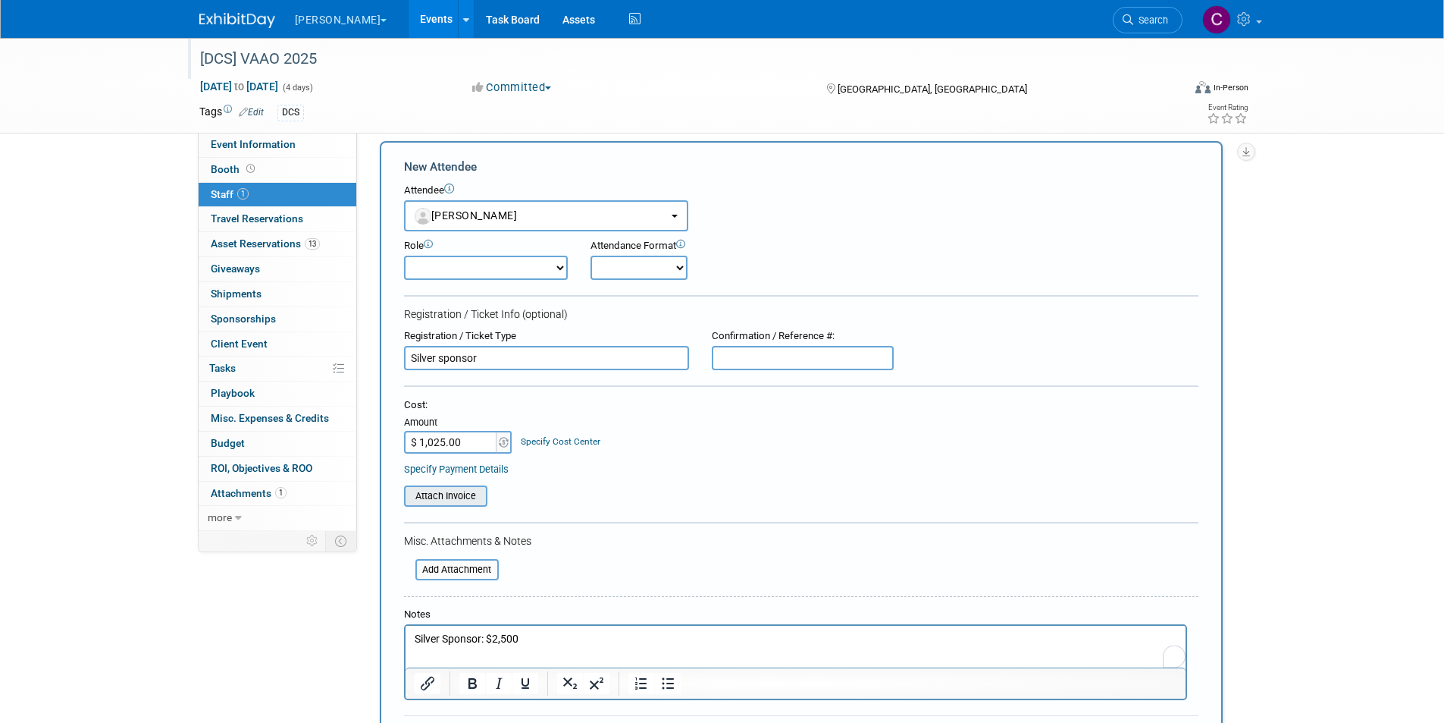
click at [458, 494] on input "file" at bounding box center [396, 496] width 180 height 18
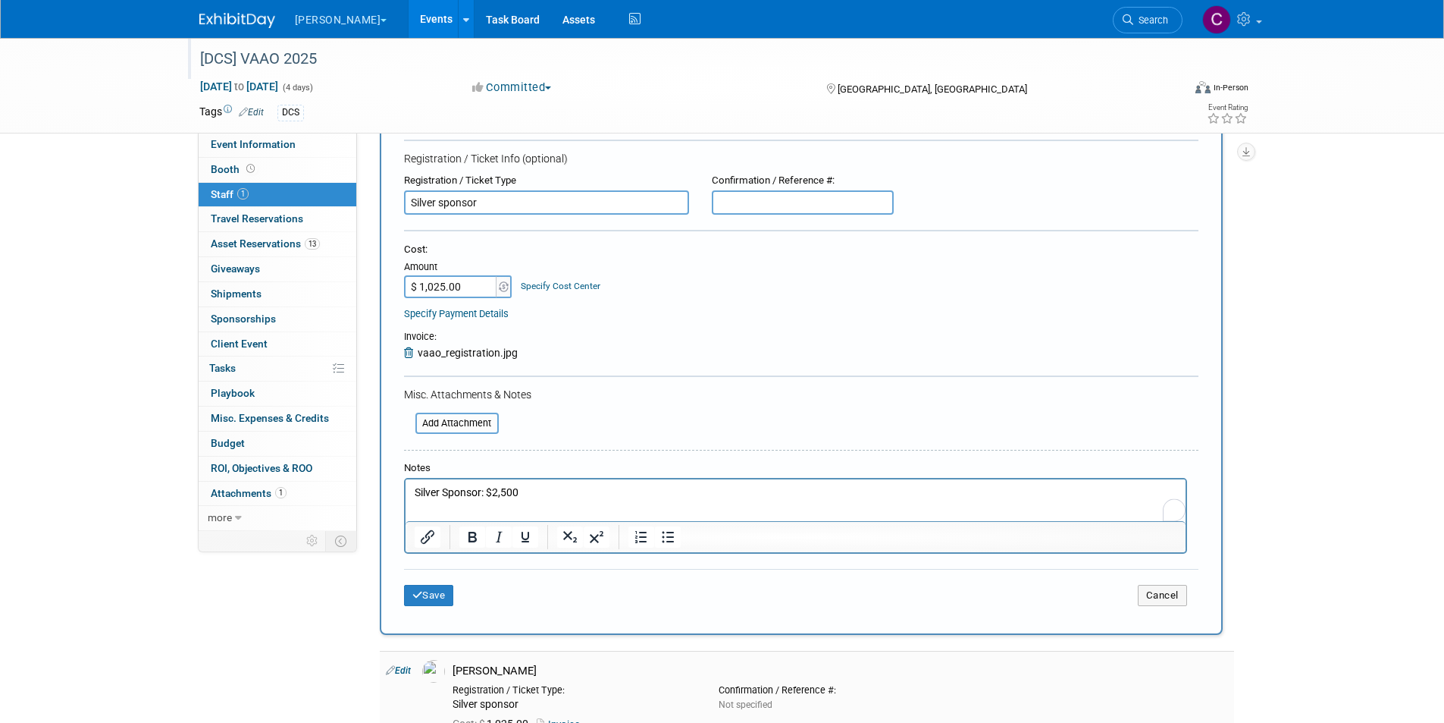
scroll to position [315, 0]
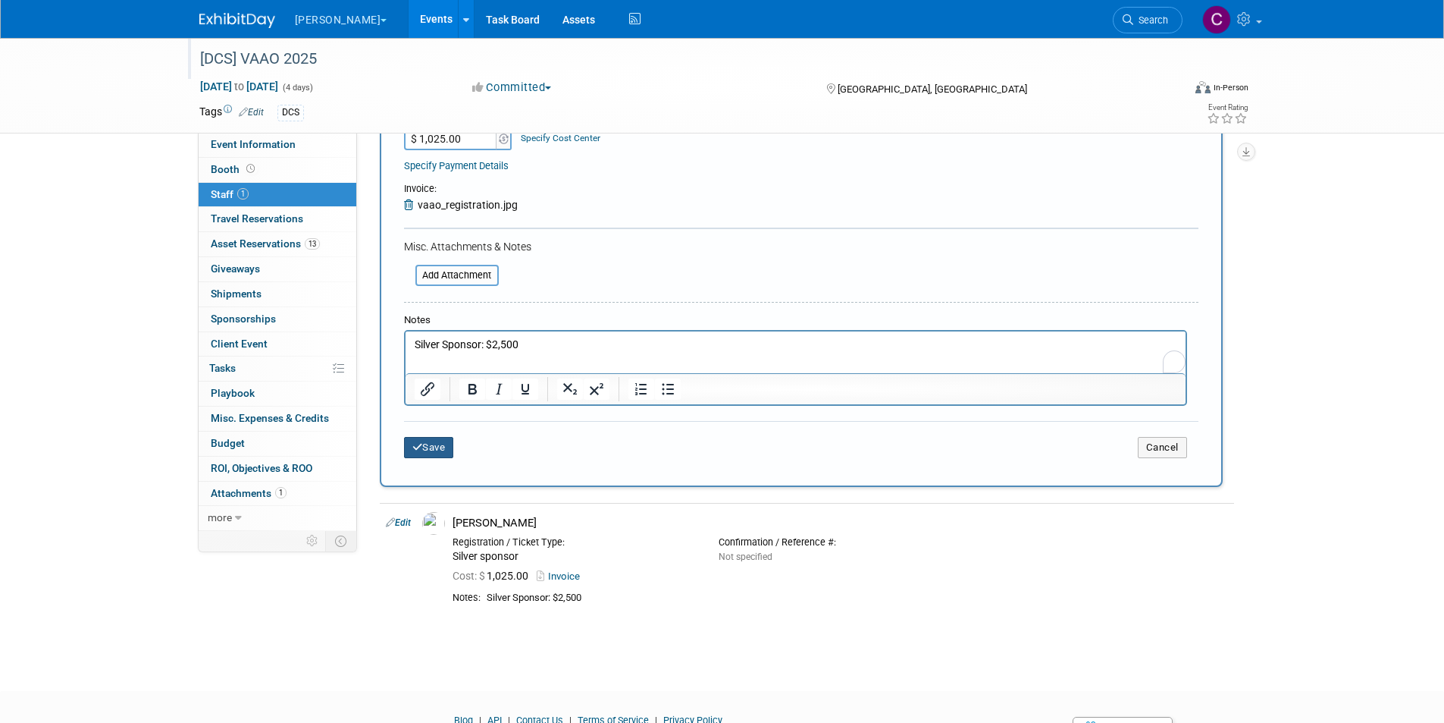
click at [431, 443] on button "Save" at bounding box center [429, 447] width 50 height 21
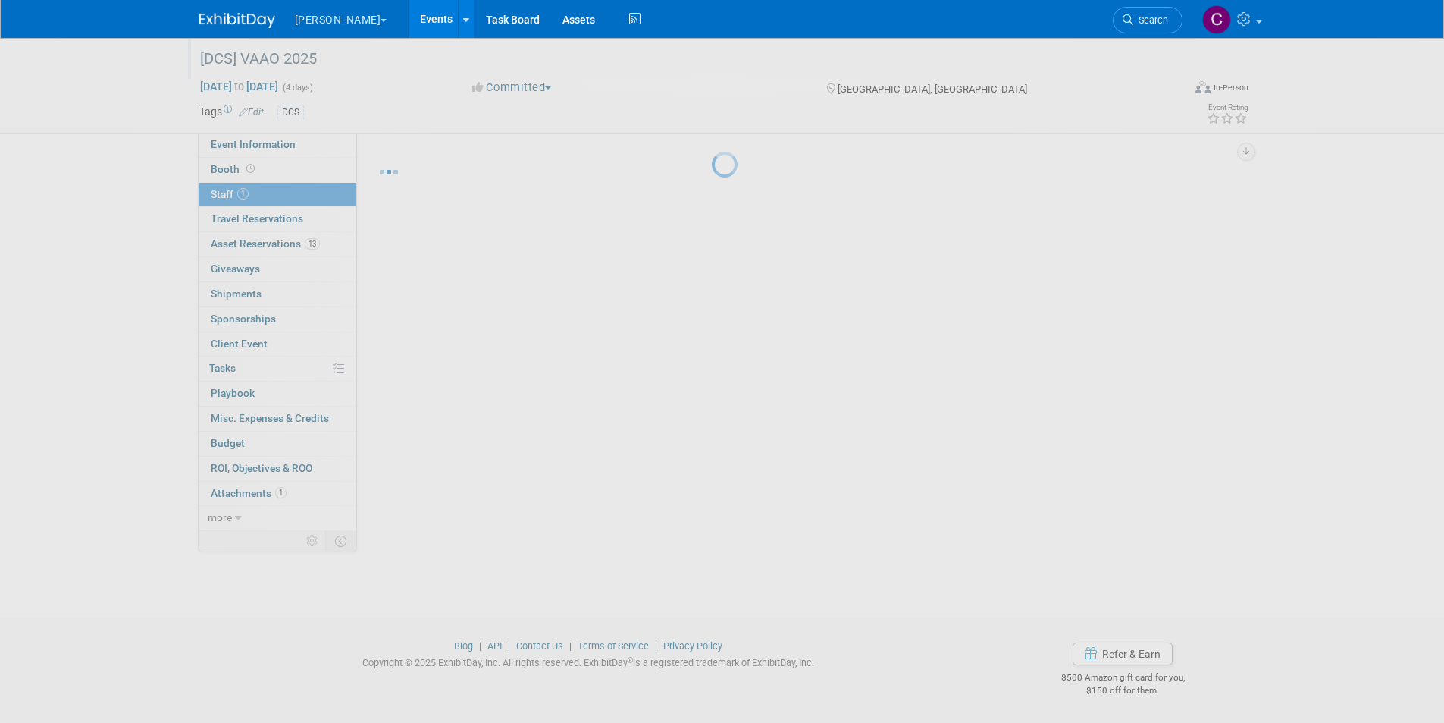
scroll to position [12, 0]
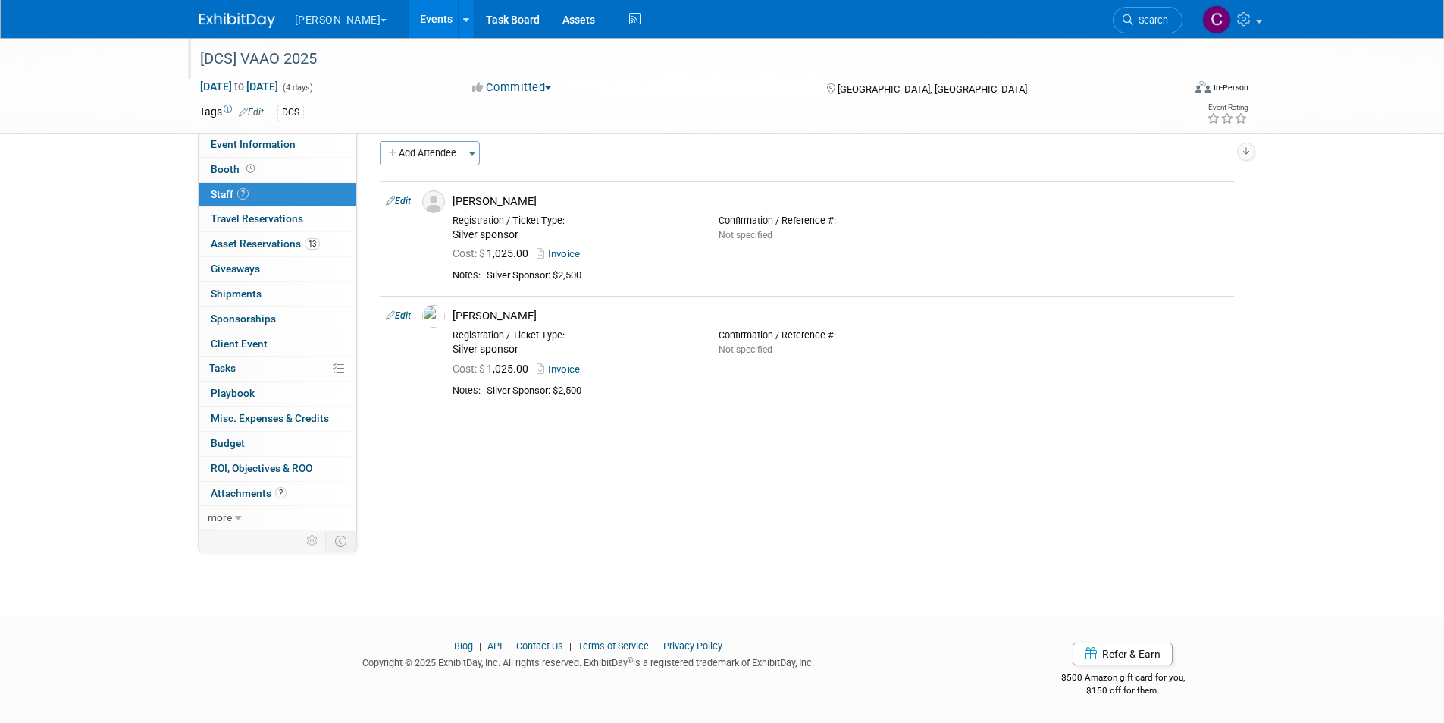
click at [409, 22] on link "Events" at bounding box center [436, 19] width 55 height 38
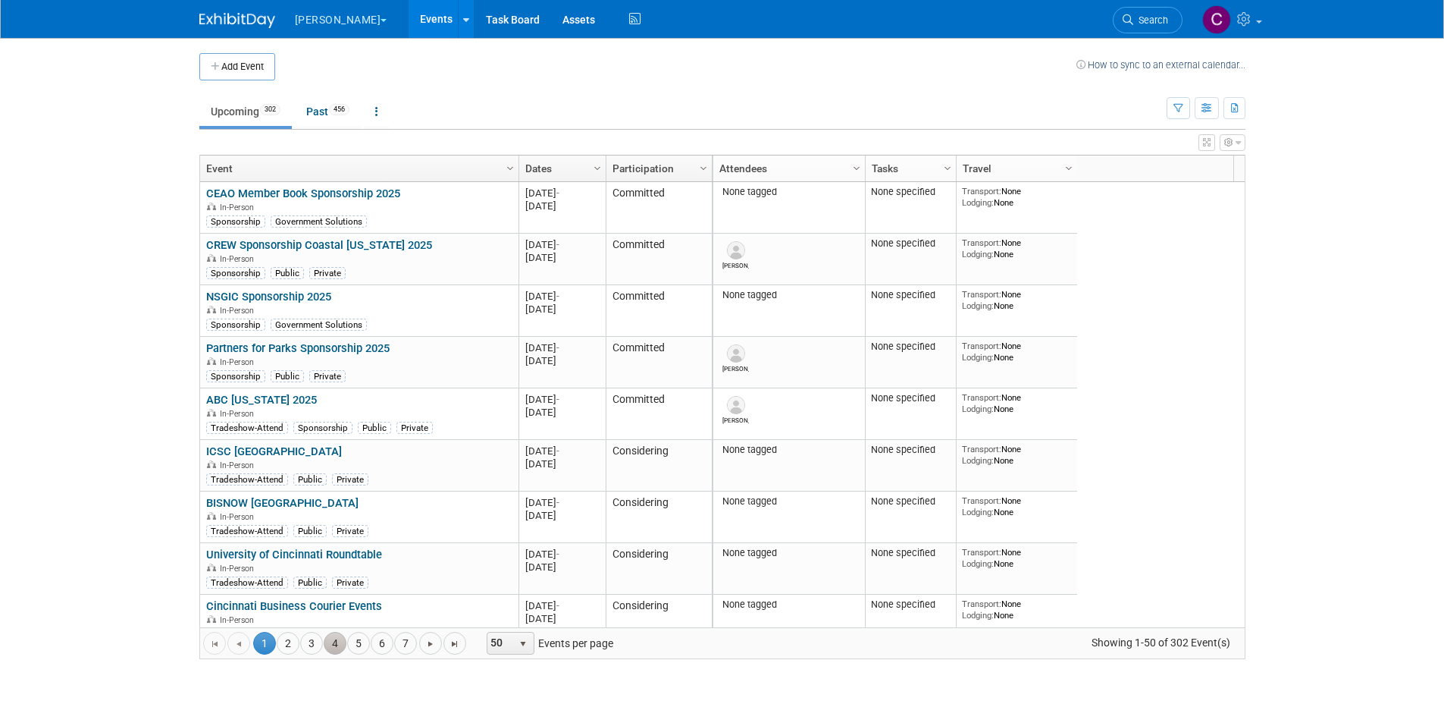
click at [337, 640] on link "4" at bounding box center [335, 643] width 23 height 23
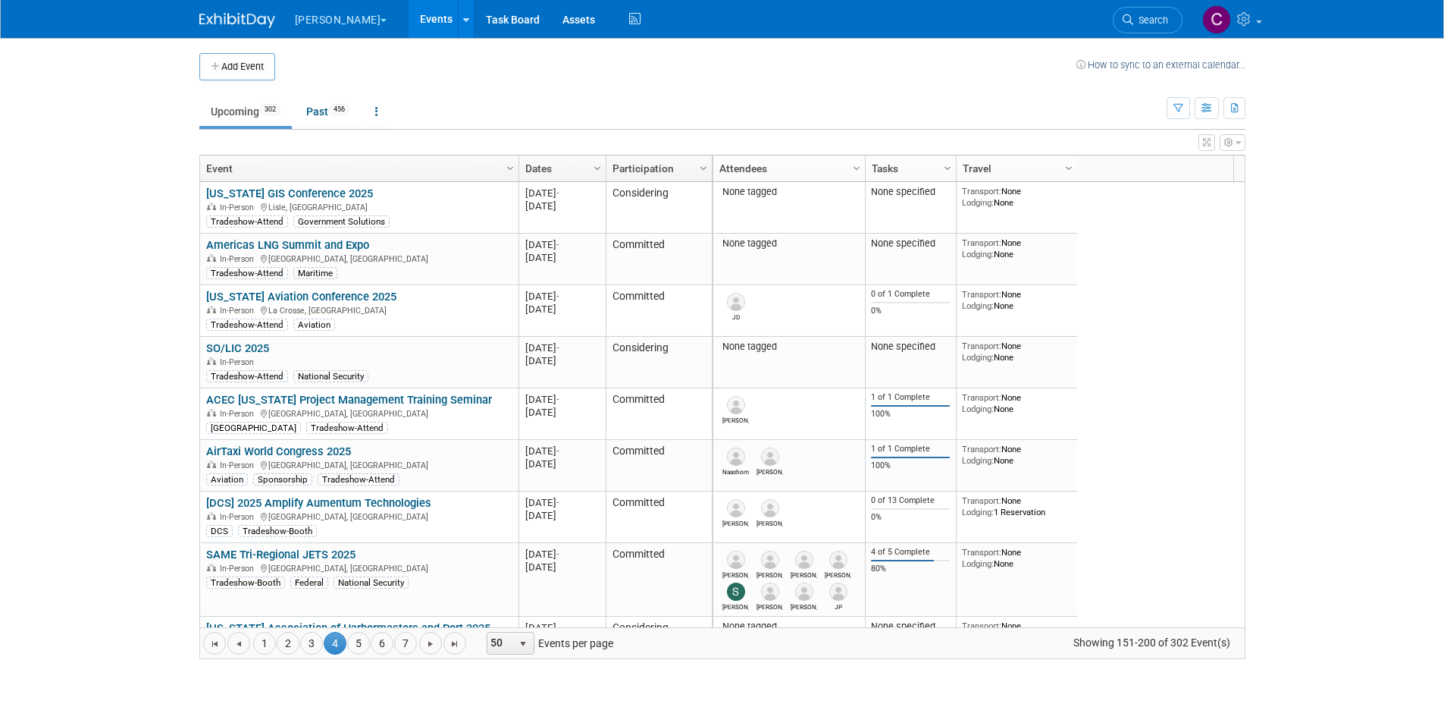
click at [1303, 362] on body "[PERSON_NAME] Explore: My Workspaces 2 Go to Workspace: Digital Innovations [PE…" at bounding box center [722, 361] width 1444 height 723
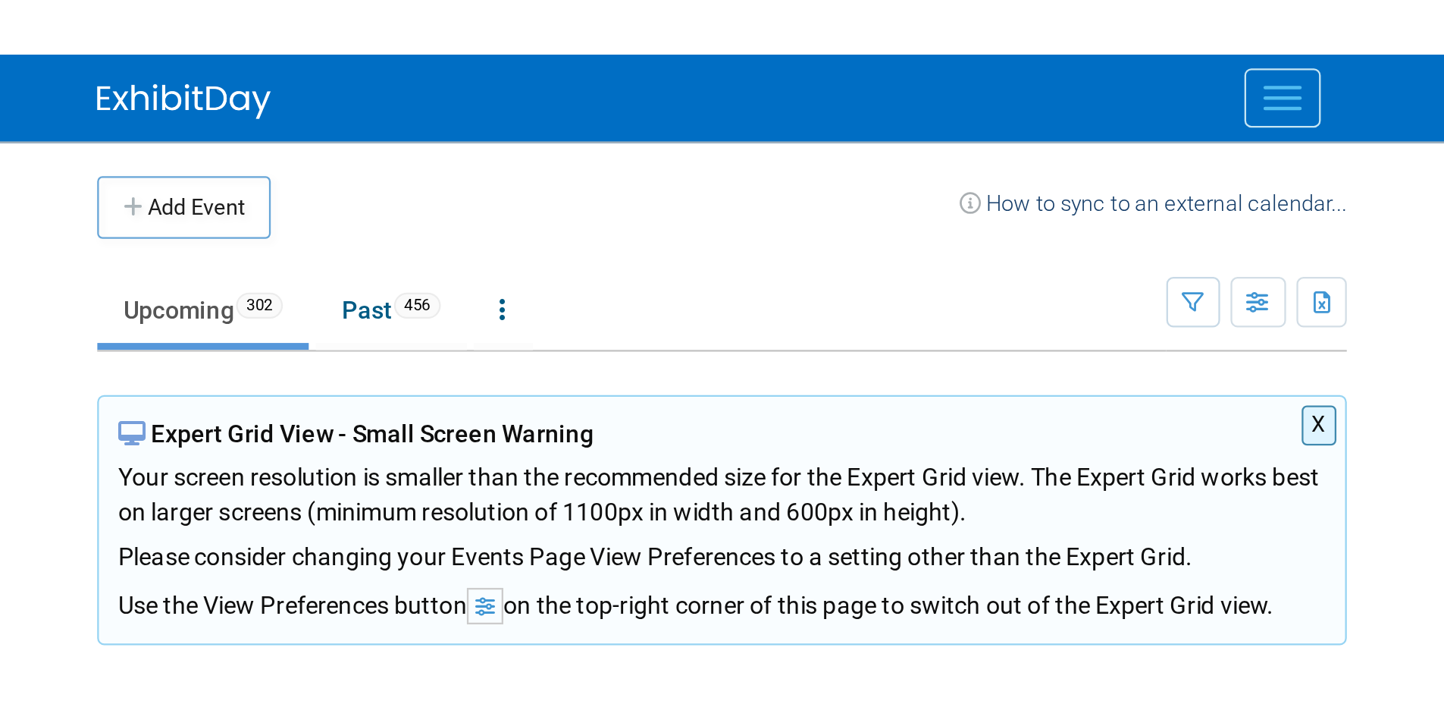
scroll to position [1001, 0]
